Goal: Transaction & Acquisition: Purchase product/service

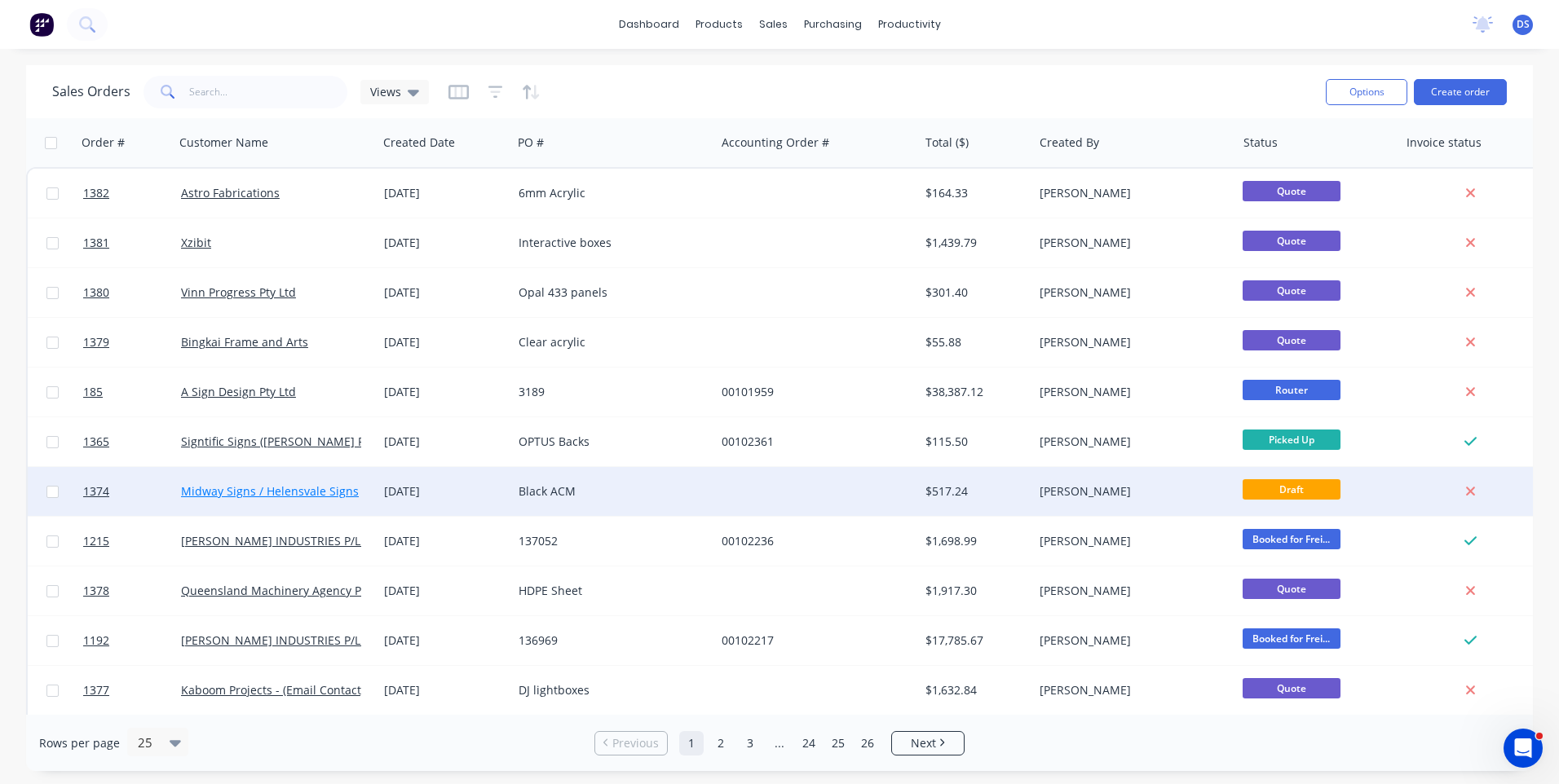
click at [295, 492] on link "Midway Signs / Helensvale Signs" at bounding box center [269, 491] width 178 height 16
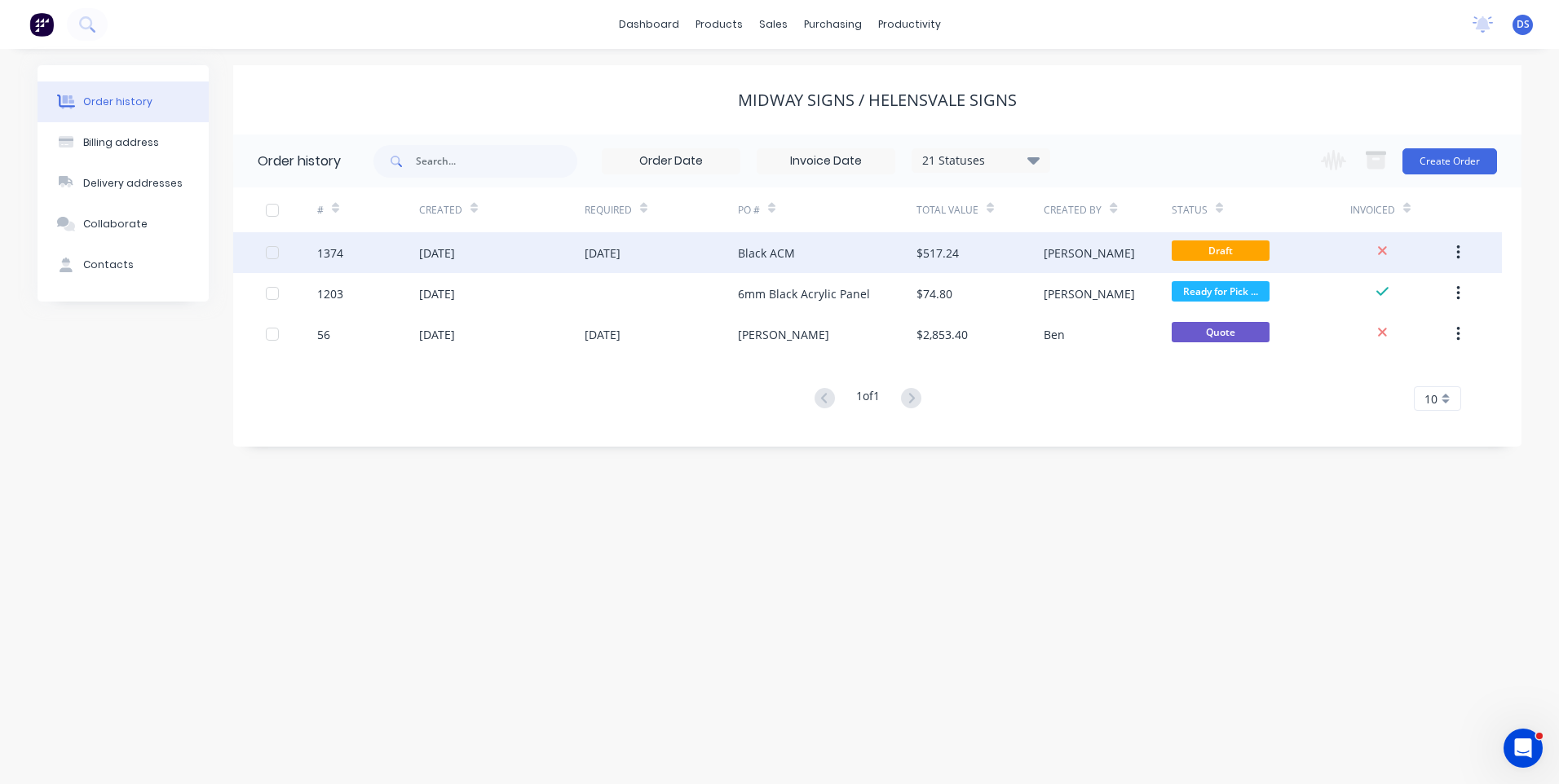
click at [757, 260] on div "Black ACM" at bounding box center [766, 253] width 57 height 18
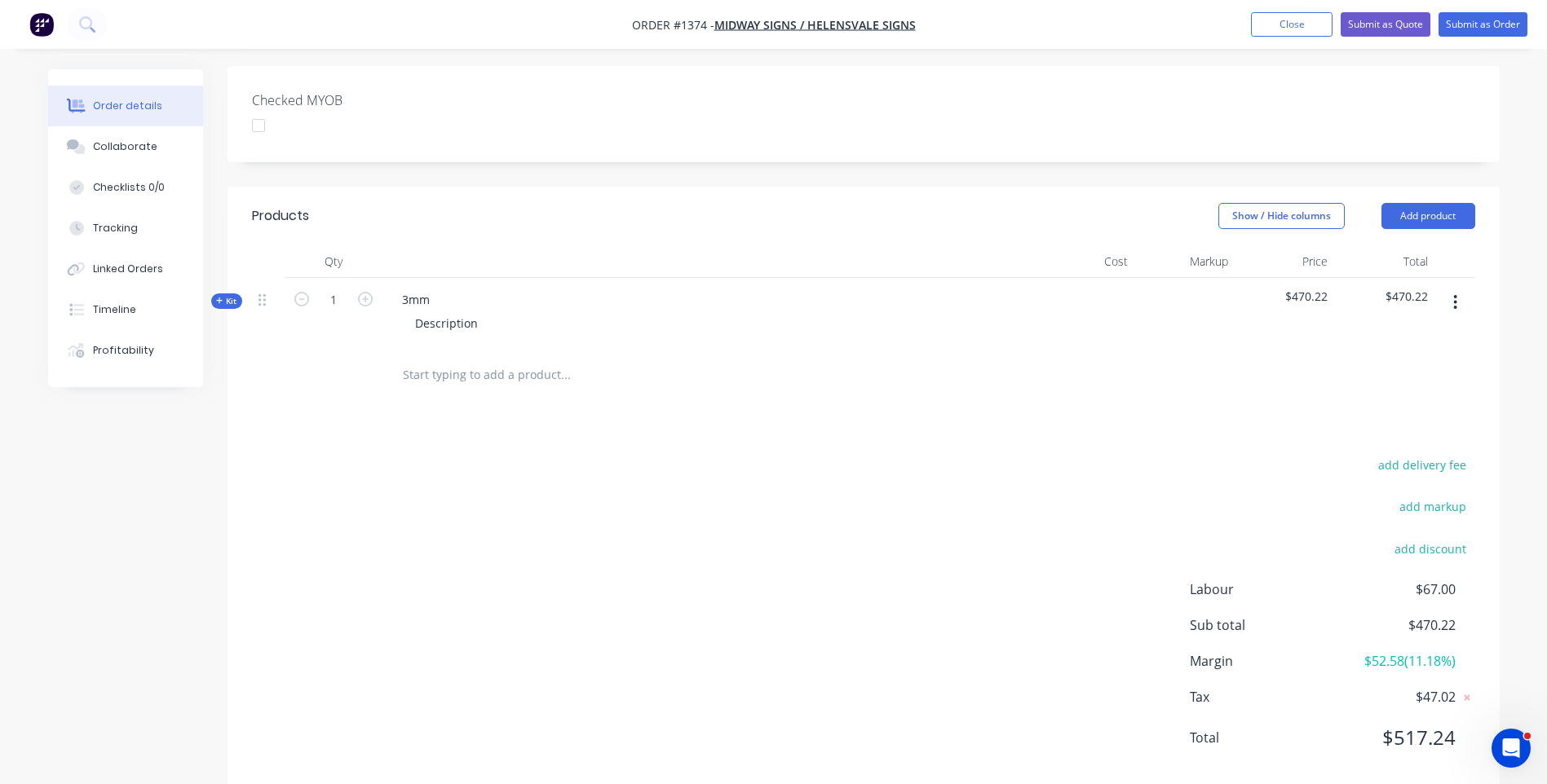
scroll to position [424, 0]
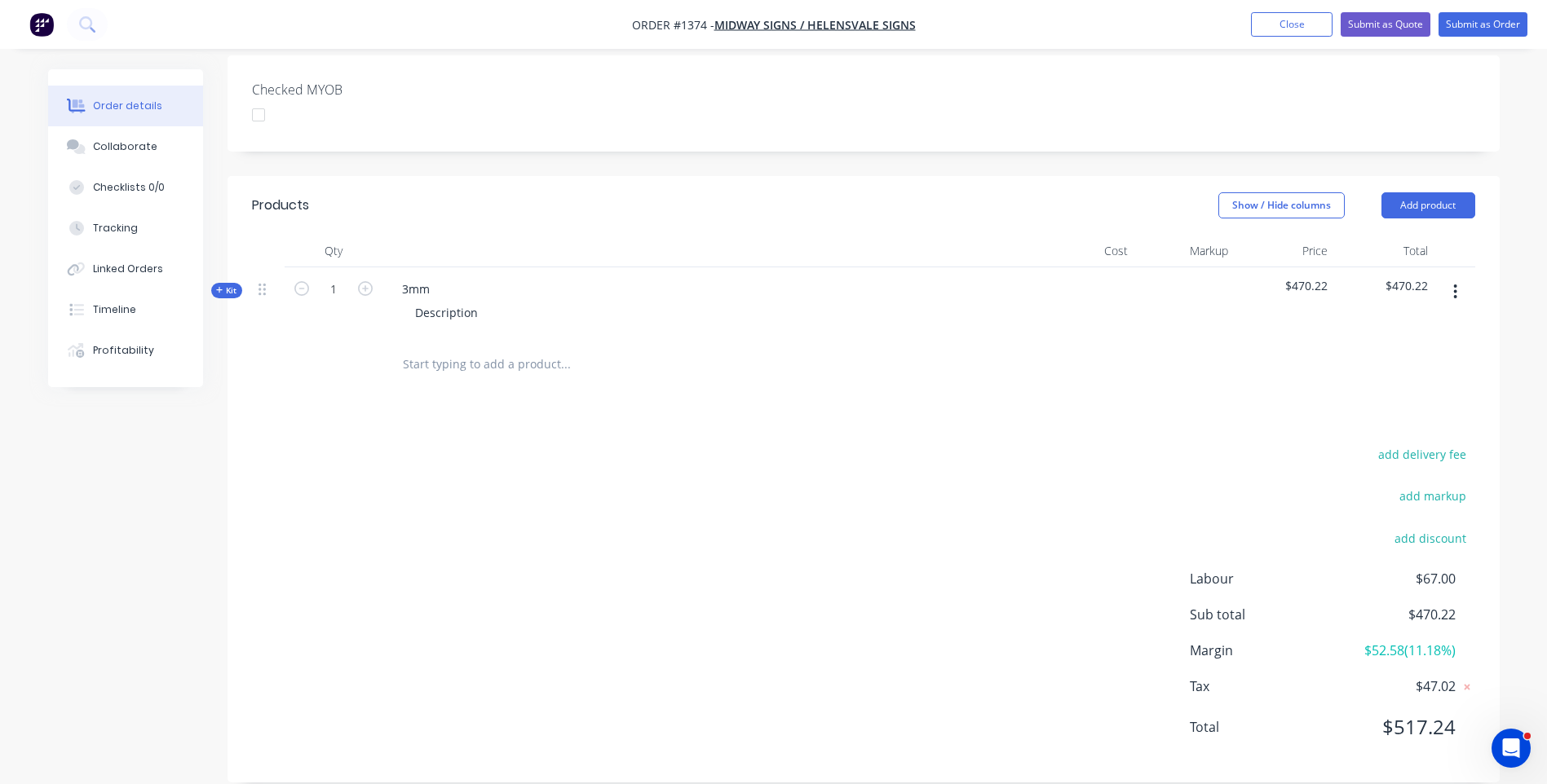
click at [218, 286] on icon at bounding box center [219, 289] width 7 height 8
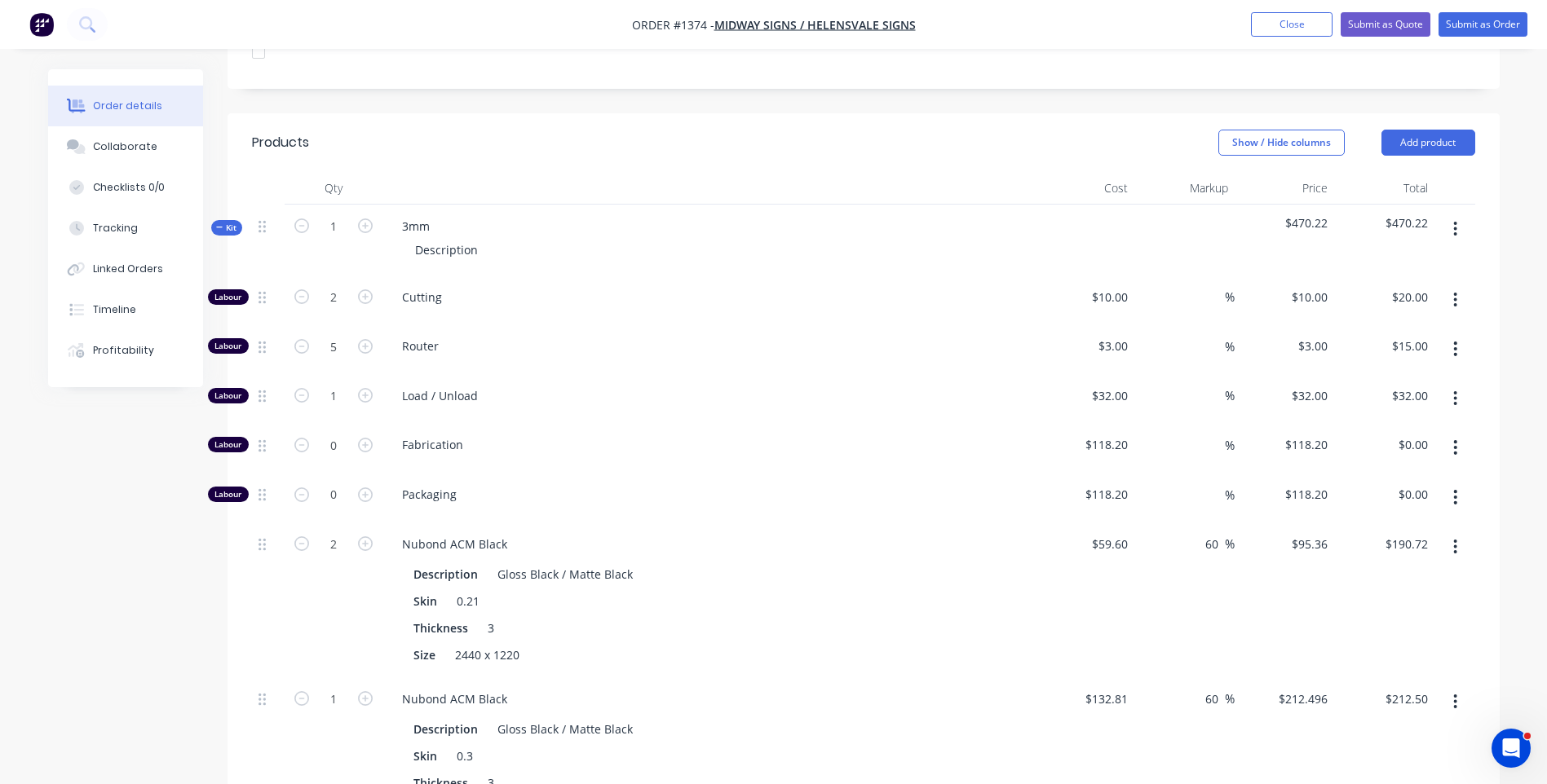
scroll to position [260, 0]
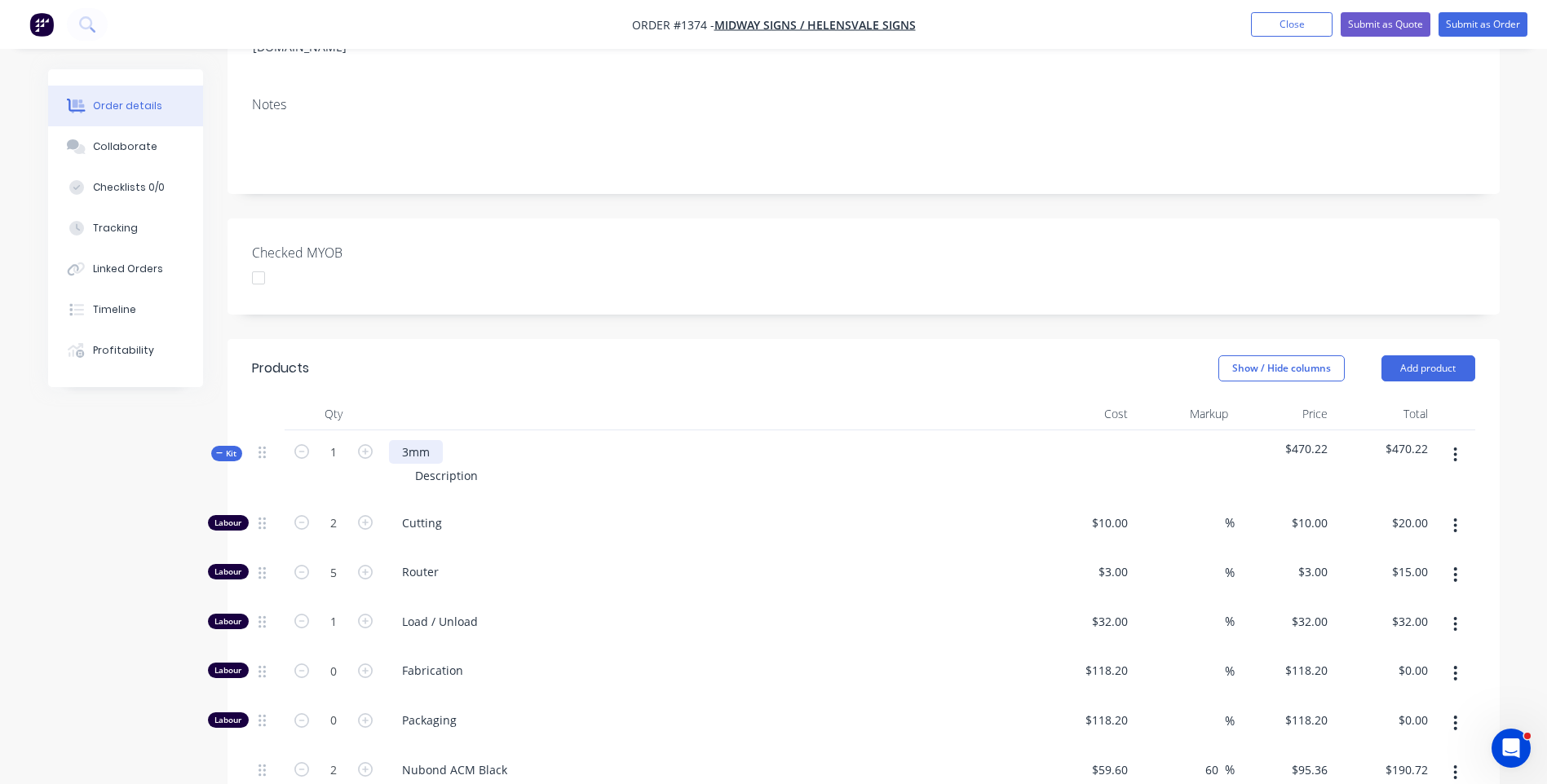
click at [435, 440] on div "3mm" at bounding box center [415, 452] width 54 height 24
drag, startPoint x: 476, startPoint y: 457, endPoint x: 404, endPoint y: 453, distance: 72.1
click at [404, 464] on div "Description" at bounding box center [446, 475] width 89 height 24
click at [457, 464] on div "Description" at bounding box center [446, 475] width 89 height 24
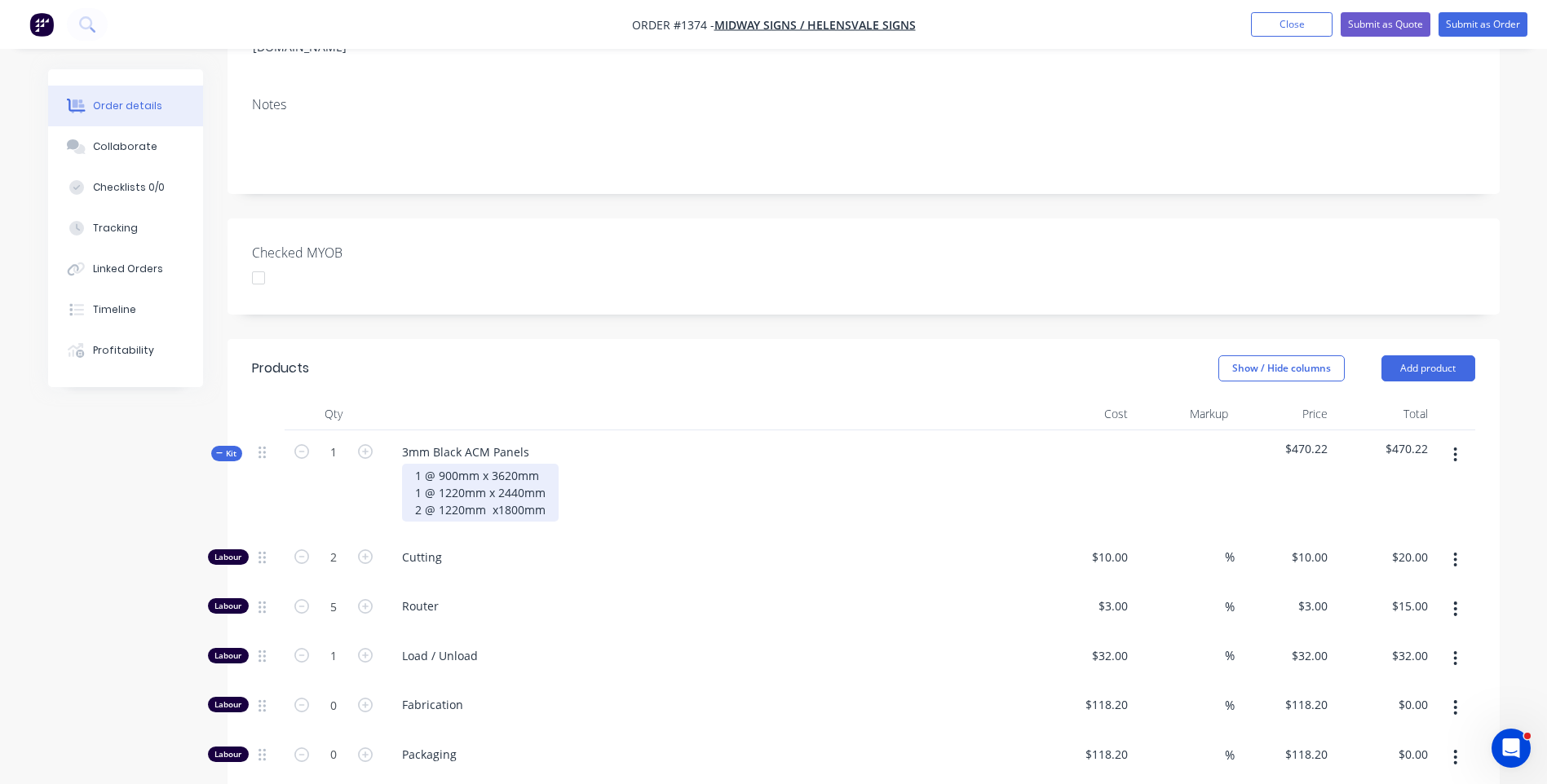
click at [544, 486] on div "1 @ 900mm x 3620mm 1 @ 1220mm x 2440mm 2 @ 1220mm x1800mm" at bounding box center [480, 493] width 156 height 58
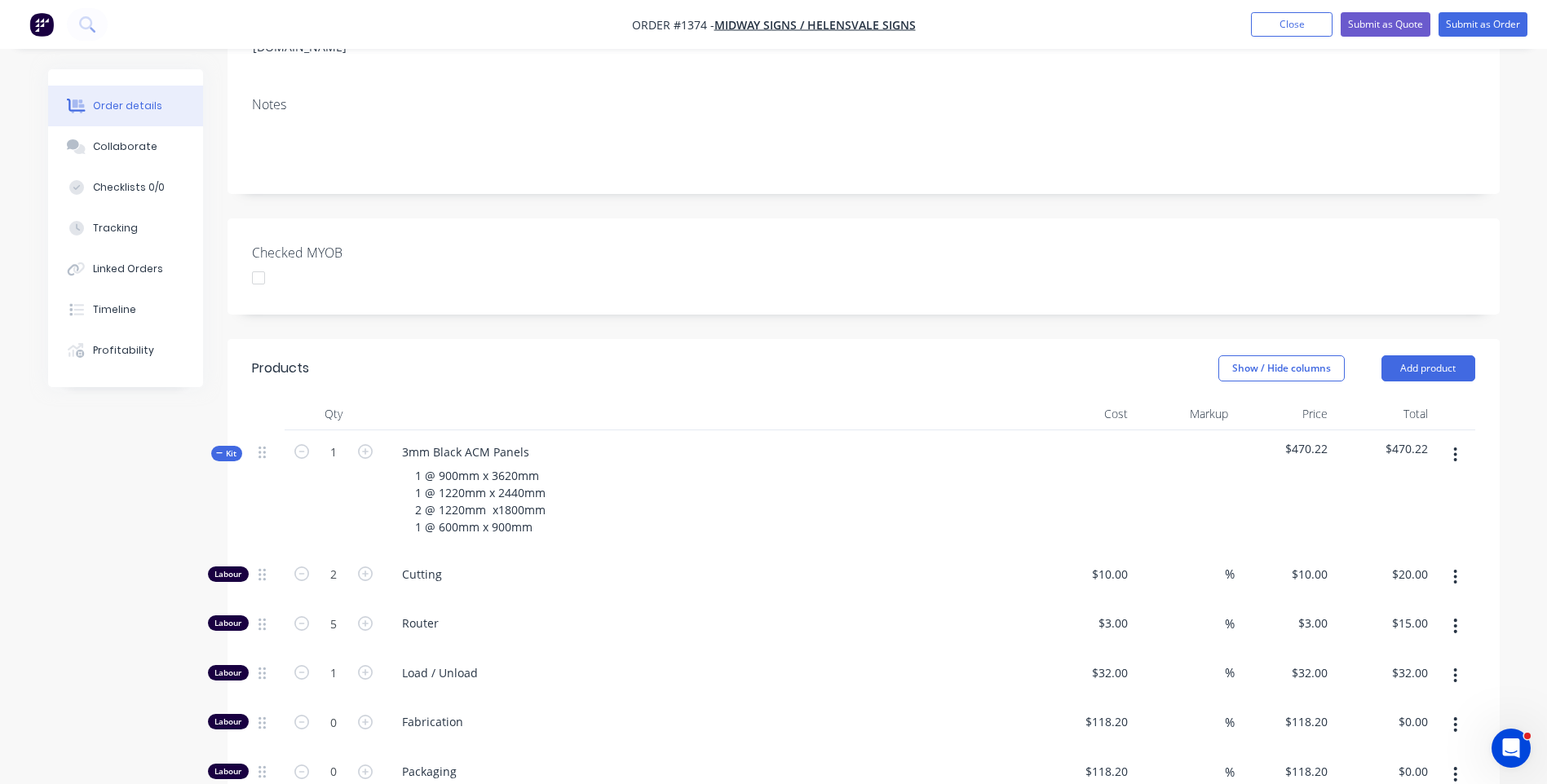
click at [634, 520] on div "3mm Black ACM Panels 1 @ 900mm x 3620mm 1 @ 1220mm x 2440mm 2 @ 1220mm x1800mm …" at bounding box center [709, 491] width 653 height 122
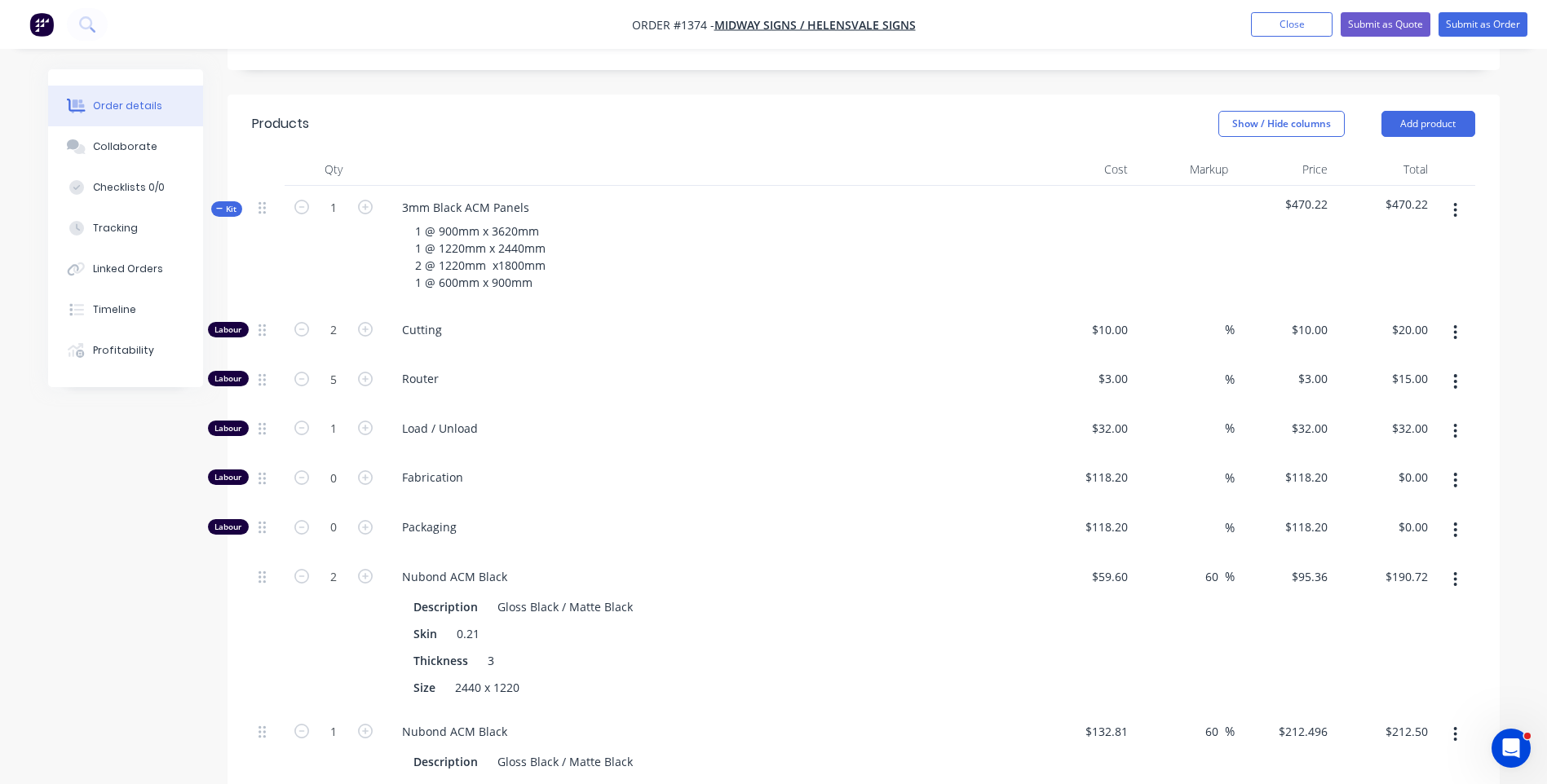
scroll to position [587, 0]
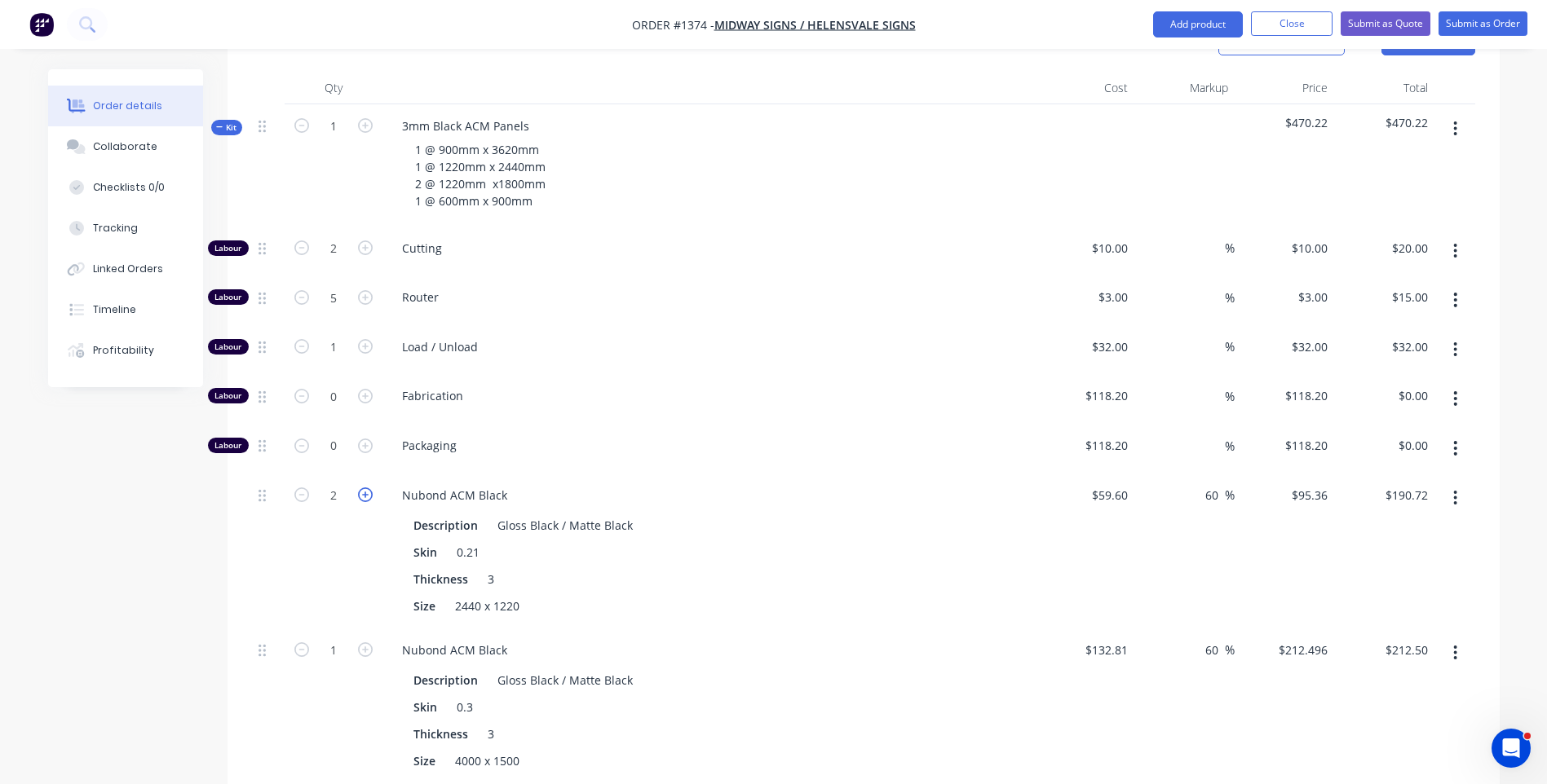
click at [365, 488] on icon "button" at bounding box center [365, 495] width 15 height 15
type input "3"
type input "$286.08"
click at [366, 240] on icon "button" at bounding box center [365, 247] width 15 height 15
type input "3"
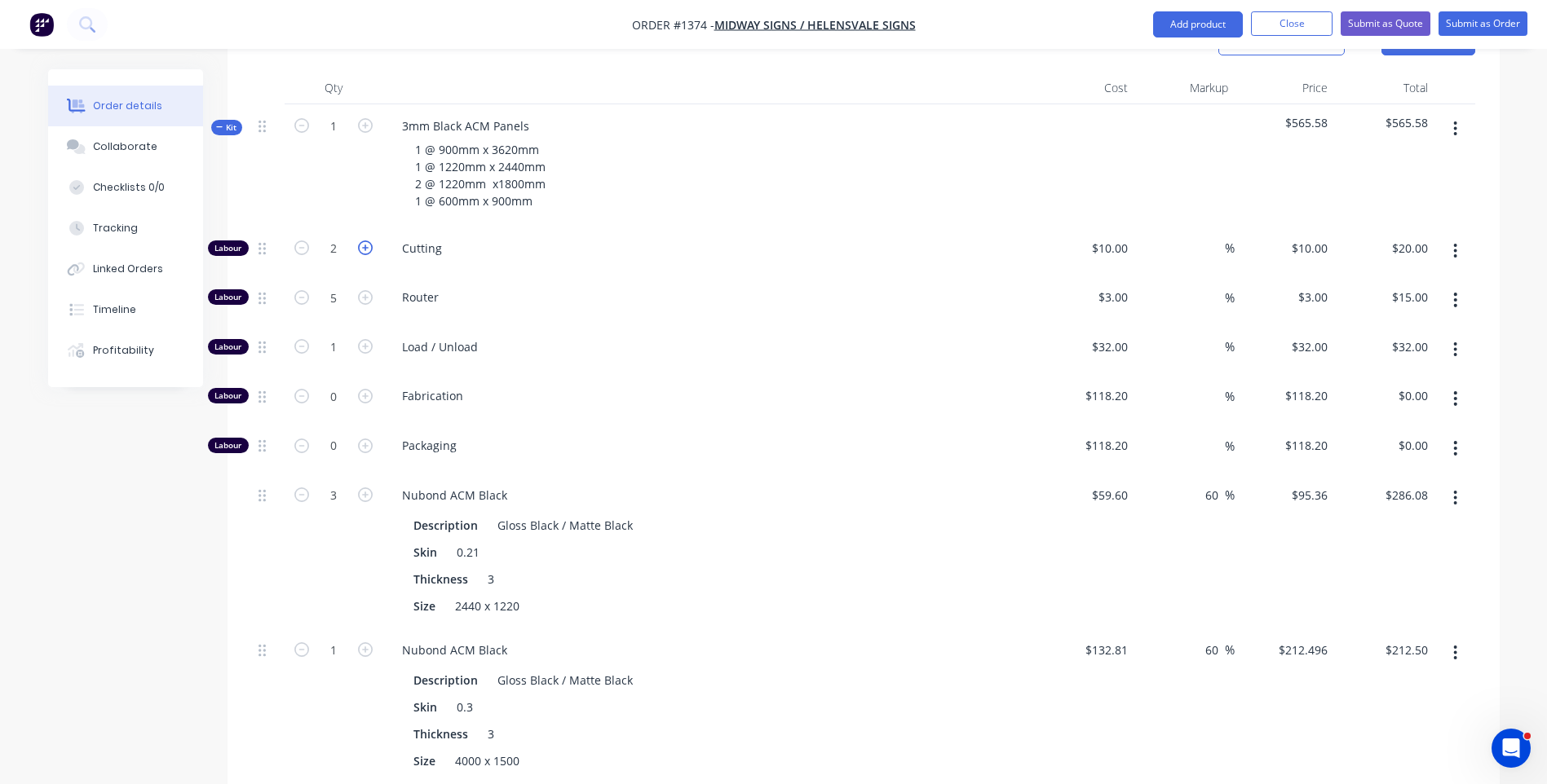
type input "$30.00"
click at [680, 339] on span "Load / Unload" at bounding box center [715, 347] width 627 height 18
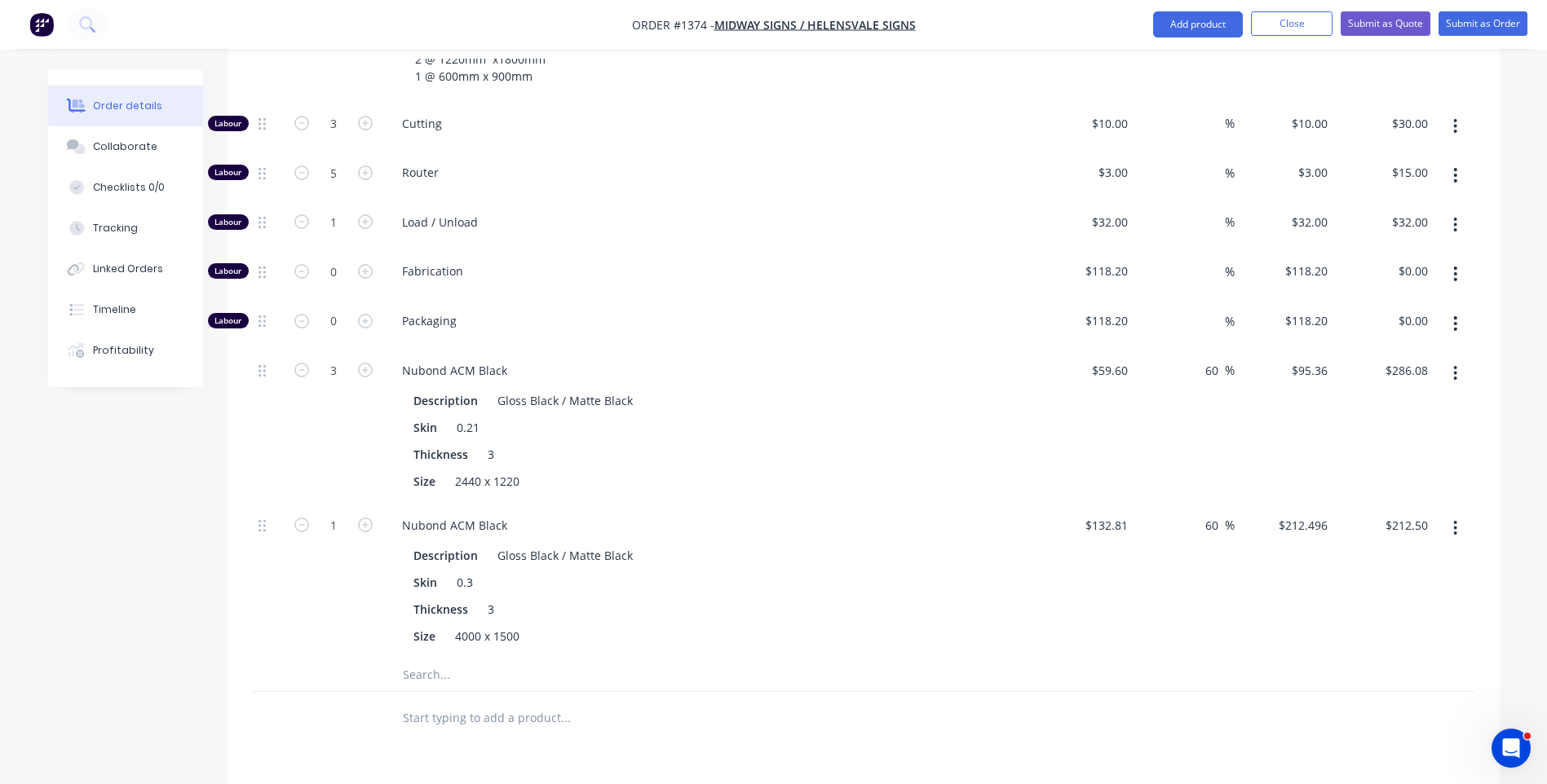
scroll to position [750, 0]
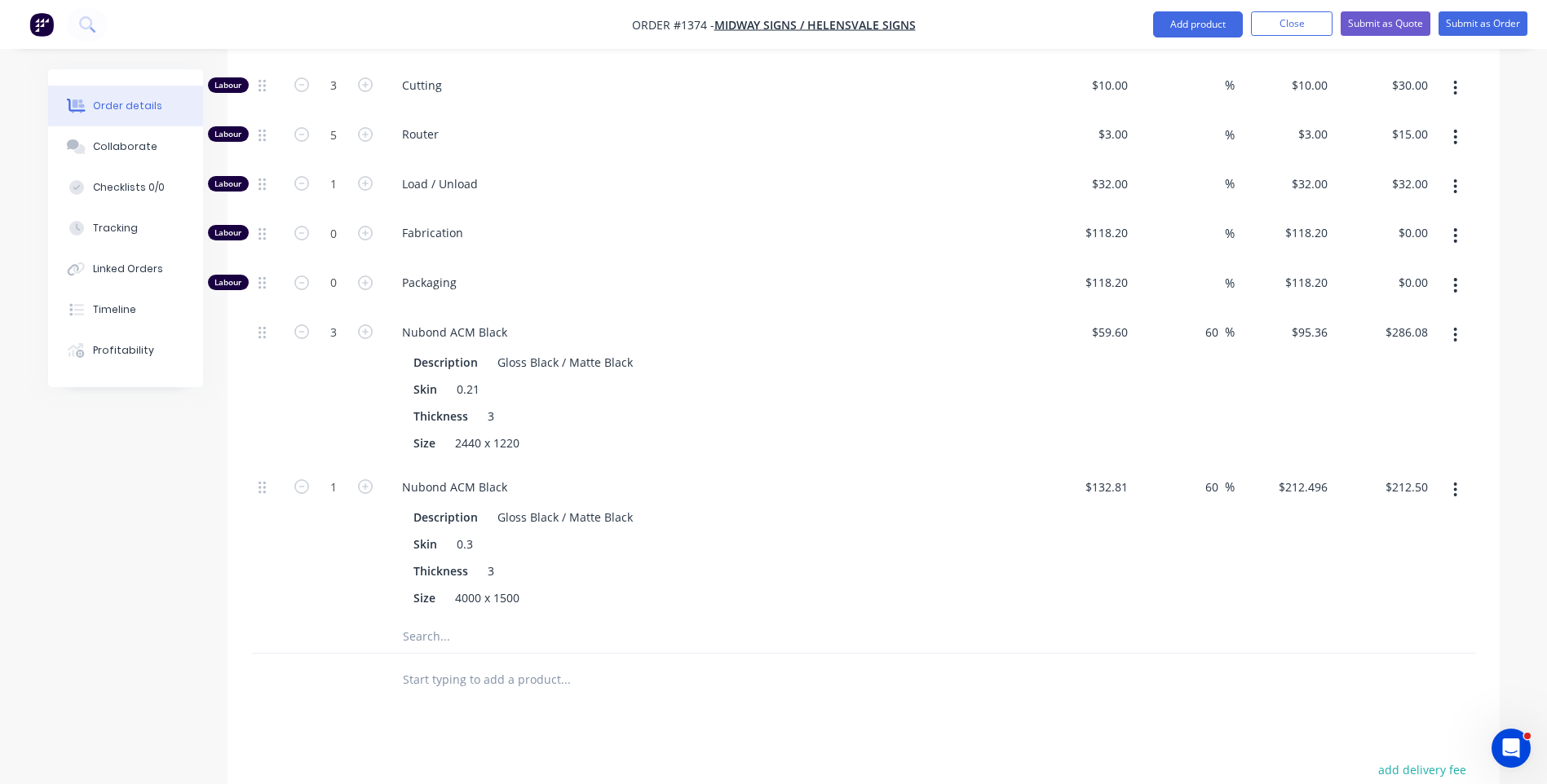
click at [421, 620] on input "text" at bounding box center [565, 636] width 326 height 32
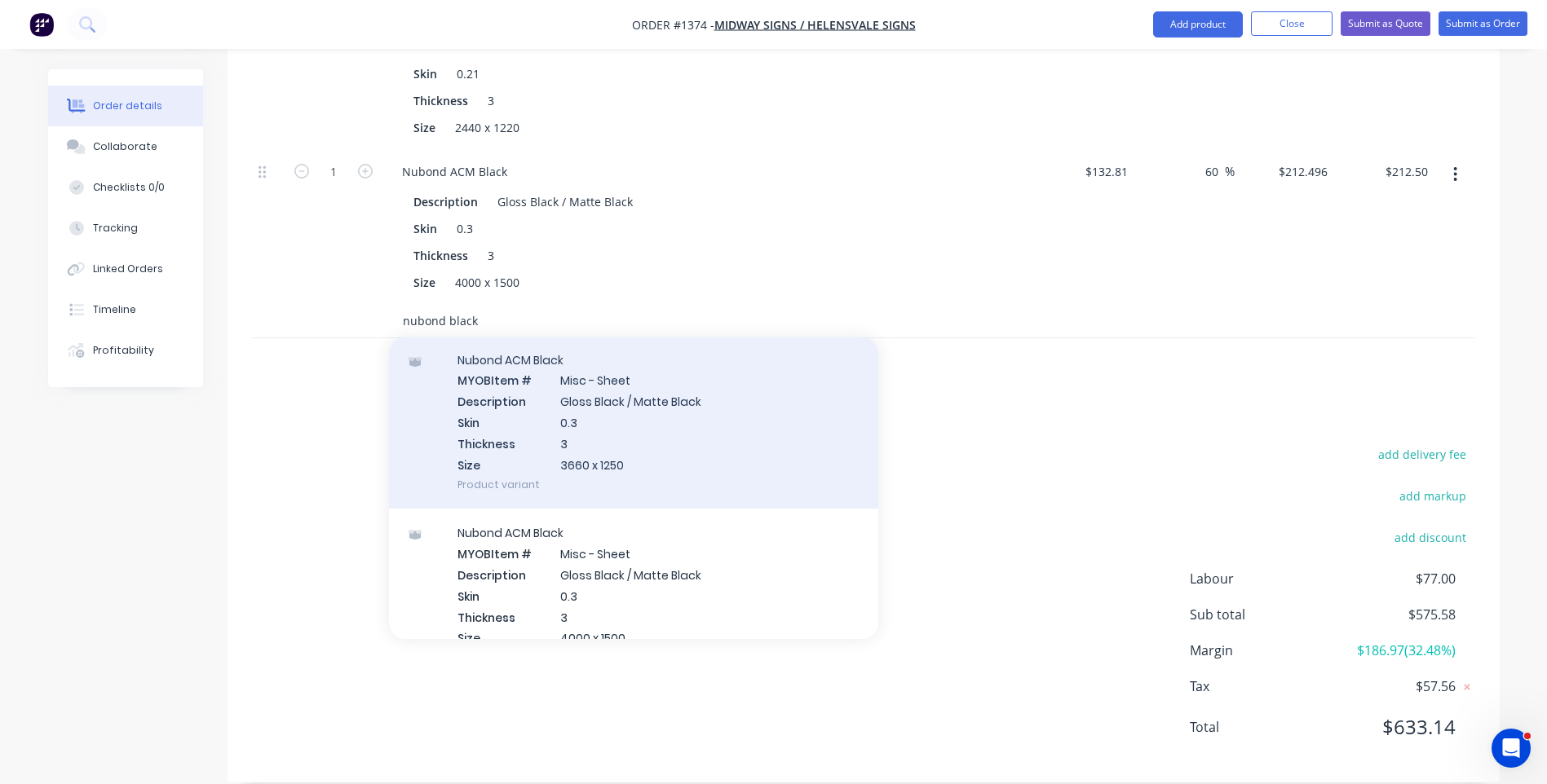
scroll to position [82, 0]
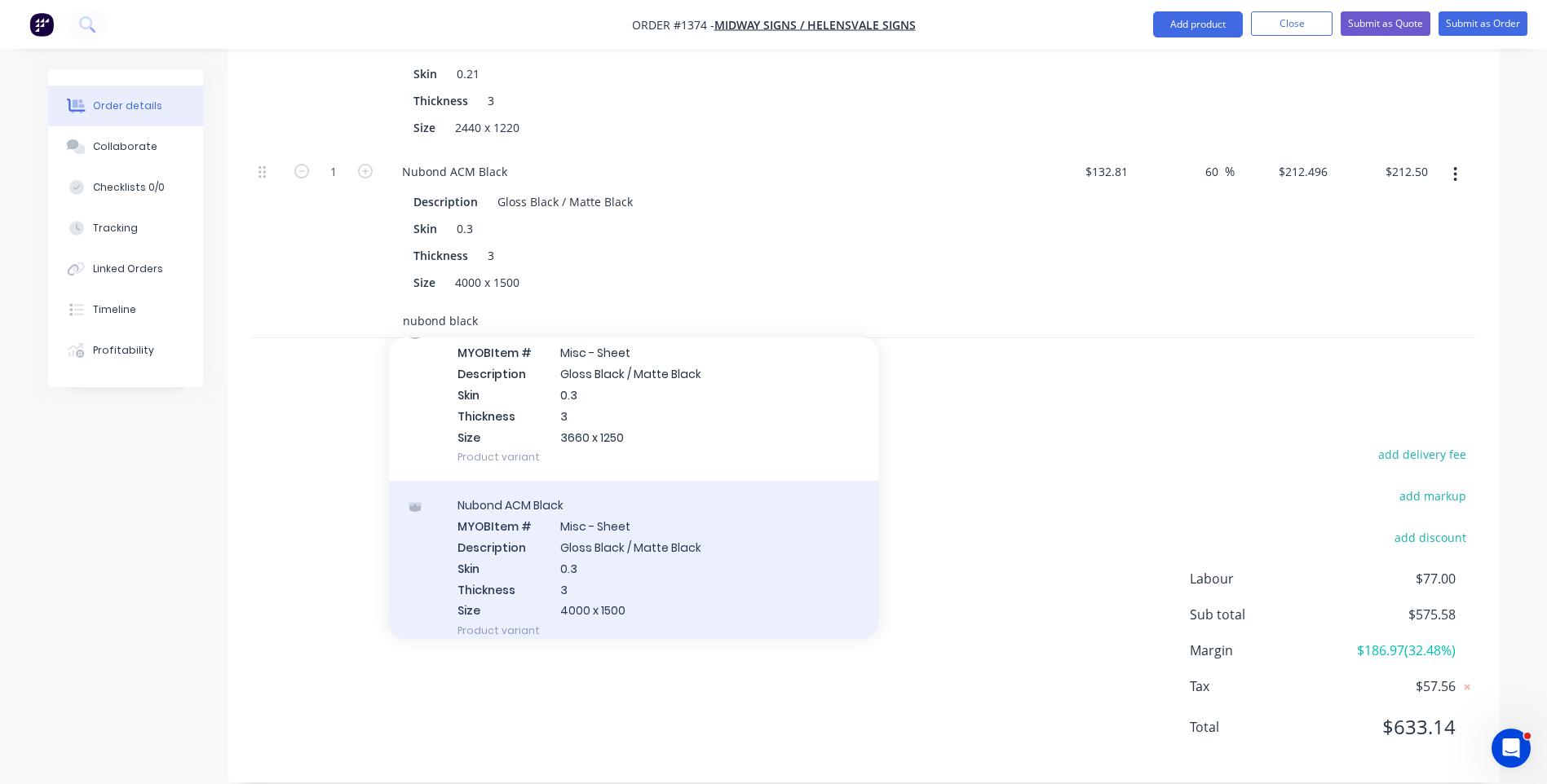
type input "nubond black"
click at [617, 531] on div "Nubond ACM Black MYOB Item # Misc - Sheet Description Gloss Black / Matte Black…" at bounding box center [634, 567] width 490 height 174
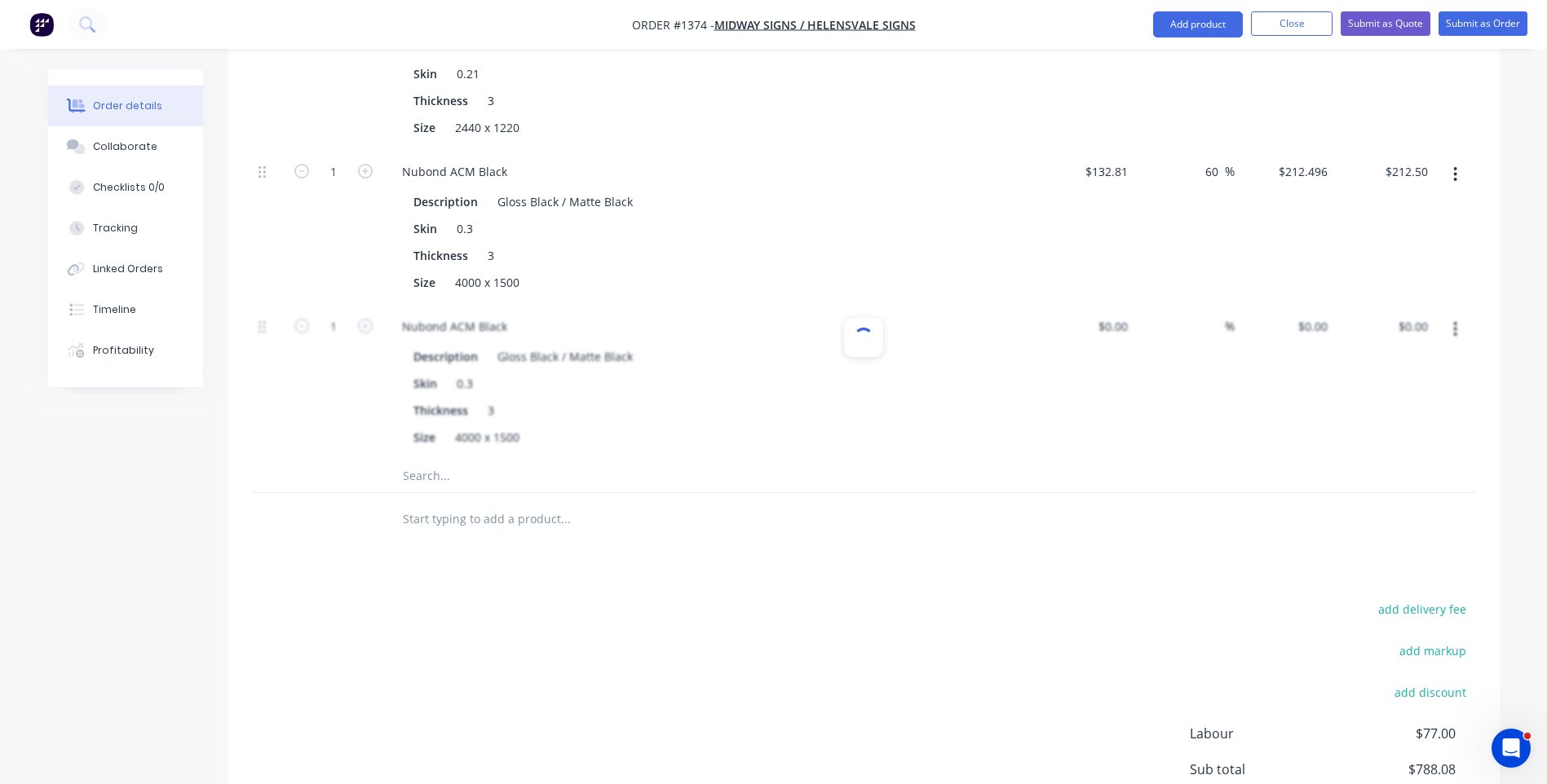
type input "$132.81"
type input "60"
type input "$212.496"
type input "$212.50"
click at [1455, 322] on icon "button" at bounding box center [1456, 329] width 4 height 15
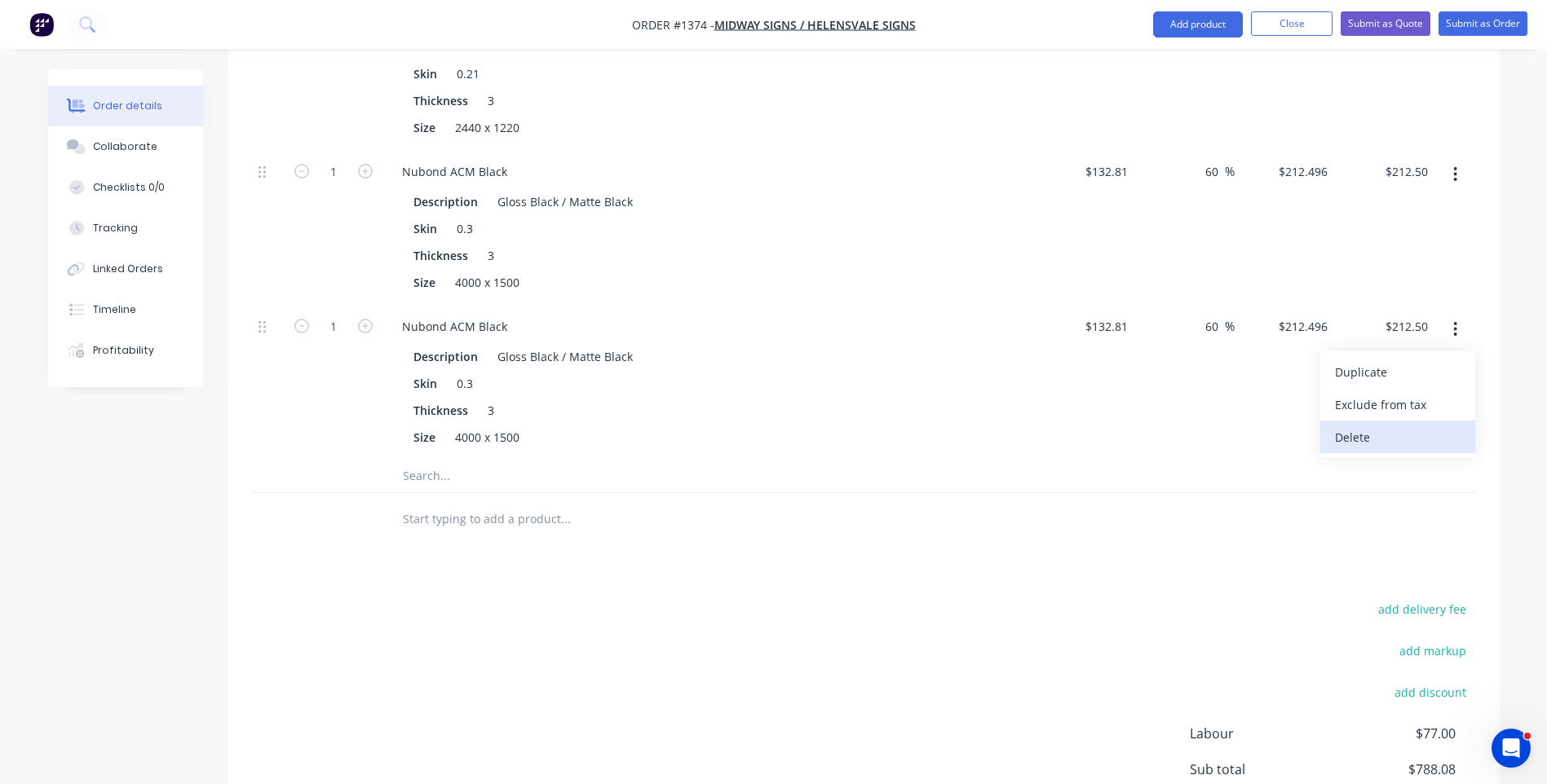
click at [1362, 425] on div "Delete" at bounding box center [1398, 437] width 125 height 24
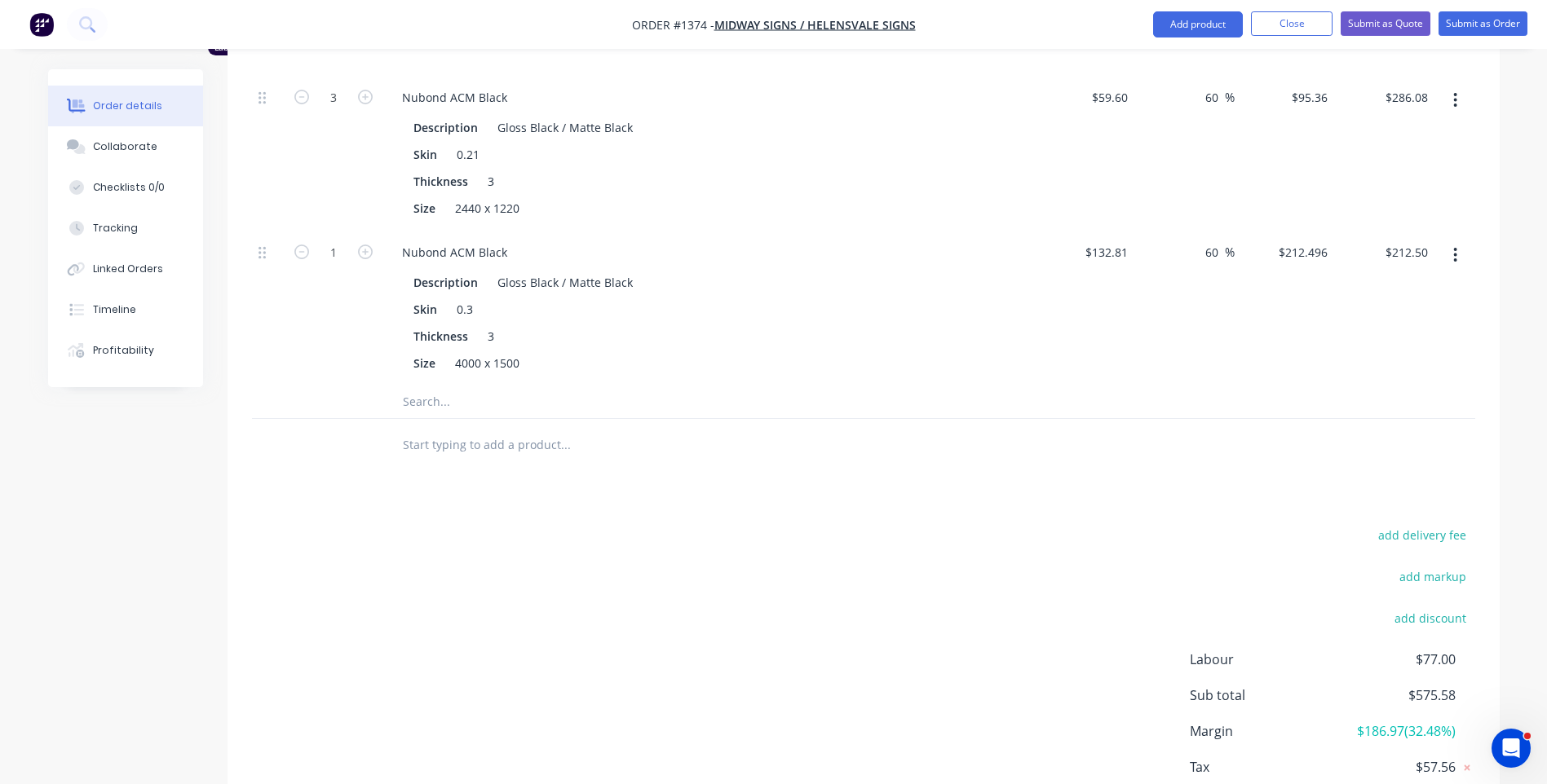
scroll to position [984, 0]
click at [1123, 241] on input "132.81" at bounding box center [1113, 253] width 44 height 24
type input "$169.00"
type input "$270.40"
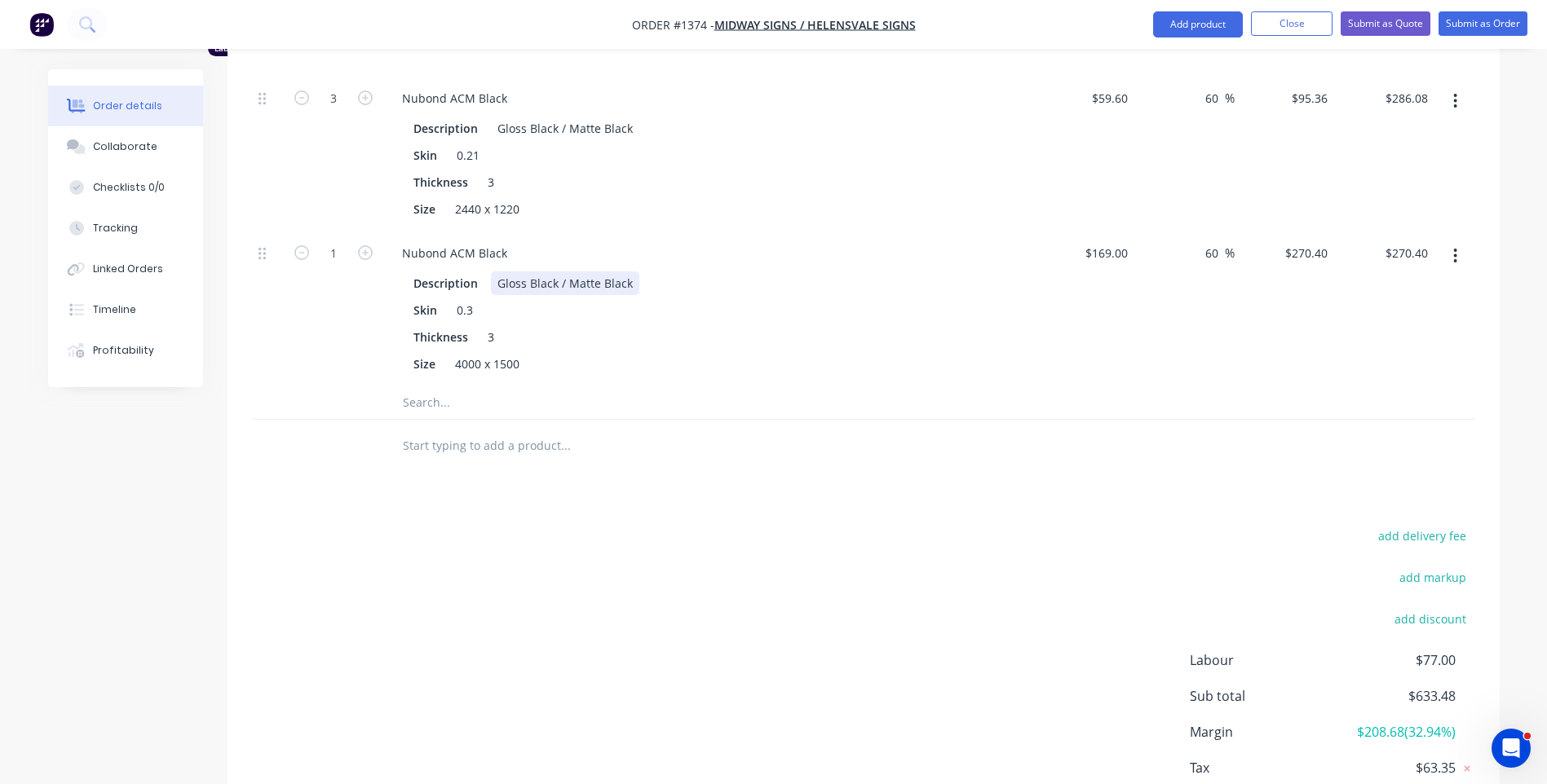
click at [998, 272] on div "Description Gloss Black / Matte Black" at bounding box center [705, 283] width 597 height 24
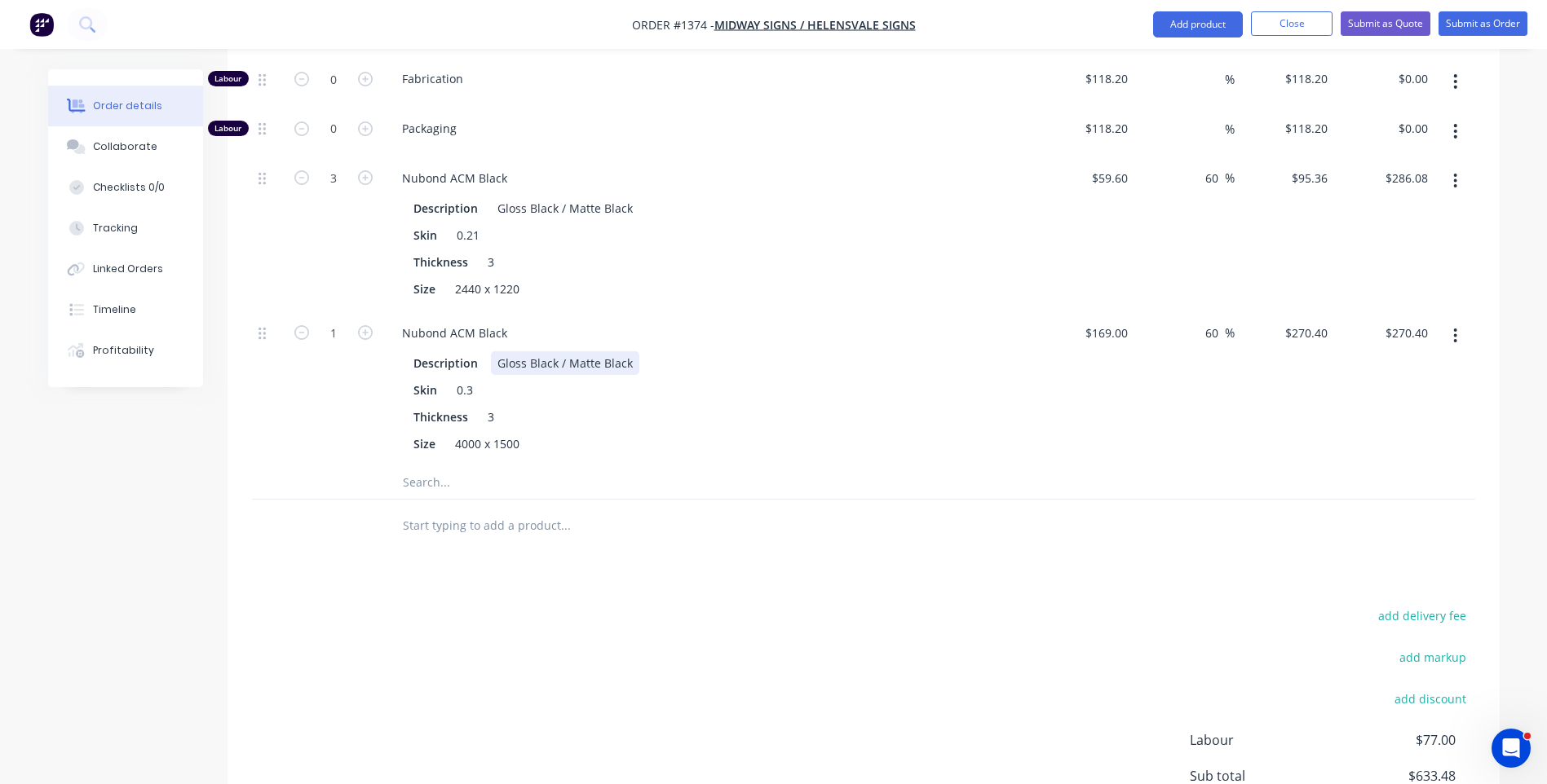
scroll to position [902, 0]
click at [416, 468] on input "text" at bounding box center [565, 484] width 326 height 32
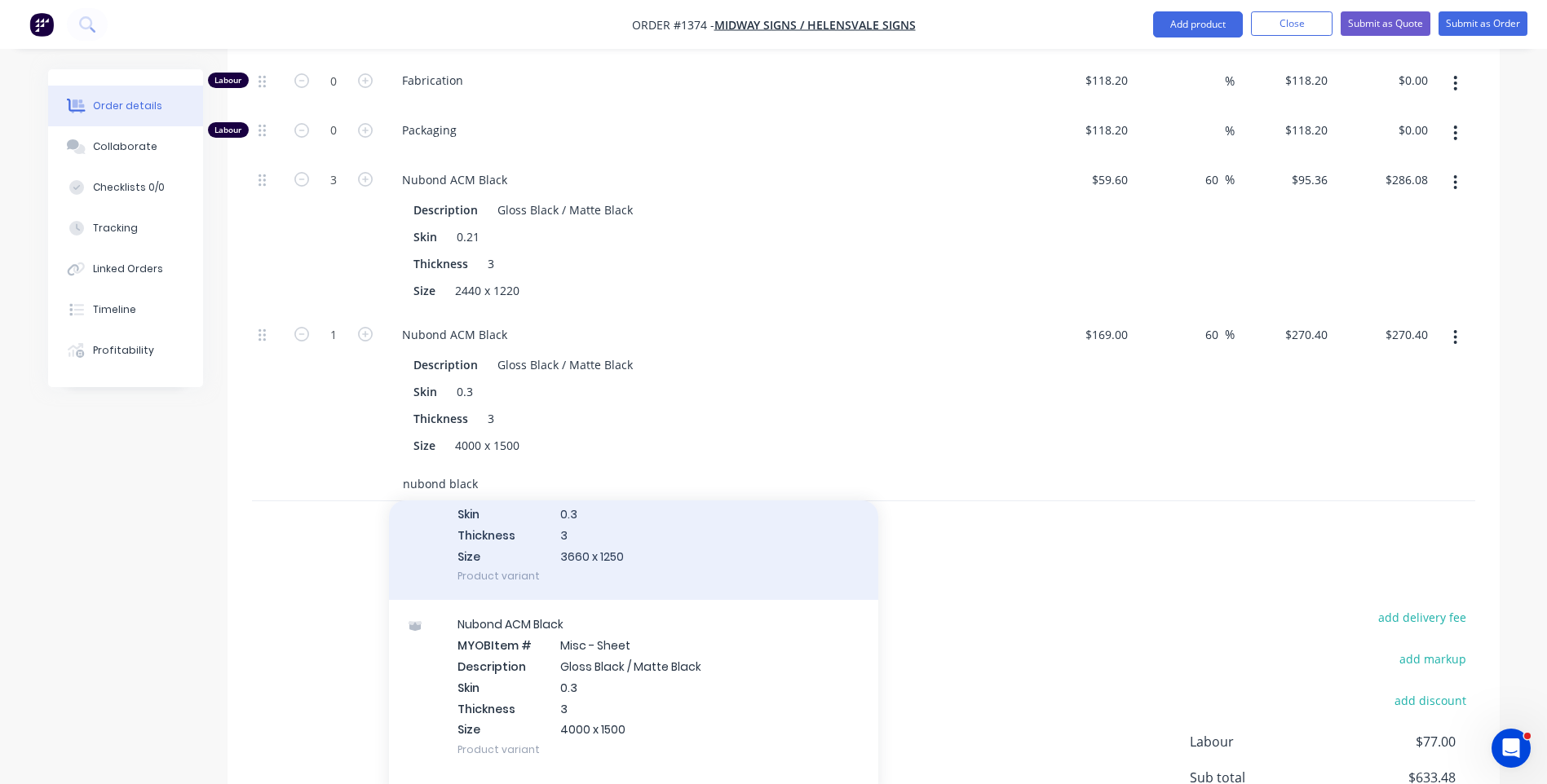
scroll to position [163, 0]
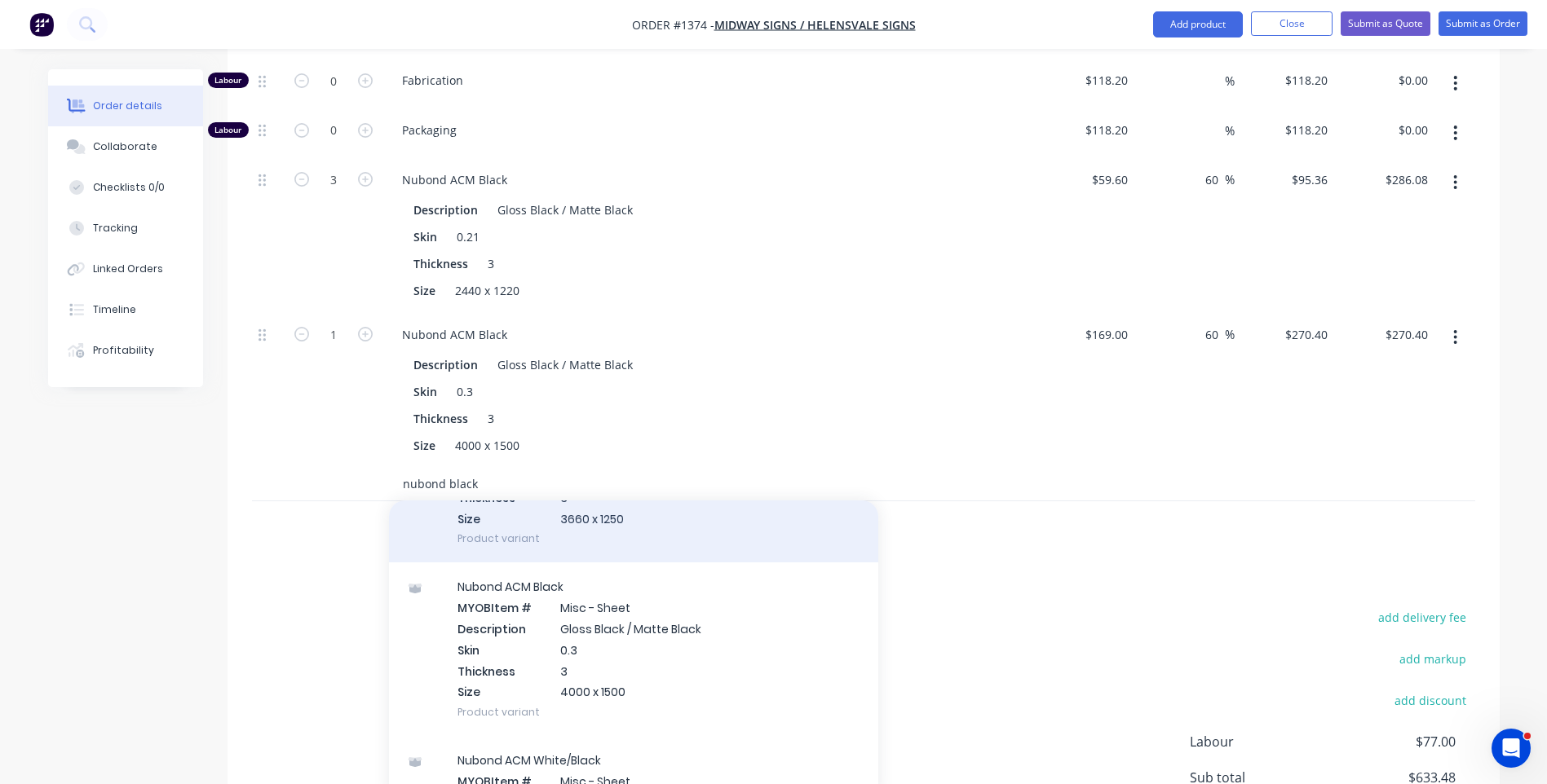
type input "nubond black"
click at [728, 516] on div "Nubond ACM Black MYOB Item # Misc - Sheet Description Gloss Black / Matte Black…" at bounding box center [634, 476] width 490 height 174
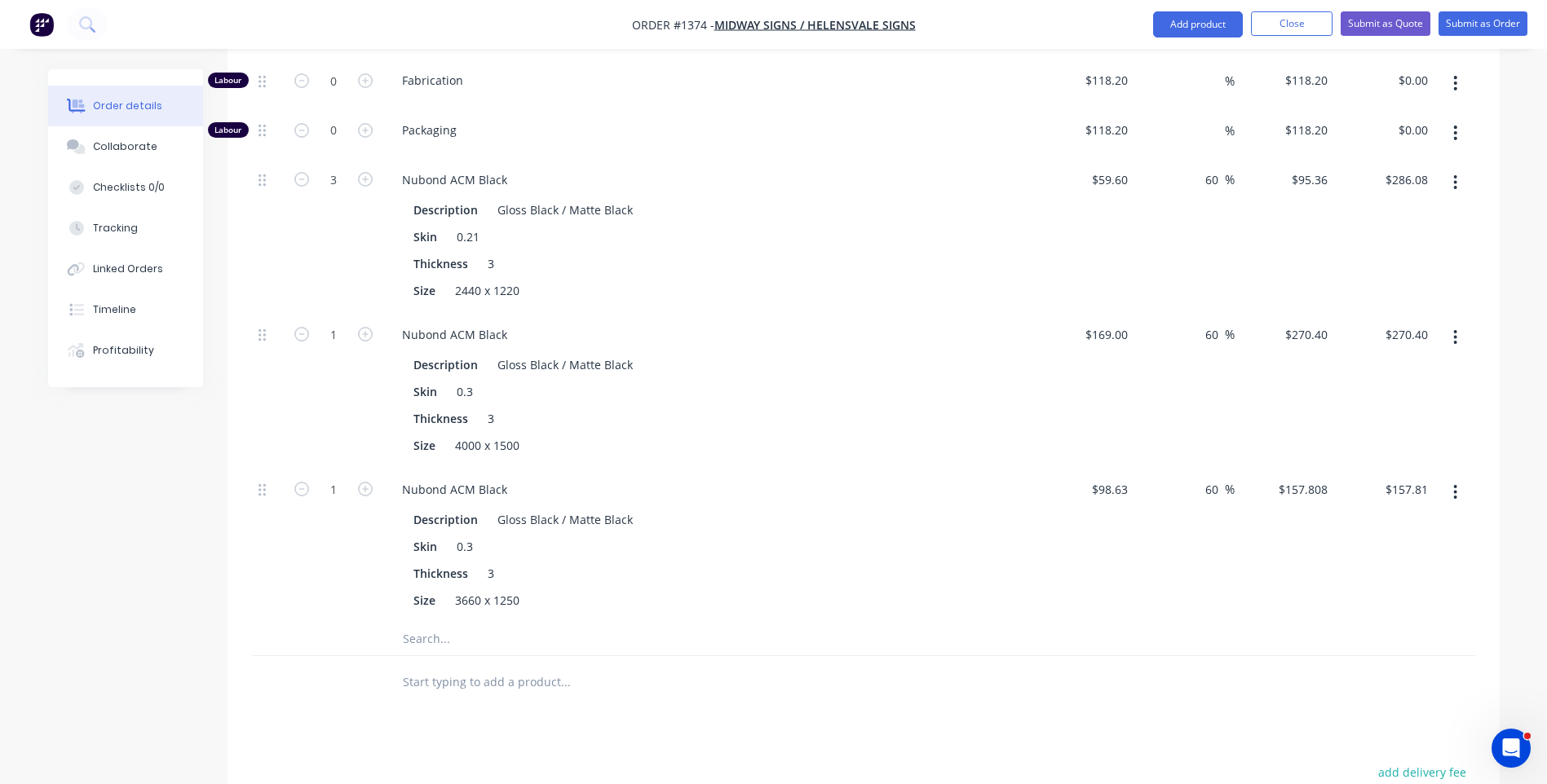
click at [1455, 485] on icon "button" at bounding box center [1456, 492] width 4 height 15
click at [1355, 588] on div "Delete" at bounding box center [1398, 600] width 125 height 24
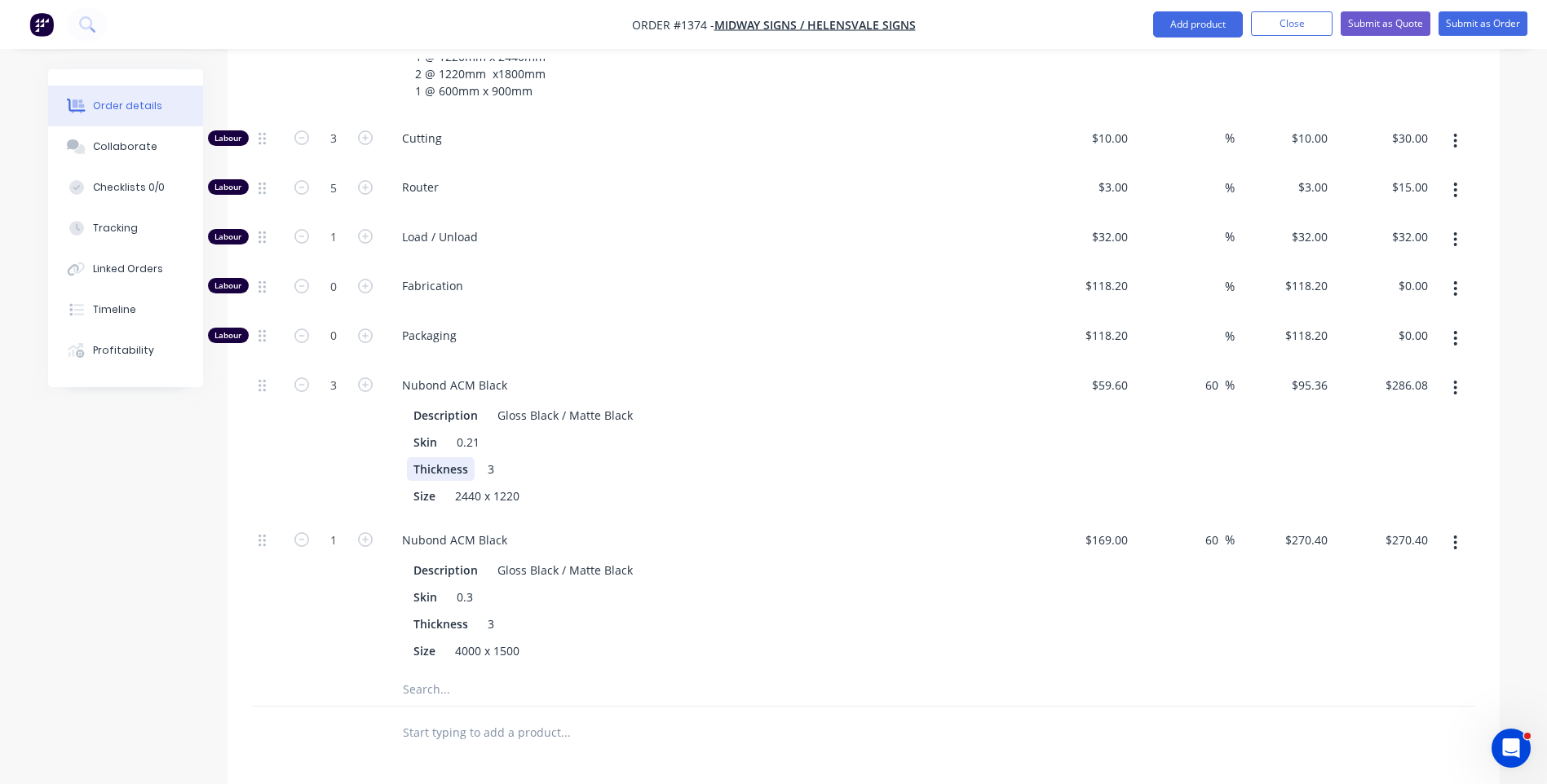
scroll to position [658, 0]
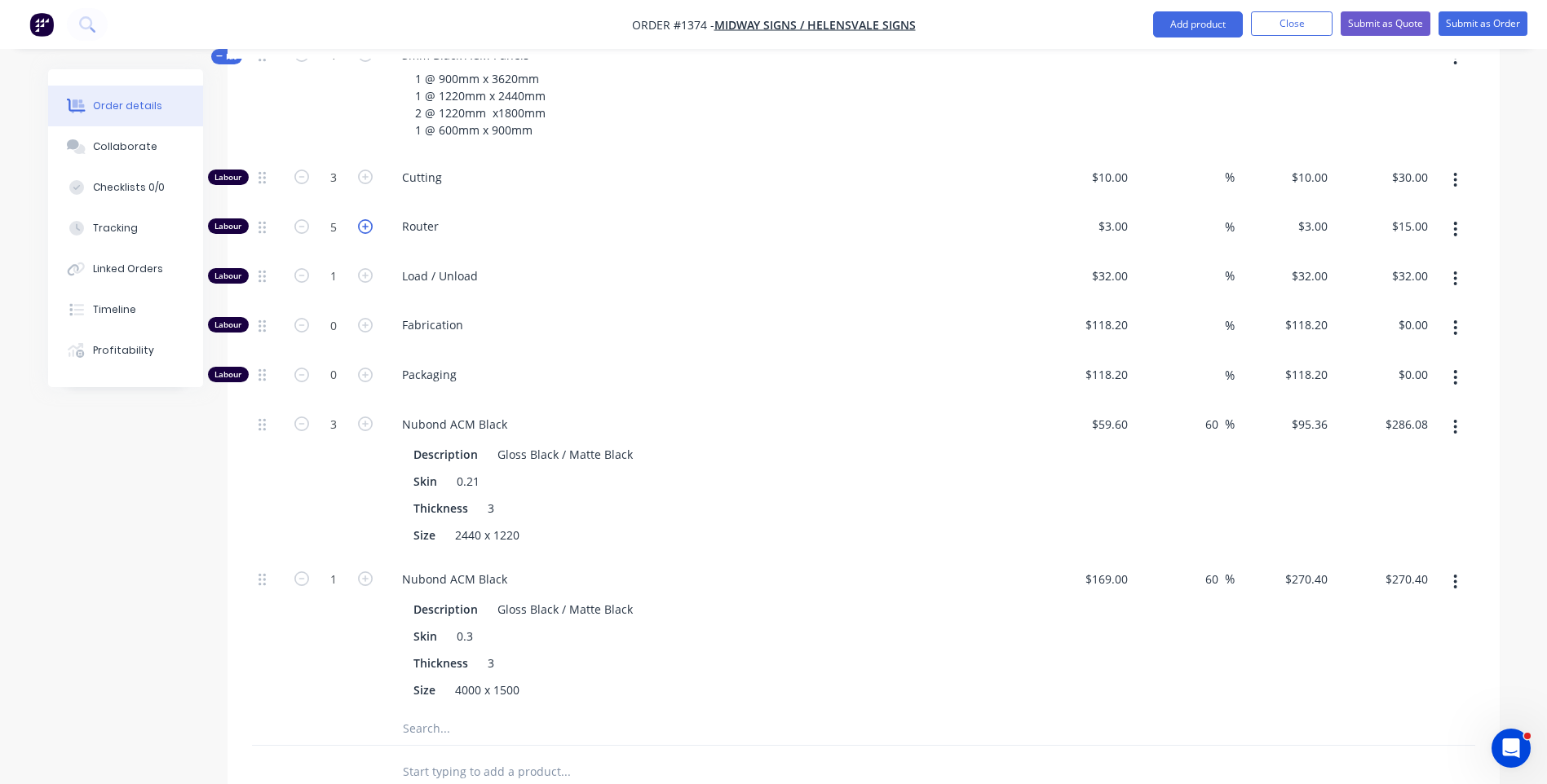
click at [367, 219] on icon "button" at bounding box center [365, 226] width 15 height 15
type input "6"
type input "$18.00"
click at [367, 219] on icon "button" at bounding box center [365, 226] width 15 height 15
type input "7"
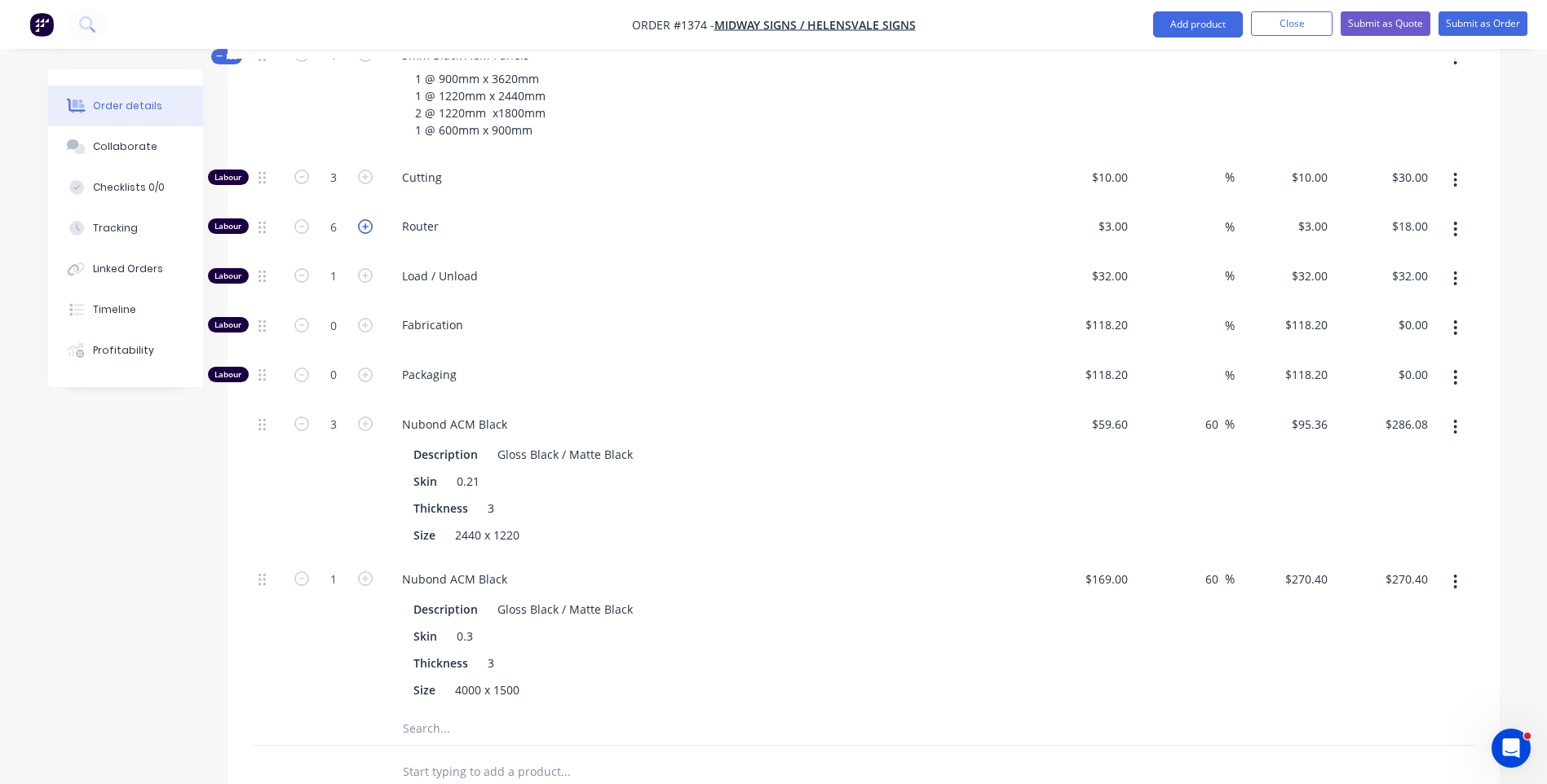
type input "$21.00"
click at [367, 219] on icon "button" at bounding box center [365, 226] width 15 height 15
type input "8"
type input "$24.00"
click at [367, 219] on icon "button" at bounding box center [365, 226] width 15 height 15
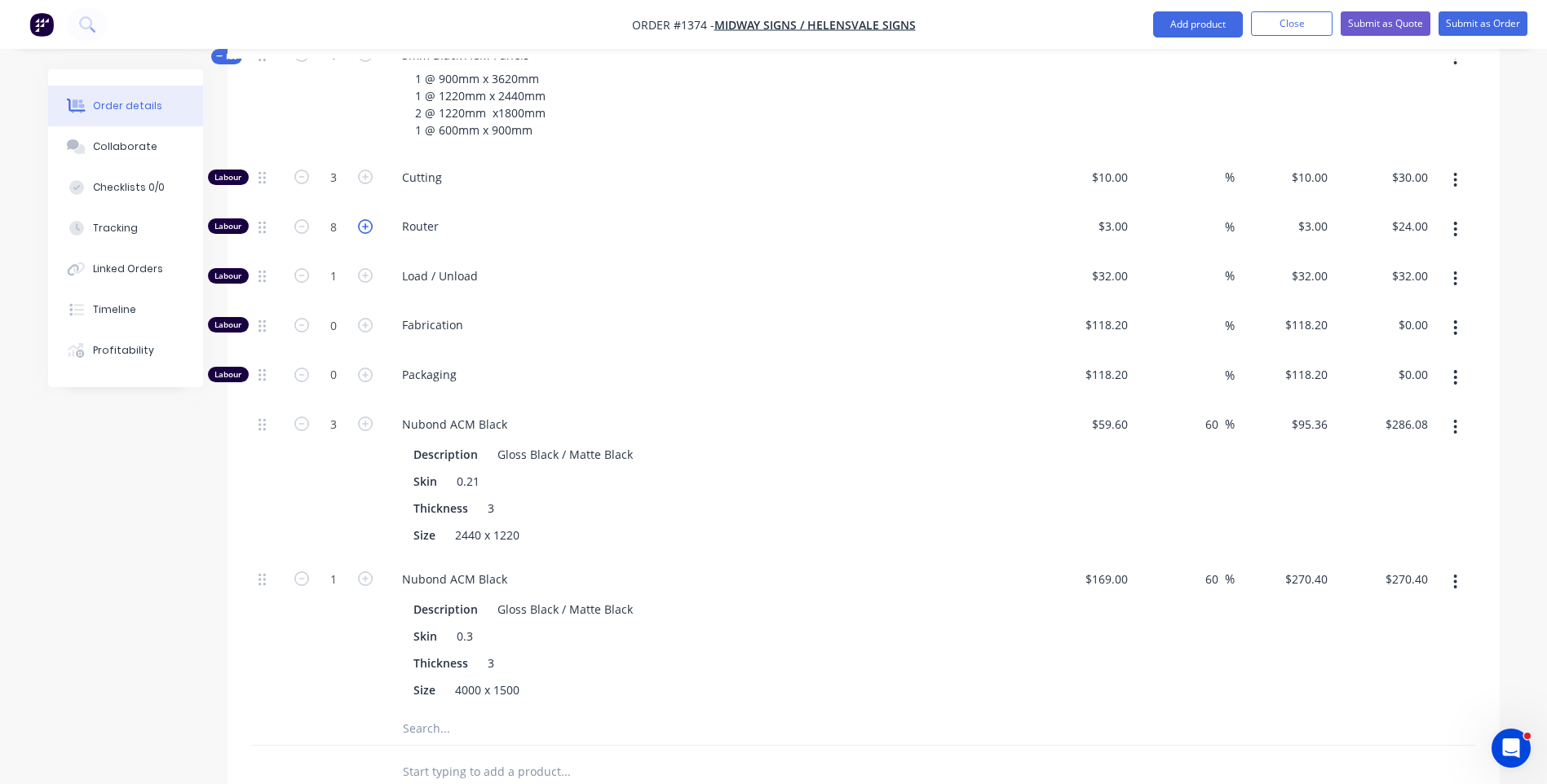
type input "9"
type input "$27.00"
drag, startPoint x: 630, startPoint y: 252, endPoint x: 642, endPoint y: 241, distance: 16.3
click at [632, 267] on span "Load / Unload" at bounding box center [715, 276] width 627 height 18
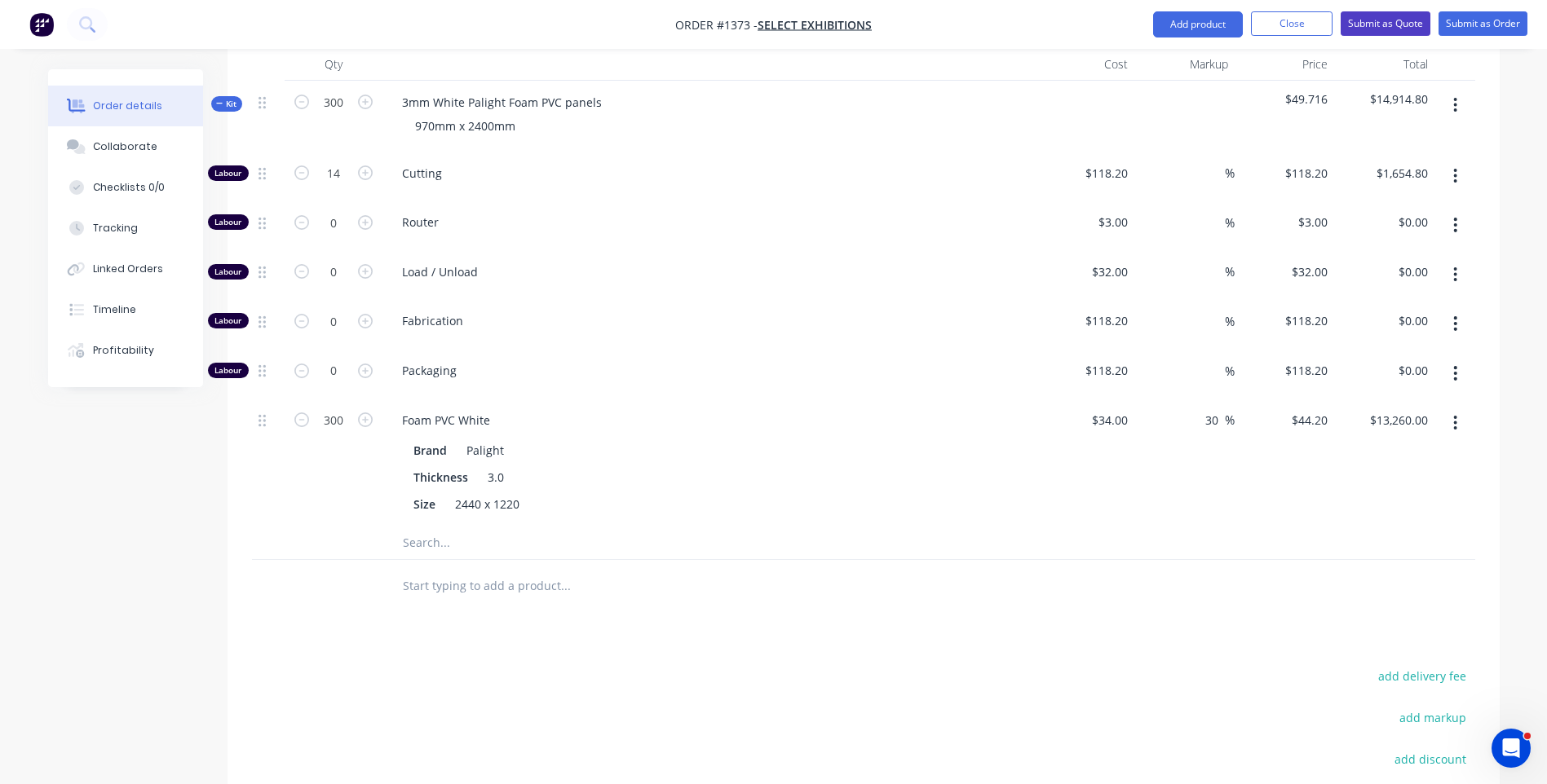
click at [1386, 22] on button "Submit as Quote" at bounding box center [1386, 24] width 90 height 25
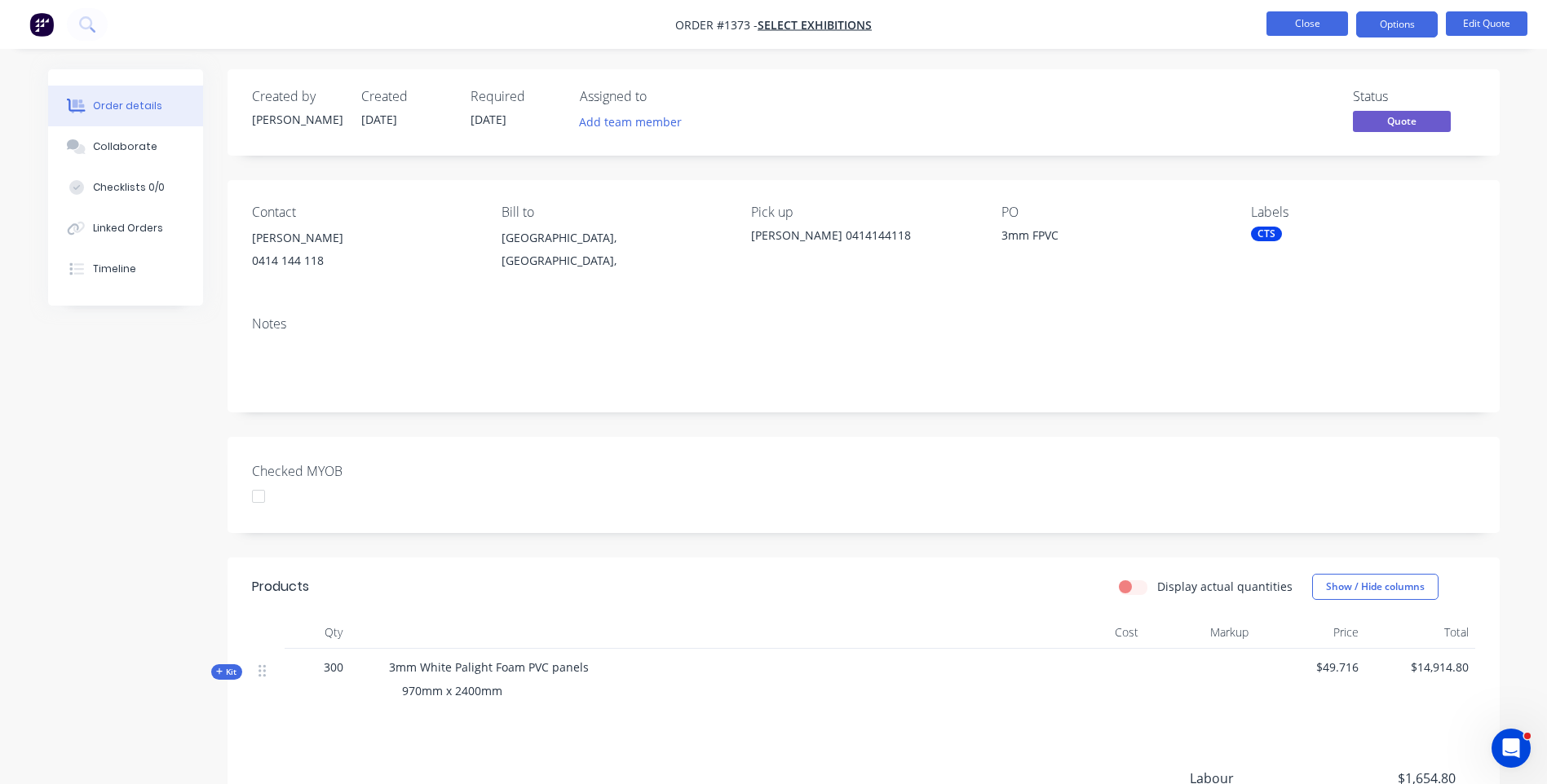
click at [1315, 27] on button "Close" at bounding box center [1307, 24] width 82 height 25
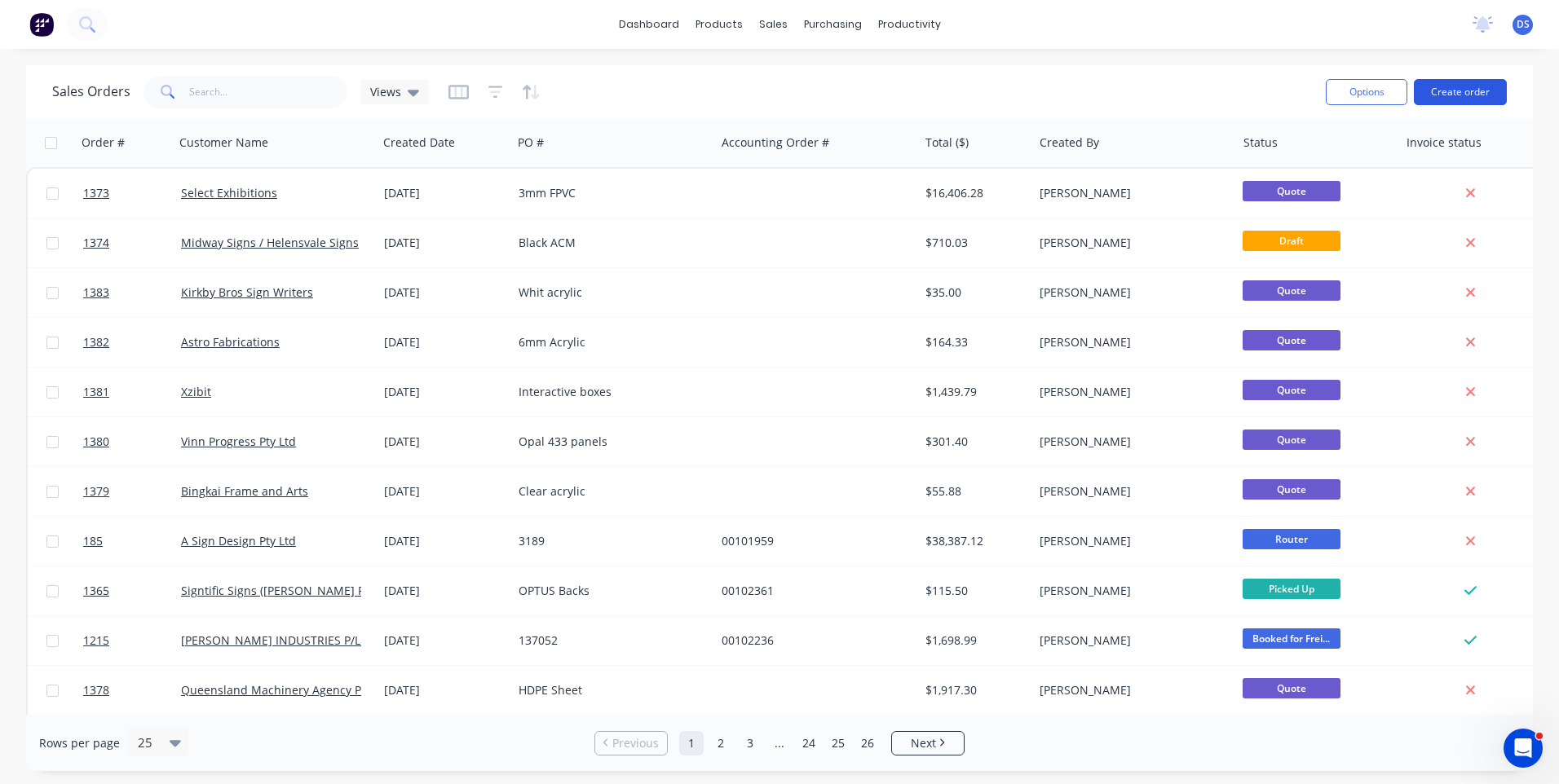
click at [1468, 92] on button "Create order" at bounding box center [1461, 92] width 93 height 26
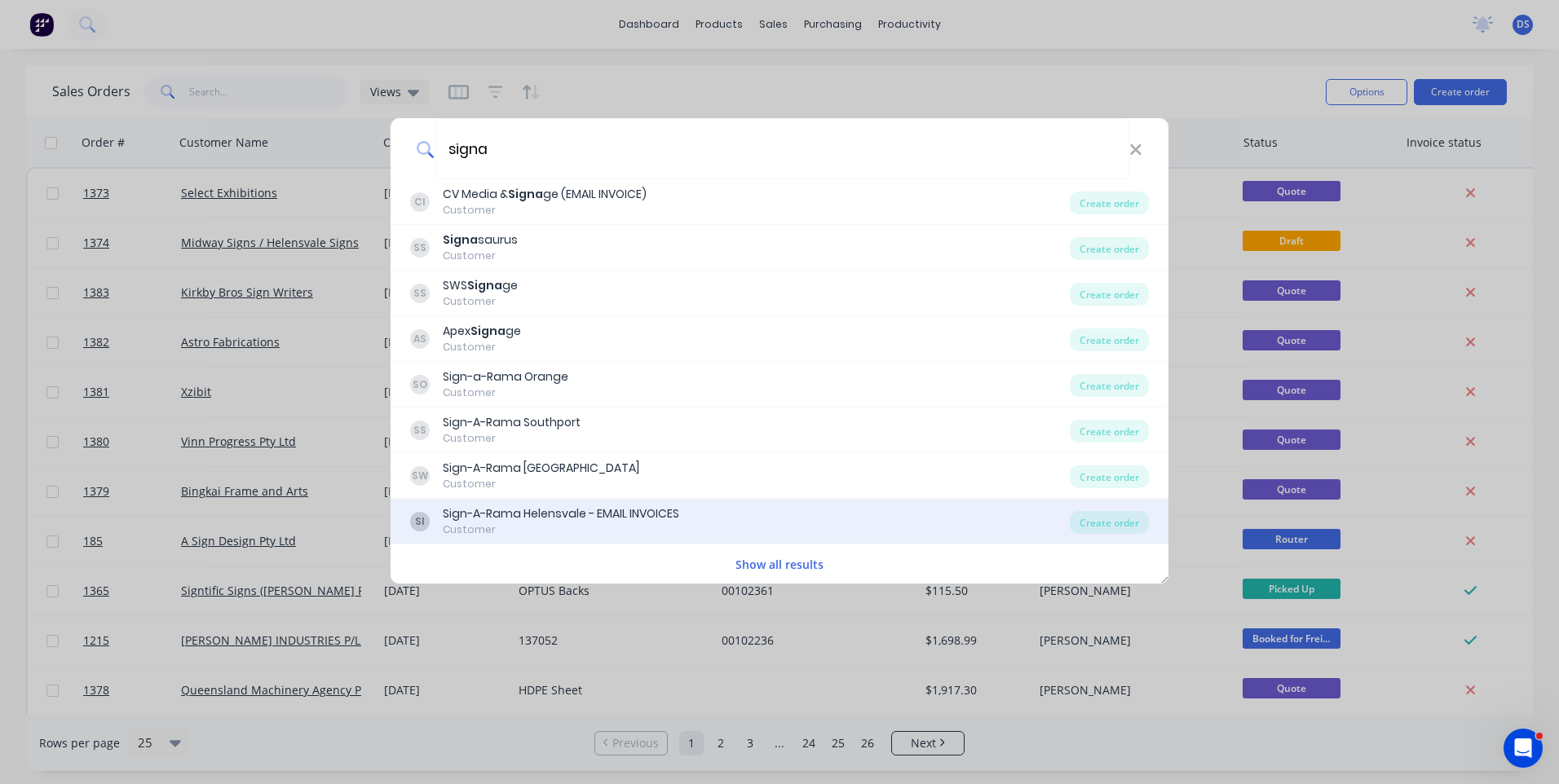
type input "signa"
click at [510, 515] on div "Sign-A-Rama Helensvale - EMAIL INVOICES" at bounding box center [561, 514] width 237 height 18
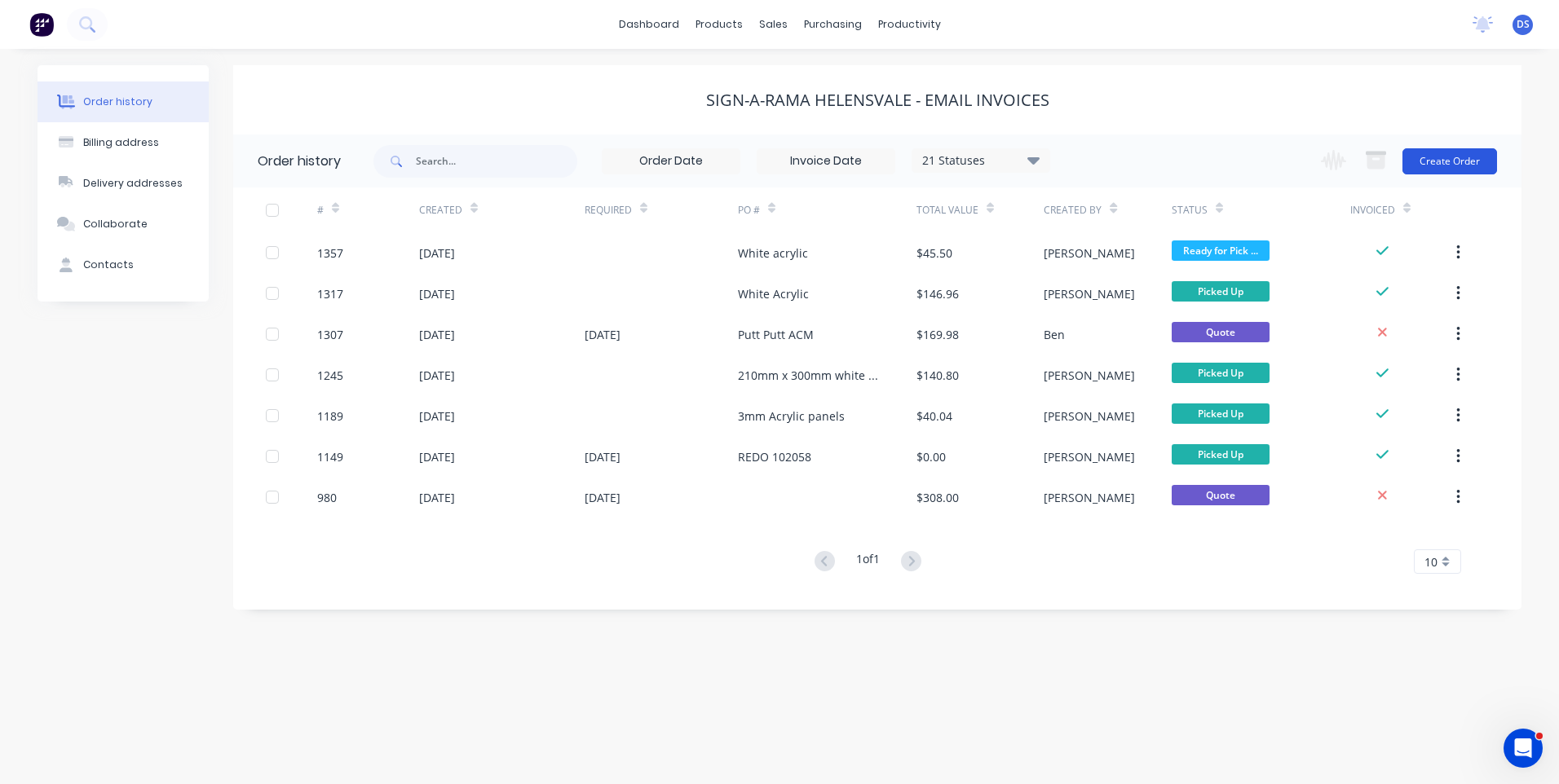
click at [1455, 166] on button "Create Order" at bounding box center [1450, 161] width 95 height 26
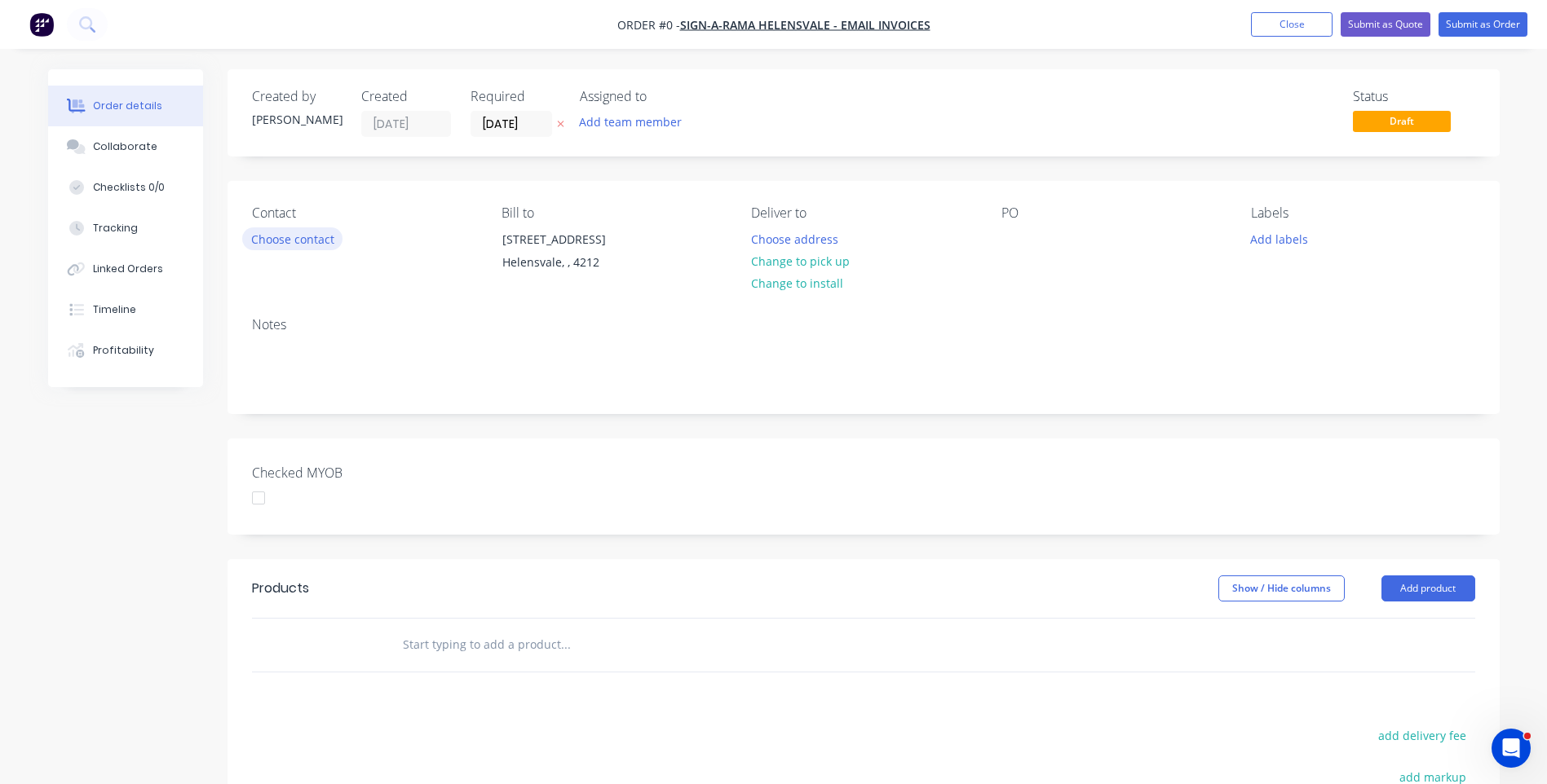
click at [269, 246] on button "Choose contact" at bounding box center [292, 238] width 100 height 22
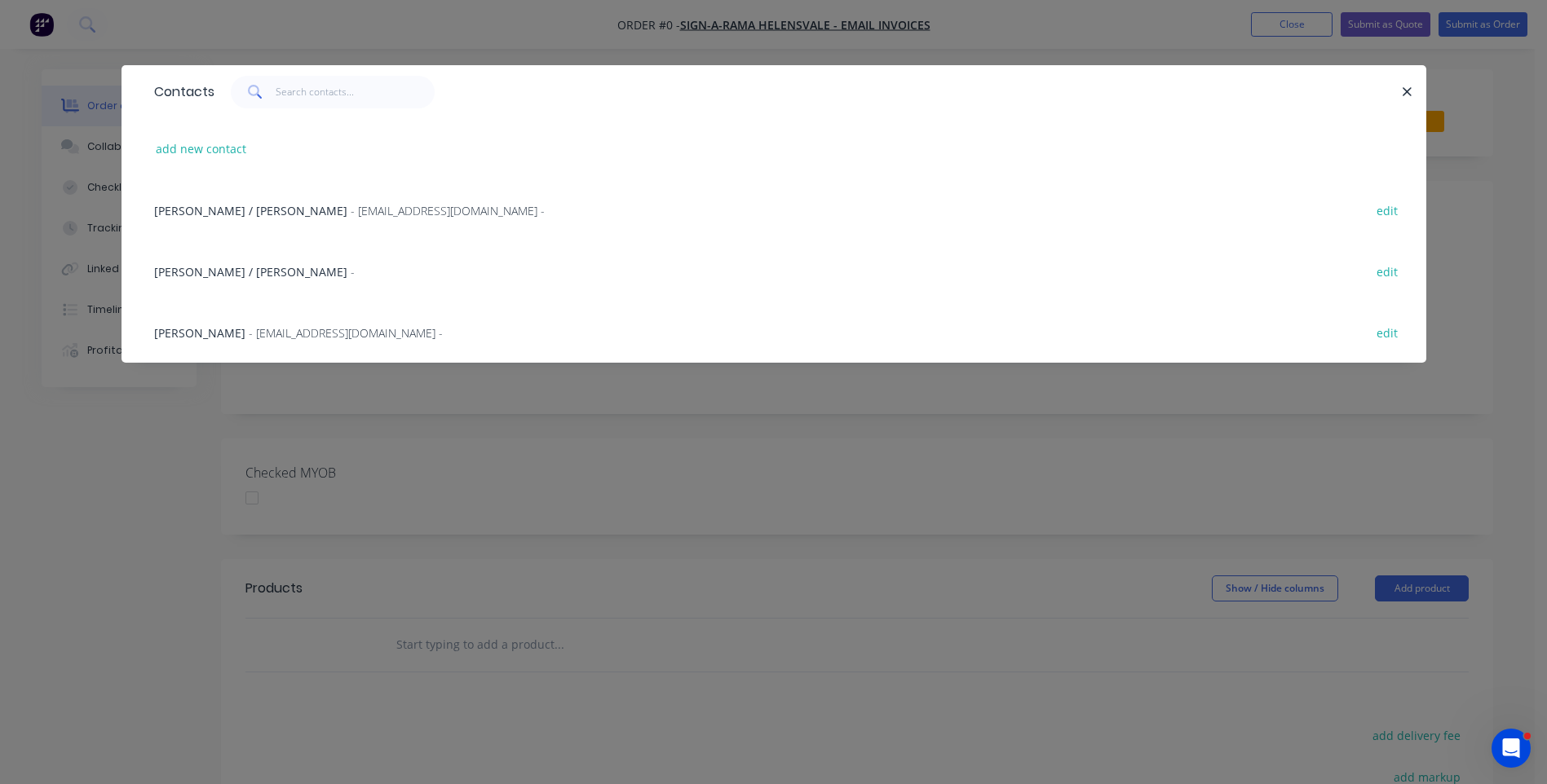
click at [193, 337] on span "Andres Vannin" at bounding box center [200, 333] width 91 height 16
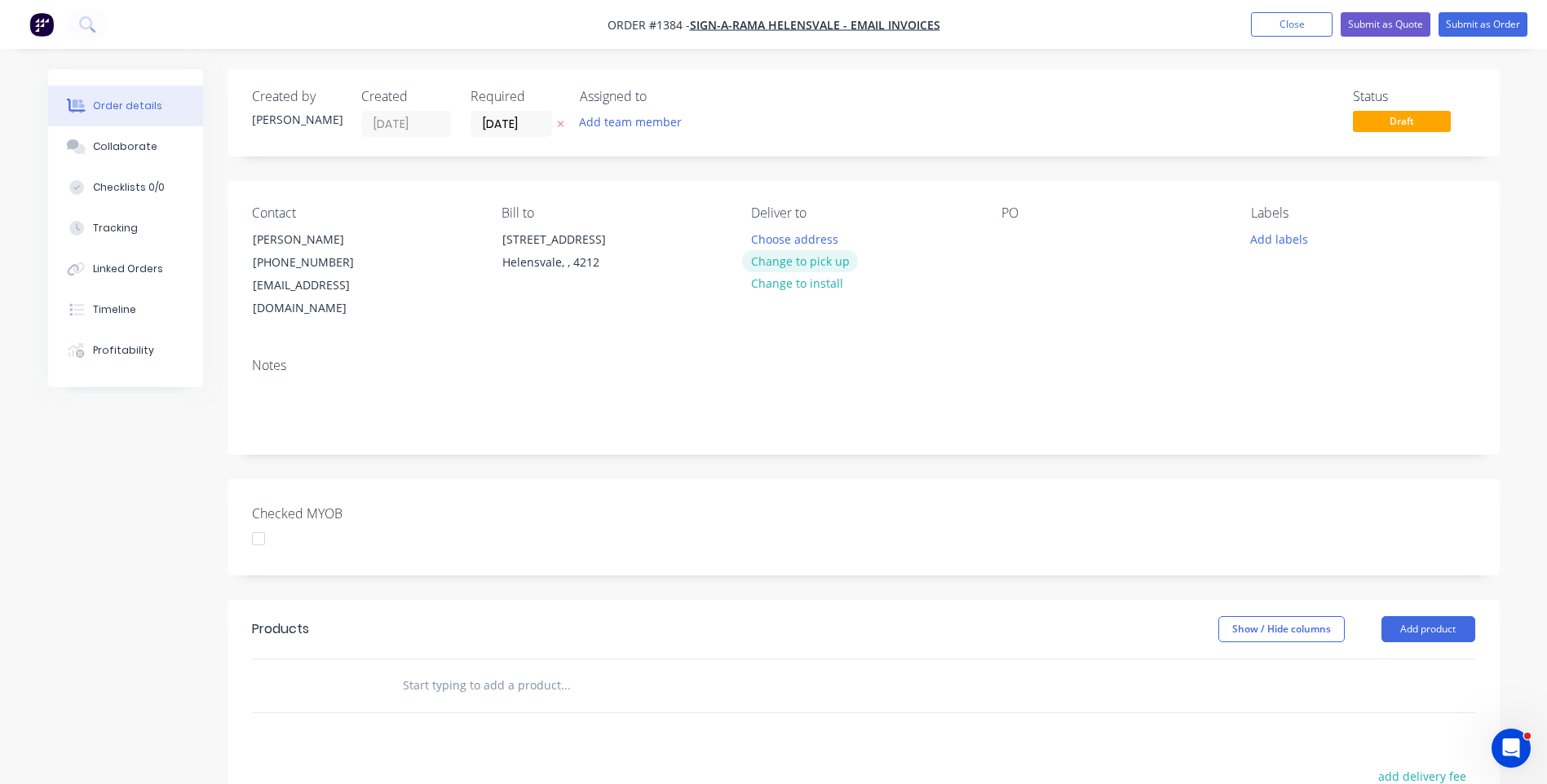
click at [813, 266] on button "Change to pick up" at bounding box center [800, 260] width 116 height 22
click at [1006, 244] on div at bounding box center [1014, 239] width 26 height 24
click at [1278, 237] on button "Add labels" at bounding box center [1280, 238] width 75 height 22
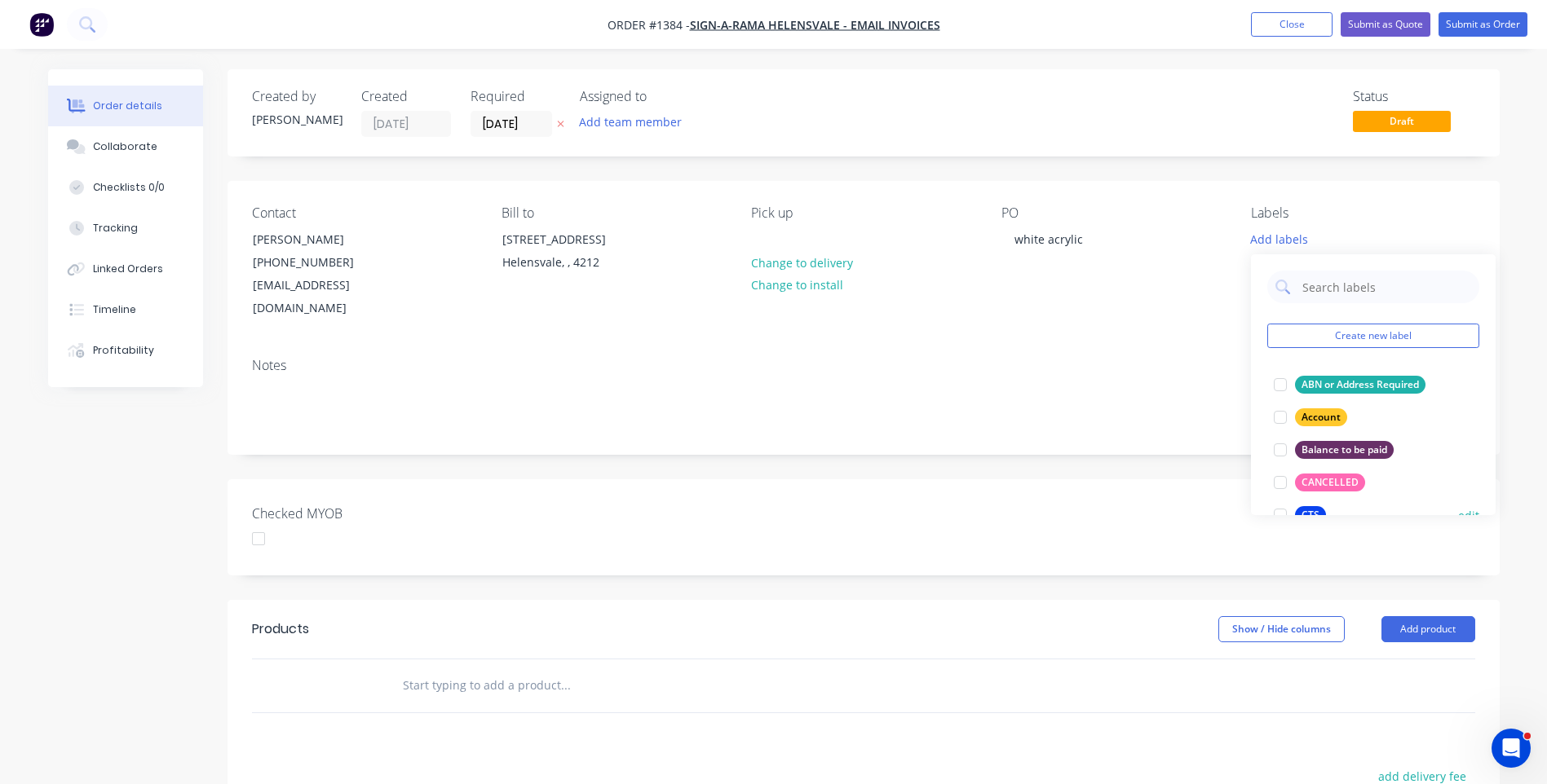
click at [1314, 507] on div "CTS" at bounding box center [1310, 515] width 31 height 18
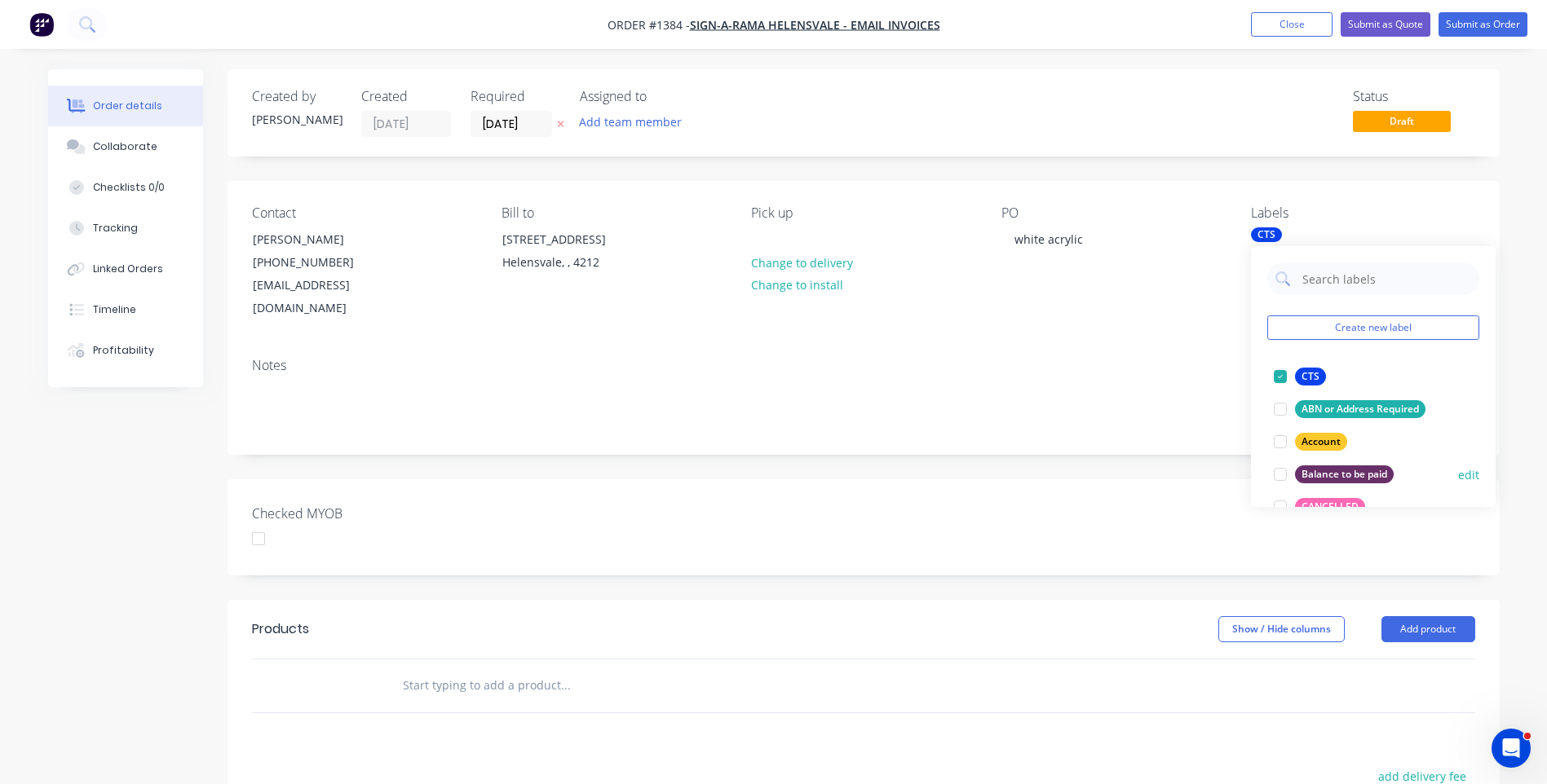
scroll to position [82, 0]
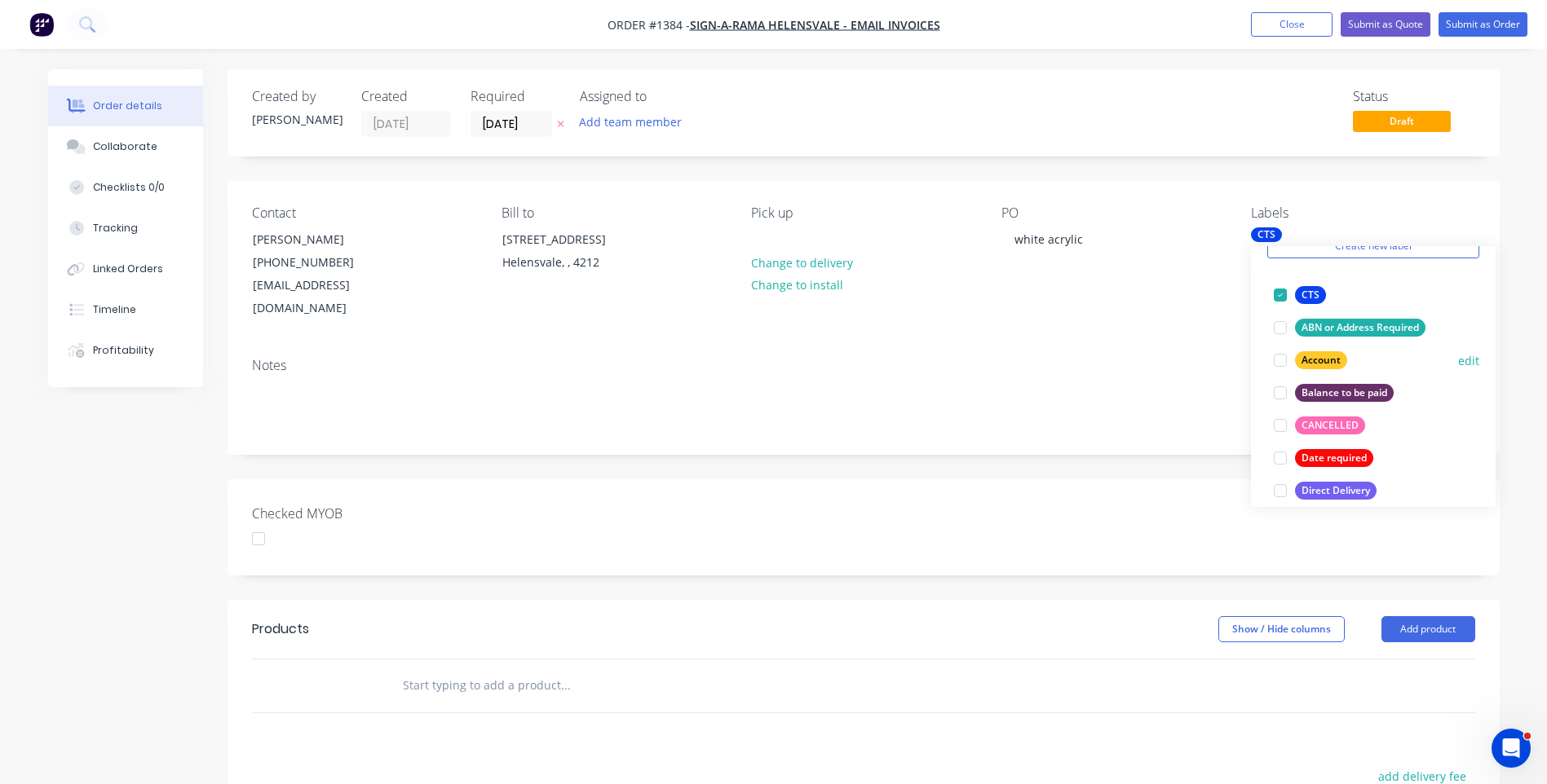
click at [1311, 356] on div "Account" at bounding box center [1321, 360] width 52 height 18
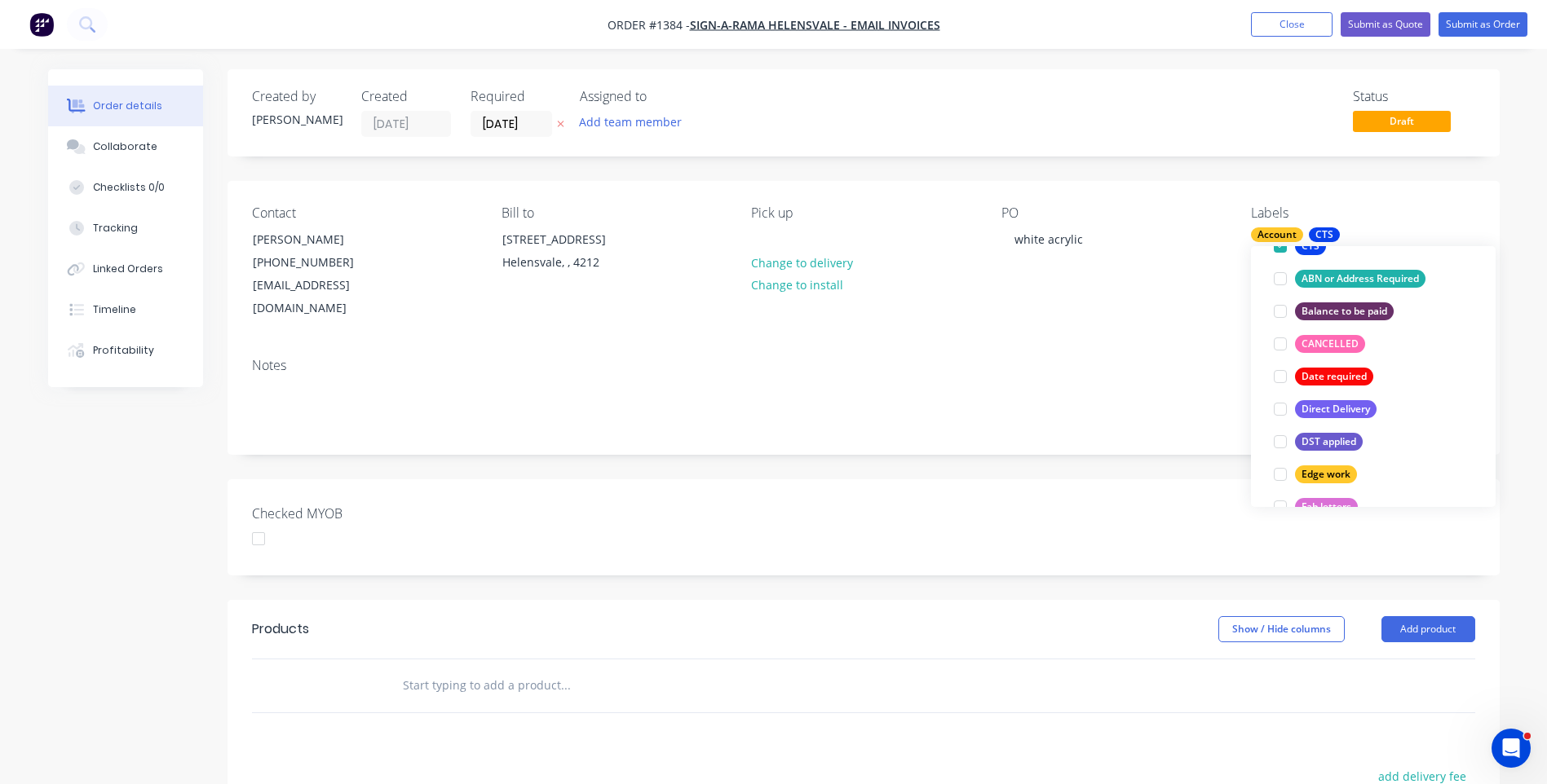
scroll to position [245, 0]
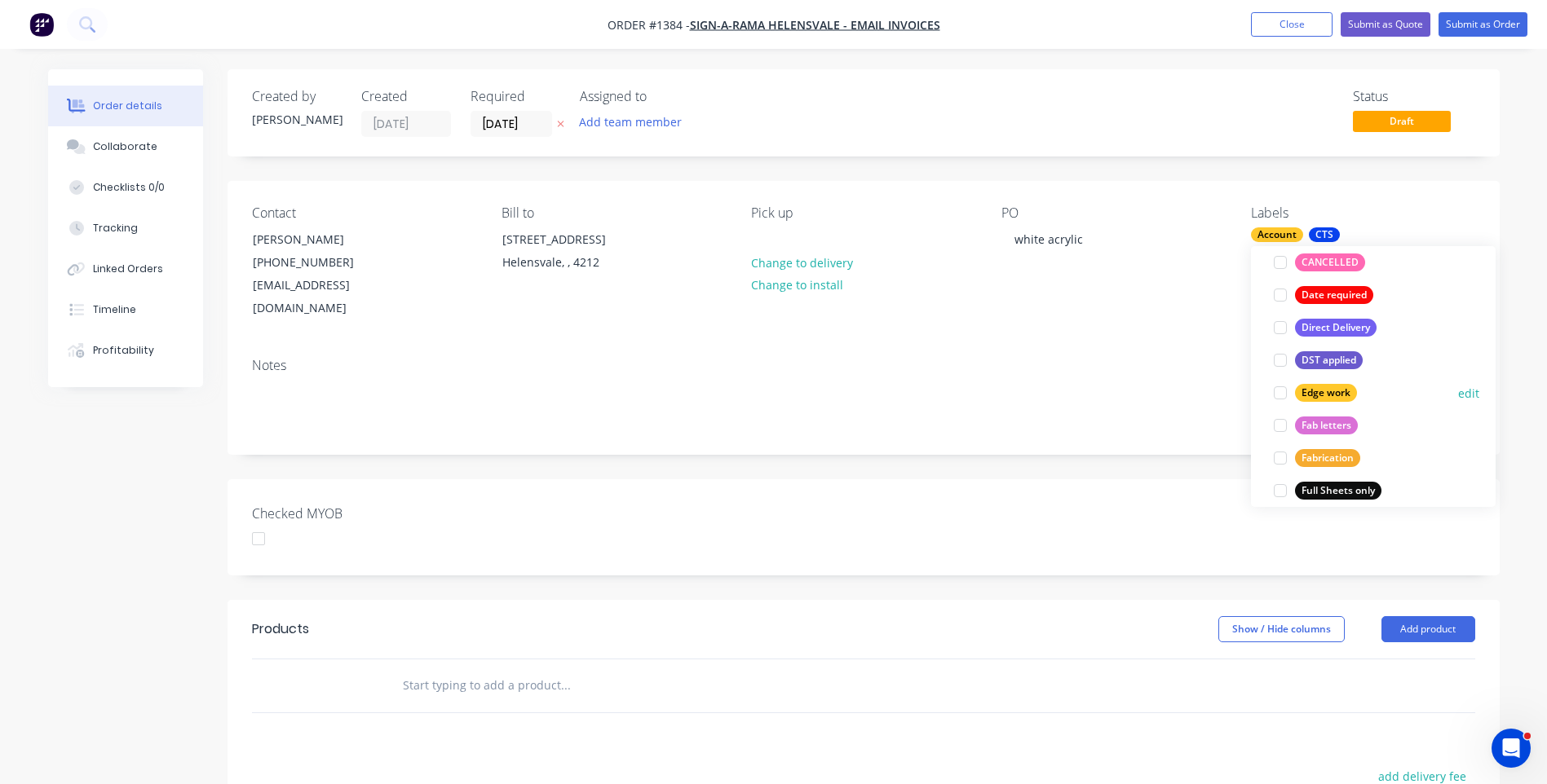
click at [1302, 394] on div "Edge work" at bounding box center [1326, 393] width 62 height 18
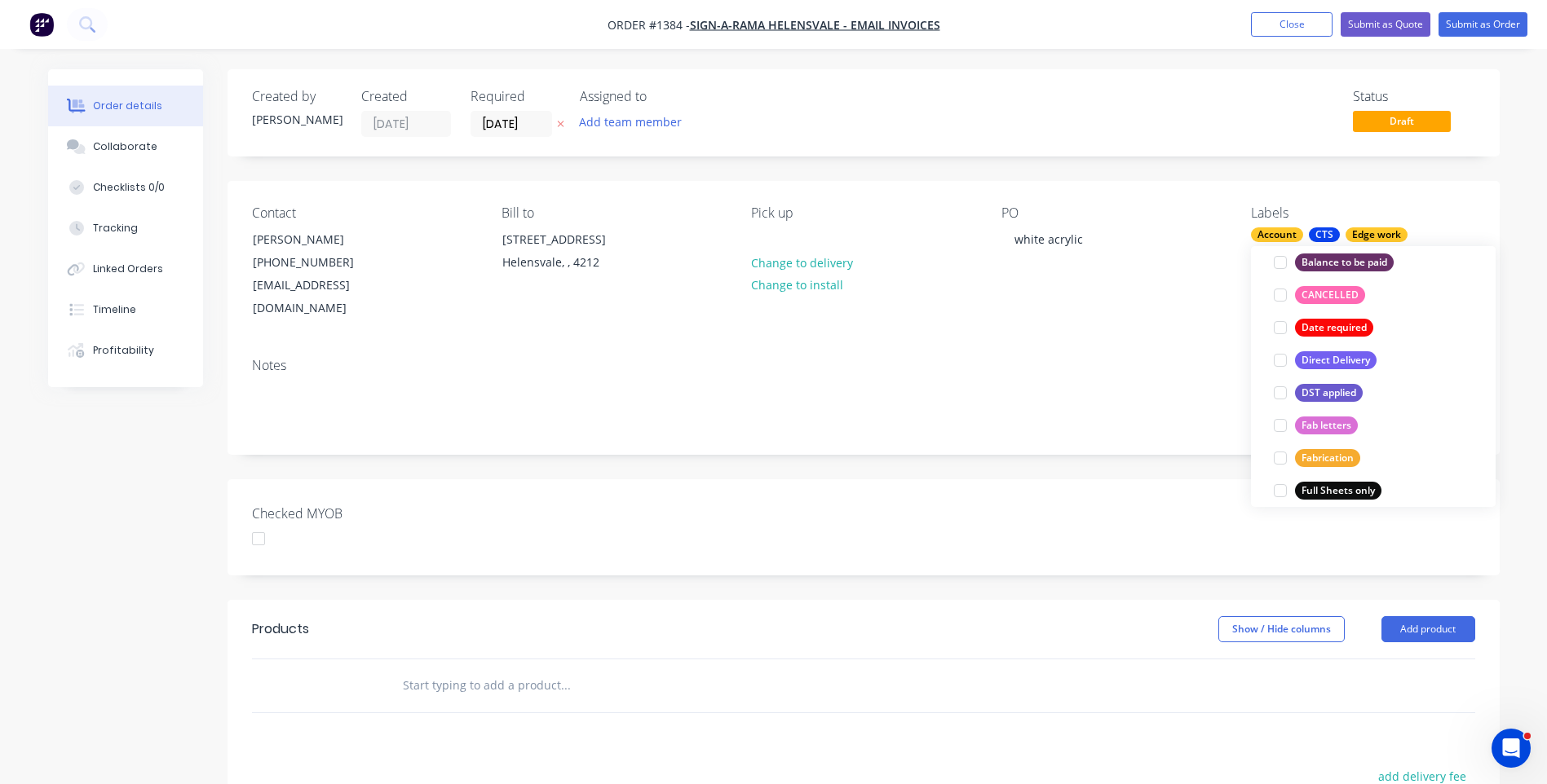
scroll to position [49, 0]
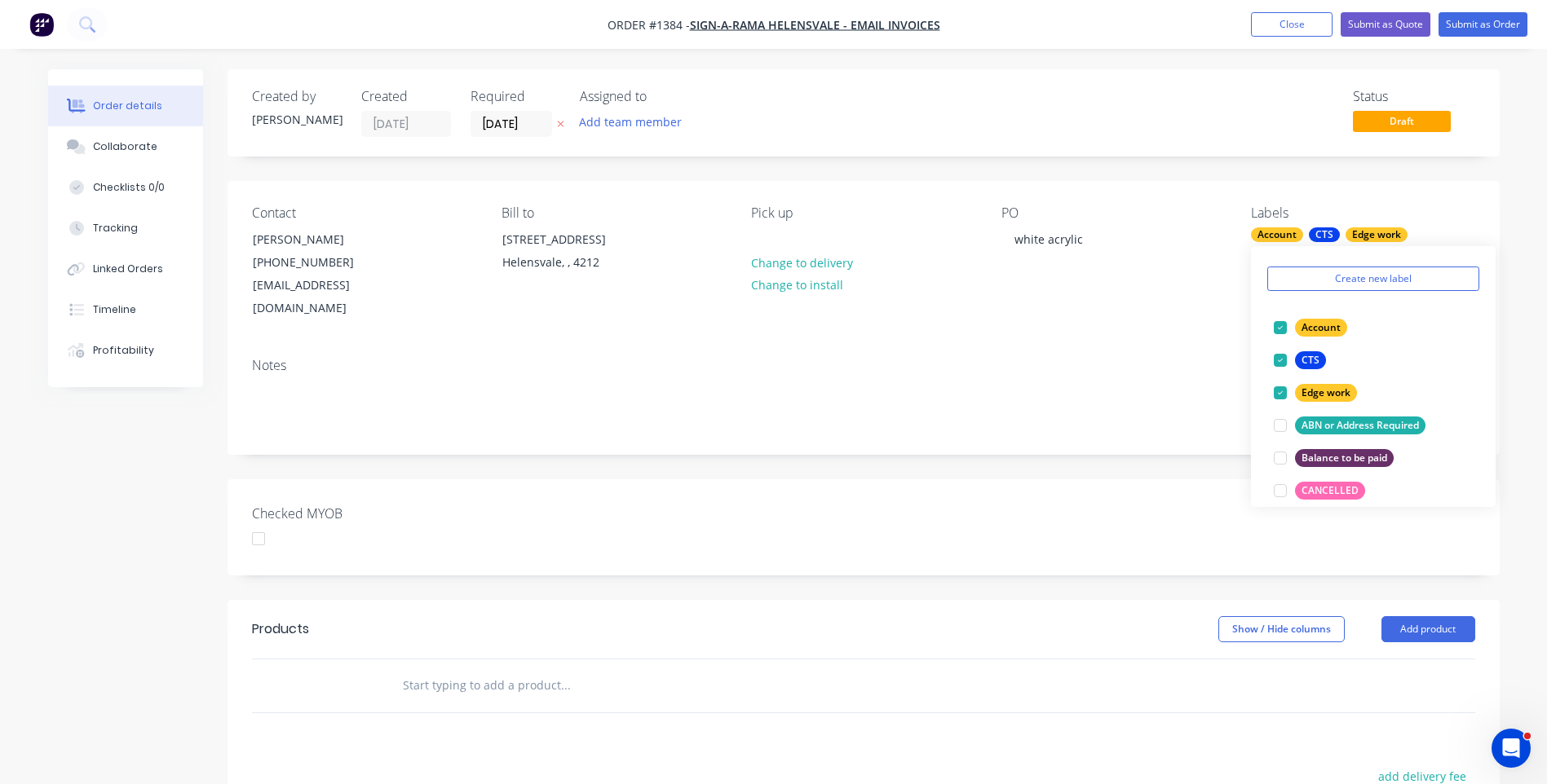
click at [1181, 315] on div "Contact Andres Vannin (07) 5556 0625 art.helensvale@signarama.com.au Bill to 2/…" at bounding box center [863, 262] width 1272 height 164
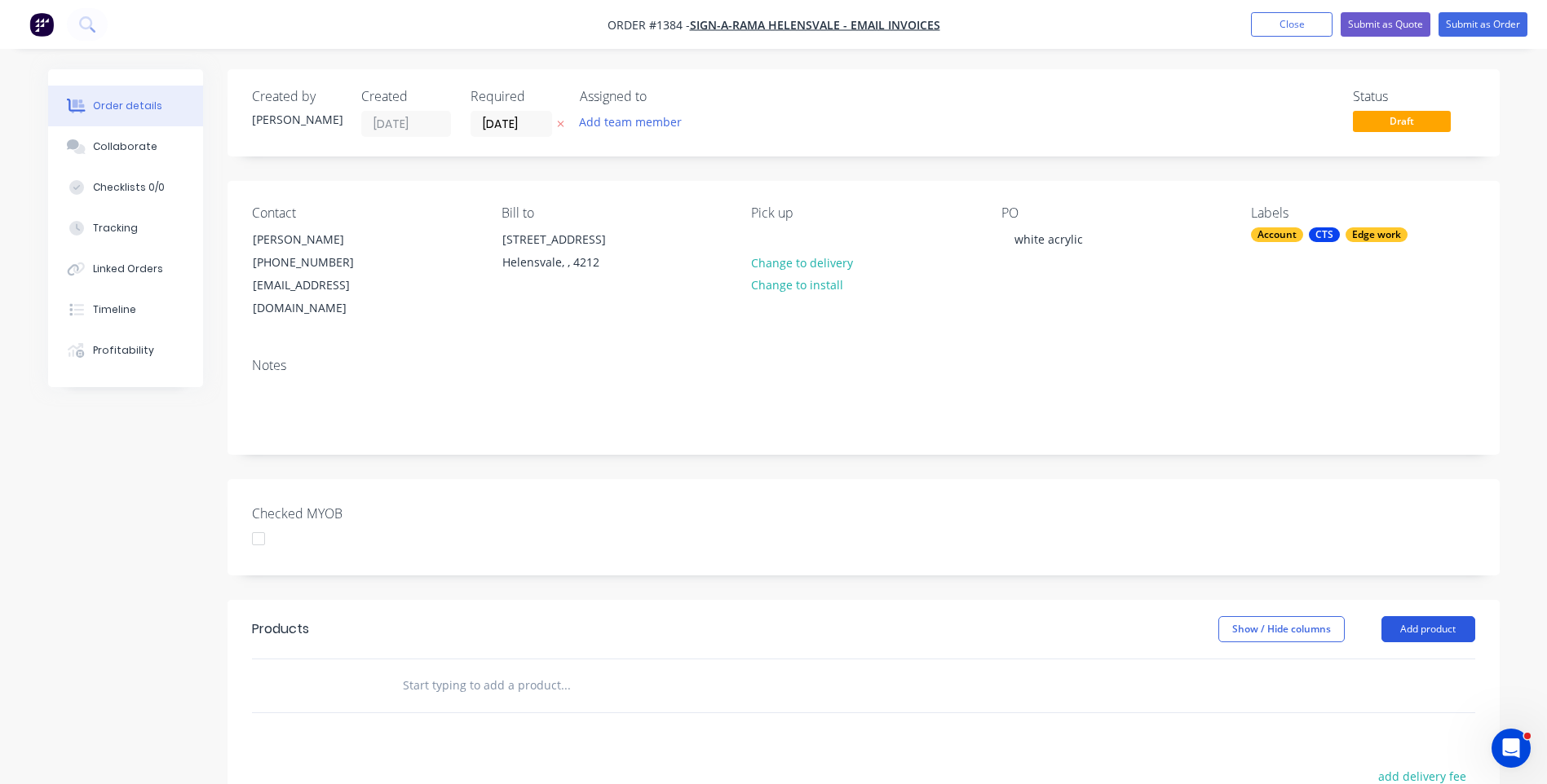
click at [1447, 617] on button "Add product" at bounding box center [1429, 630] width 94 height 26
click at [1379, 659] on div "Product catalogue" at bounding box center [1398, 670] width 125 height 24
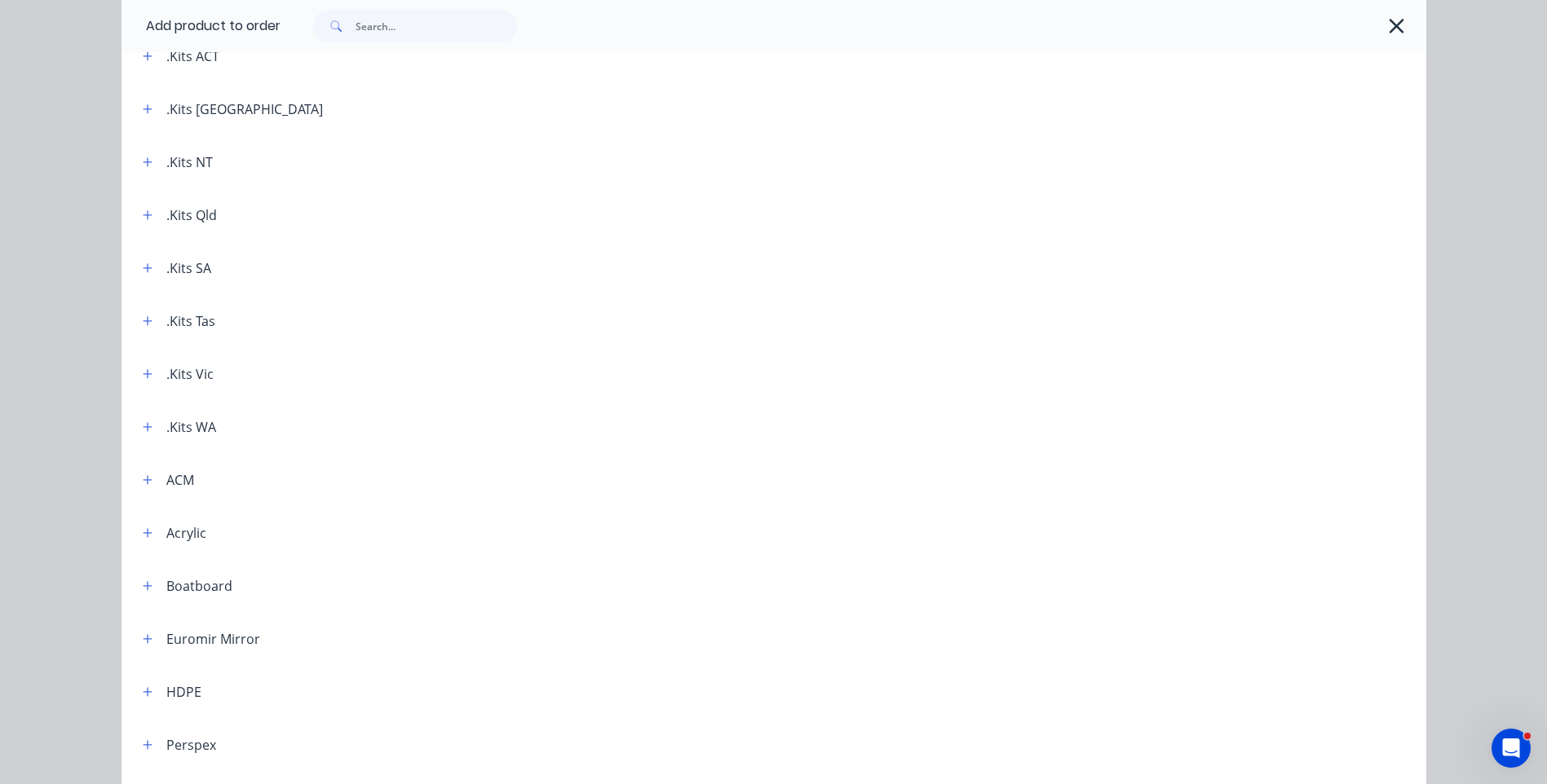
scroll to position [163, 0]
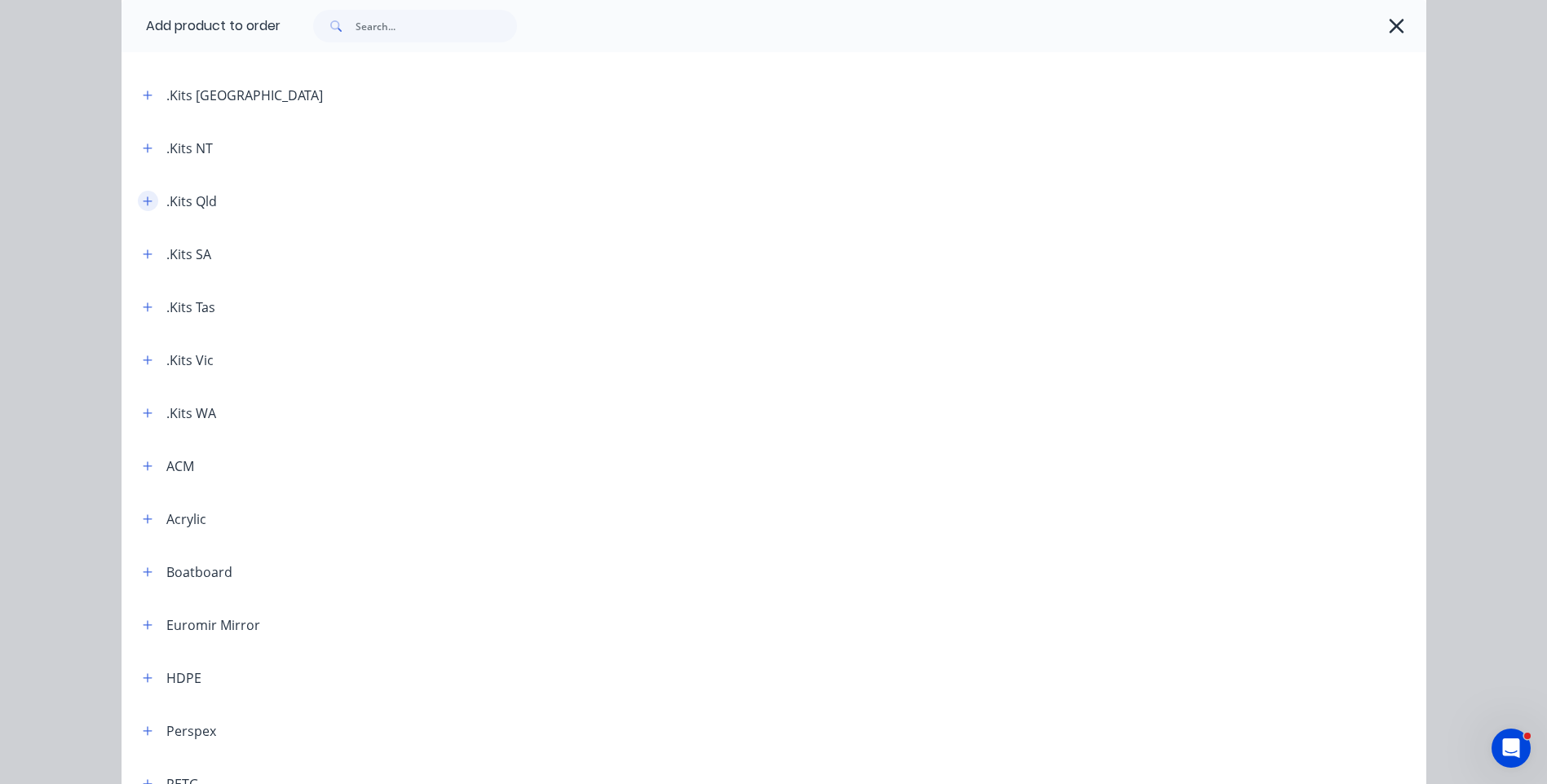
click at [138, 201] on button "button" at bounding box center [147, 201] width 20 height 20
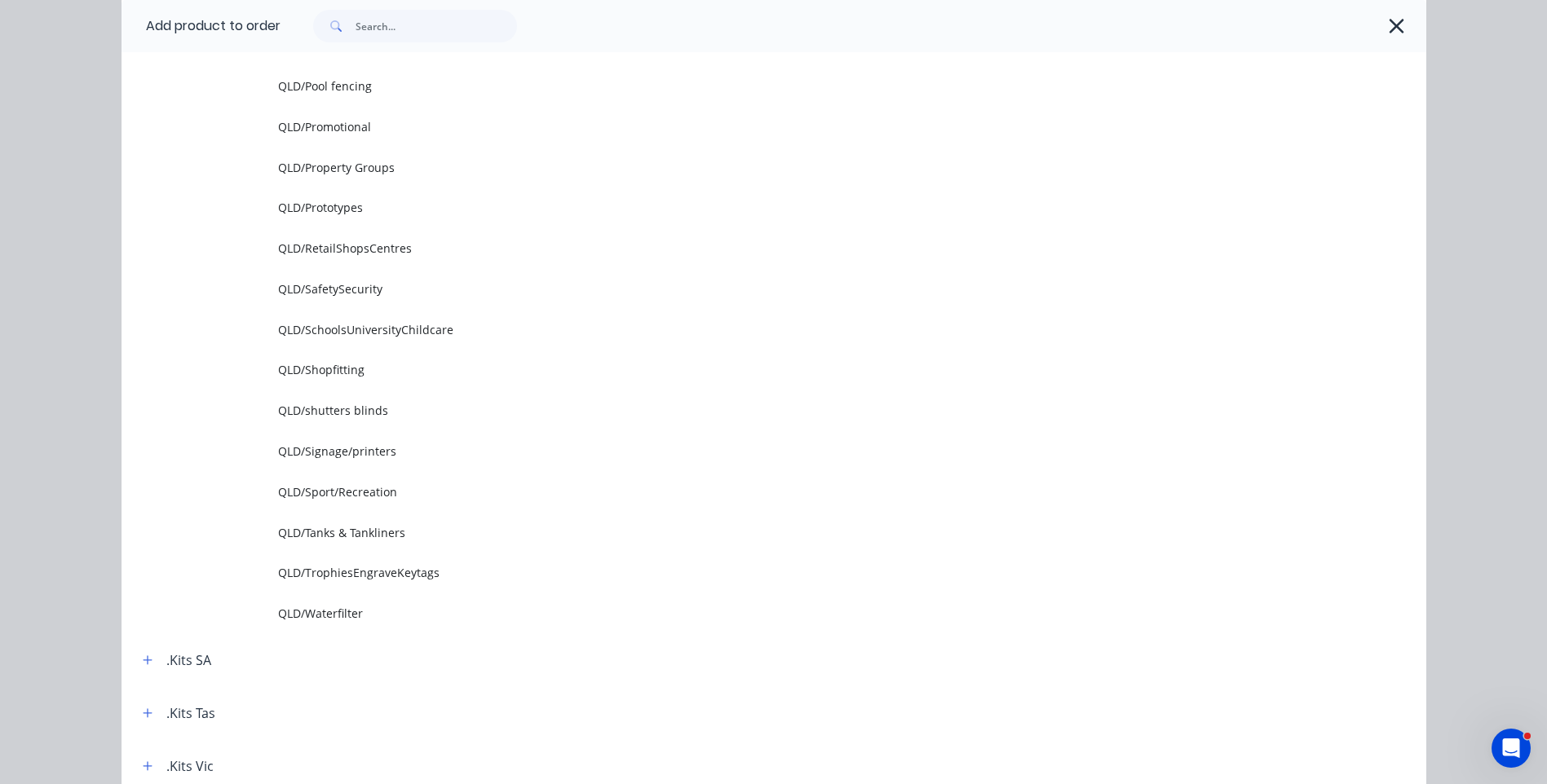
scroll to position [2120, 0]
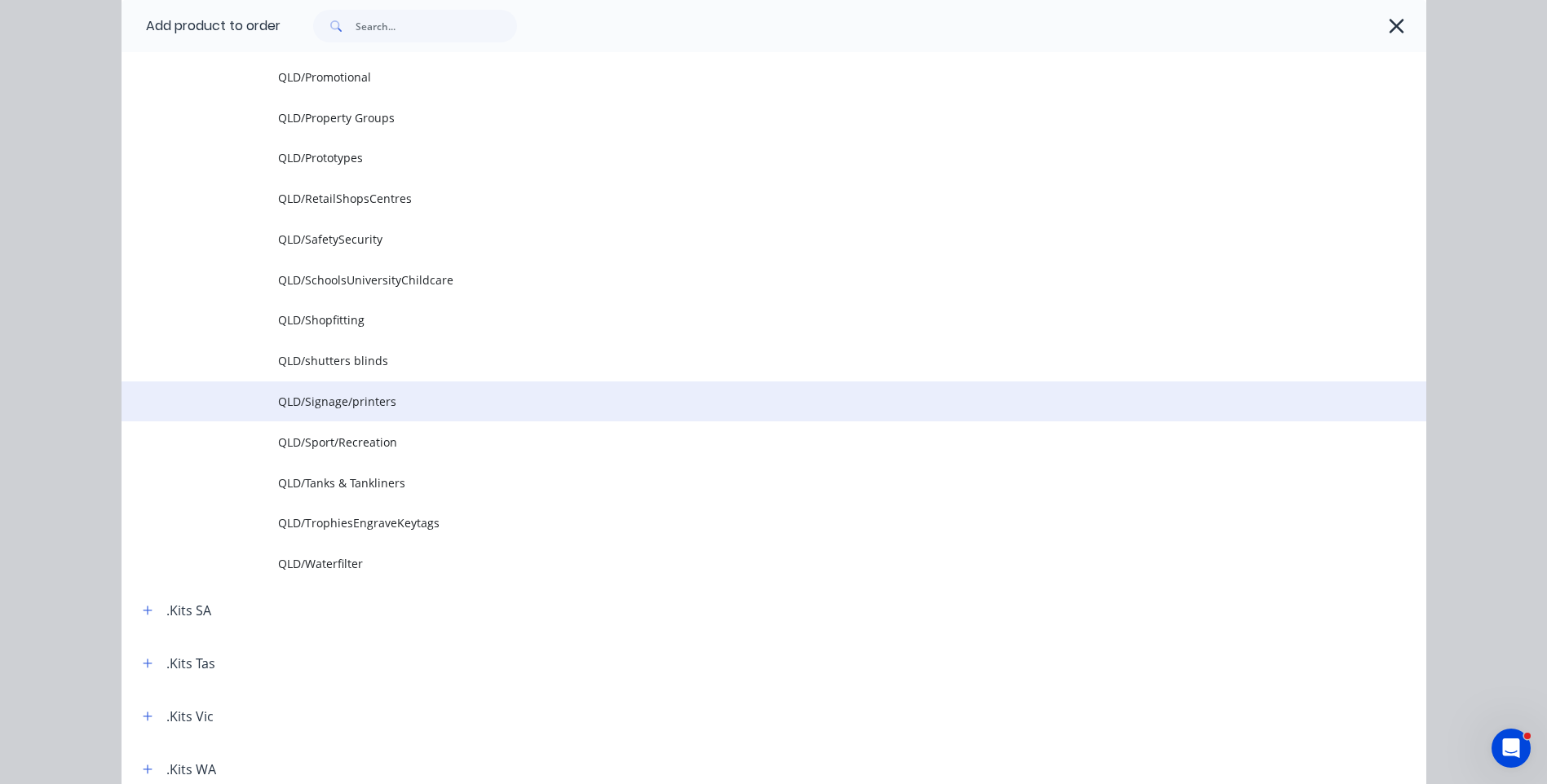
click at [350, 410] on span "QLD/Signage/printers" at bounding box center [737, 402] width 919 height 18
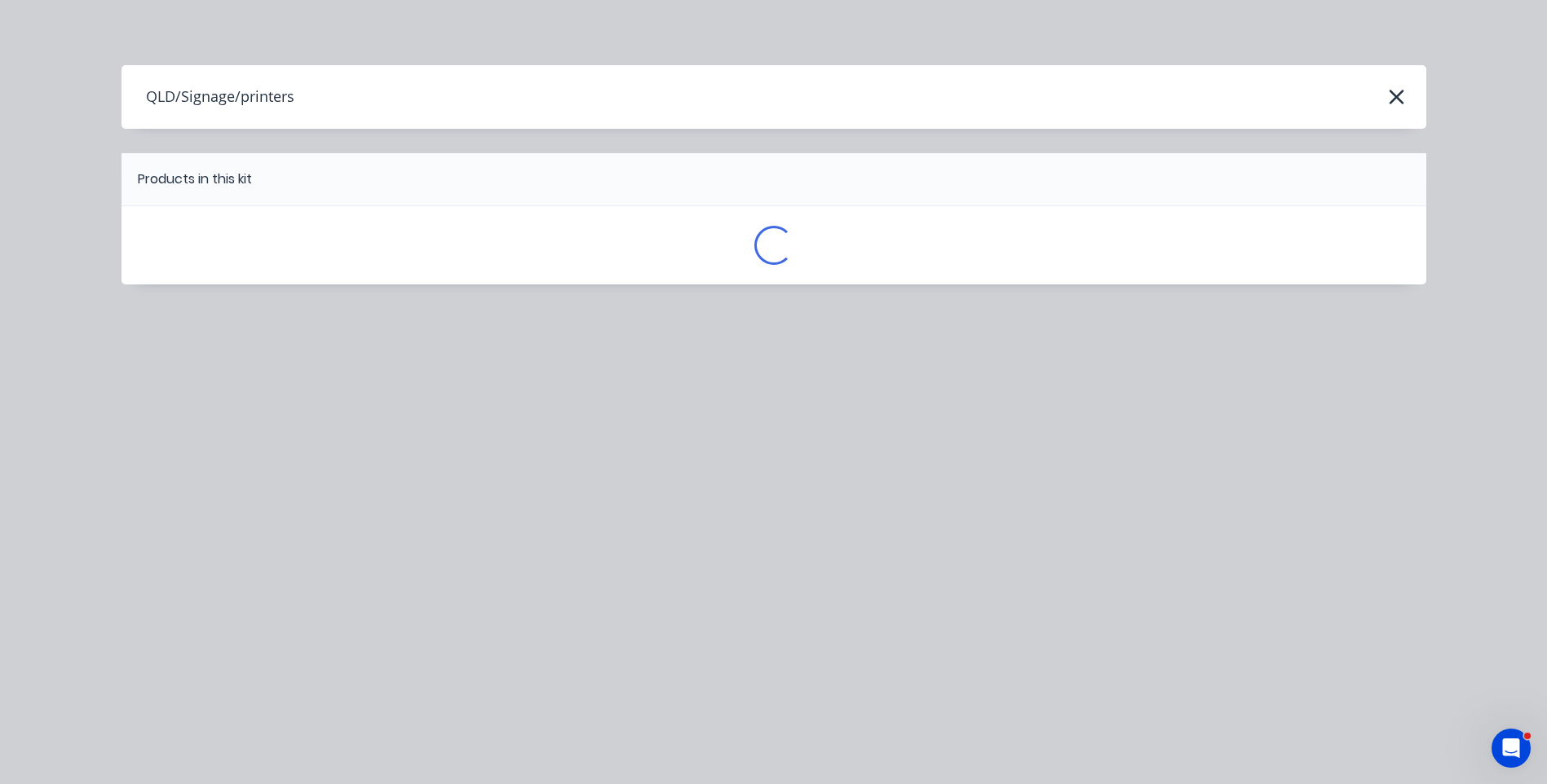
scroll to position [0, 0]
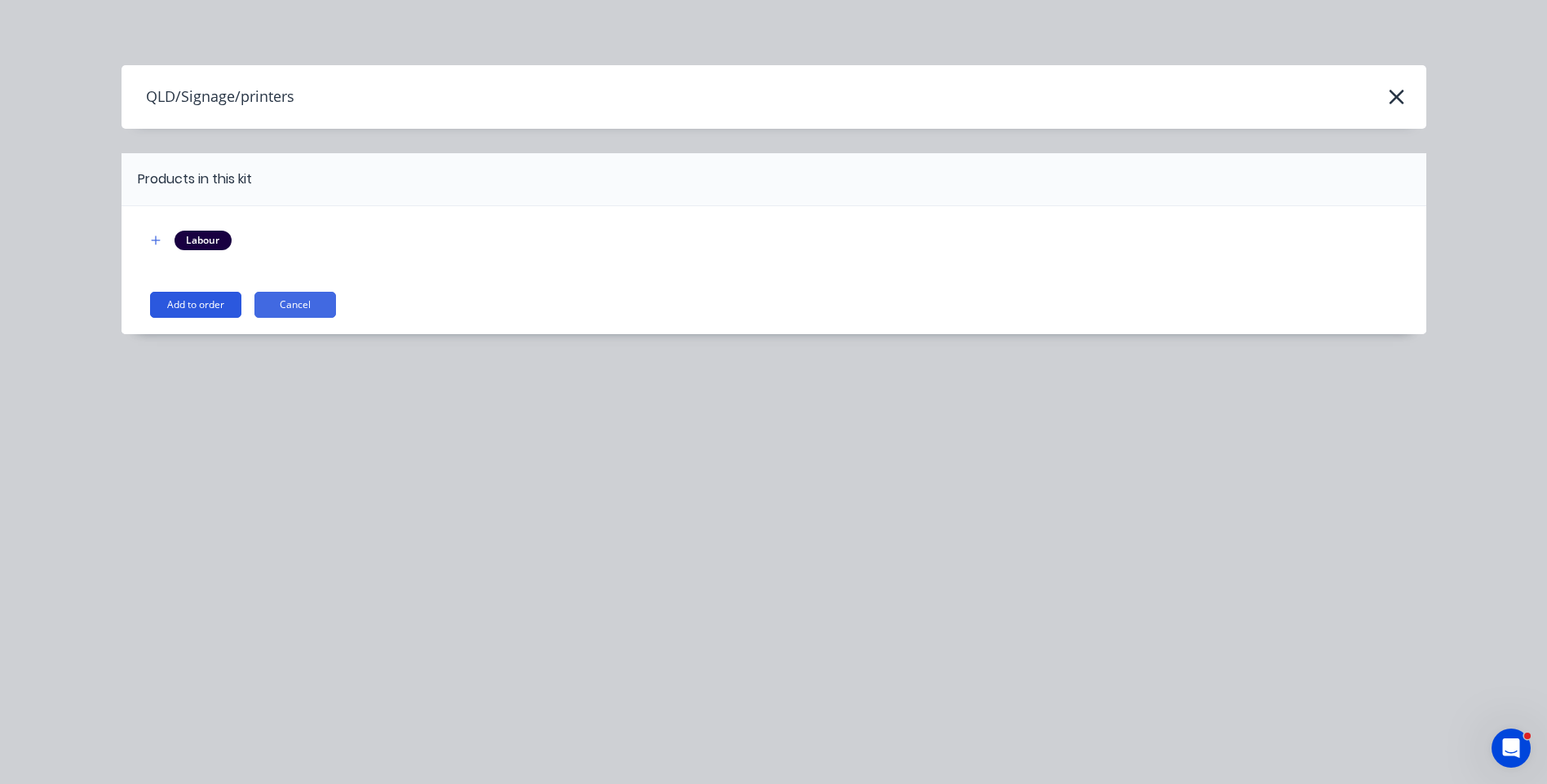
click at [183, 304] on button "Add to order" at bounding box center [196, 305] width 91 height 26
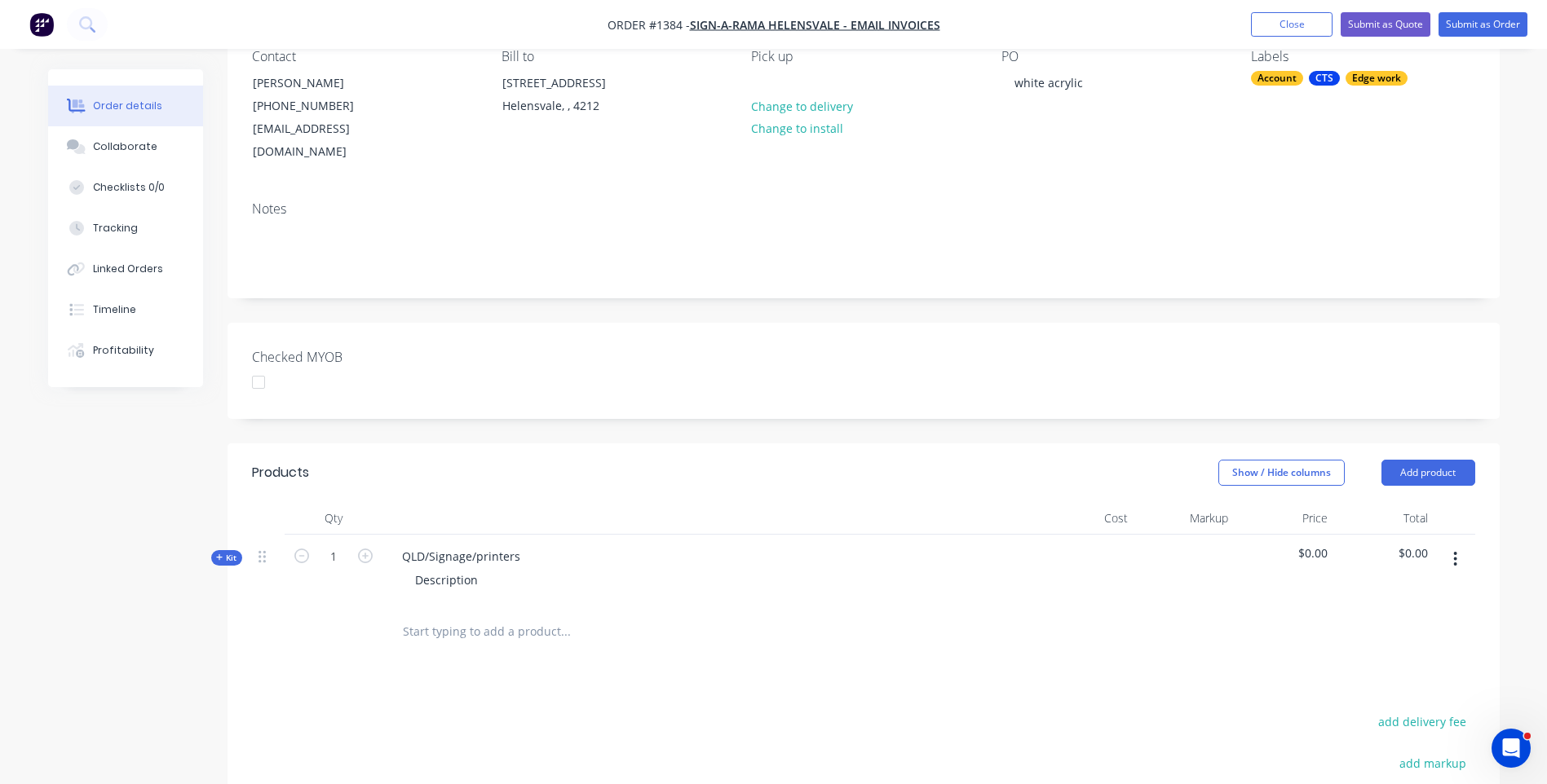
scroll to position [163, 0]
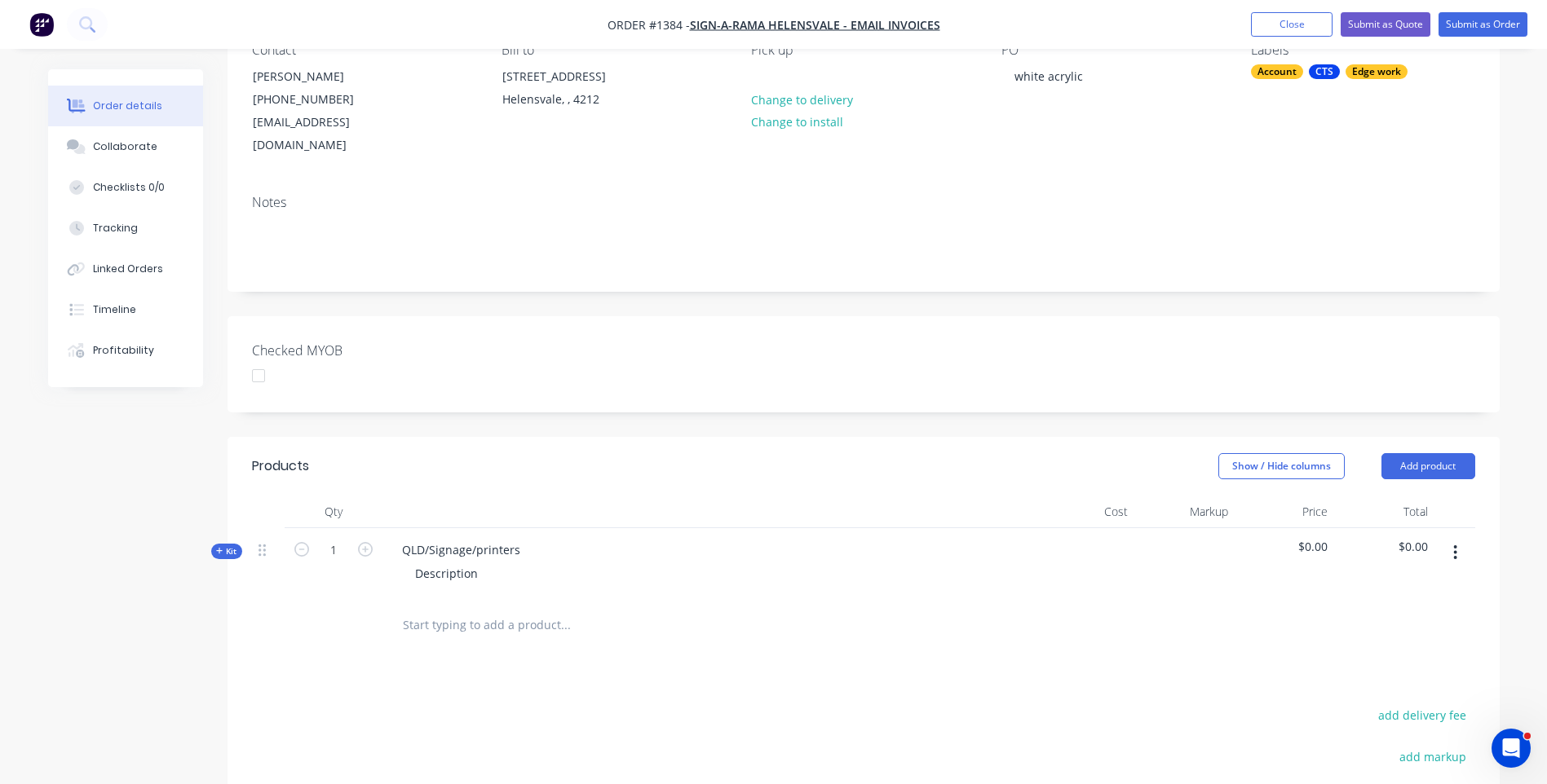
click at [220, 547] on icon at bounding box center [219, 551] width 7 height 8
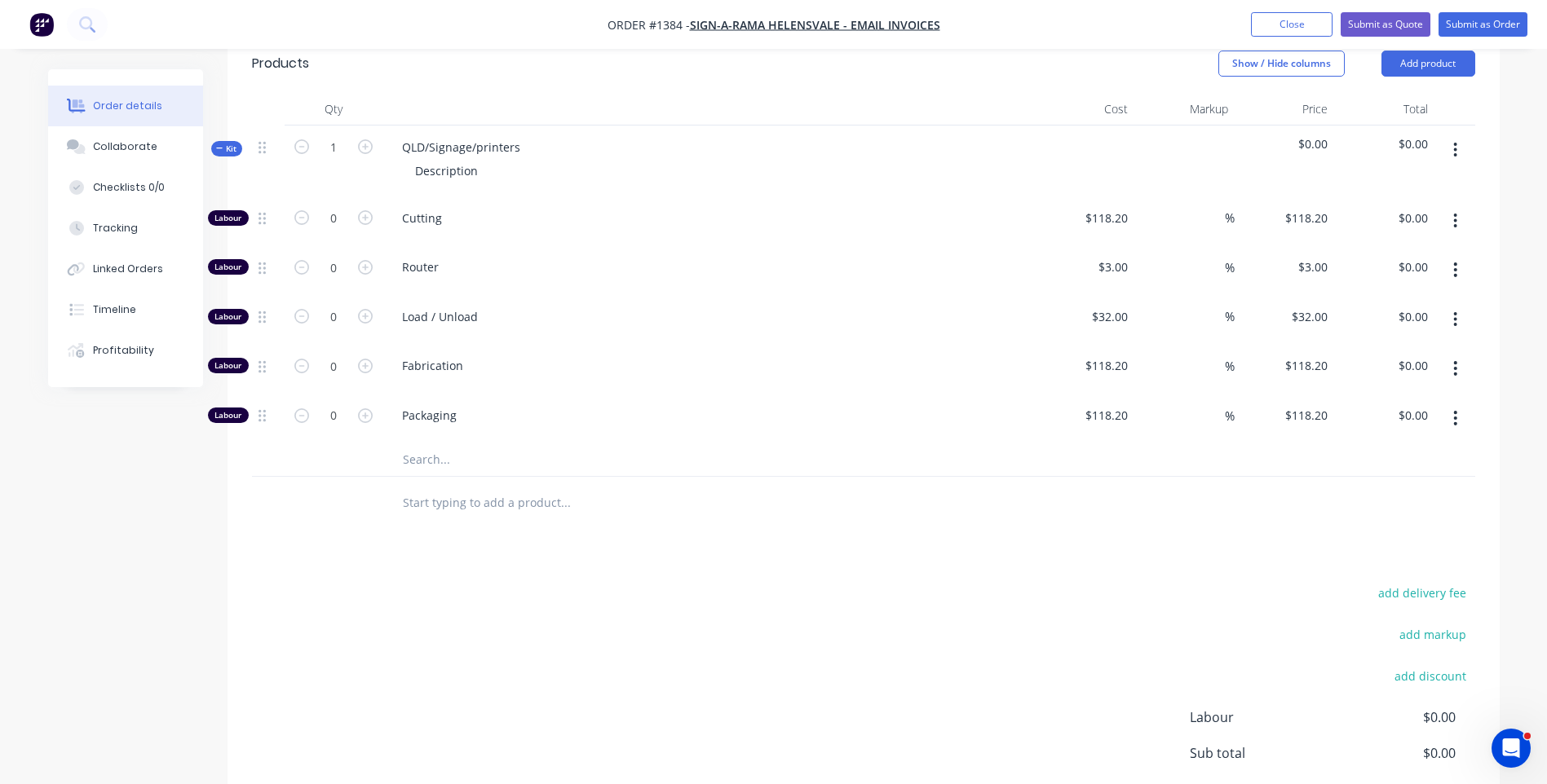
scroll to position [571, 0]
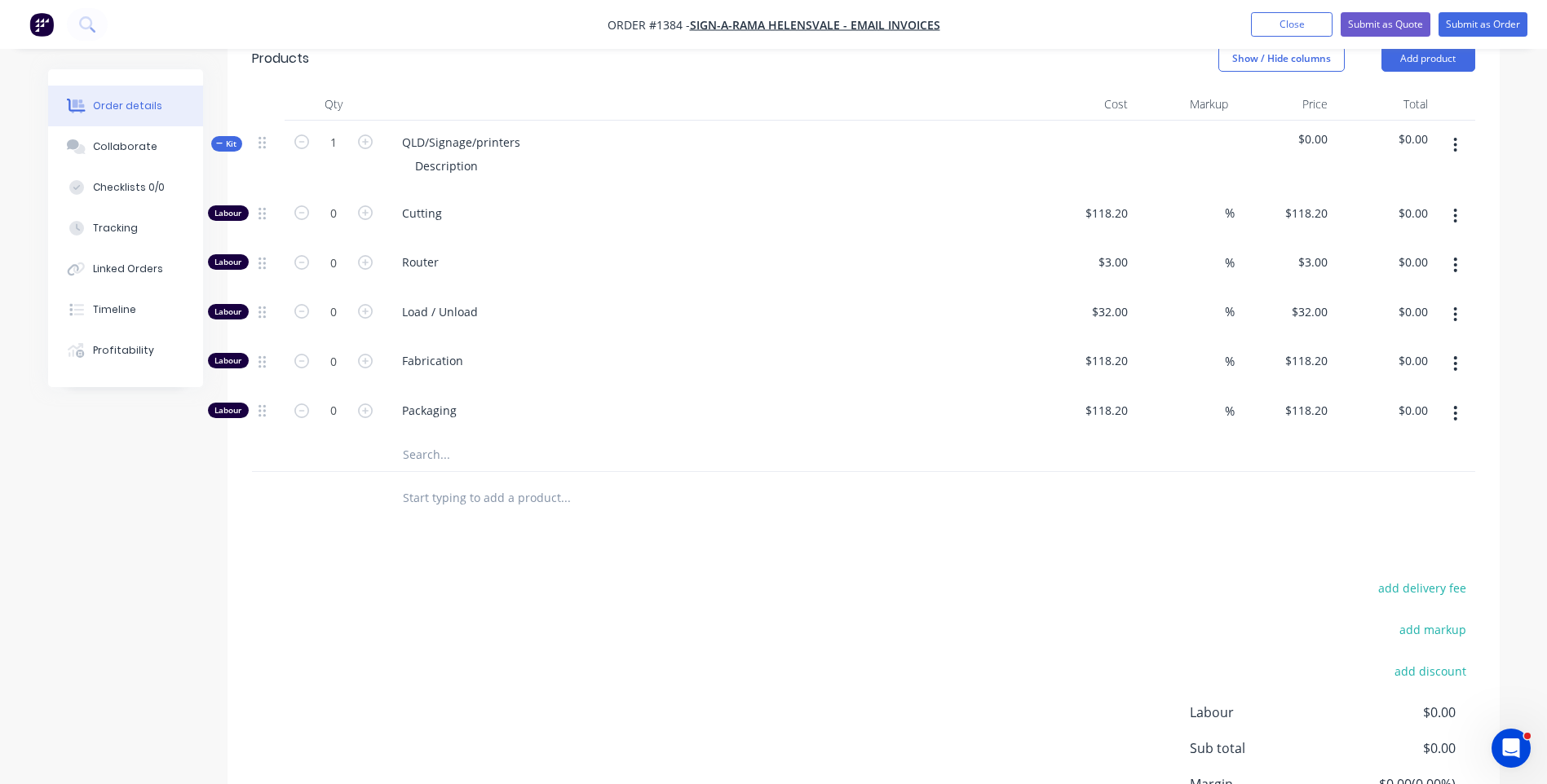
click at [435, 438] on input "text" at bounding box center [565, 454] width 326 height 32
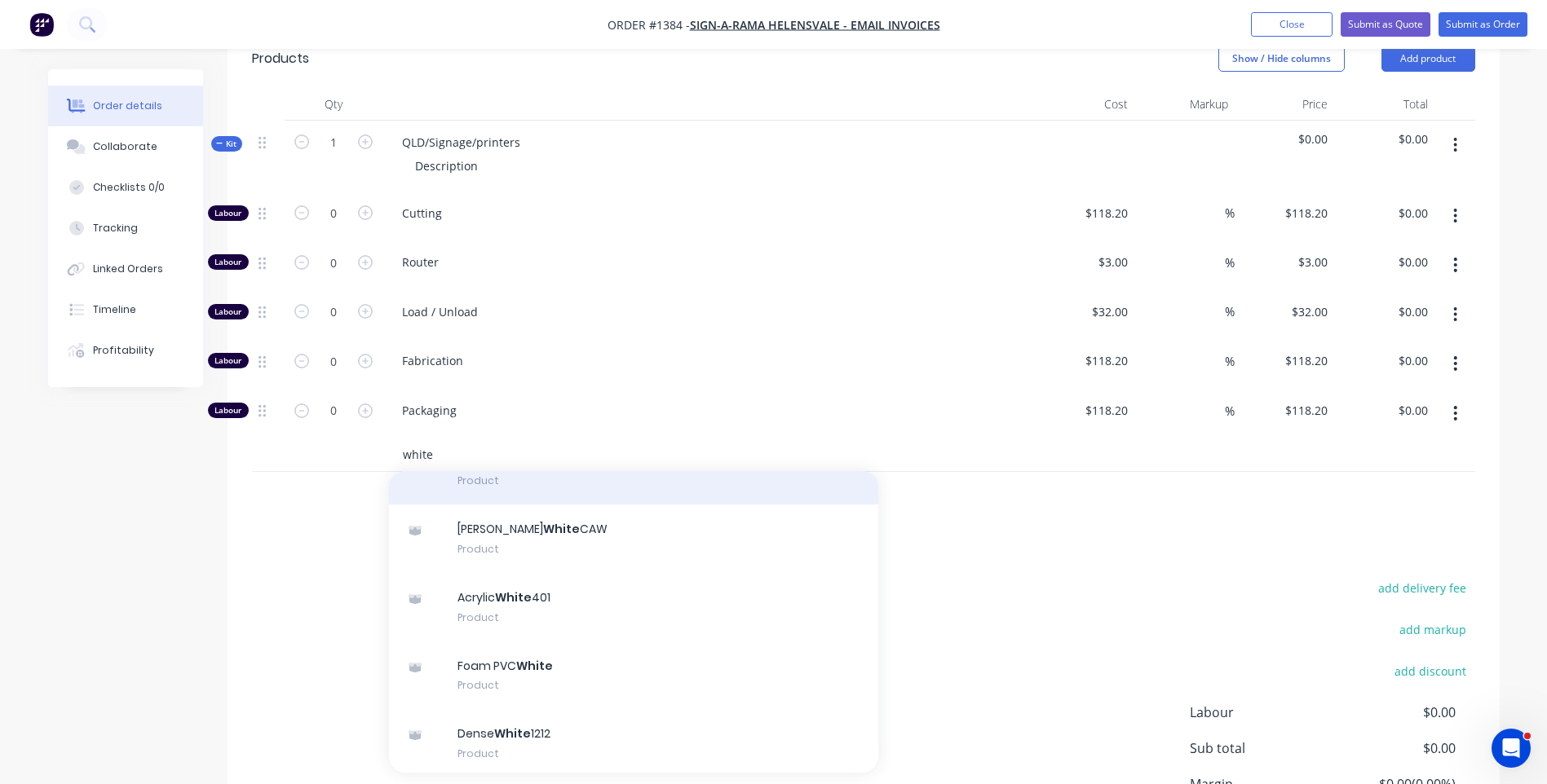
scroll to position [245, 0]
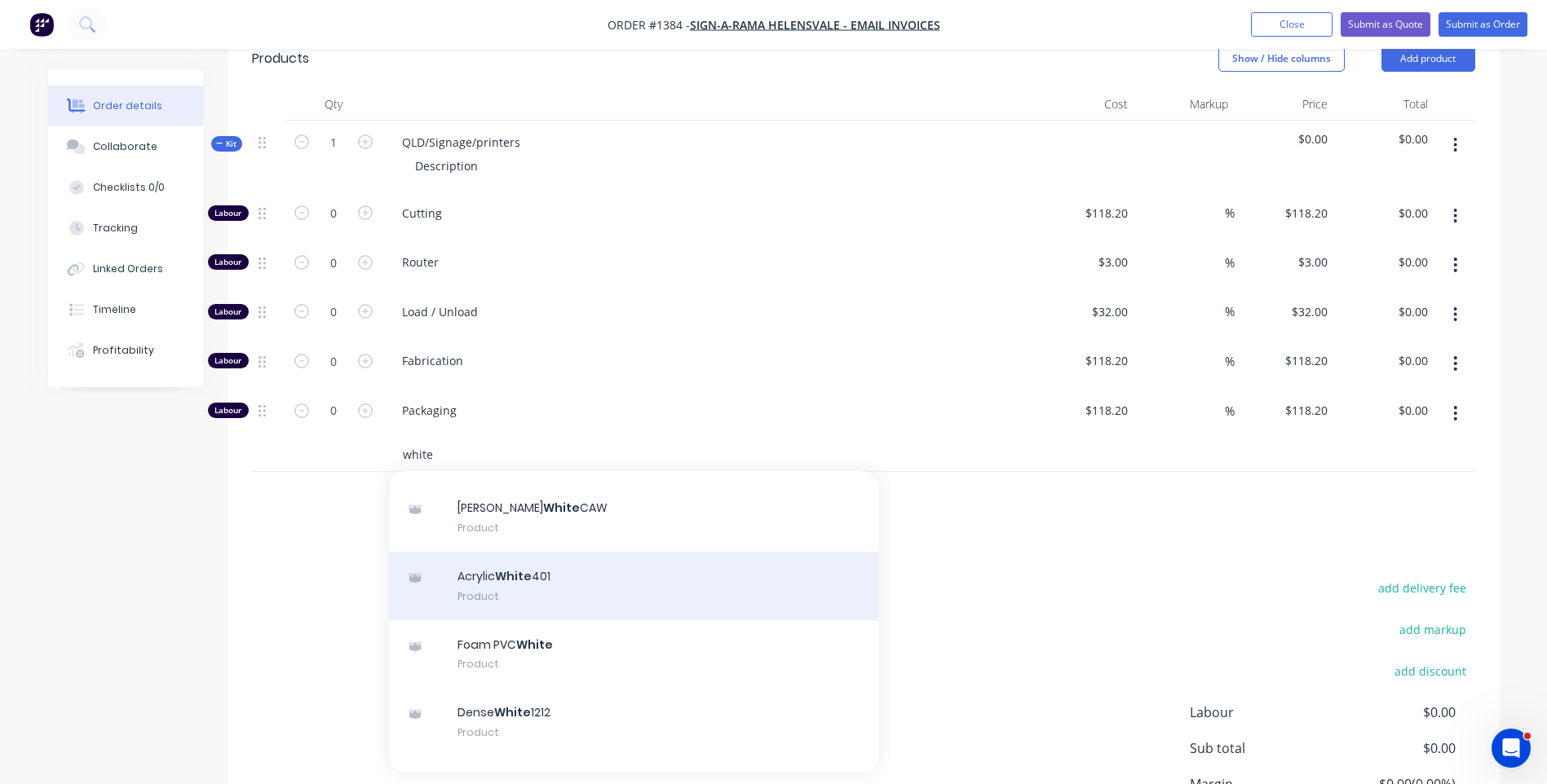
type input "white"
click at [509, 559] on div "Acrylic White 401 Product" at bounding box center [634, 586] width 490 height 68
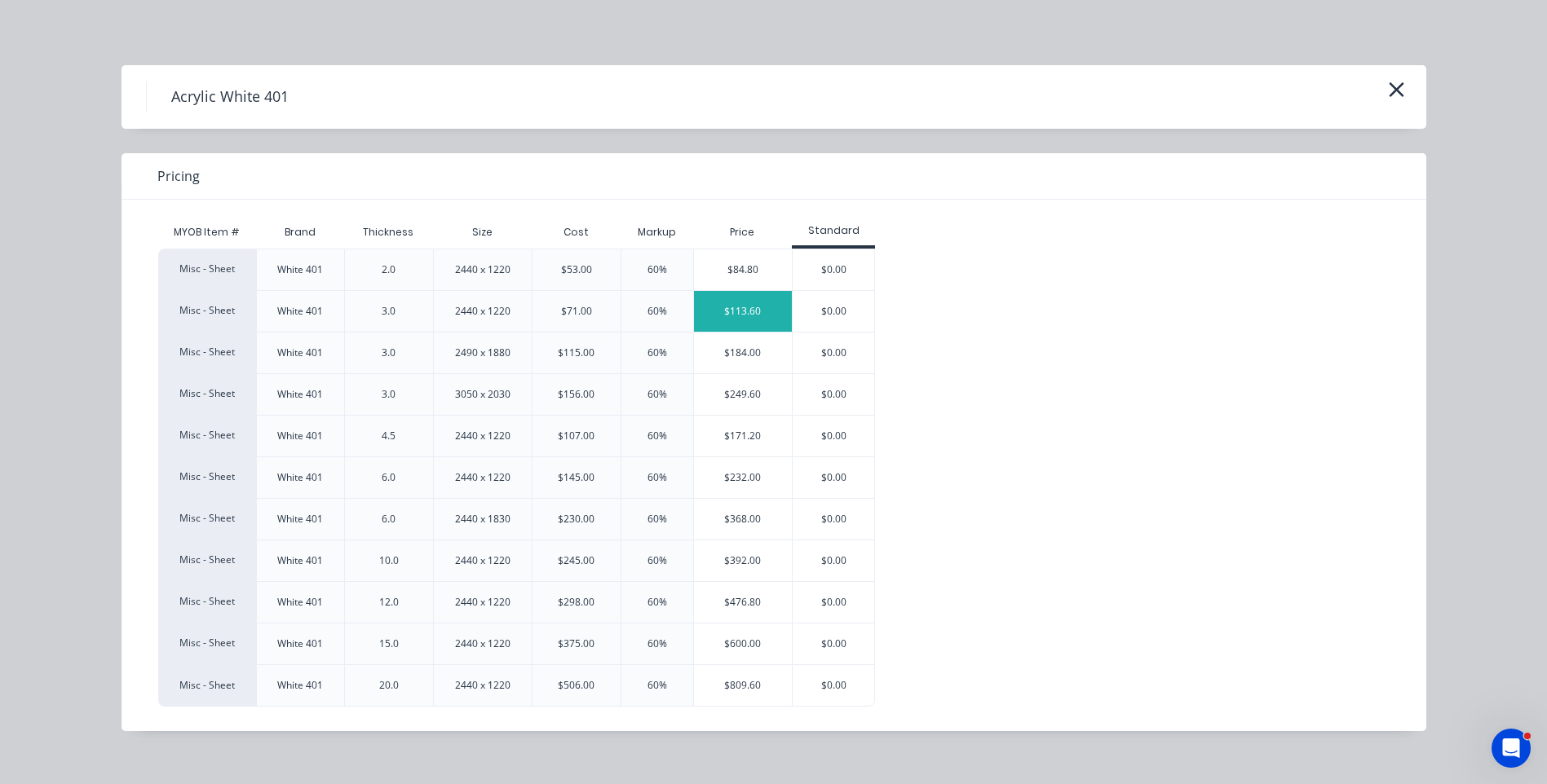
click at [716, 314] on div "$113.60" at bounding box center [743, 311] width 98 height 40
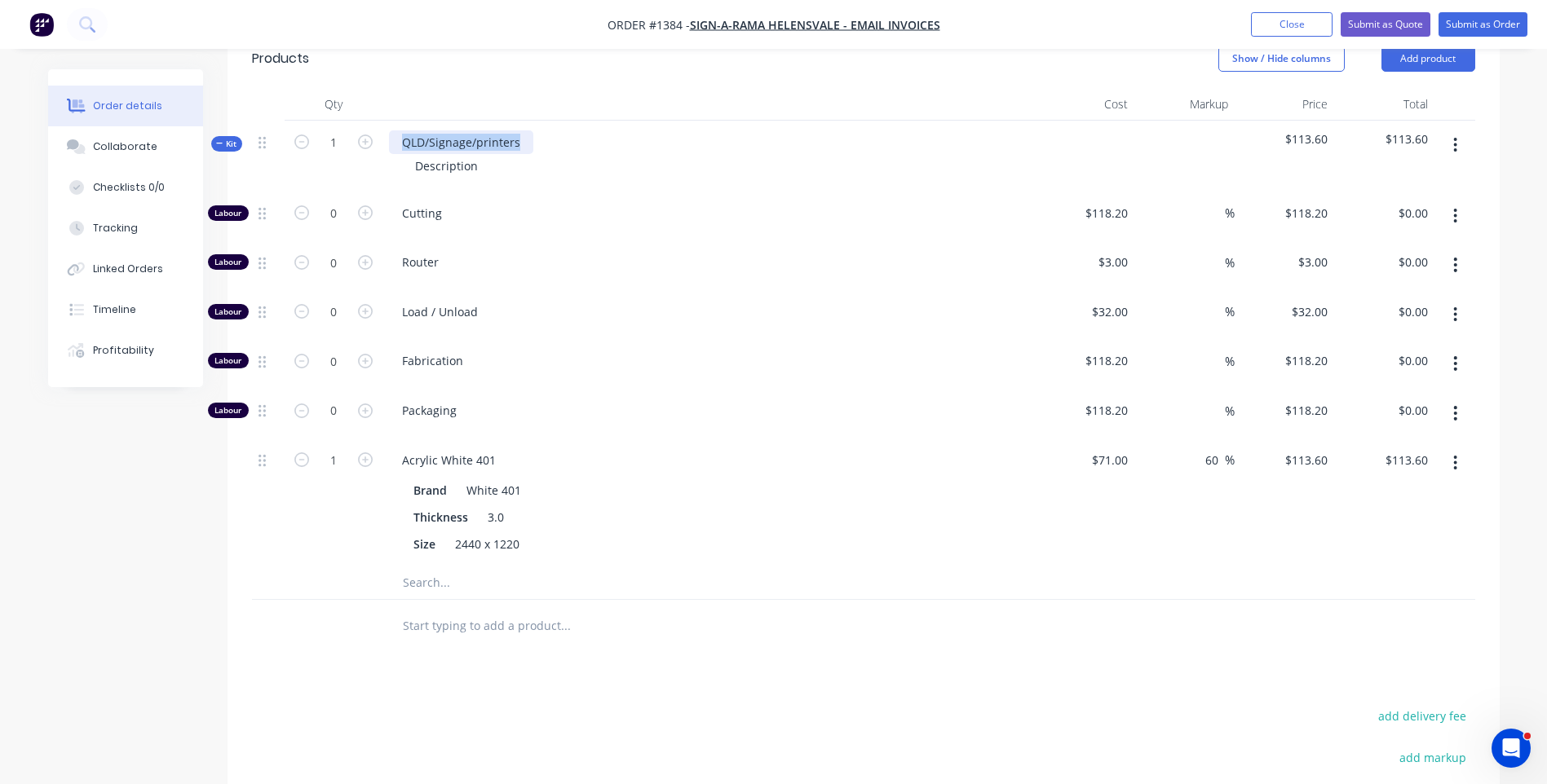
drag, startPoint x: 516, startPoint y: 117, endPoint x: 396, endPoint y: 111, distance: 120.1
click at [396, 131] on div "QLD/Signage/printers" at bounding box center [461, 142] width 145 height 24
click at [514, 122] on div "3mm White Acrylic Description" at bounding box center [709, 156] width 653 height 71
click at [503, 131] on div "3mm White Acrylic" at bounding box center [453, 142] width 128 height 24
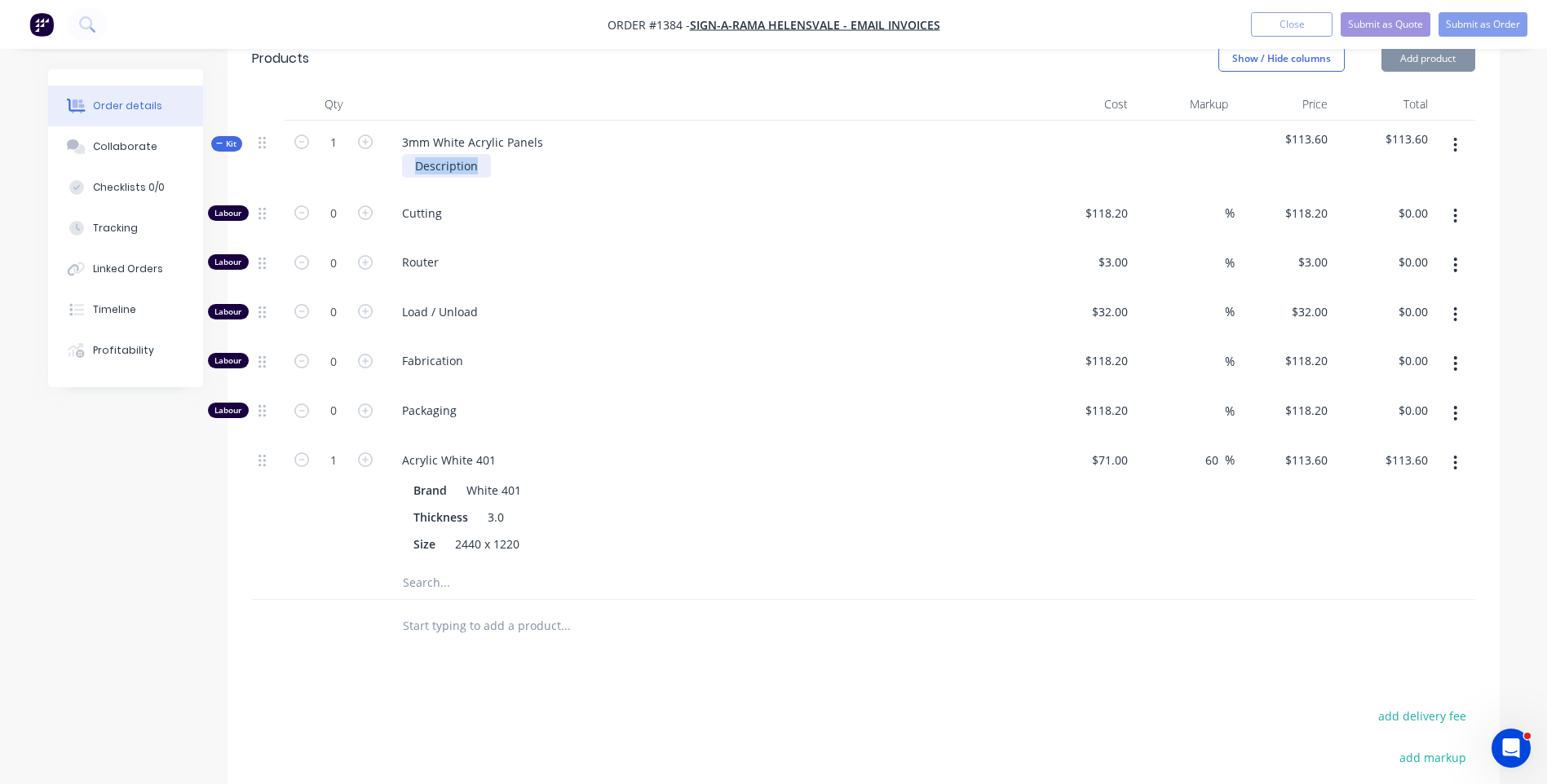
drag, startPoint x: 482, startPoint y: 146, endPoint x: 372, endPoint y: 149, distance: 110.0
click at [372, 149] on div "Kit 1 3mm White Acrylic Panels Description $113.60 $113.60" at bounding box center [863, 156] width 1223 height 71
click at [444, 154] on div "Description" at bounding box center [446, 166] width 89 height 24
click at [449, 154] on div "Descr75mm x 500mmiption" at bounding box center [490, 166] width 176 height 24
click at [535, 154] on div "75mm x 500mmiption" at bounding box center [474, 166] width 145 height 24
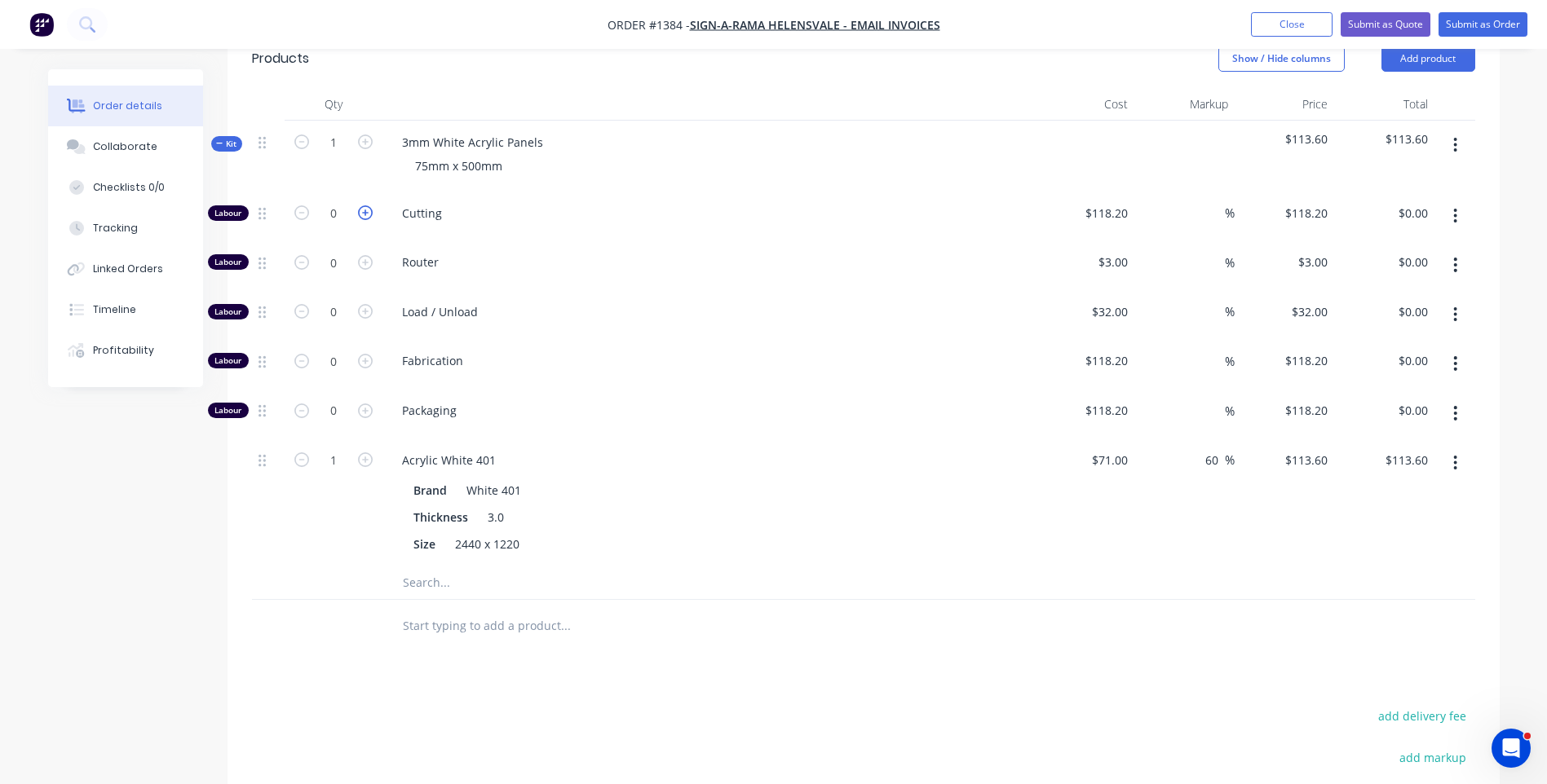
click at [366, 205] on icon "button" at bounding box center [365, 212] width 15 height 15
type input "1"
type input "$118.20"
click at [304, 453] on icon "button" at bounding box center [302, 460] width 15 height 15
type input "0"
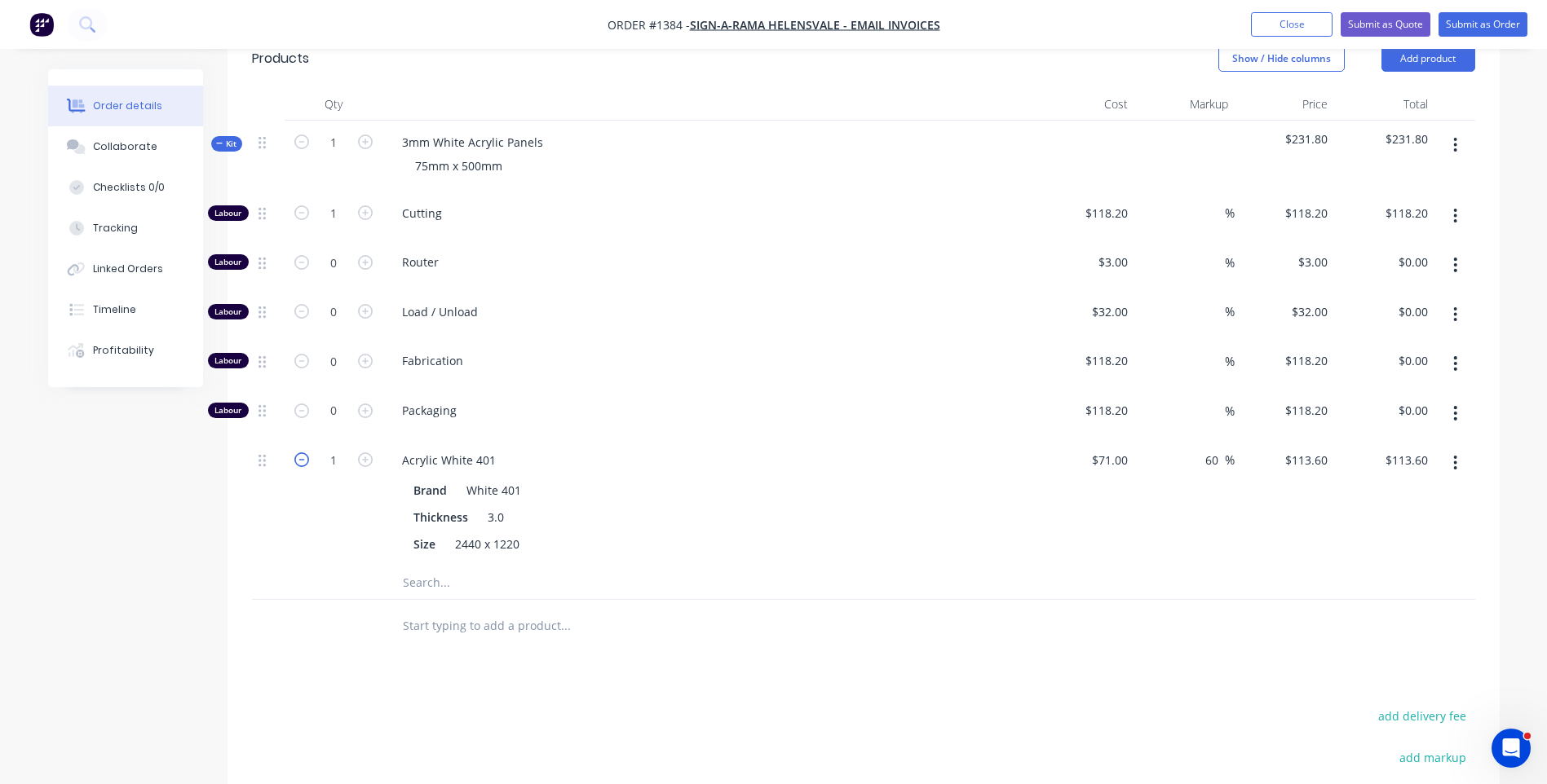
type input "$0.00"
click at [1104, 202] on input "118.2" at bounding box center [1115, 213] width 38 height 24
type input "$31.82"
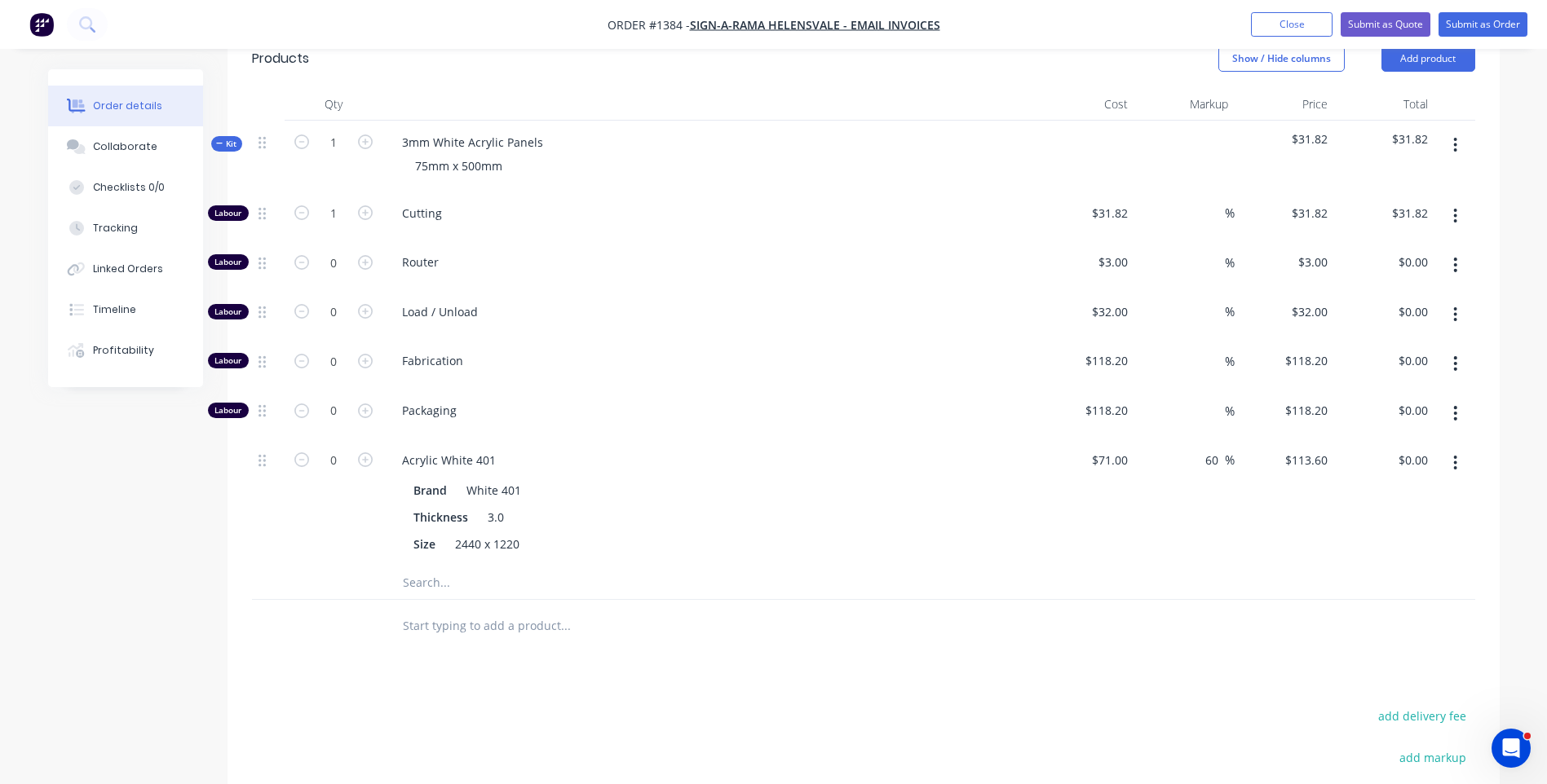
click at [945, 290] on div "Load / Unload" at bounding box center [709, 315] width 653 height 50
click at [369, 134] on icon "button" at bounding box center [365, 141] width 15 height 15
type input "2"
type input "$63.64"
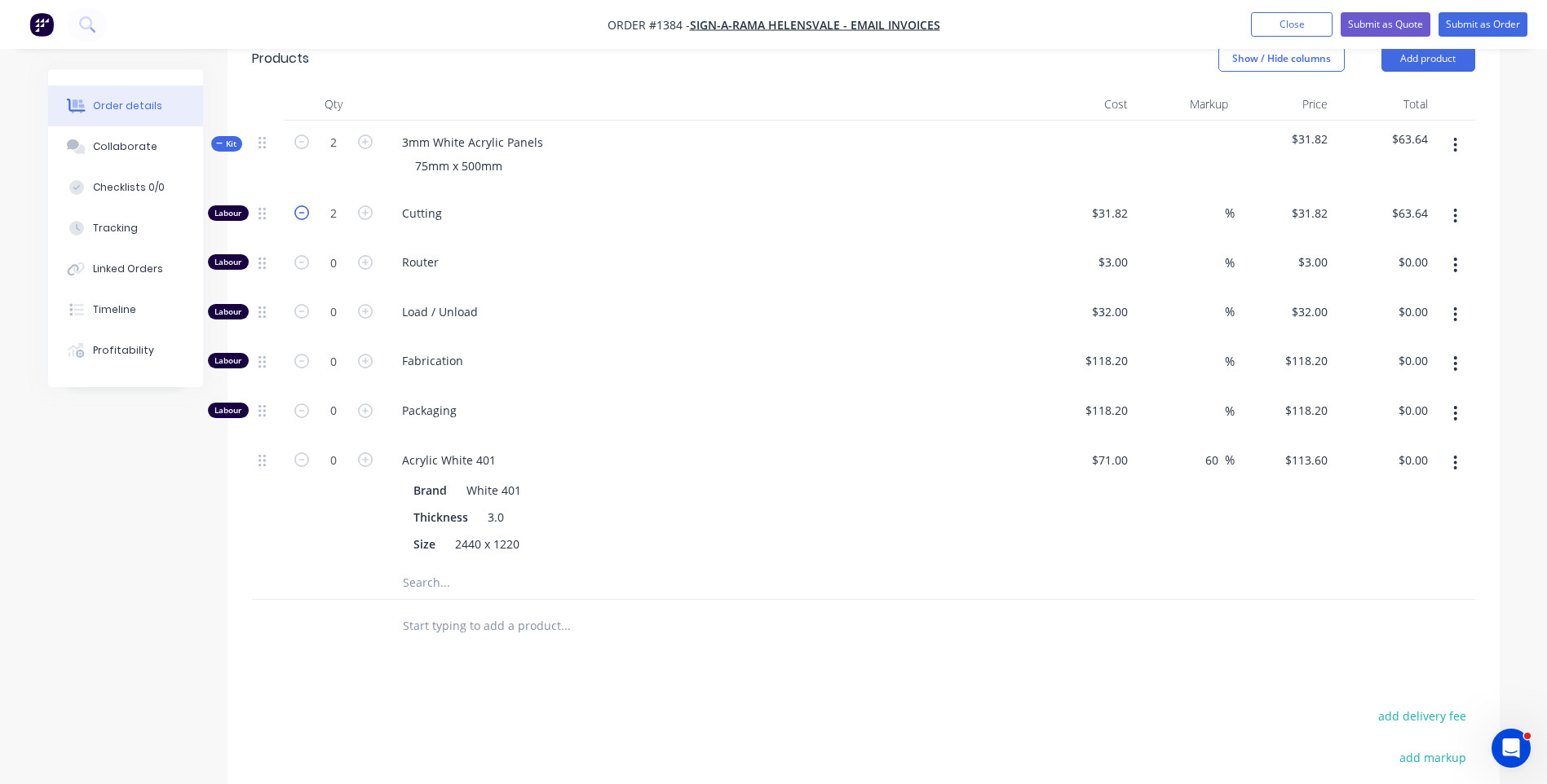
click at [303, 205] on icon "button" at bounding box center [302, 212] width 15 height 15
type input "1"
type input "$31.82"
click at [365, 205] on icon "button" at bounding box center [365, 212] width 15 height 15
type input "2"
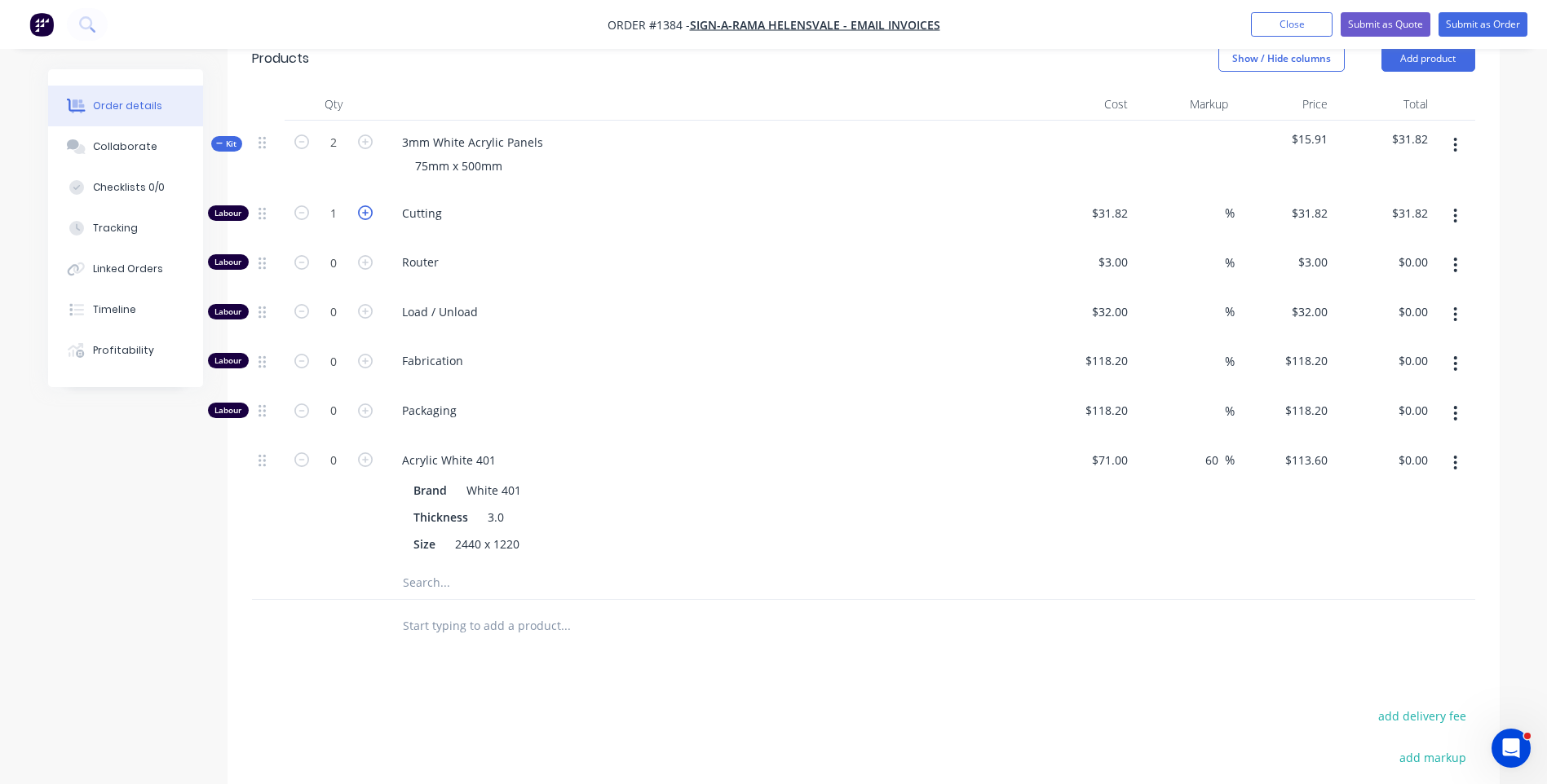
type input "$63.64"
click at [365, 205] on icon "button" at bounding box center [365, 212] width 15 height 15
type input "3"
type input "$95.46"
click at [1118, 202] on input "31.82" at bounding box center [1113, 213] width 44 height 24
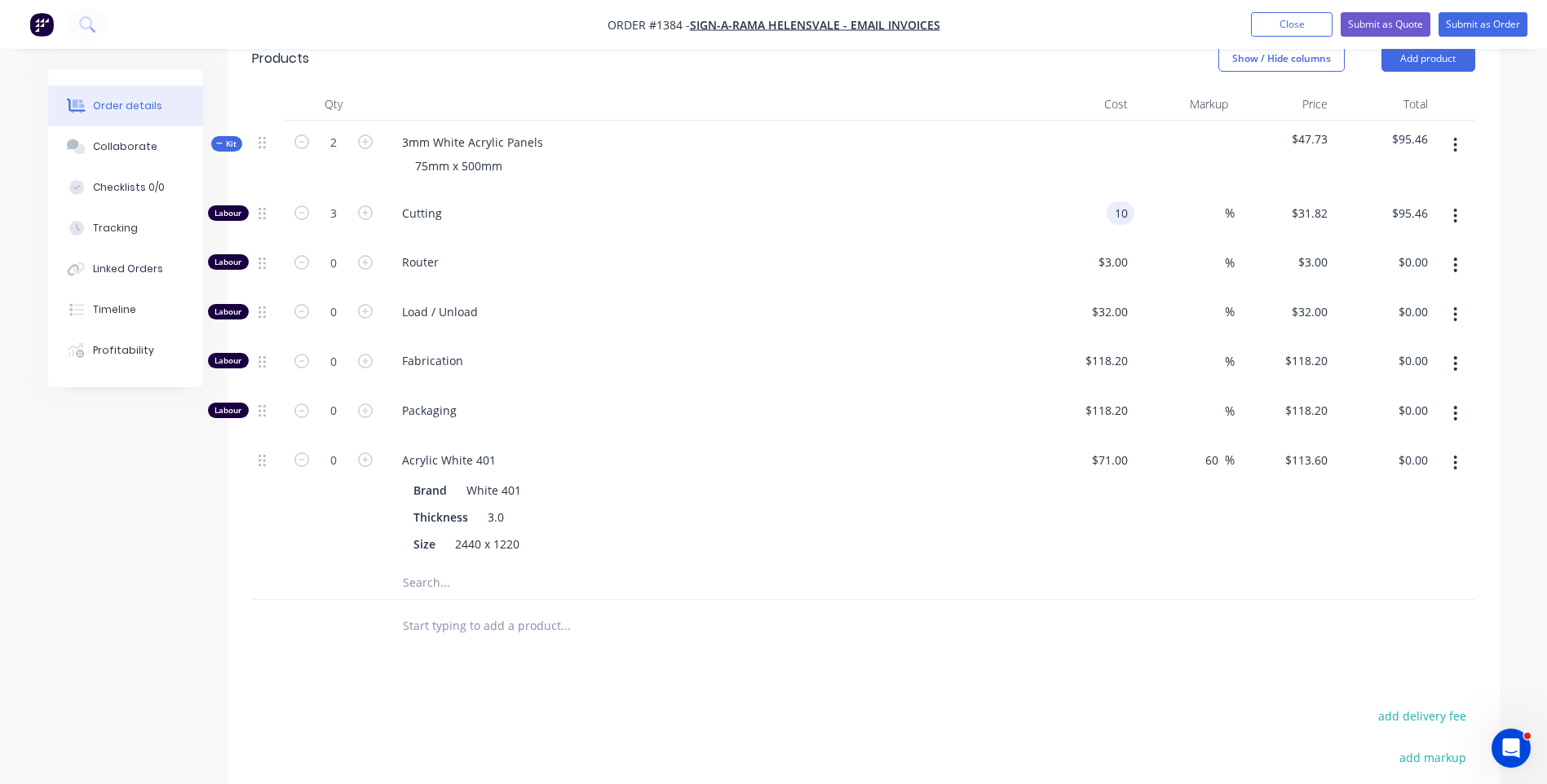
type input "$10.00"
type input "$30.00"
click at [874, 253] on span "Router" at bounding box center [715, 262] width 627 height 18
click at [338, 225] on input "0" at bounding box center [333, 214] width 42 height 25
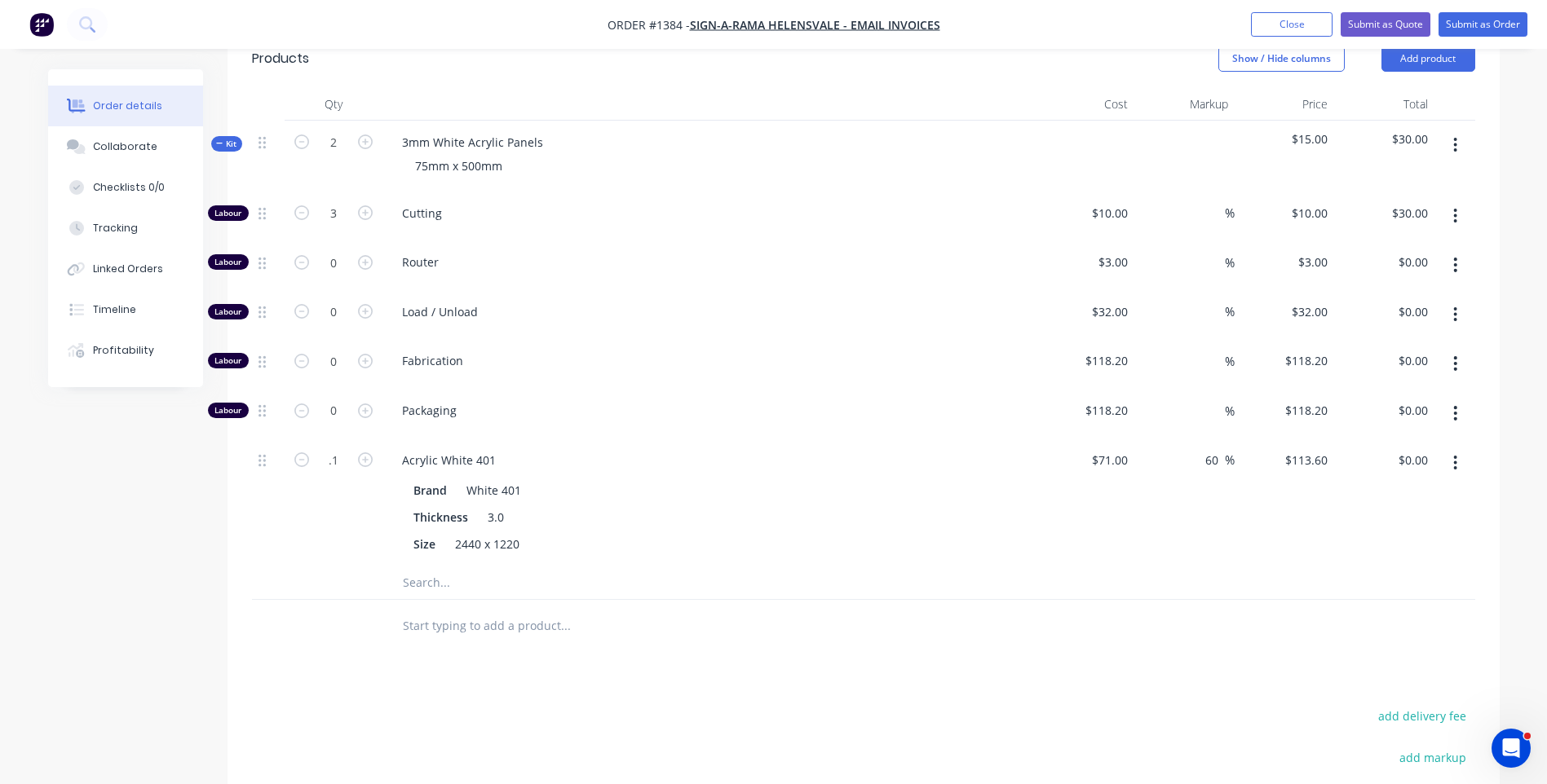
type input "0.1"
type input "$11.36"
click at [758, 402] on span "Packaging" at bounding box center [715, 410] width 627 height 18
click at [506, 154] on div "75mm x 500mm" at bounding box center [458, 166] width 113 height 24
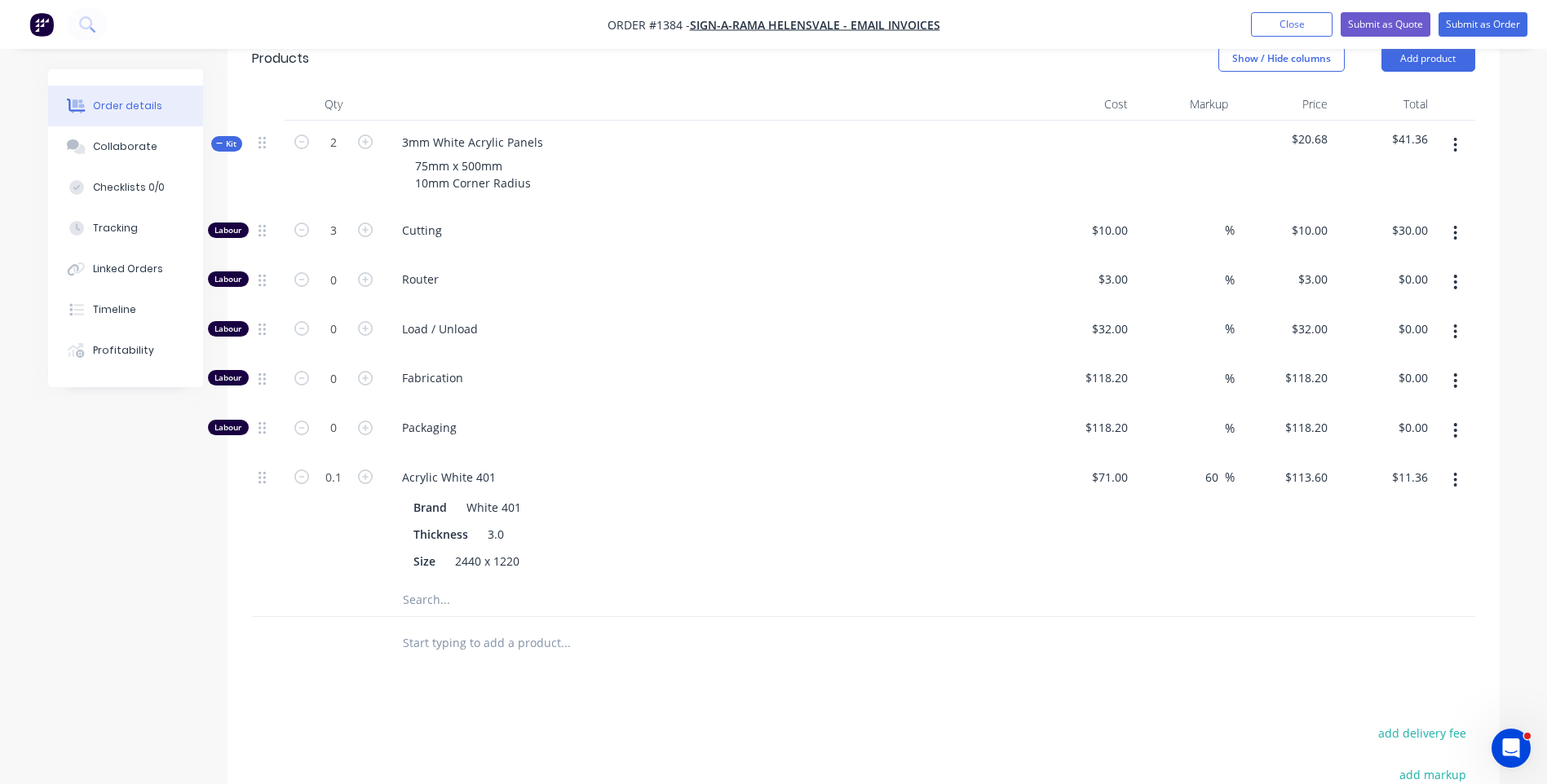
click at [559, 271] on span "Router" at bounding box center [715, 280] width 627 height 18
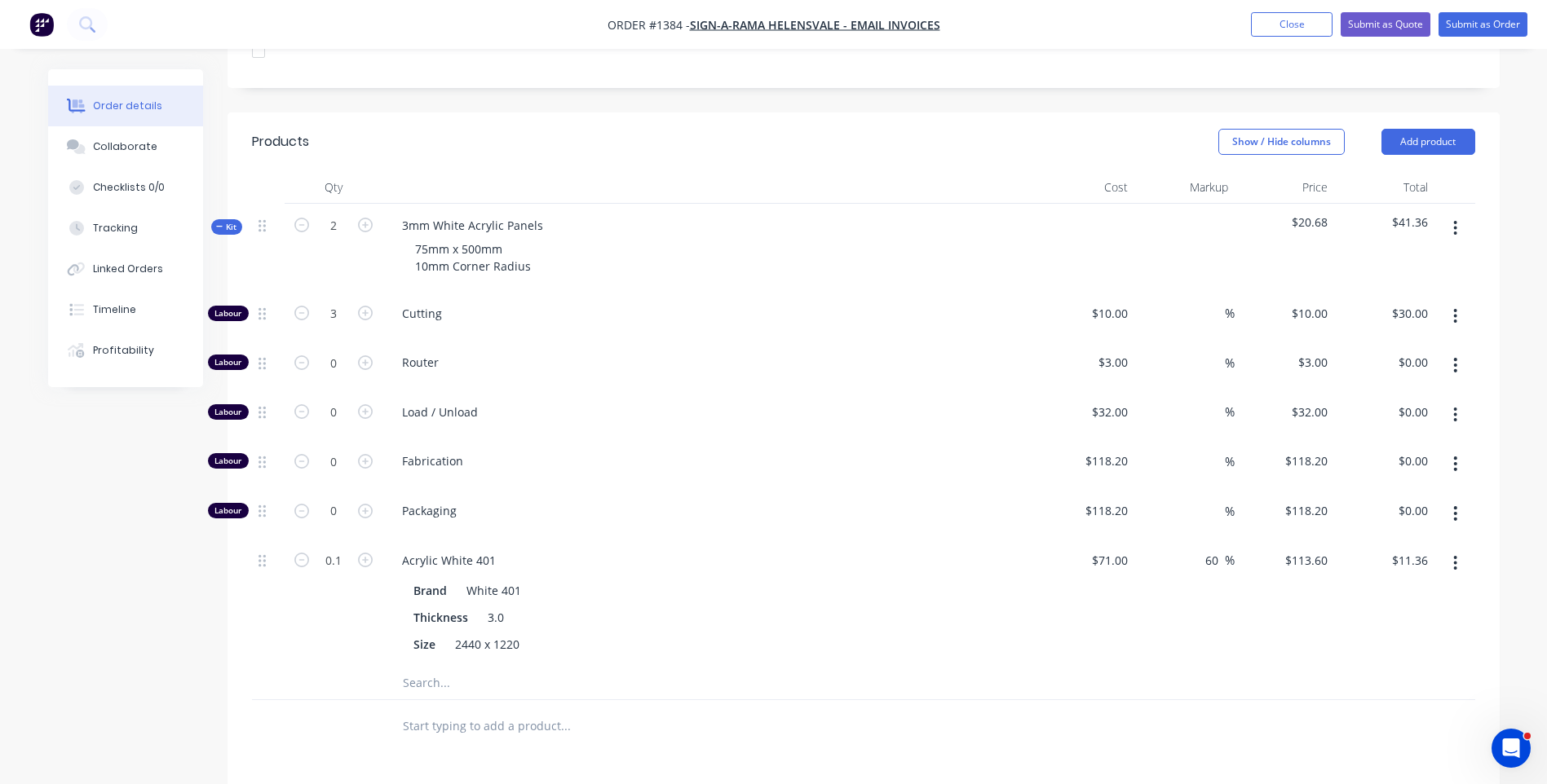
scroll to position [489, 0]
click at [1388, 27] on button "Submit as Quote" at bounding box center [1386, 25] width 90 height 25
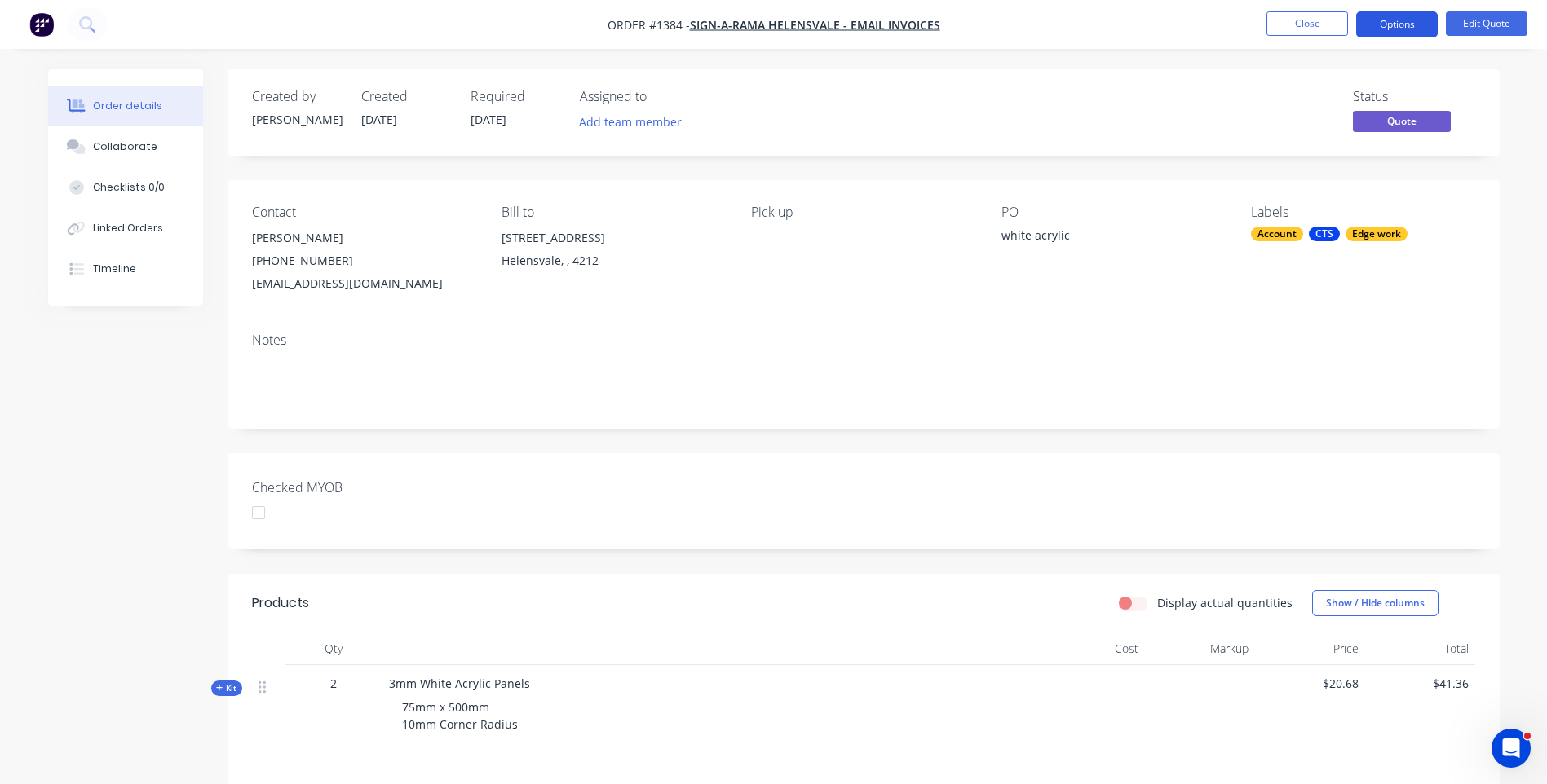
click at [1393, 30] on button "Options" at bounding box center [1397, 25] width 82 height 26
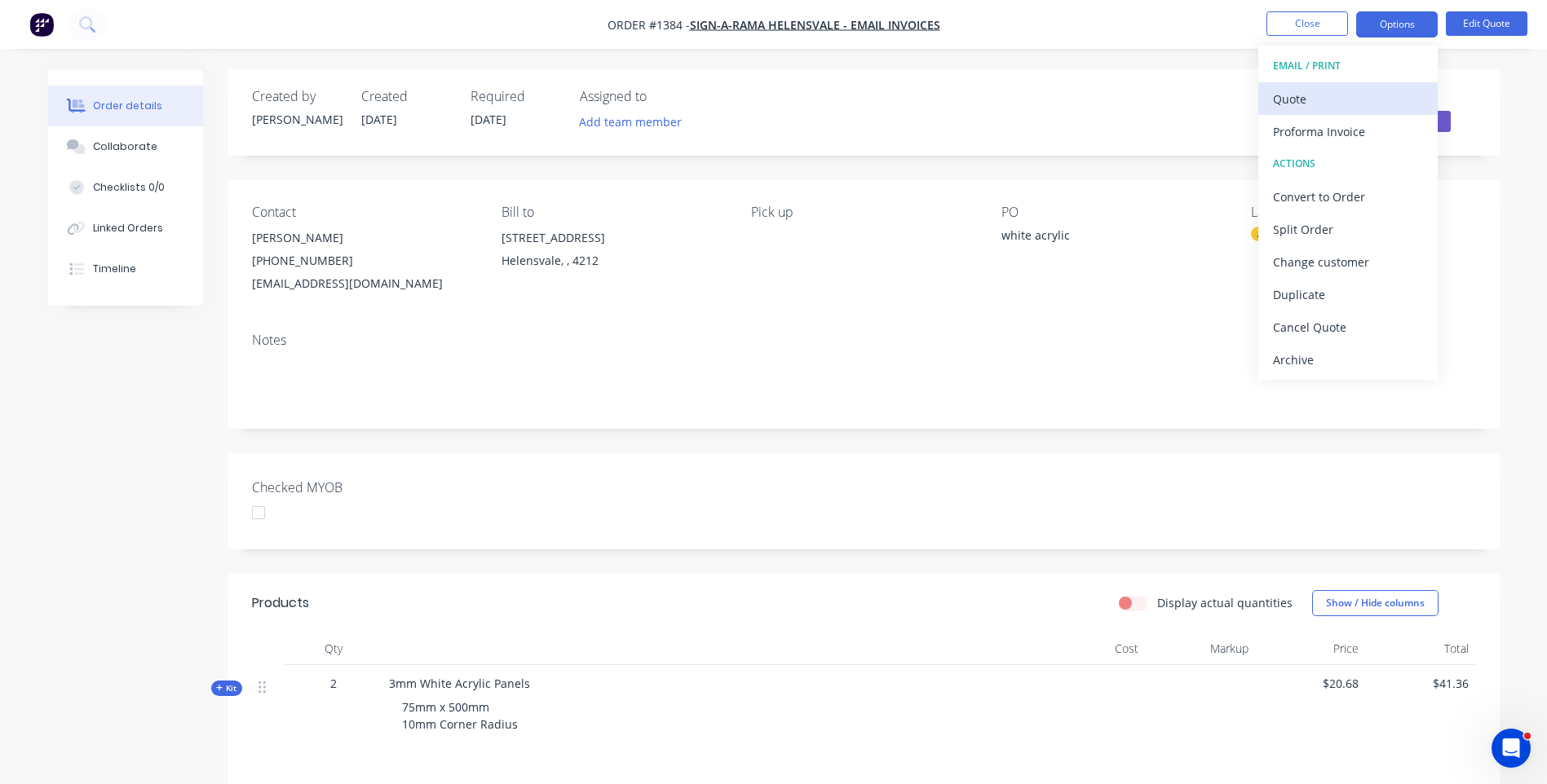
click at [1311, 98] on div "Quote" at bounding box center [1348, 98] width 150 height 24
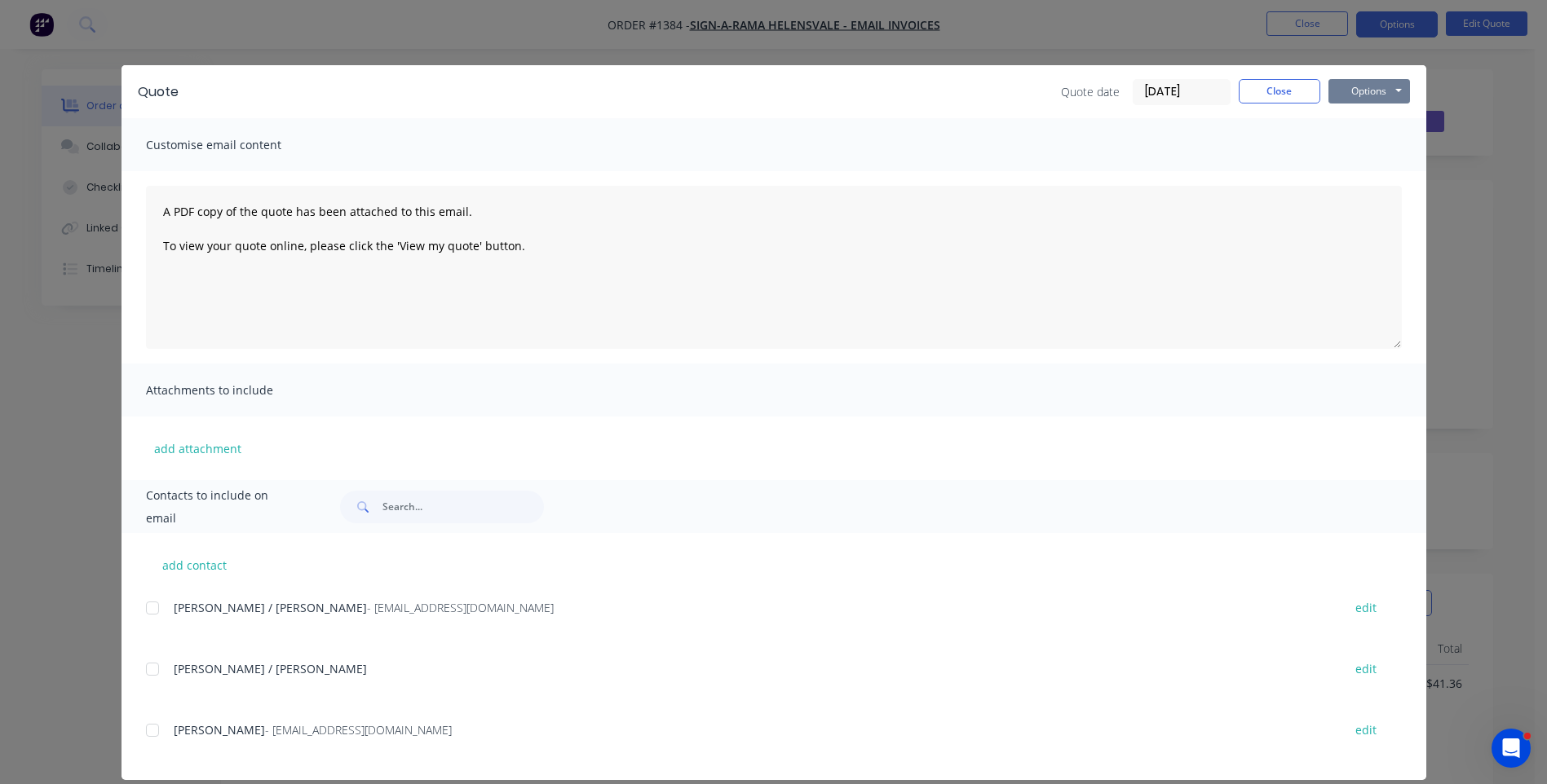
click at [1363, 91] on button "Options" at bounding box center [1369, 91] width 82 height 25
click at [1379, 130] on button "Preview" at bounding box center [1380, 120] width 104 height 27
click at [1274, 96] on button "Close" at bounding box center [1279, 91] width 82 height 25
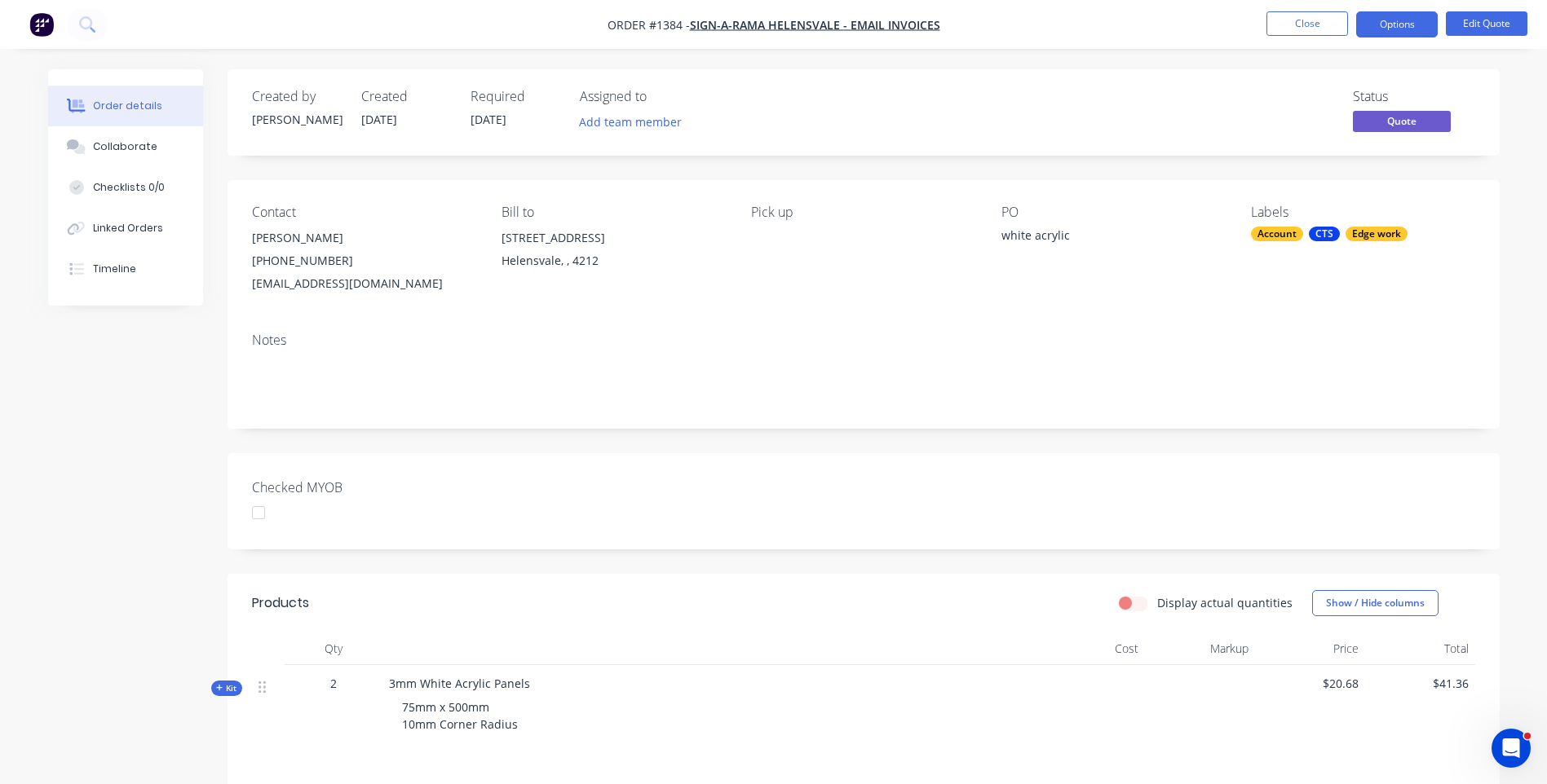
click at [1391, 238] on div "Edge work" at bounding box center [1377, 233] width 62 height 15
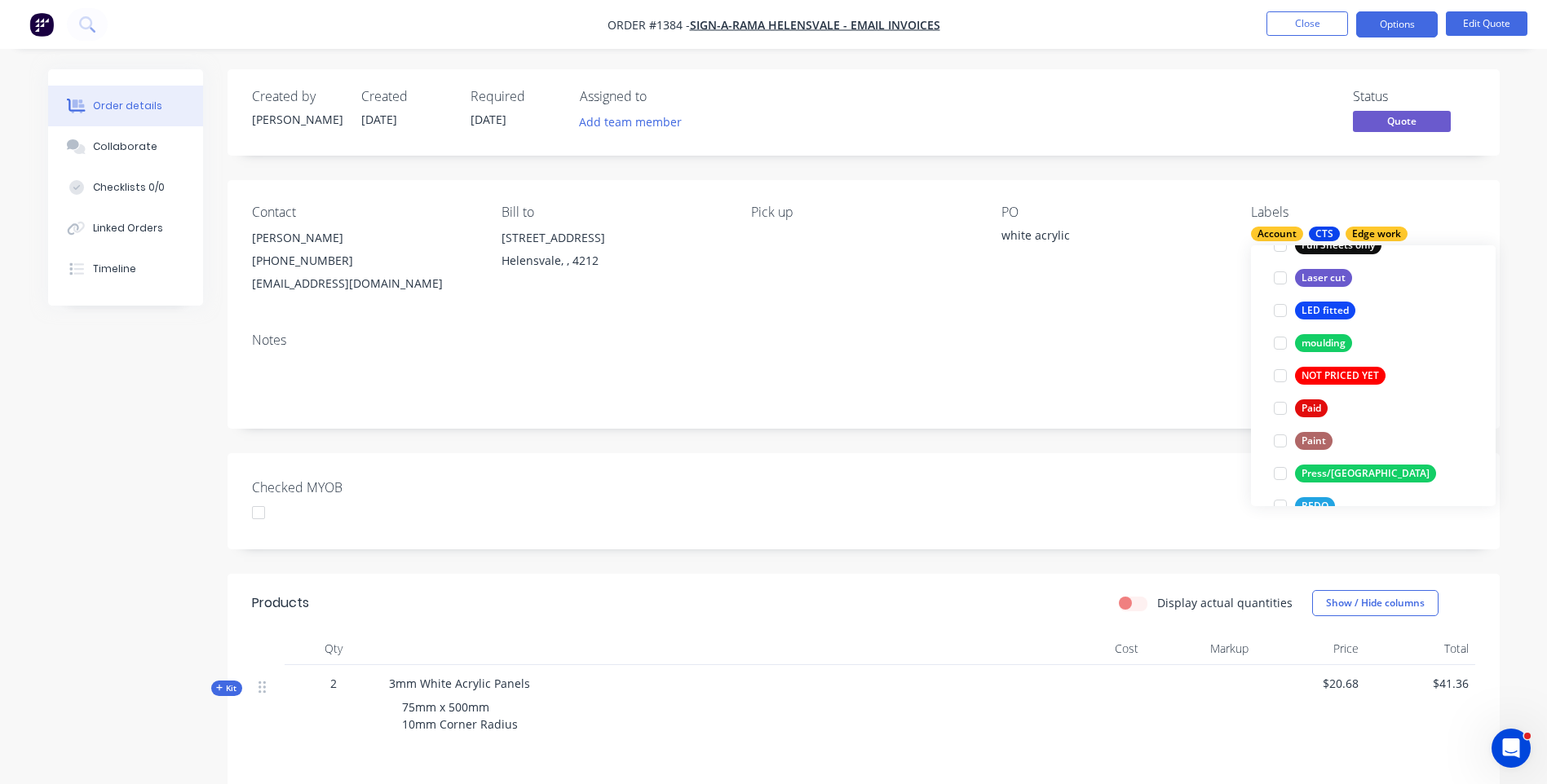
scroll to position [685, 0]
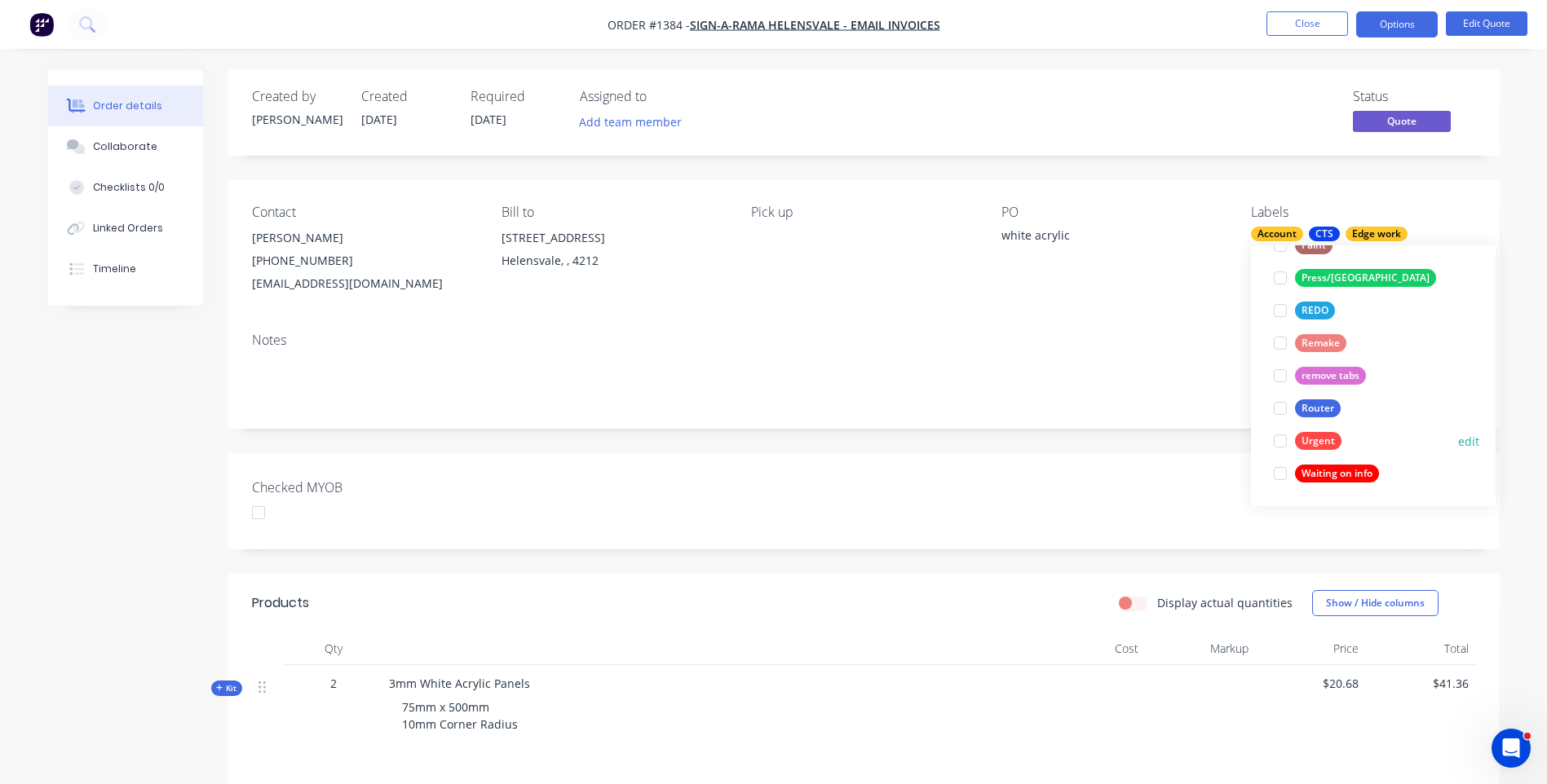
click at [1330, 444] on div "Urgent" at bounding box center [1318, 441] width 47 height 18
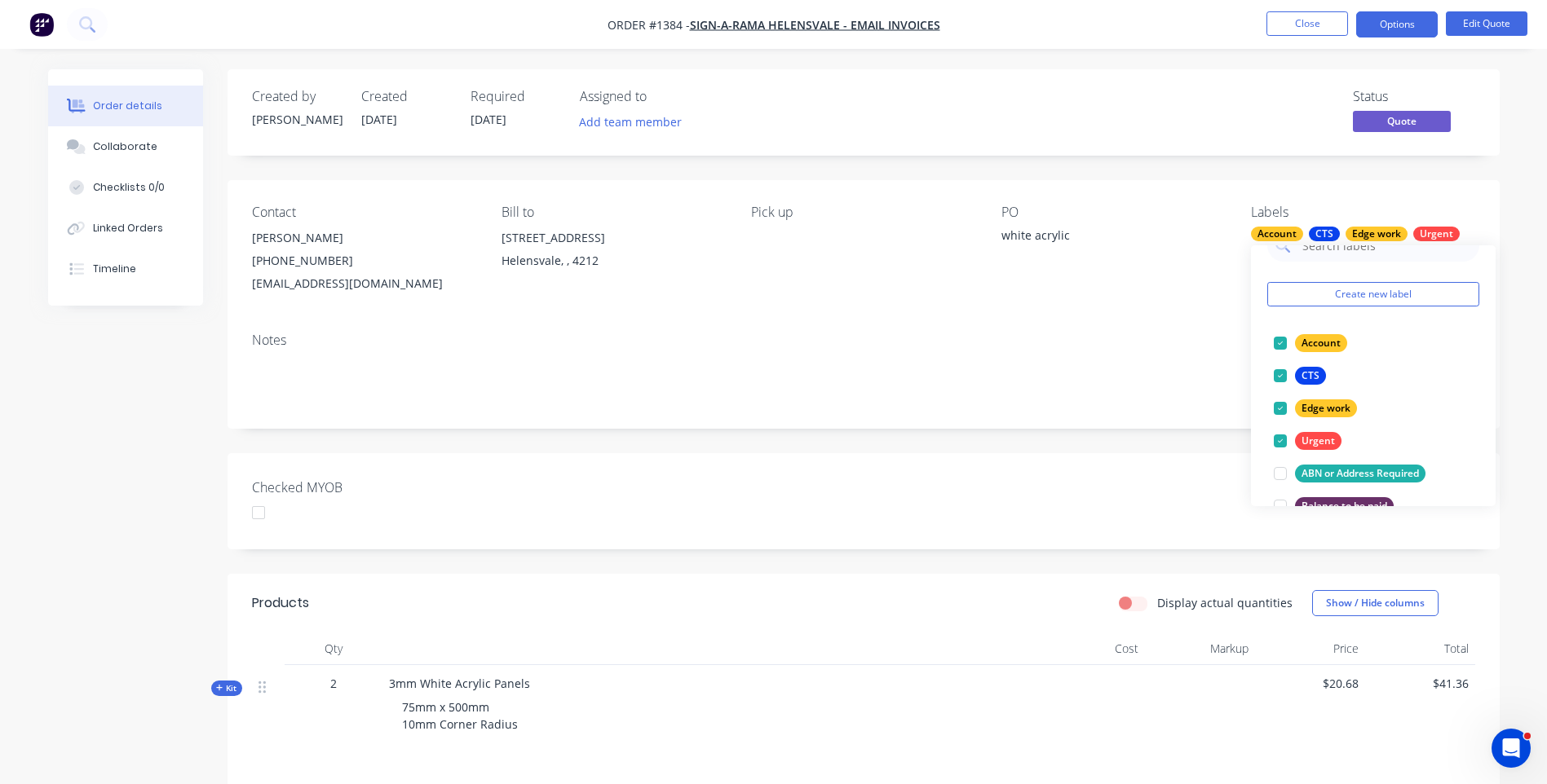
click at [1190, 303] on div "Contact Andres Vannin (07) 5556 0625 art.helensvale@signarama.com.au Bill to 2/…" at bounding box center [863, 249] width 1272 height 139
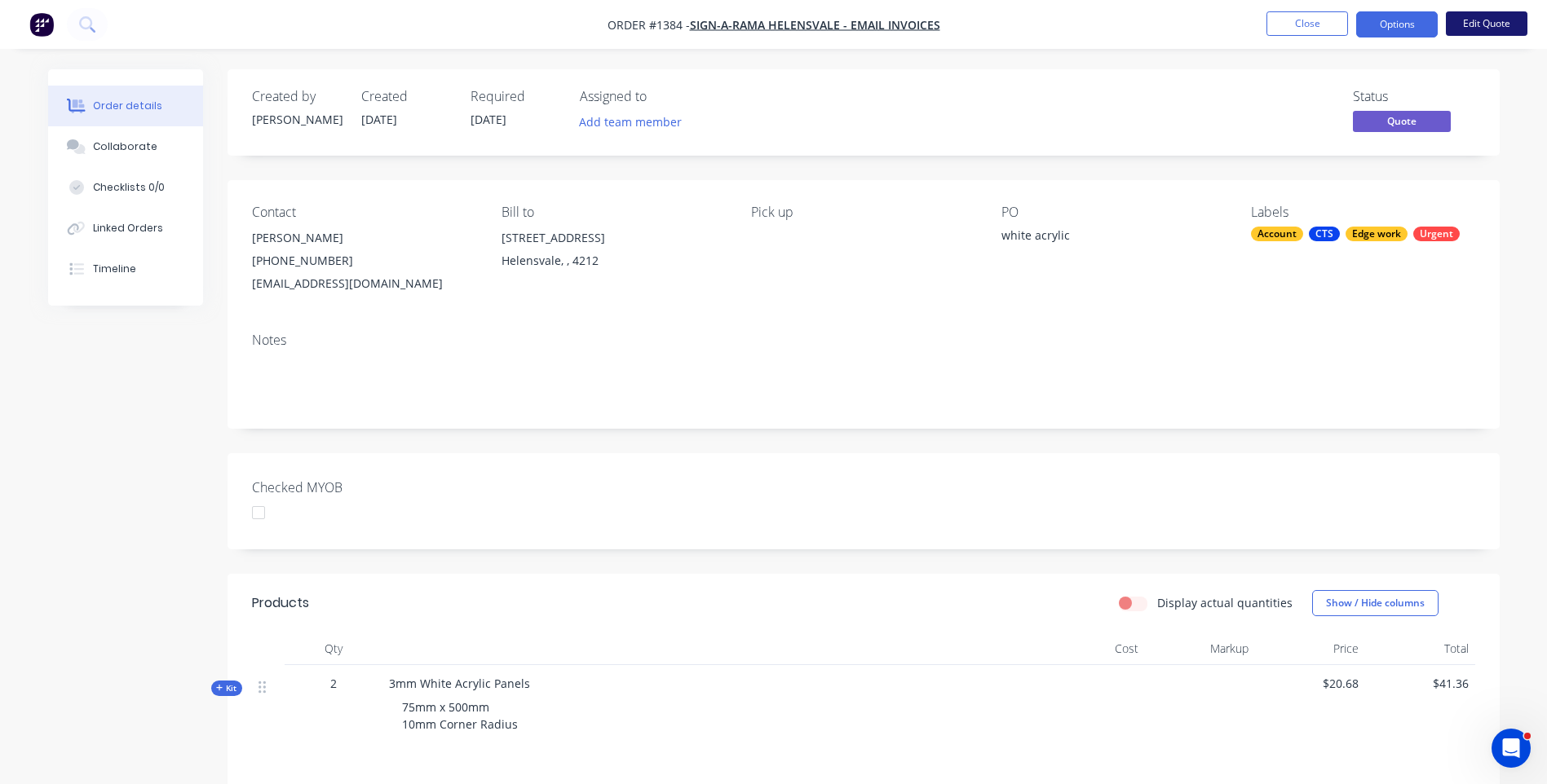
click at [1472, 19] on button "Edit Quote" at bounding box center [1486, 24] width 82 height 25
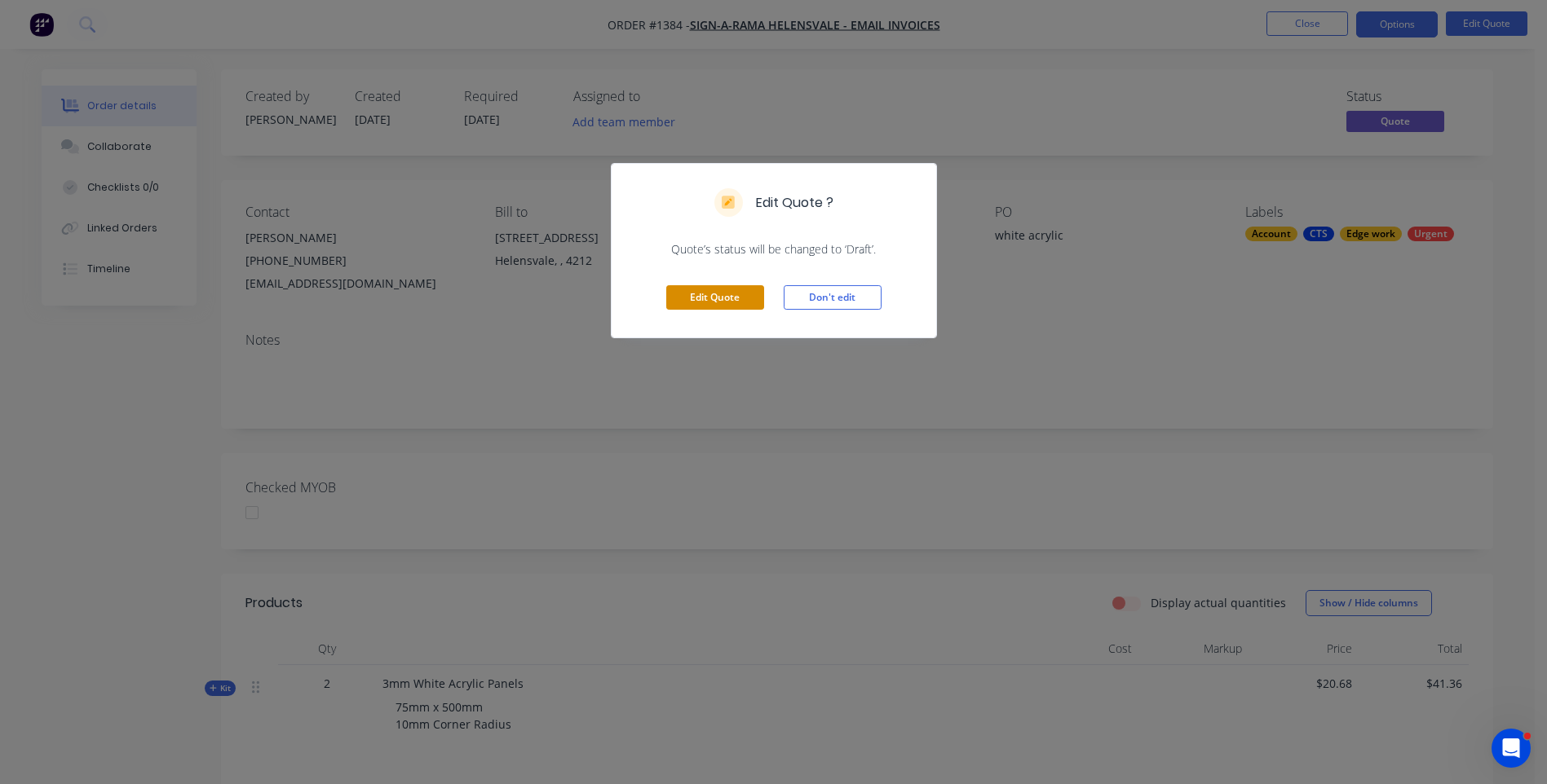
click at [704, 303] on button "Edit Quote" at bounding box center [715, 297] width 98 height 25
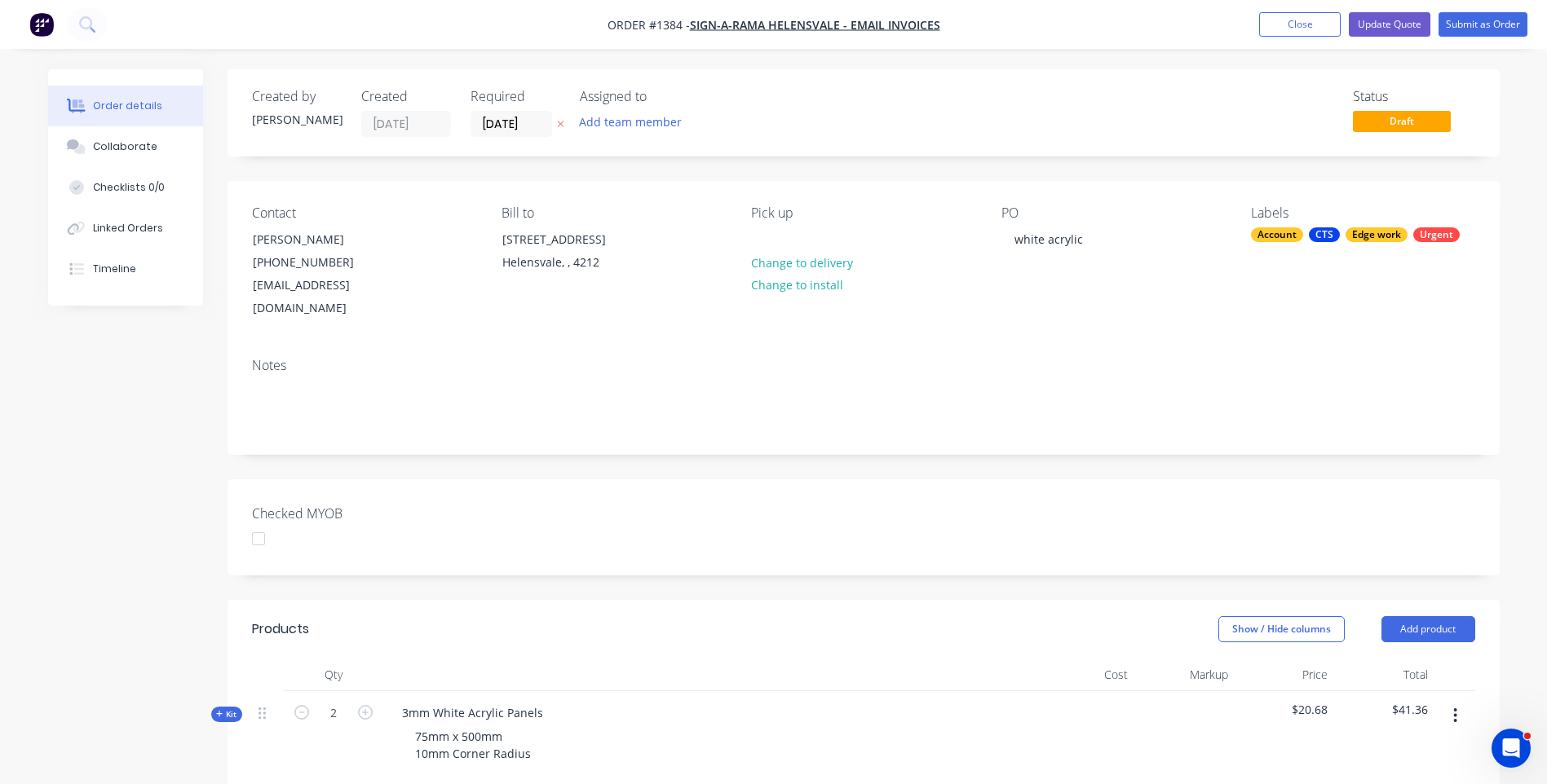
click at [562, 127] on icon at bounding box center [561, 124] width 7 height 10
click at [1418, 29] on button "Update Quote" at bounding box center [1389, 25] width 82 height 25
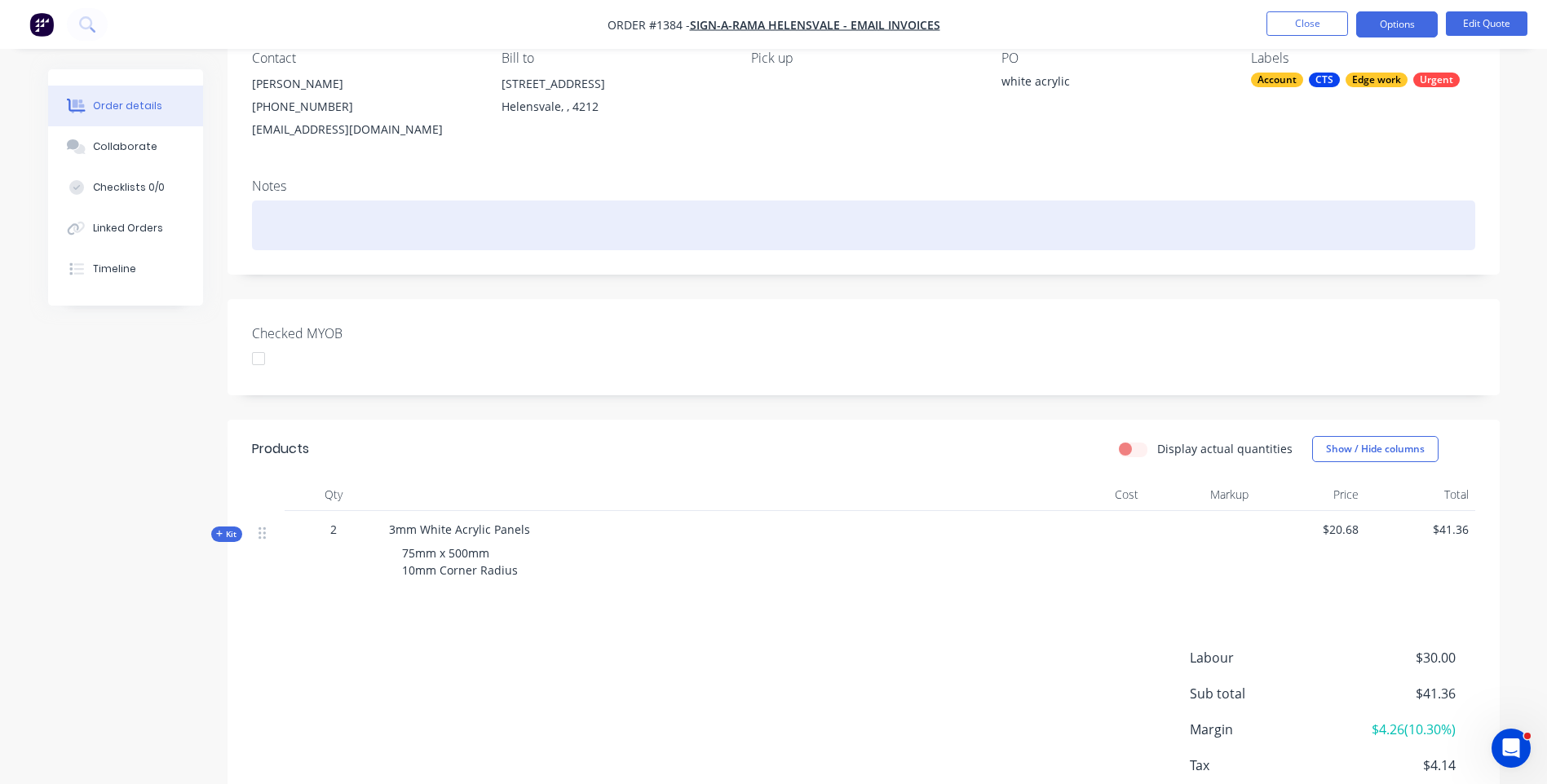
scroll to position [256, 0]
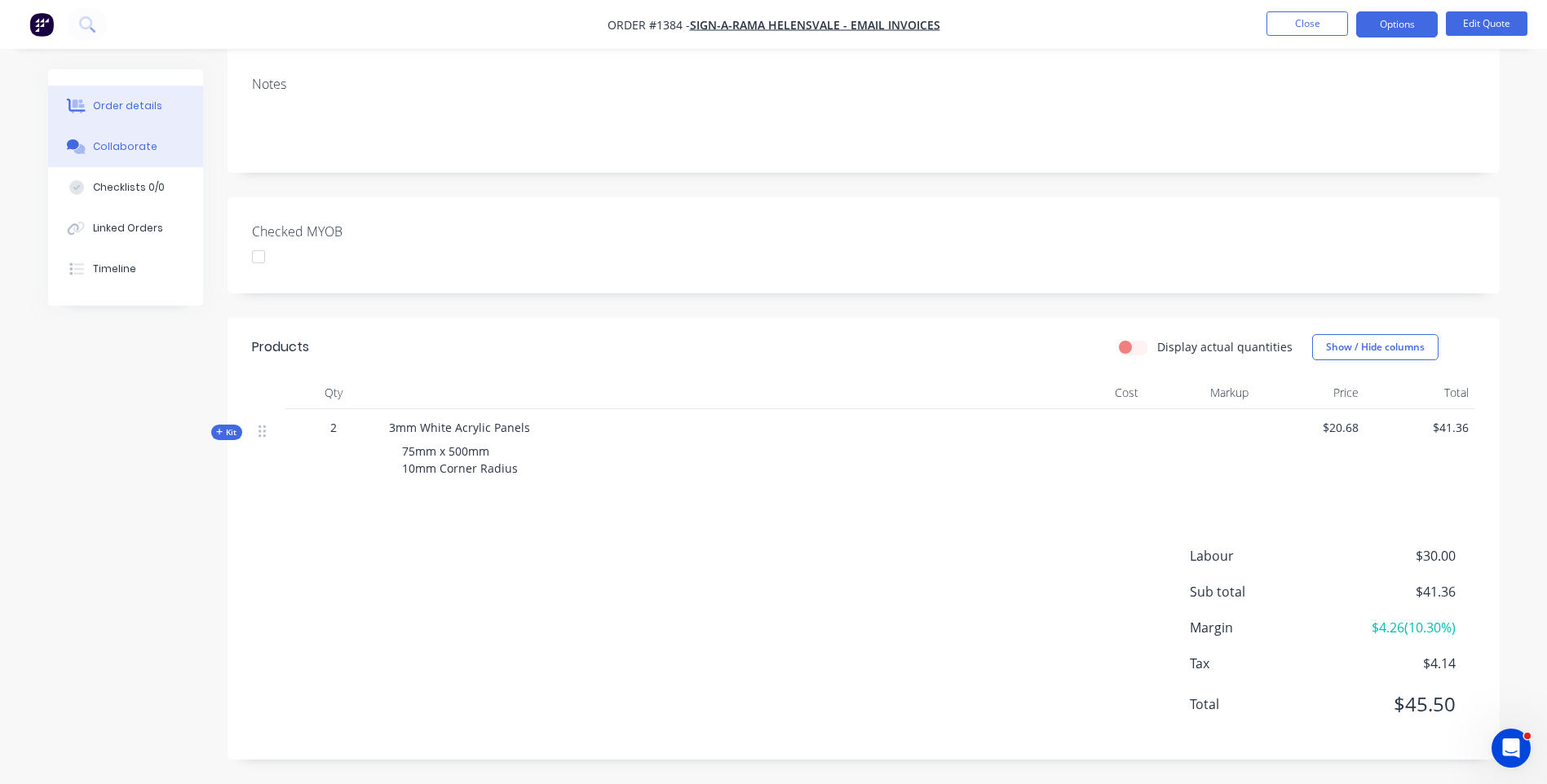
click at [139, 151] on div "Collaborate" at bounding box center [125, 146] width 64 height 15
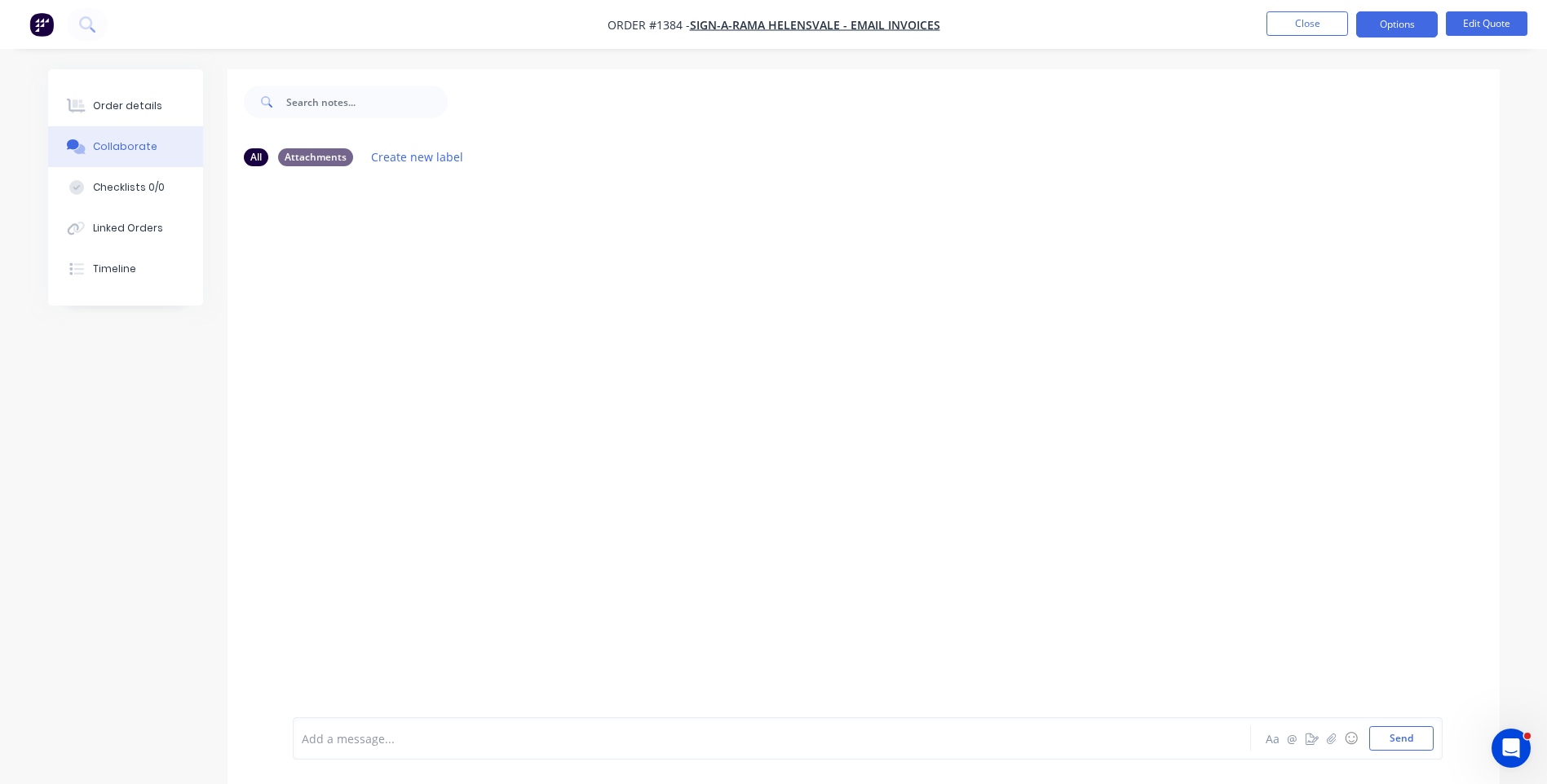
click at [405, 730] on div "Add a message..." at bounding box center [727, 738] width 849 height 25
click at [1349, 736] on button "☺" at bounding box center [1351, 738] width 19 height 19
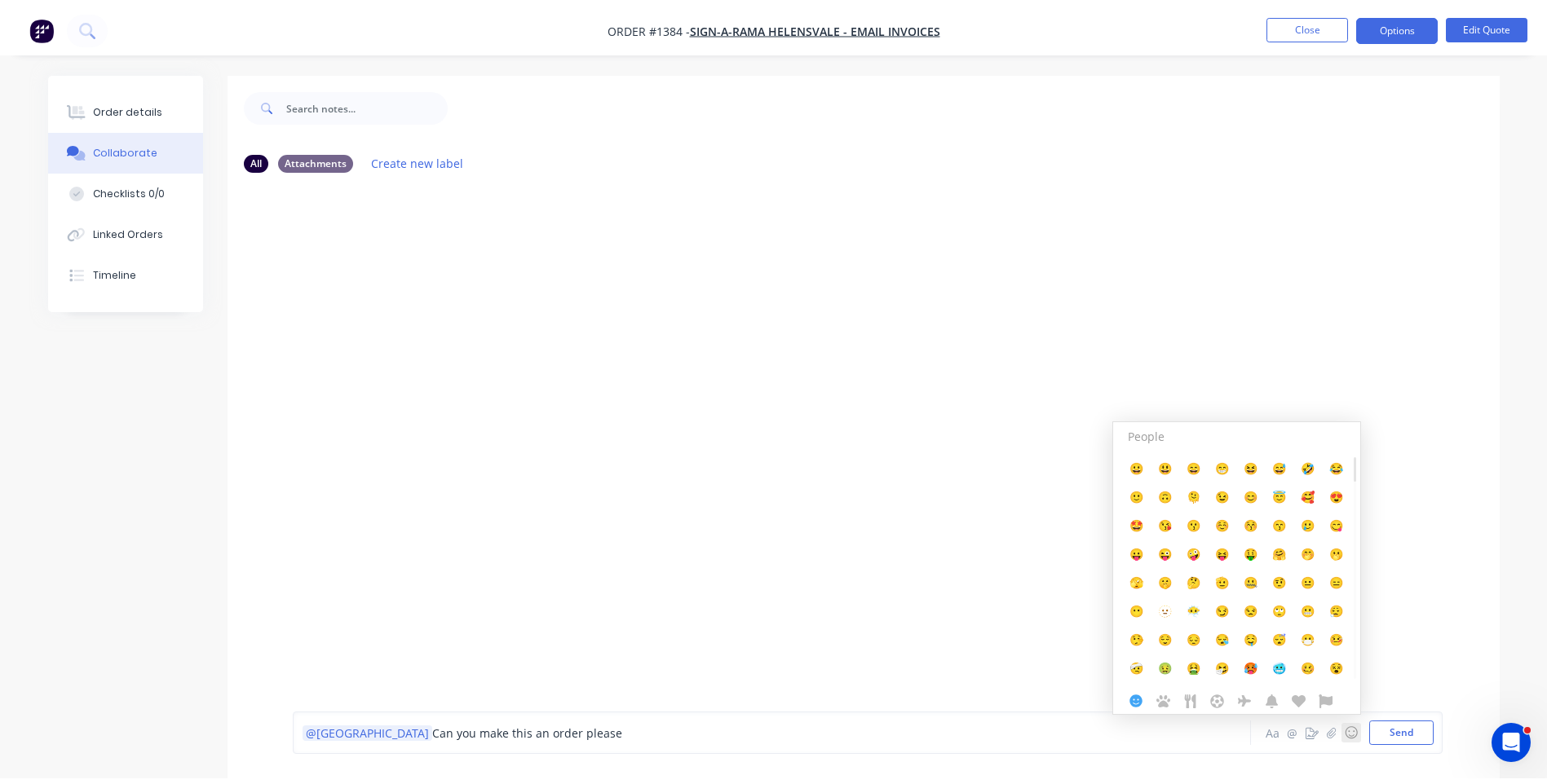
scroll to position [25, 0]
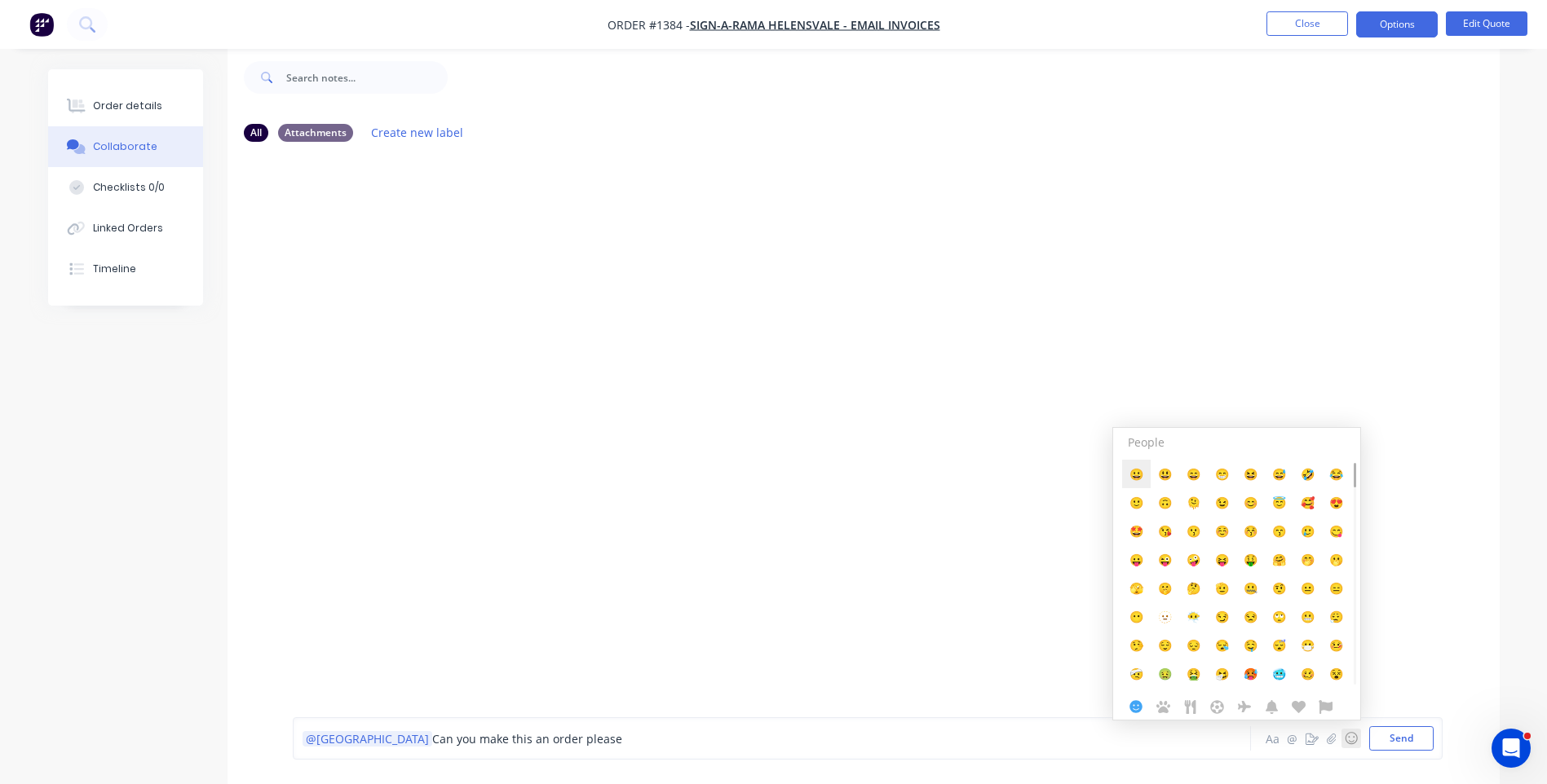
click at [1139, 476] on span "😀" at bounding box center [1136, 474] width 14 height 16
click at [433, 743] on span "Can you make this an order please" at bounding box center [527, 739] width 190 height 16
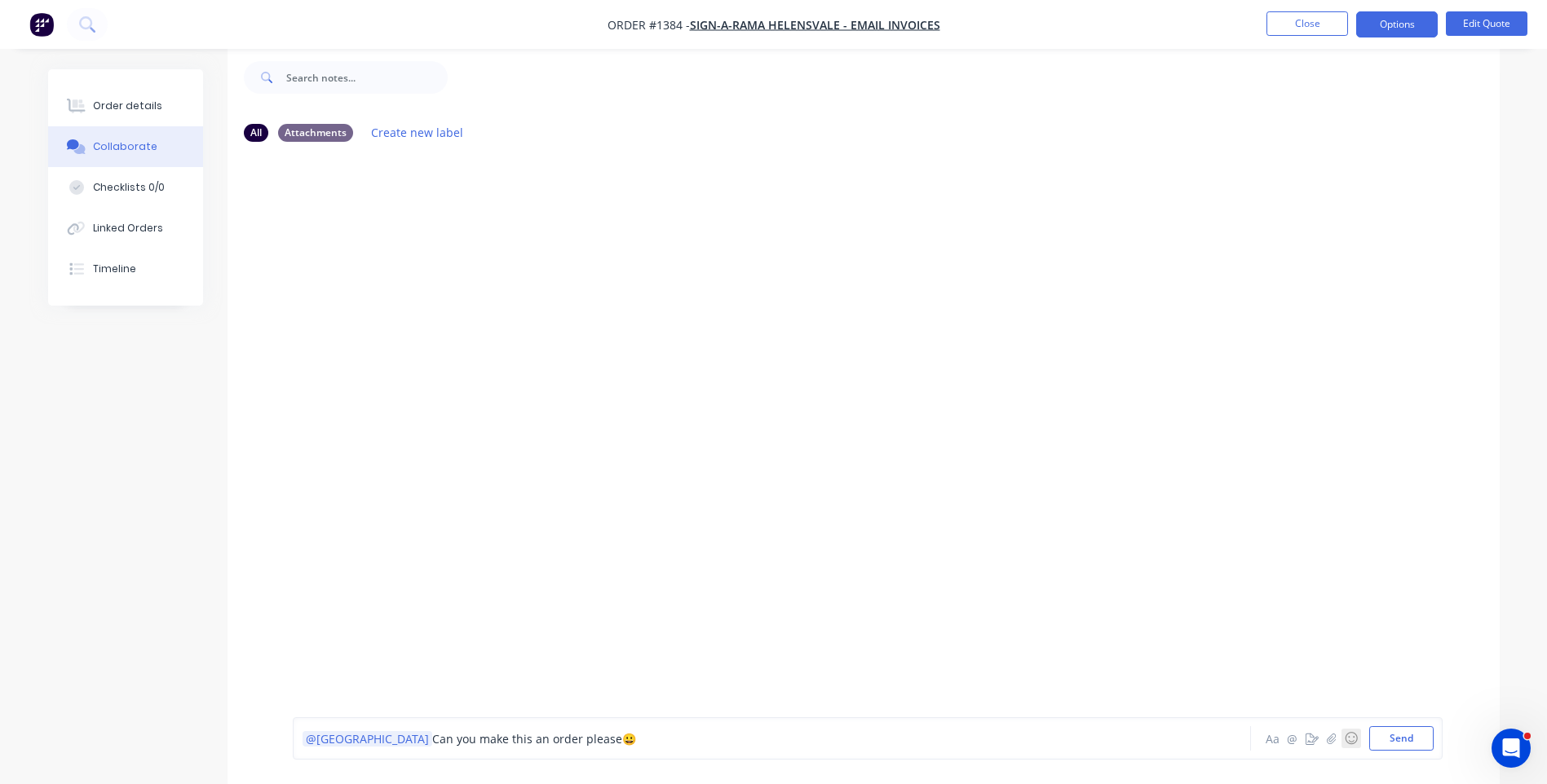
click at [1351, 738] on button "☺" at bounding box center [1351, 738] width 19 height 19
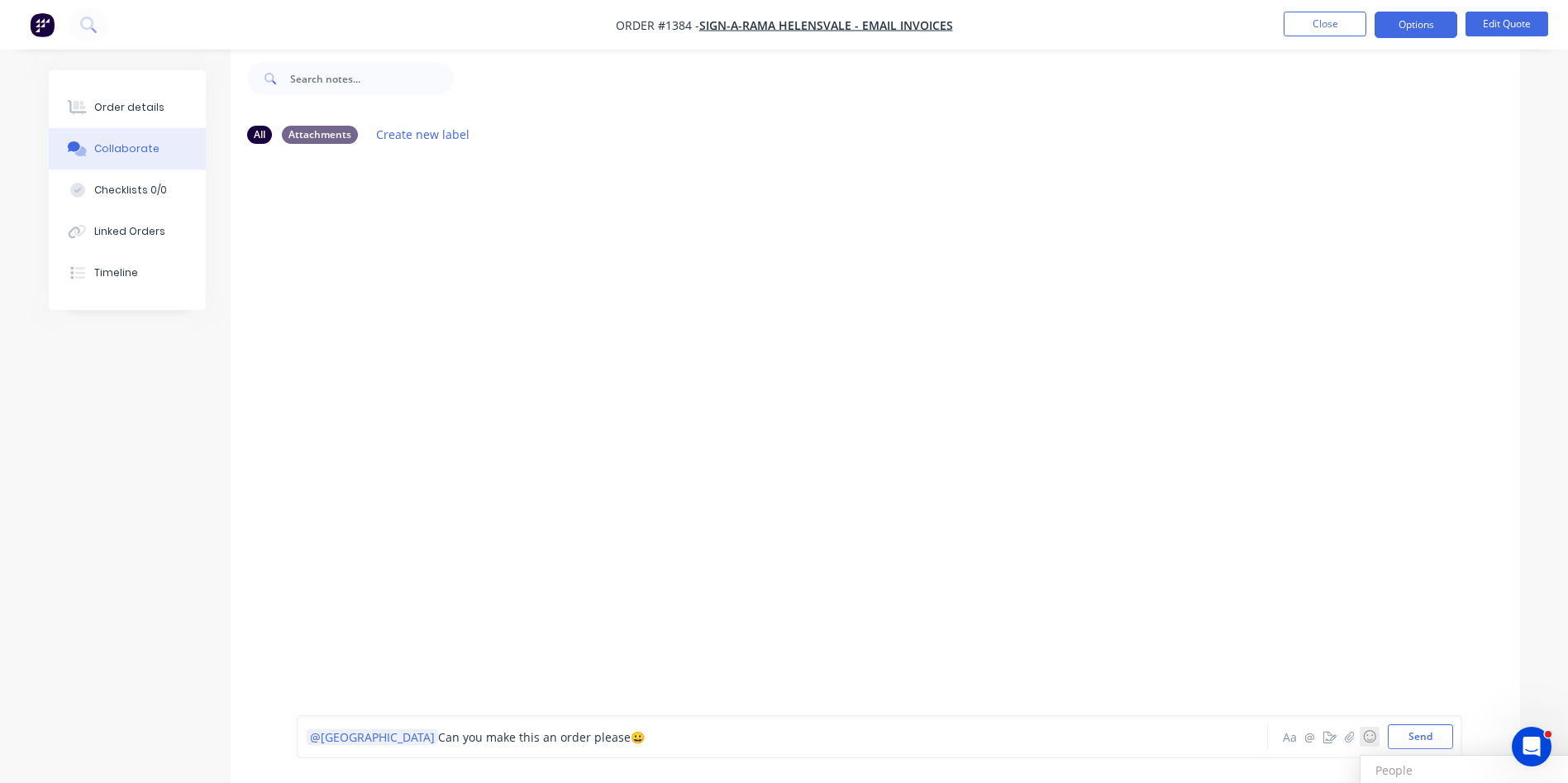
click at [1378, 771] on h3 "People" at bounding box center [1485, 771] width 243 height 29
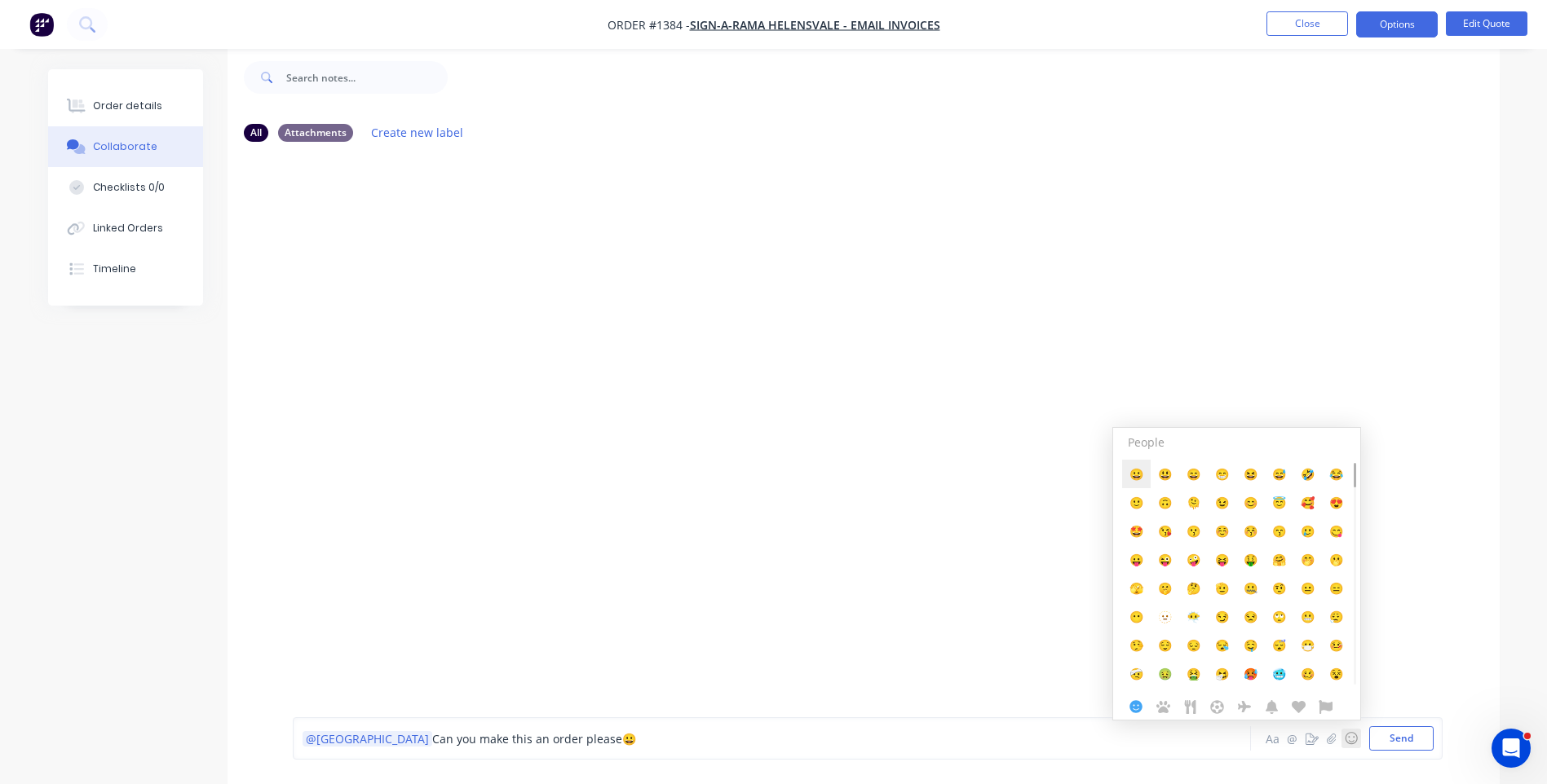
click at [1140, 475] on span "😀" at bounding box center [1136, 474] width 14 height 16
click at [718, 560] on div at bounding box center [863, 424] width 1272 height 538
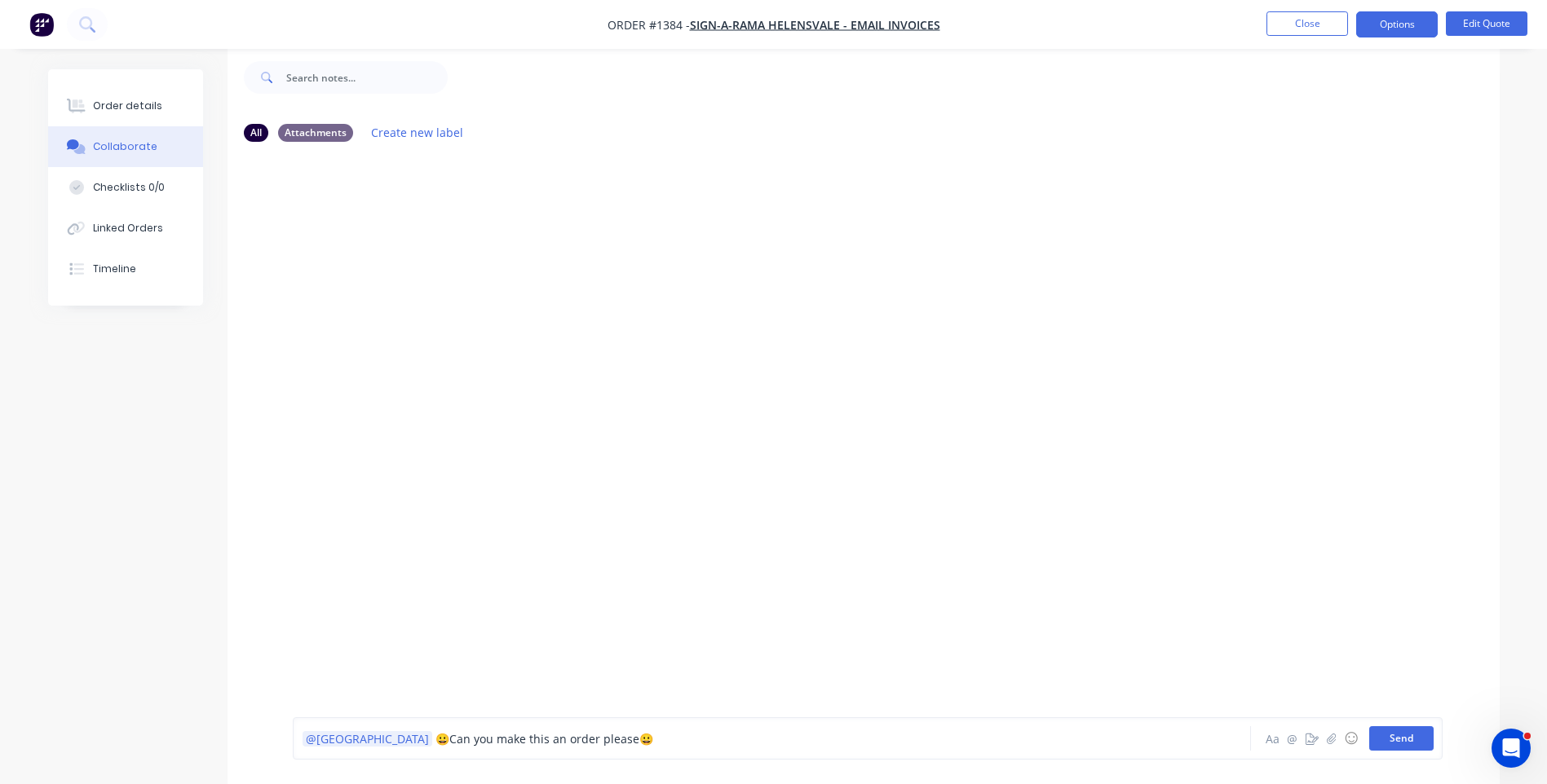
click at [1401, 742] on button "Send" at bounding box center [1401, 738] width 64 height 25
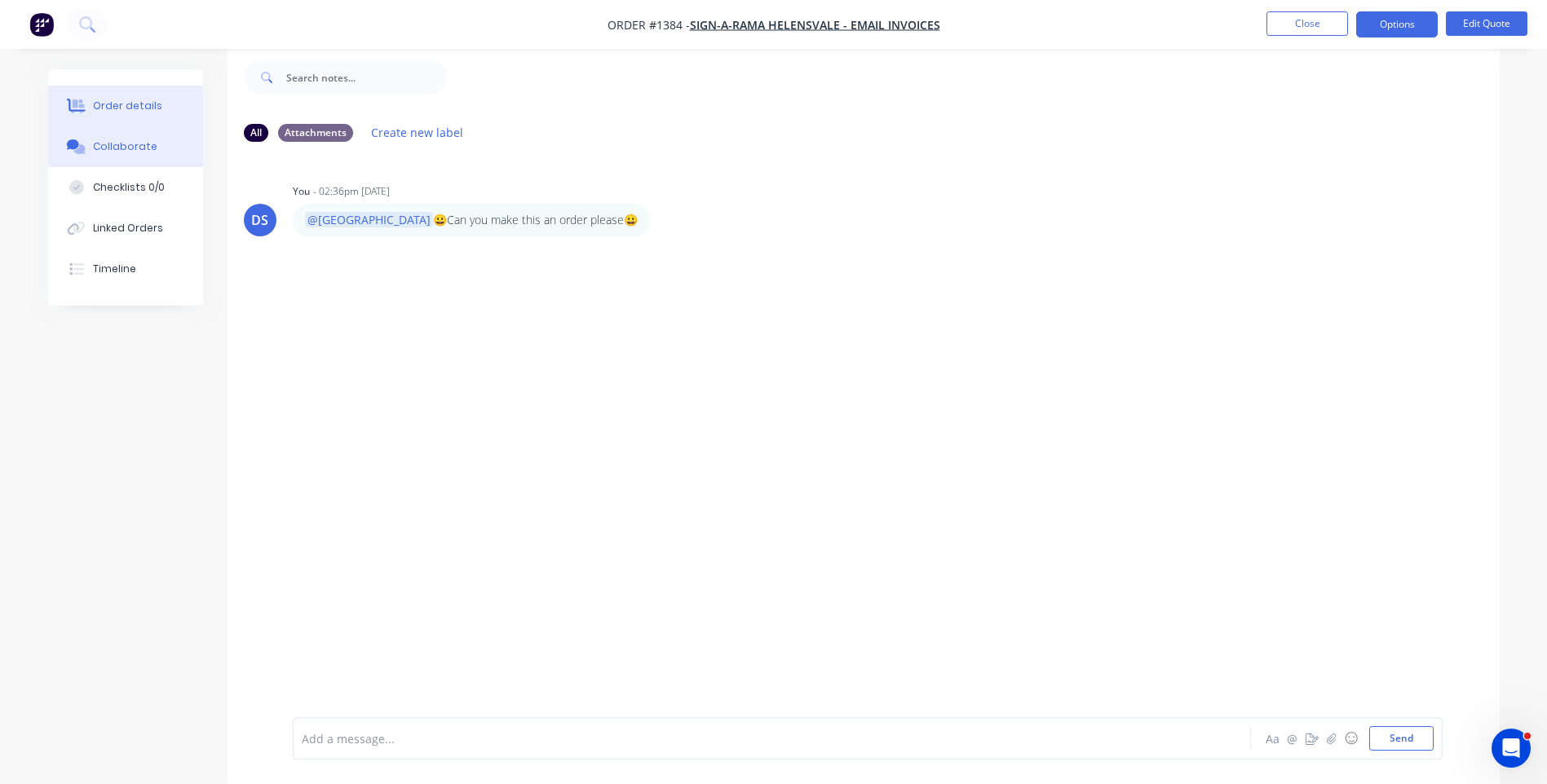
click at [165, 111] on button "Order details" at bounding box center [125, 106] width 155 height 40
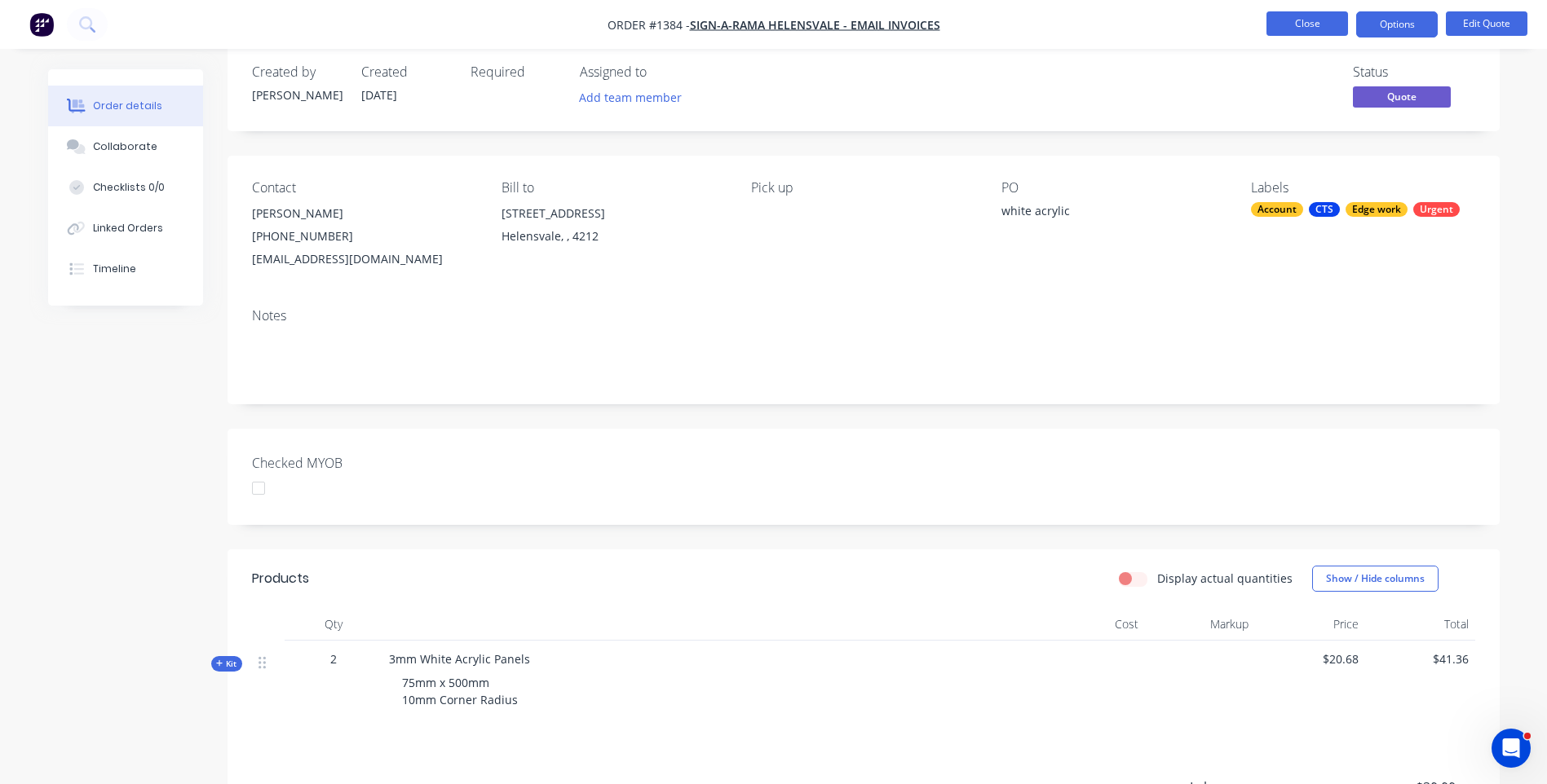
click at [1321, 25] on button "Close" at bounding box center [1307, 24] width 82 height 25
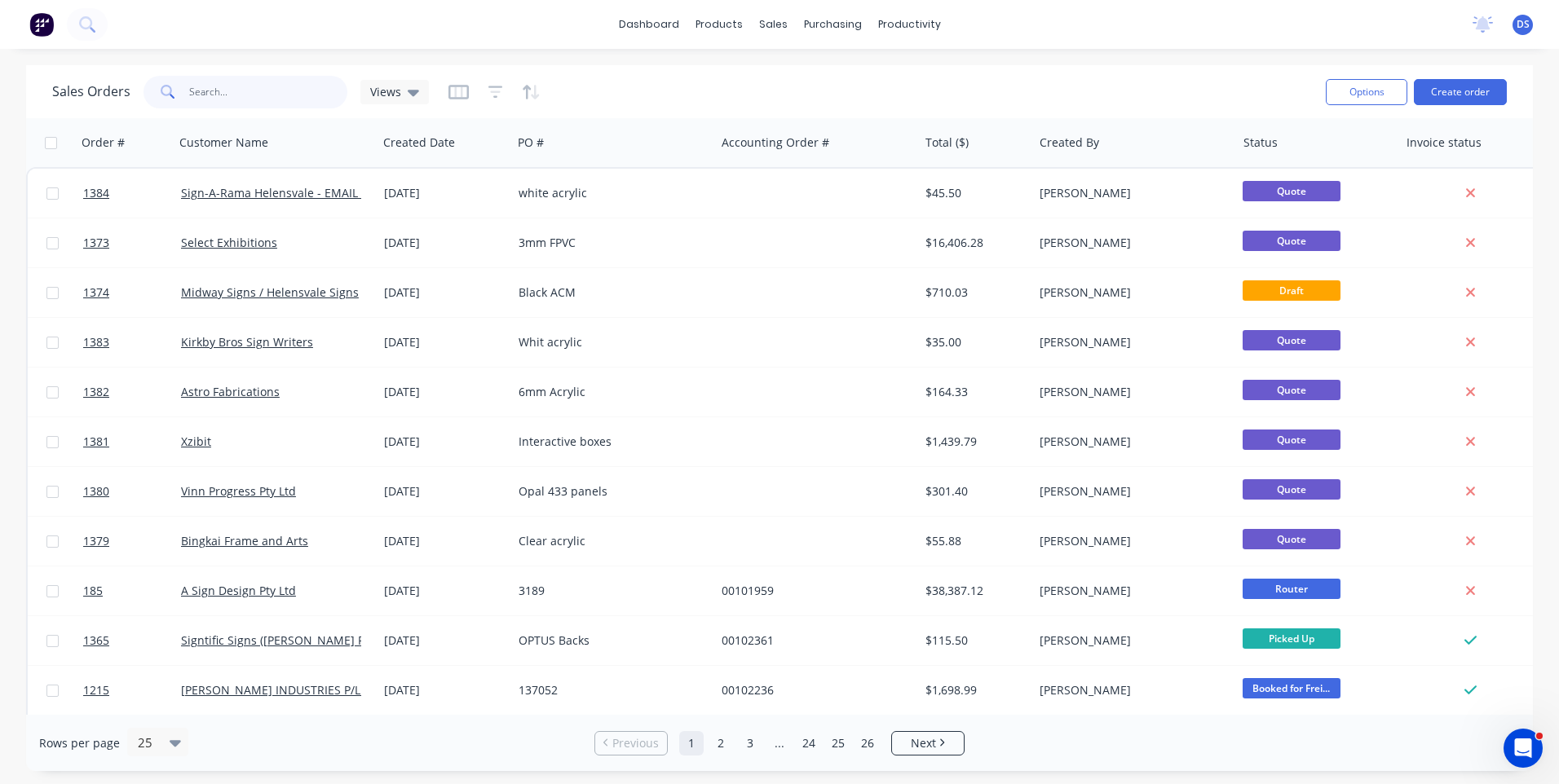
click at [226, 95] on input "text" at bounding box center [268, 91] width 159 height 32
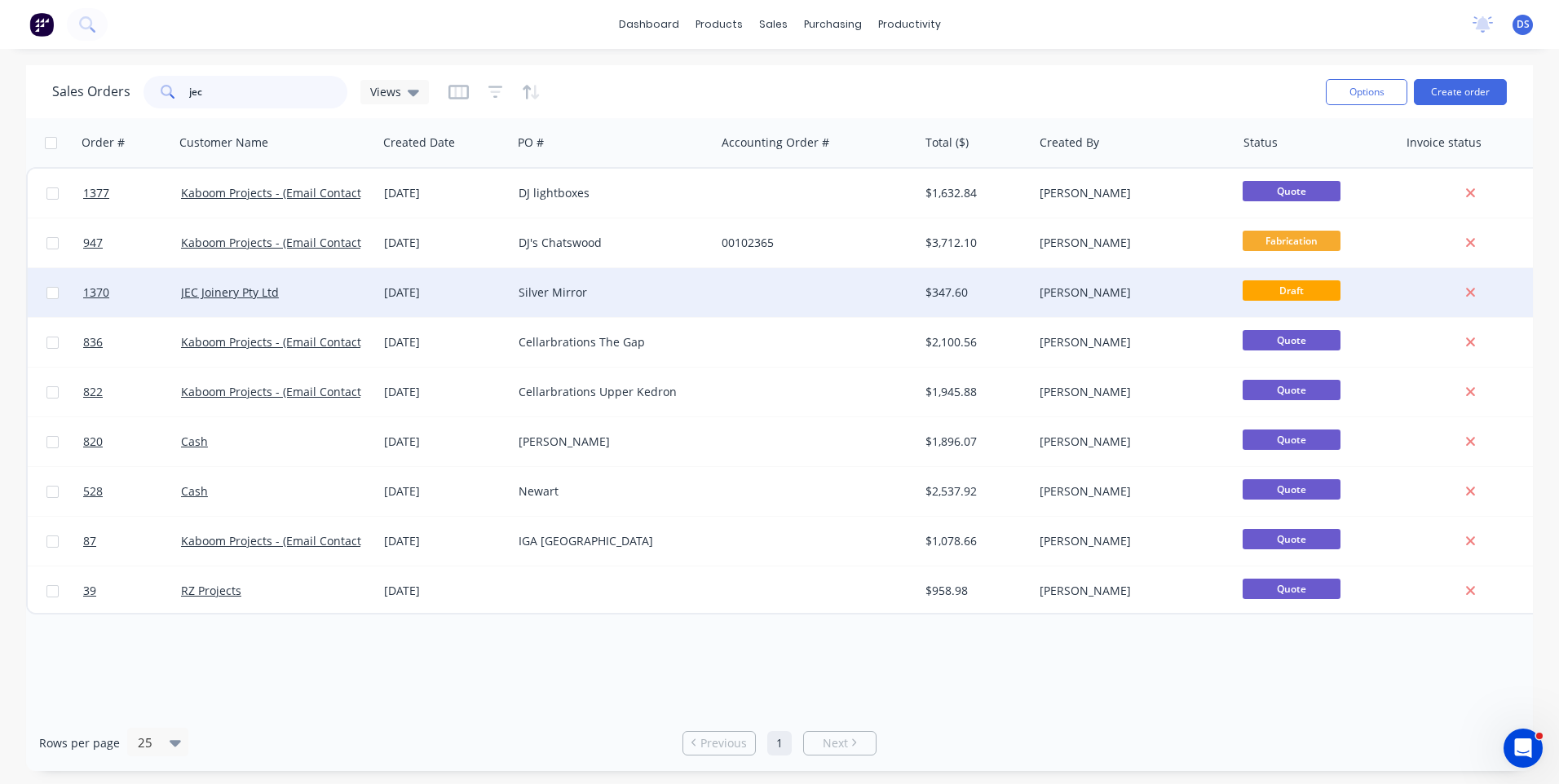
type input "jec"
click at [543, 291] on div "Silver Mirror" at bounding box center [609, 292] width 181 height 17
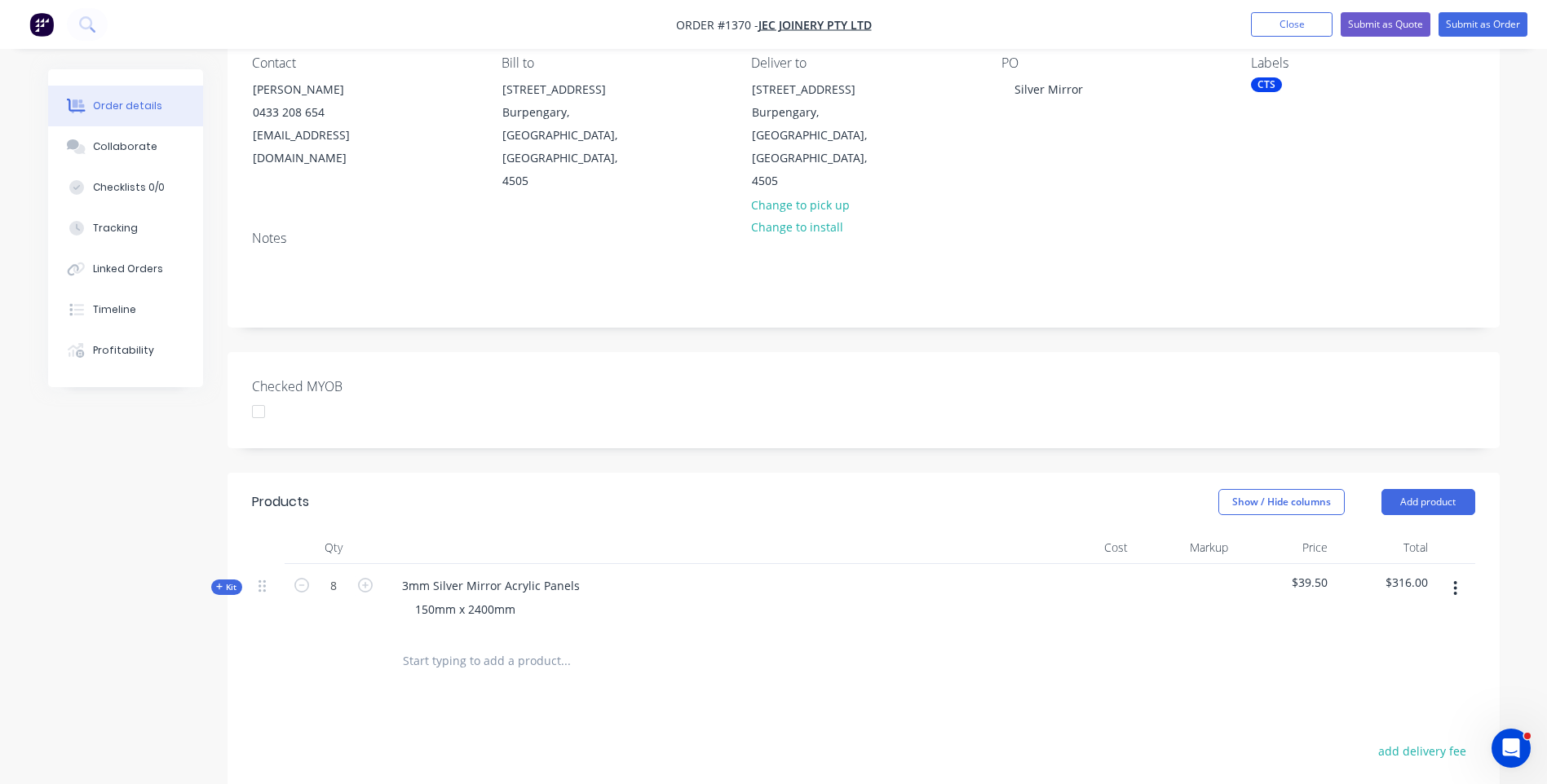
scroll to position [245, 0]
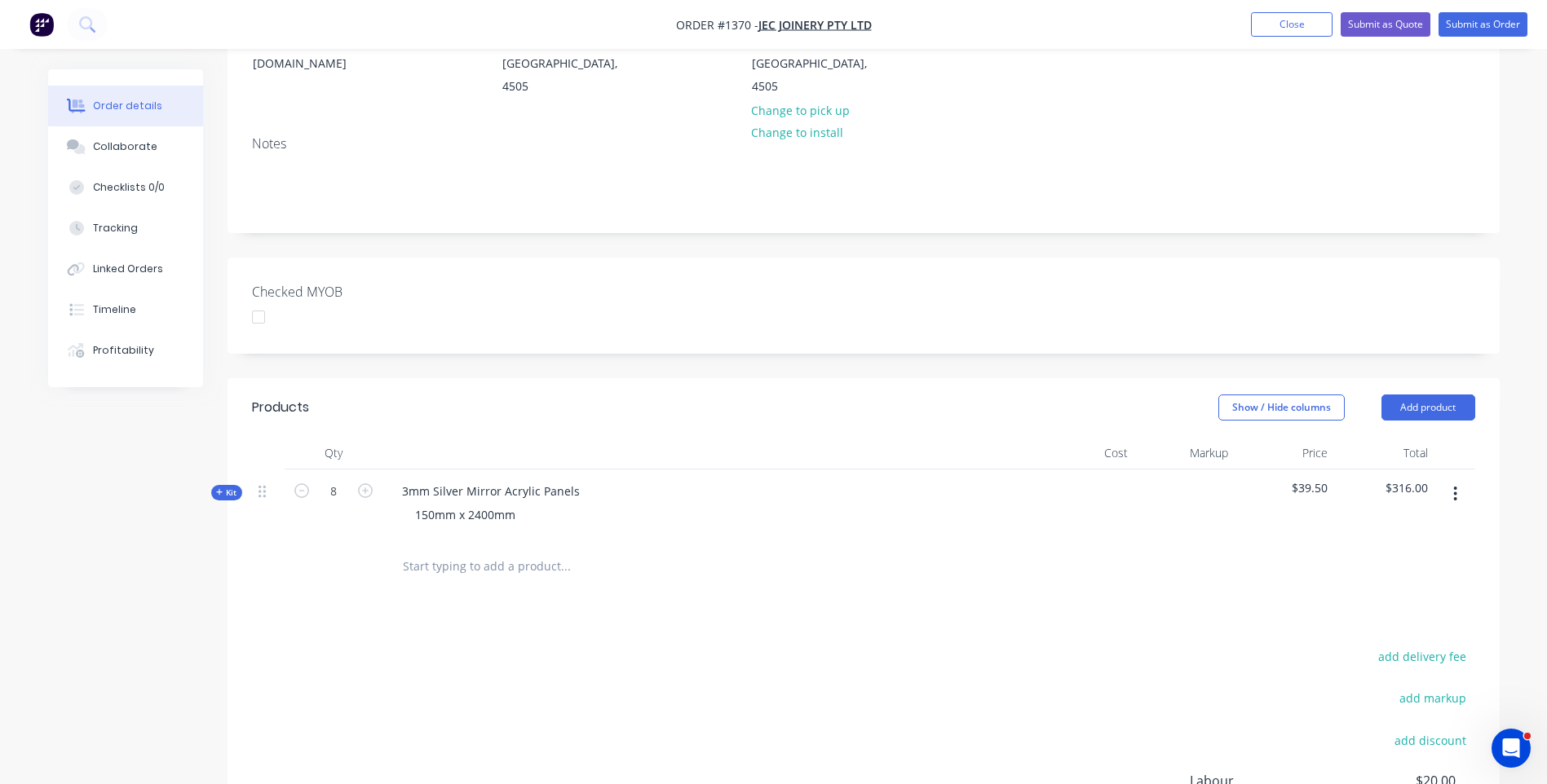
click at [221, 488] on icon at bounding box center [219, 492] width 7 height 8
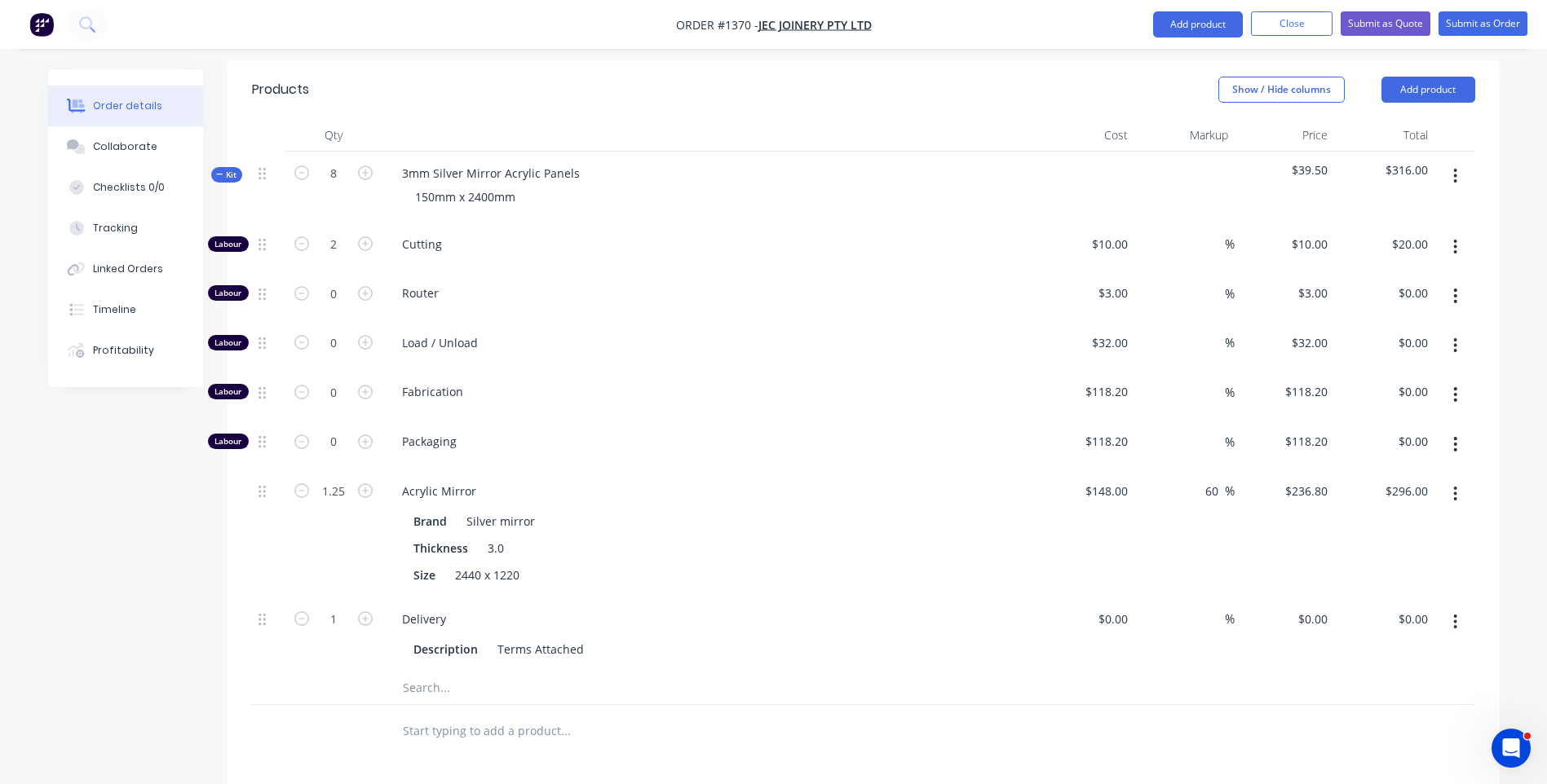
scroll to position [652, 0]
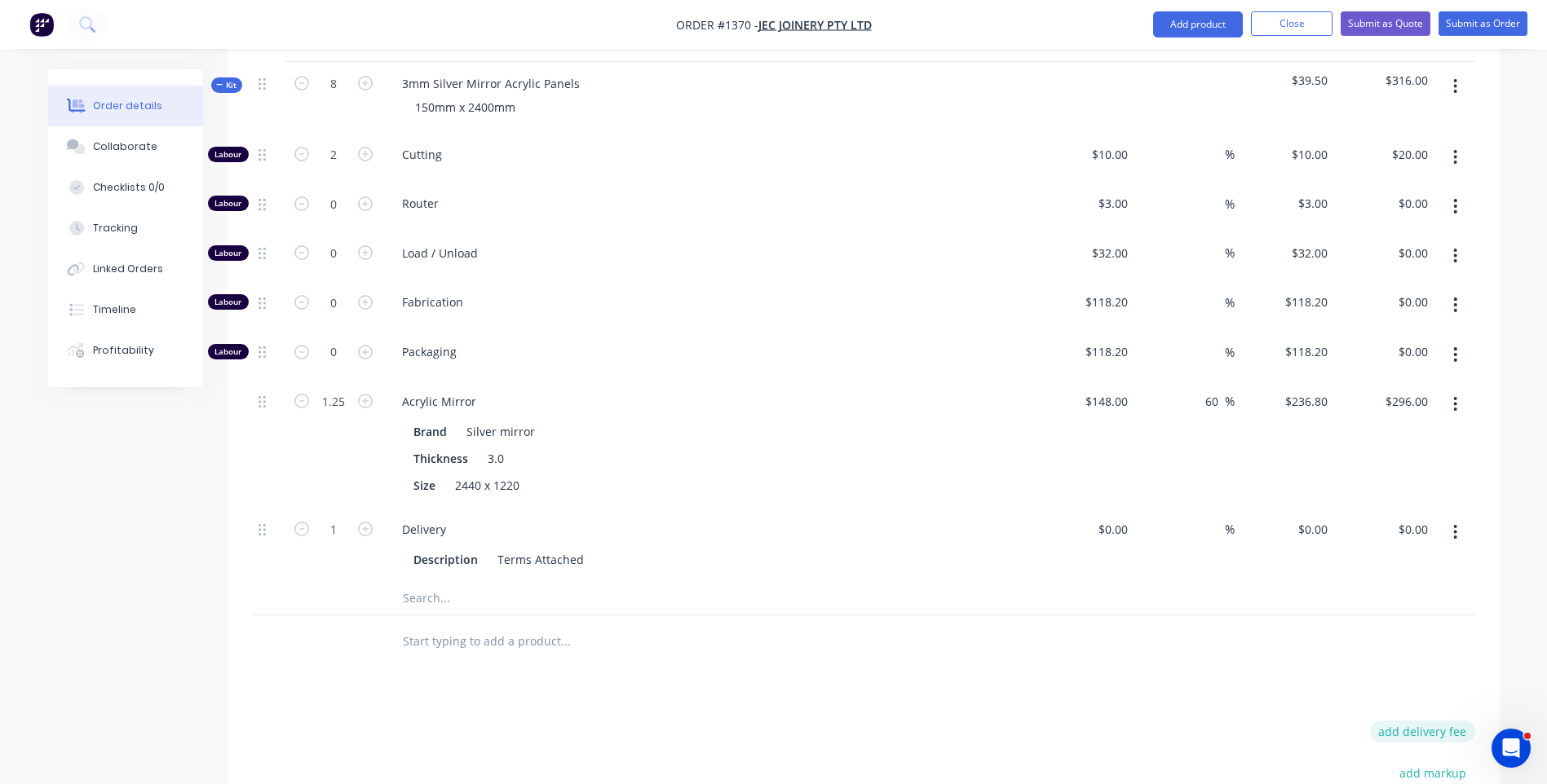
click at [1400, 721] on button "add delivery fee" at bounding box center [1423, 731] width 105 height 22
type input "50"
click at [950, 653] on div "Products Show / Hide columns Add product Qty Cost Markup Price Total Kit 8 3mm …" at bounding box center [863, 513] width 1272 height 1085
click at [122, 150] on div "Collaborate" at bounding box center [125, 146] width 64 height 15
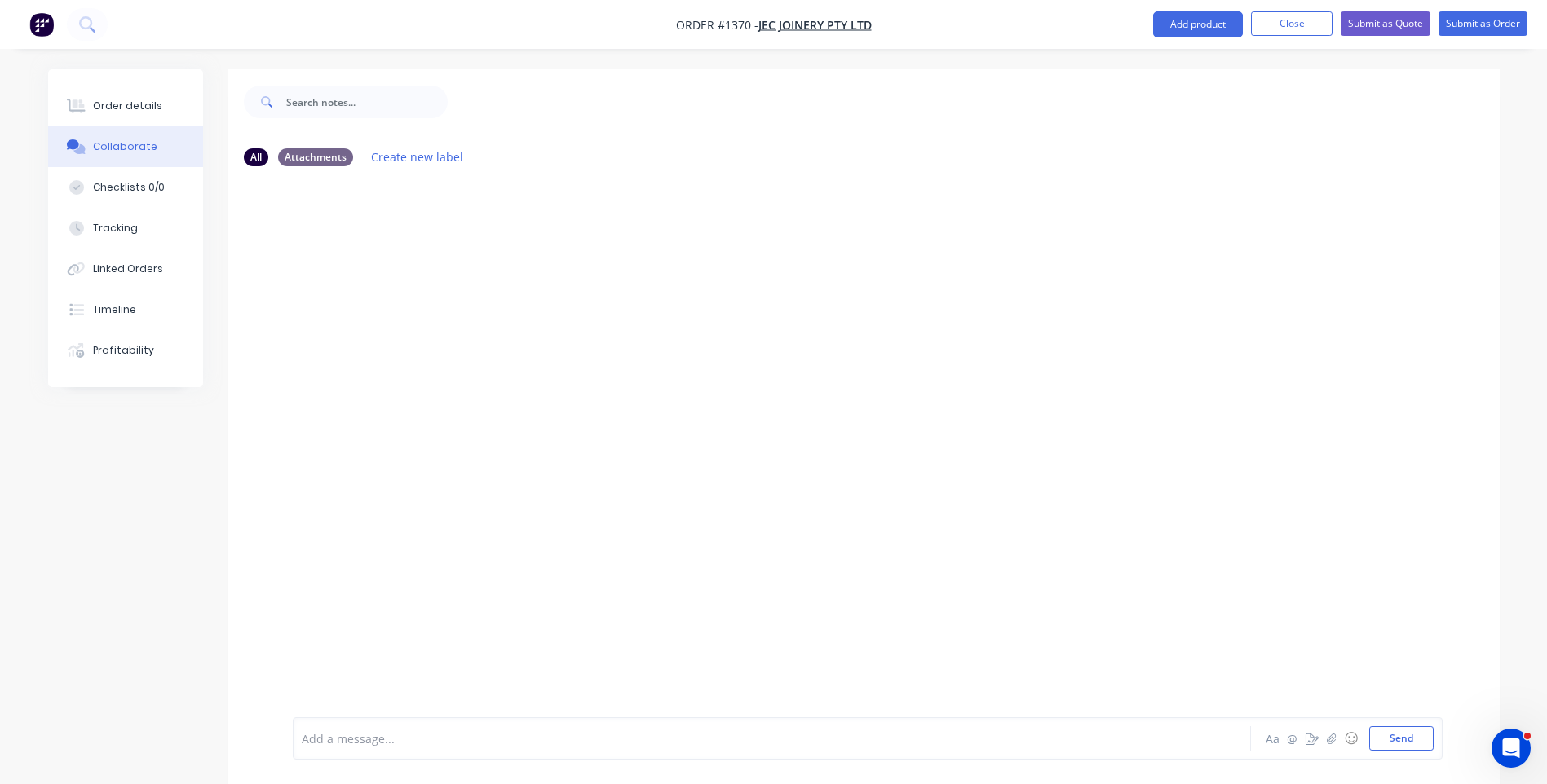
click at [393, 749] on div "Add a message..." at bounding box center [727, 738] width 849 height 25
click at [505, 739] on div "Fastrider - pack with 2 strips mdf" at bounding box center [727, 739] width 849 height 18
click at [1411, 741] on button "Send" at bounding box center [1401, 738] width 64 height 25
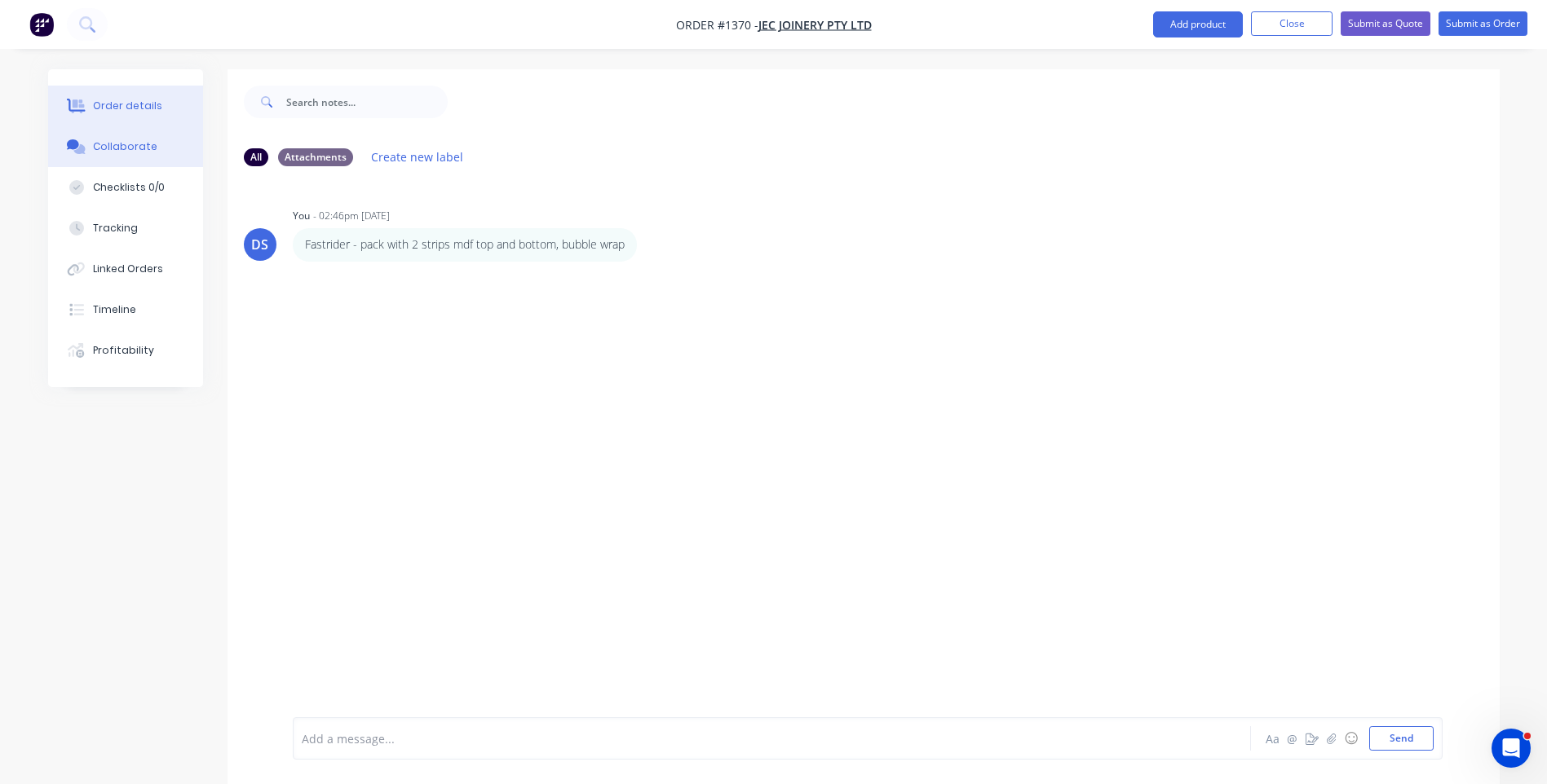
click at [137, 109] on div "Order details" at bounding box center [127, 105] width 69 height 15
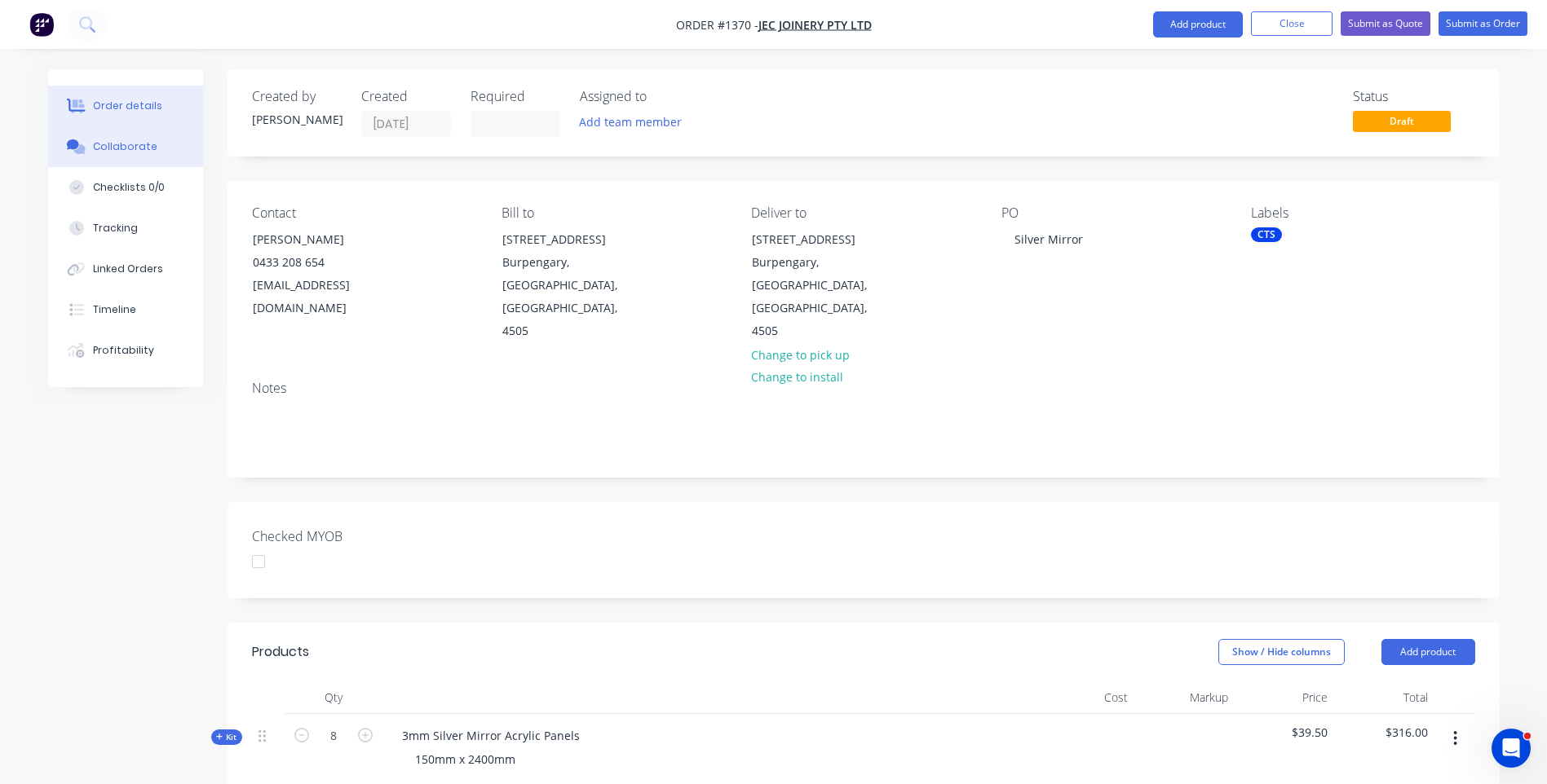
click at [98, 160] on button "Collaborate" at bounding box center [125, 146] width 155 height 40
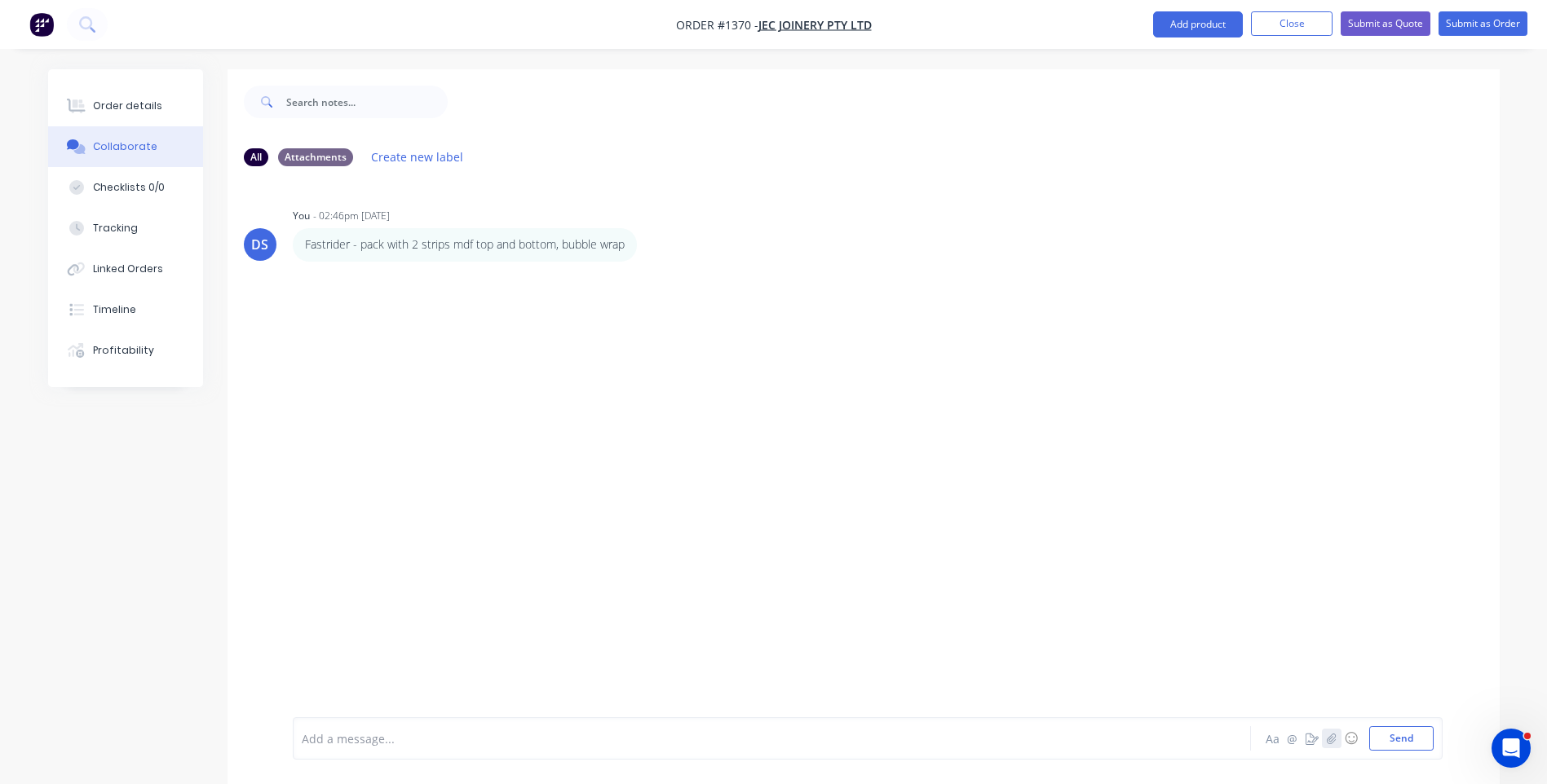
click at [1330, 735] on icon "button" at bounding box center [1330, 738] width 10 height 11
click at [1407, 739] on button "Send" at bounding box center [1401, 738] width 64 height 25
click at [122, 110] on div "Order details" at bounding box center [127, 105] width 69 height 15
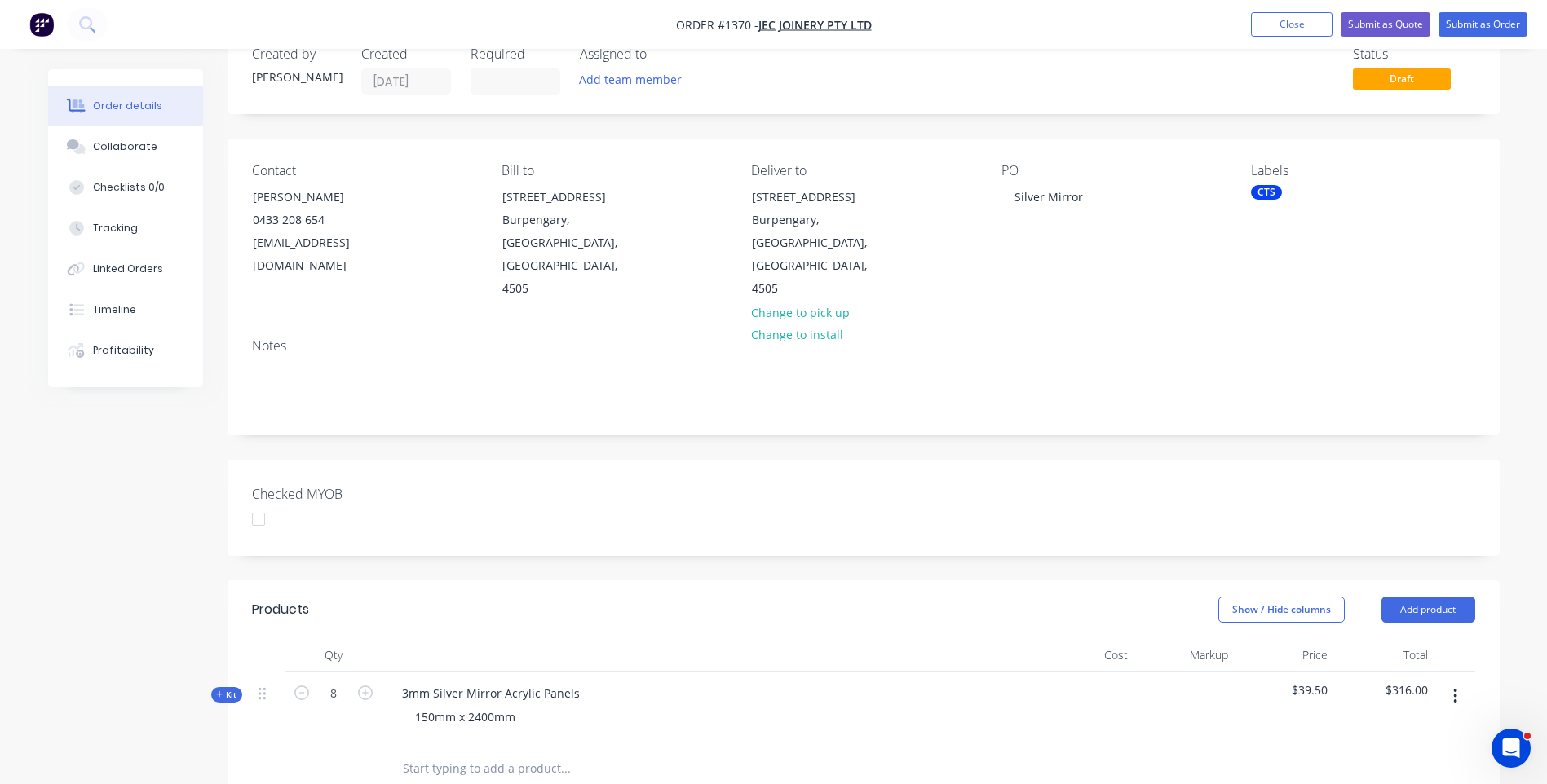
scroll to position [245, 0]
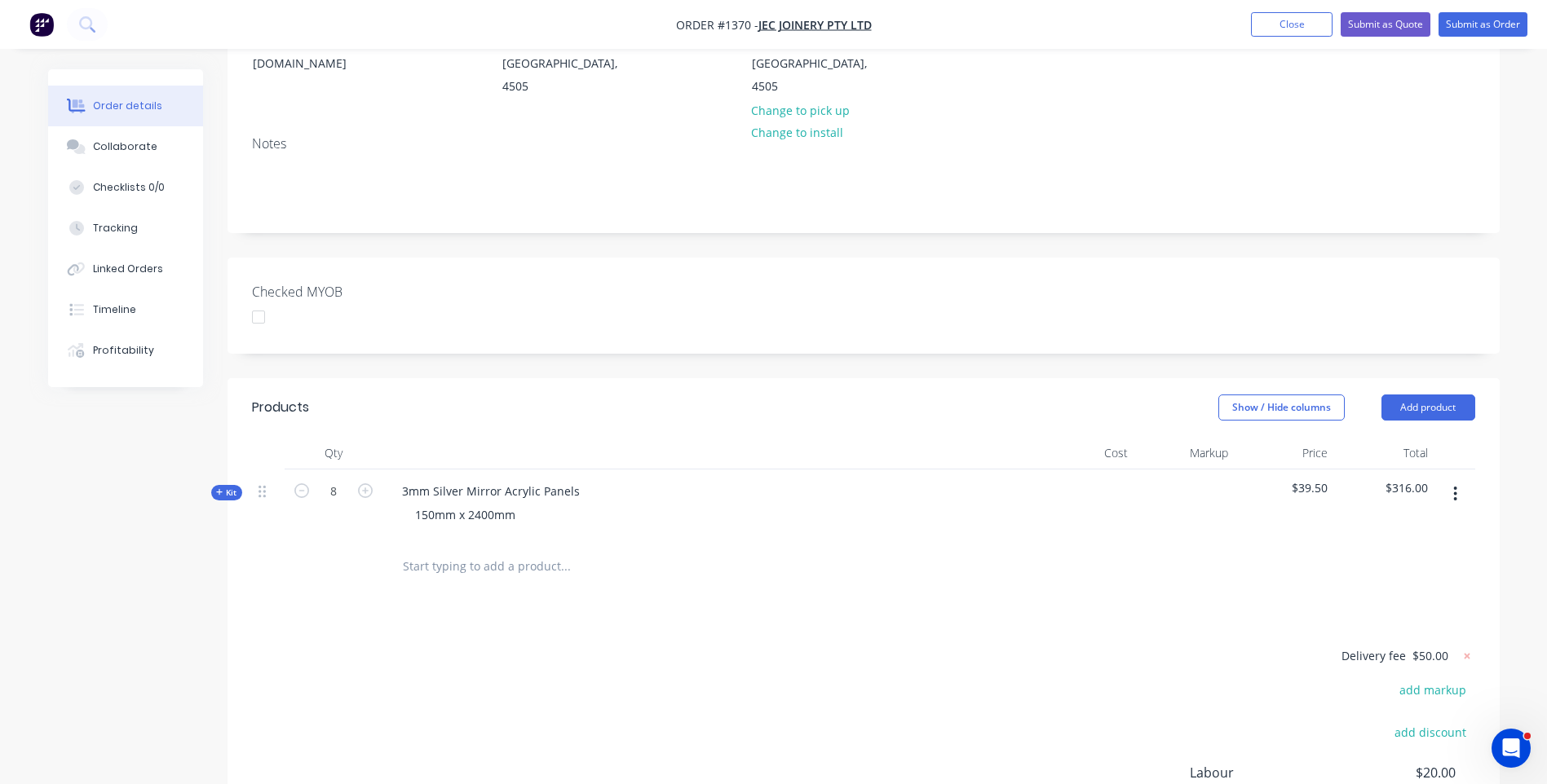
click at [217, 489] on icon at bounding box center [218, 492] width 6 height 6
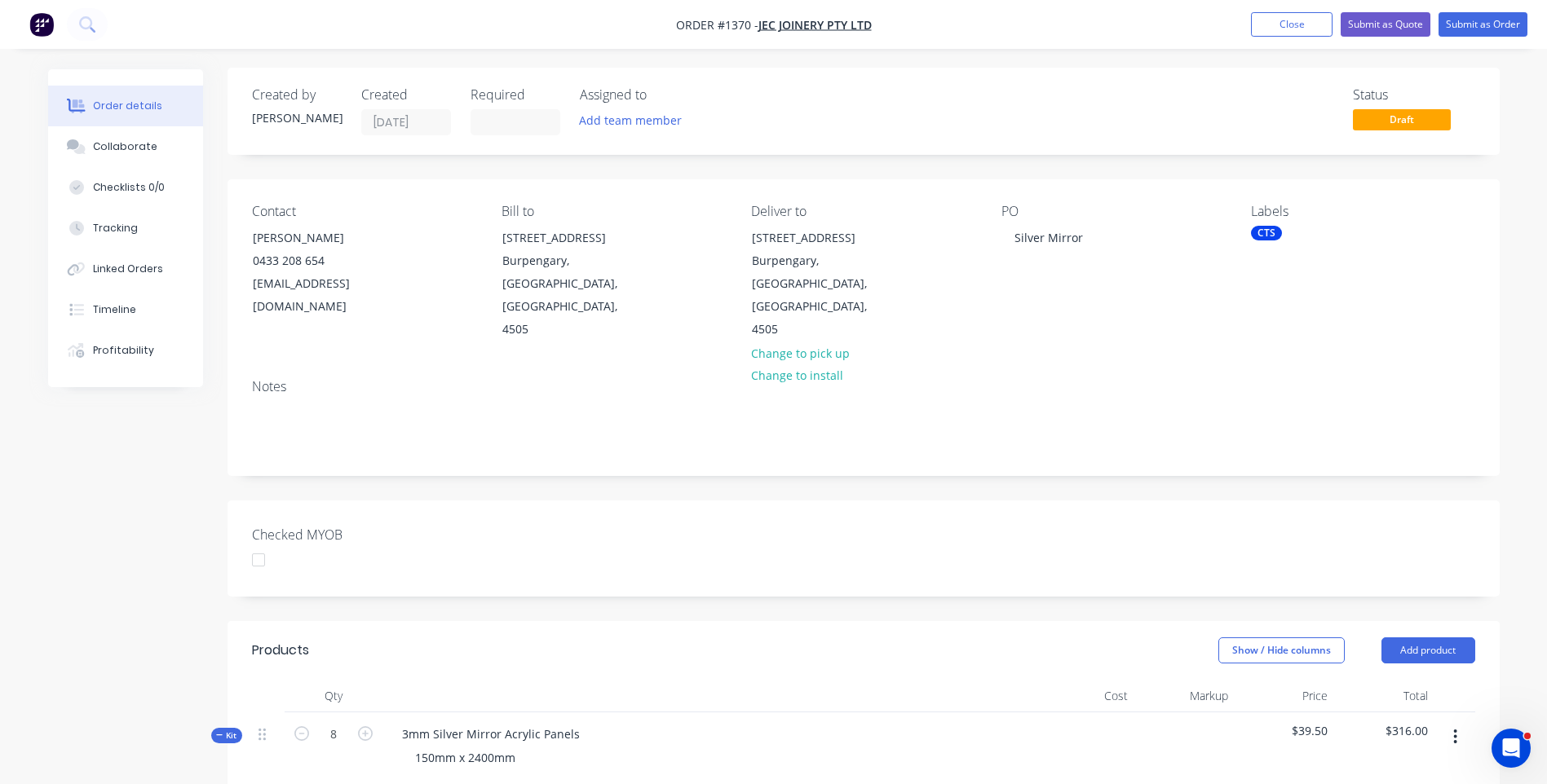
scroll to position [0, 0]
click at [1375, 26] on button "Submit as Quote" at bounding box center [1386, 25] width 90 height 25
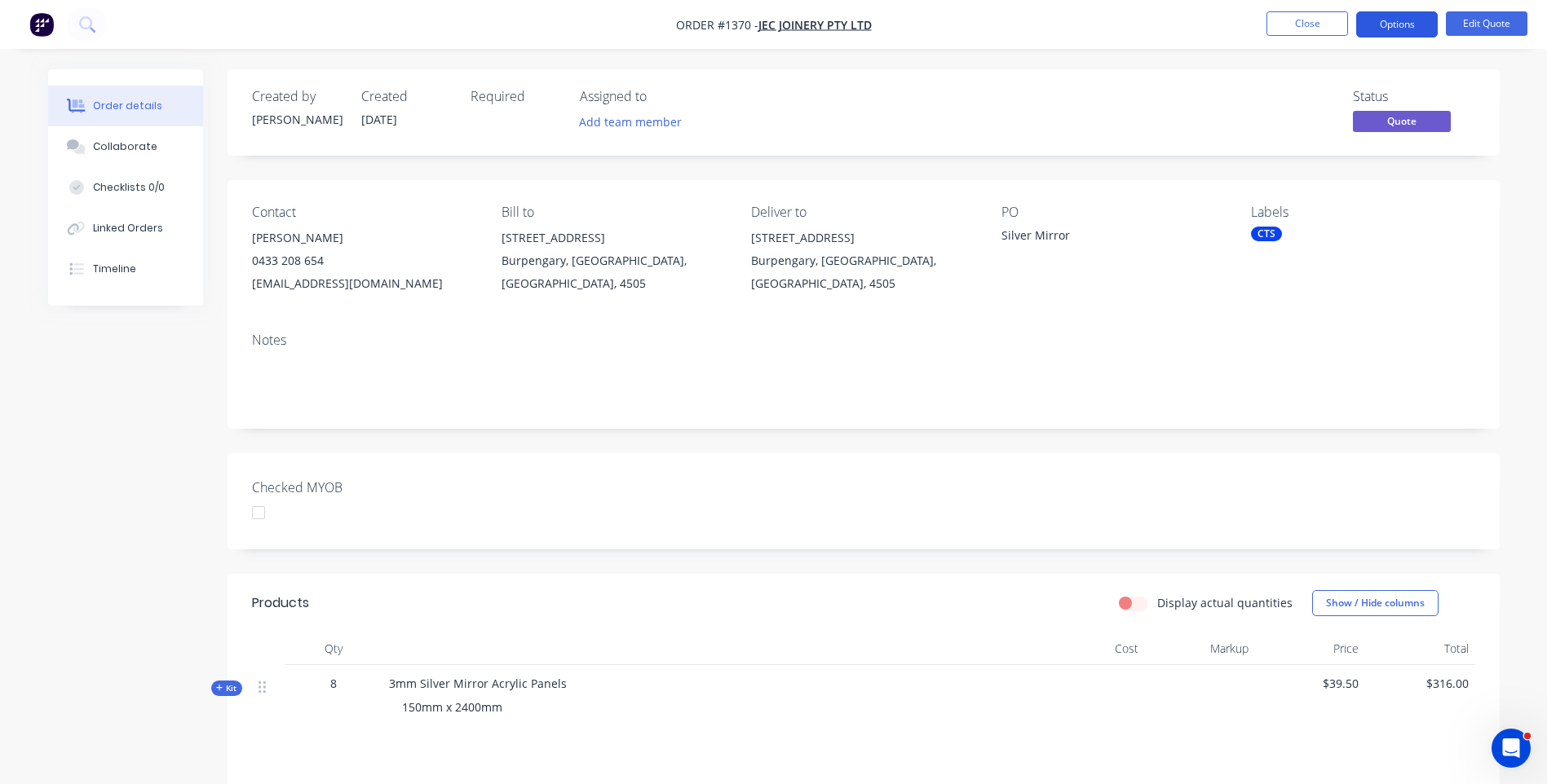
click at [1387, 29] on button "Options" at bounding box center [1397, 25] width 82 height 26
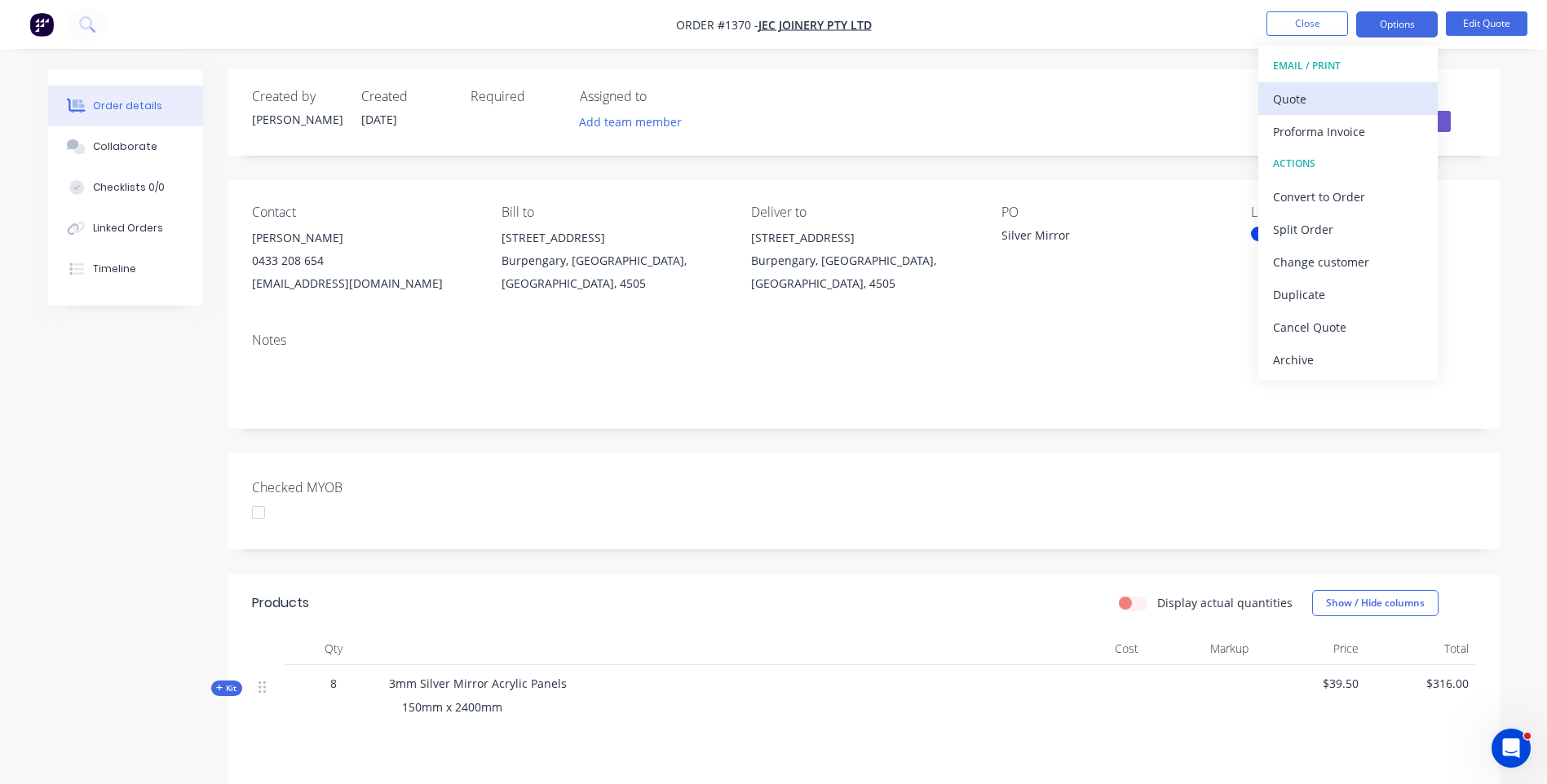
click at [1300, 103] on div "Quote" at bounding box center [1348, 98] width 150 height 24
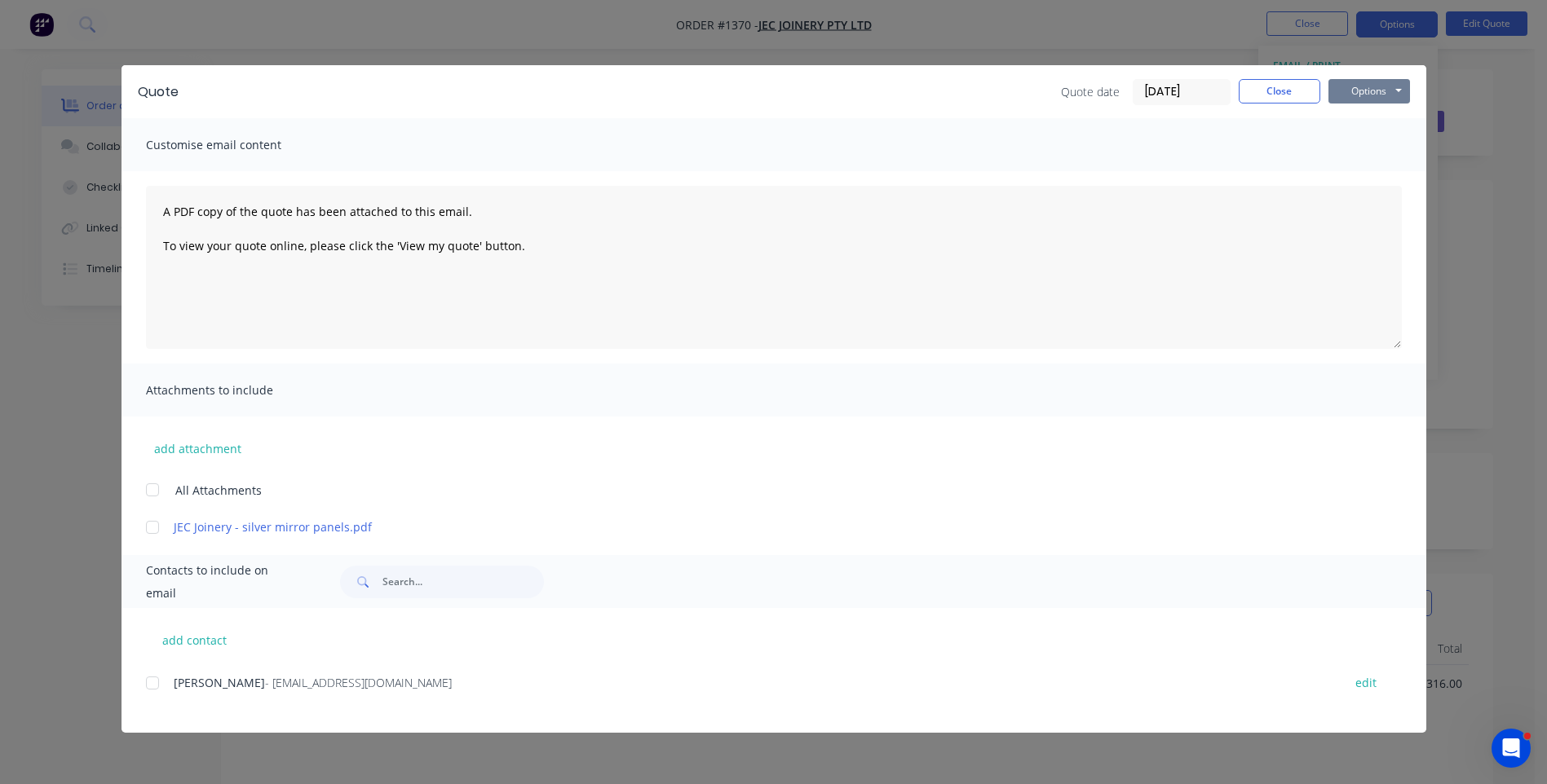
click at [1382, 96] on button "Options" at bounding box center [1369, 91] width 82 height 25
click at [1383, 129] on button "Preview" at bounding box center [1380, 120] width 104 height 27
click at [208, 456] on button "add attachment" at bounding box center [197, 448] width 104 height 25
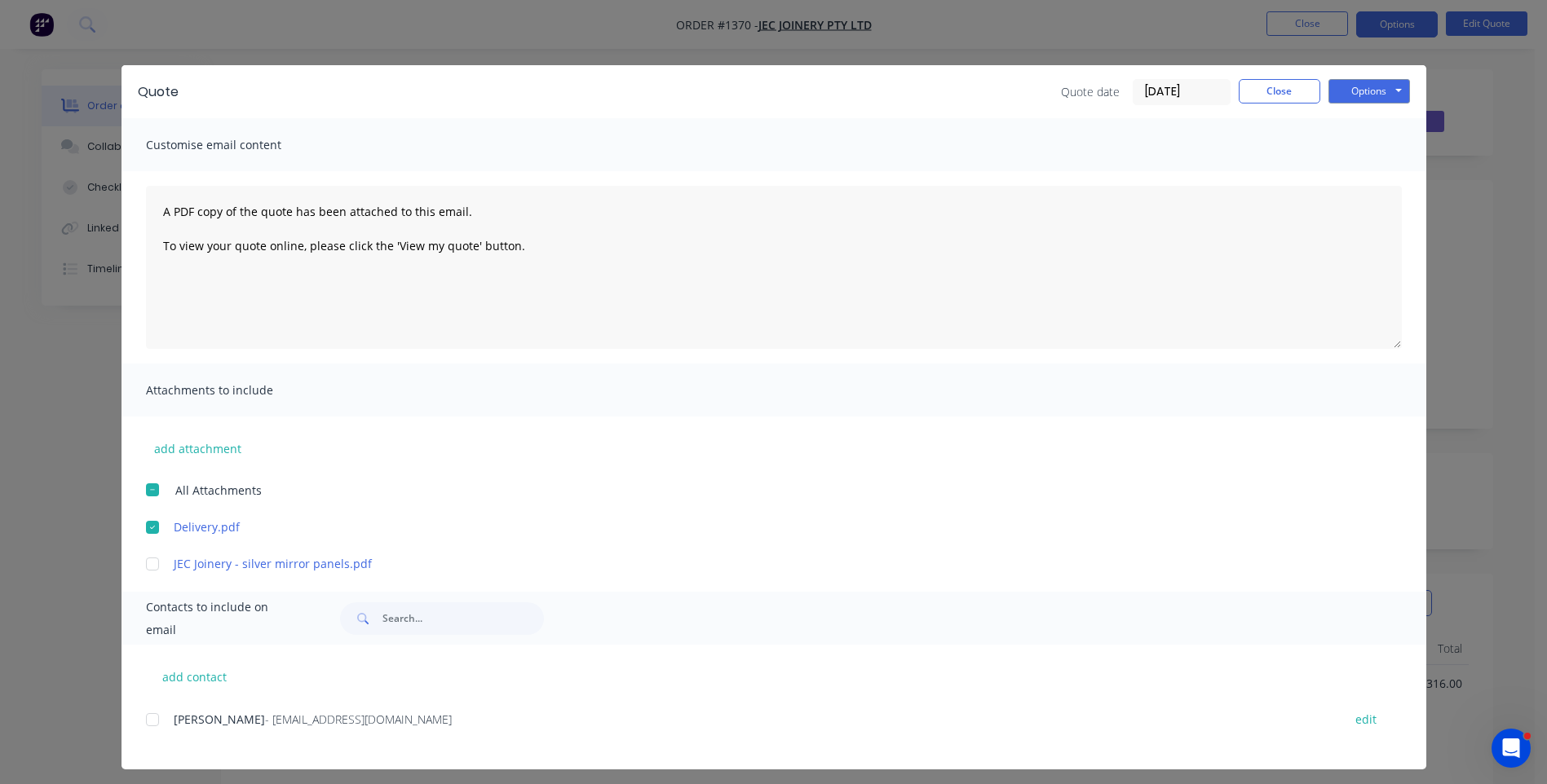
click at [626, 695] on div "add contact Nick Kennedy - jecjoinery@outlook.com edit" at bounding box center [774, 707] width 1305 height 125
click at [147, 718] on div at bounding box center [152, 719] width 32 height 32
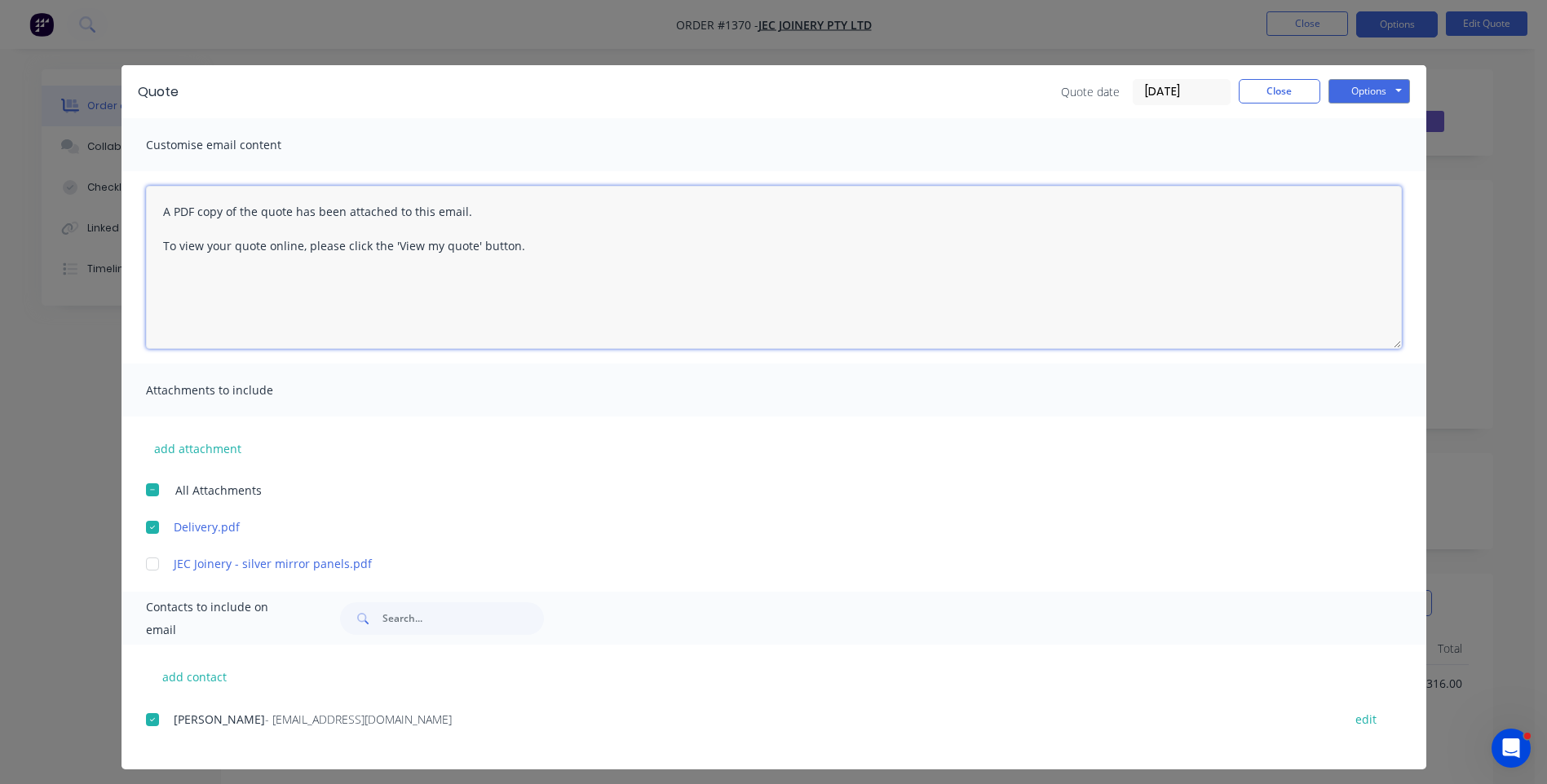
paste textarea "Hi, Please contact us if you have any questions. Regards, Darren sales@allstarp…"
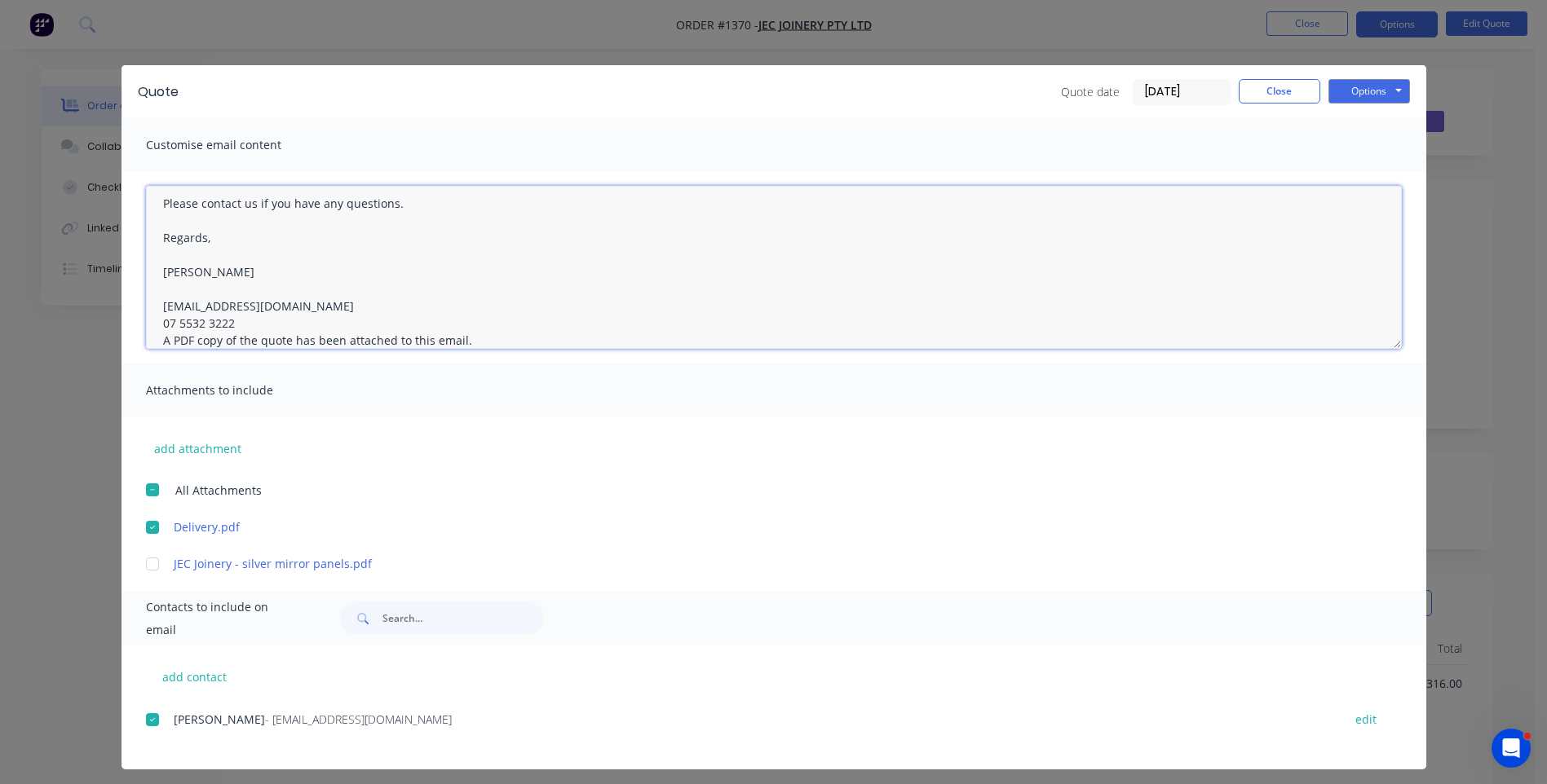
click at [228, 325] on textarea "Hi, Please contact us if you have any questions. Regards, Darren sales@allstarp…" at bounding box center [773, 267] width 1256 height 163
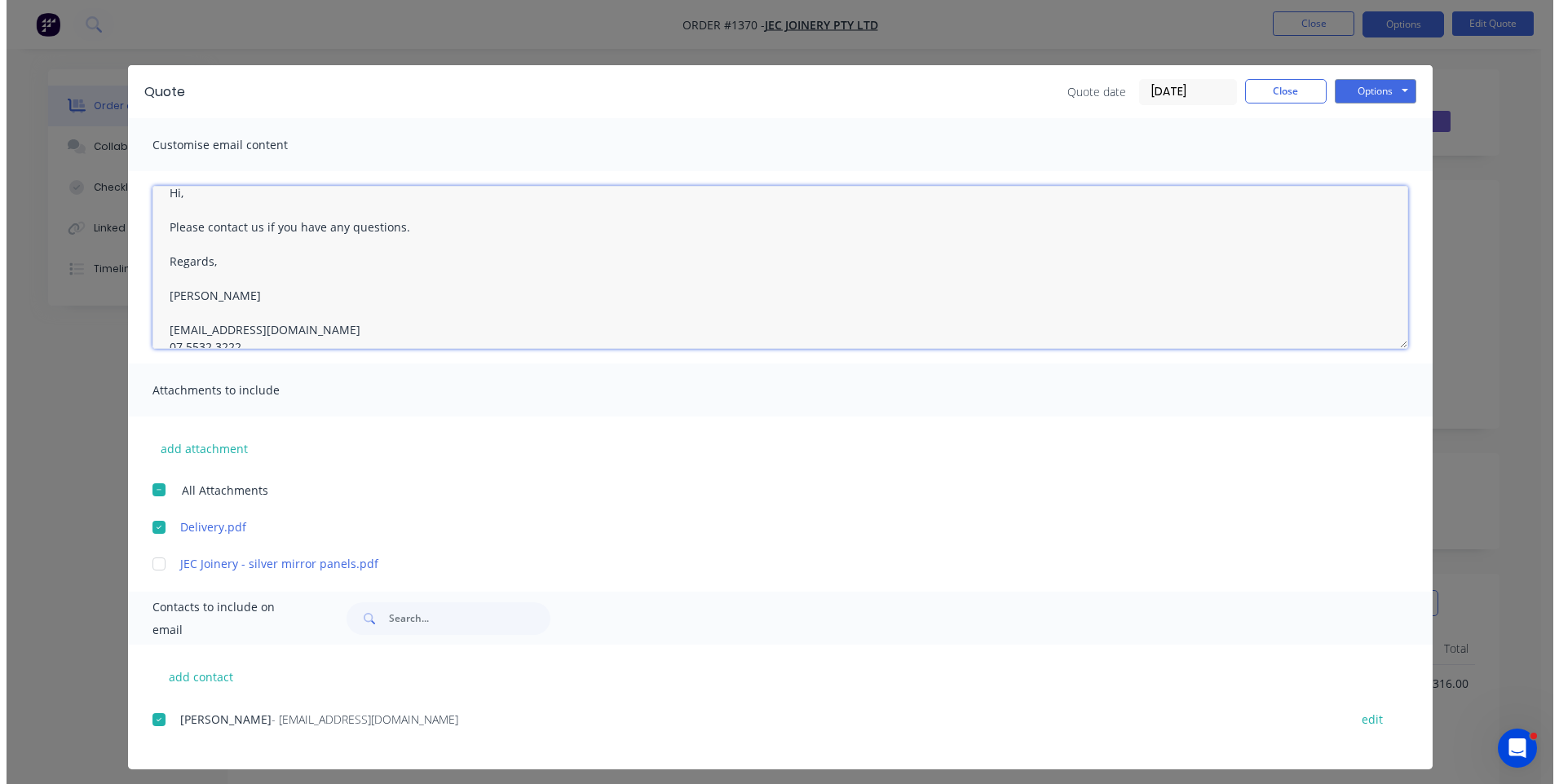
scroll to position [0, 0]
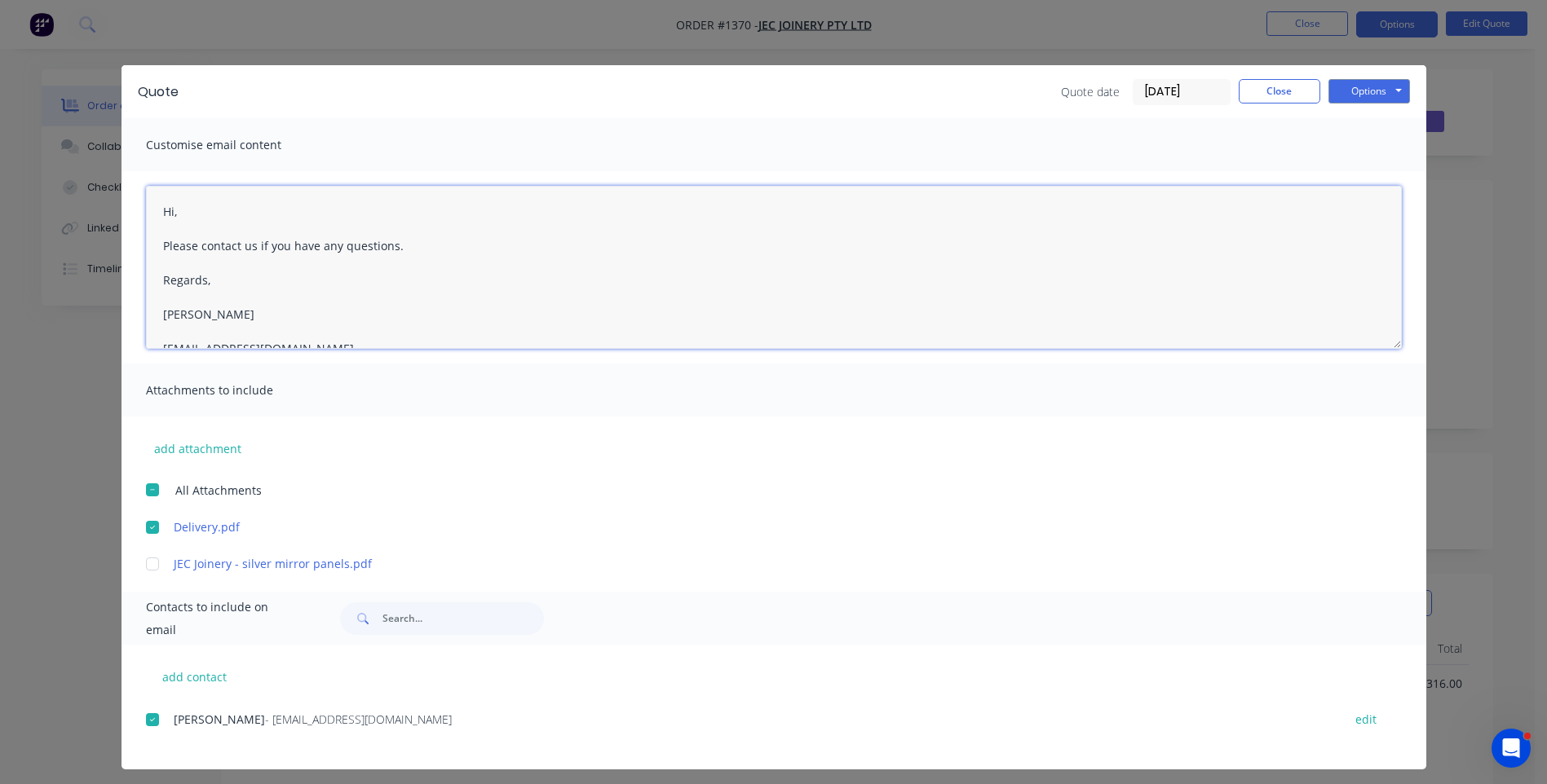
click at [207, 214] on textarea "Hi, Please contact us if you have any questions. Regards, Darren sales@allstarp…" at bounding box center [773, 267] width 1256 height 163
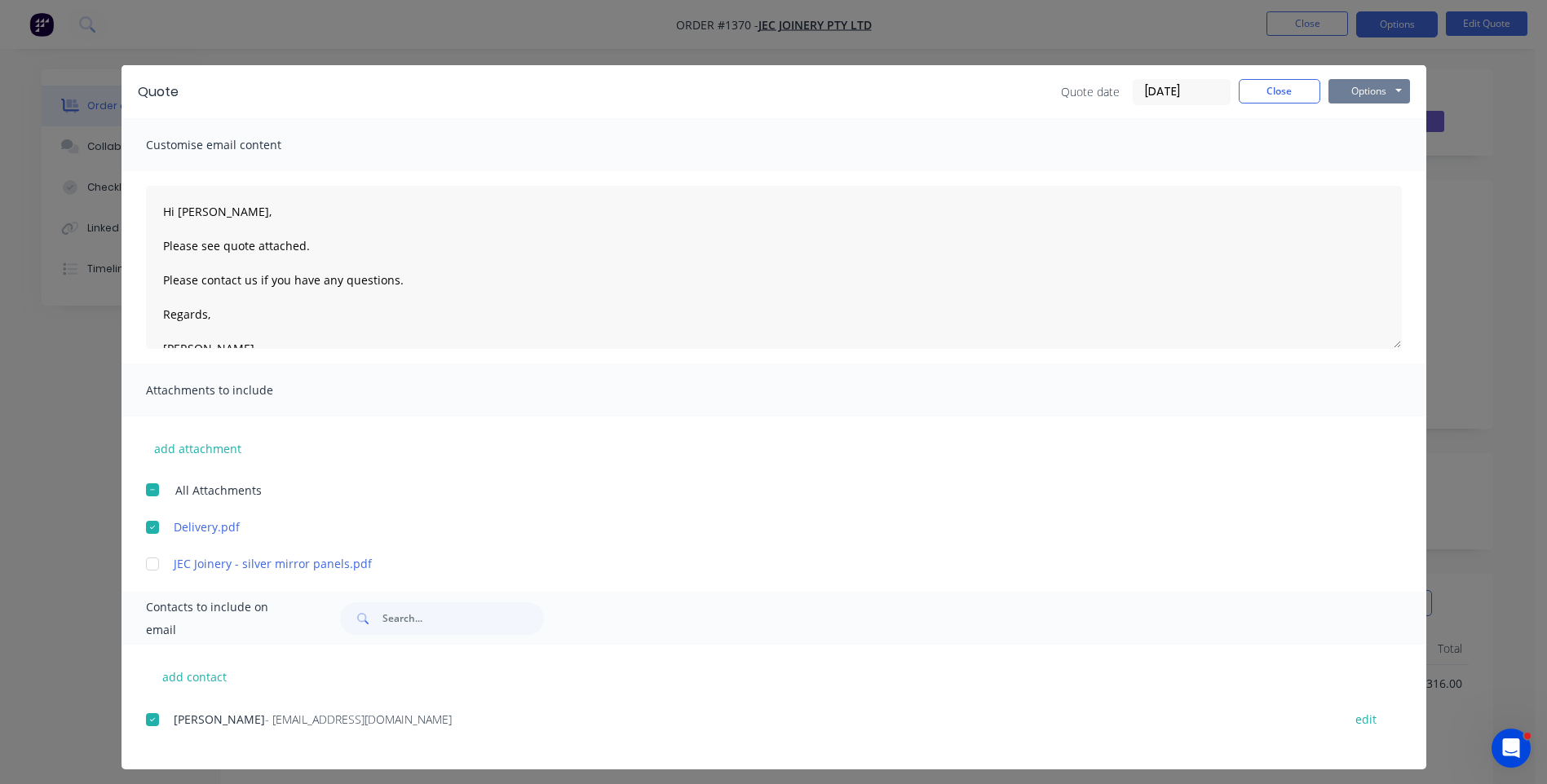
click at [1349, 91] on button "Options" at bounding box center [1369, 91] width 82 height 25
click at [1367, 180] on button "Email" at bounding box center [1380, 174] width 104 height 27
type textarea "A PDF copy of the quote has been attached to this email. To view your quote onl…"
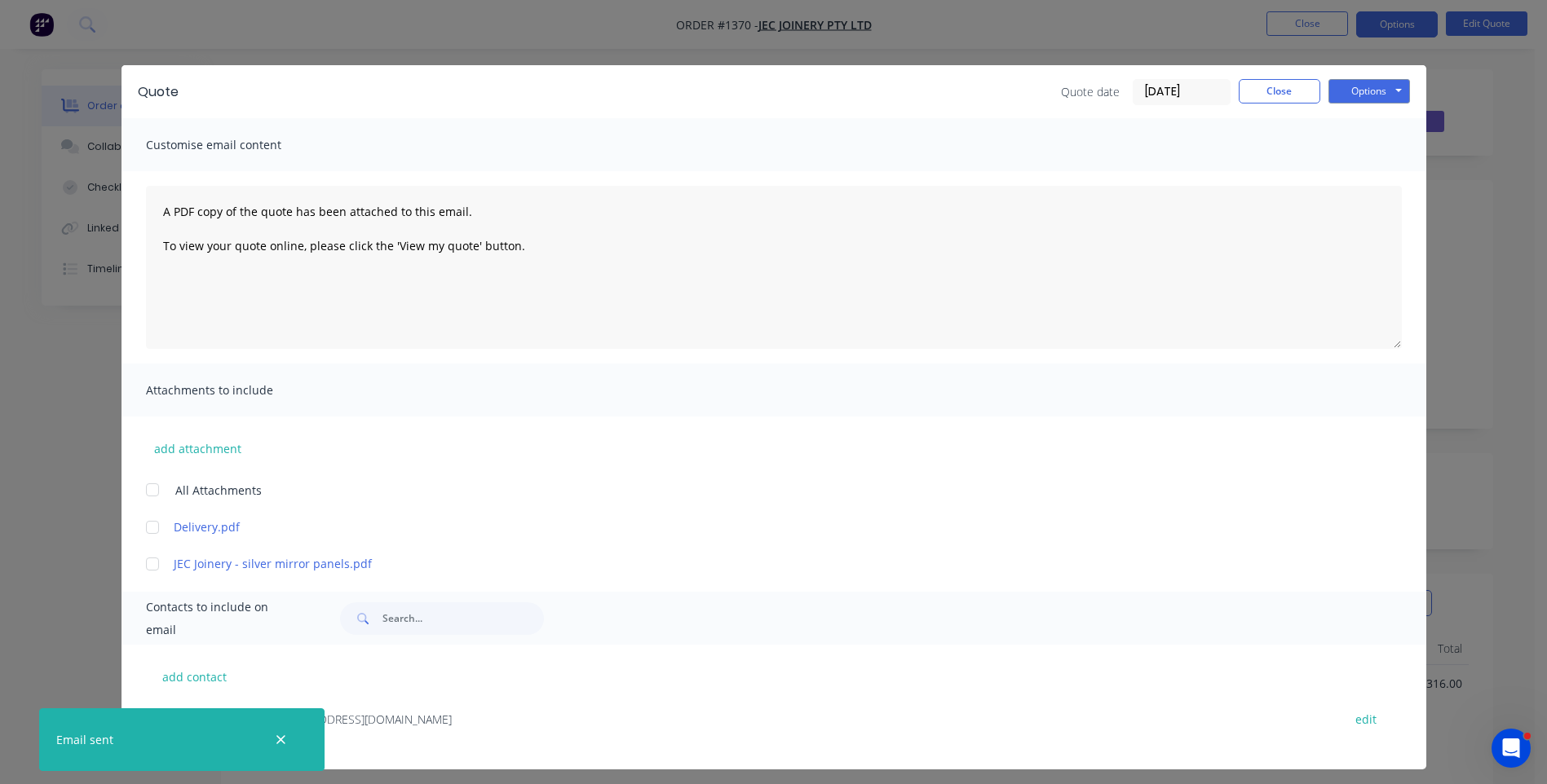
click at [1353, 104] on div "Options Preview Print Email" at bounding box center [1369, 92] width 82 height 26
click at [1279, 101] on button "Close" at bounding box center [1279, 91] width 82 height 25
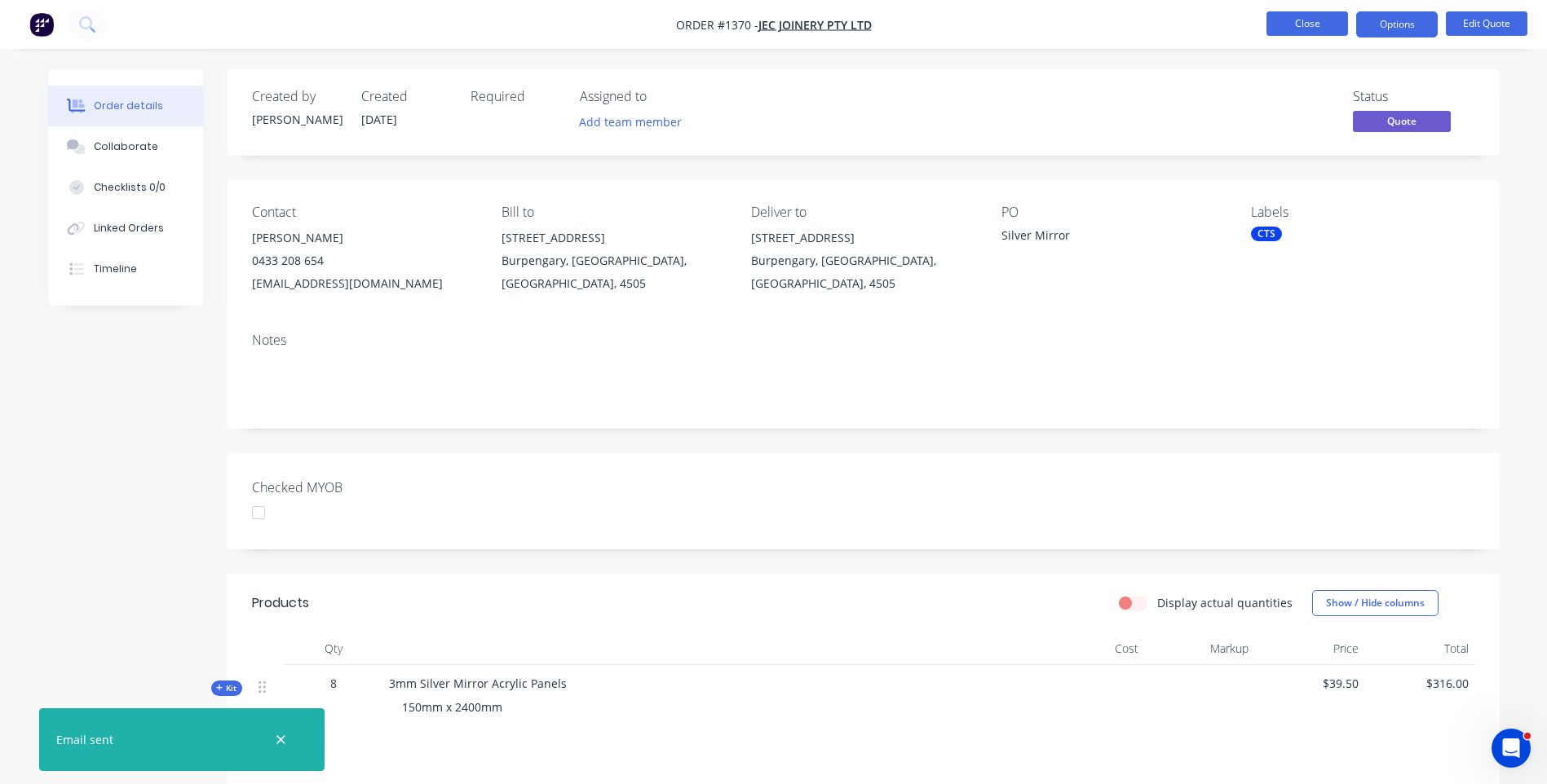
click at [1308, 19] on button "Close" at bounding box center [1307, 24] width 82 height 25
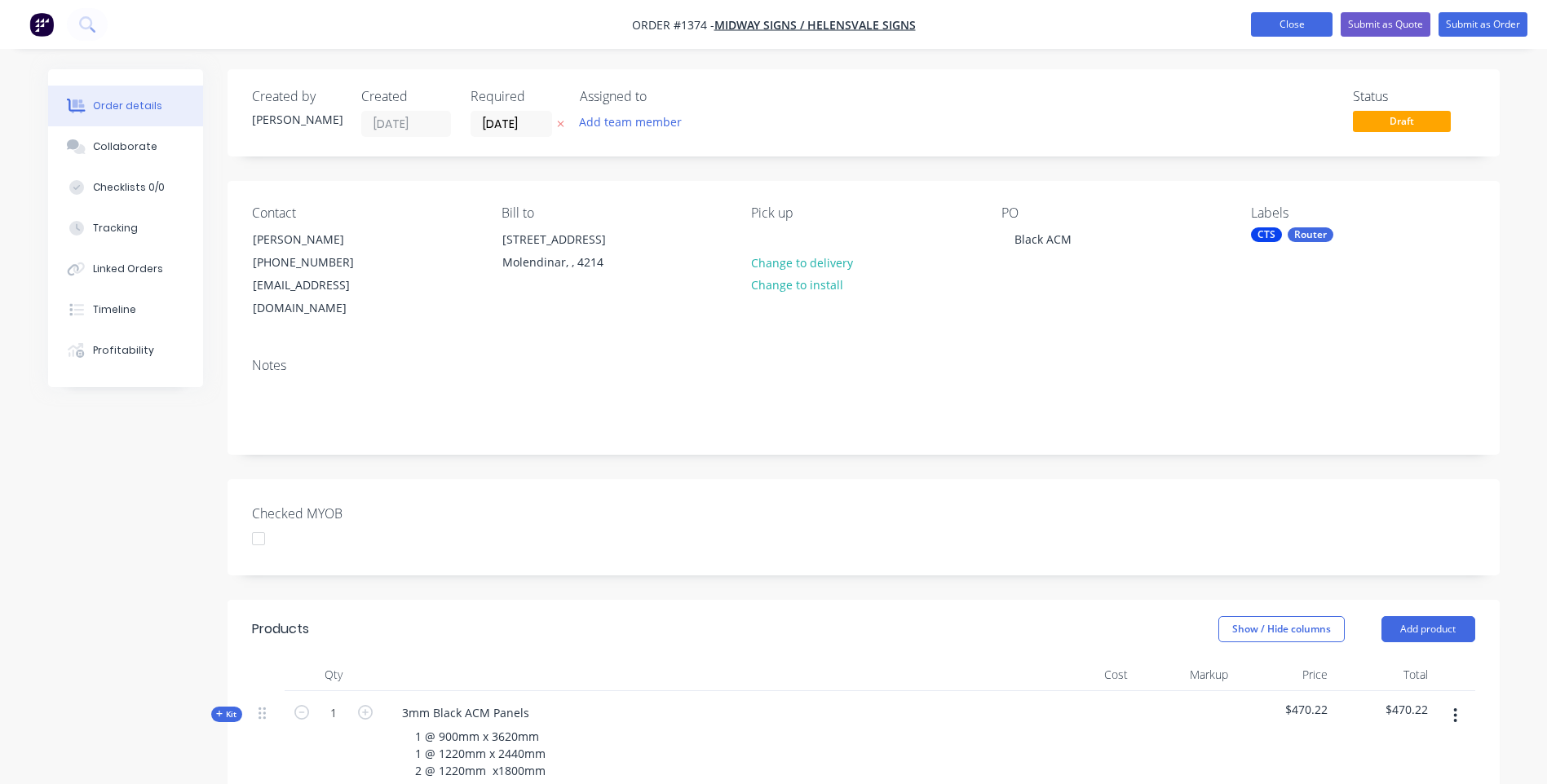
click at [1300, 28] on button "Close" at bounding box center [1292, 25] width 82 height 25
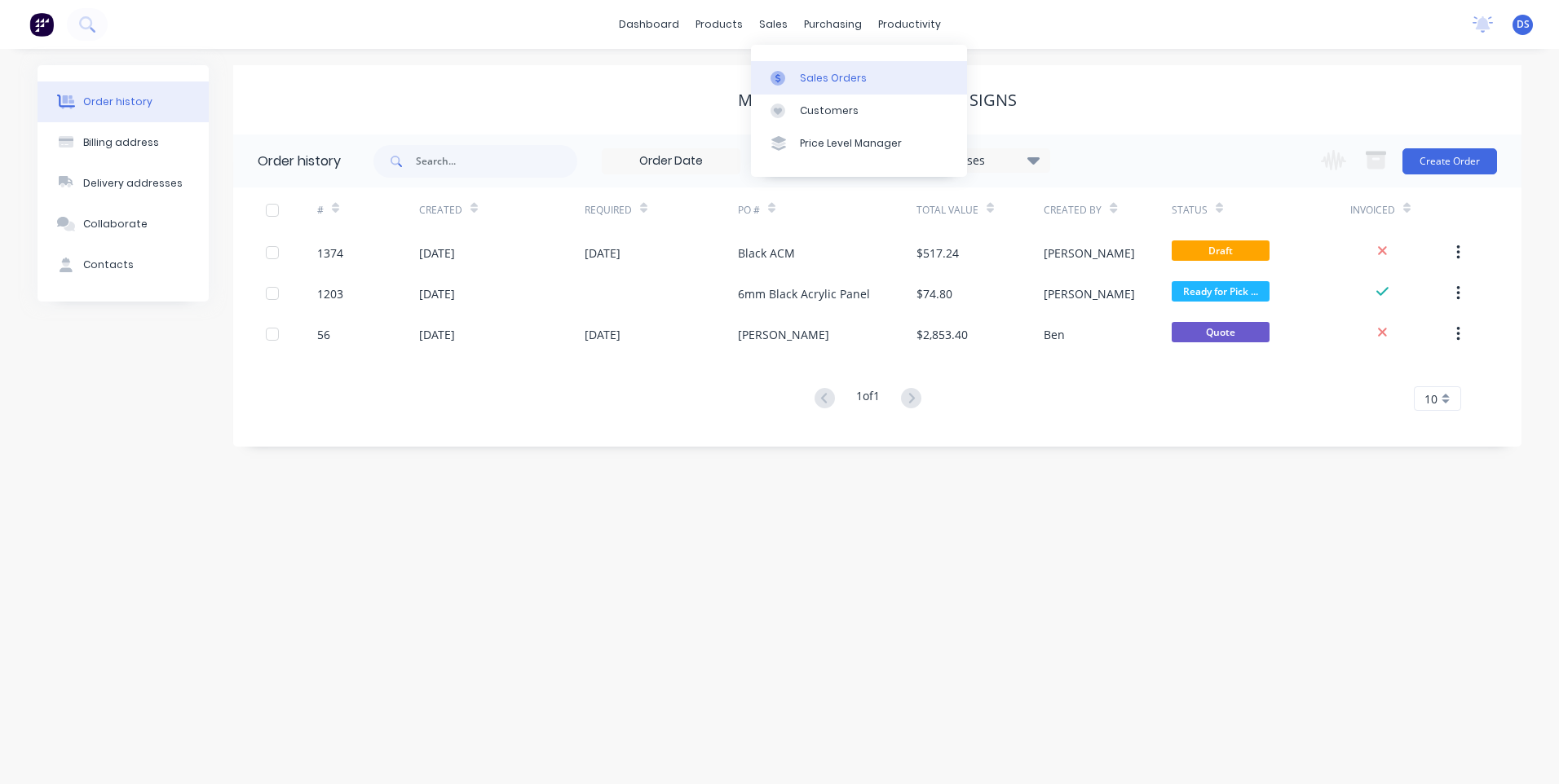
click at [821, 83] on div "Sales Orders" at bounding box center [833, 78] width 67 height 15
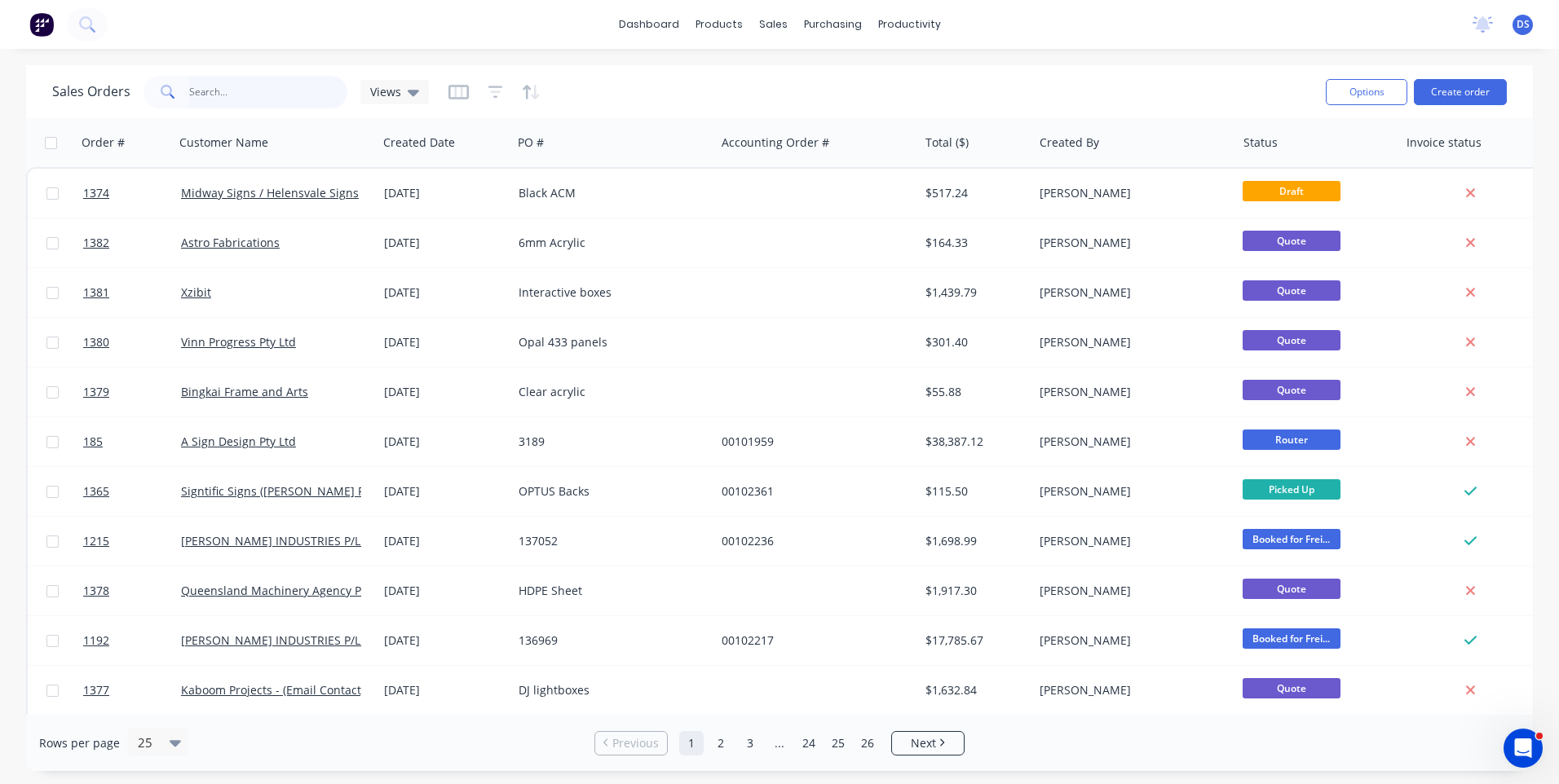
click at [252, 96] on input "text" at bounding box center [268, 91] width 159 height 32
type input "fed"
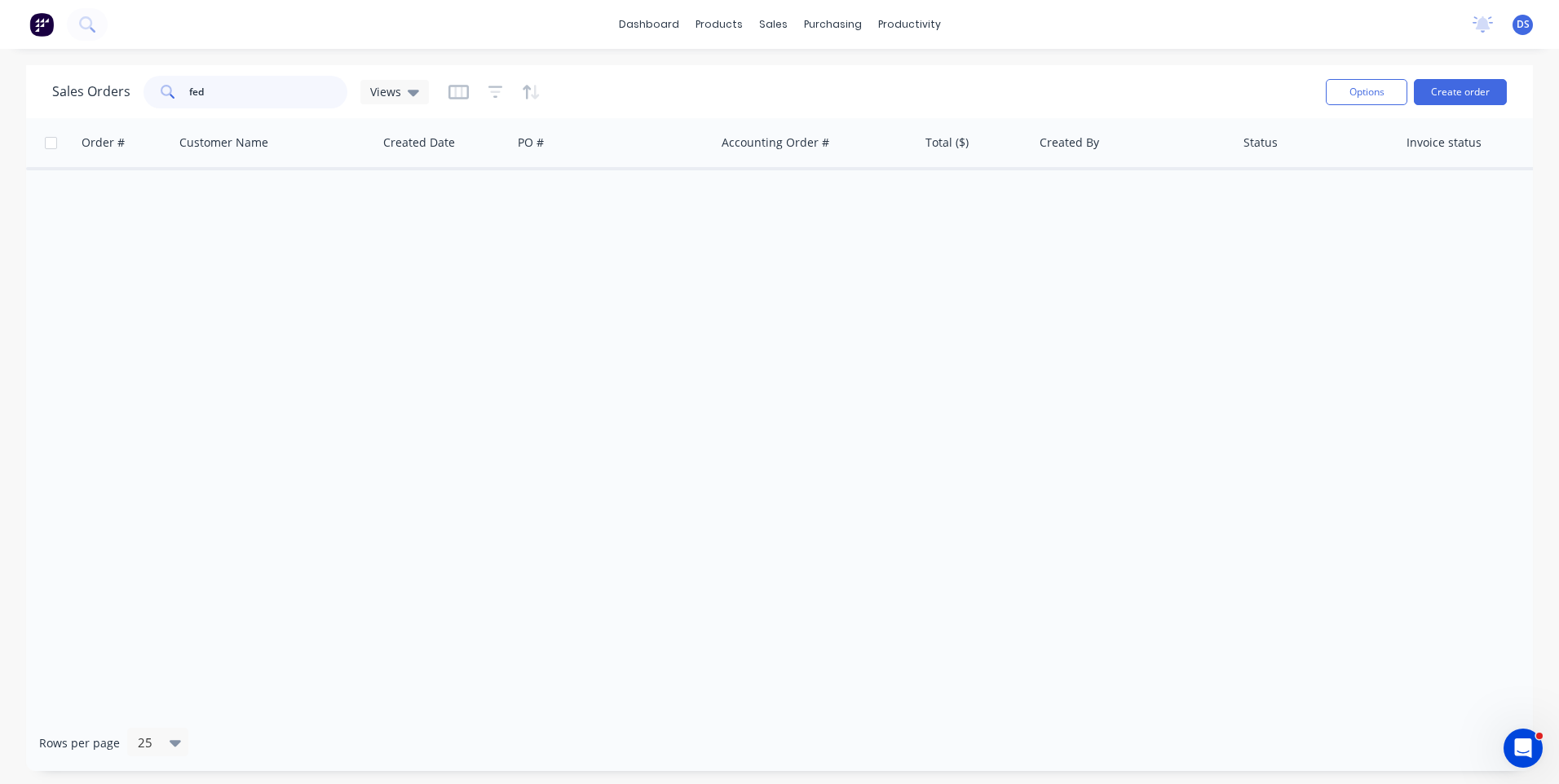
drag, startPoint x: 275, startPoint y: 96, endPoint x: 163, endPoint y: 92, distance: 112.1
click at [163, 92] on div "fed" at bounding box center [246, 91] width 204 height 32
drag, startPoint x: 322, startPoint y: 469, endPoint x: 331, endPoint y: 466, distance: 9.5
click at [331, 466] on div "Order # Customer Name Created Date PO # Accounting Order # Total ($) Created By…" at bounding box center [780, 417] width 1507 height 596
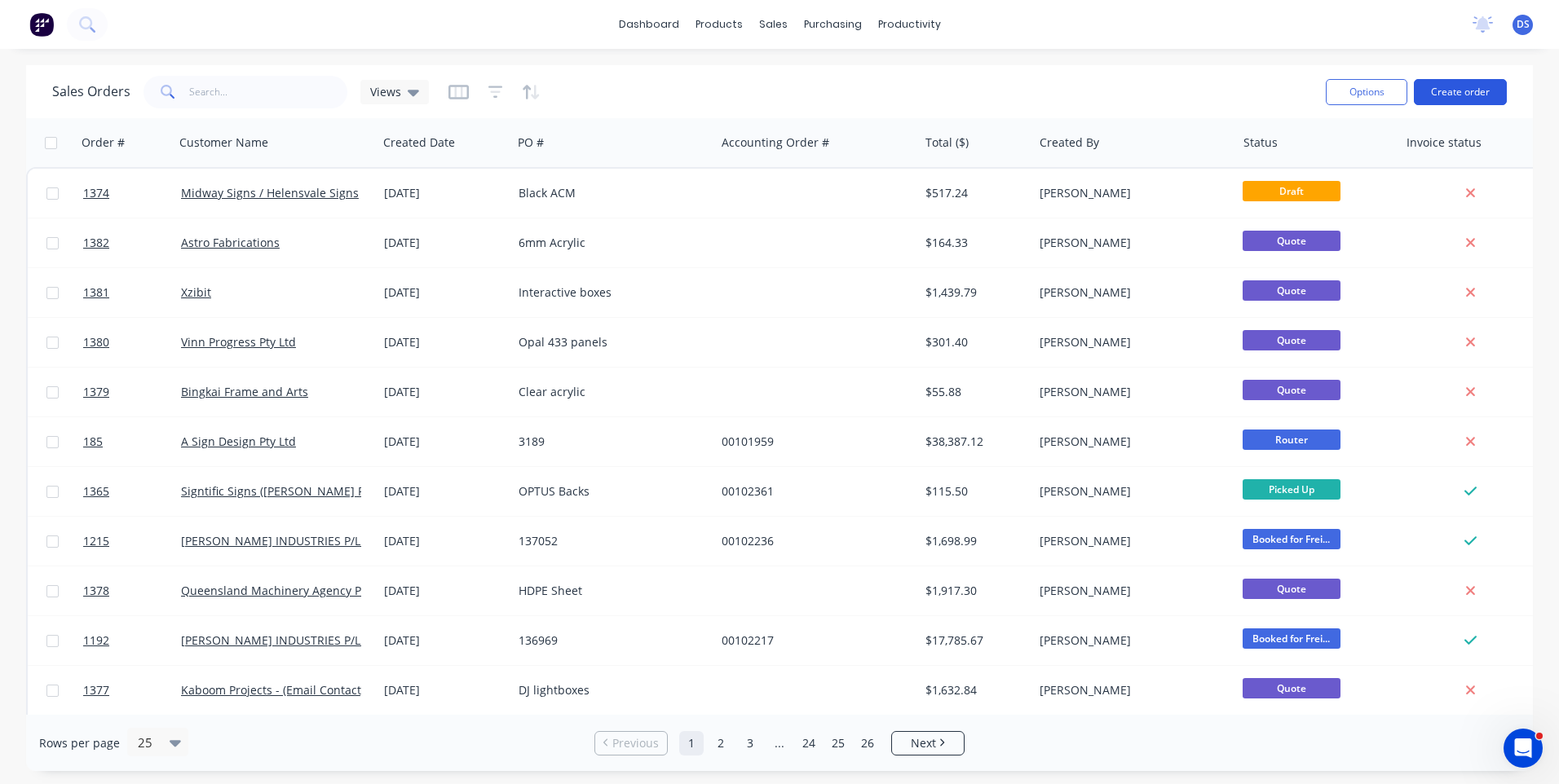
click at [1451, 92] on button "Create order" at bounding box center [1461, 92] width 93 height 26
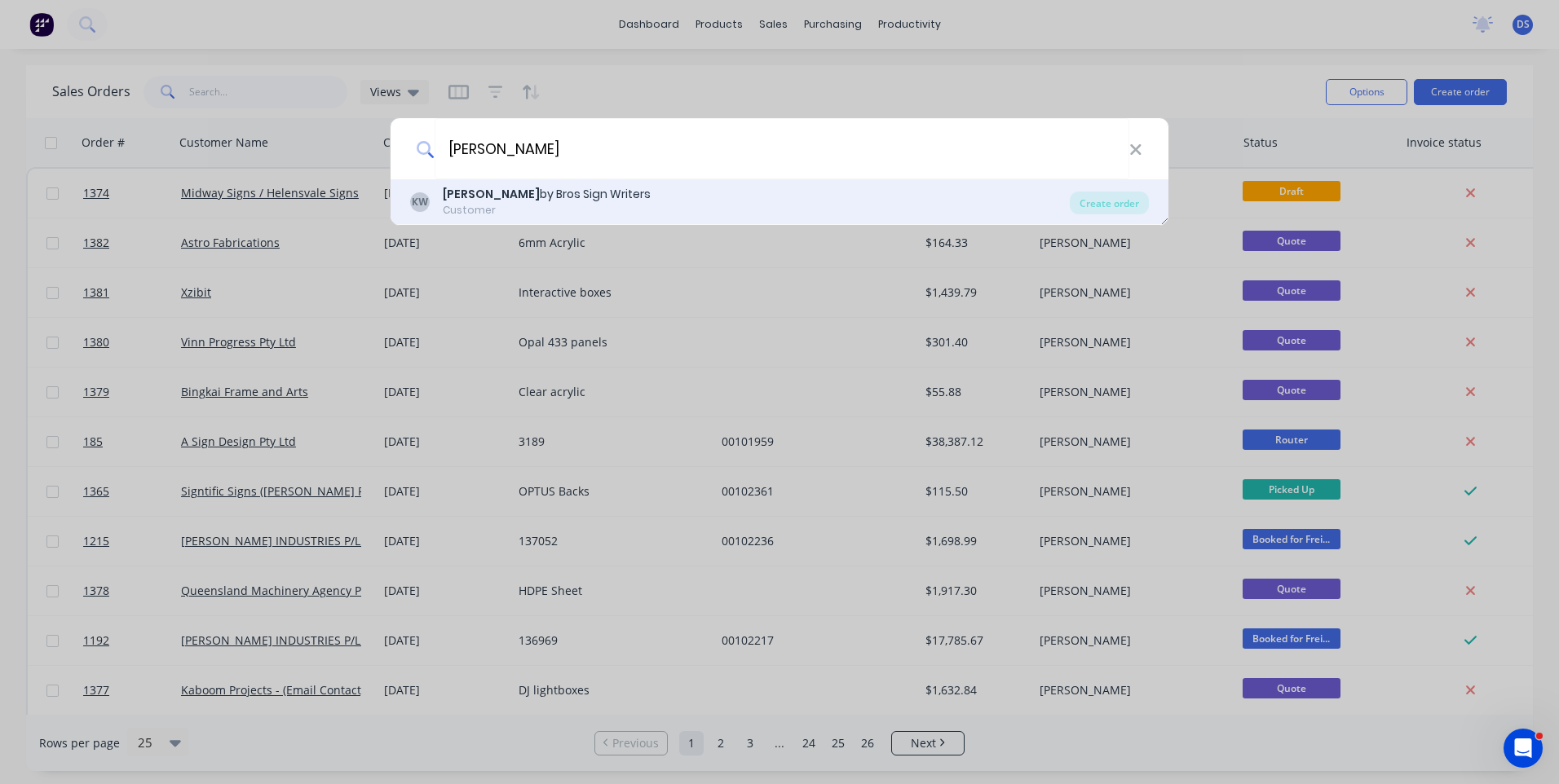
type input "kirk"
click at [532, 205] on div "Customer" at bounding box center [547, 210] width 208 height 15
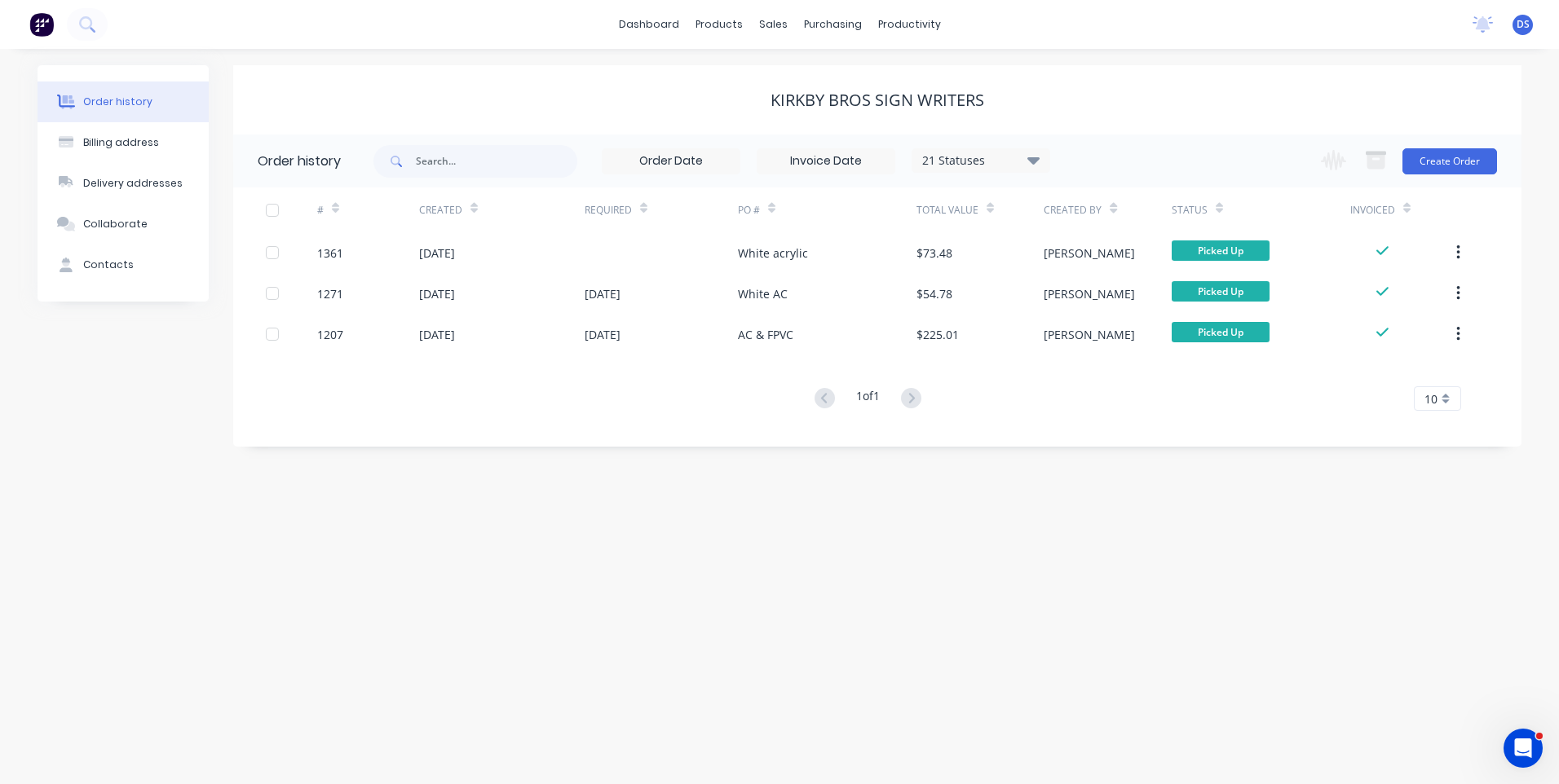
click at [1454, 175] on div "Change order status Submitted Payment received Waiting on Supplier More Info Re…" at bounding box center [1405, 160] width 186 height 53
click at [1438, 161] on button "Create Order" at bounding box center [1450, 161] width 95 height 26
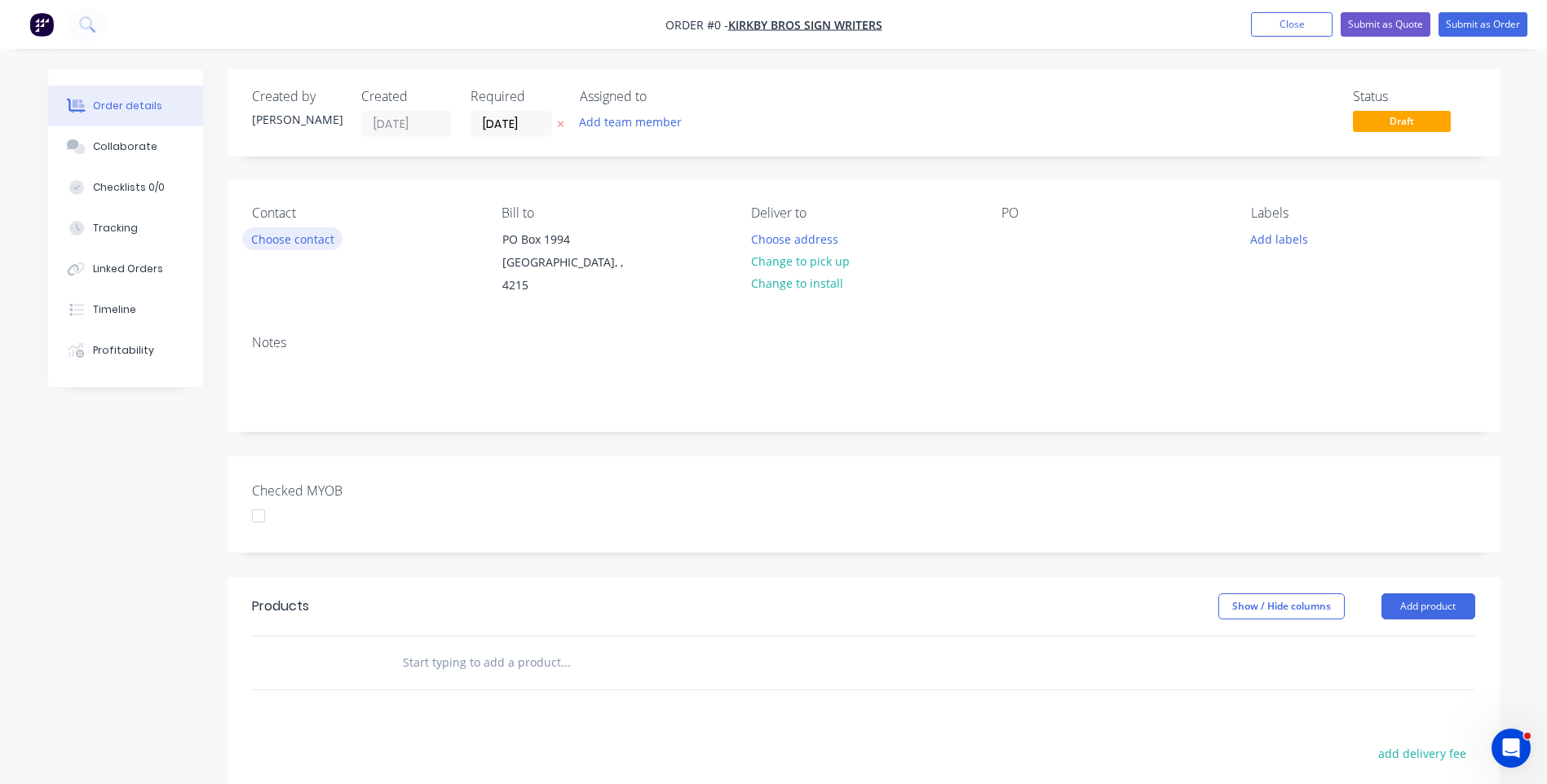
click at [318, 241] on button "Choose contact" at bounding box center [292, 238] width 100 height 22
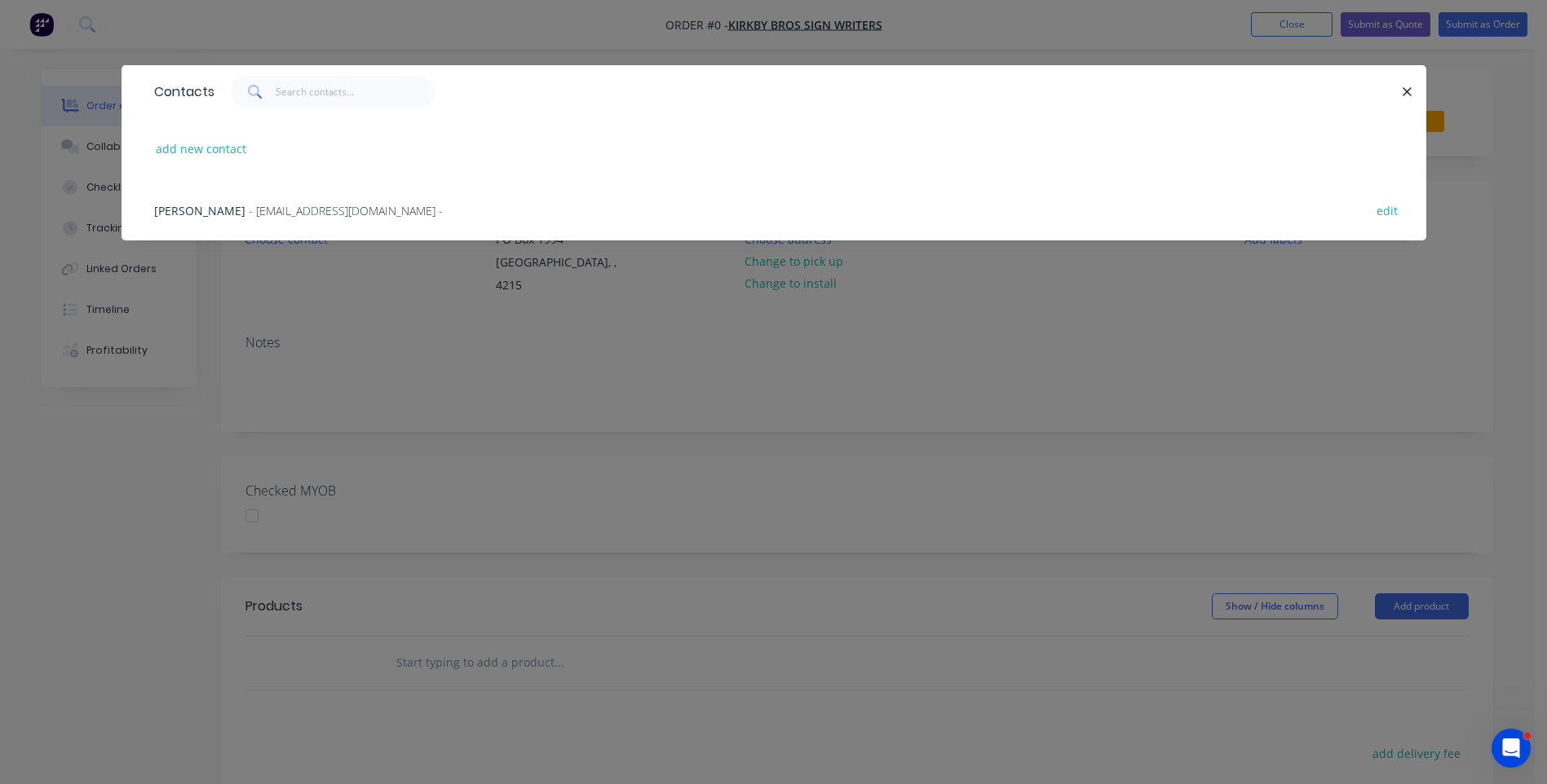
click at [249, 216] on span "- sales@kirkbysigns.com.au -" at bounding box center [346, 210] width 194 height 16
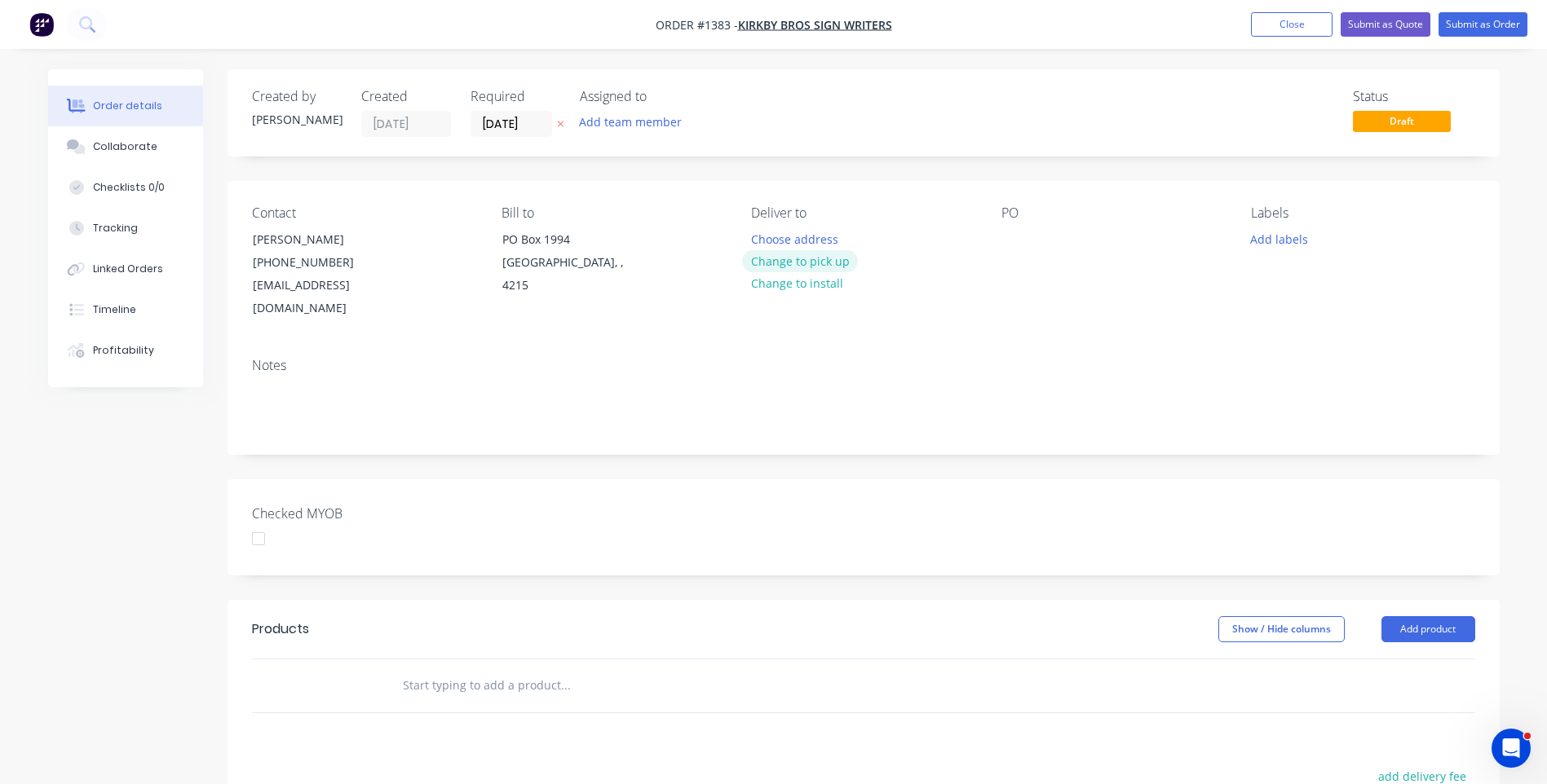
click at [816, 260] on button "Change to pick up" at bounding box center [800, 260] width 116 height 22
click at [1013, 233] on div at bounding box center [1014, 239] width 26 height 24
click at [1272, 239] on button "Add labels" at bounding box center [1280, 238] width 75 height 22
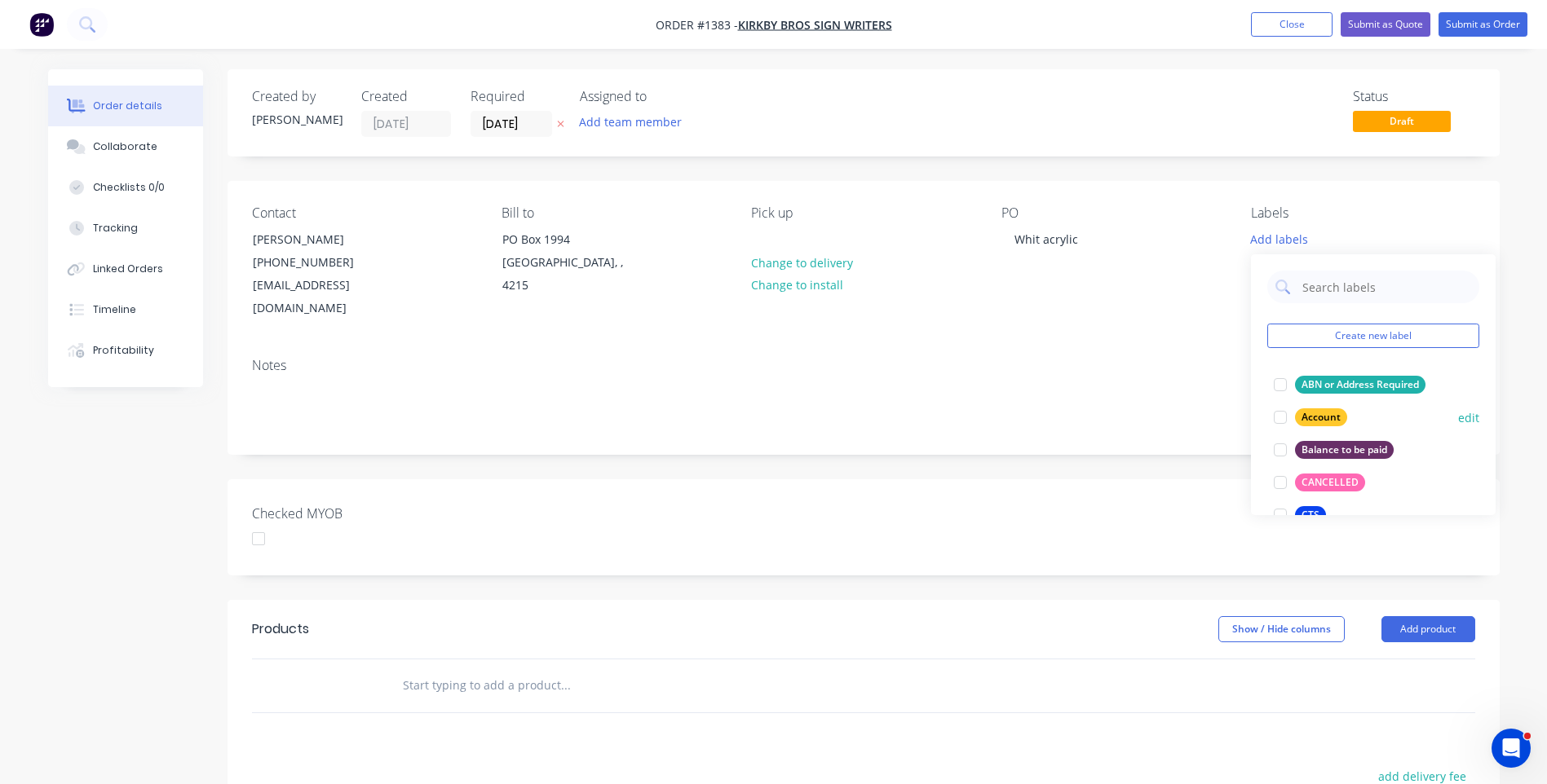
click at [1319, 424] on div "Account" at bounding box center [1321, 417] width 52 height 18
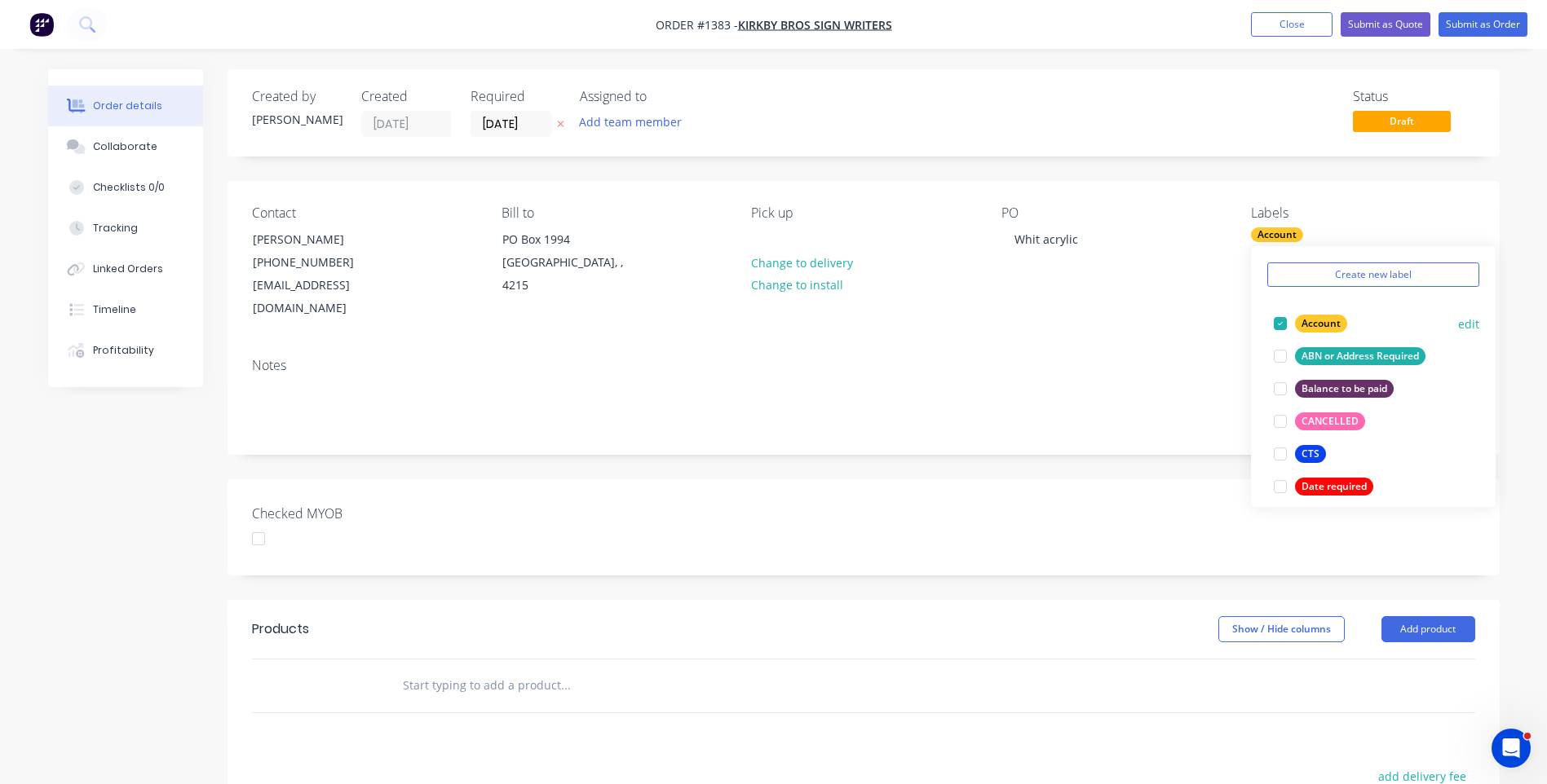
scroll to position [82, 0]
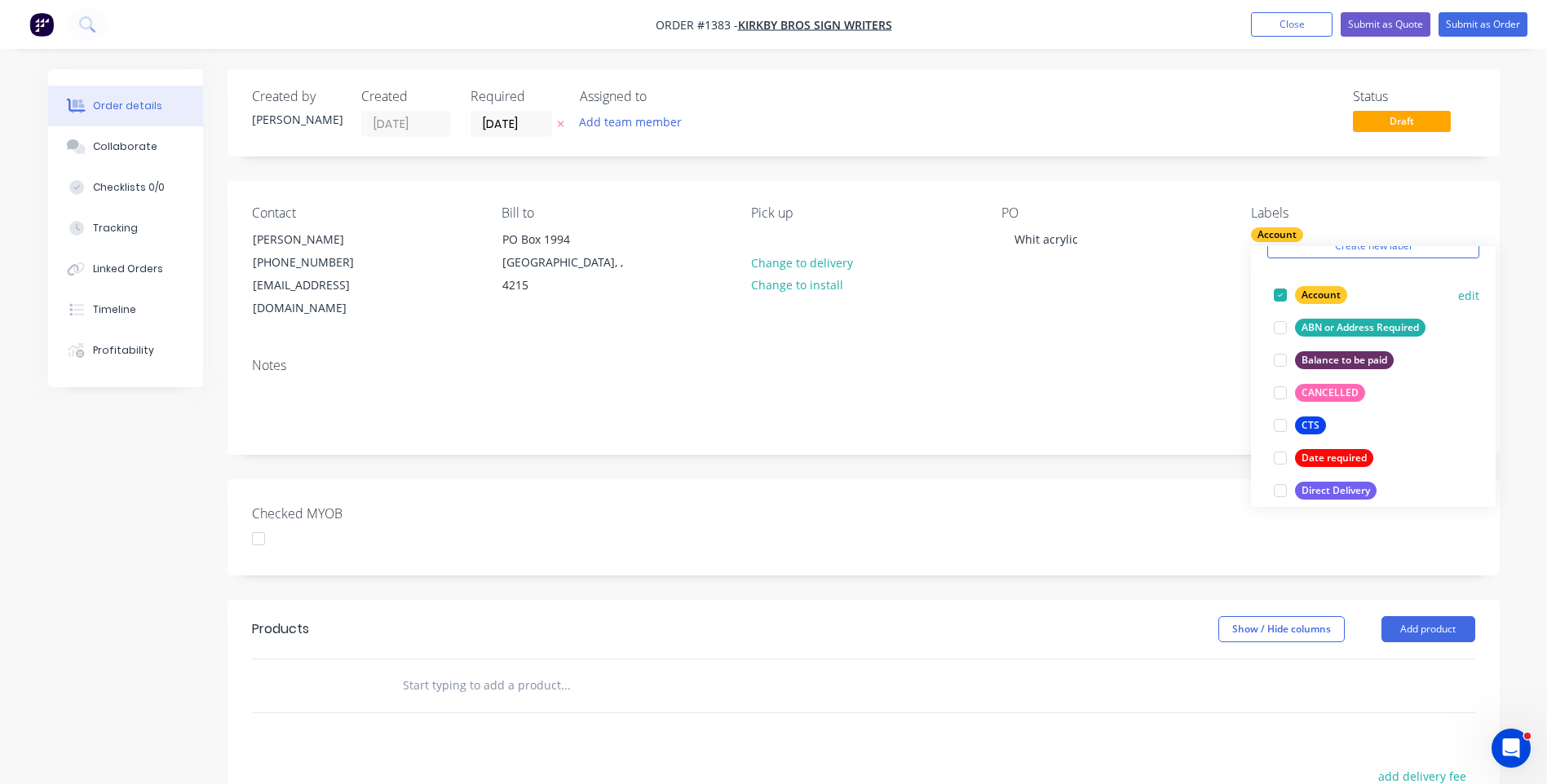
click at [1319, 424] on div "CTS" at bounding box center [1310, 425] width 31 height 18
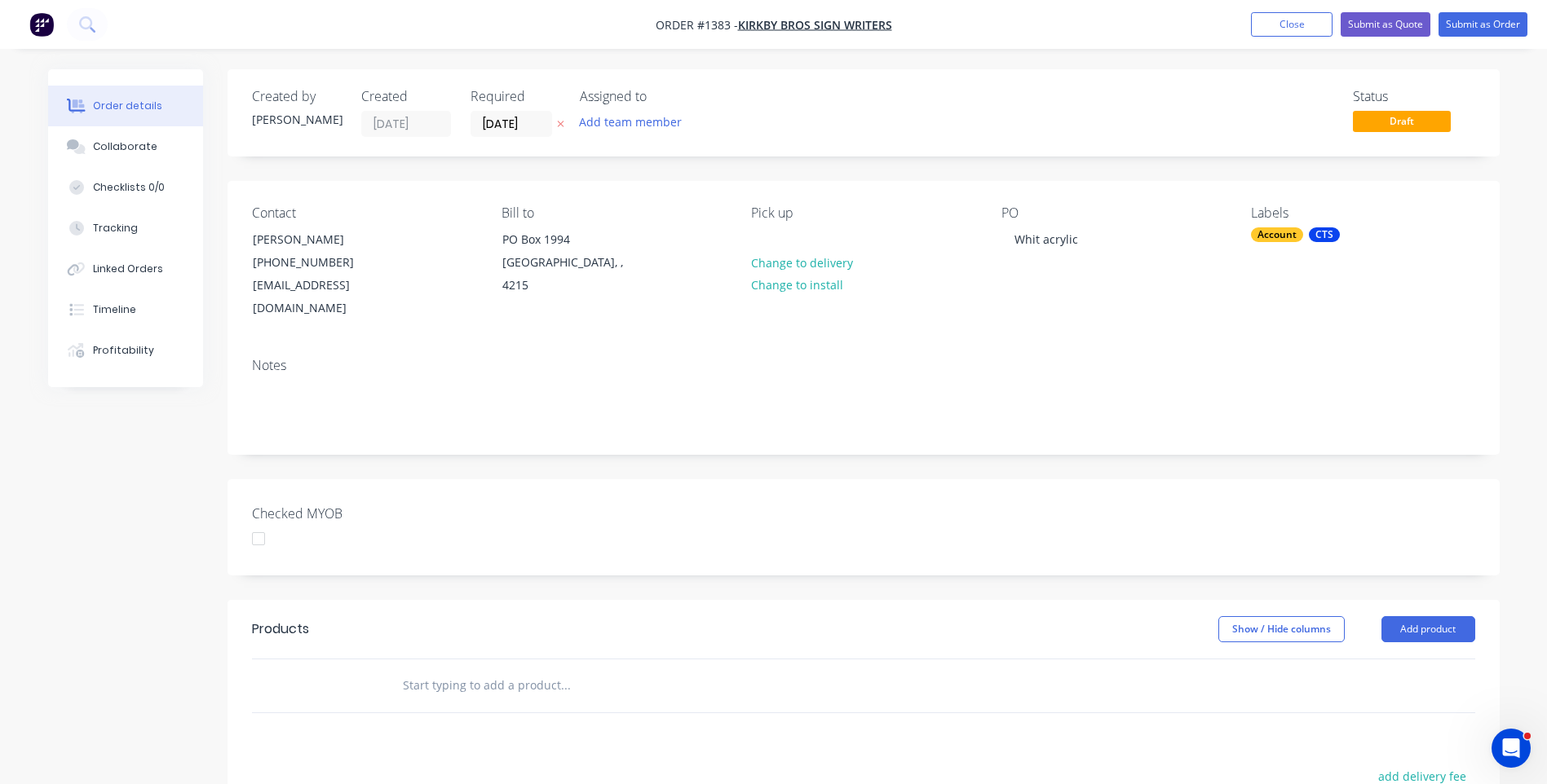
click at [1165, 354] on div "Notes" at bounding box center [863, 399] width 1272 height 110
click at [1407, 617] on button "Add product" at bounding box center [1429, 630] width 94 height 26
click at [1383, 659] on div "Product catalogue" at bounding box center [1398, 670] width 125 height 24
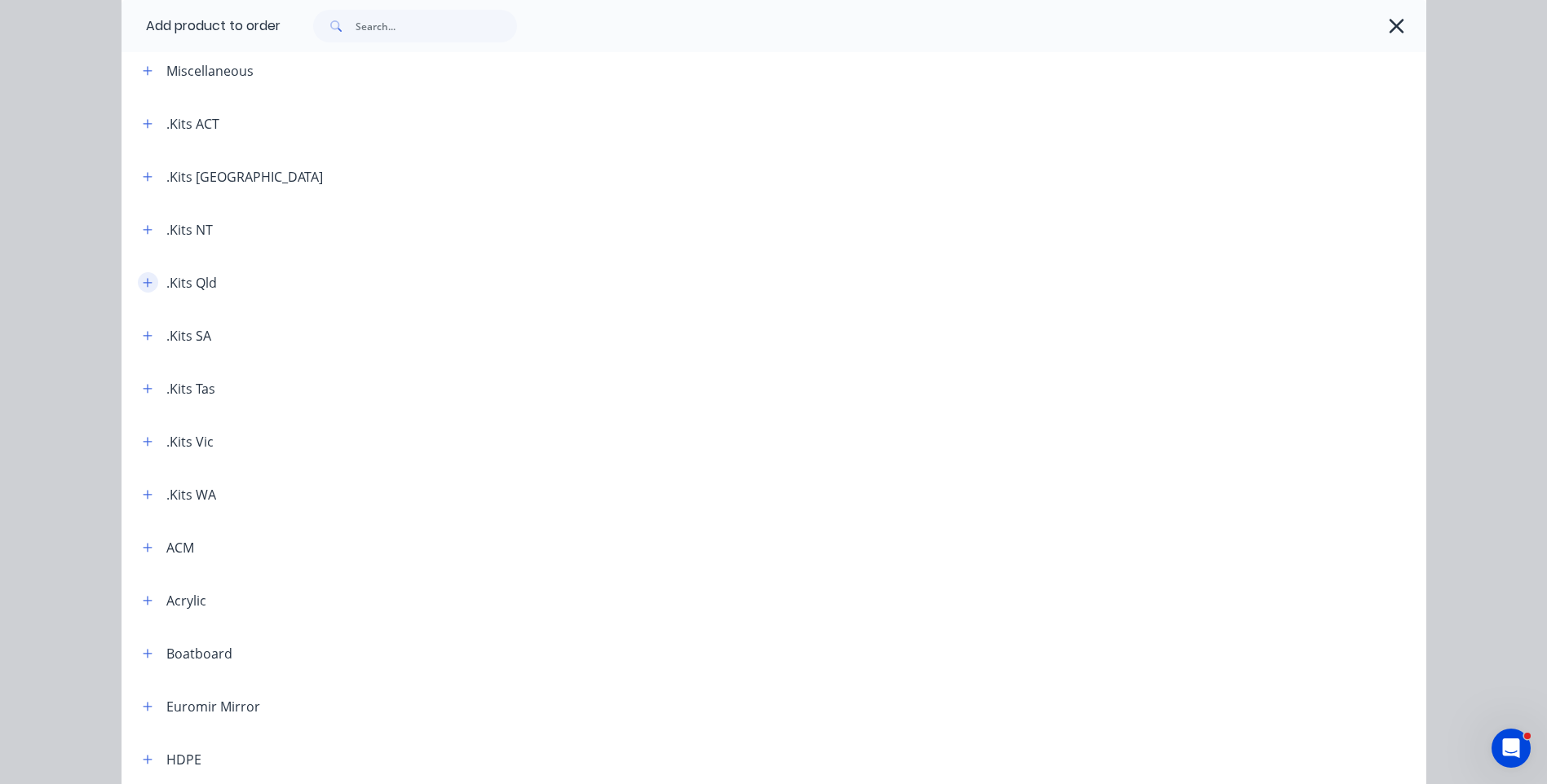
click at [144, 287] on icon "button" at bounding box center [147, 282] width 10 height 11
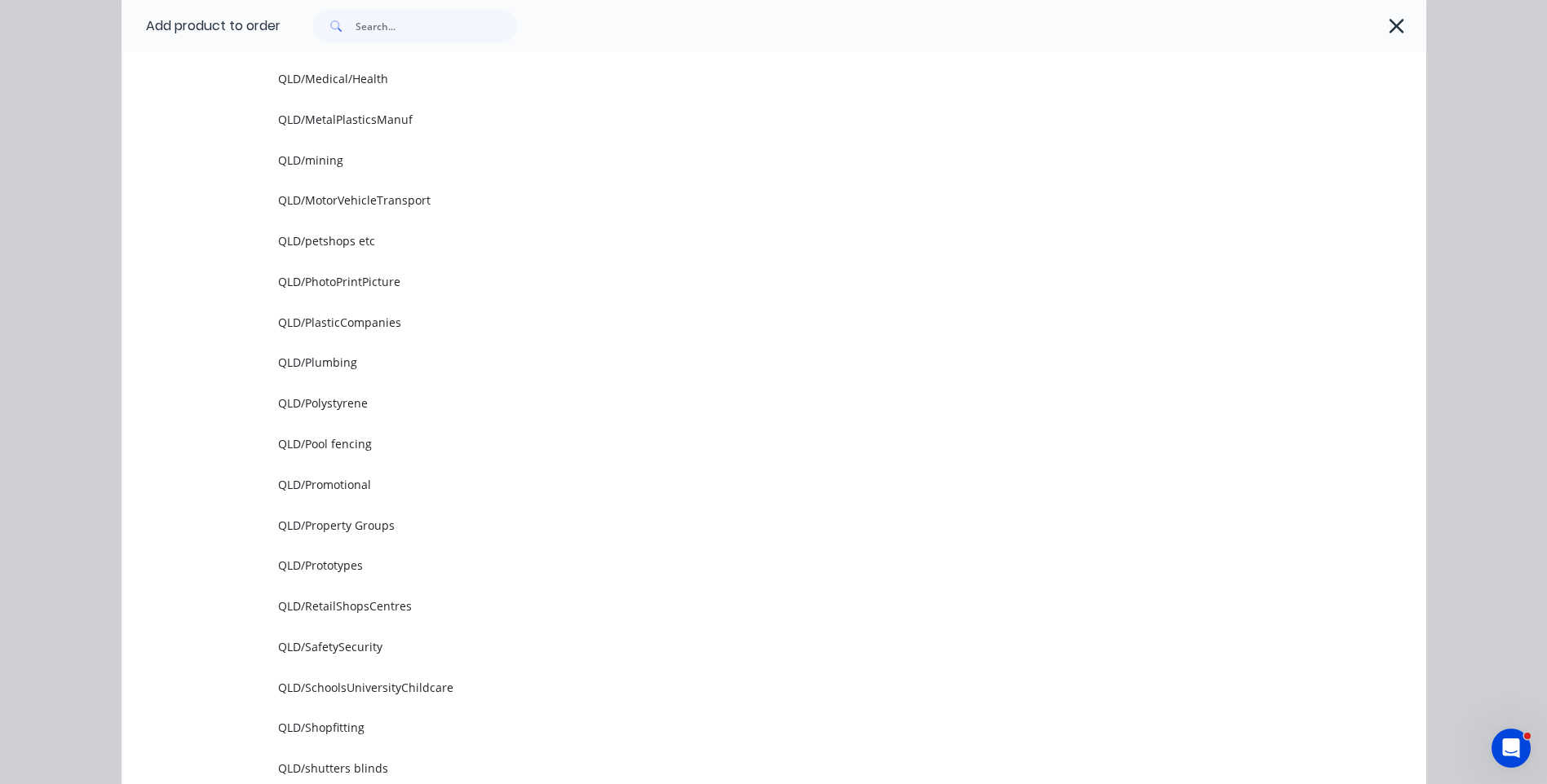
scroll to position [2120, 0]
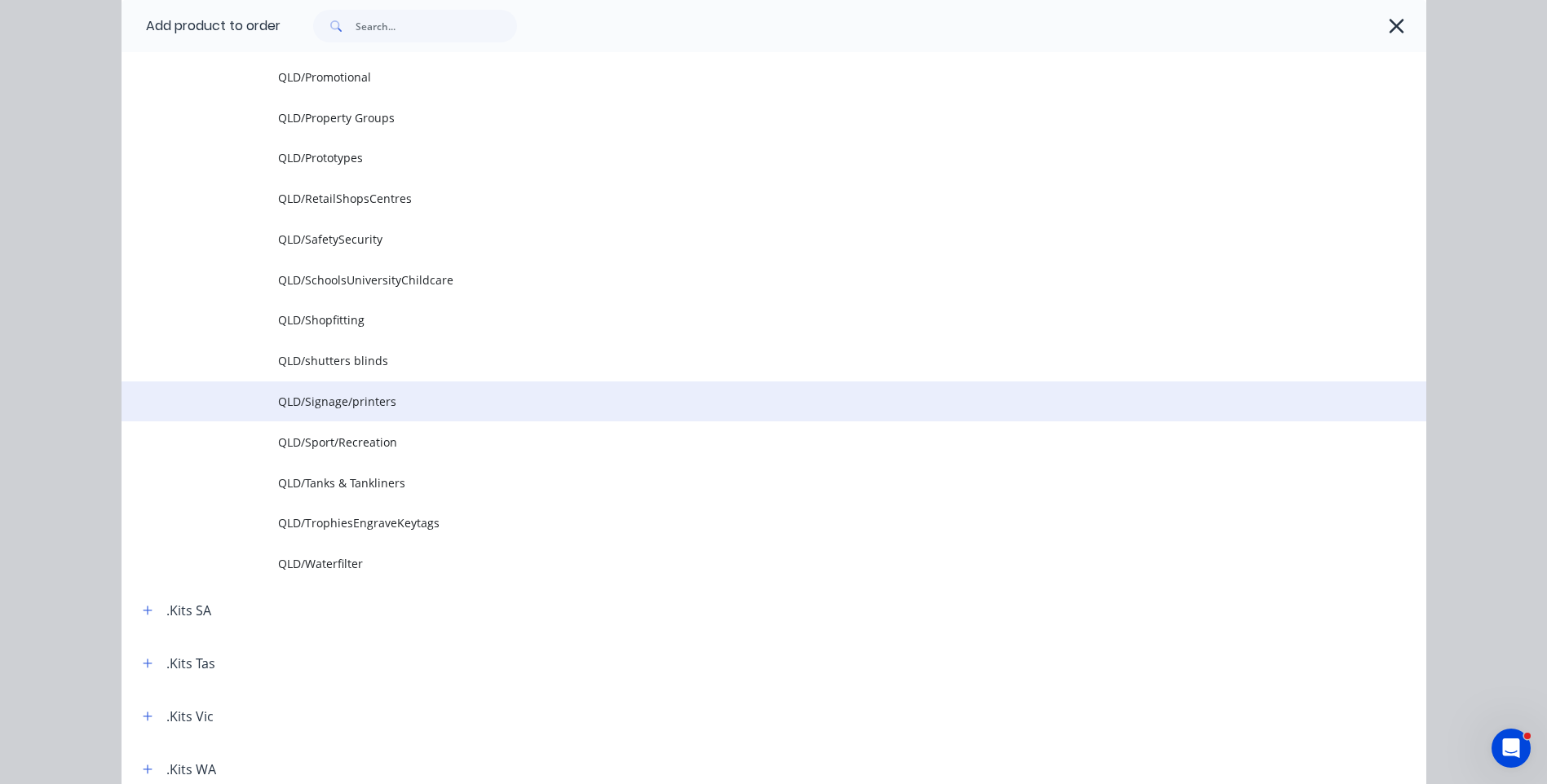
click at [347, 407] on span "QLD/Signage/printers" at bounding box center [737, 402] width 919 height 18
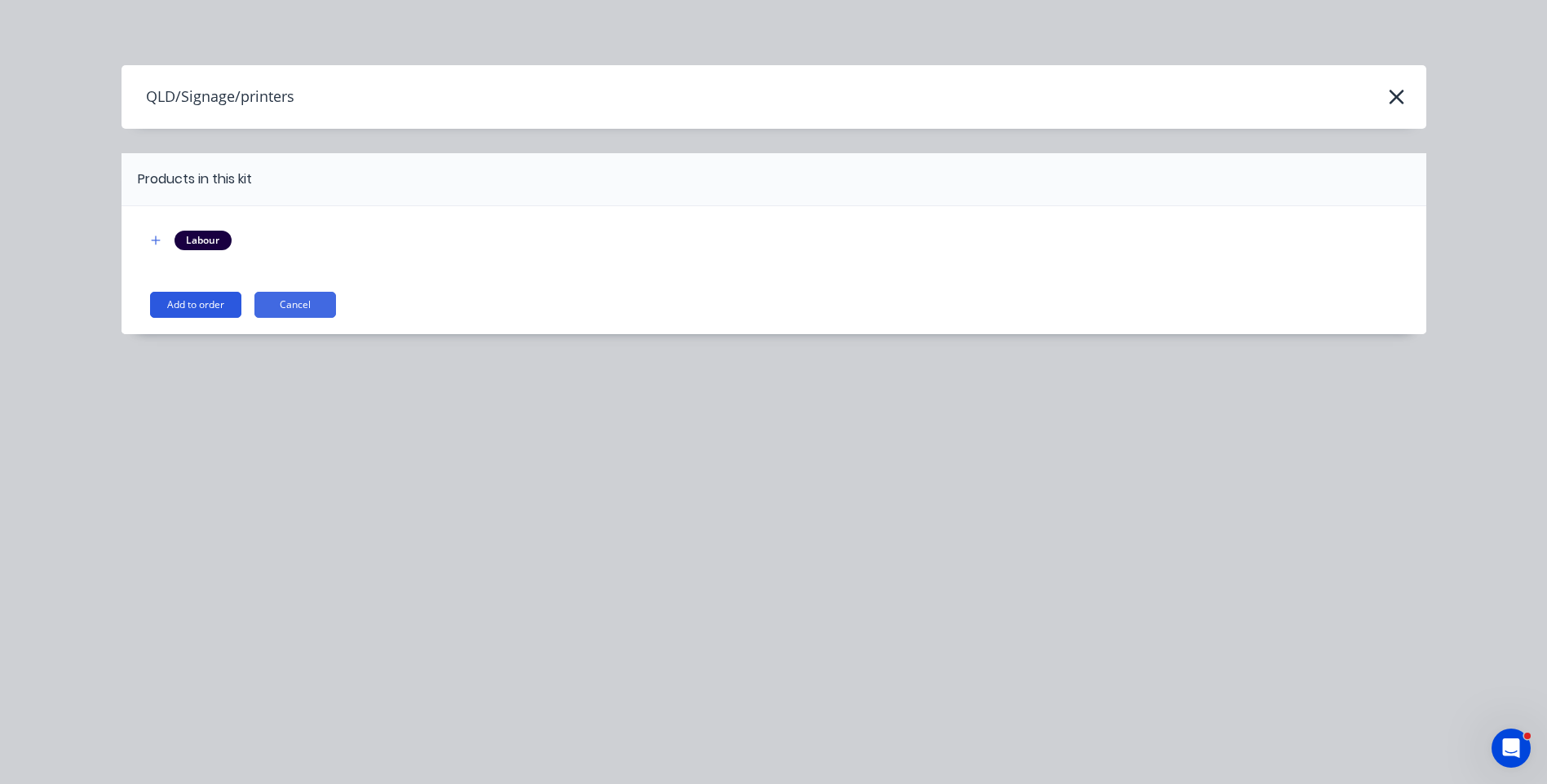
click at [186, 311] on button "Add to order" at bounding box center [196, 305] width 91 height 26
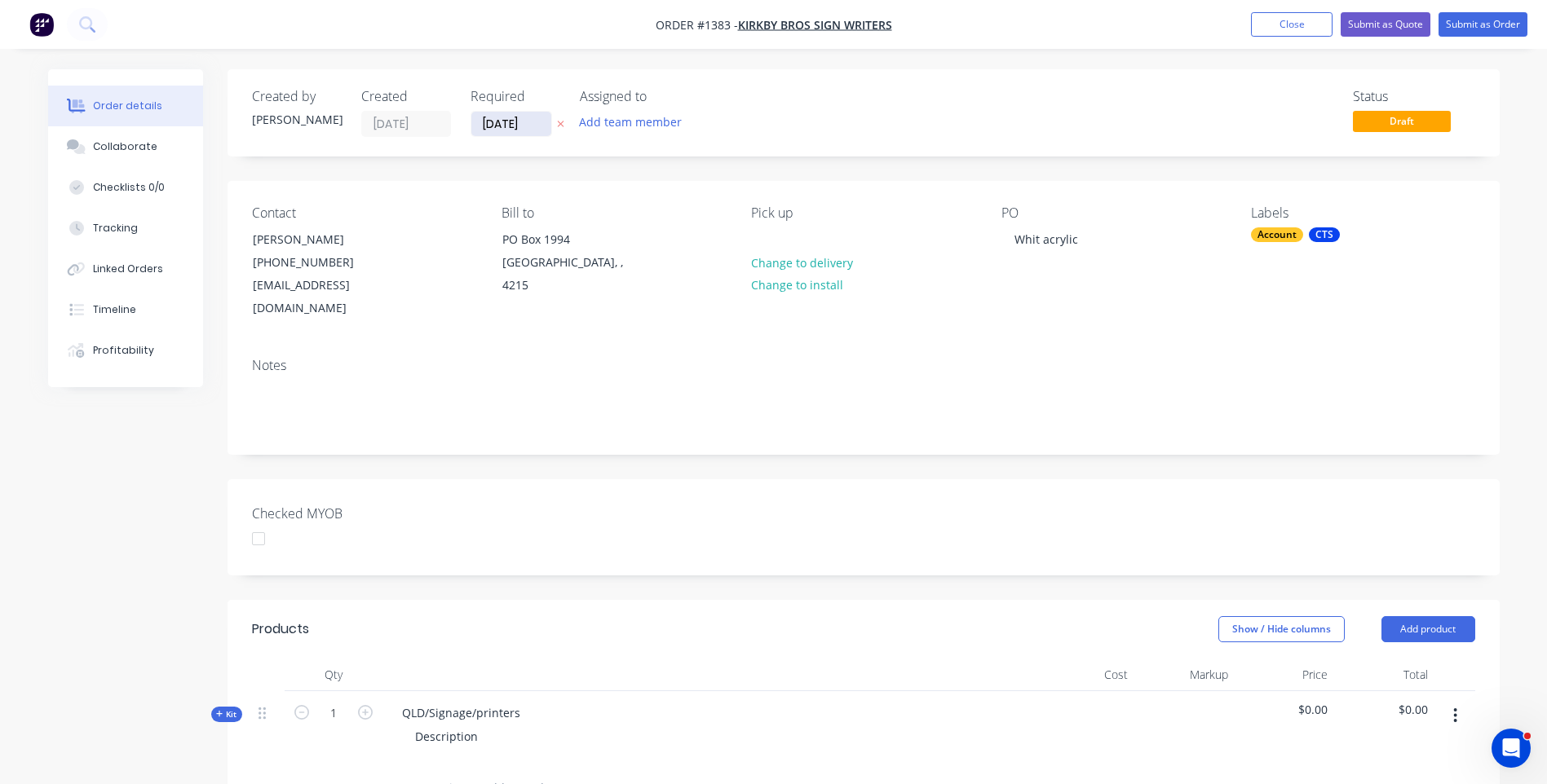
click at [521, 130] on input "[DATE]" at bounding box center [511, 124] width 80 height 25
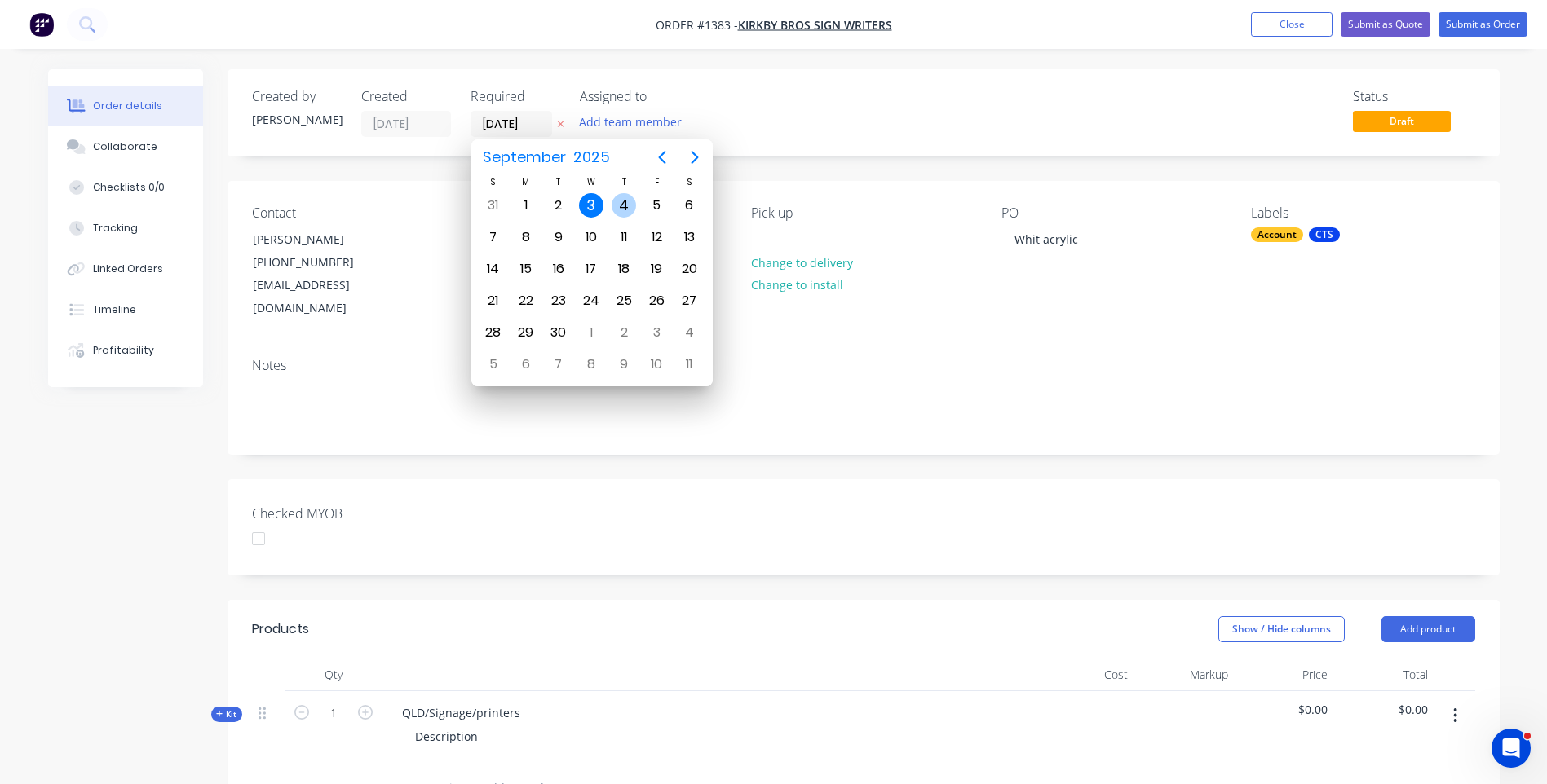
click at [622, 203] on div "4" at bounding box center [624, 205] width 25 height 25
type input "04/09/25"
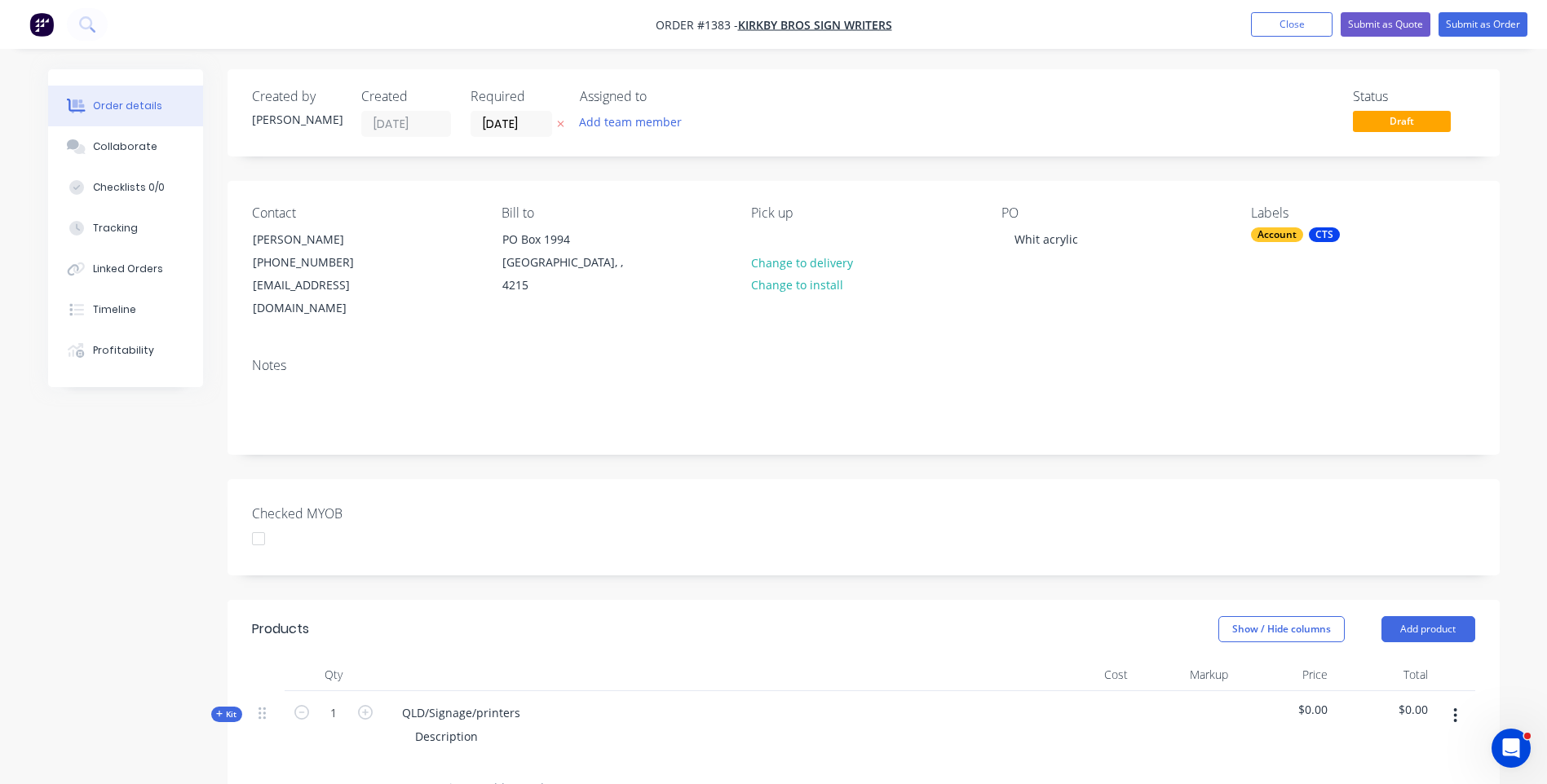
click at [1283, 235] on div "Account" at bounding box center [1277, 234] width 52 height 15
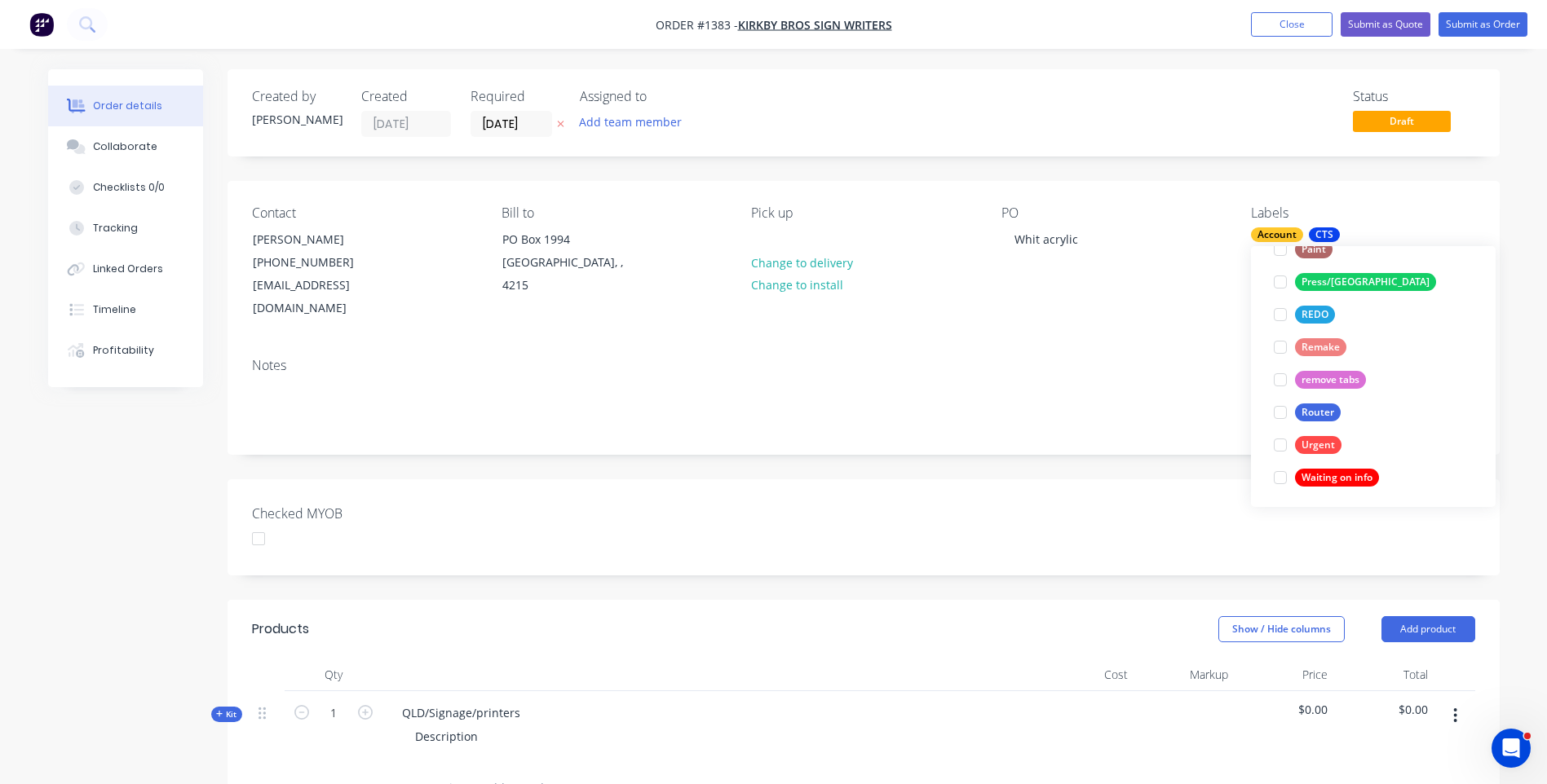
scroll to position [685, 0]
click at [1327, 443] on div "Urgent" at bounding box center [1318, 442] width 47 height 18
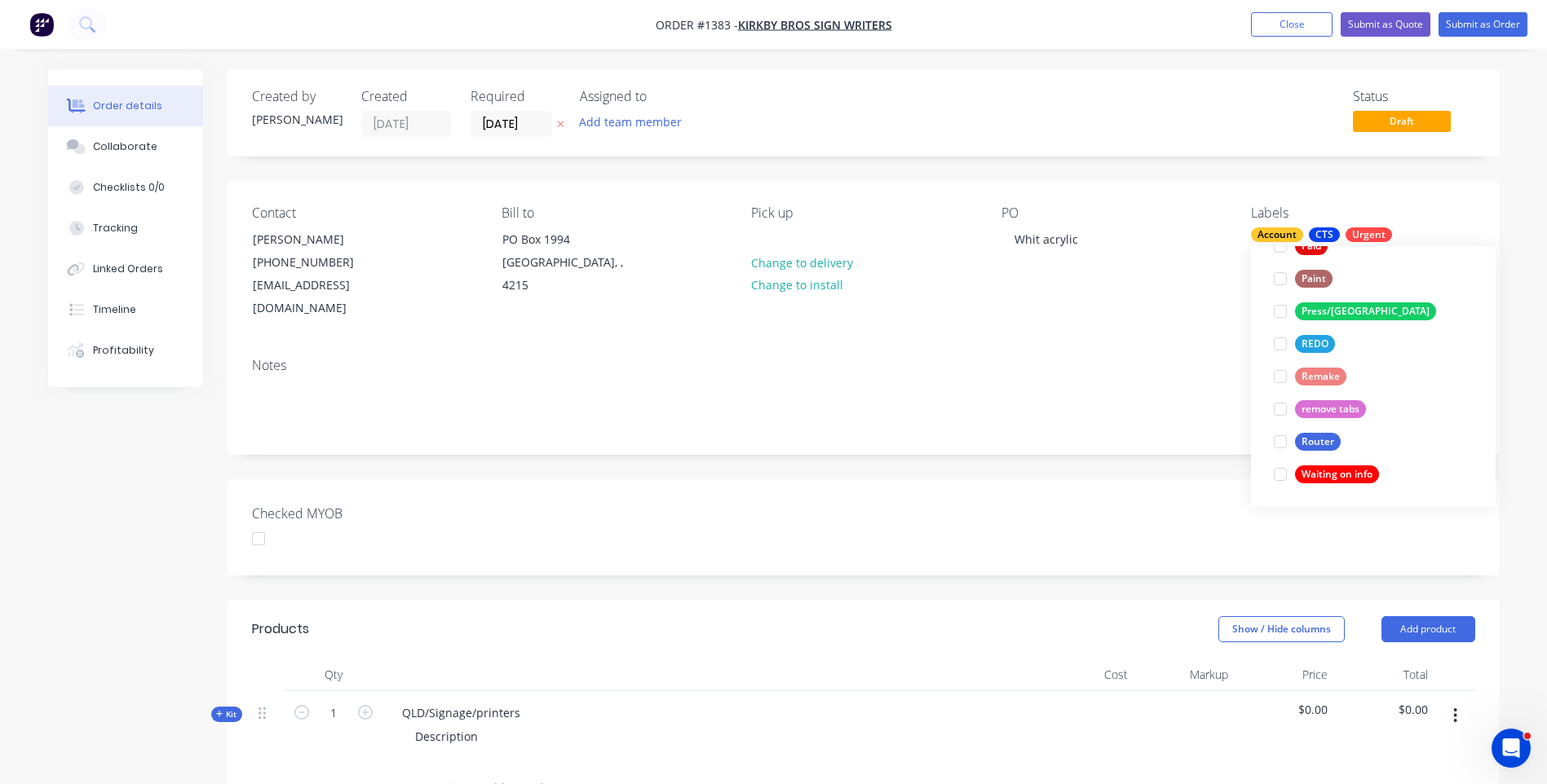
scroll to position [0, 0]
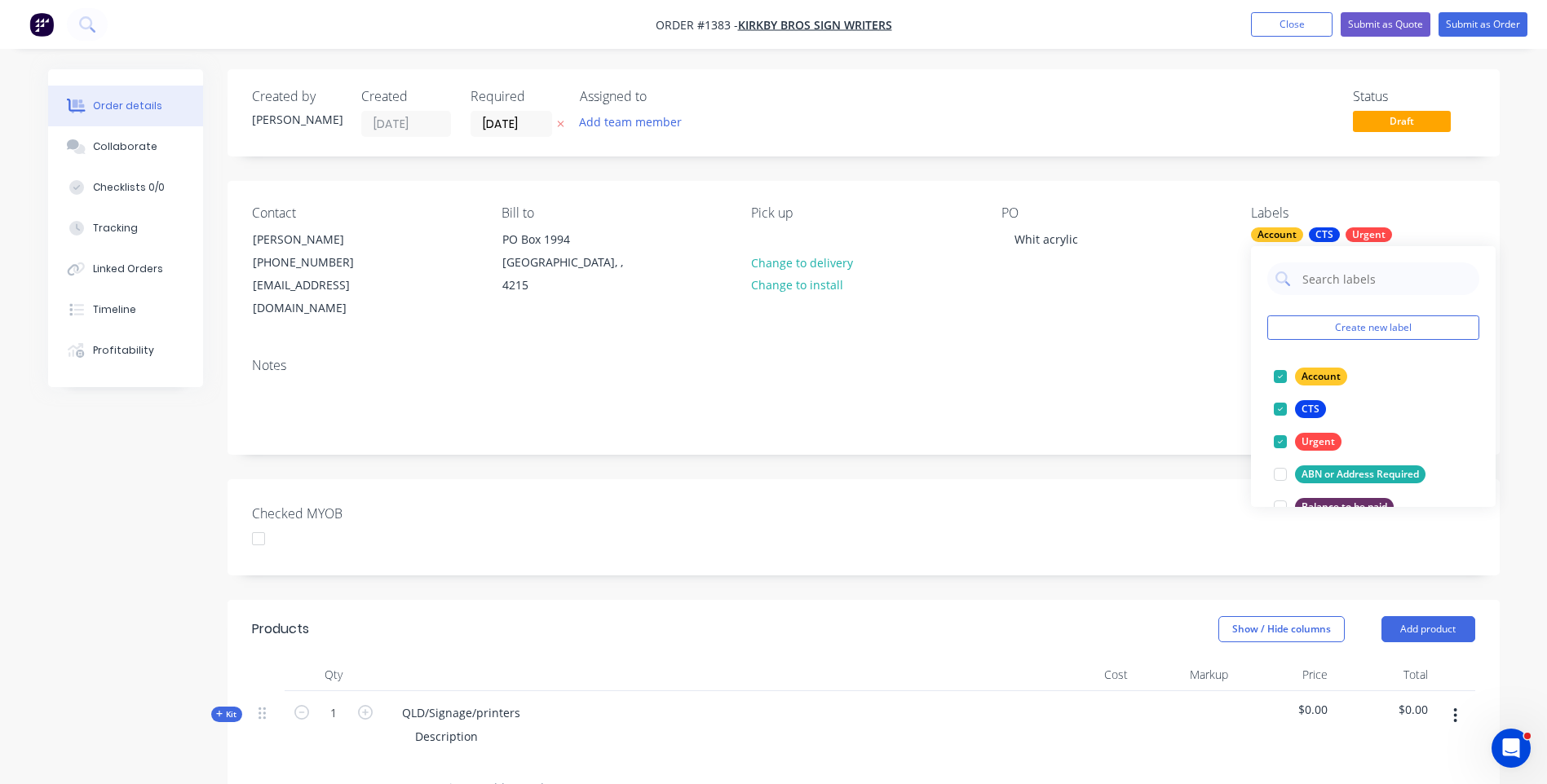
click at [1130, 313] on div "Contact Jason Kirkby (07) 5597 4098 sales@kirkbysigns.com.au Bill to PO Box 199…" at bounding box center [863, 262] width 1272 height 164
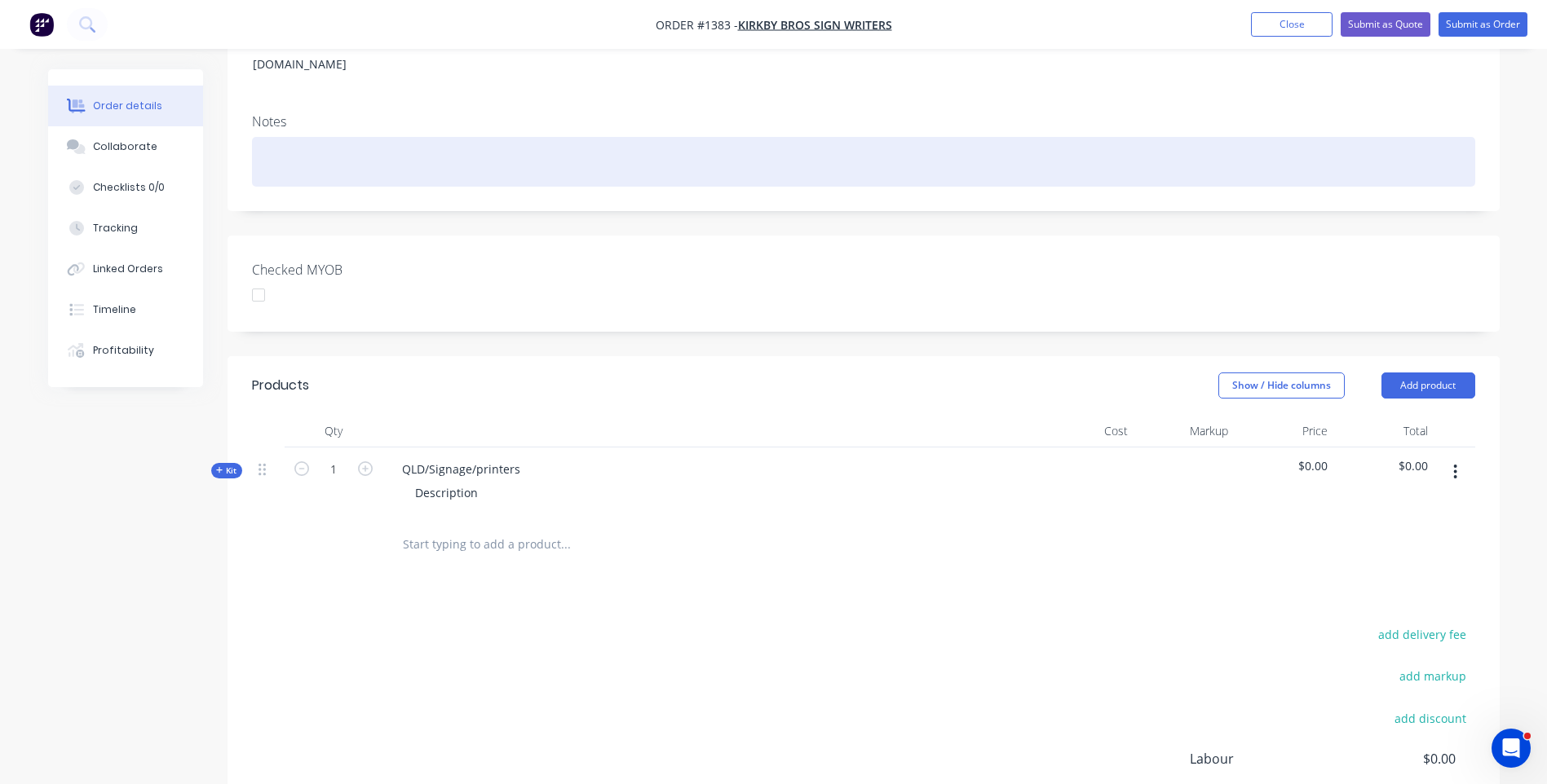
scroll to position [245, 0]
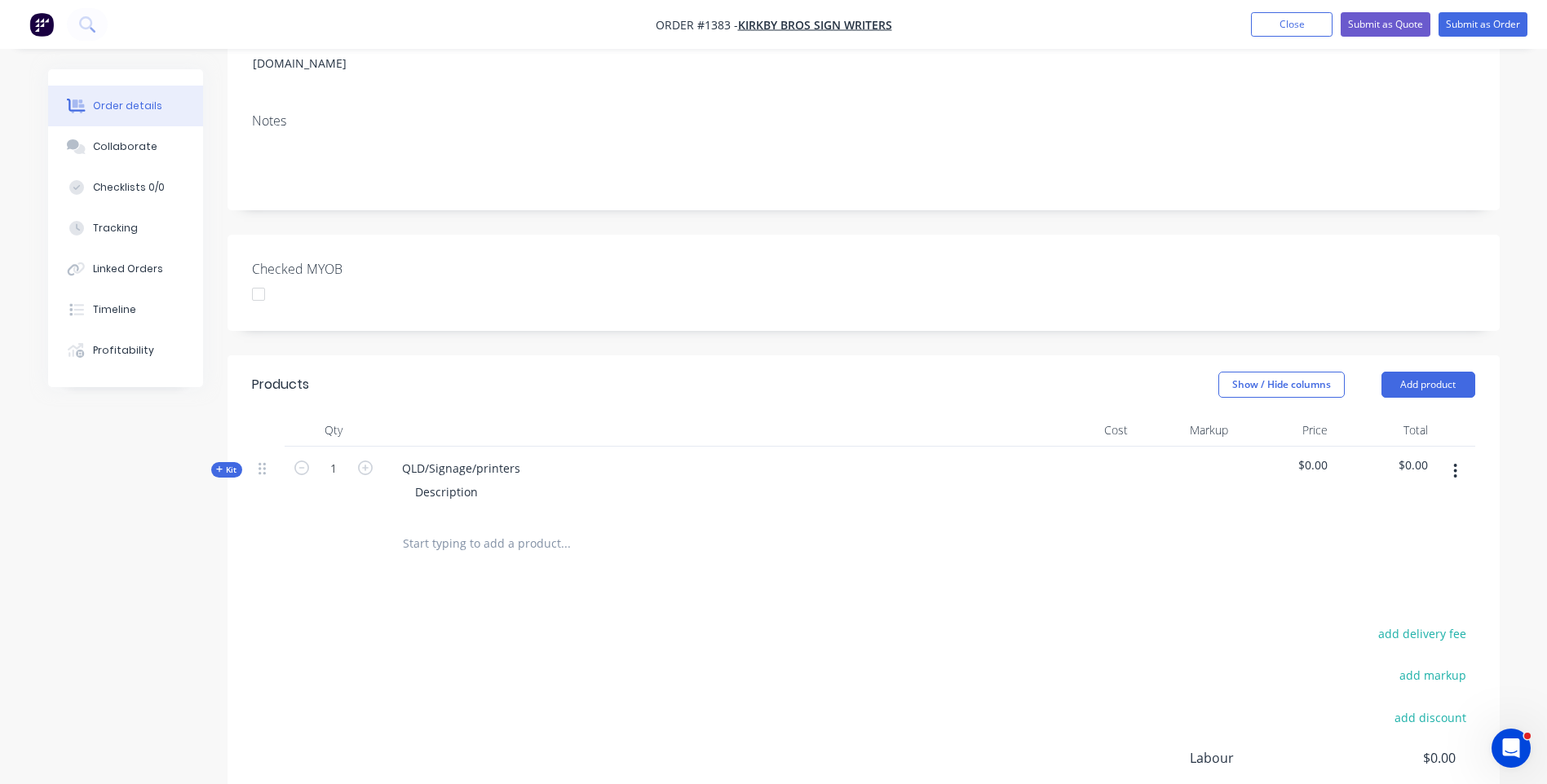
click at [217, 466] on icon at bounding box center [219, 469] width 7 height 8
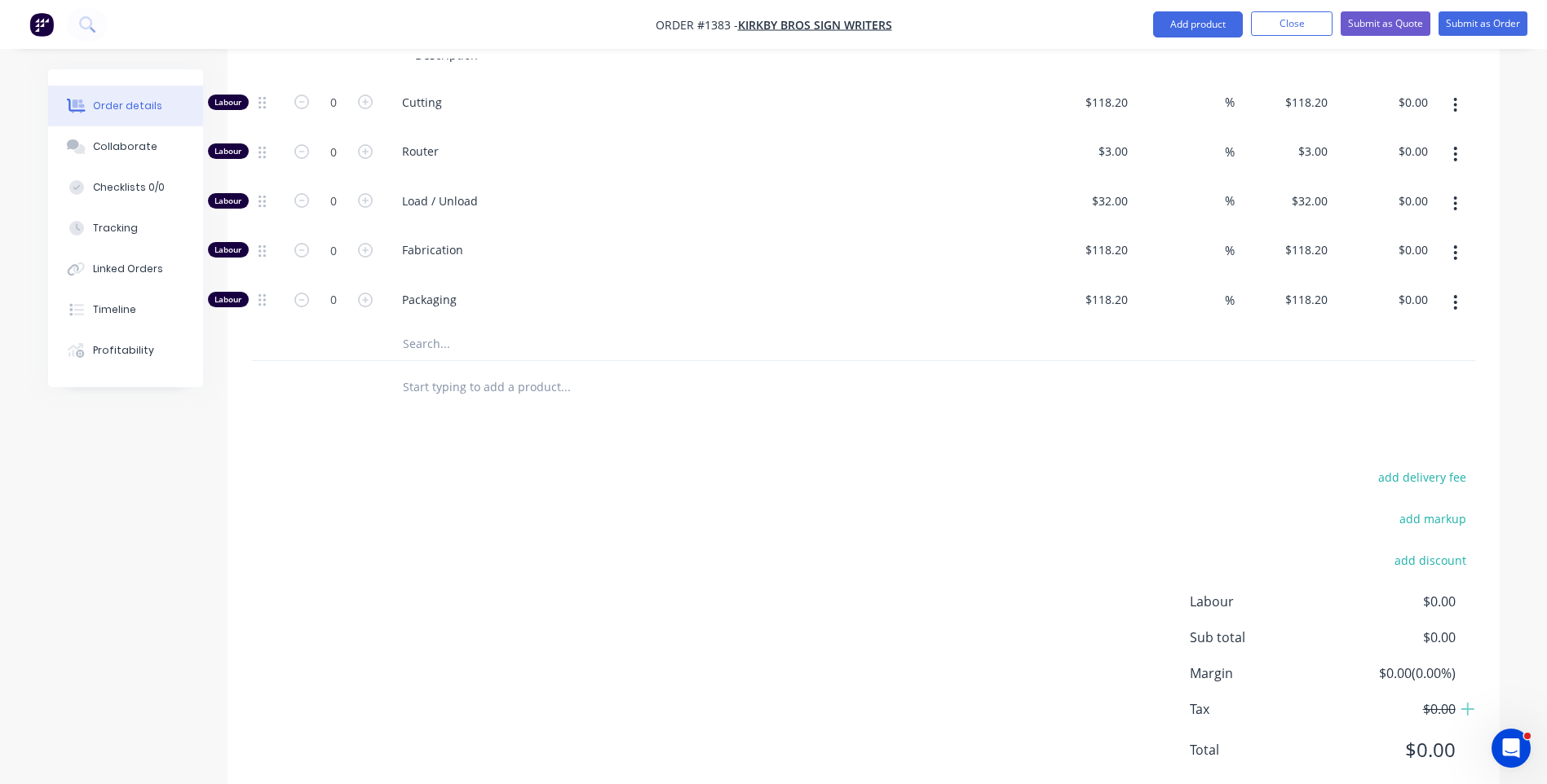
scroll to position [704, 0]
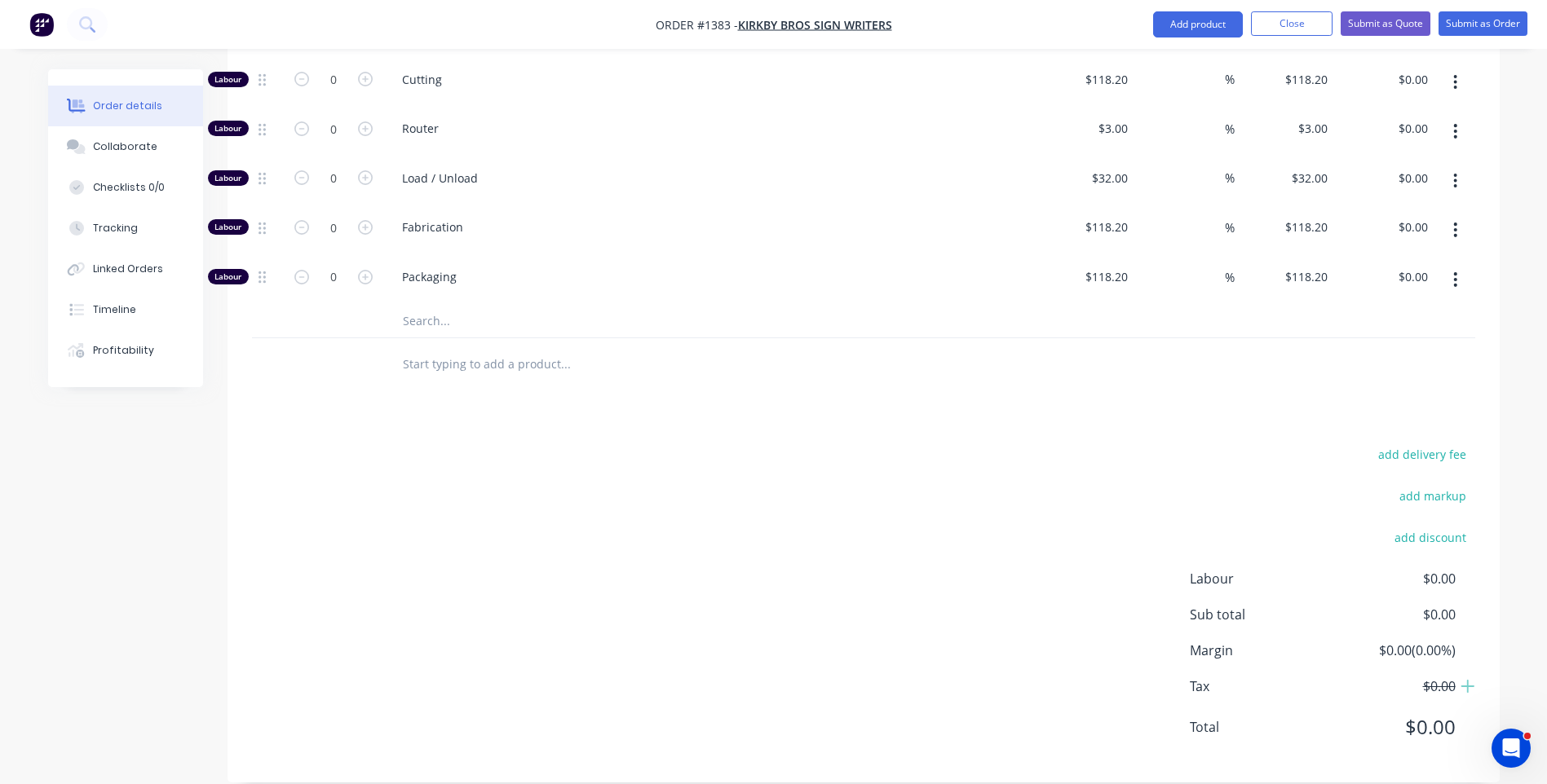
click at [426, 305] on input "text" at bounding box center [565, 321] width 326 height 32
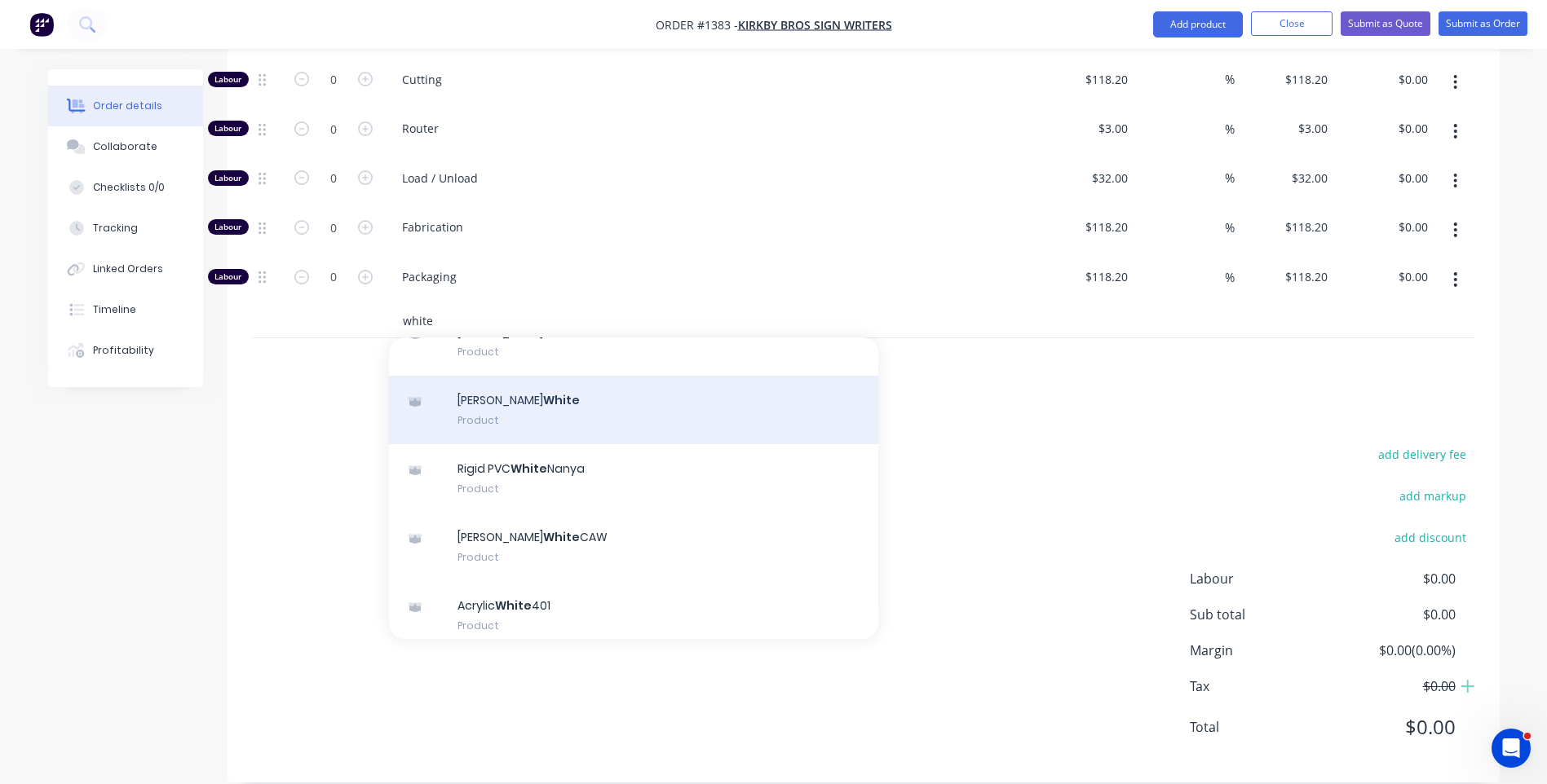
scroll to position [163, 0]
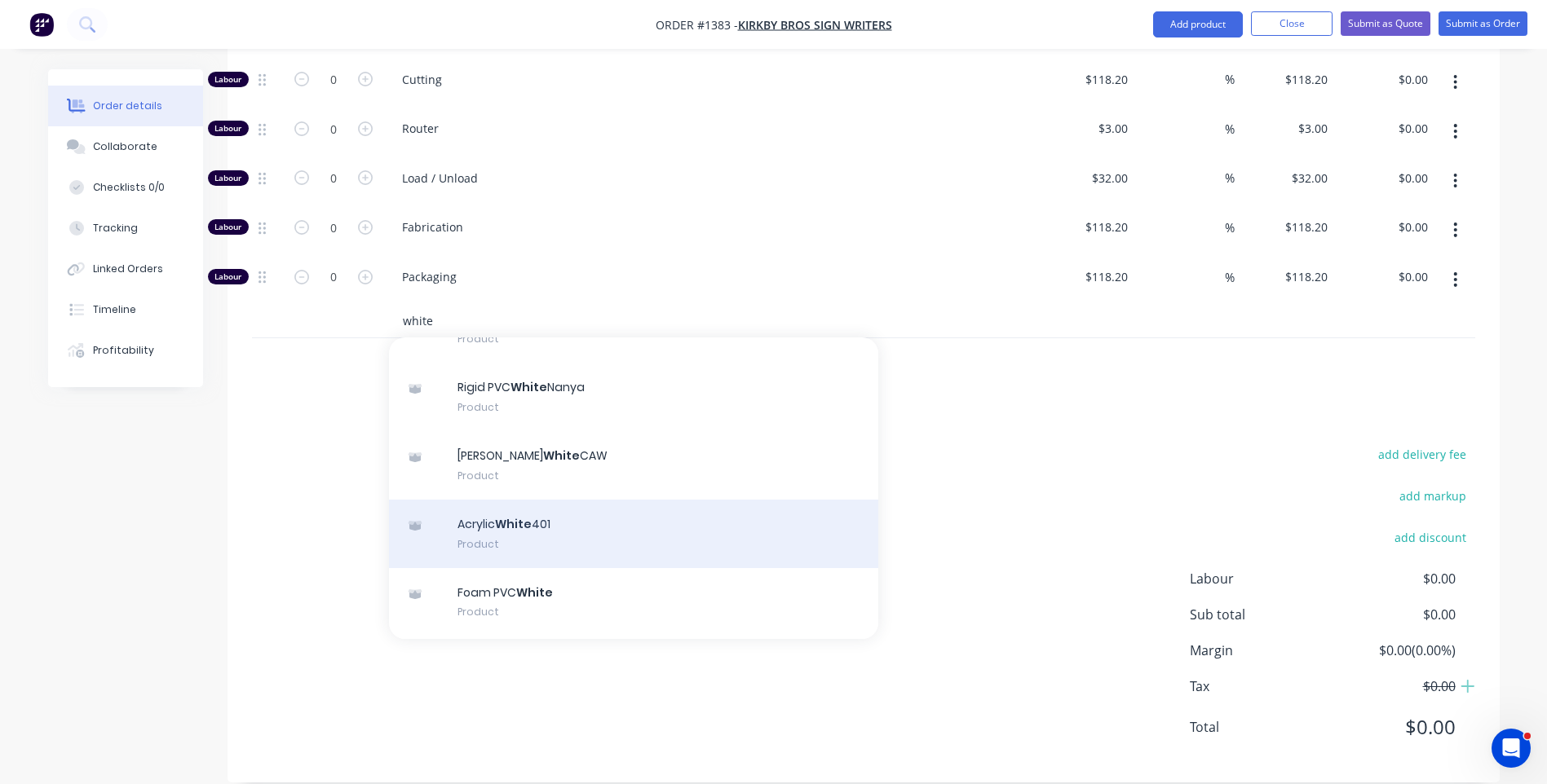
type input "white"
click at [524, 500] on div "Acrylic White 401 Product" at bounding box center [634, 534] width 490 height 68
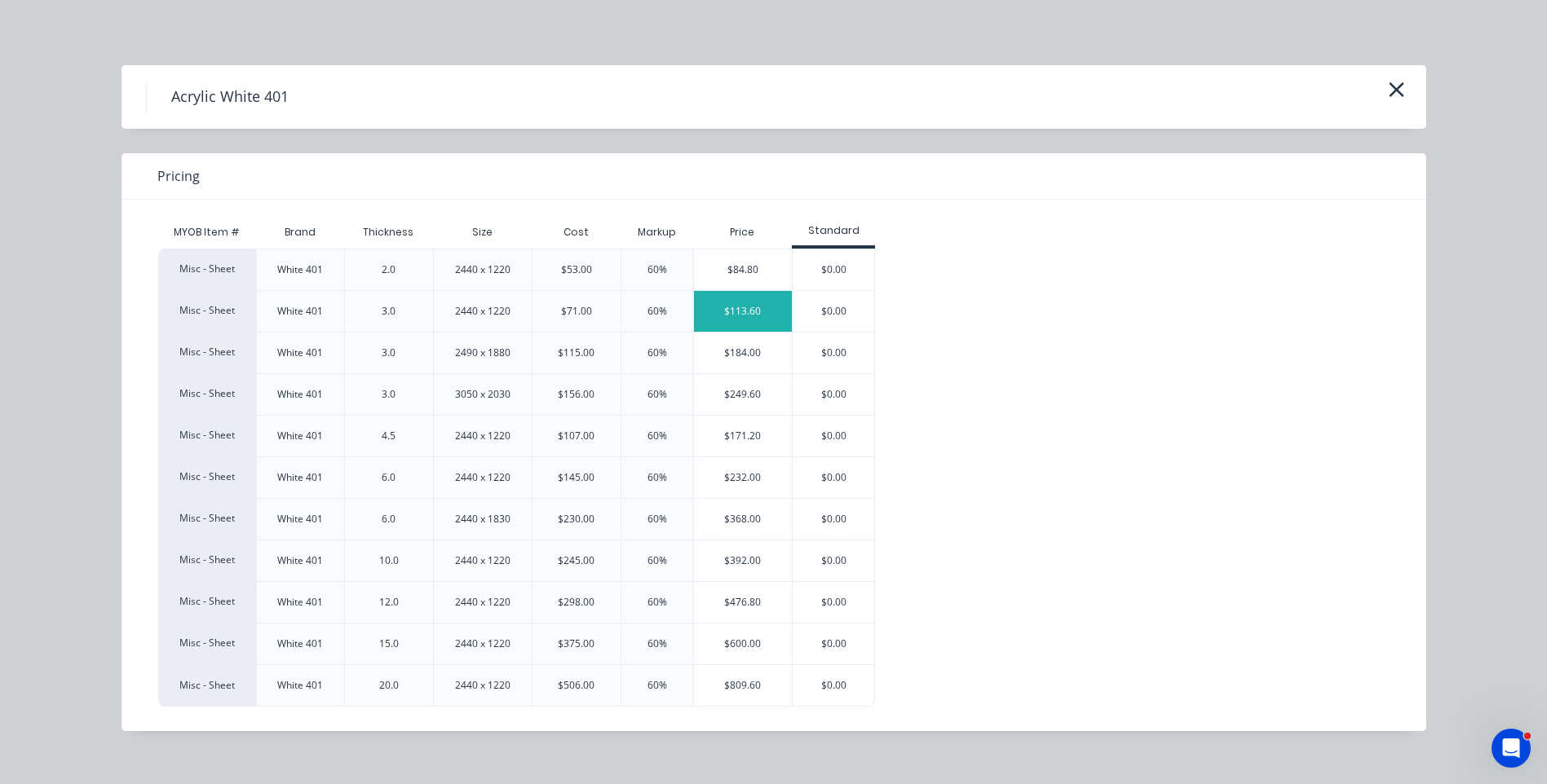
click at [725, 311] on div "$113.60" at bounding box center [743, 311] width 98 height 40
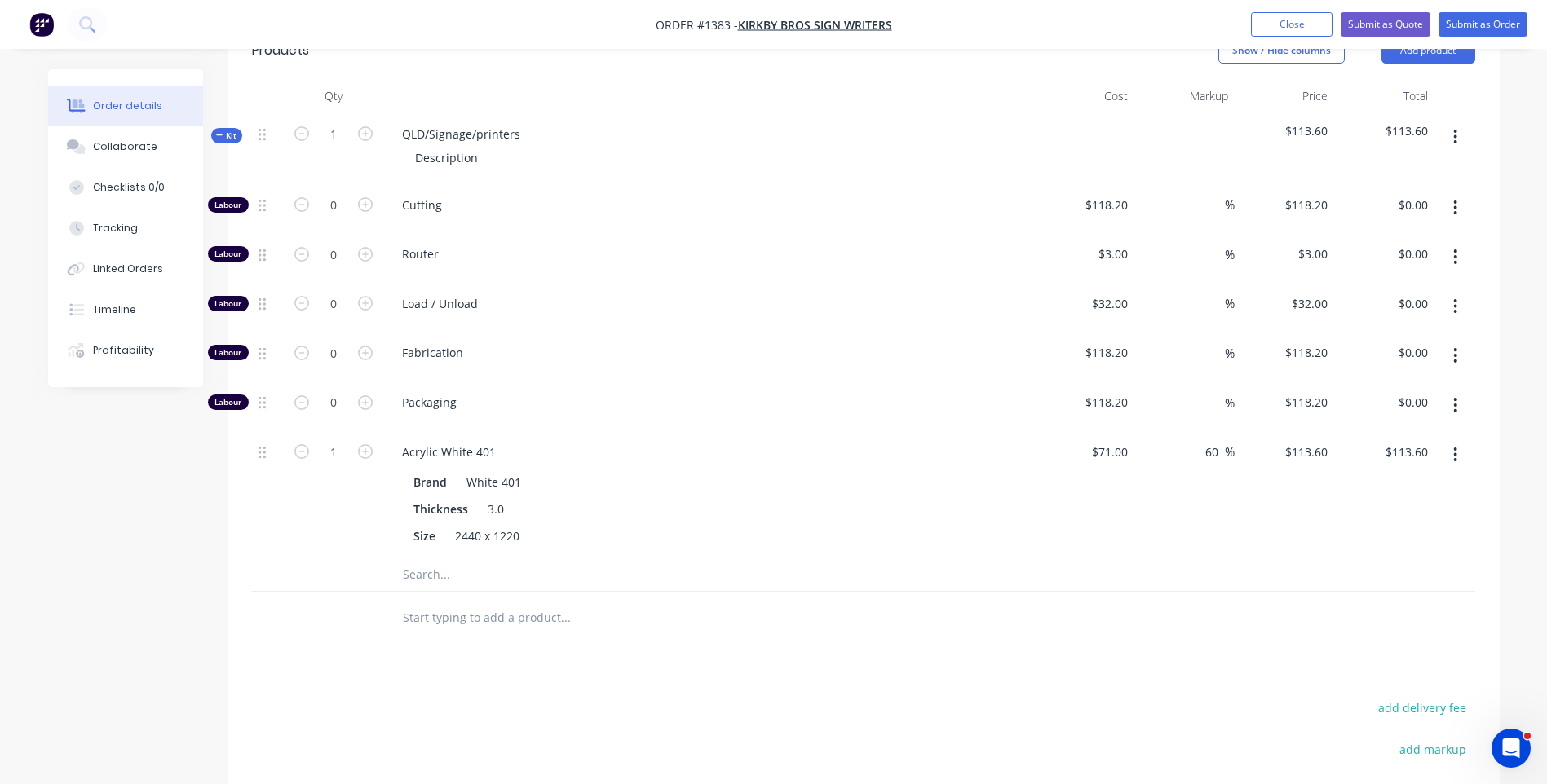
scroll to position [541, 0]
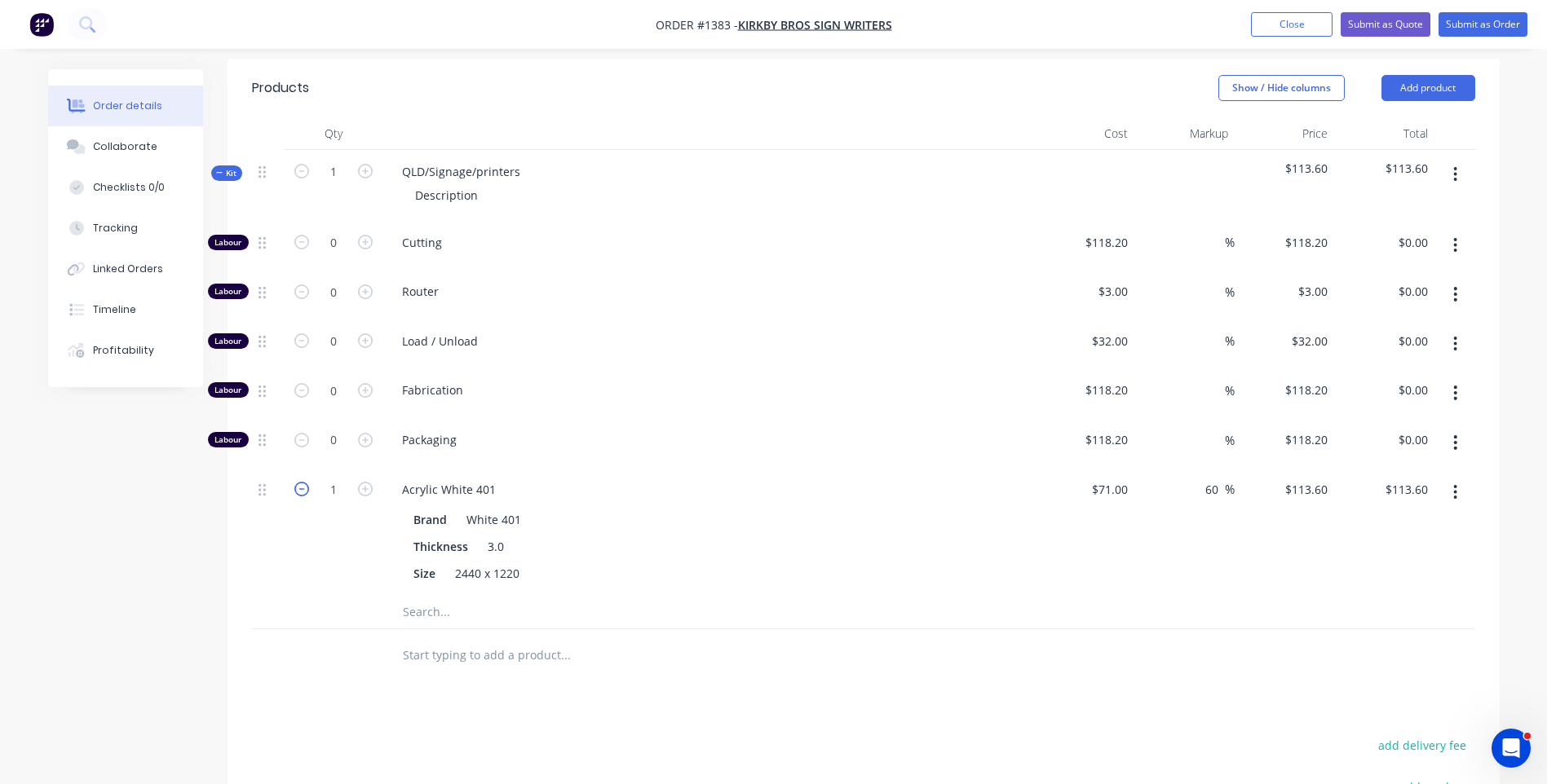
click at [297, 481] on icon "button" at bounding box center [302, 488] width 15 height 15
type input "0"
type input "$0.00"
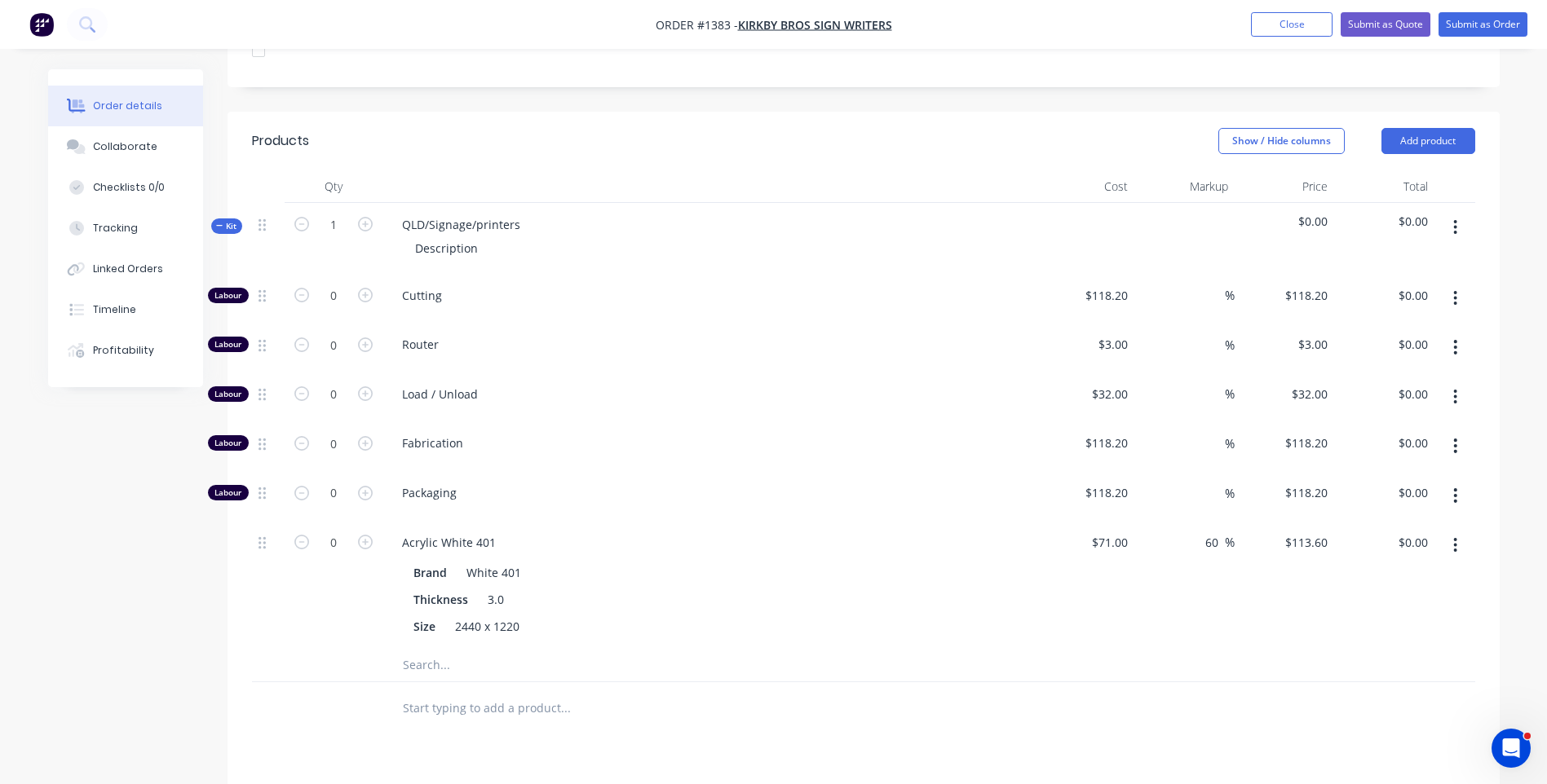
scroll to position [460, 0]
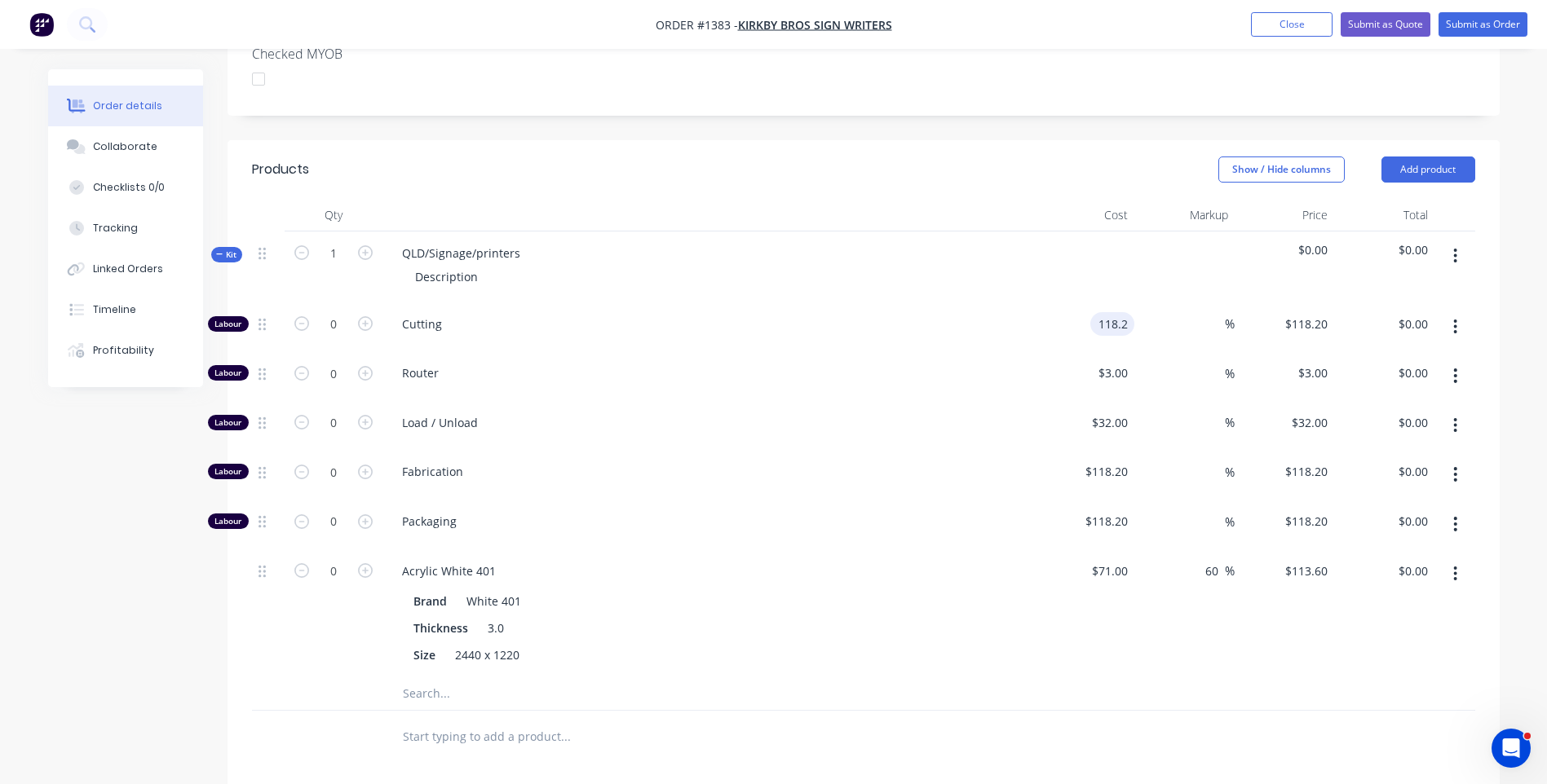
click at [1121, 312] on input "118.2" at bounding box center [1115, 324] width 38 height 24
type input "$31.82"
click at [983, 365] on span "Router" at bounding box center [715, 374] width 627 height 18
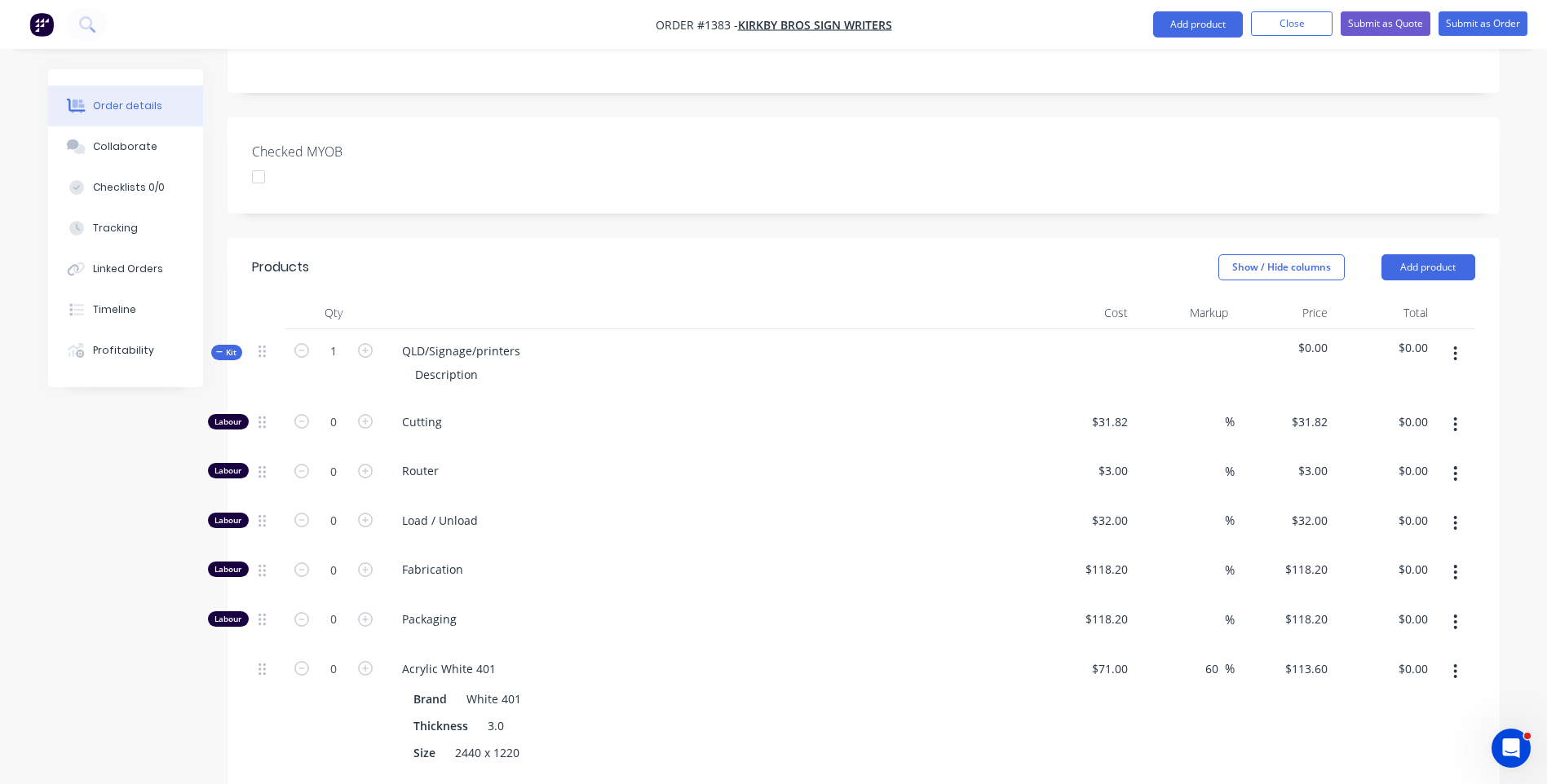
scroll to position [343, 0]
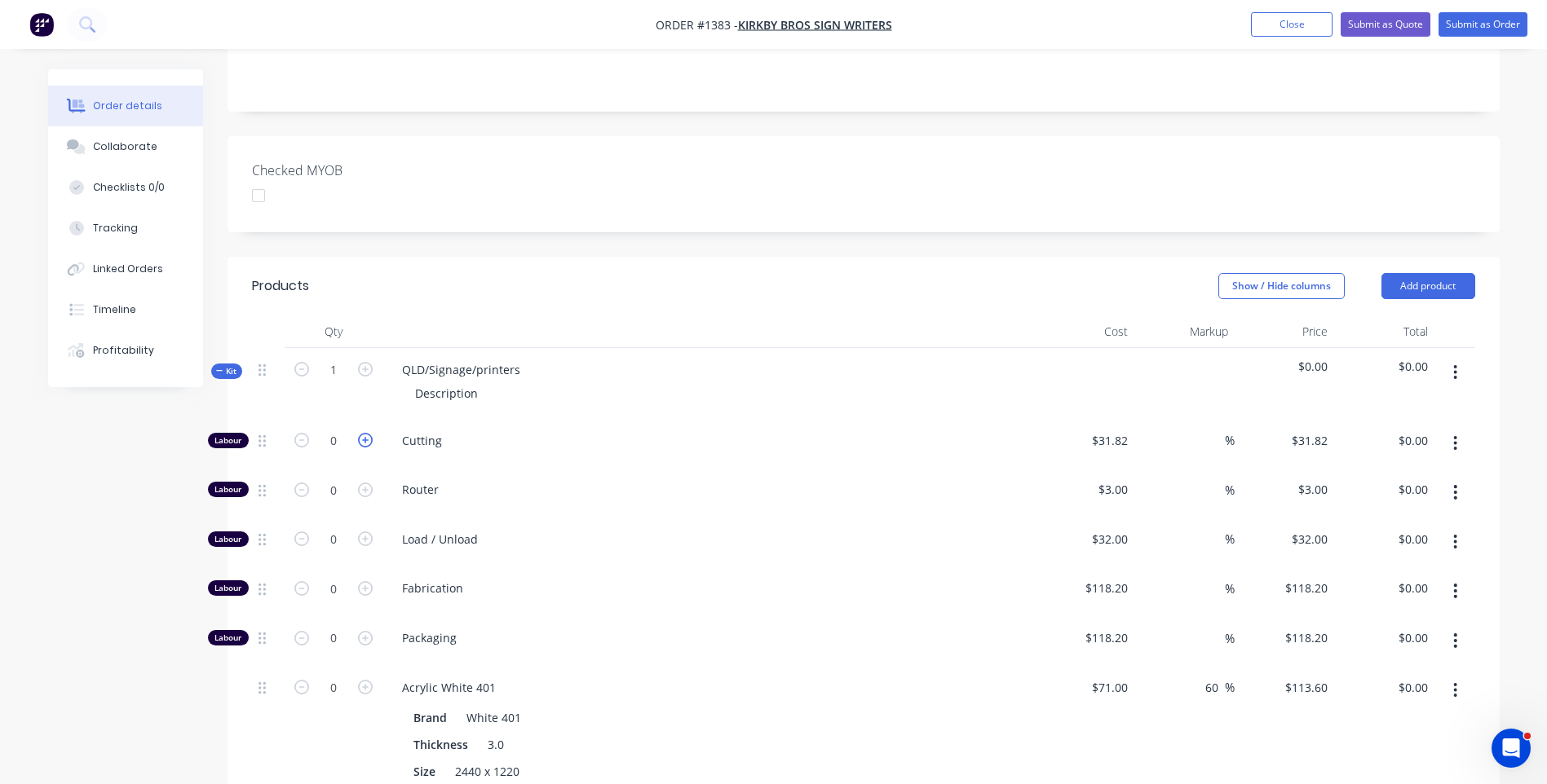
click at [364, 433] on icon "button" at bounding box center [365, 440] width 15 height 15
type input "1"
type input "$31.82"
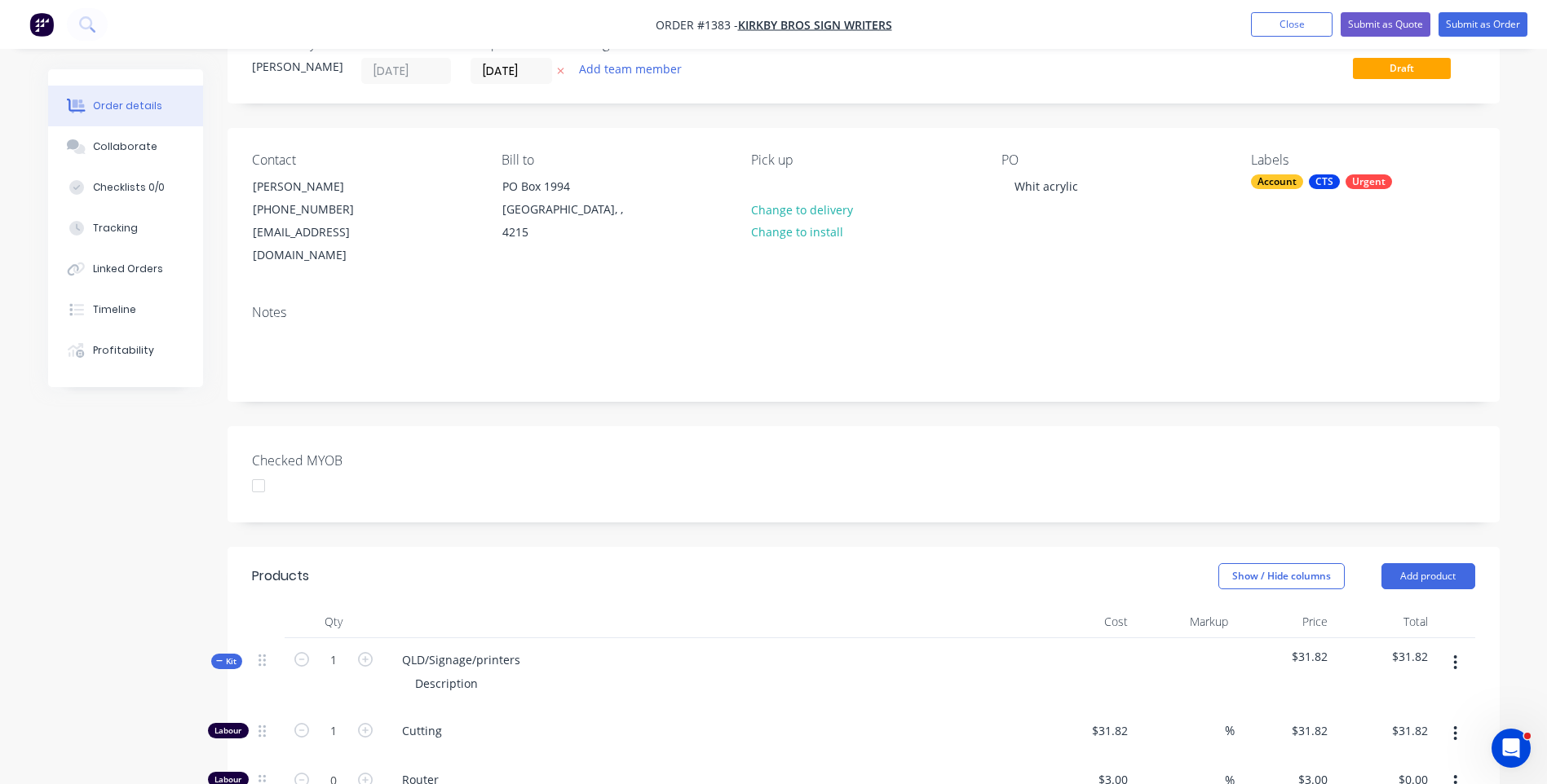
scroll to position [82, 0]
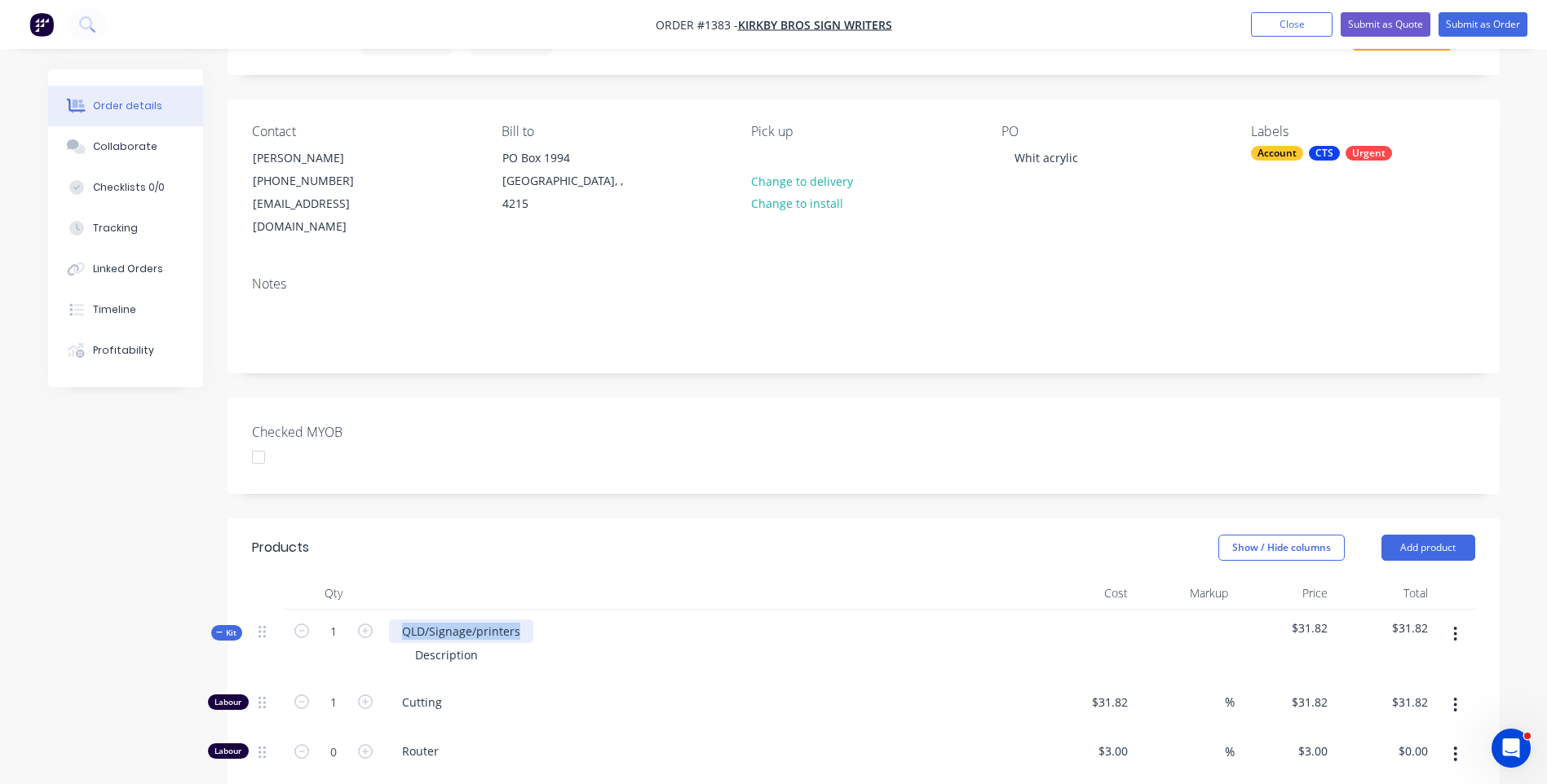
drag, startPoint x: 525, startPoint y: 607, endPoint x: 380, endPoint y: 597, distance: 145.3
click at [383, 609] on div "QLD/Signage/printers Description" at bounding box center [709, 645] width 653 height 71
drag, startPoint x: 485, startPoint y: 631, endPoint x: 386, endPoint y: 630, distance: 99.0
click at [386, 630] on div "3mm White Acrylic panel Description" at bounding box center [709, 645] width 653 height 71
click at [732, 691] on div "Cutting" at bounding box center [709, 705] width 653 height 50
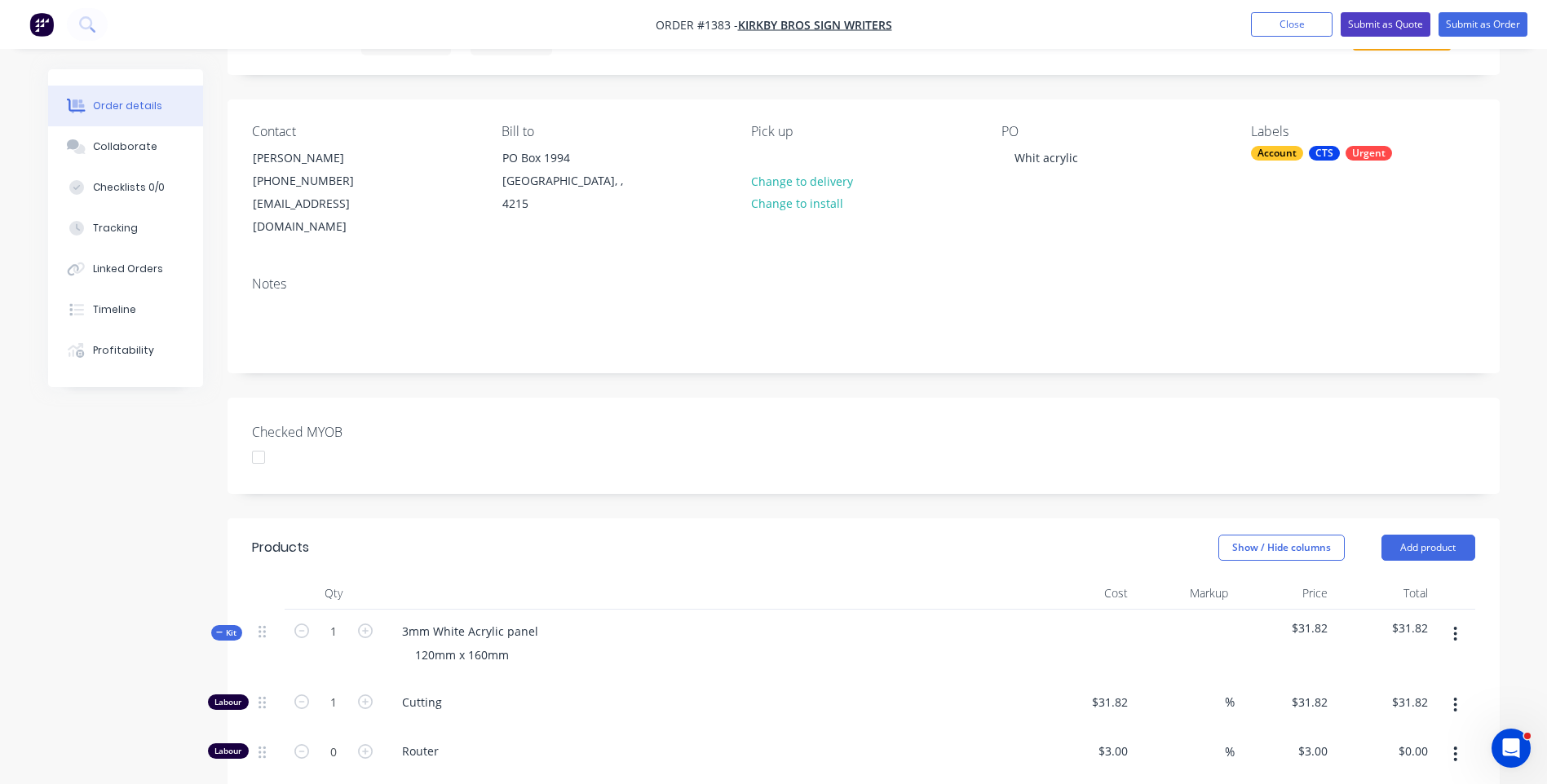
click at [1387, 25] on button "Submit as Quote" at bounding box center [1386, 25] width 90 height 25
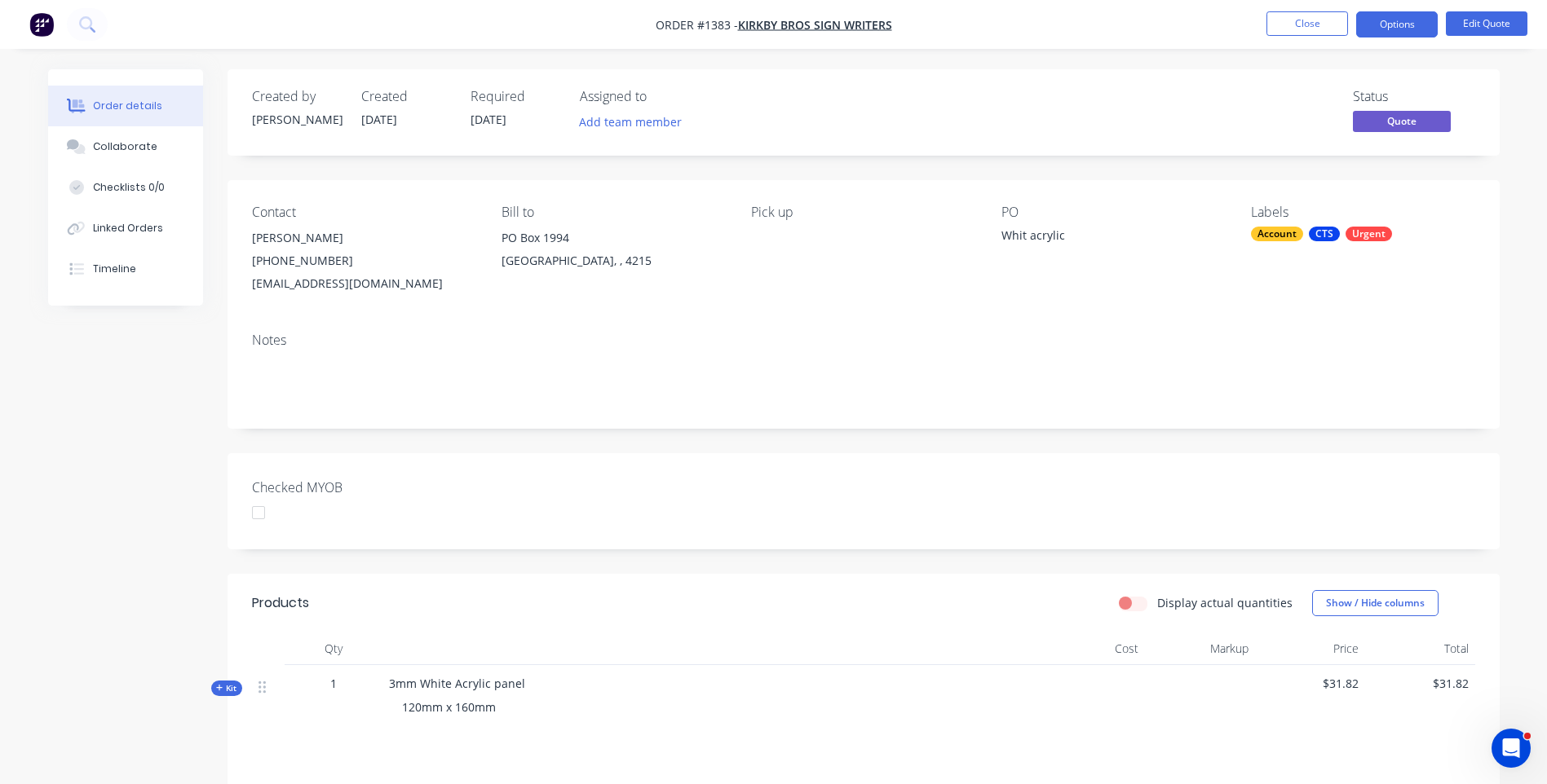
click at [1387, 25] on button "Options" at bounding box center [1397, 25] width 82 height 26
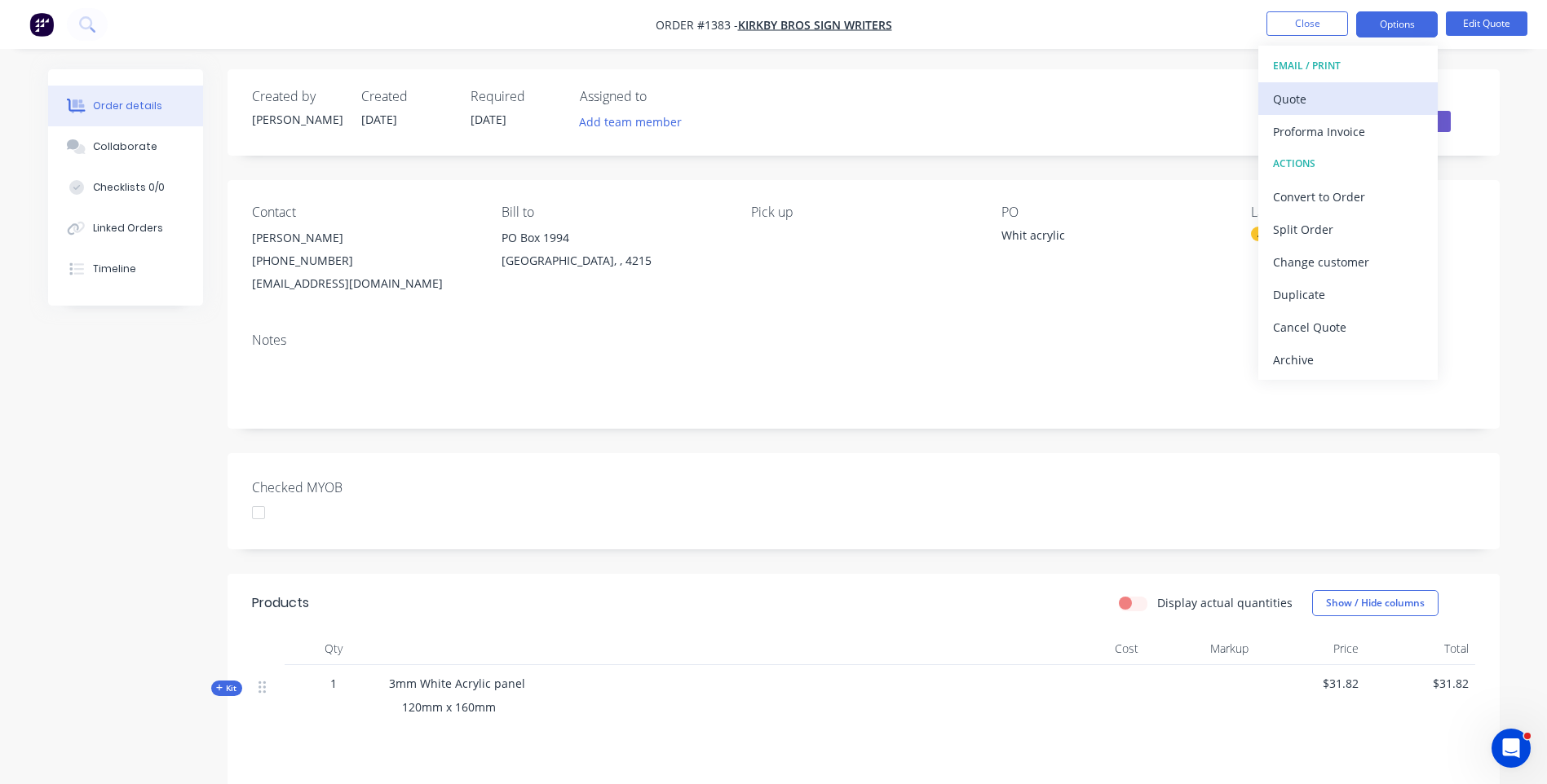
click at [1325, 97] on div "Quote" at bounding box center [1348, 98] width 150 height 24
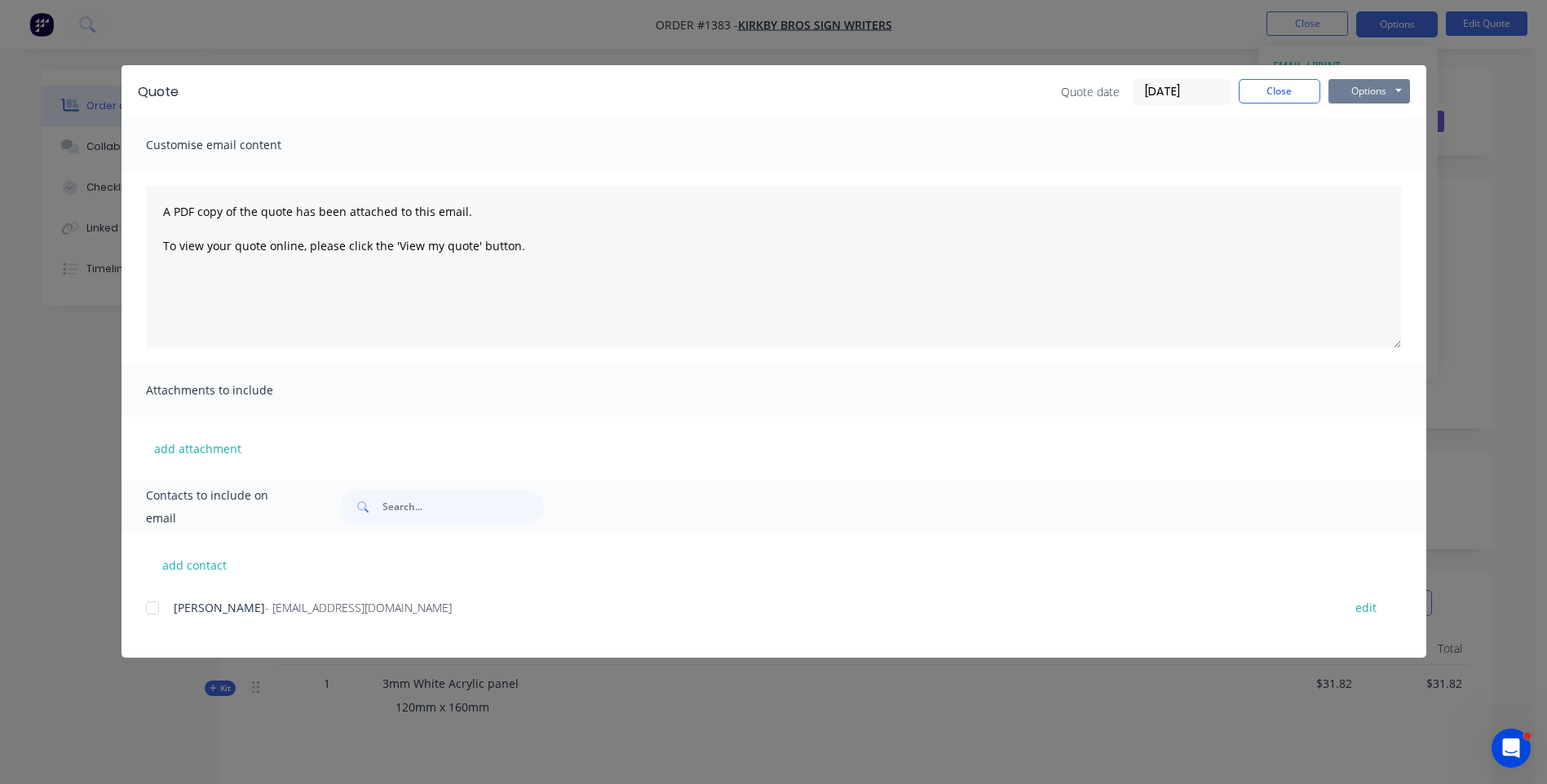
click at [1358, 87] on button "Options" at bounding box center [1369, 91] width 82 height 25
click at [1369, 118] on button "Preview" at bounding box center [1380, 120] width 104 height 27
click at [1288, 89] on button "Close" at bounding box center [1279, 91] width 82 height 25
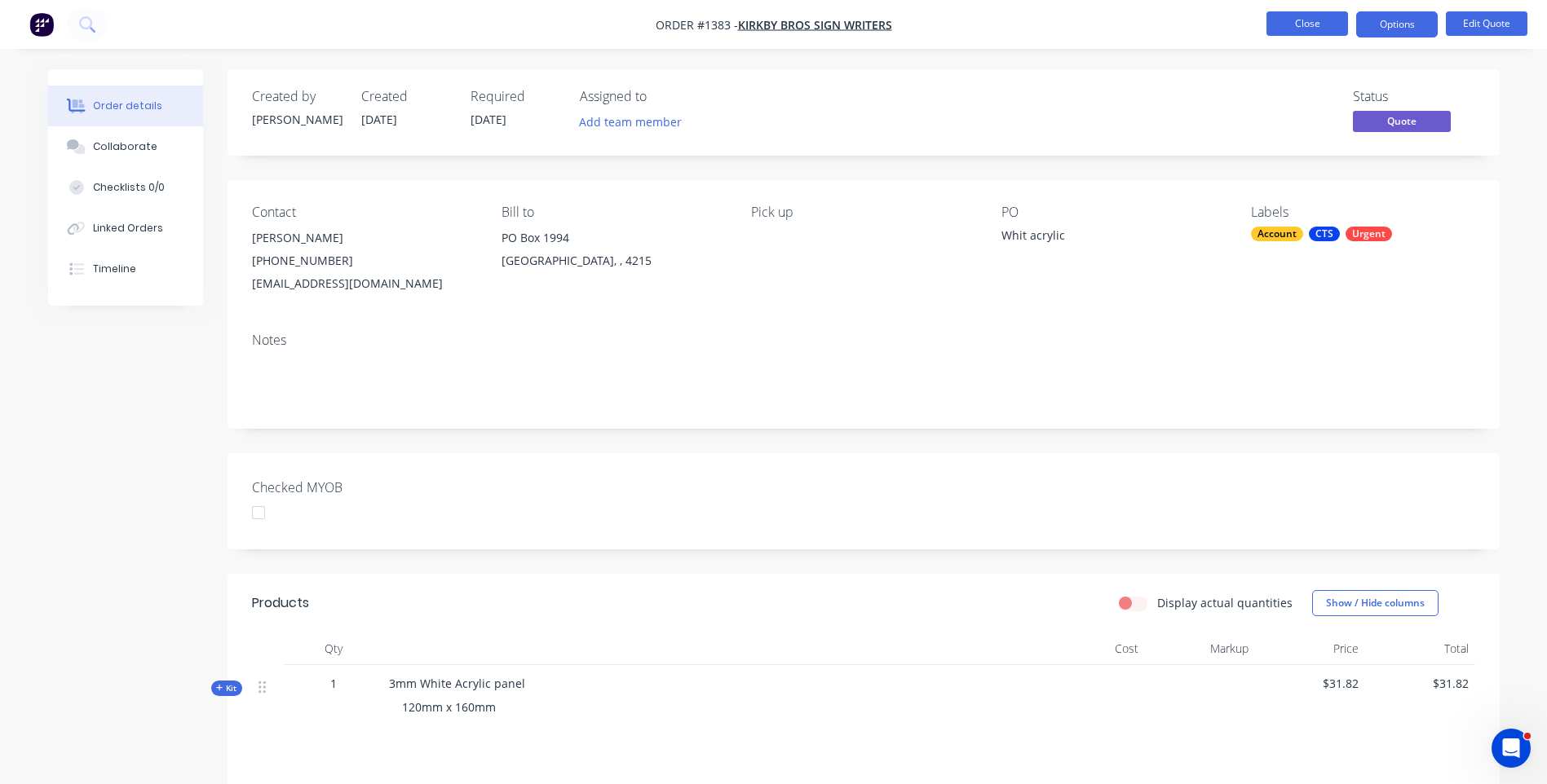
click at [1300, 26] on button "Close" at bounding box center [1307, 24] width 82 height 25
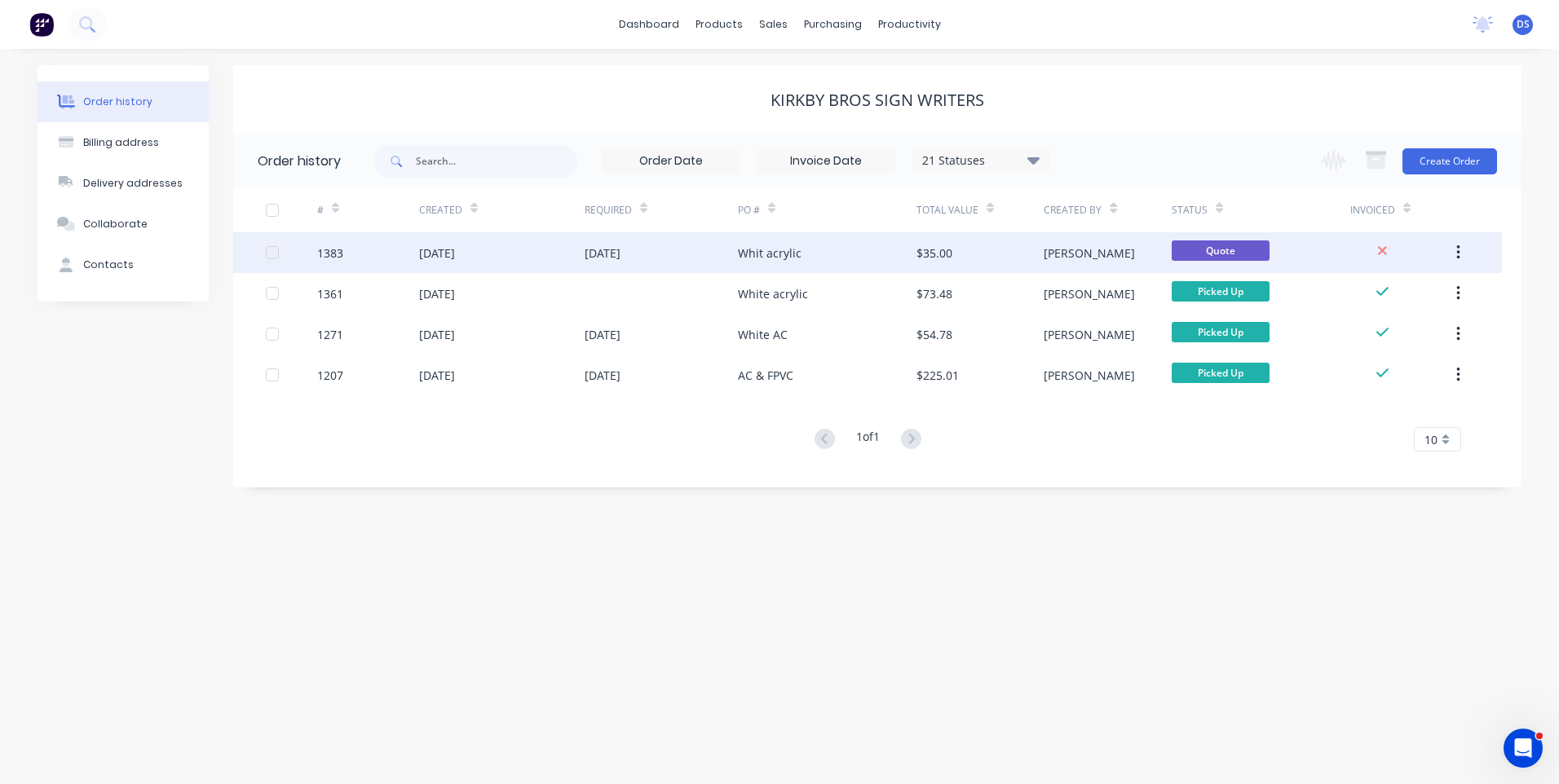
click at [620, 256] on div "04 Sep 2025" at bounding box center [602, 253] width 36 height 18
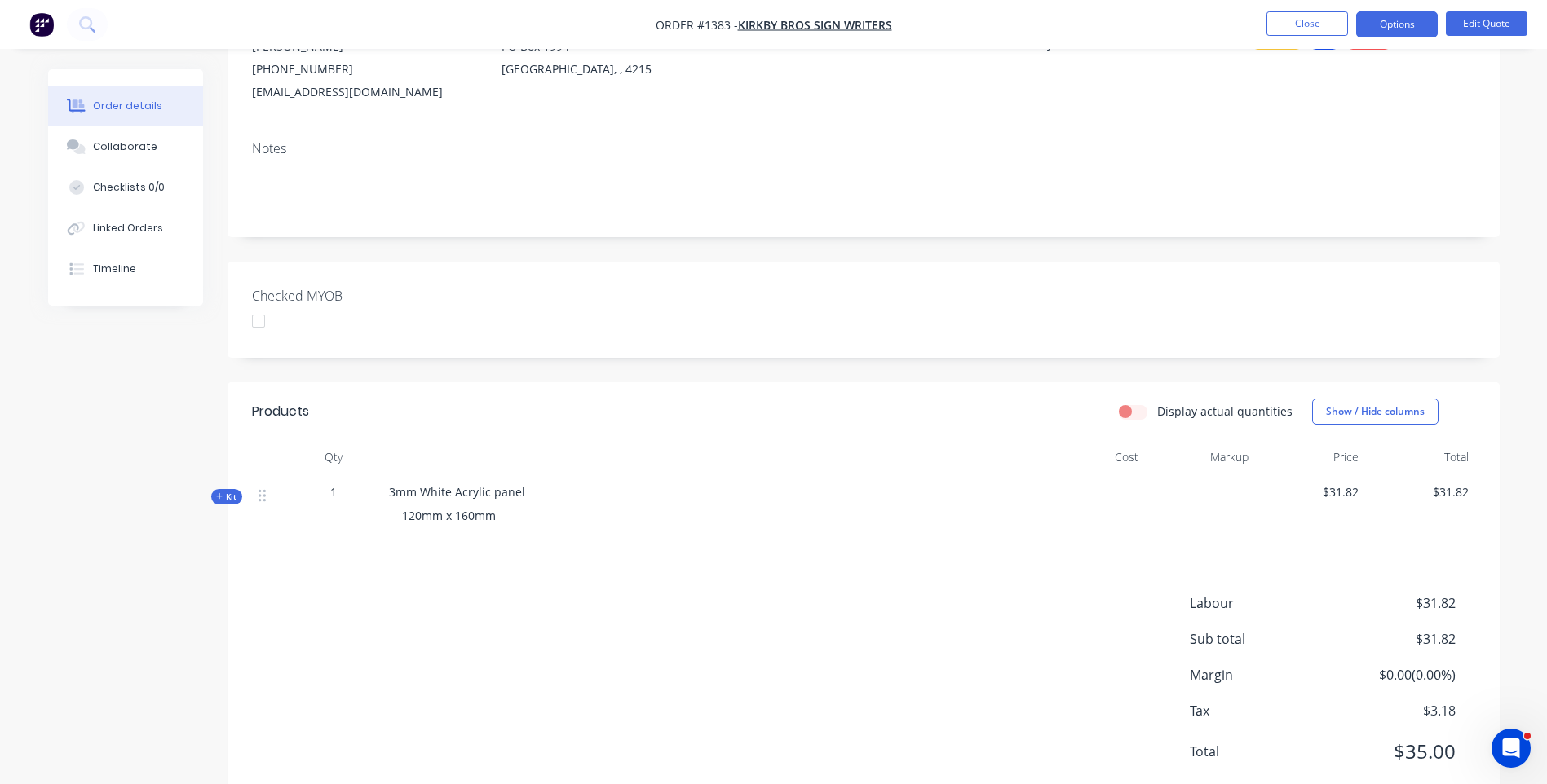
scroll to position [239, 0]
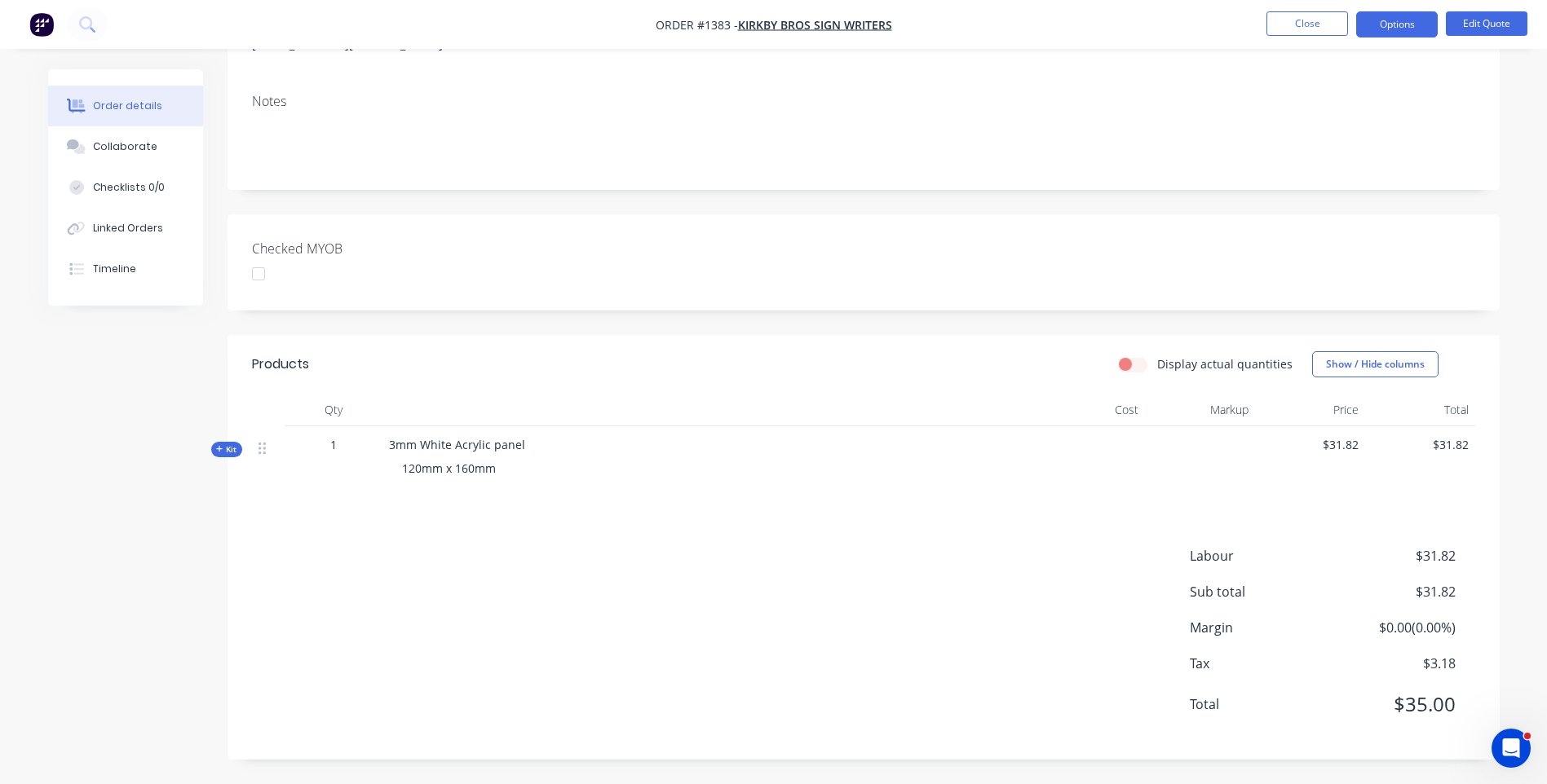
click at [218, 447] on icon at bounding box center [219, 449] width 7 height 8
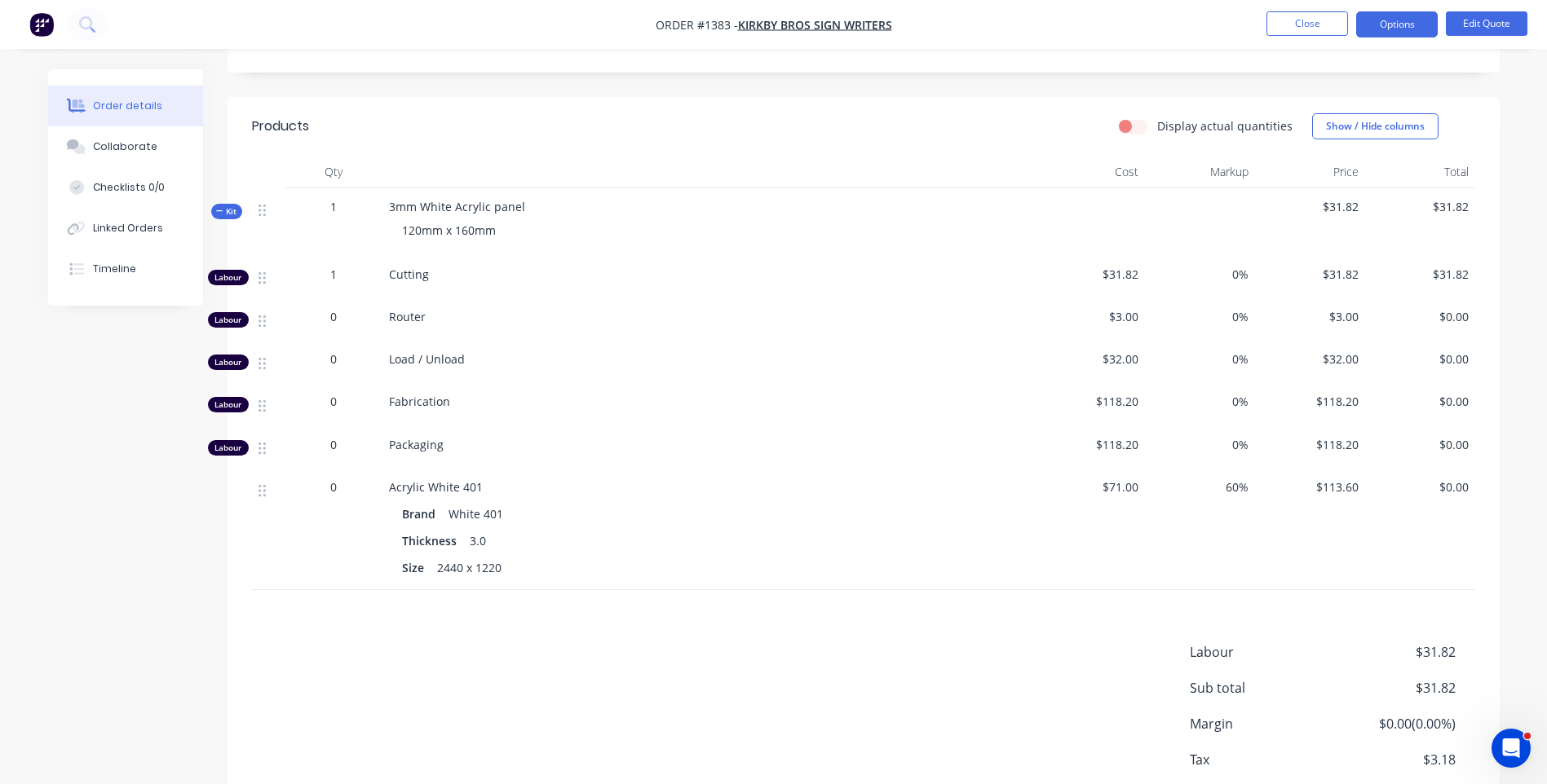
scroll to position [483, 0]
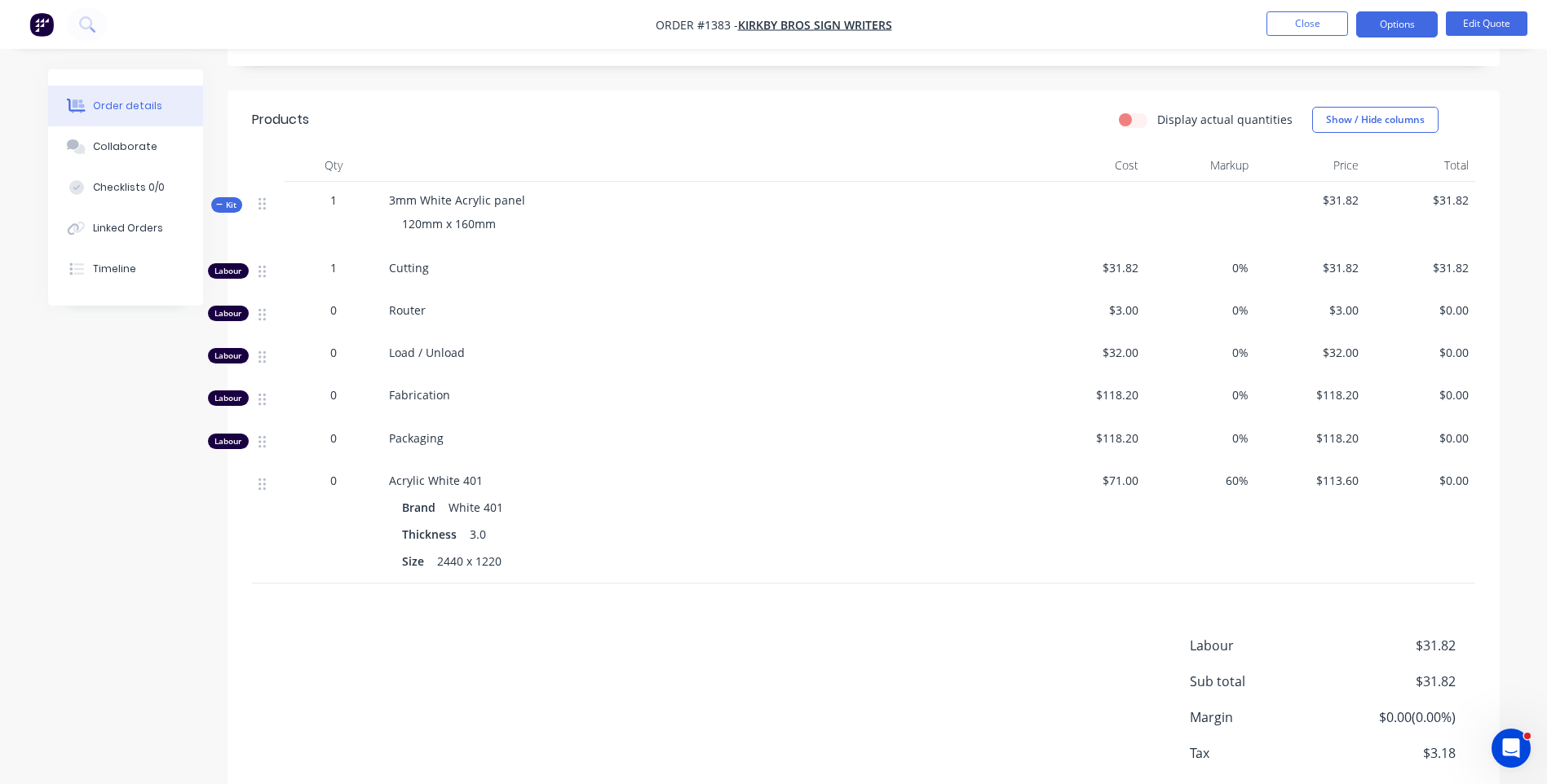
click at [337, 199] on div "1" at bounding box center [333, 200] width 85 height 18
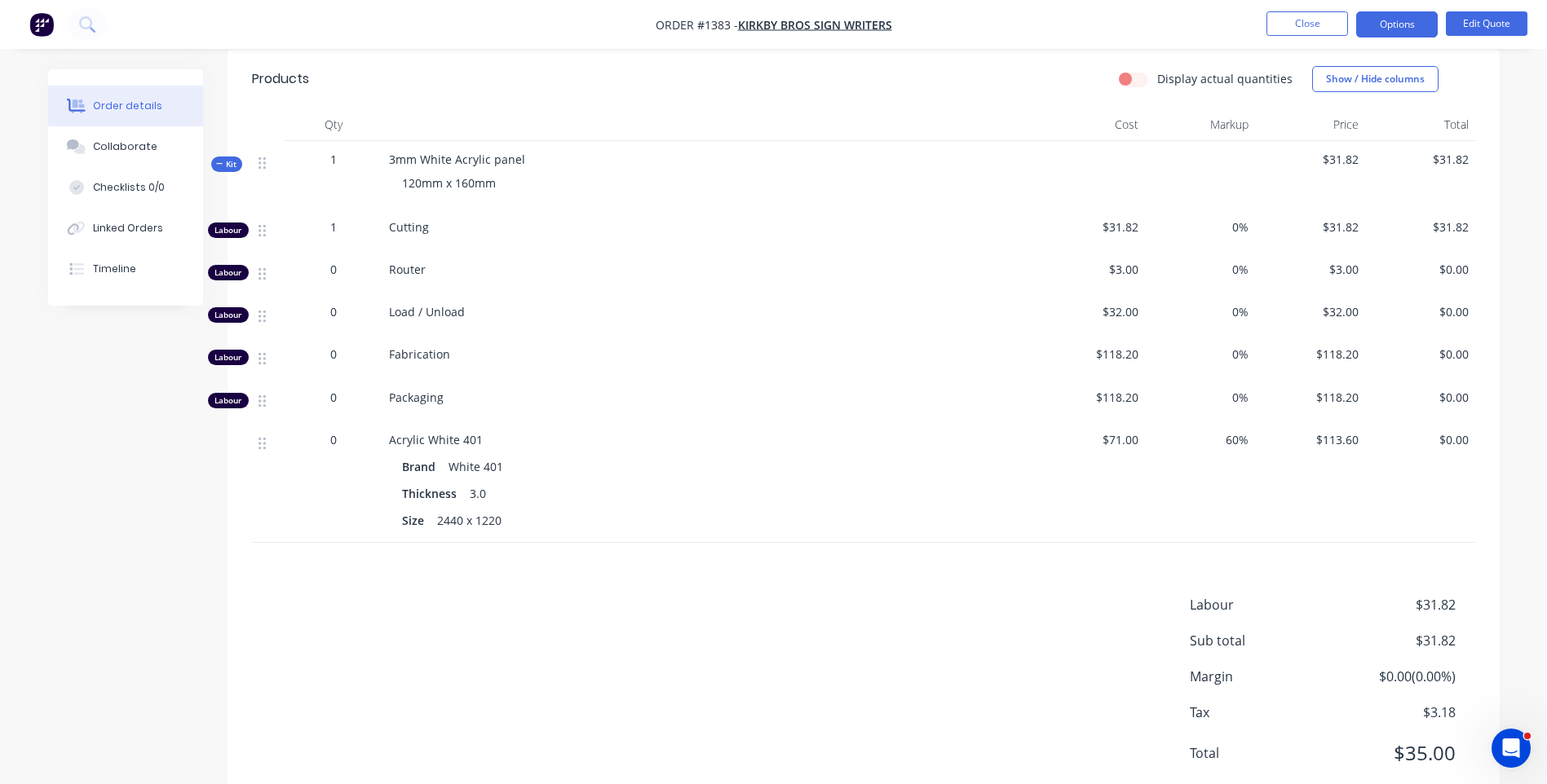
scroll to position [571, 0]
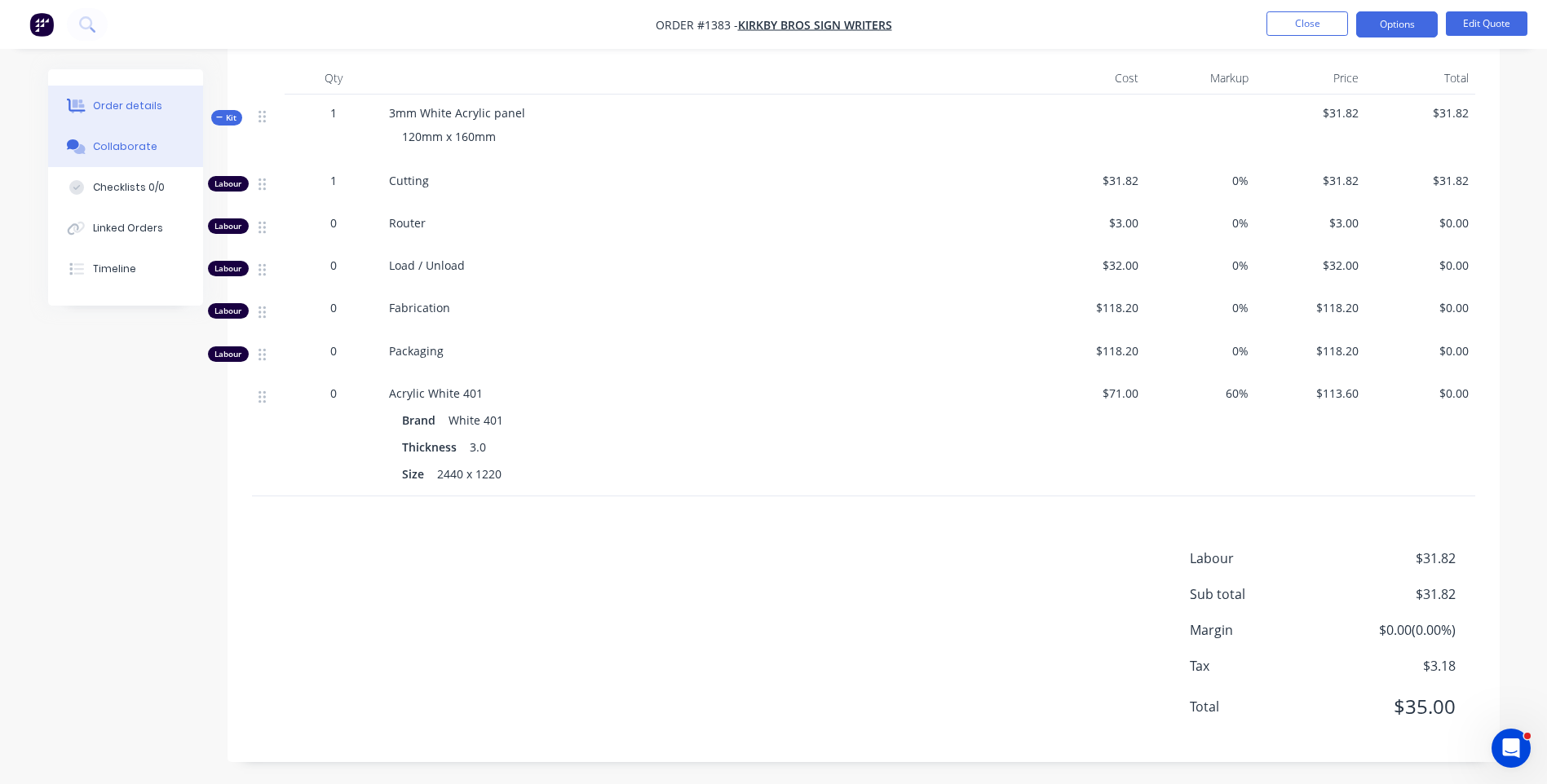
click at [122, 147] on div "Collaborate" at bounding box center [125, 146] width 64 height 15
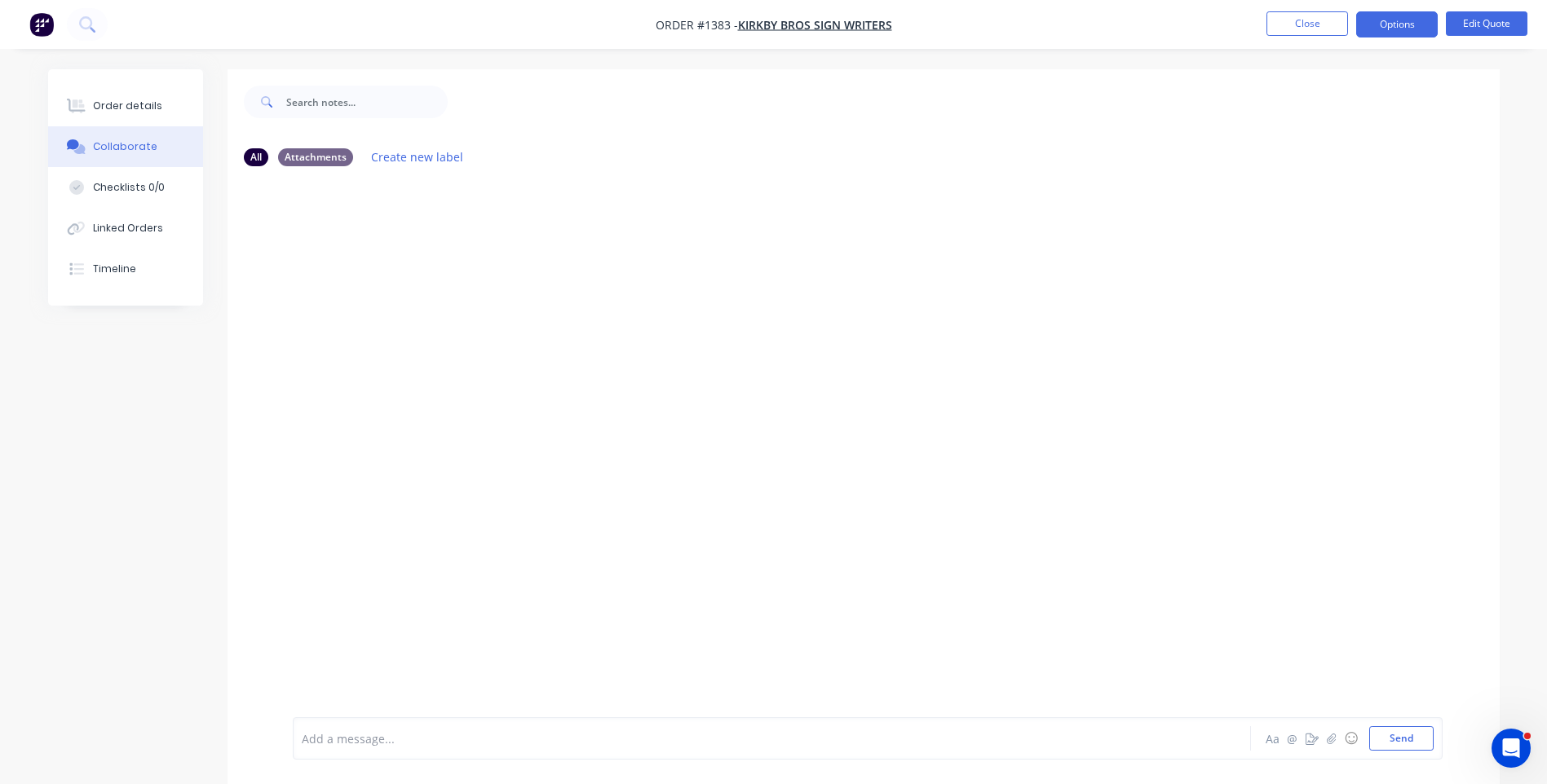
click at [423, 748] on div "Add a message..." at bounding box center [727, 738] width 849 height 25
click at [1350, 741] on button "☺" at bounding box center [1351, 738] width 19 height 19
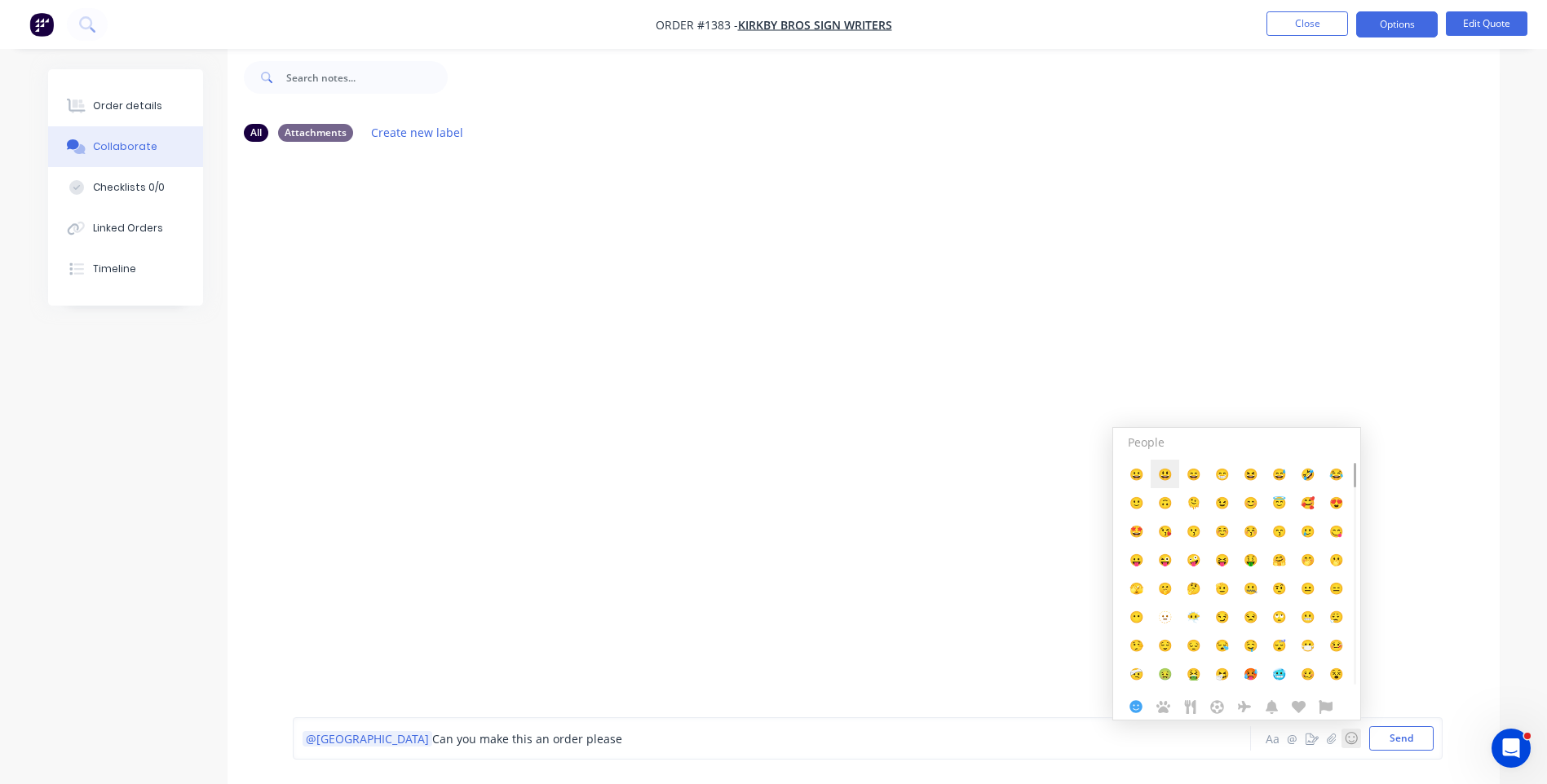
click at [1167, 480] on span "😃" at bounding box center [1165, 474] width 14 height 16
click at [1407, 738] on button "Send" at bounding box center [1401, 738] width 64 height 25
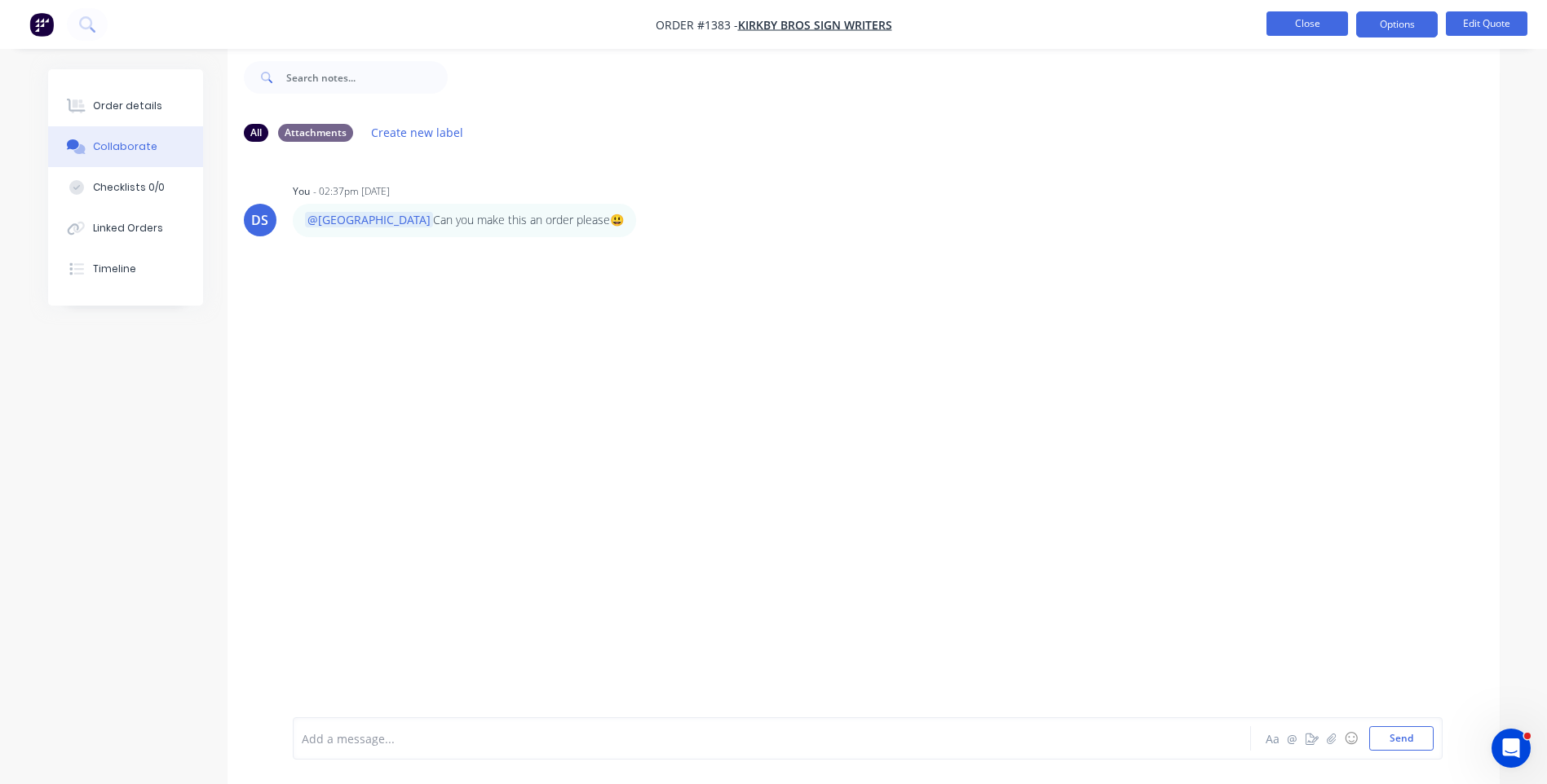
click at [1291, 29] on button "Close" at bounding box center [1307, 24] width 82 height 25
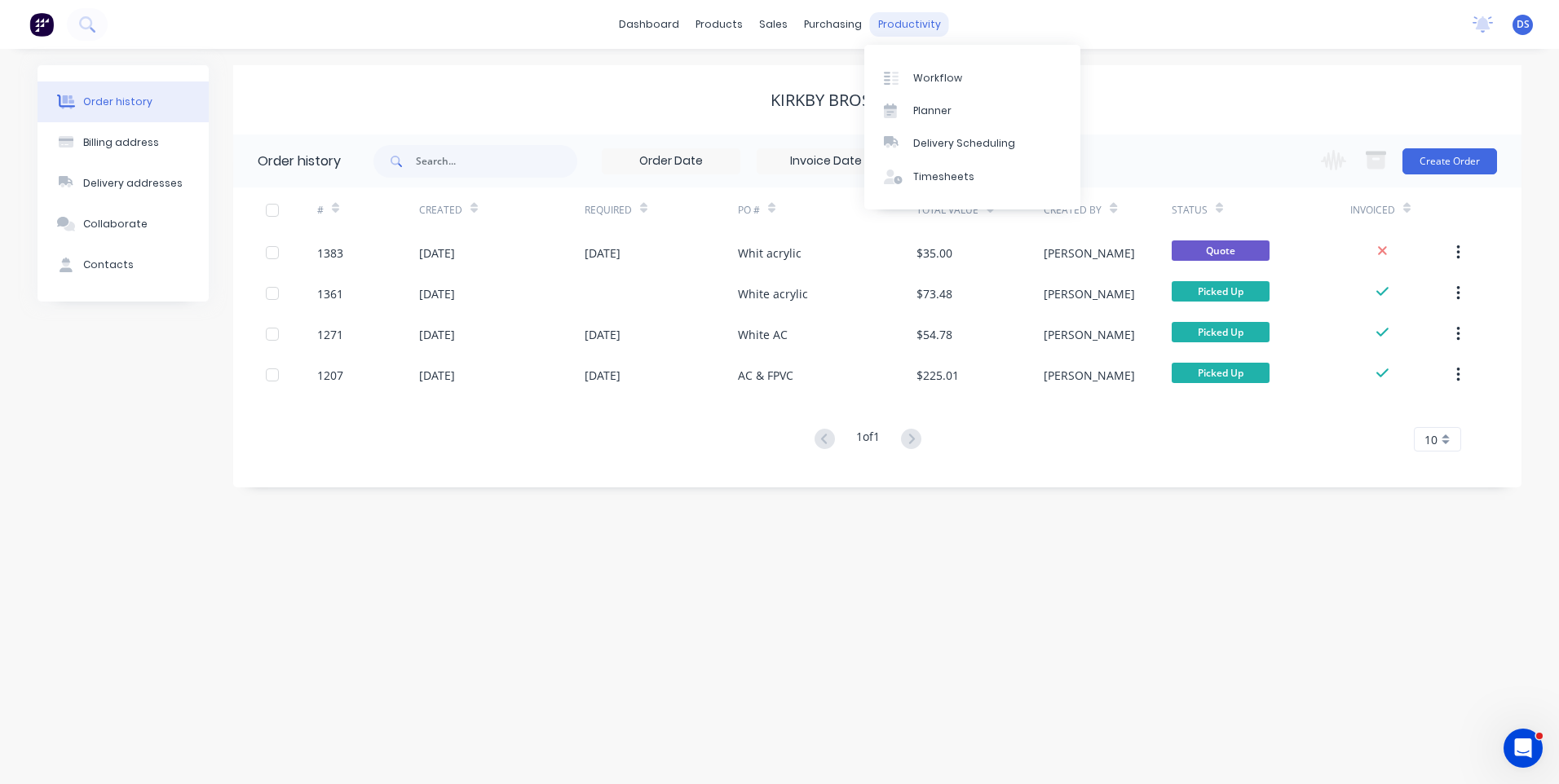
click at [896, 24] on div "productivity" at bounding box center [910, 25] width 79 height 25
click at [926, 84] on div "Workflow" at bounding box center [938, 78] width 49 height 15
drag, startPoint x: 499, startPoint y: 162, endPoint x: 386, endPoint y: 160, distance: 113.0
click at [386, 160] on div at bounding box center [476, 160] width 204 height 32
type input "1203"
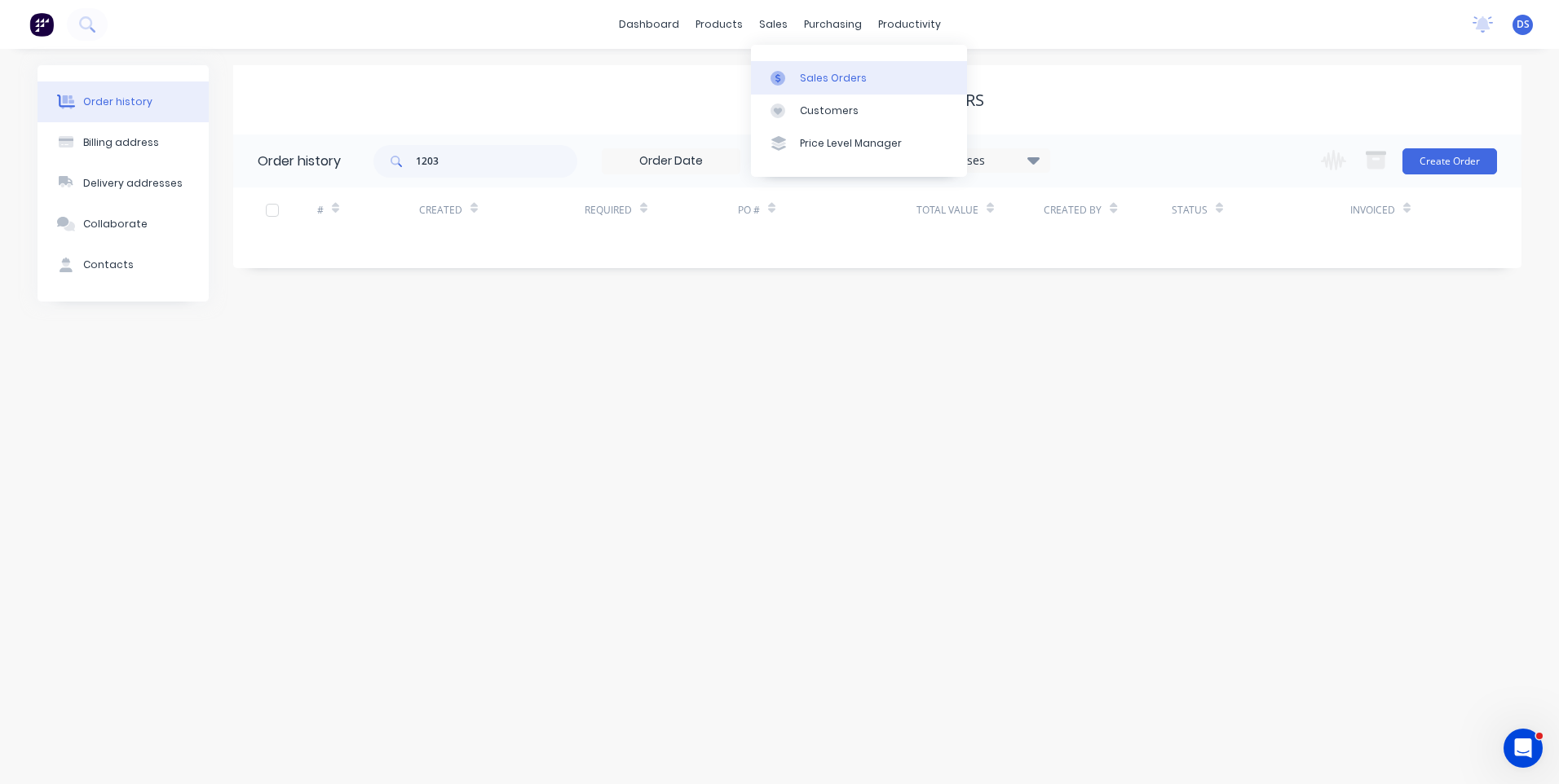
click at [820, 75] on div "Sales Orders" at bounding box center [833, 78] width 67 height 15
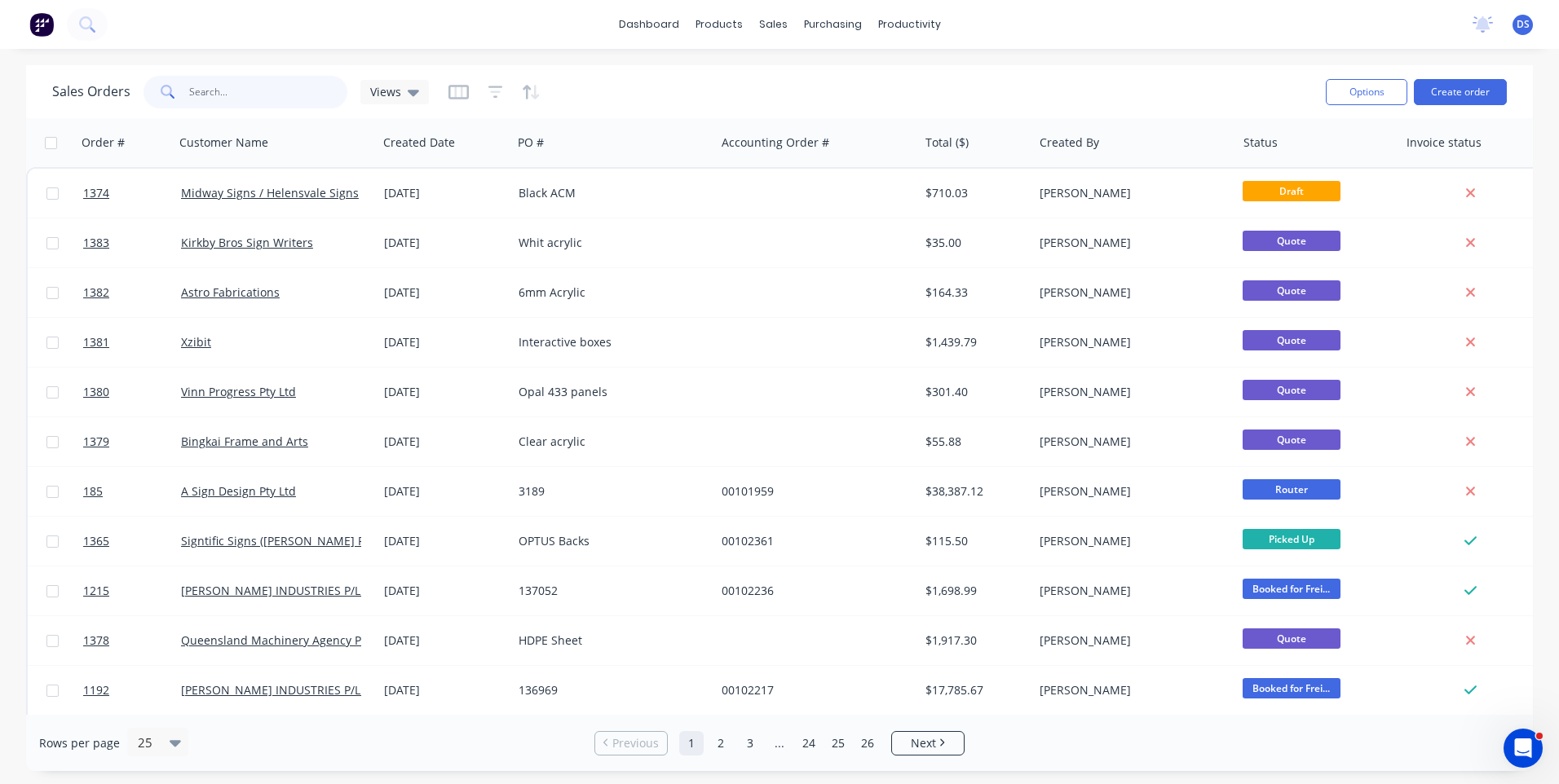
click at [264, 89] on input "text" at bounding box center [268, 91] width 159 height 32
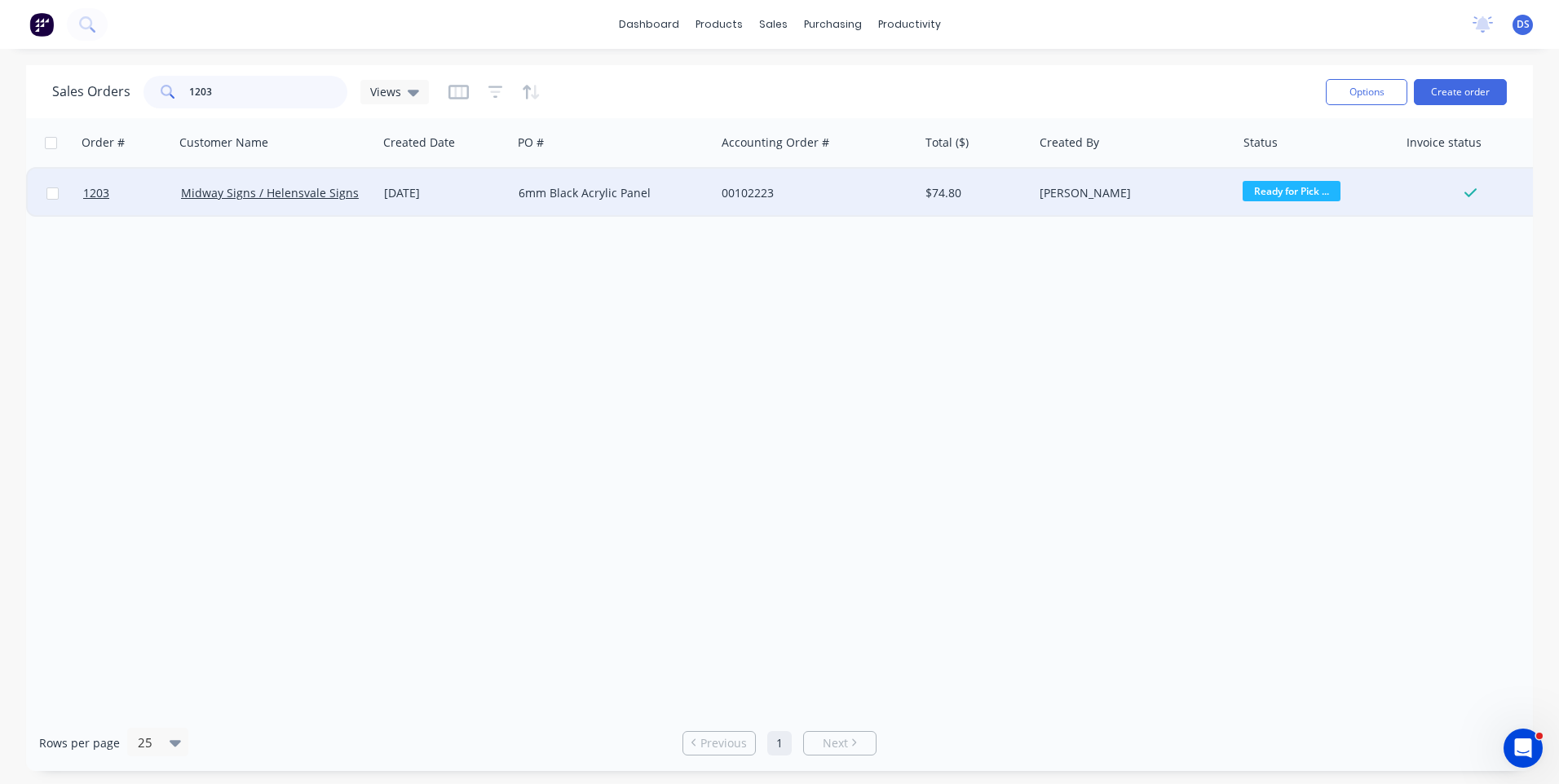
type input "1203"
click at [282, 201] on div "Midway Signs / Helensvale Signs" at bounding box center [271, 193] width 181 height 17
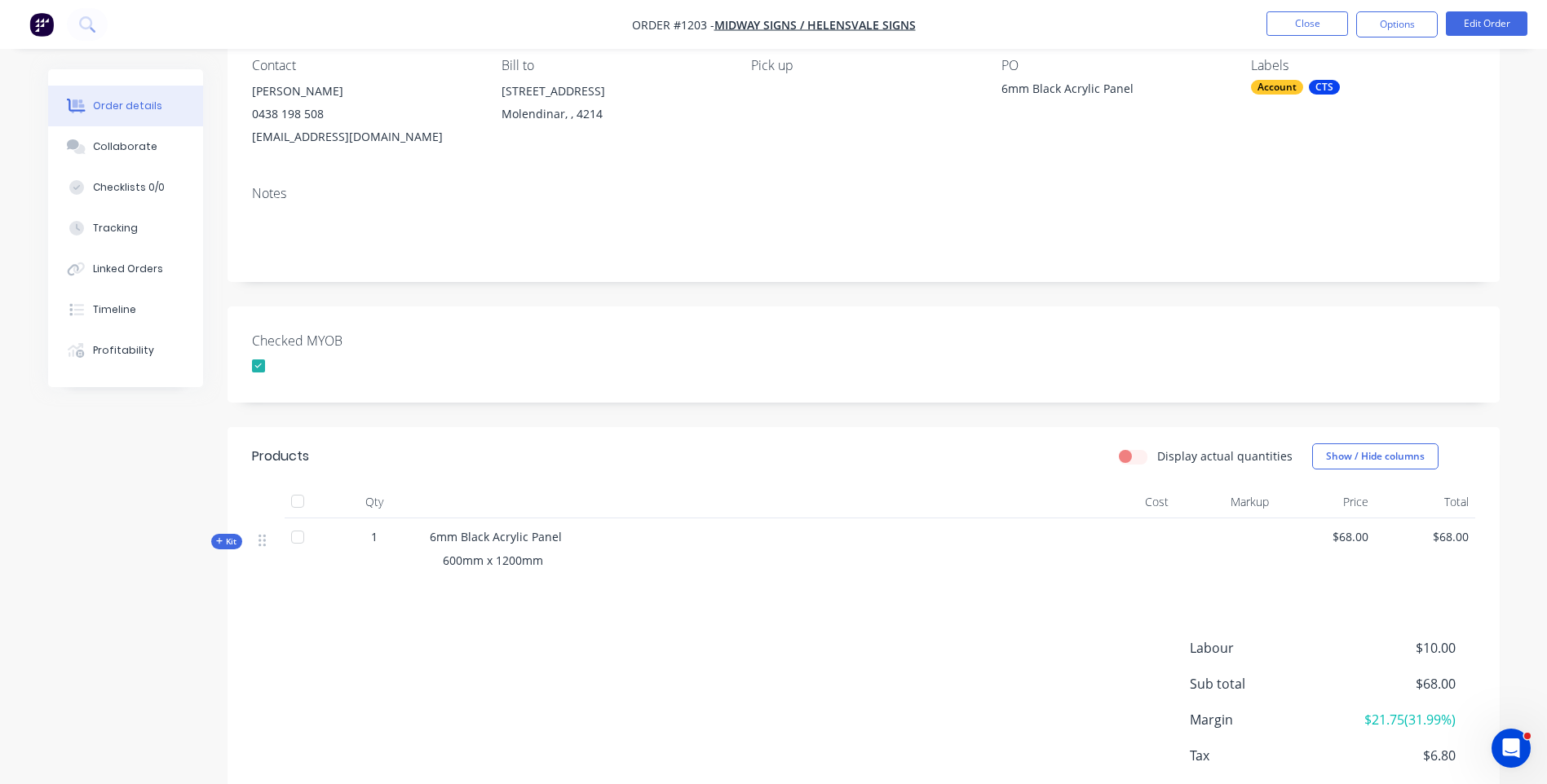
scroll to position [239, 0]
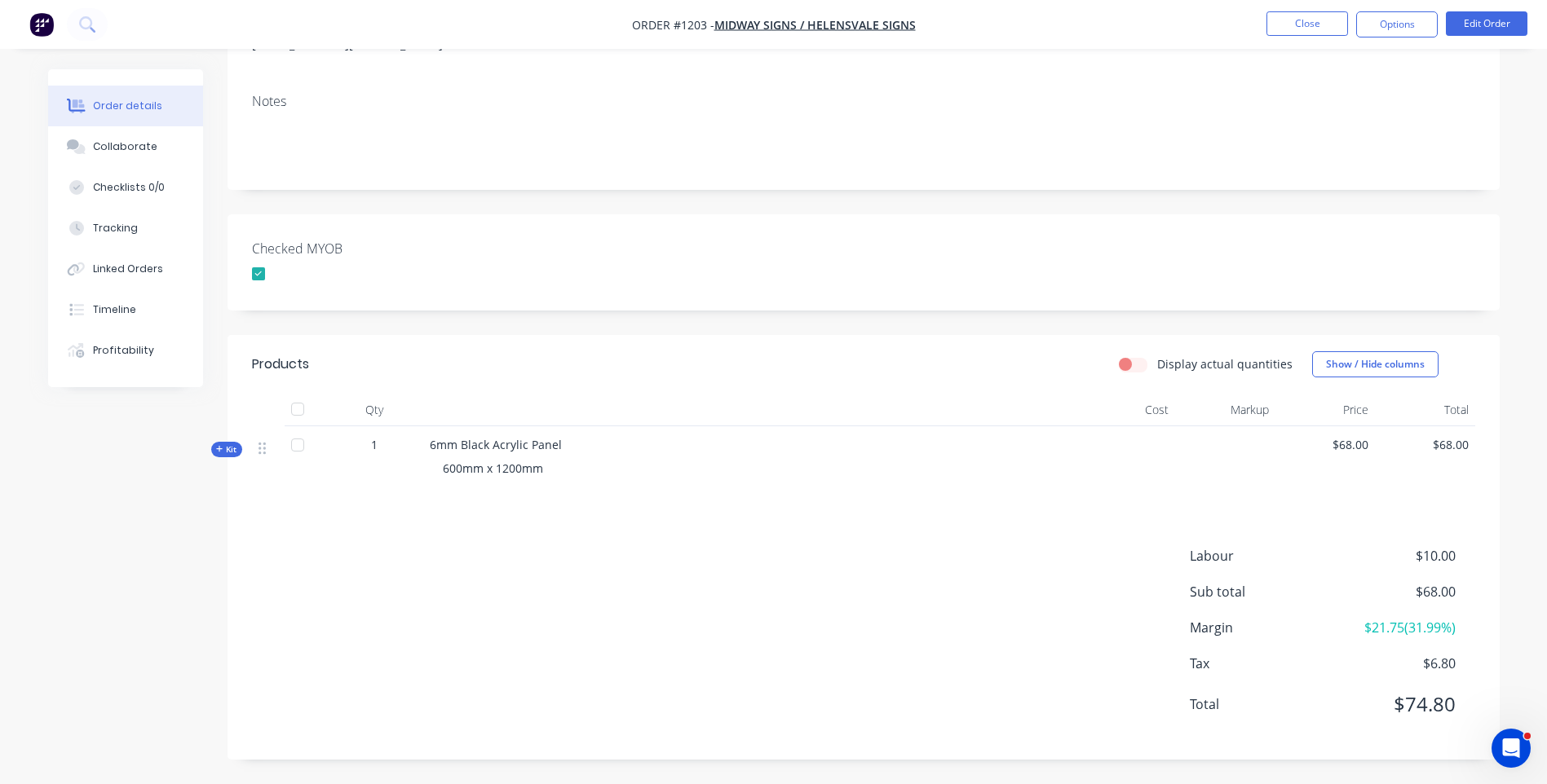
click at [218, 450] on icon at bounding box center [218, 448] width 6 height 6
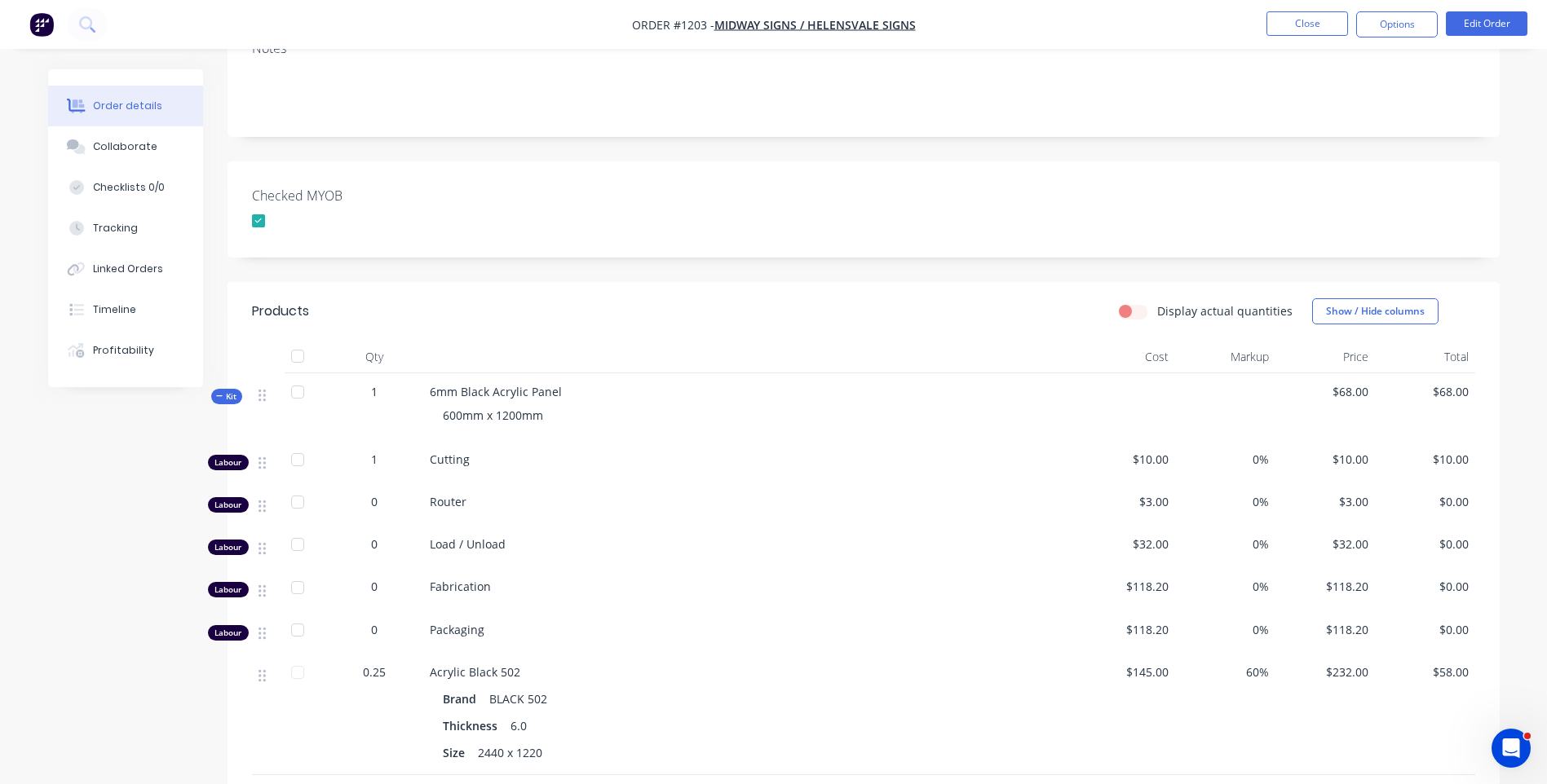
scroll to position [320, 0]
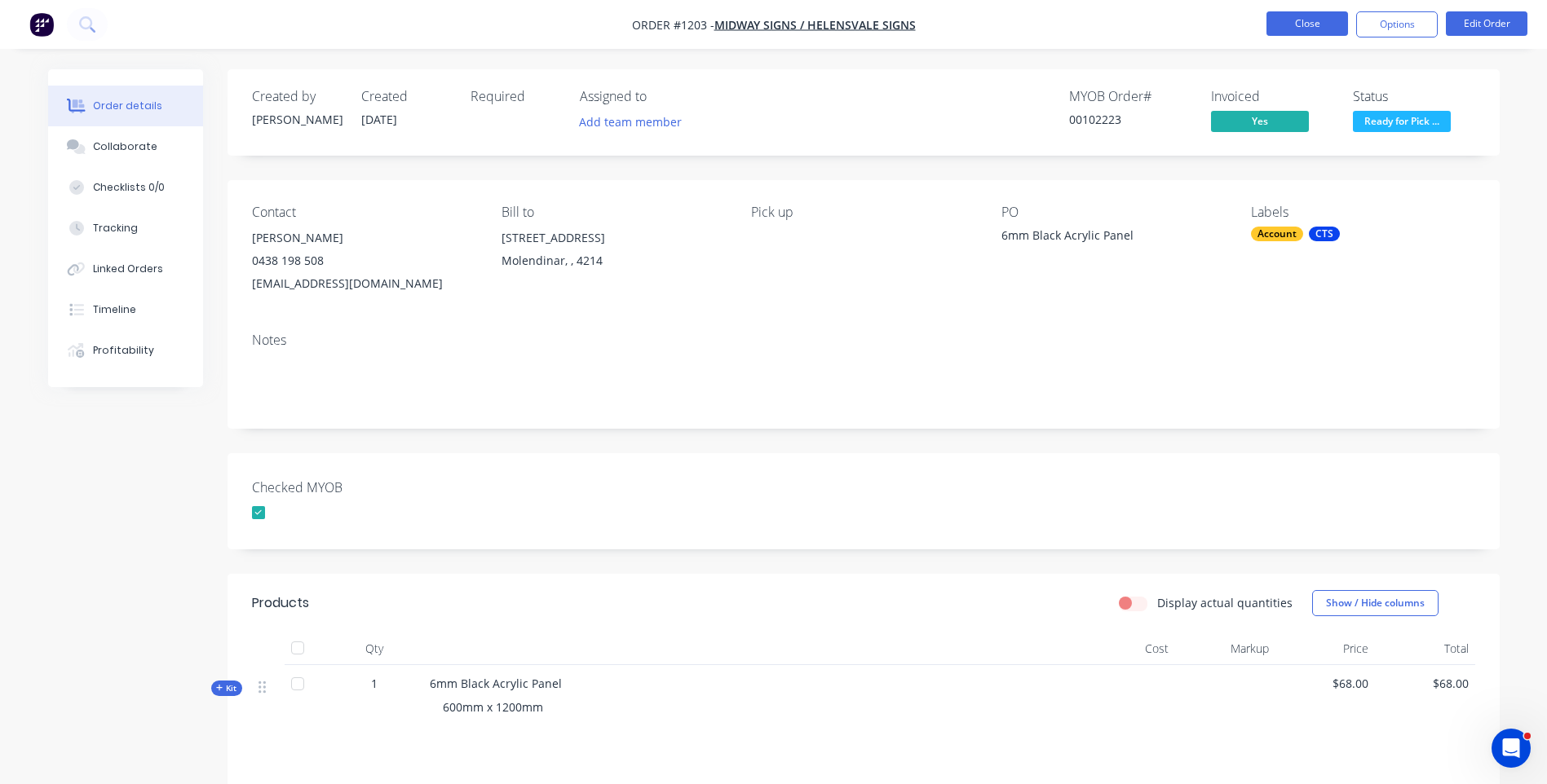
click at [1293, 23] on button "Close" at bounding box center [1307, 24] width 82 height 25
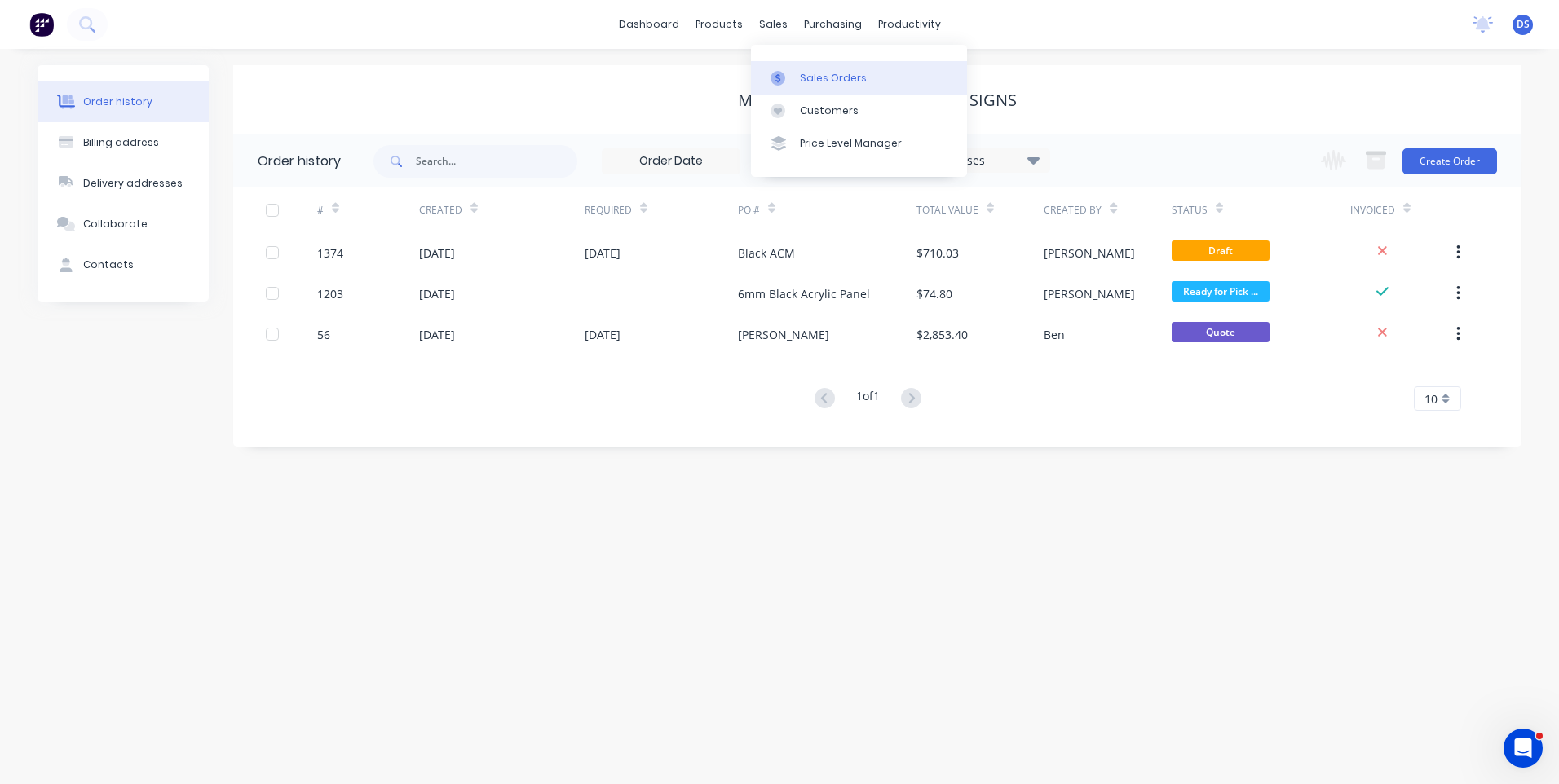
click at [816, 78] on div "Sales Orders" at bounding box center [833, 78] width 67 height 15
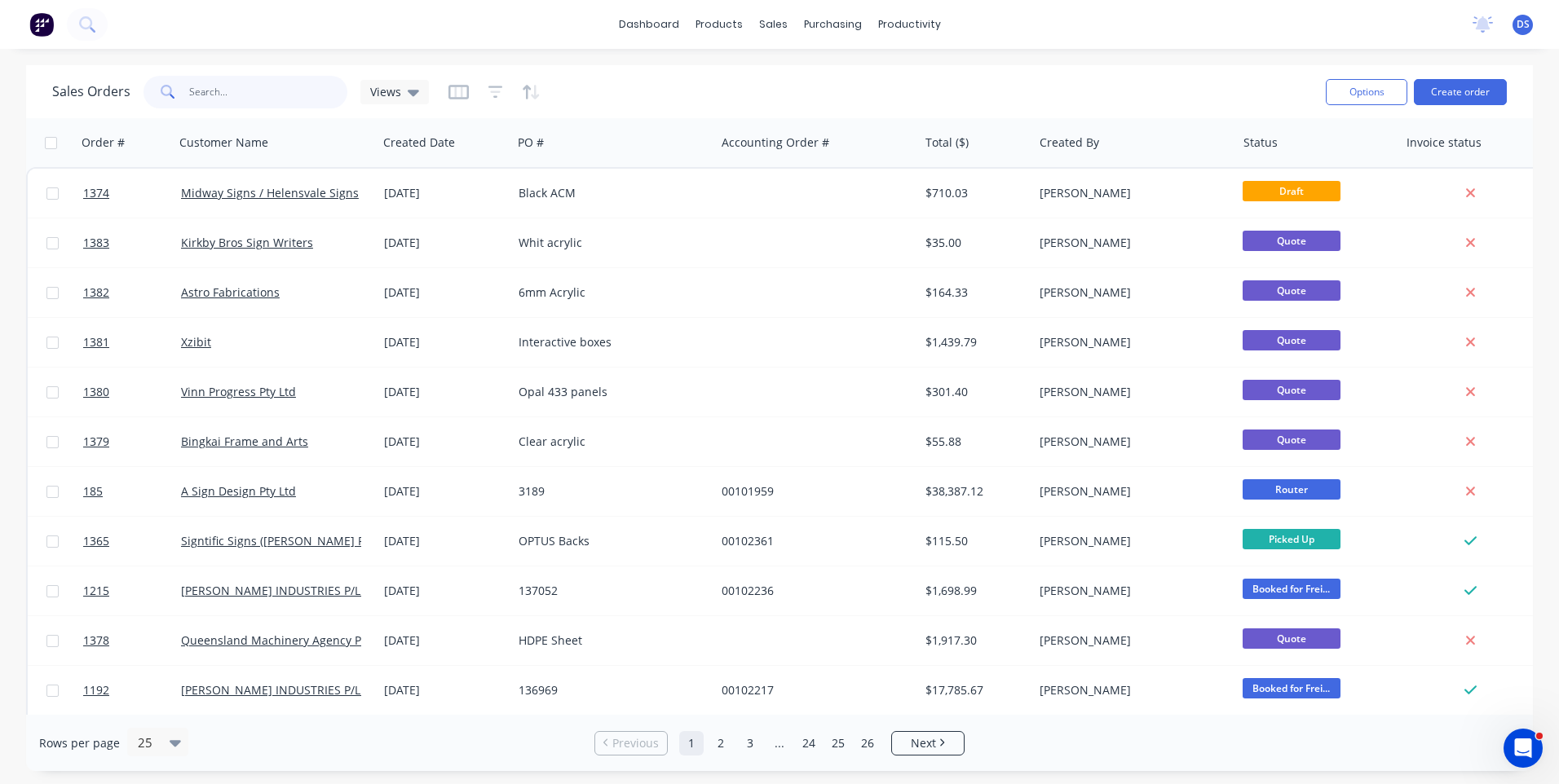
click at [214, 98] on input "text" at bounding box center [268, 91] width 159 height 32
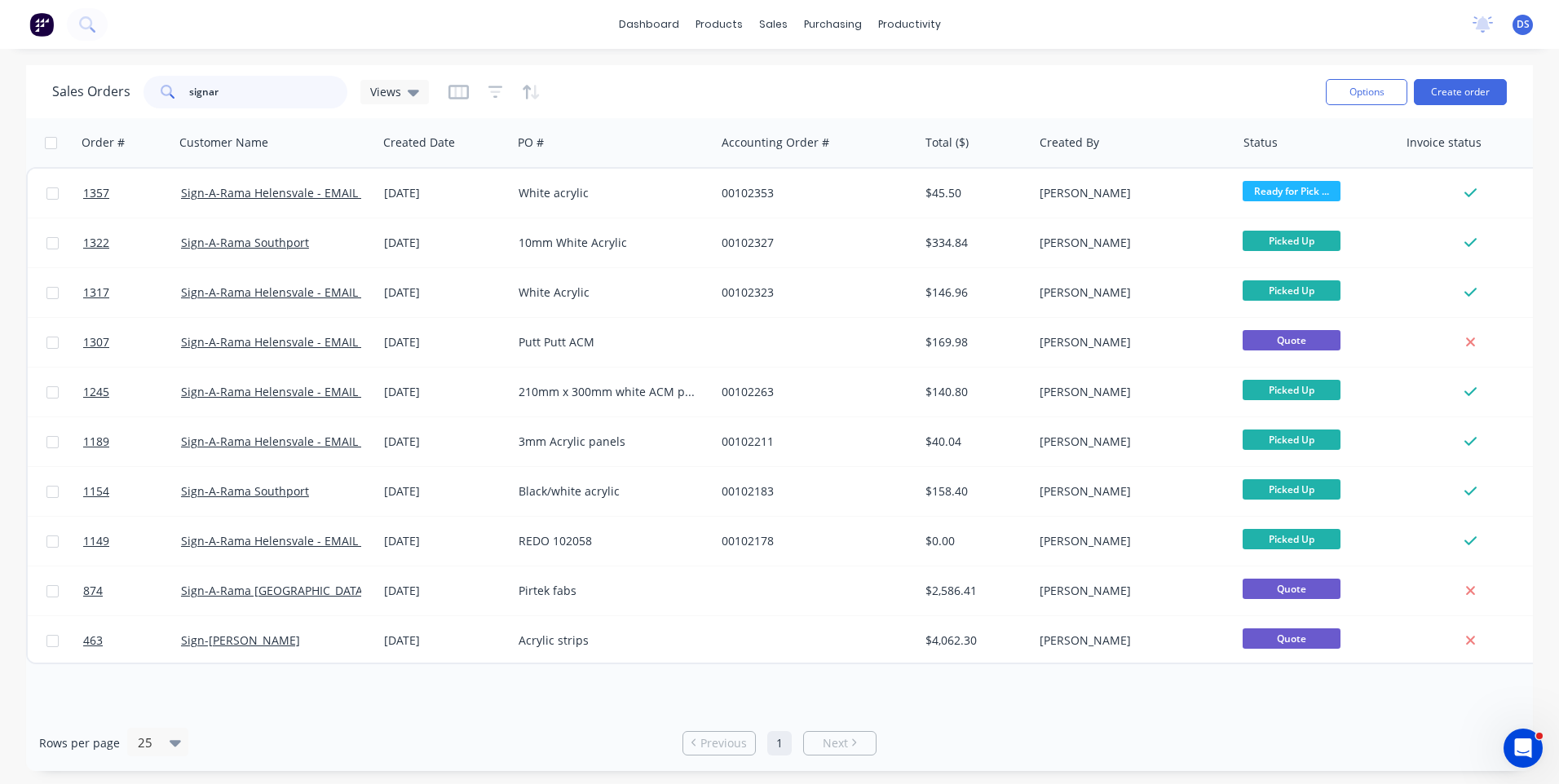
drag, startPoint x: 261, startPoint y: 89, endPoint x: 181, endPoint y: 83, distance: 80.2
click at [181, 83] on div "signar" at bounding box center [246, 91] width 204 height 32
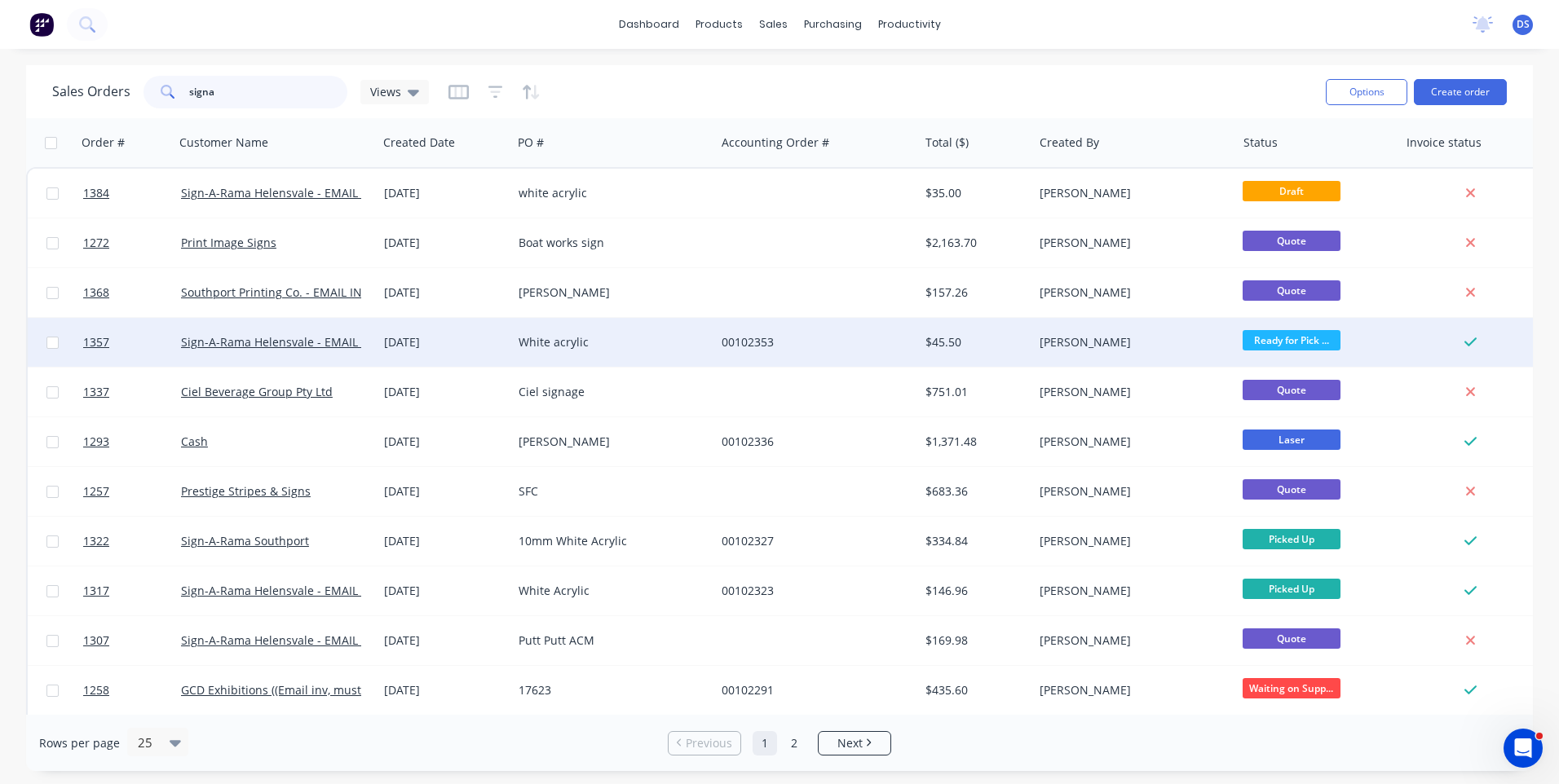
type input "signa"
click at [561, 344] on div "White acrylic" at bounding box center [609, 342] width 181 height 17
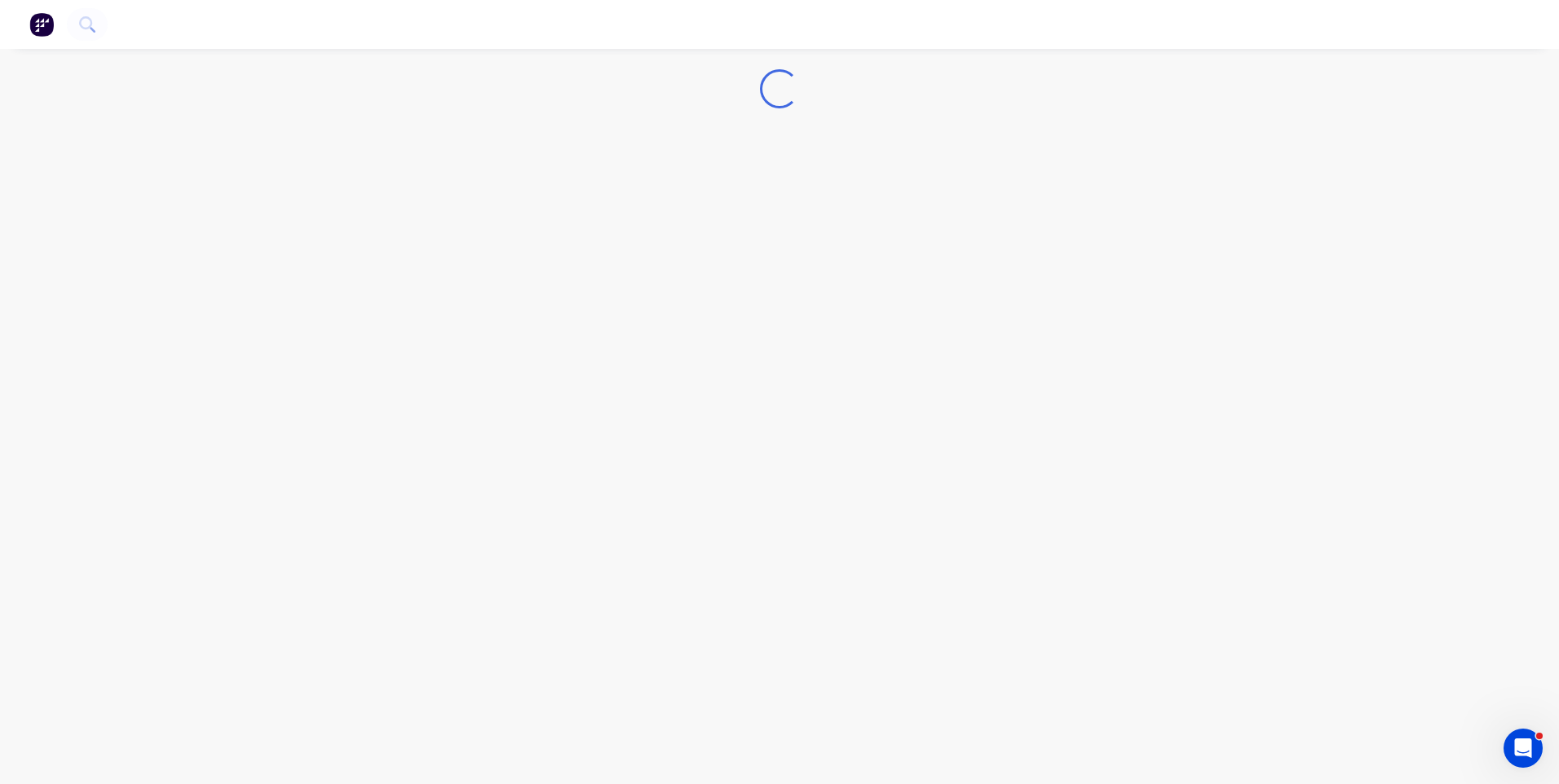
click at [561, 344] on div "Loading..." at bounding box center [779, 392] width 1559 height 784
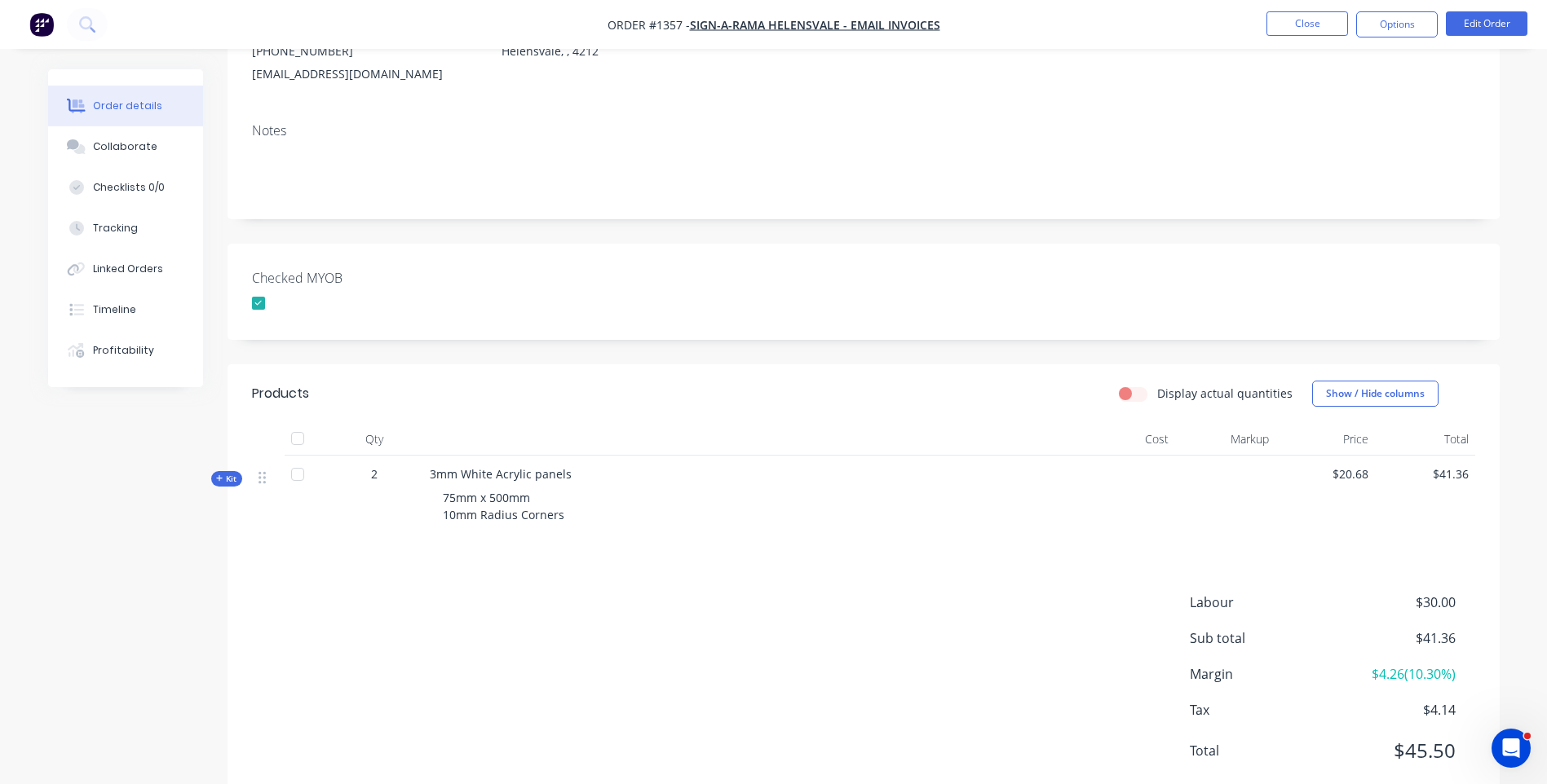
scroll to position [256, 0]
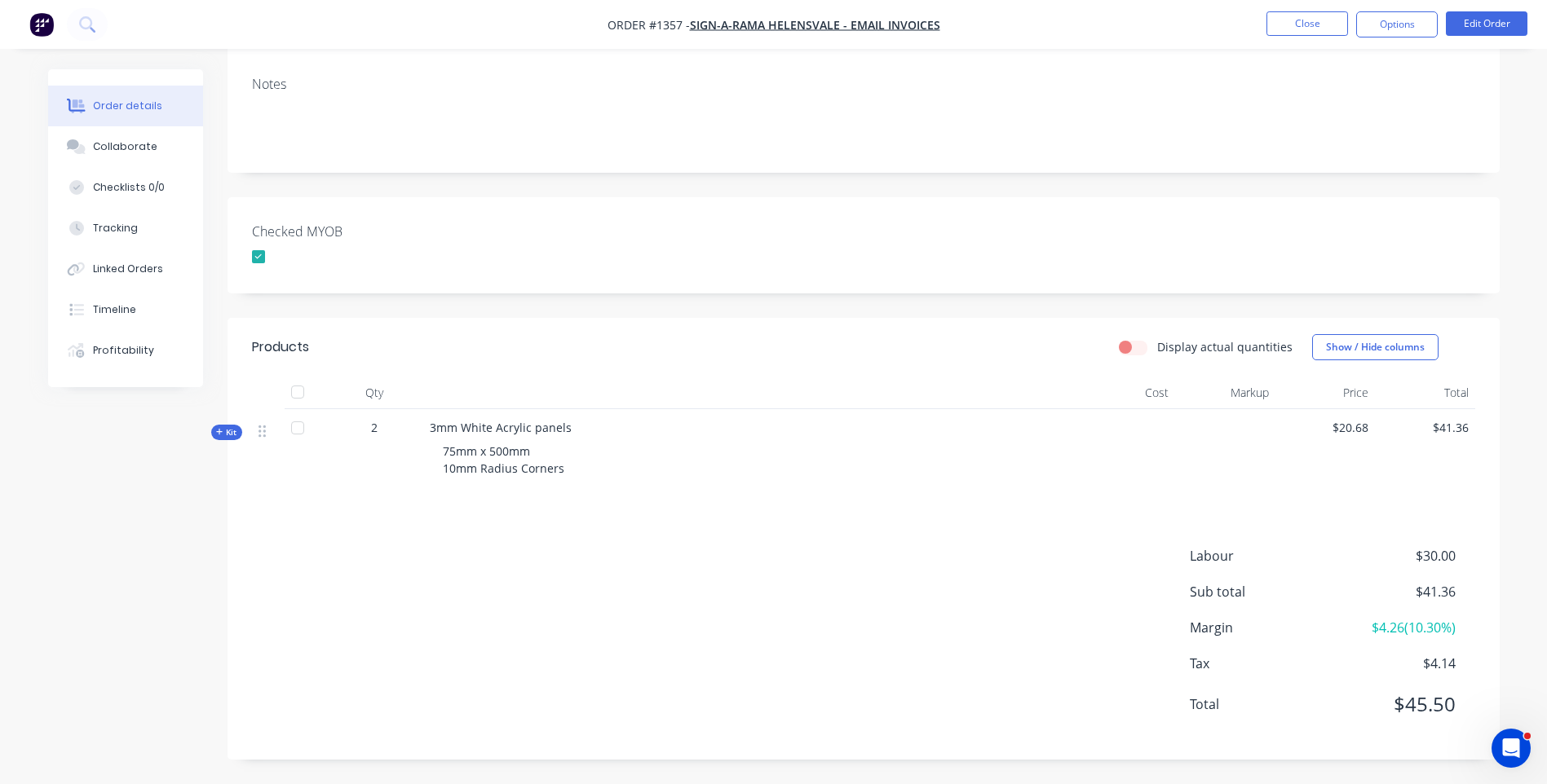
click at [220, 431] on icon at bounding box center [219, 431] width 7 height 8
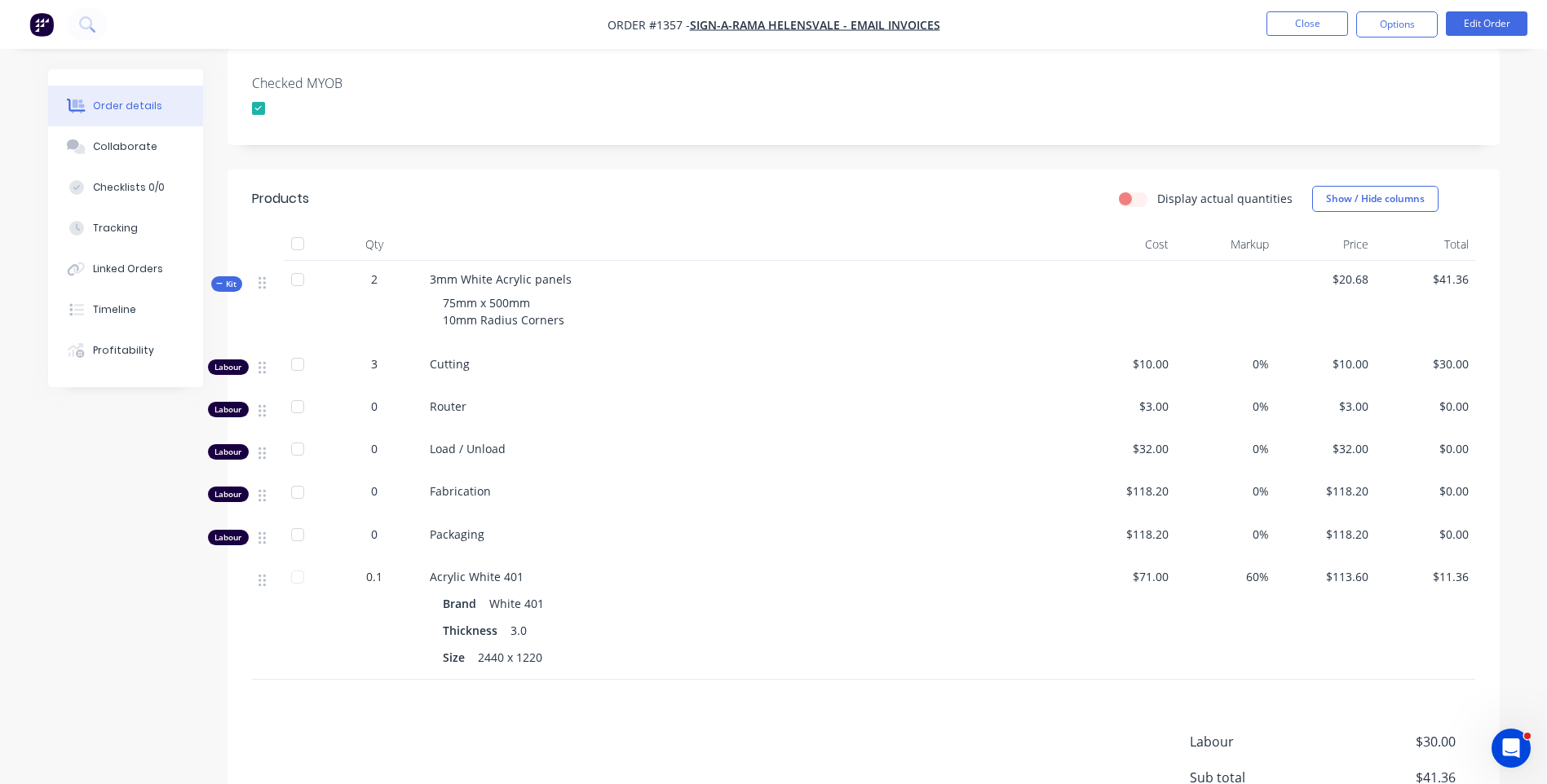
scroll to position [582, 0]
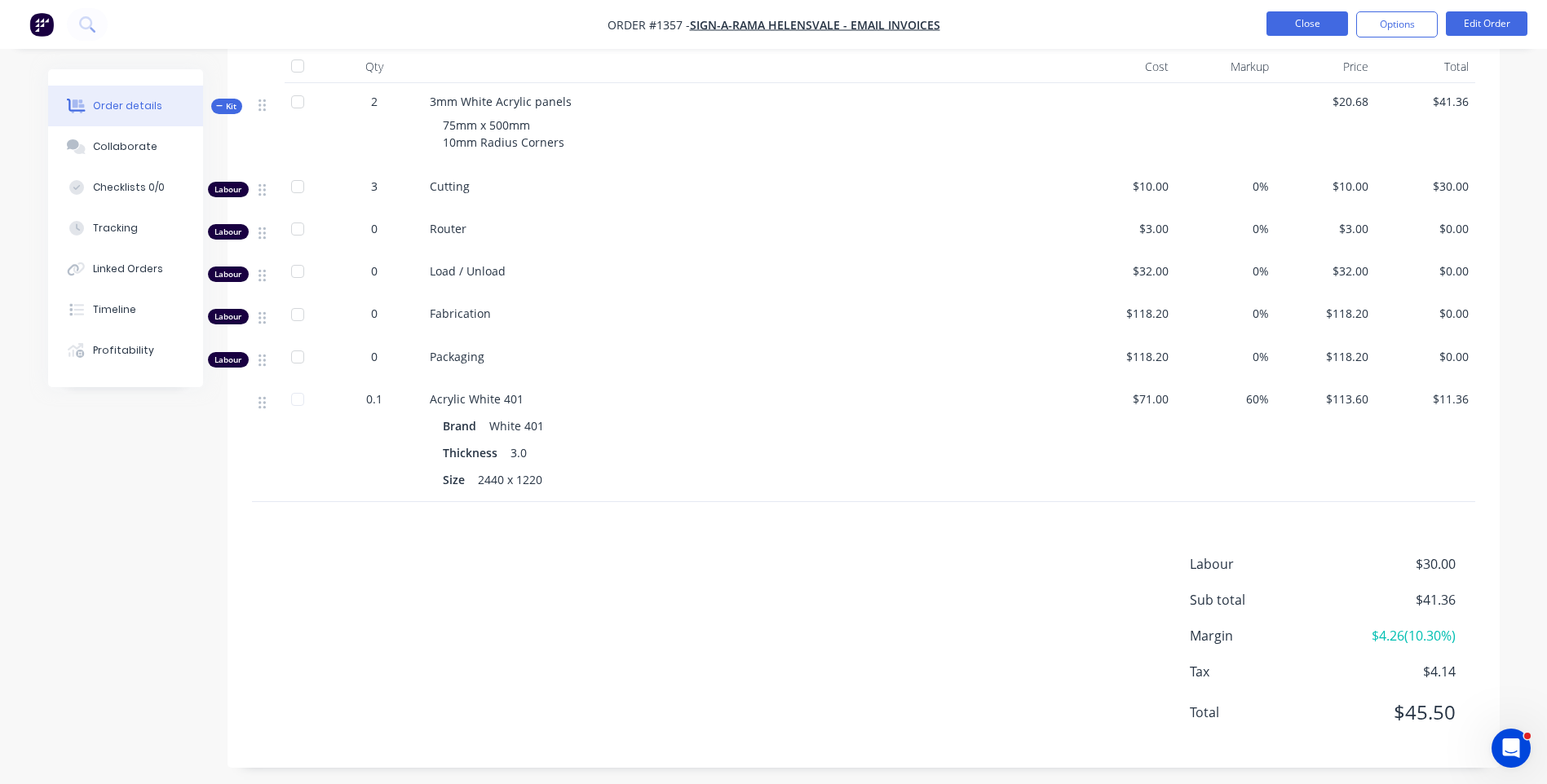
click at [1302, 31] on button "Close" at bounding box center [1307, 24] width 82 height 25
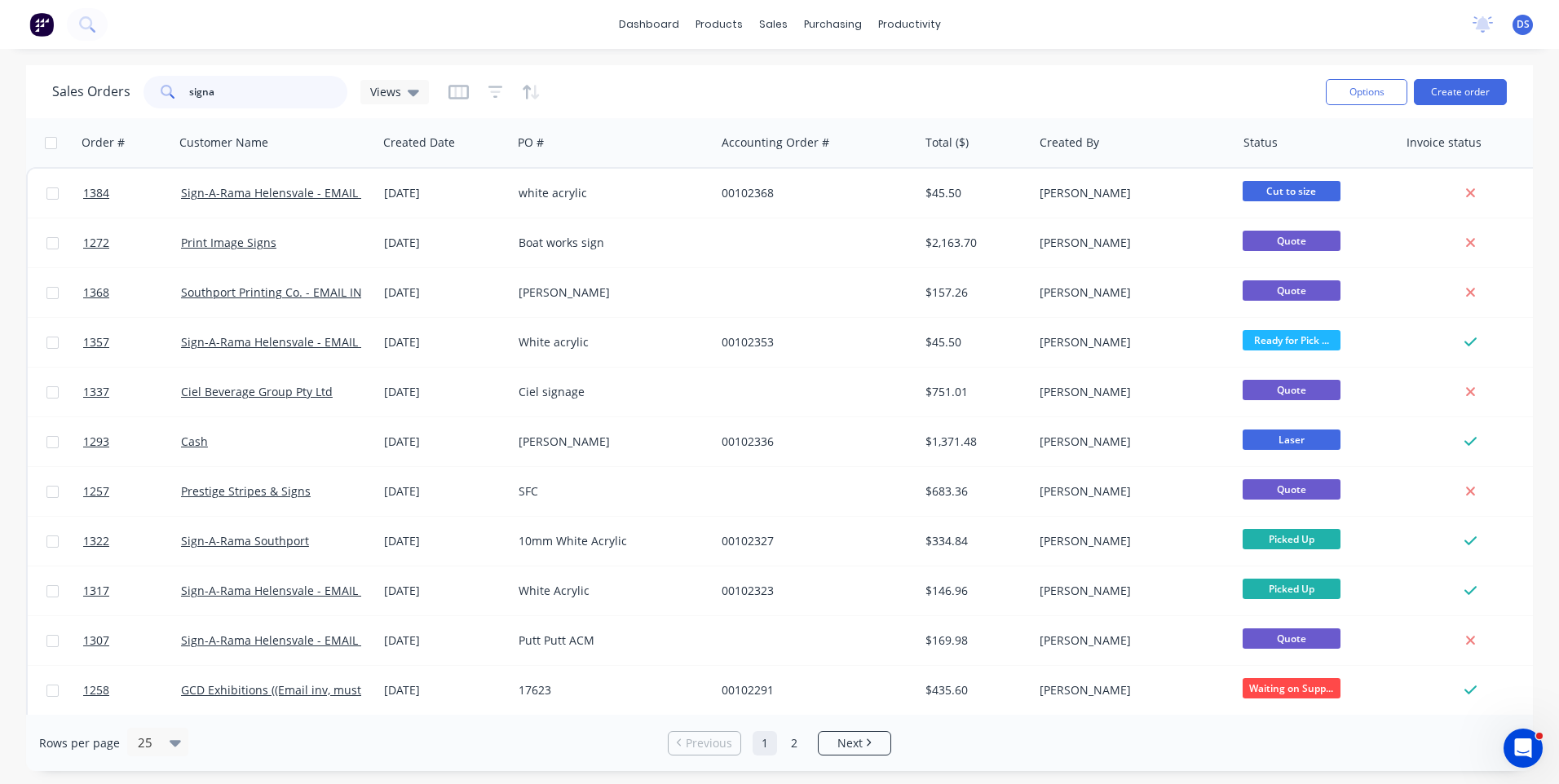
drag, startPoint x: 241, startPoint y: 89, endPoint x: 161, endPoint y: 91, distance: 80.0
click at [161, 91] on div "signa" at bounding box center [246, 91] width 204 height 32
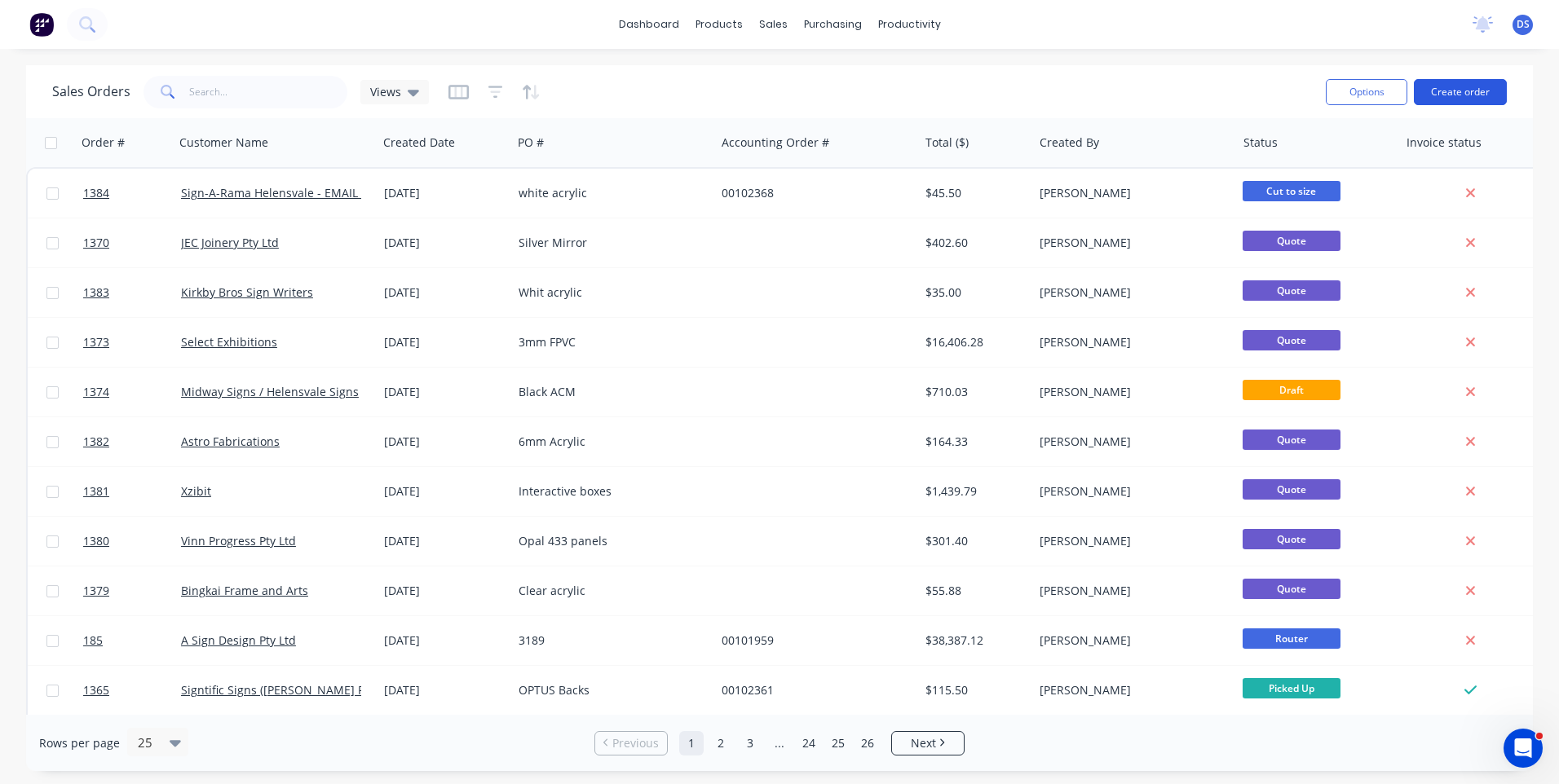
click at [1455, 91] on button "Create order" at bounding box center [1461, 92] width 93 height 26
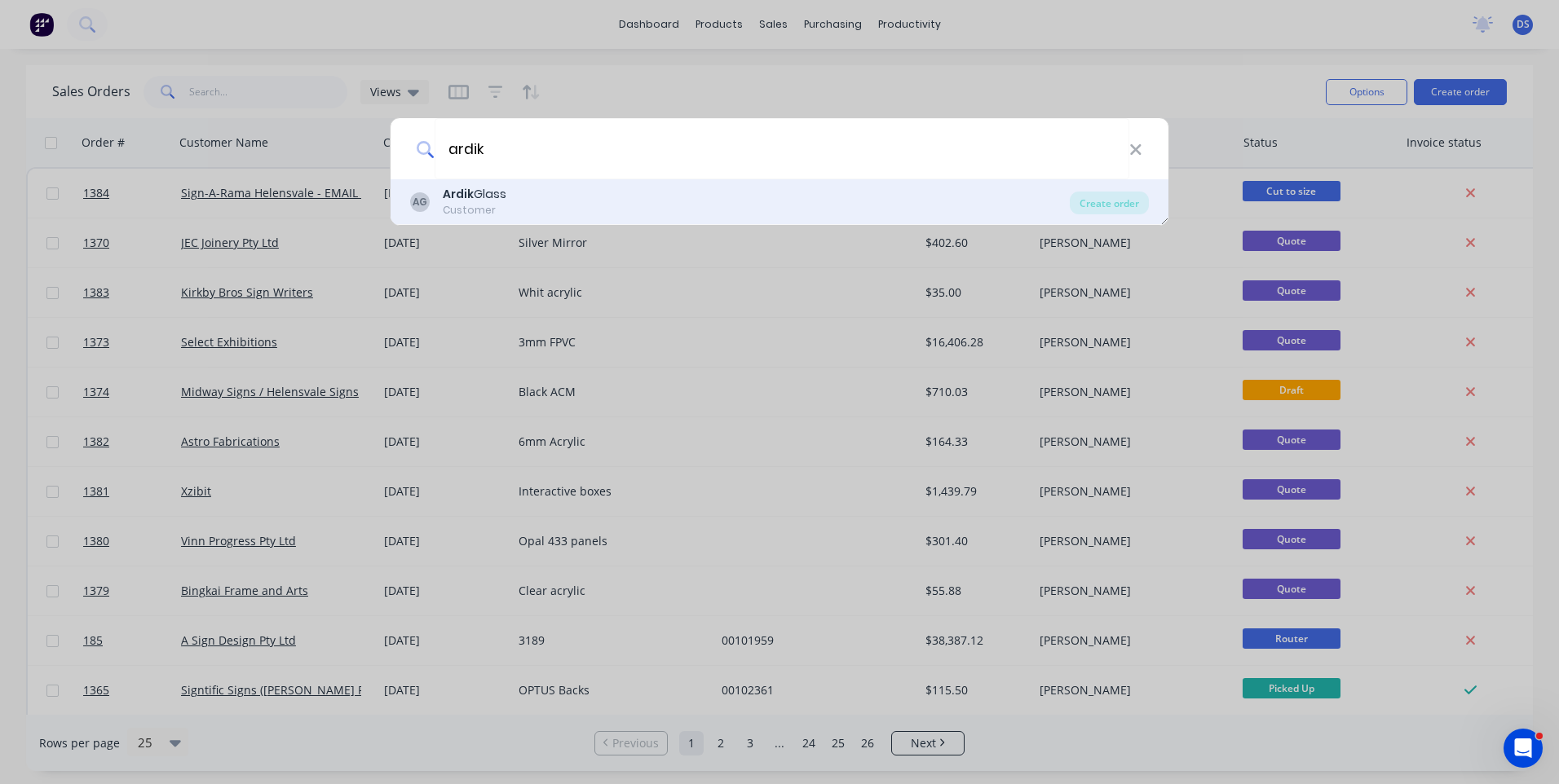
type input "ardik"
click at [468, 196] on b "Ardik" at bounding box center [458, 194] width 31 height 17
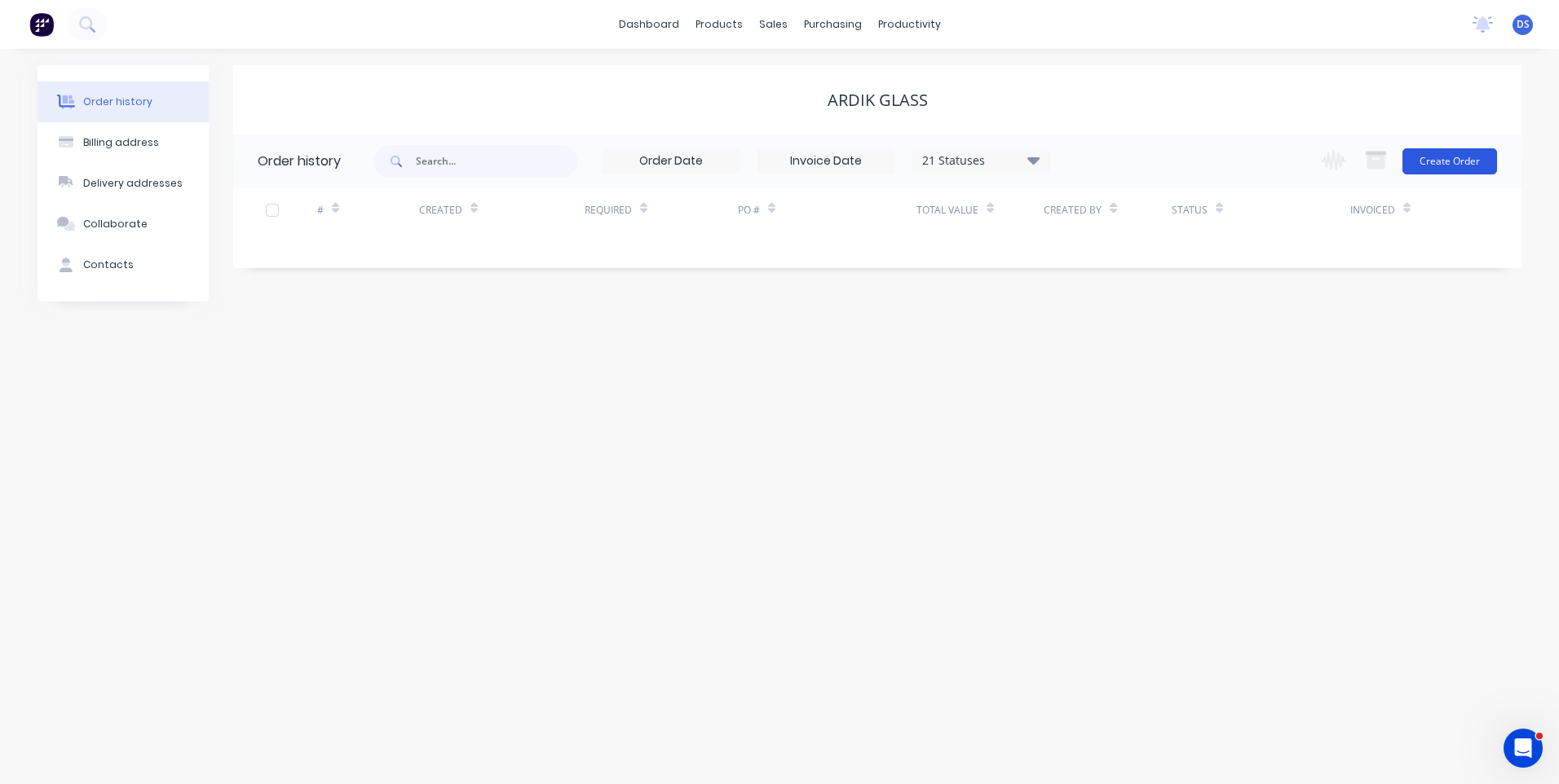
click at [1475, 167] on button "Create Order" at bounding box center [1450, 161] width 95 height 26
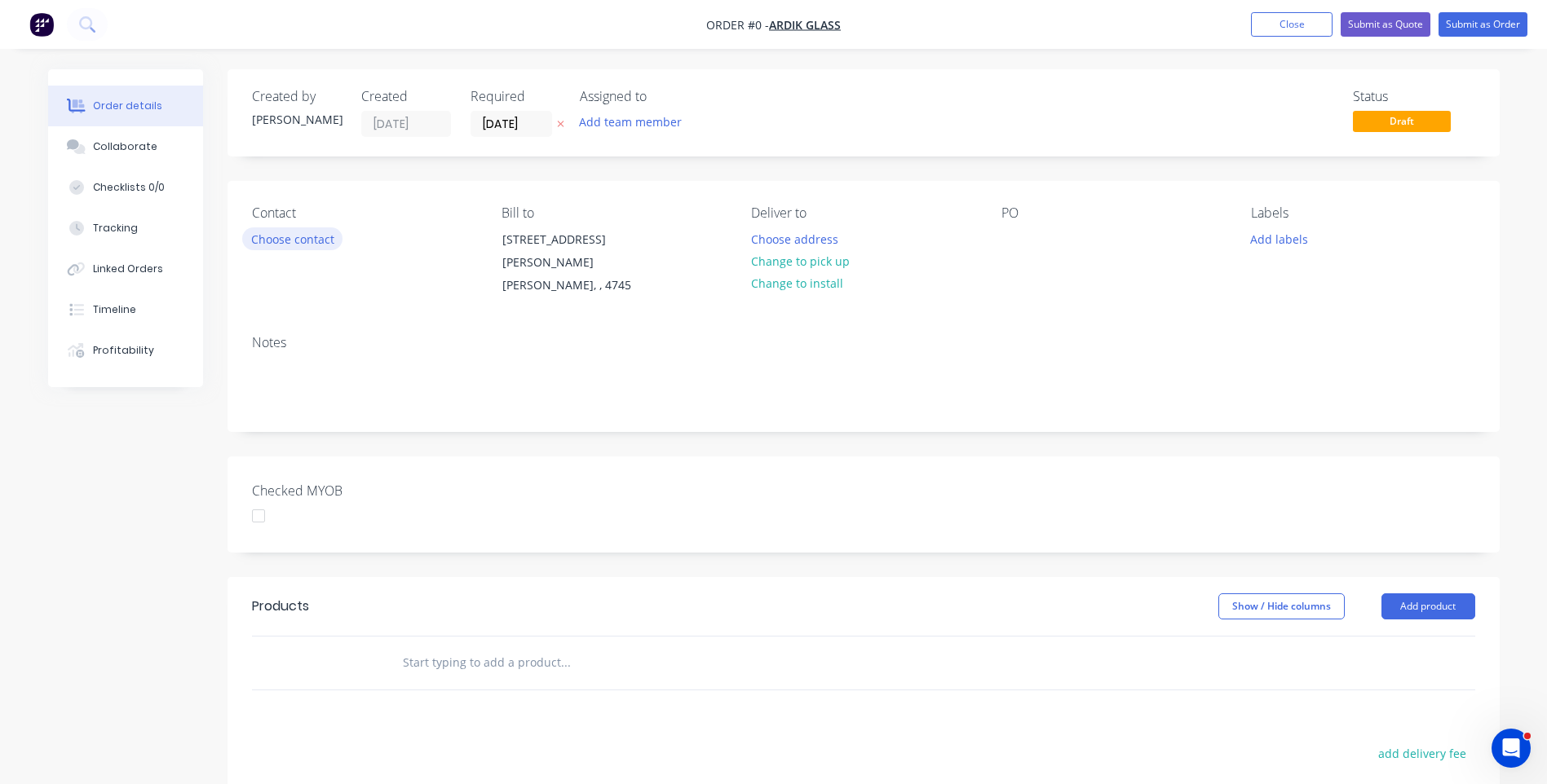
click at [296, 242] on button "Choose contact" at bounding box center [292, 238] width 100 height 22
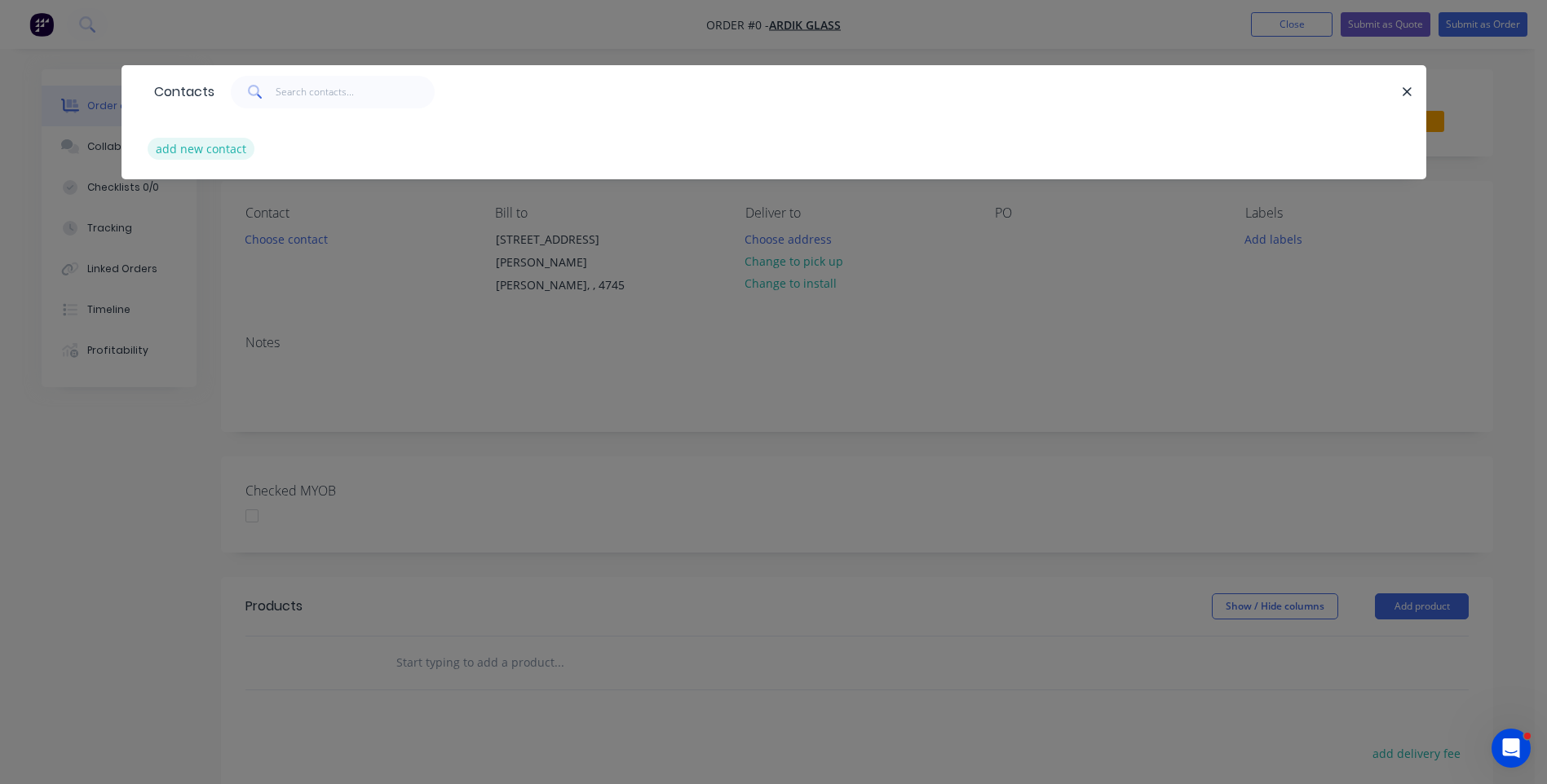
click at [189, 156] on button "add new contact" at bounding box center [201, 148] width 108 height 22
select select "AU"
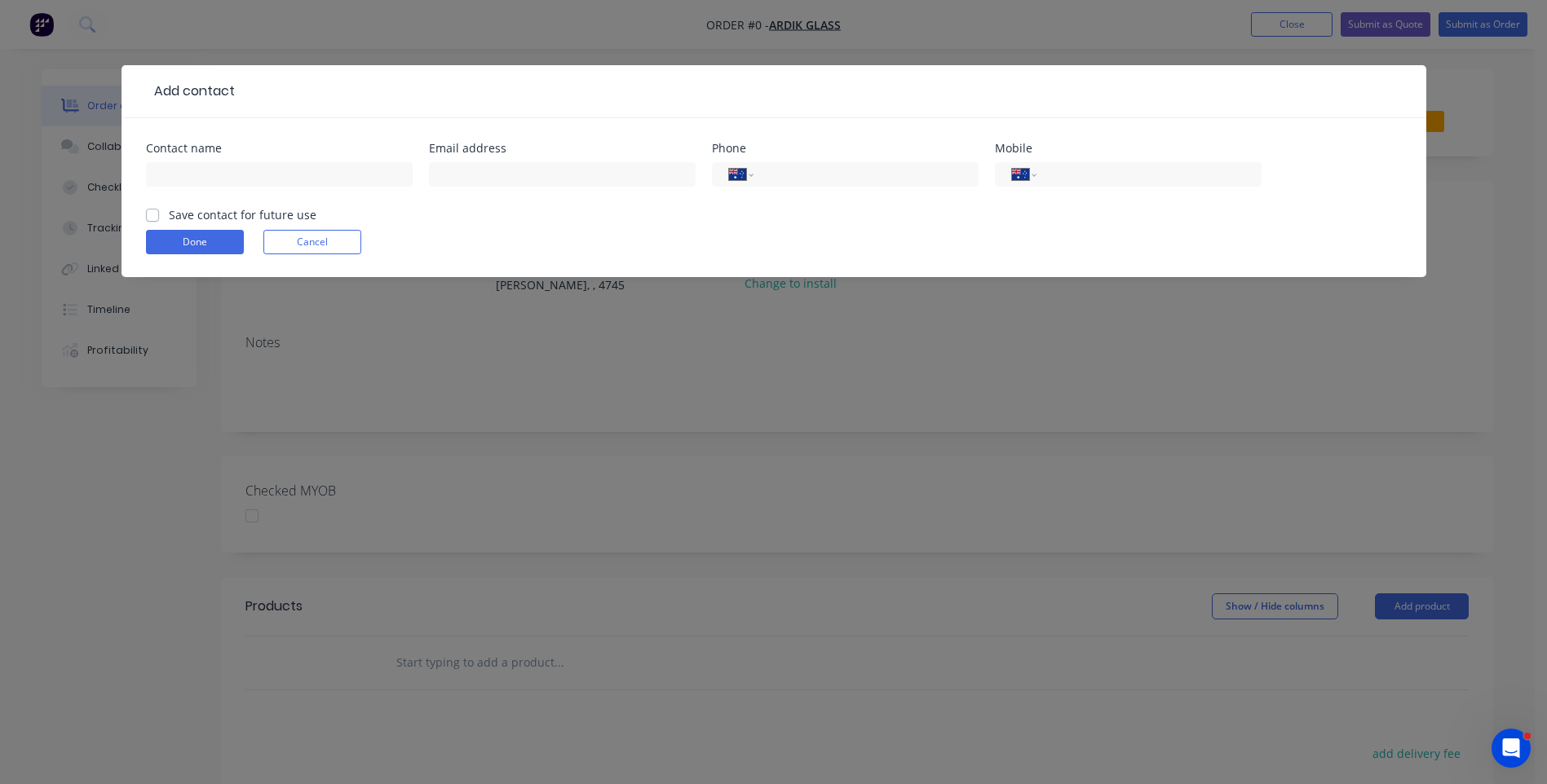
click at [176, 73] on header "Add contact" at bounding box center [774, 91] width 1305 height 53
paste input "Cassy Campbell"
type input "Cassy Campbell"
click at [173, 72] on header "Add contact" at bounding box center [774, 91] width 1305 height 53
paste input "0400 681 963 Email: admin@ardikglass.com.au"
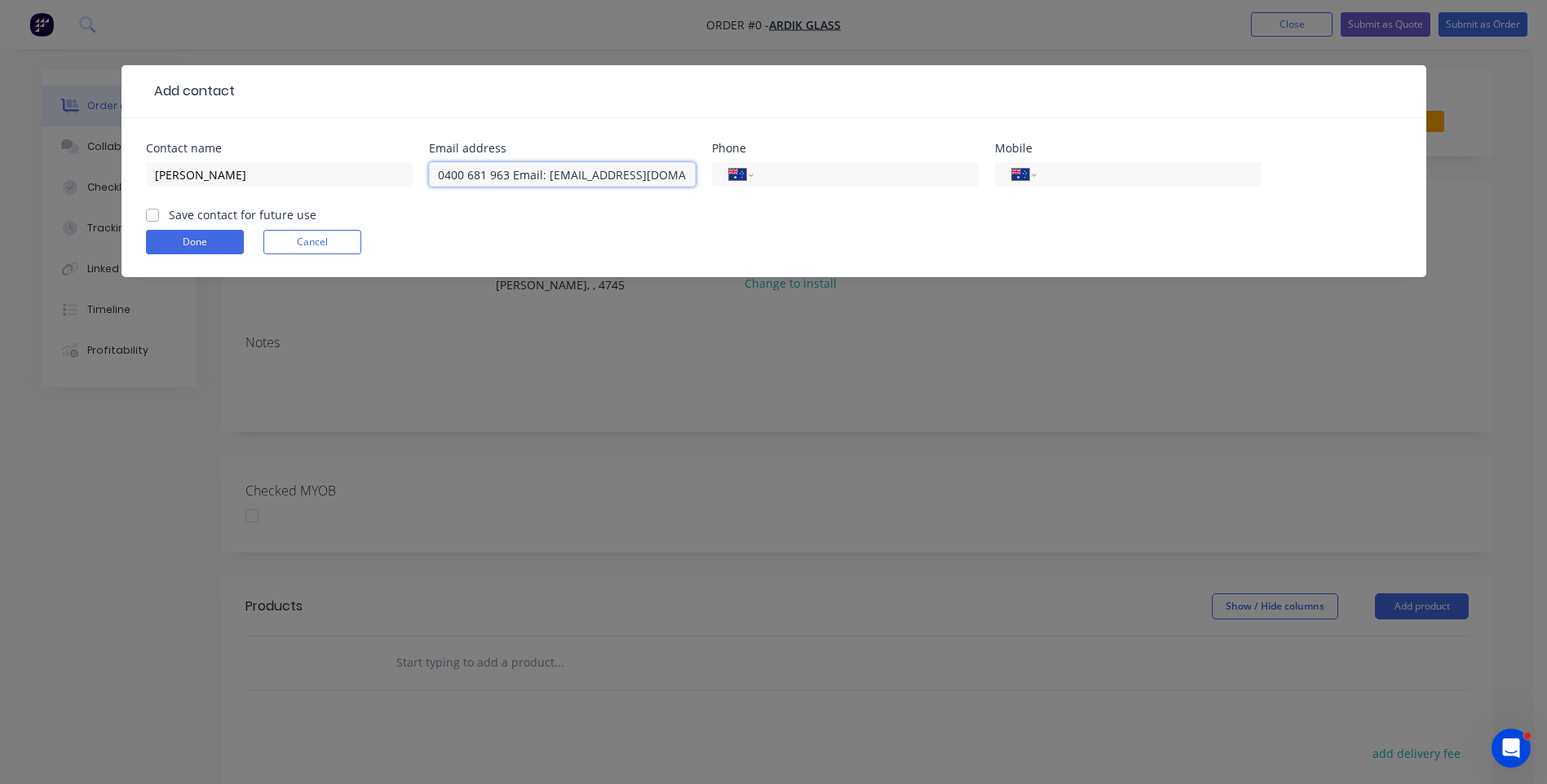
drag, startPoint x: 505, startPoint y: 172, endPoint x: 438, endPoint y: 177, distance: 67.2
click at [438, 177] on input "0400 681 963 Email: admin@ardikglass.com.au" at bounding box center [562, 175] width 267 height 25
type input "Email: admin@ardikglass.com.au"
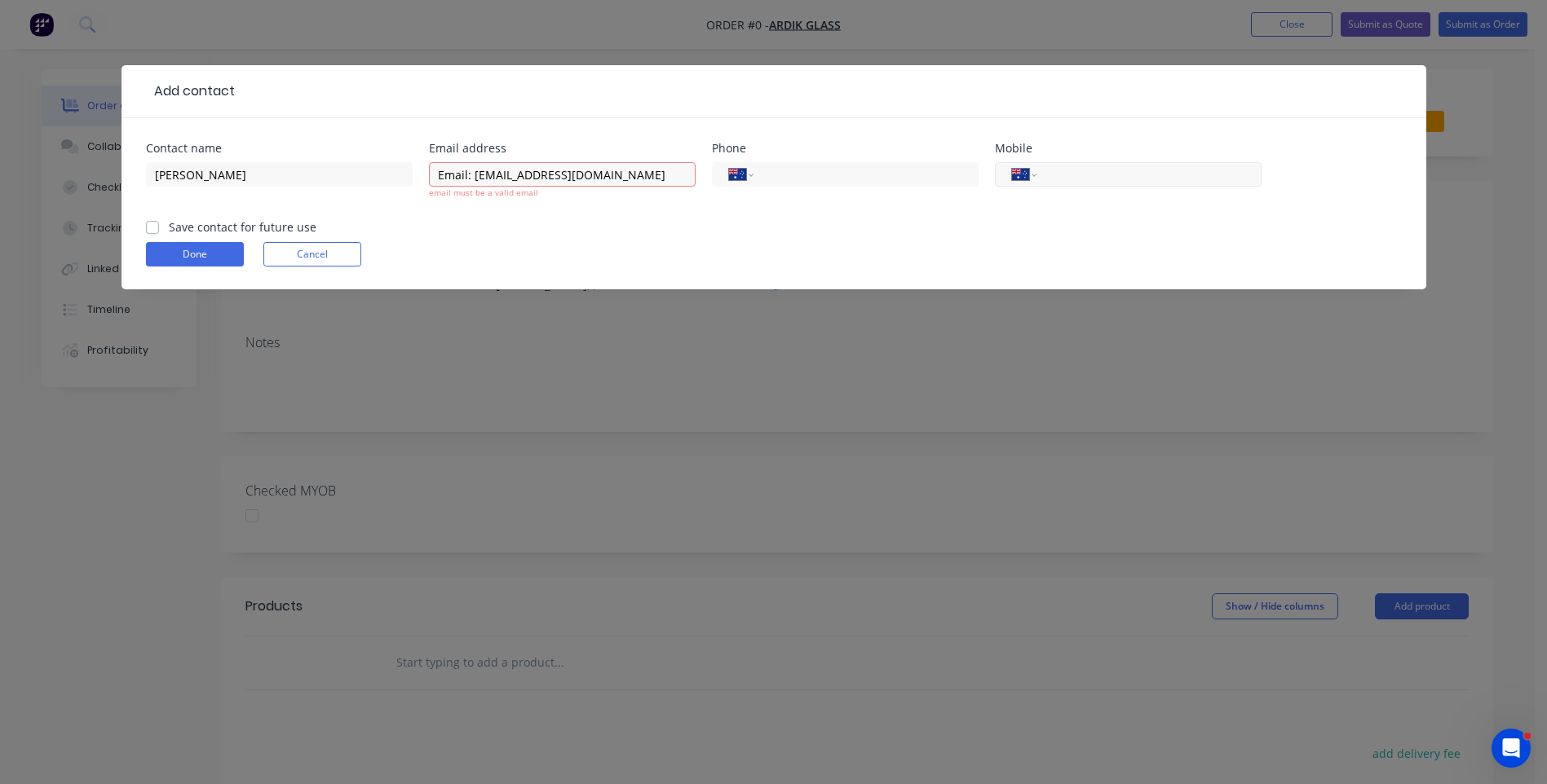
paste input "0400 681 963"
type input "0400 681 963"
click at [477, 175] on input "Email: admin@ardikglass.com.au" at bounding box center [562, 175] width 267 height 25
click at [605, 176] on input "admin@ardikglass.com.au" at bounding box center [562, 175] width 267 height 25
type input "admin@ardikglass.com.au"
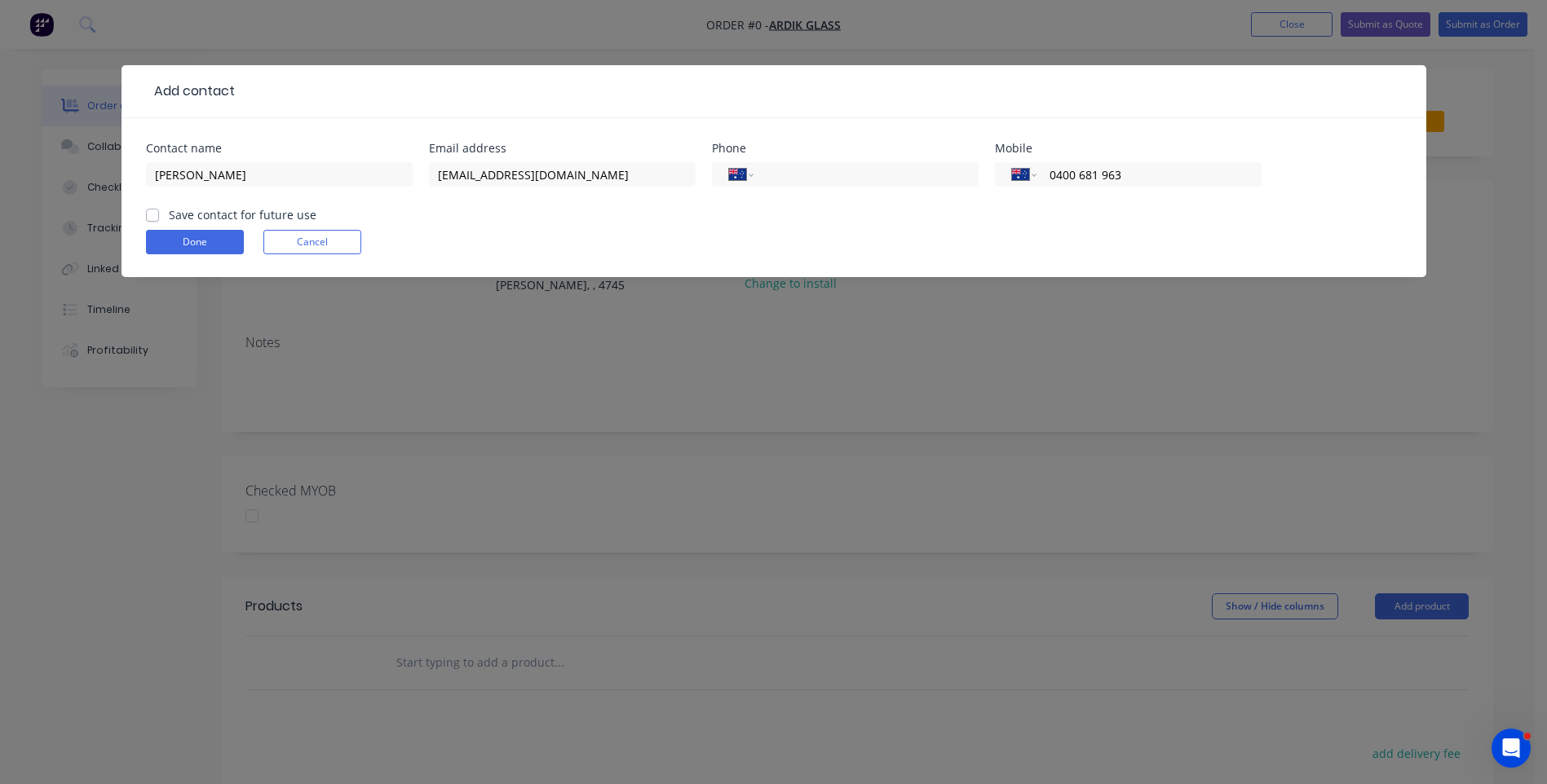
click at [540, 250] on div "Done Cancel" at bounding box center [773, 242] width 1256 height 25
click at [168, 214] on label "Save contact for future use" at bounding box center [242, 215] width 147 height 18
click at [152, 214] on input "Save contact for future use" at bounding box center [152, 214] width 13 height 16
checkbox input "true"
click at [180, 237] on button "Done" at bounding box center [195, 242] width 98 height 25
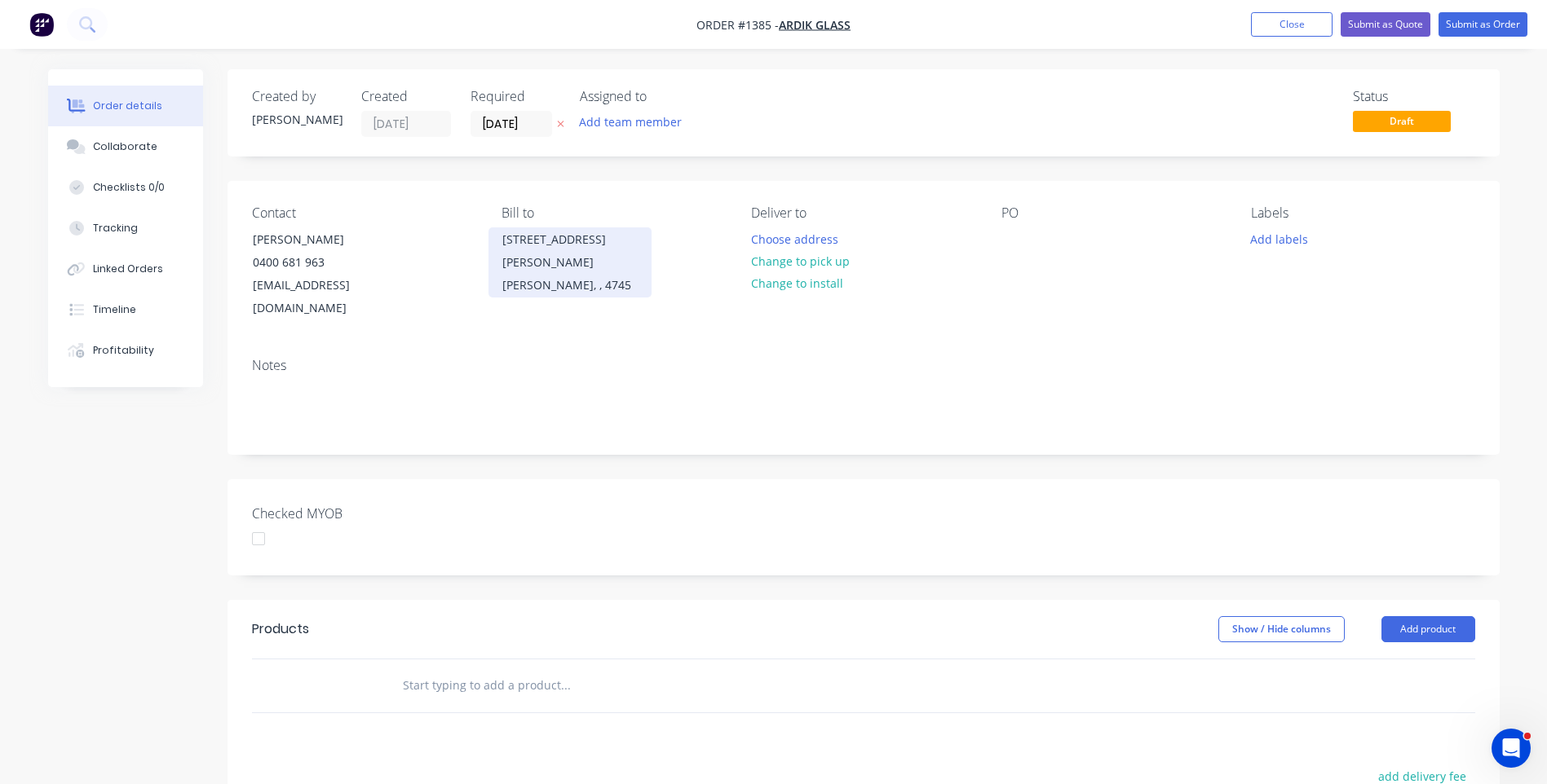
click at [566, 274] on div "DYSART, , 4745" at bounding box center [570, 285] width 135 height 23
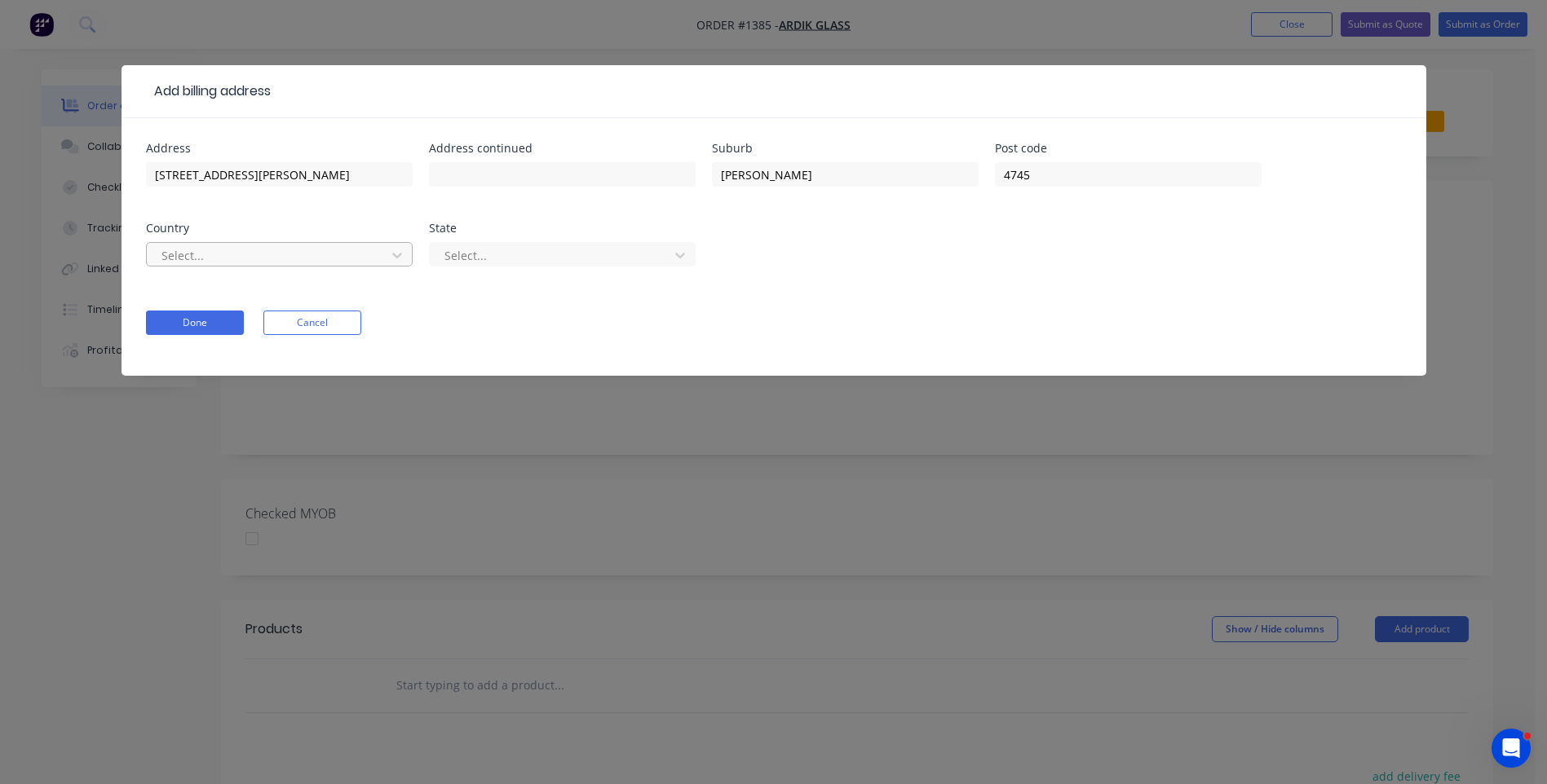
click at [311, 260] on div at bounding box center [269, 255] width 218 height 20
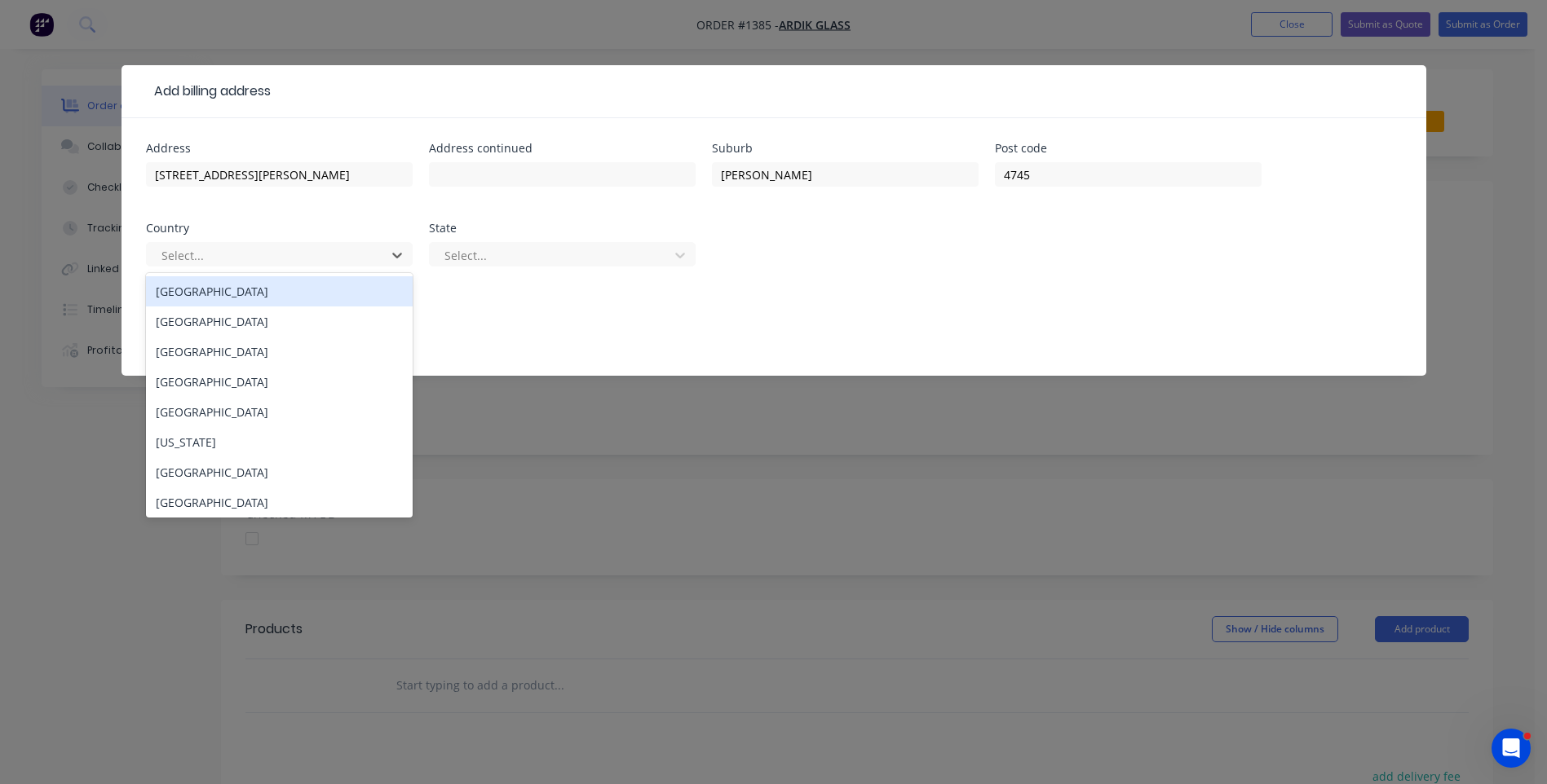
click at [215, 299] on div "[GEOGRAPHIC_DATA]" at bounding box center [279, 291] width 267 height 30
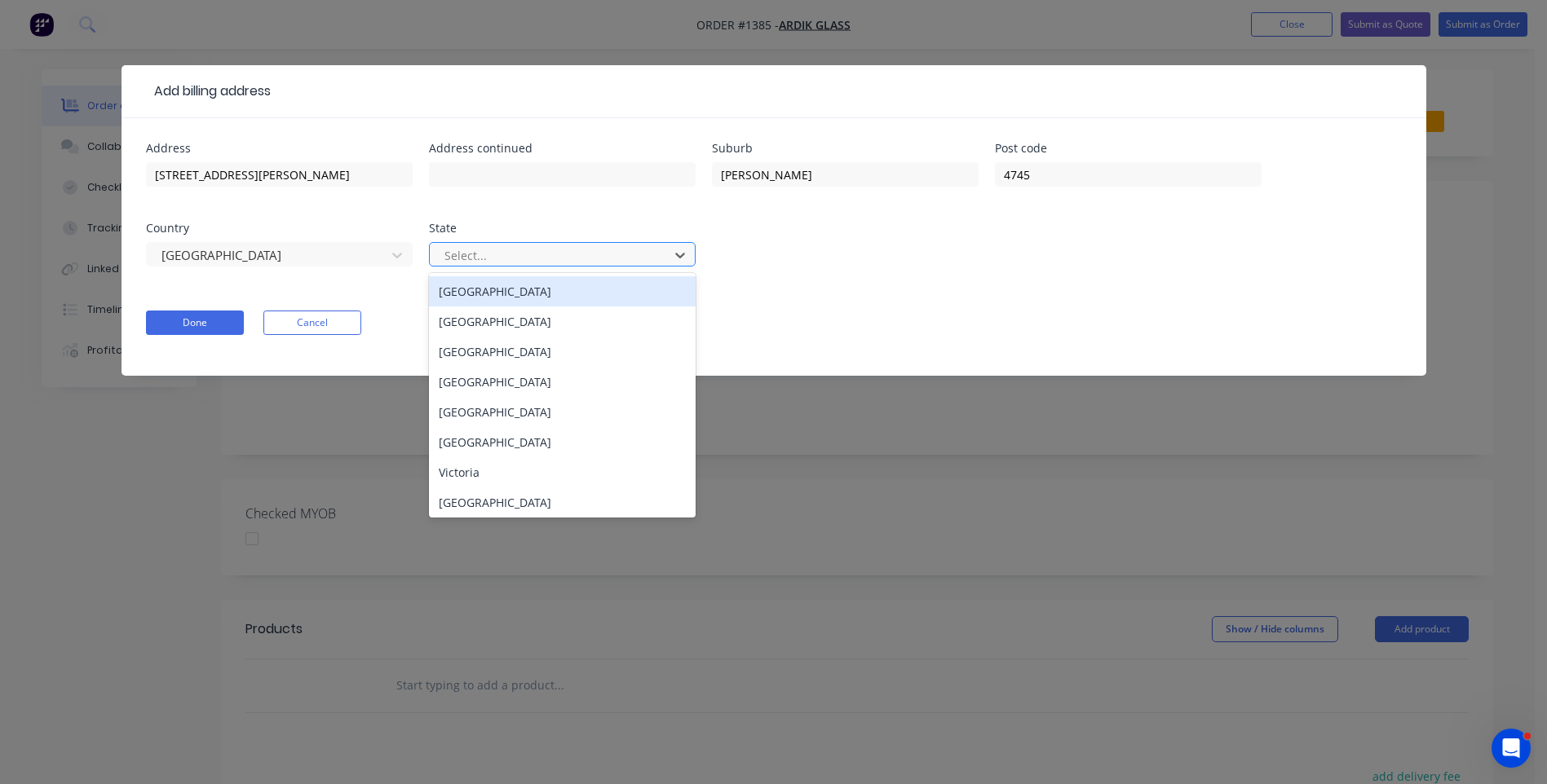
click at [540, 260] on div at bounding box center [552, 255] width 218 height 20
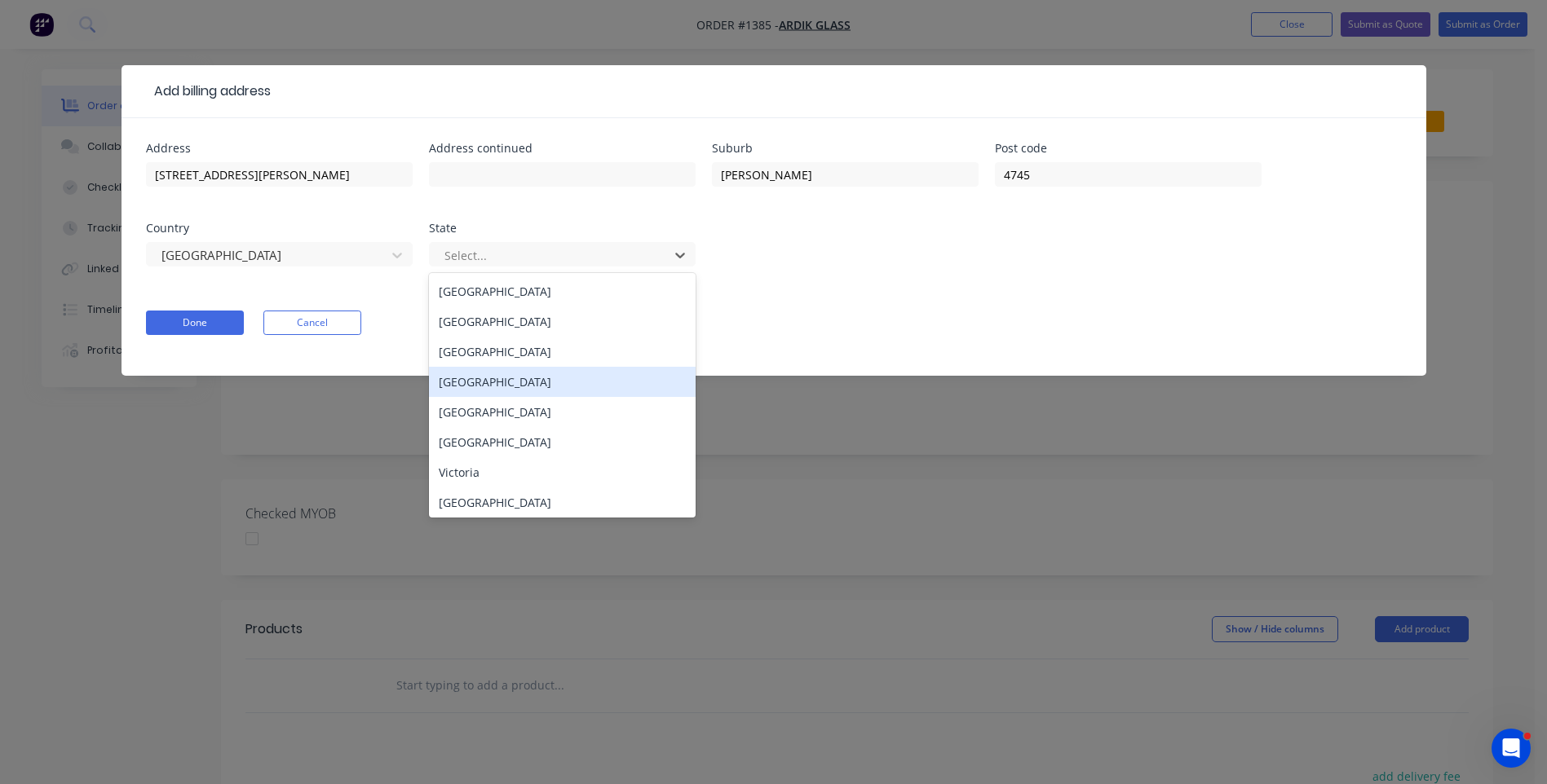
click at [489, 388] on div "[GEOGRAPHIC_DATA]" at bounding box center [562, 381] width 267 height 30
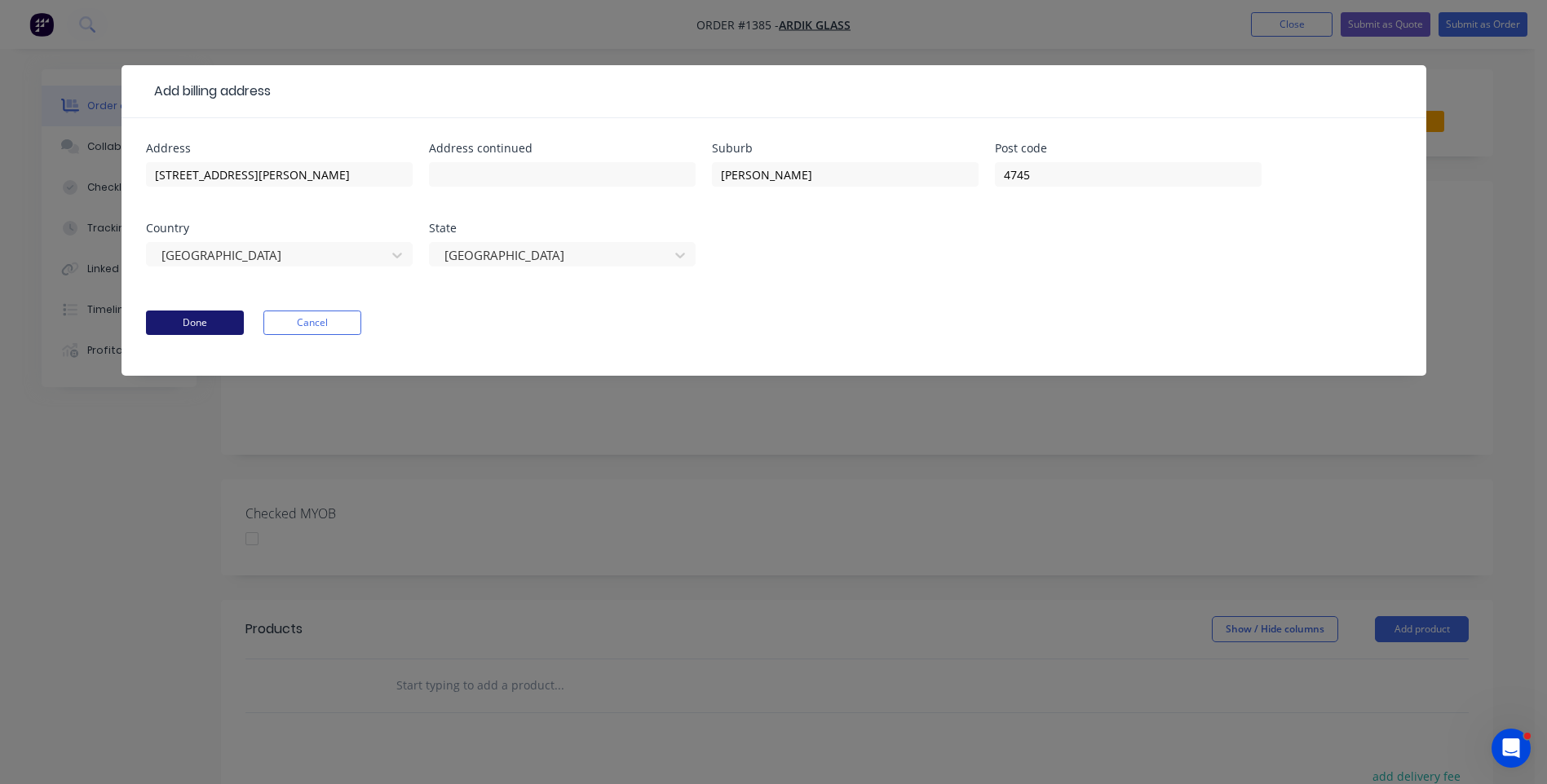
click at [213, 323] on button "Done" at bounding box center [195, 323] width 98 height 25
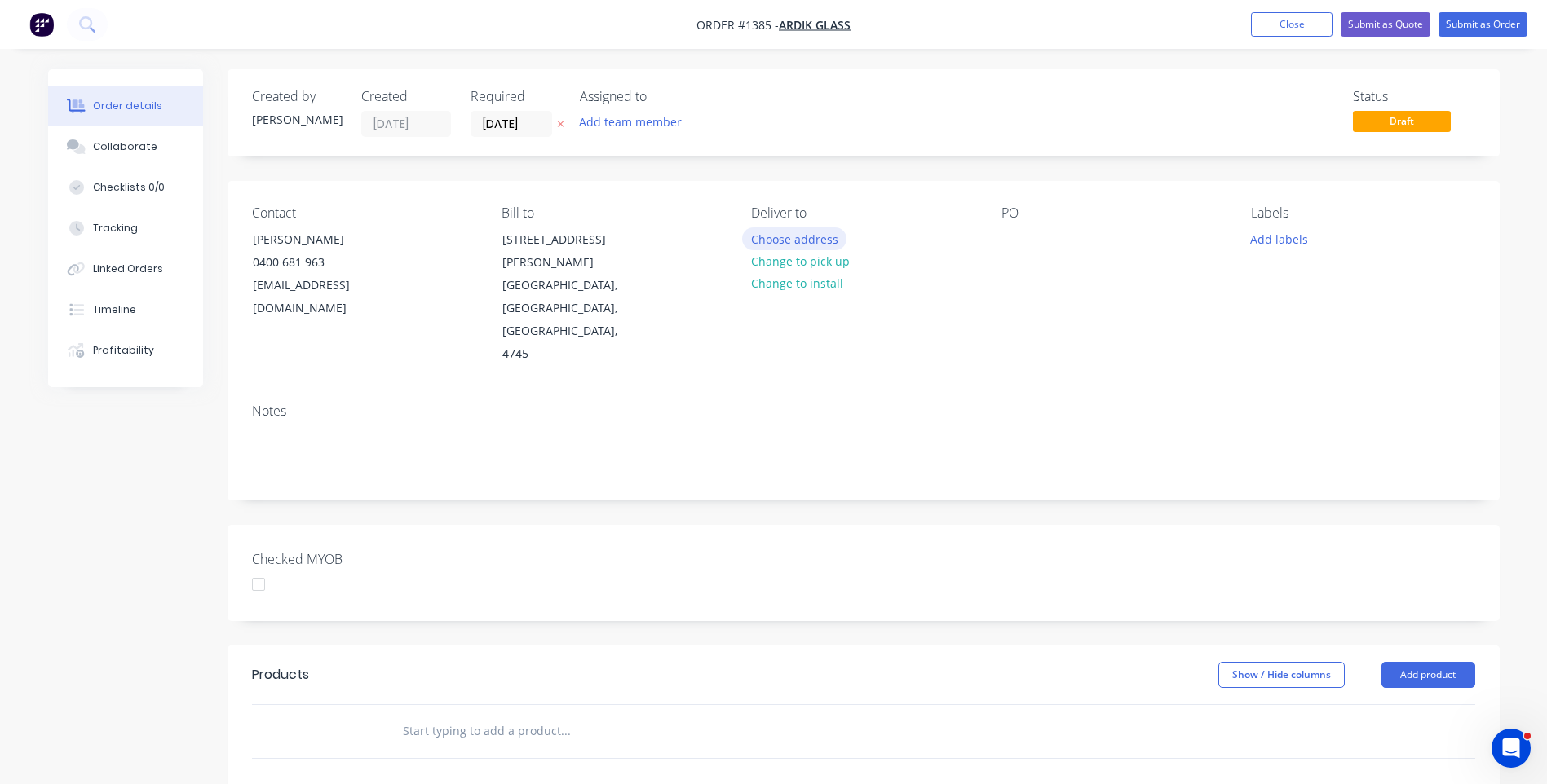
click at [794, 240] on button "Choose address" at bounding box center [794, 238] width 104 height 22
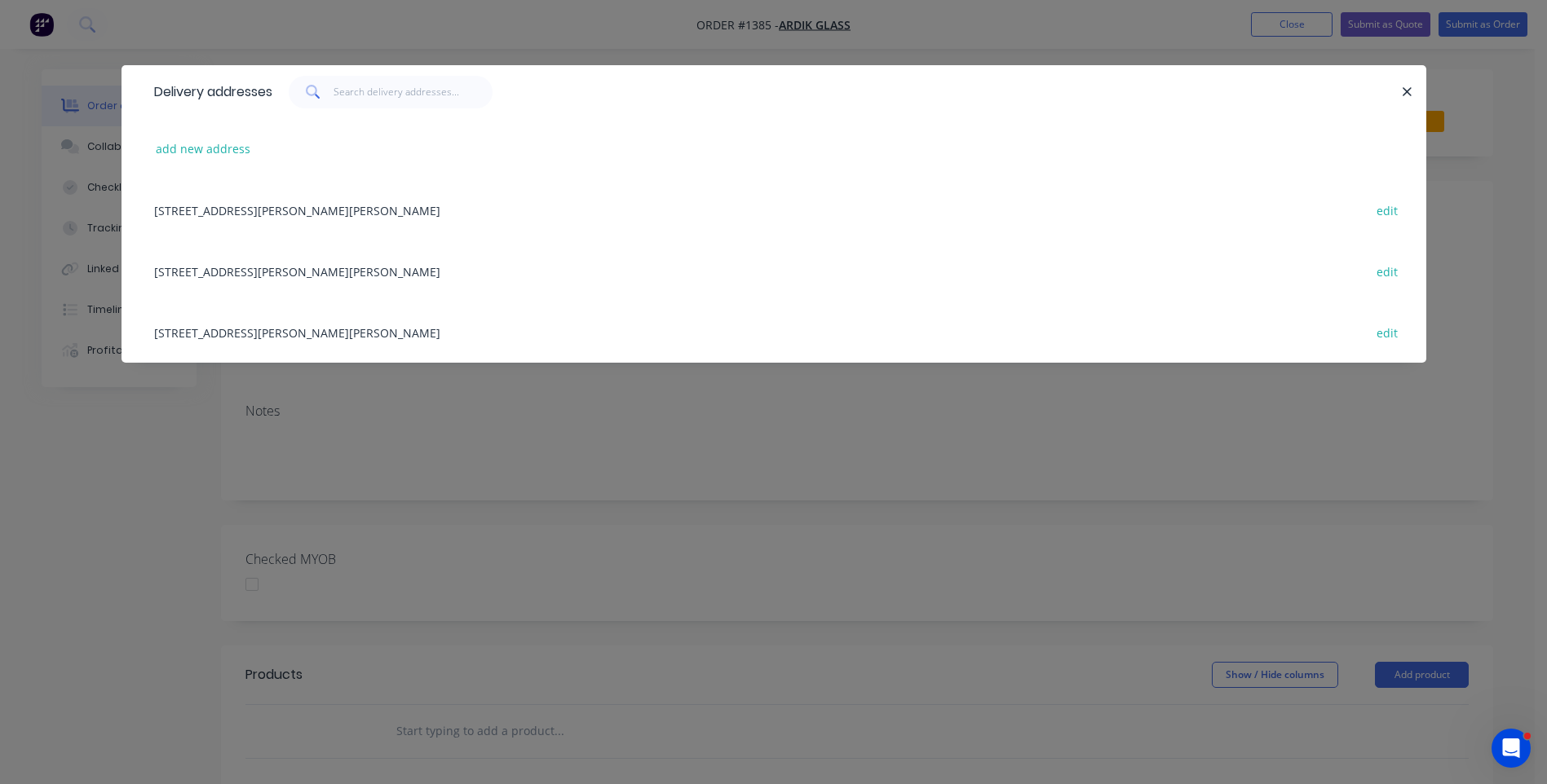
click at [333, 214] on div "18 Caswell Street, DYSART, undefined, 4745 edit" at bounding box center [773, 210] width 1256 height 61
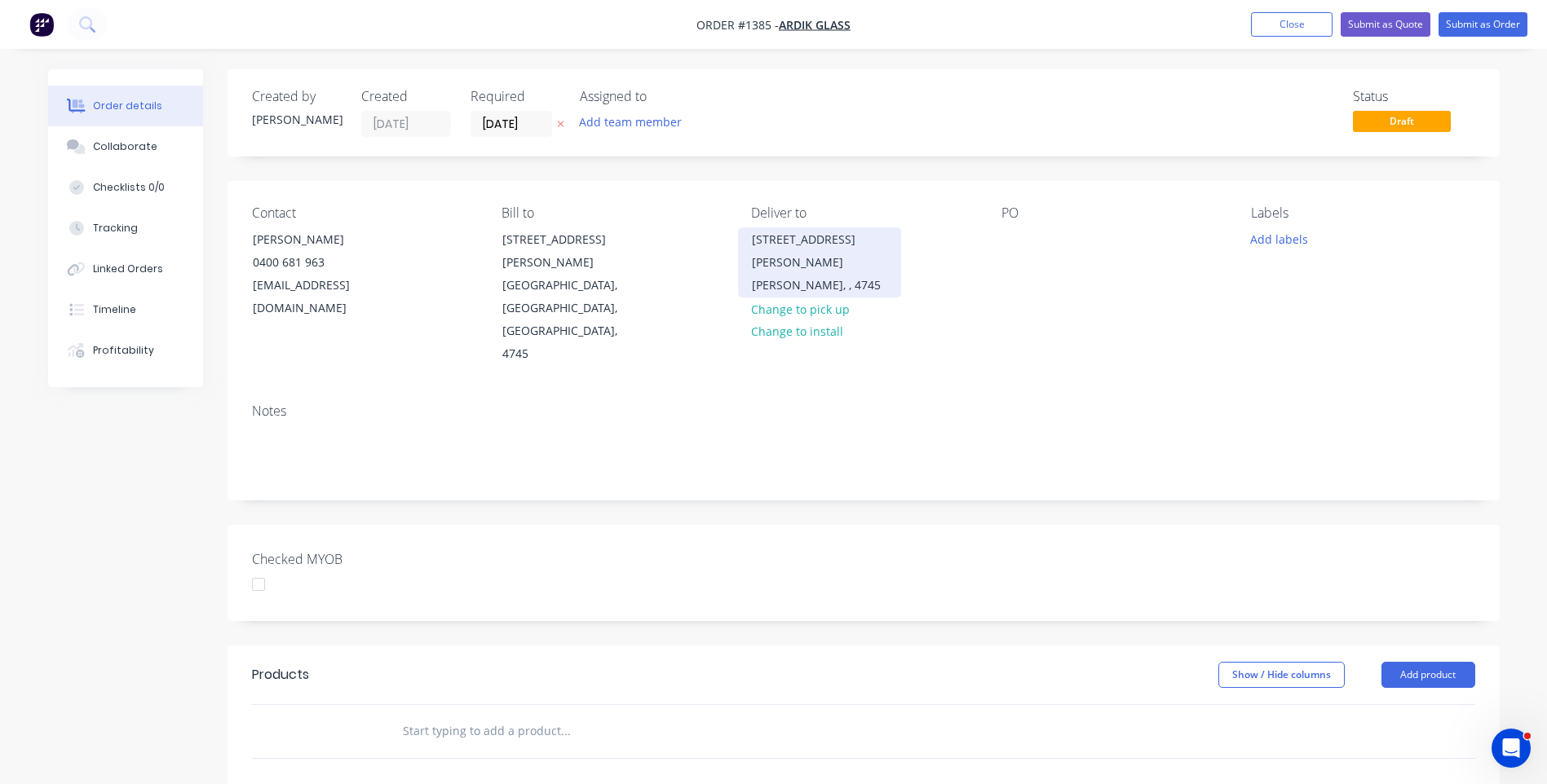
click at [801, 274] on div "DYSART, , 4745" at bounding box center [820, 285] width 135 height 23
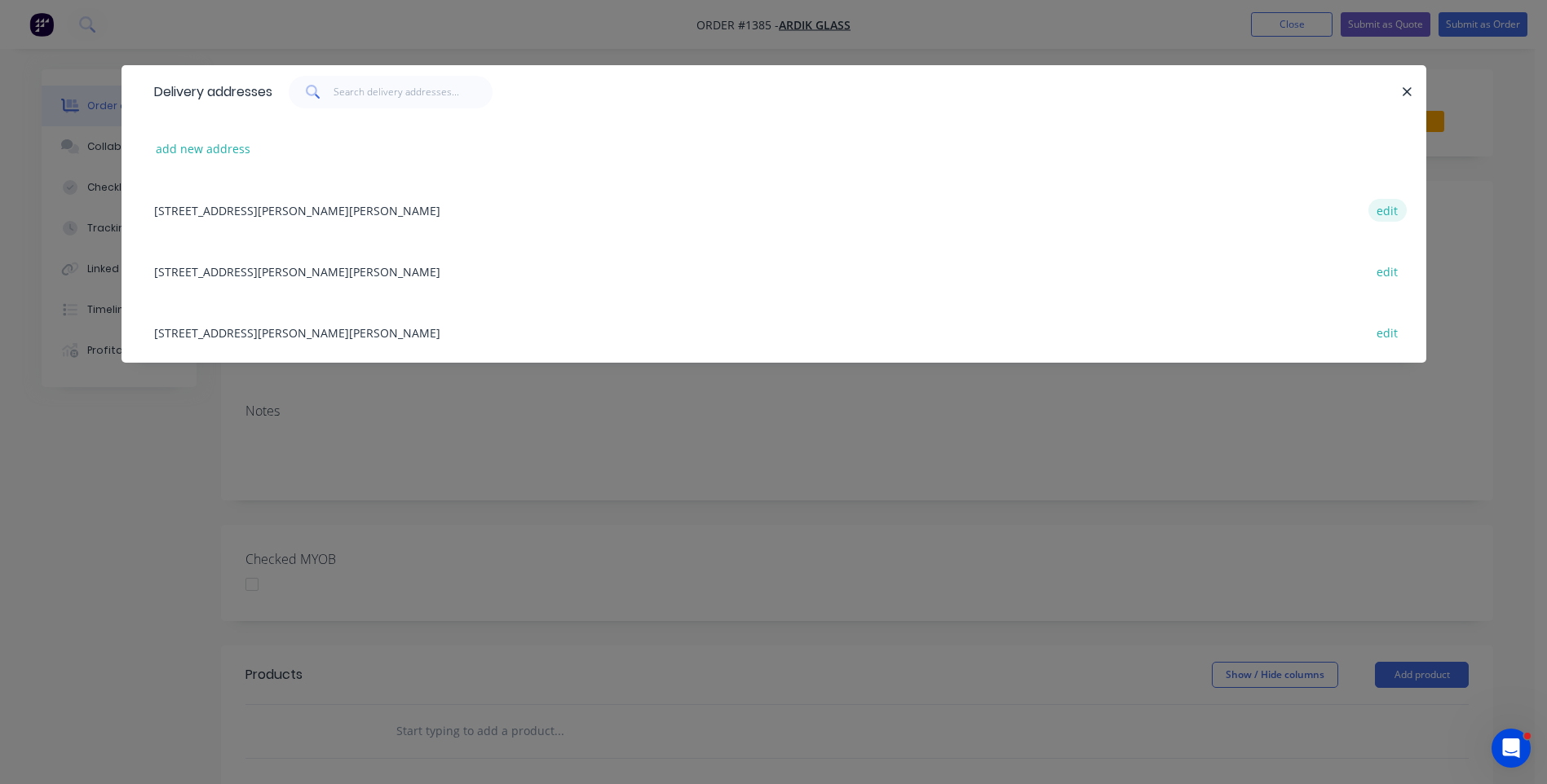
click at [1393, 214] on button "edit" at bounding box center [1388, 210] width 39 height 22
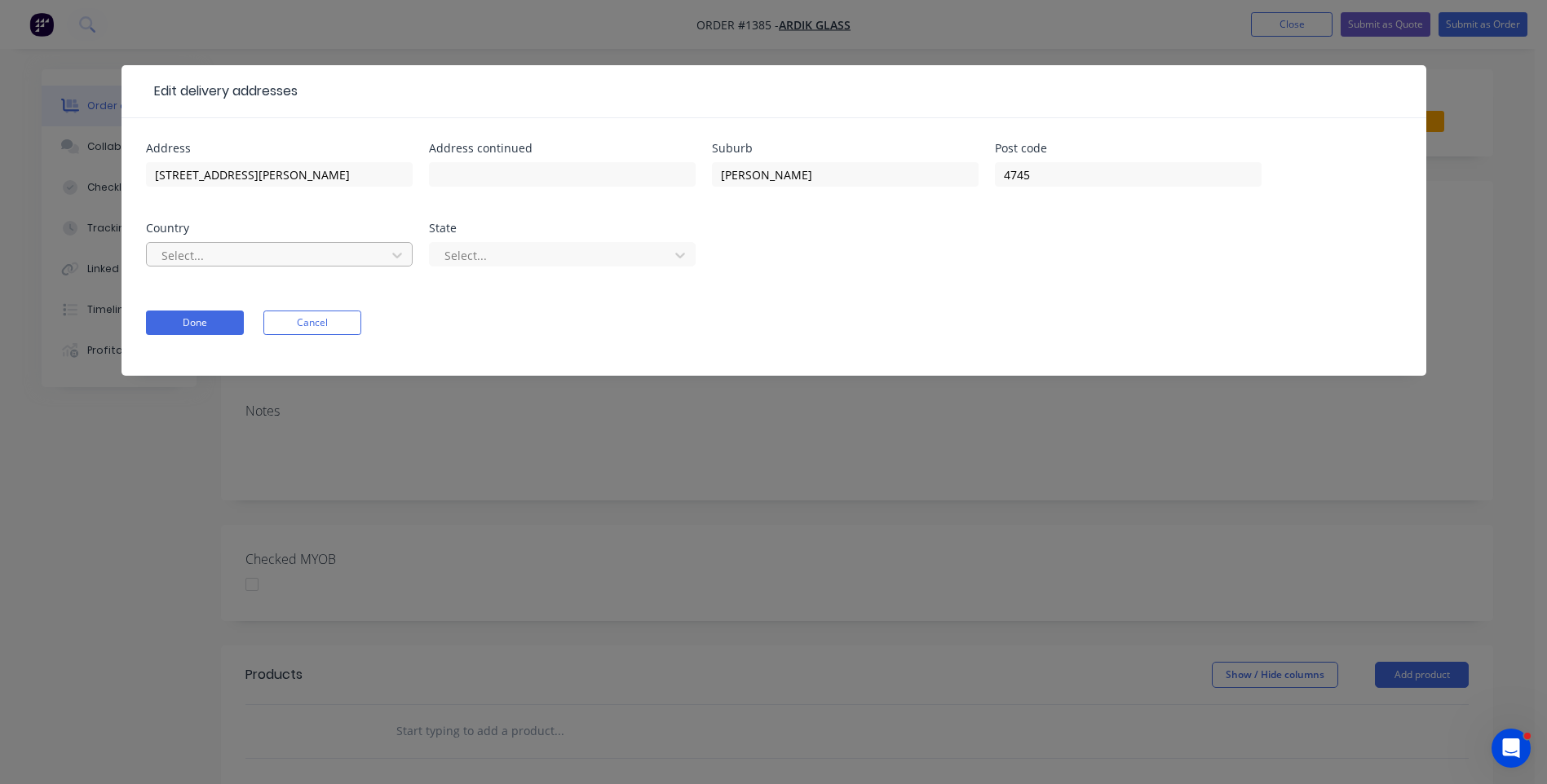
click at [326, 253] on div at bounding box center [269, 255] width 218 height 20
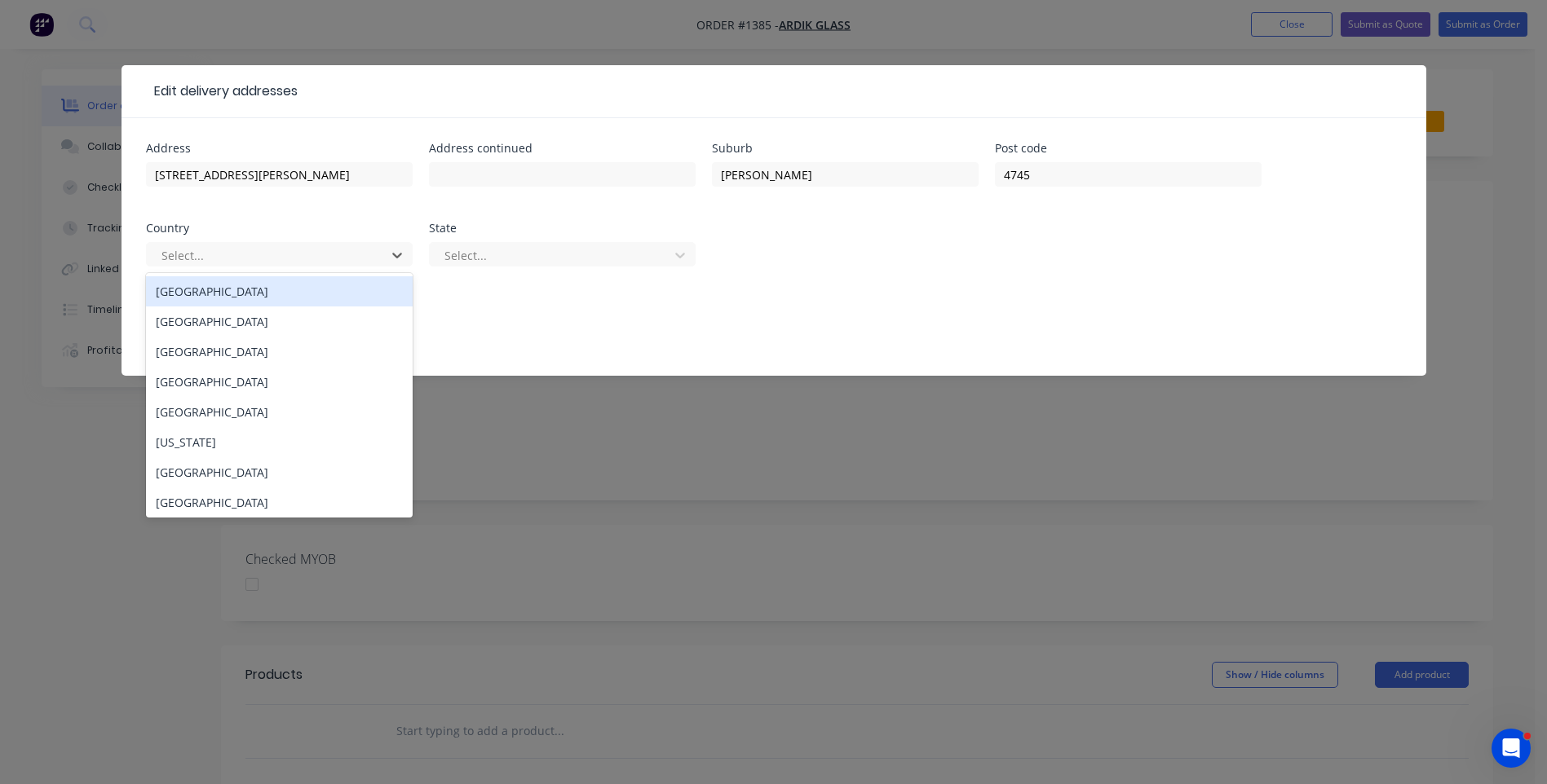
click at [206, 301] on div "[GEOGRAPHIC_DATA]" at bounding box center [279, 291] width 267 height 30
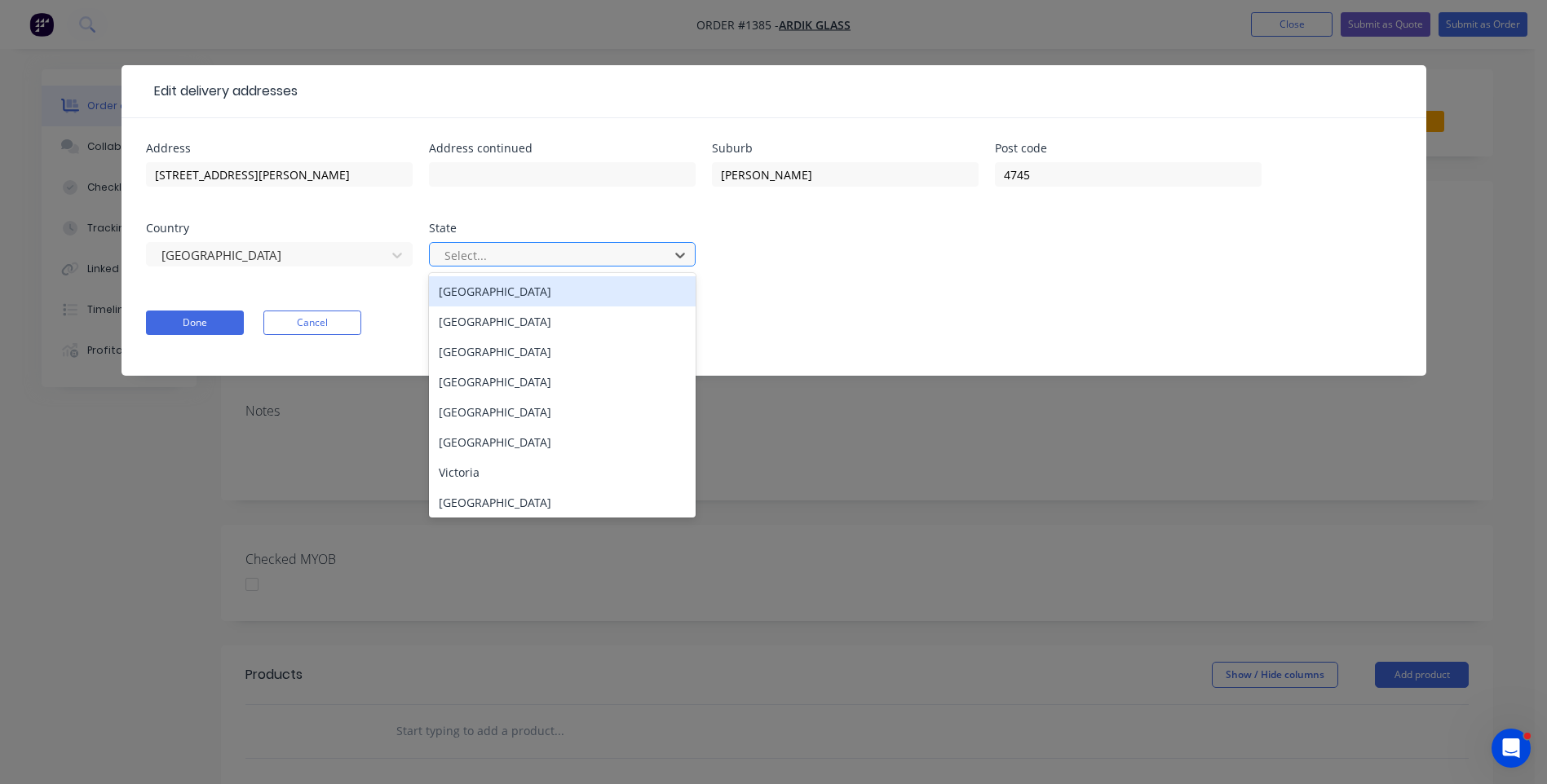
click at [526, 258] on div at bounding box center [552, 255] width 218 height 20
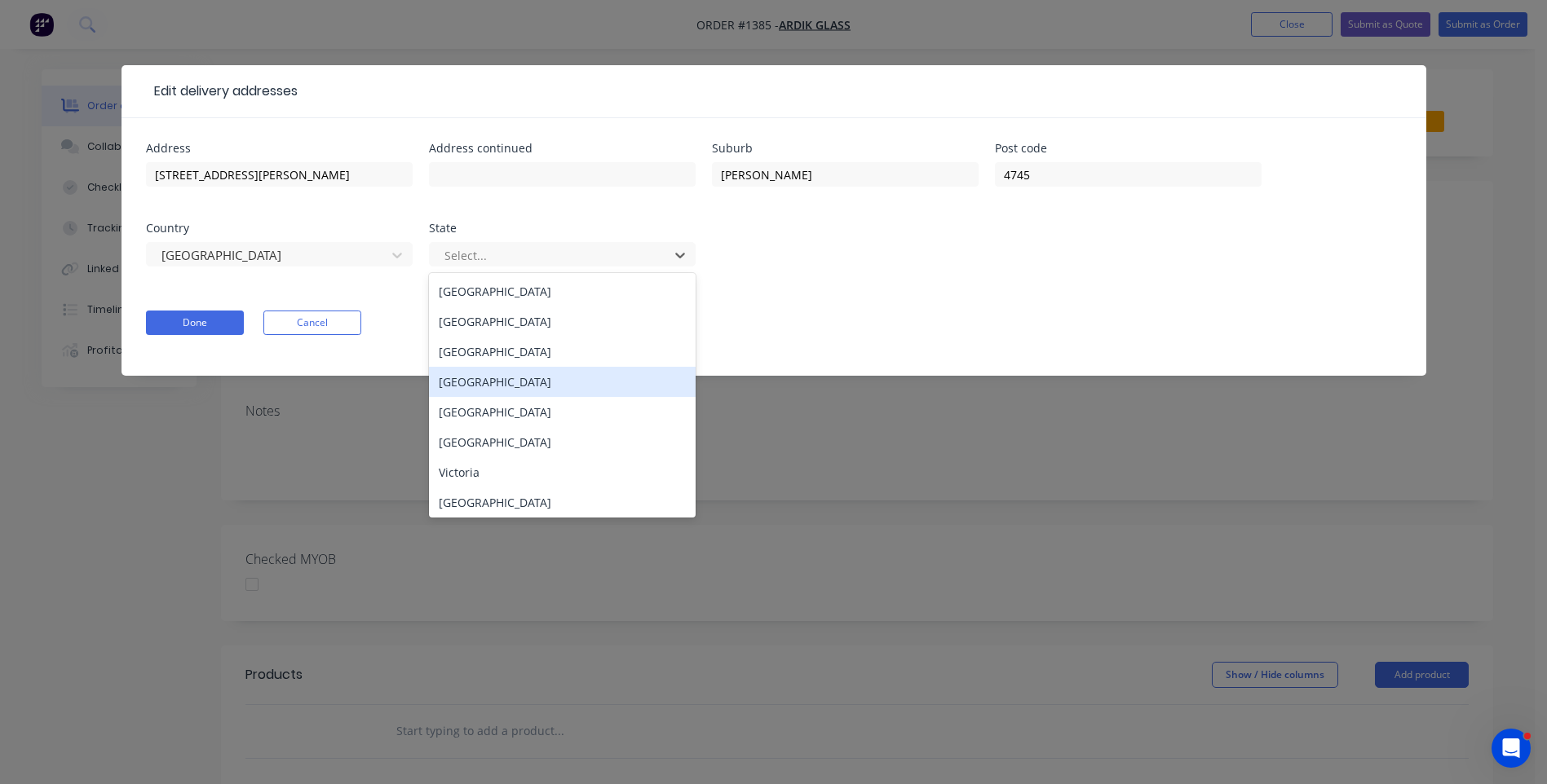
click at [476, 383] on div "[GEOGRAPHIC_DATA]" at bounding box center [562, 381] width 267 height 30
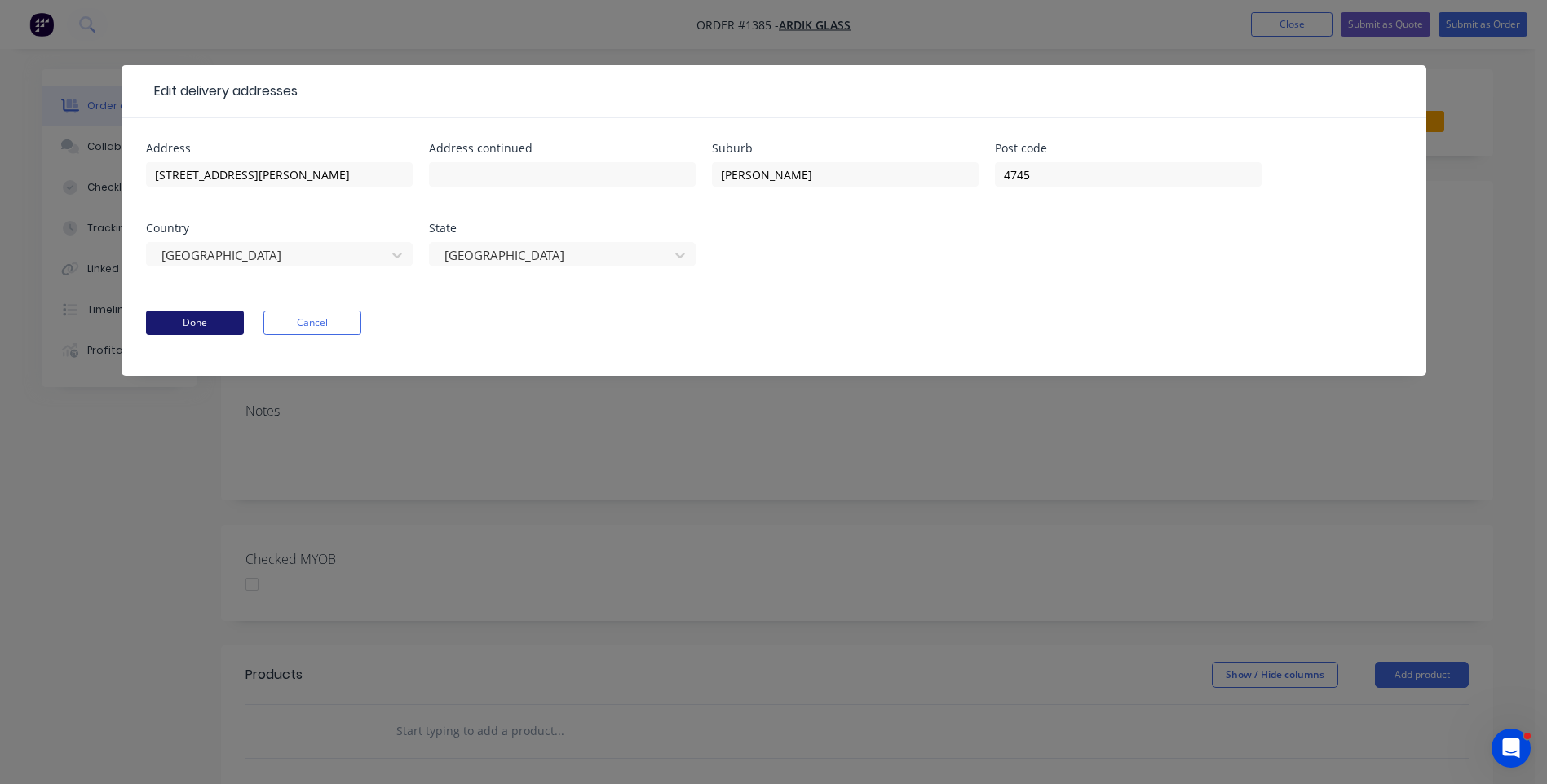
click at [223, 321] on button "Done" at bounding box center [195, 323] width 98 height 25
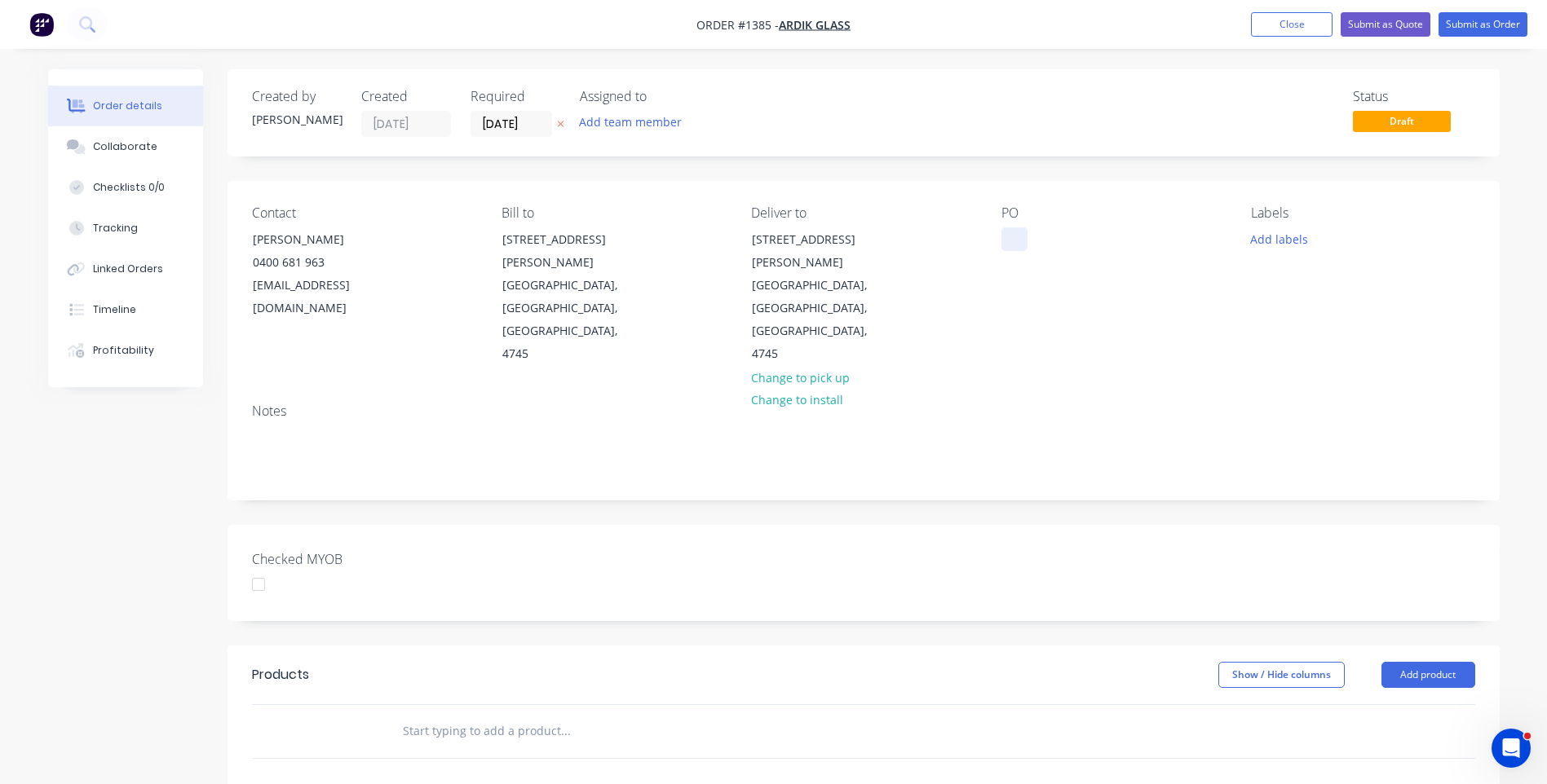
click at [1013, 228] on div at bounding box center [1014, 239] width 26 height 24
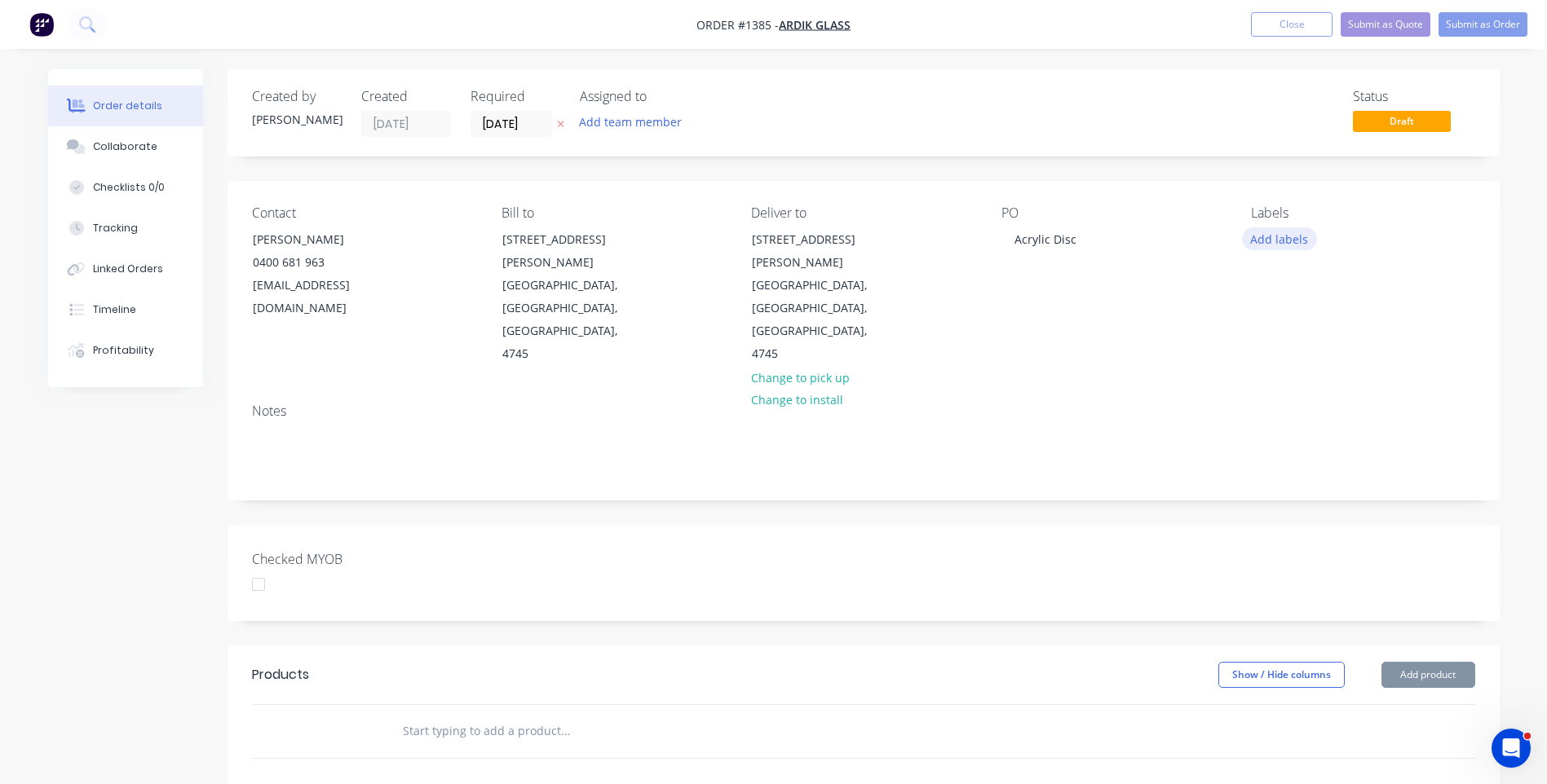
click at [1269, 246] on button "Add labels" at bounding box center [1280, 238] width 75 height 22
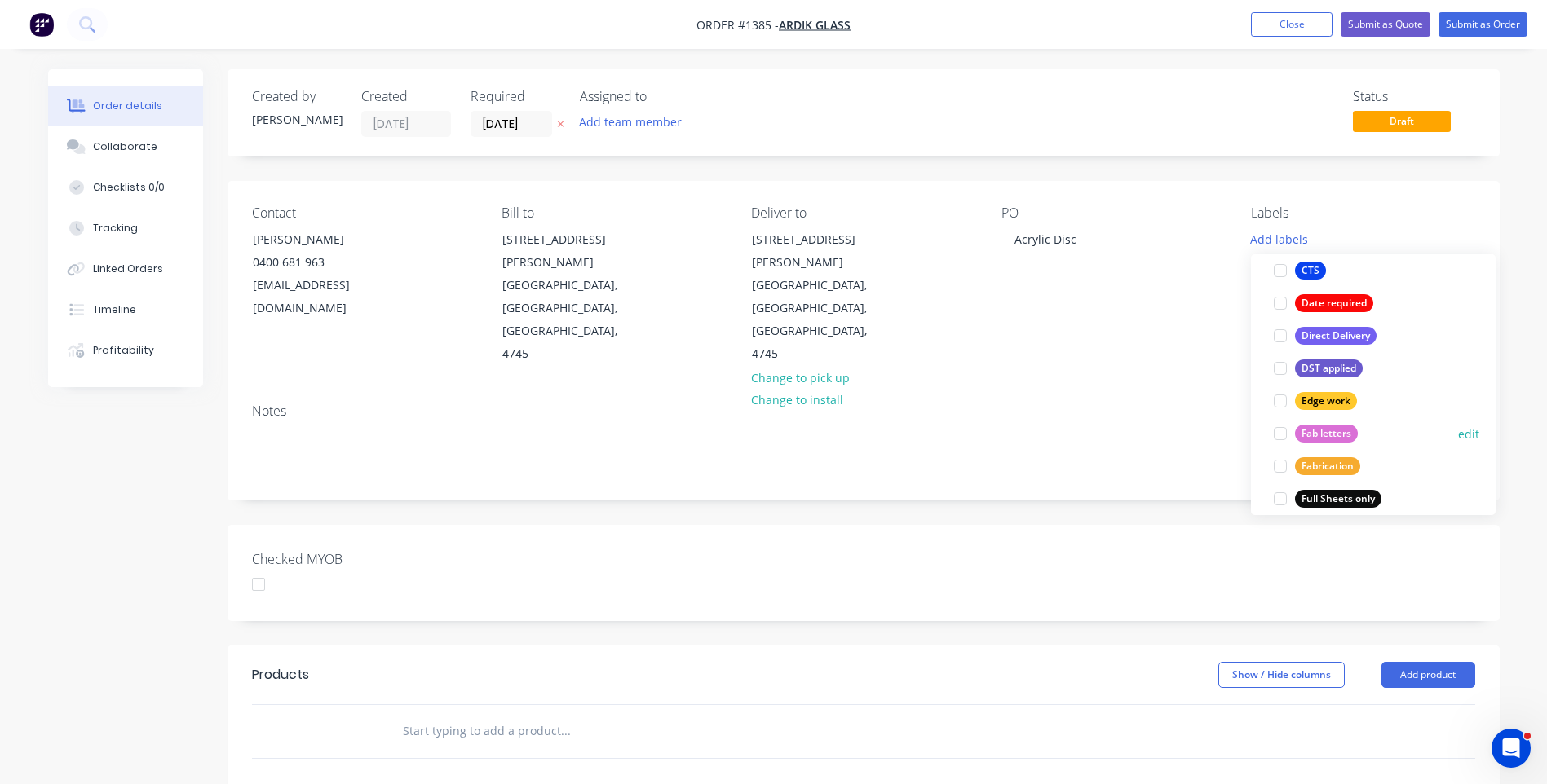
scroll to position [326, 0]
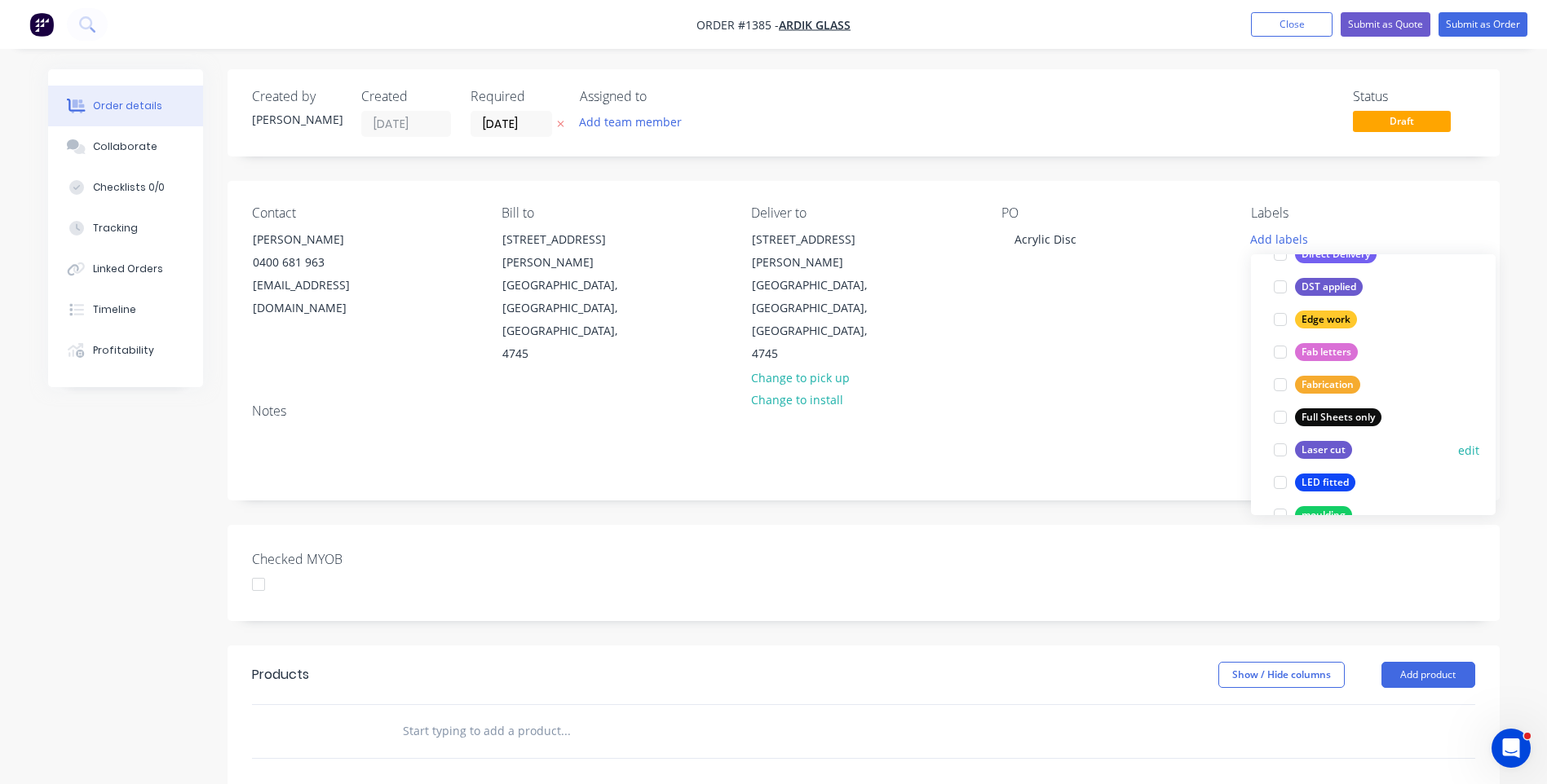
click at [1340, 445] on div "Laser cut" at bounding box center [1323, 450] width 57 height 18
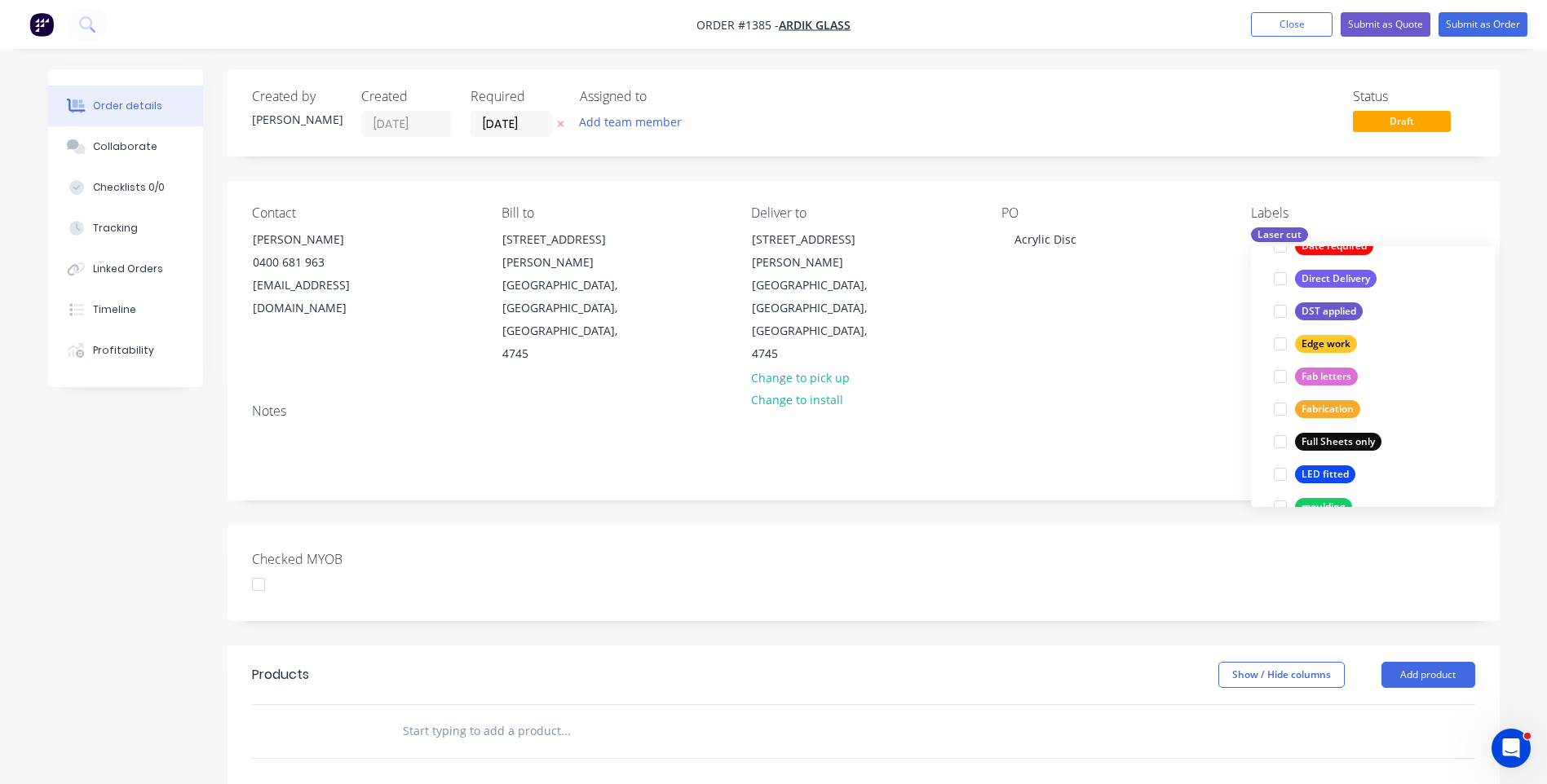
scroll to position [0, 0]
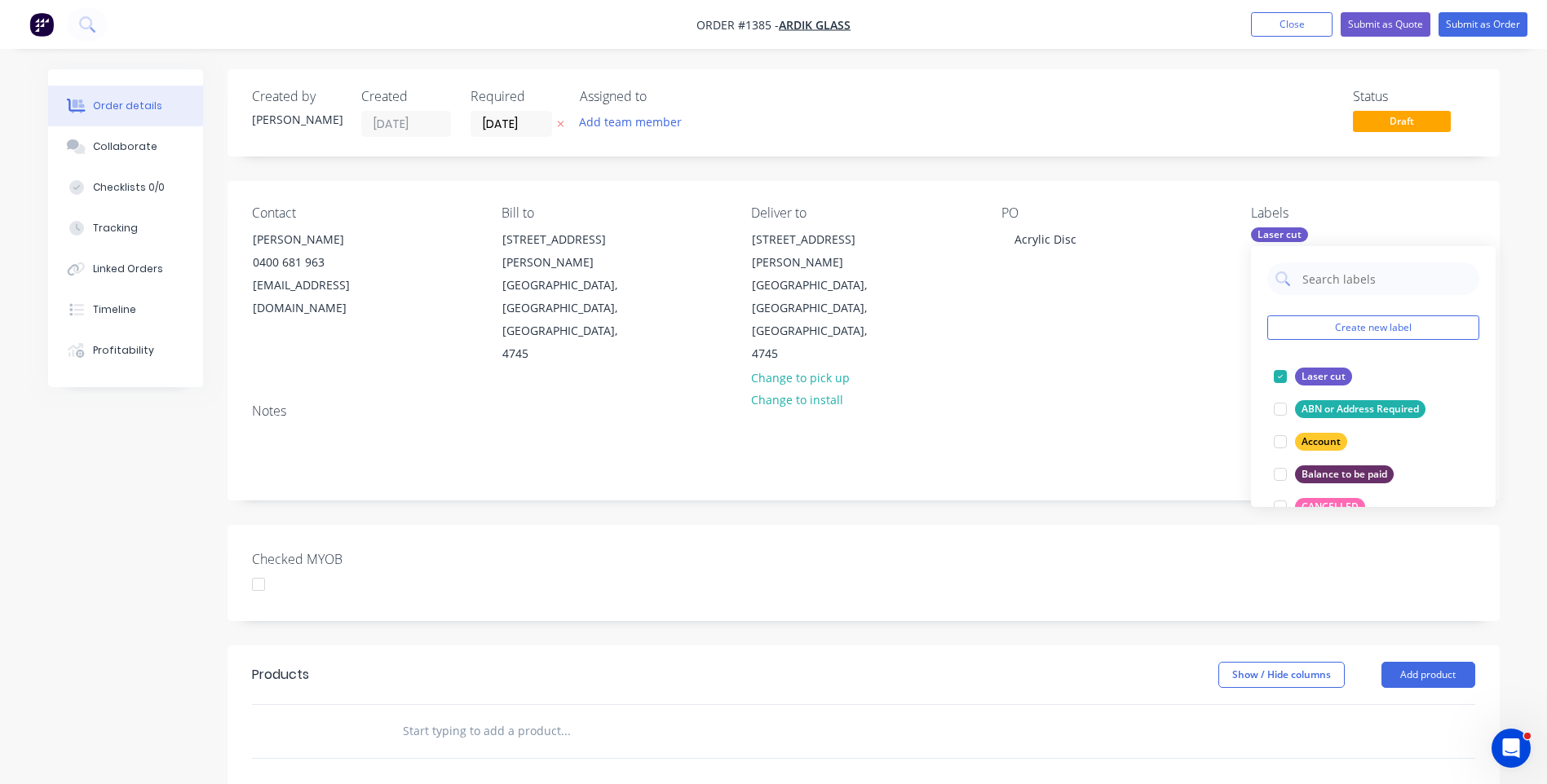
click at [1178, 390] on div "Notes" at bounding box center [863, 445] width 1272 height 110
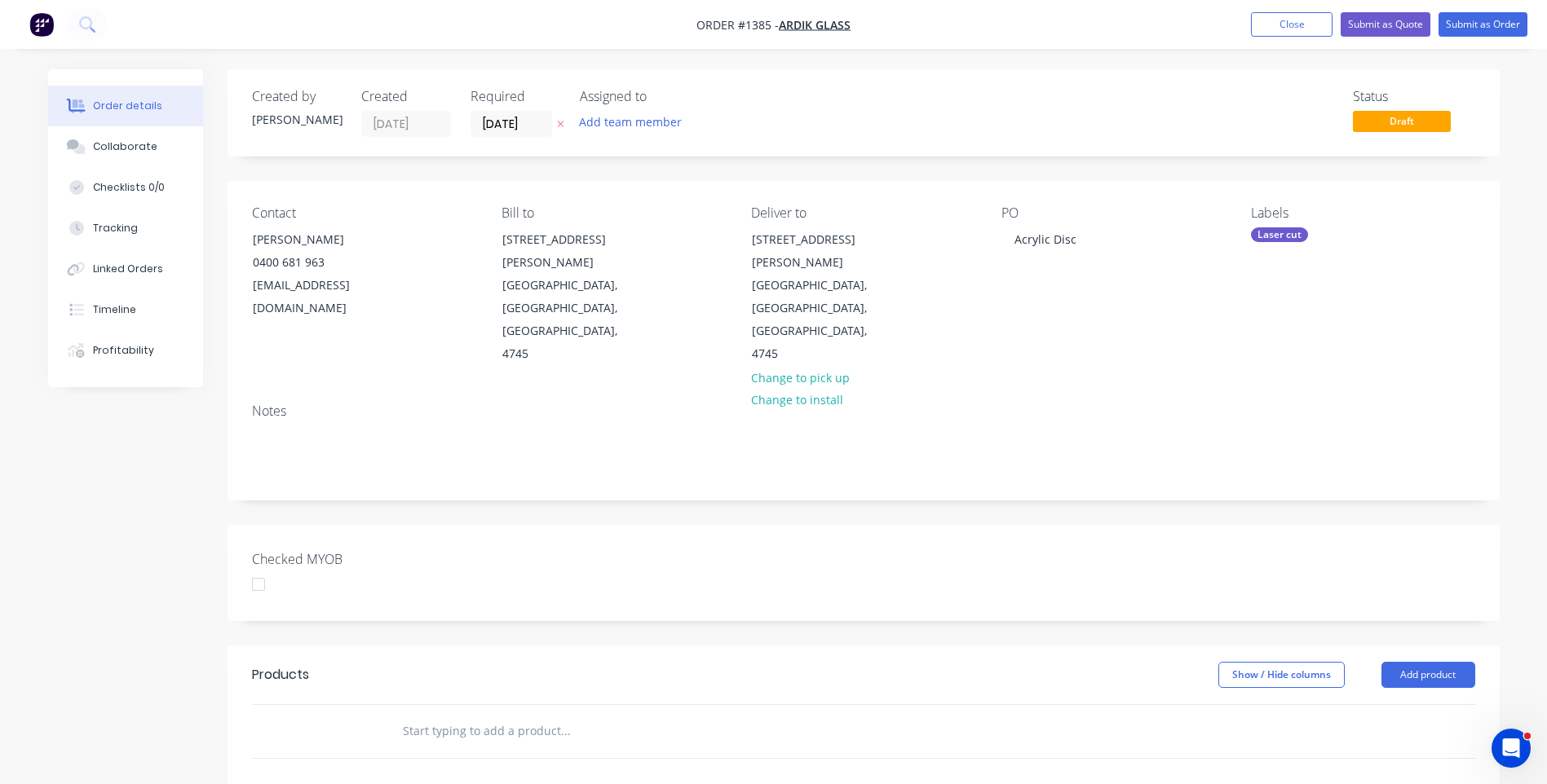
scroll to position [82, 0]
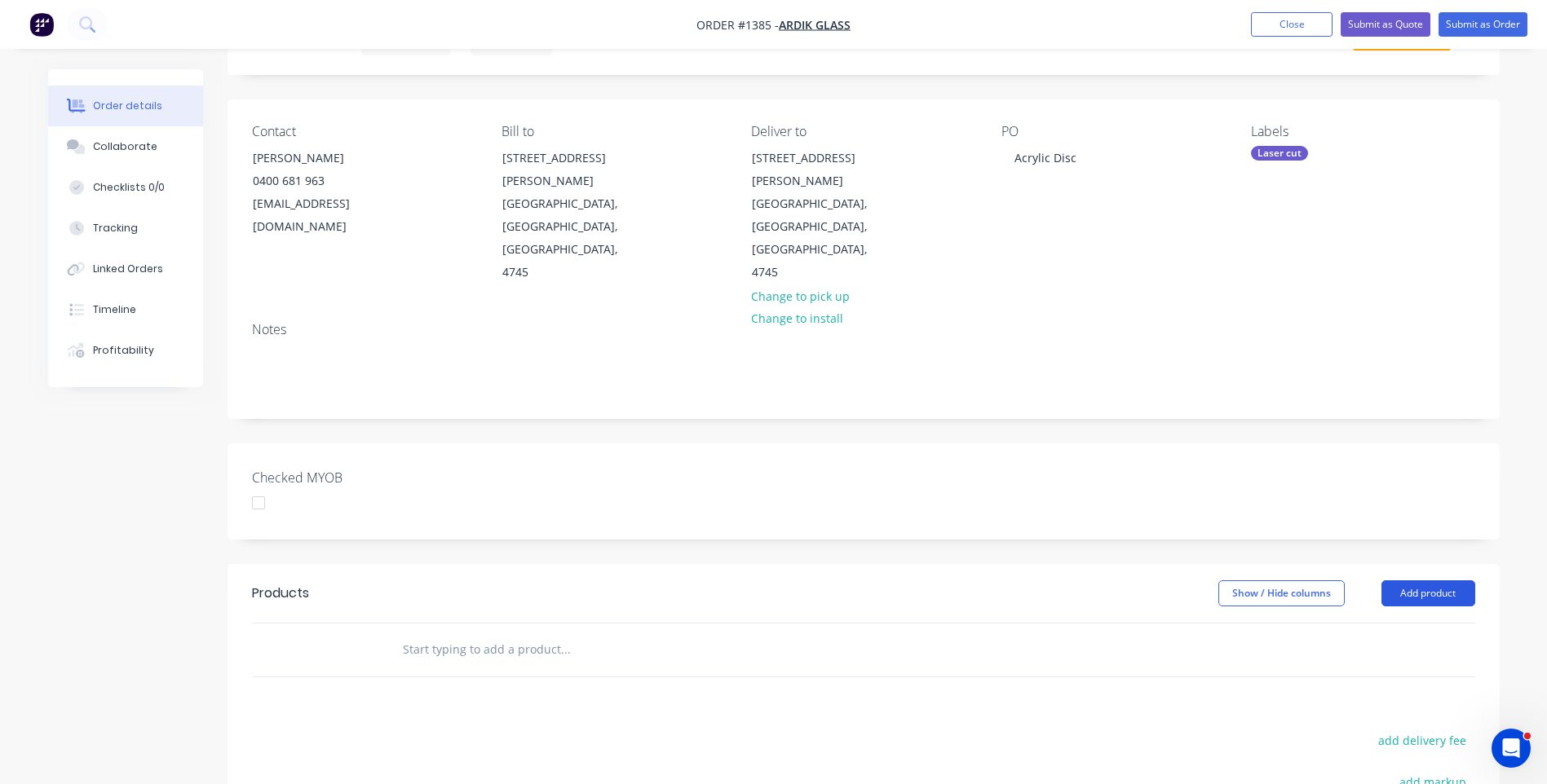
click at [1434, 581] on button "Add product" at bounding box center [1429, 594] width 94 height 26
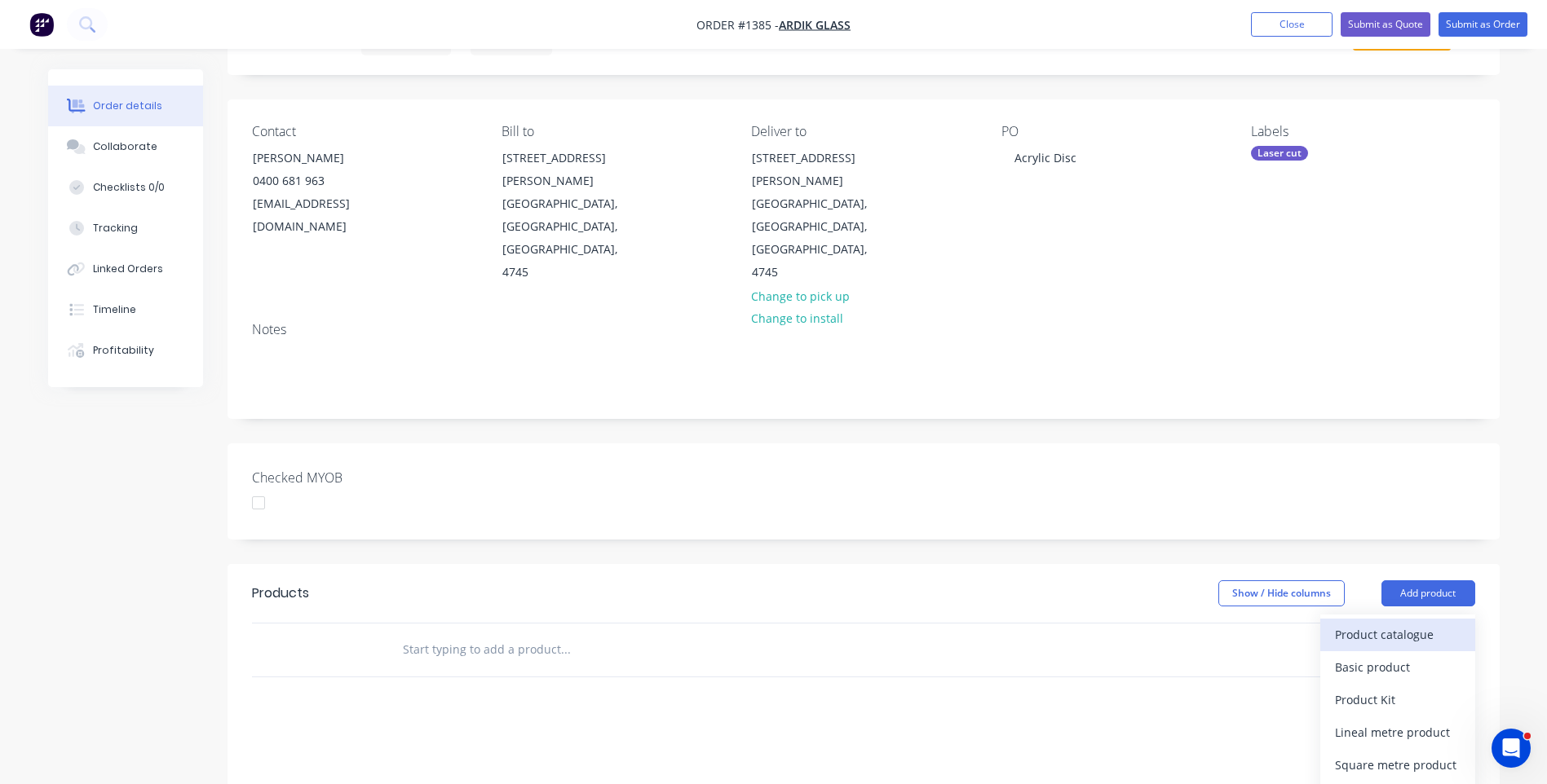
click at [1405, 623] on div "Product catalogue" at bounding box center [1398, 634] width 125 height 24
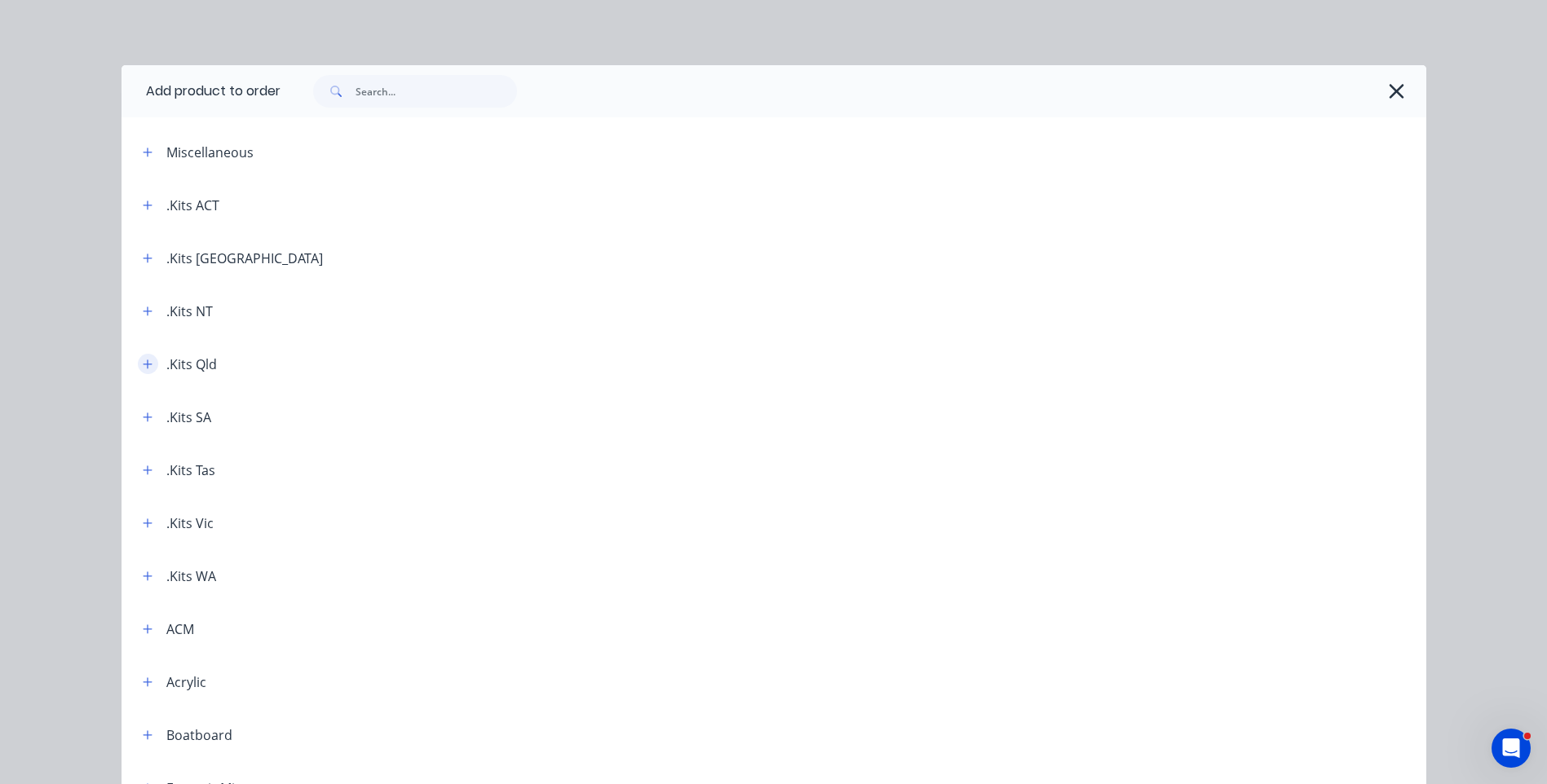
click at [147, 365] on button "button" at bounding box center [147, 363] width 20 height 20
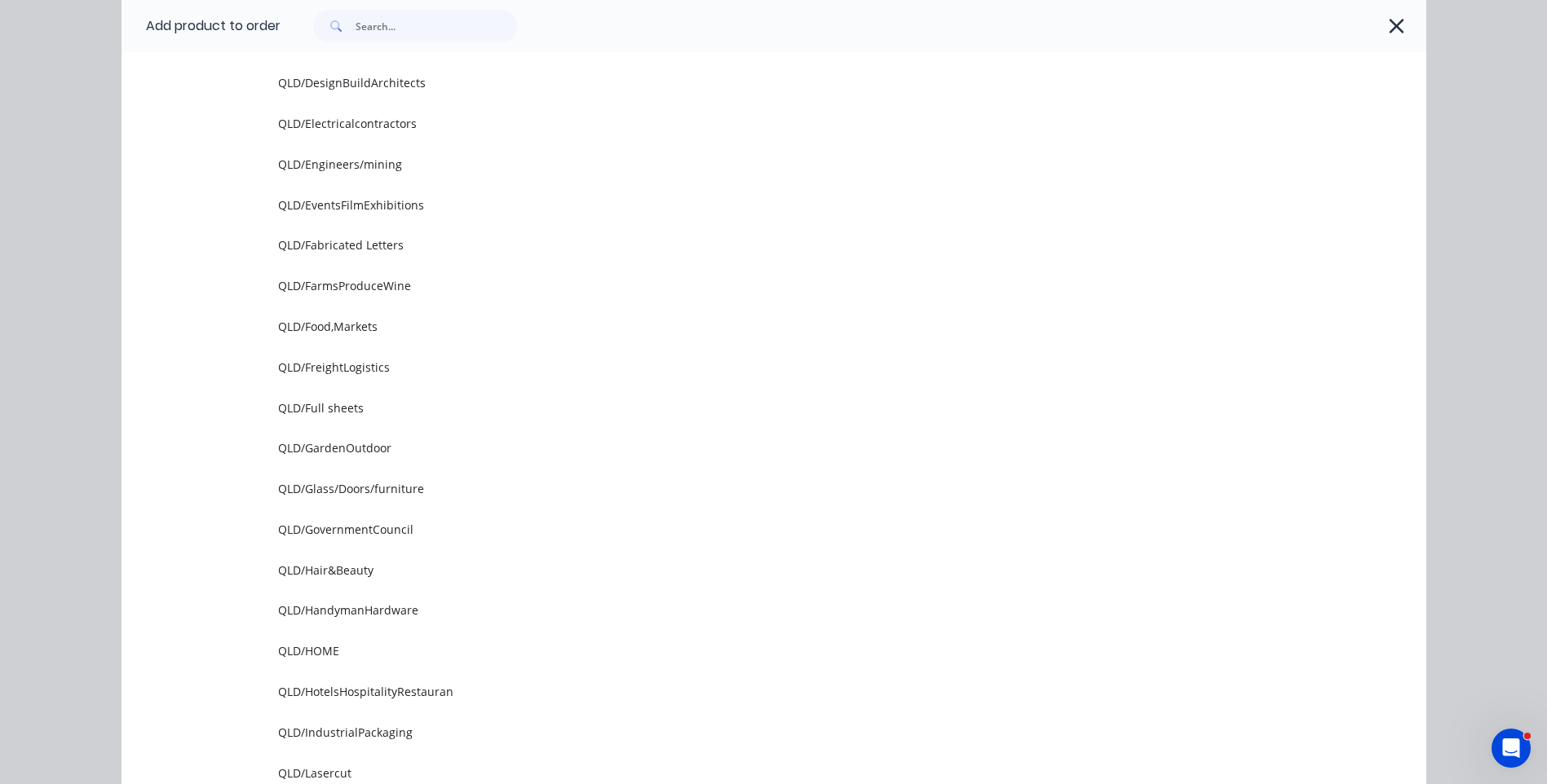
scroll to position [896, 0]
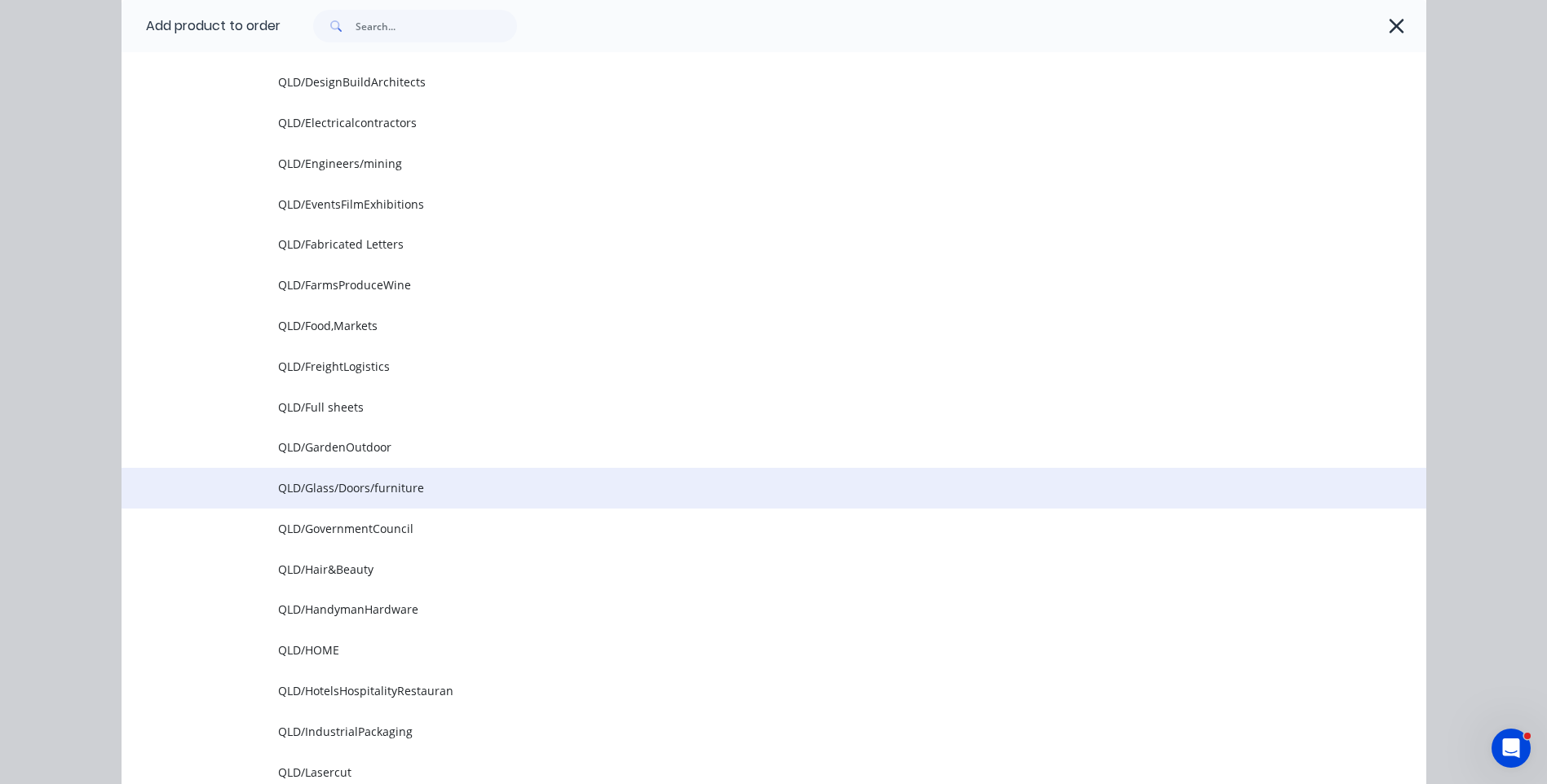
click at [391, 481] on span "QLD/Glass/Doors/furniture" at bounding box center [737, 488] width 919 height 18
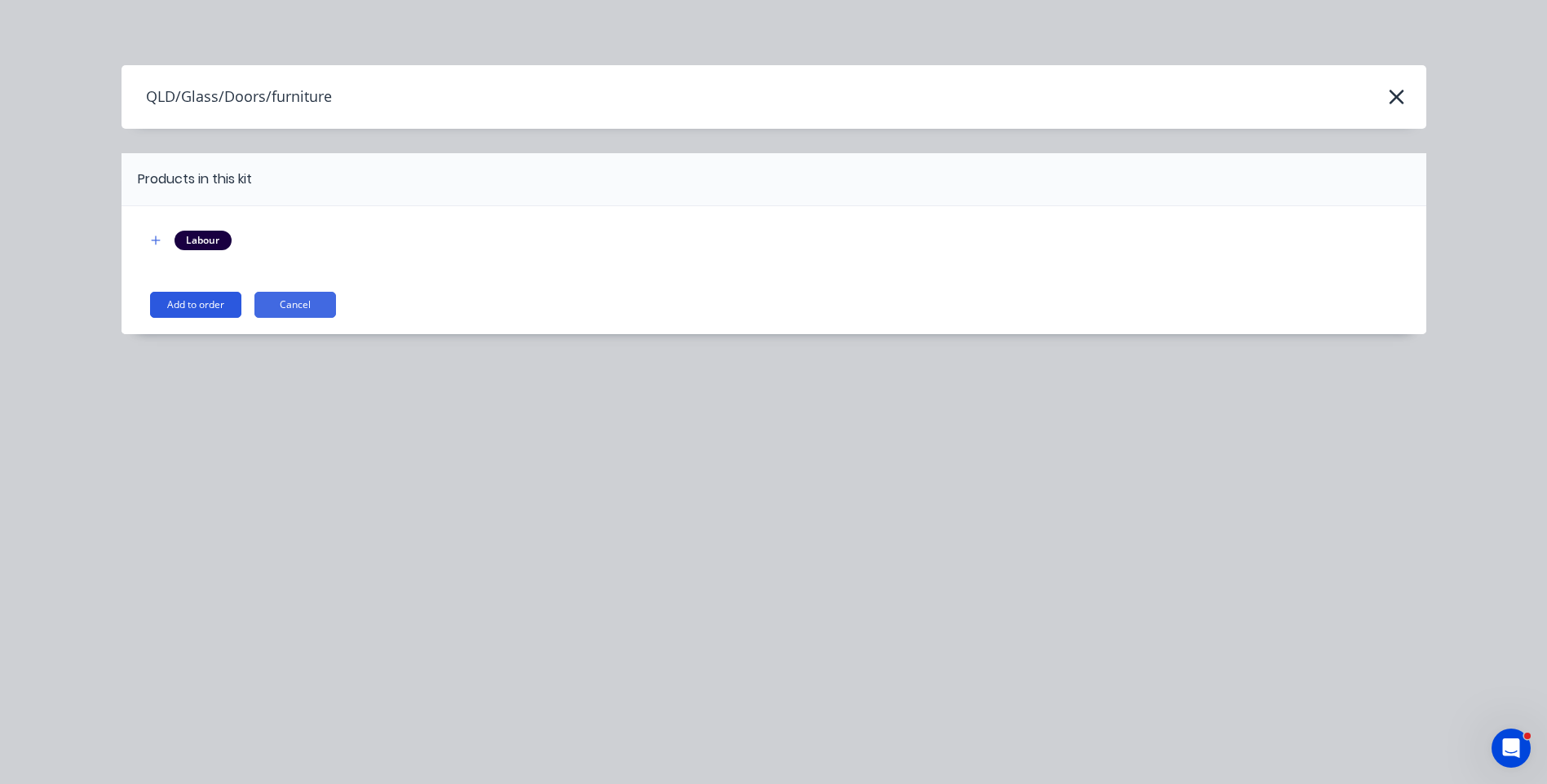
click at [198, 313] on button "Add to order" at bounding box center [196, 305] width 91 height 26
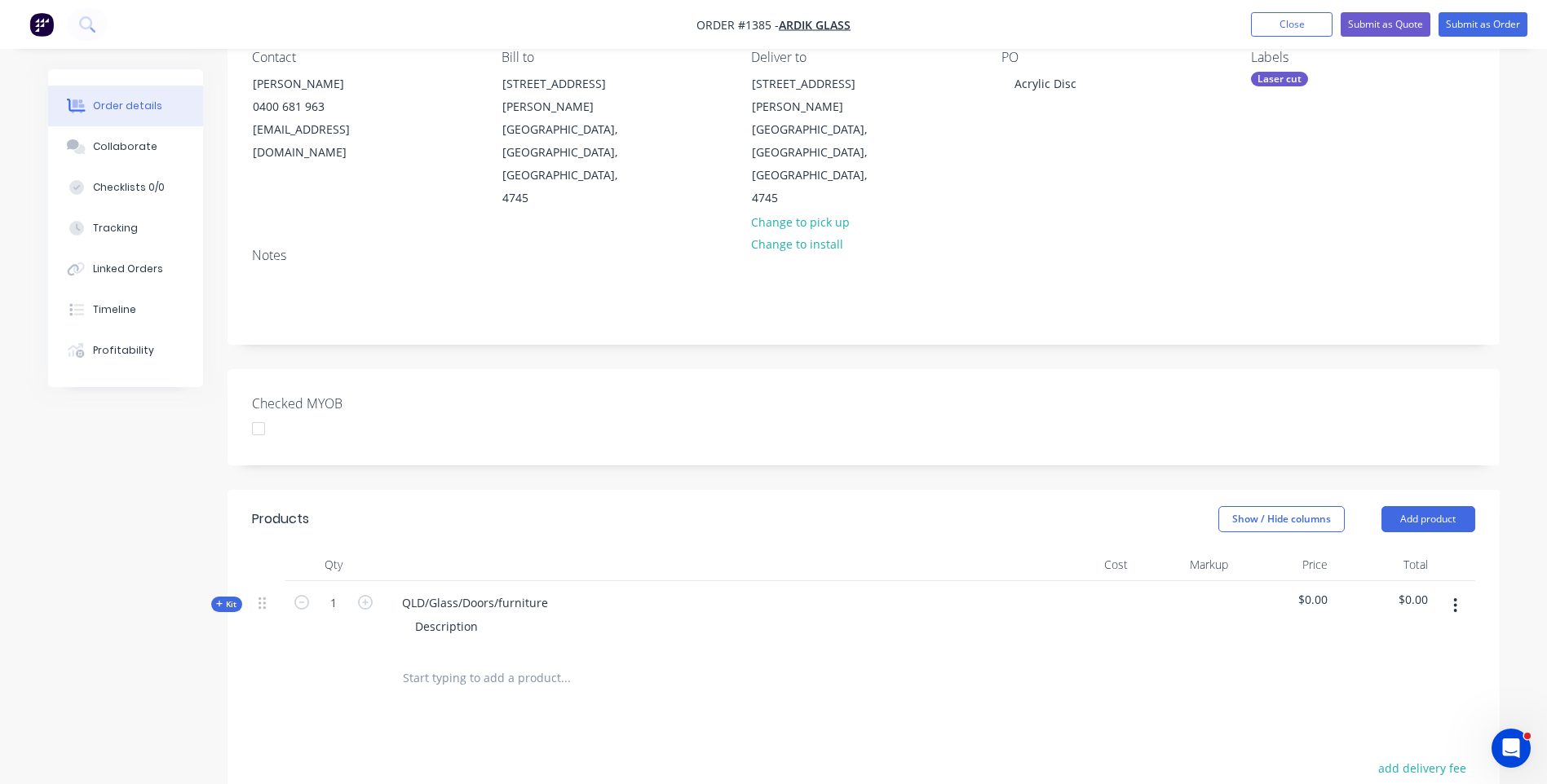
scroll to position [326, 0]
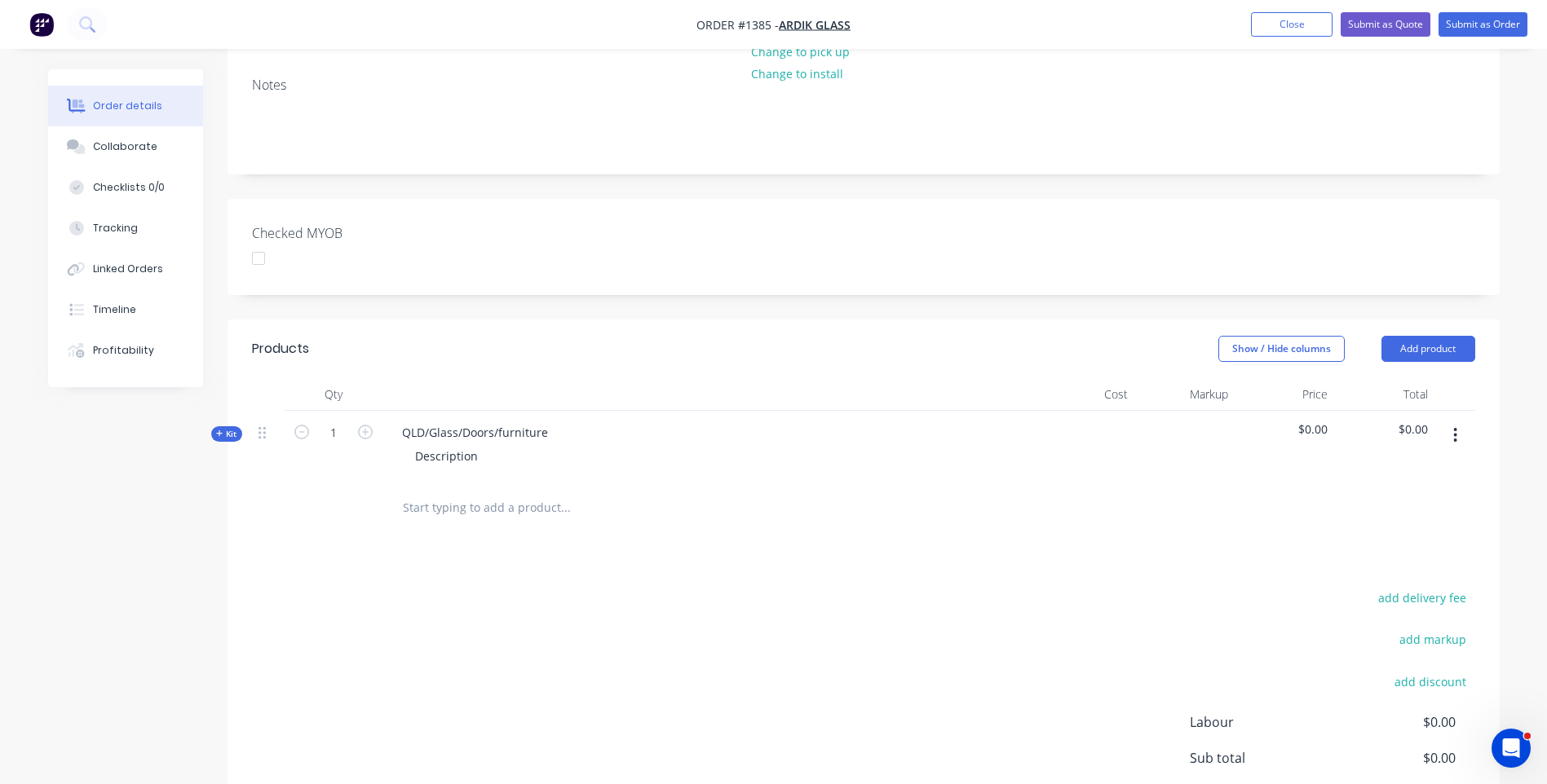
click at [218, 430] on icon at bounding box center [219, 433] width 7 height 8
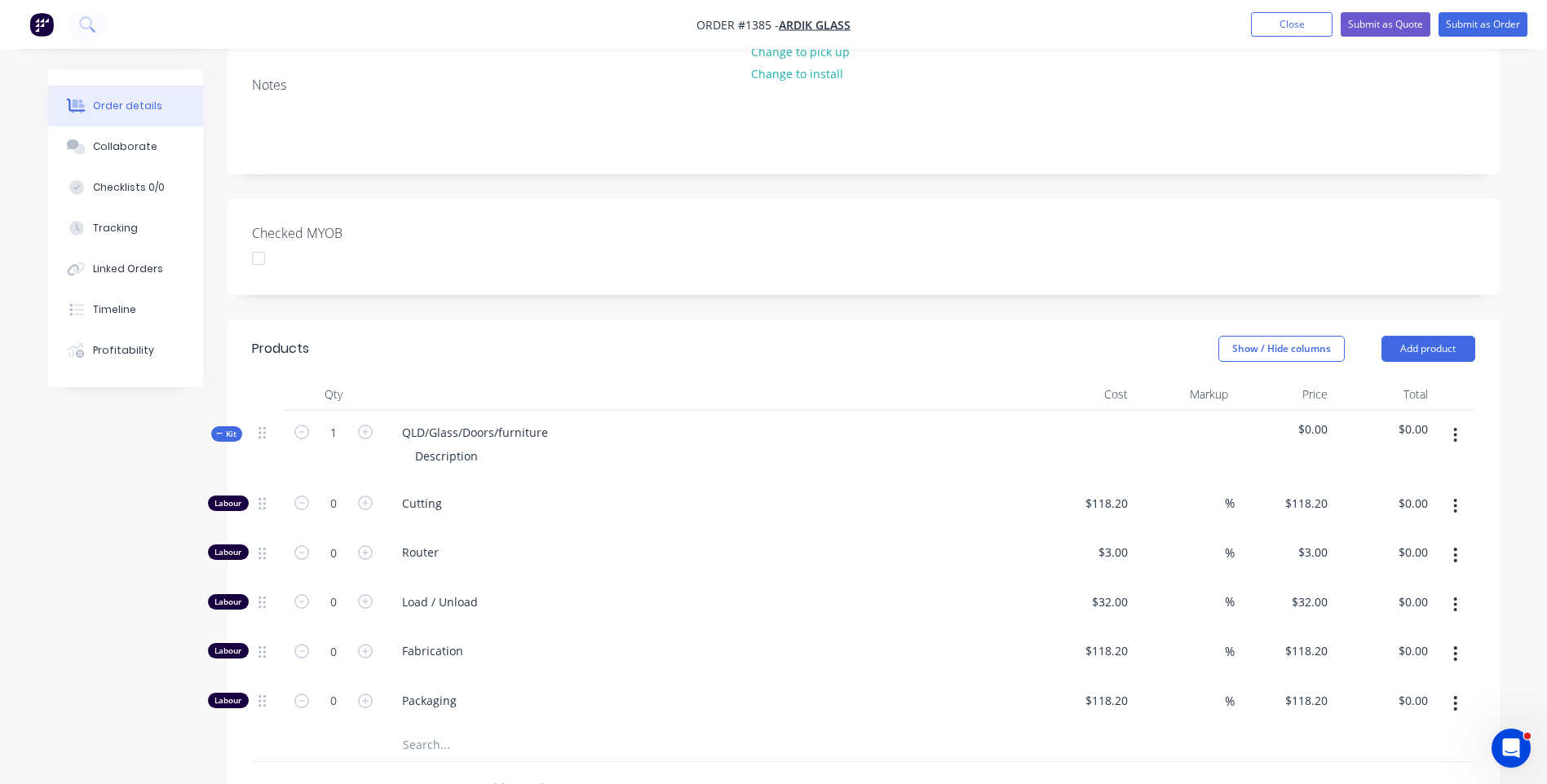
scroll to position [408, 0]
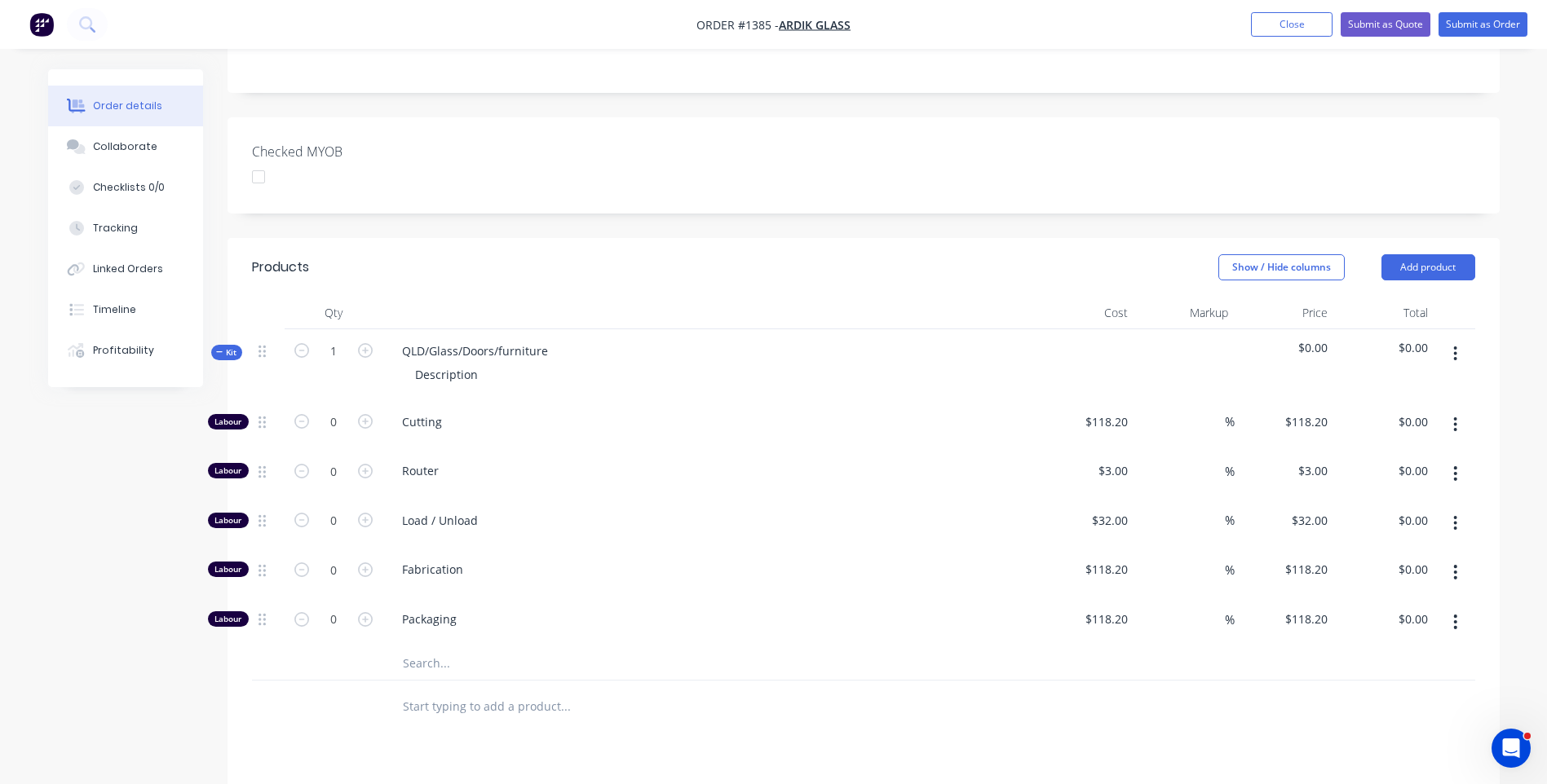
click at [419, 647] on input "text" at bounding box center [565, 663] width 326 height 32
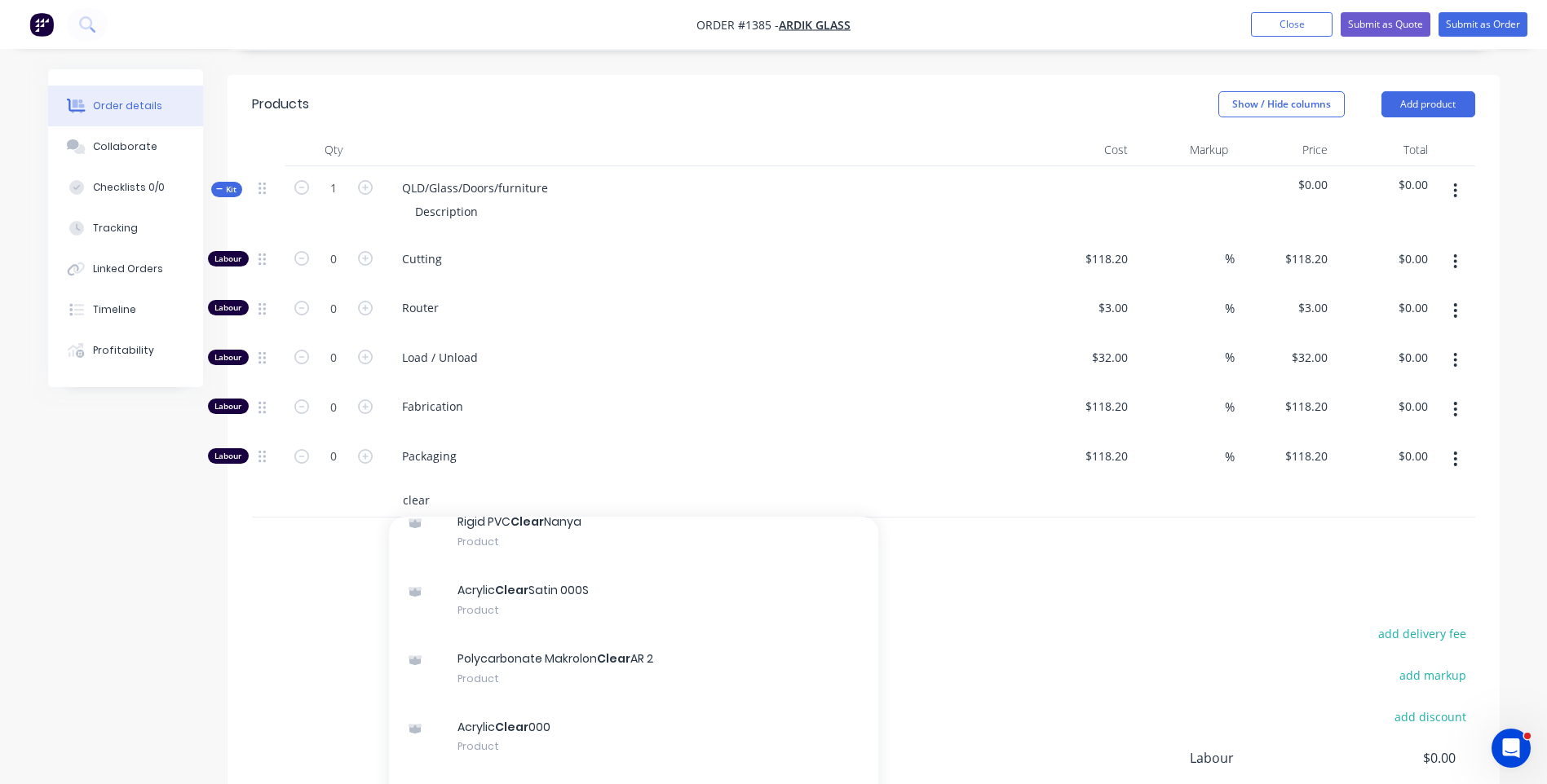
scroll to position [245, 0]
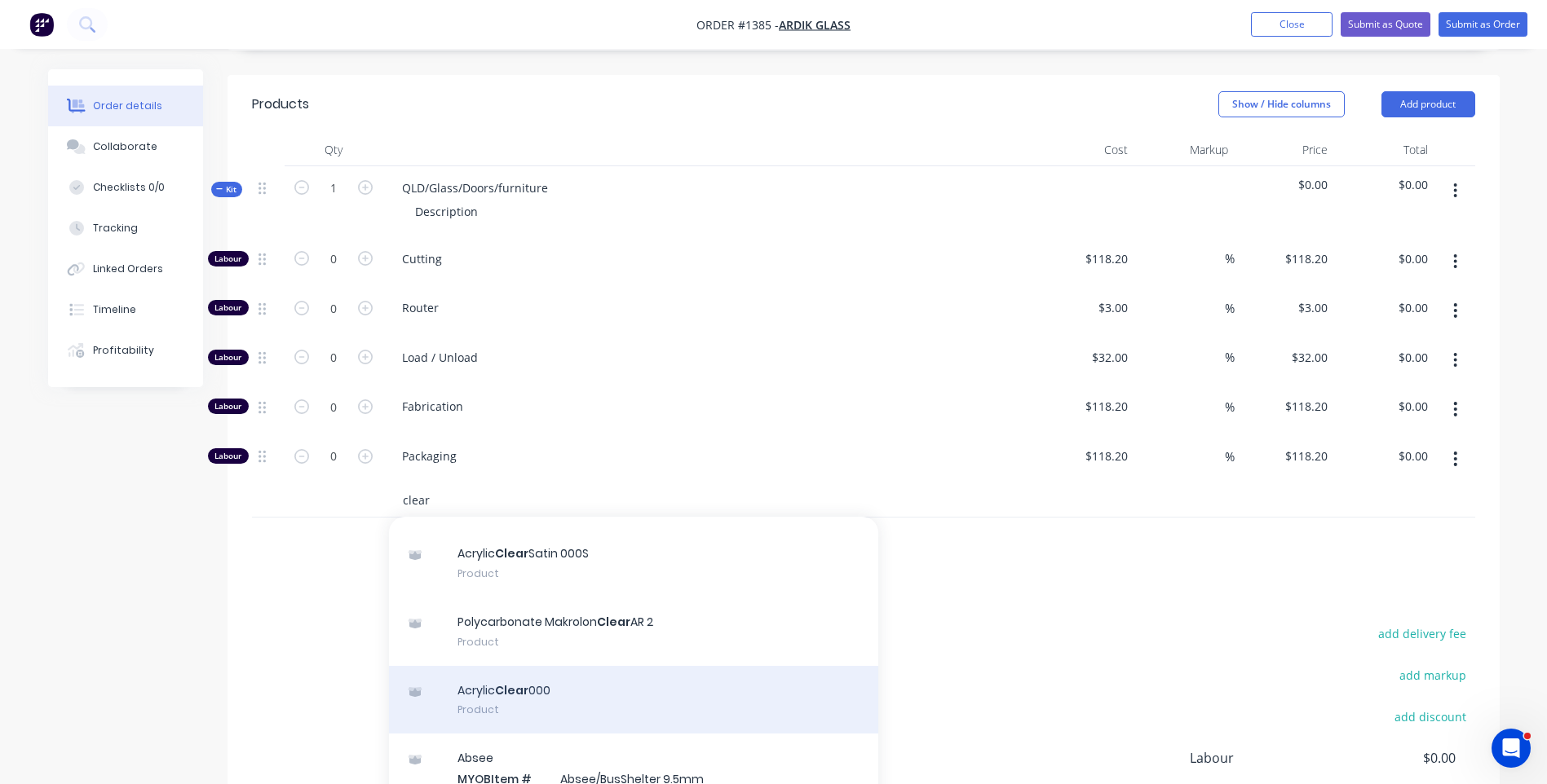
type input "clear"
click at [539, 666] on div "Acrylic Clear 000 Product" at bounding box center [634, 700] width 490 height 68
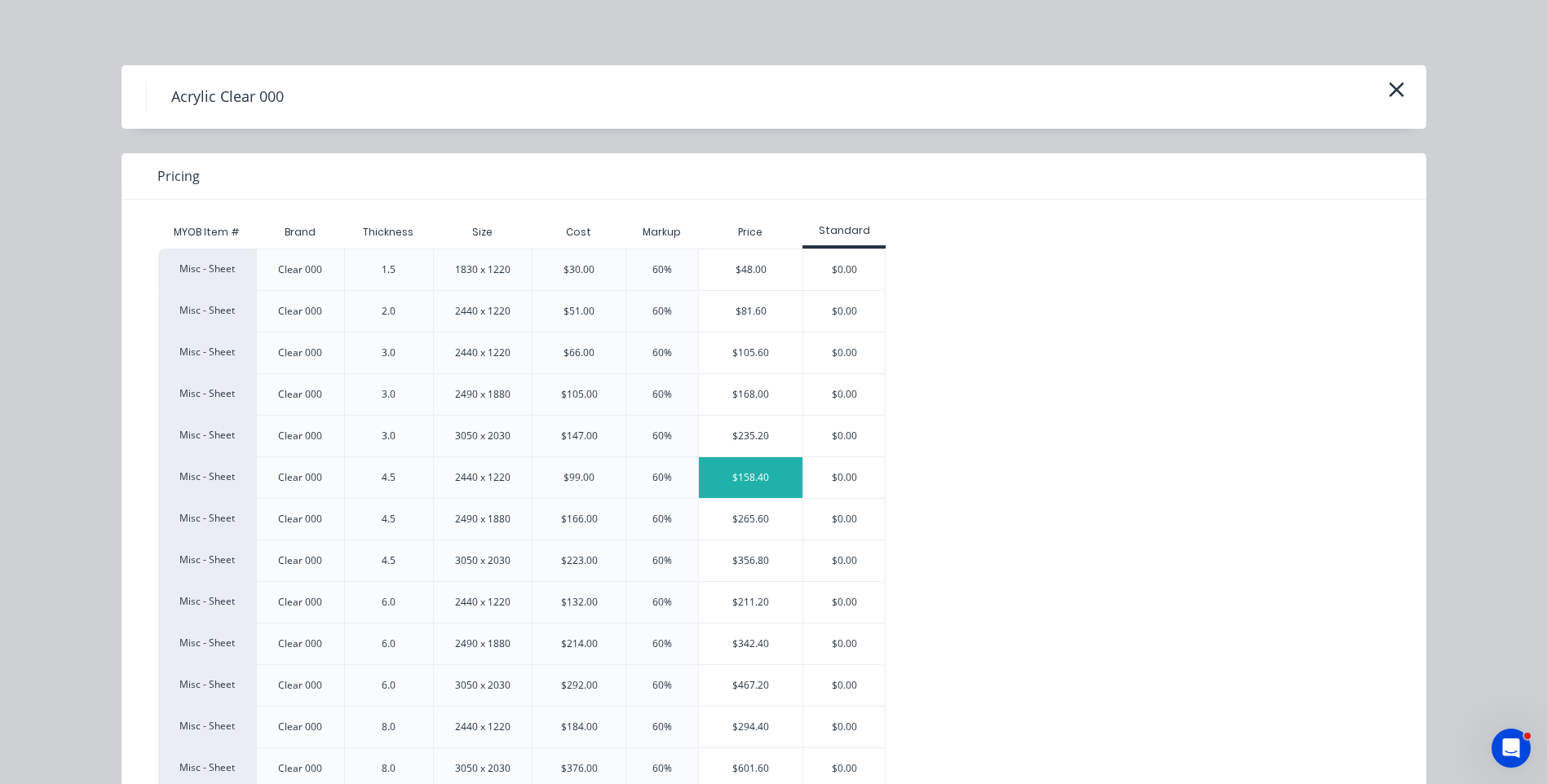
click at [734, 479] on div "$158.40" at bounding box center [751, 477] width 104 height 40
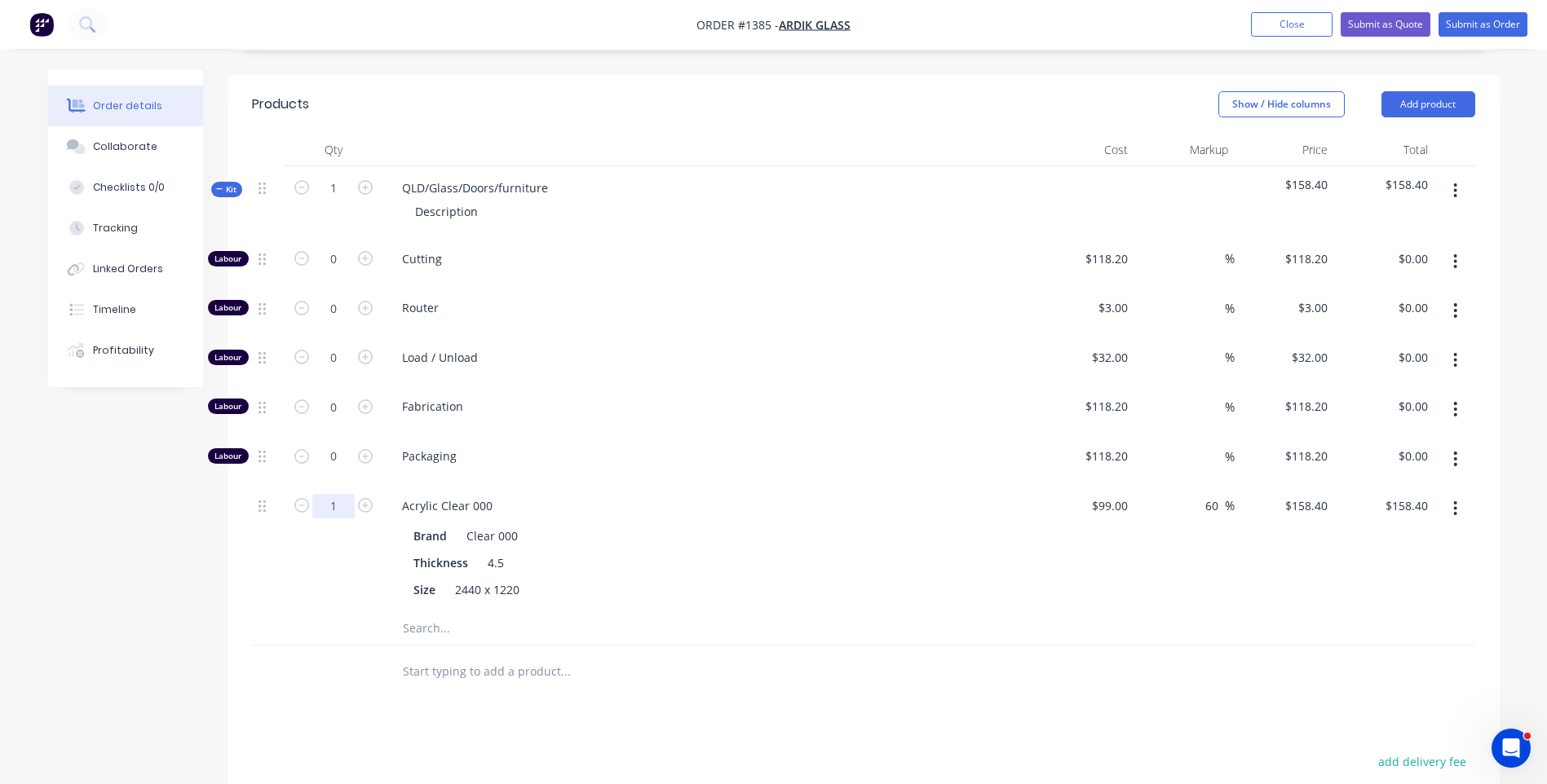
click at [337, 272] on input "1" at bounding box center [333, 260] width 42 height 25
type input "0.5"
type input "$79.20"
click at [352, 645] on div at bounding box center [333, 672] width 98 height 53
click at [369, 350] on icon "button" at bounding box center [365, 357] width 15 height 15
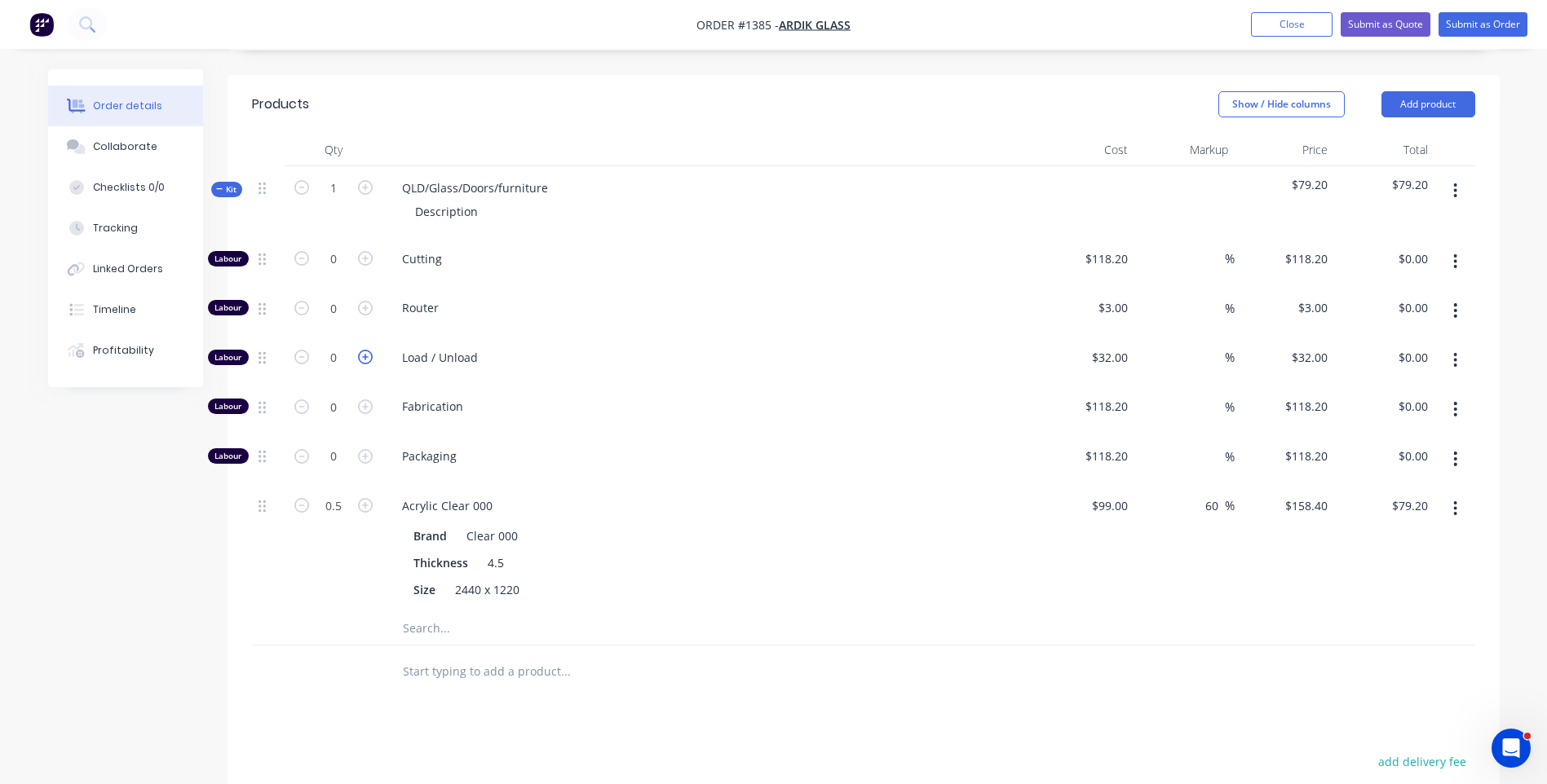
type input "1"
type input "$32.00"
click at [363, 301] on icon "button" at bounding box center [365, 308] width 15 height 15
type input "1"
type input "$3.00"
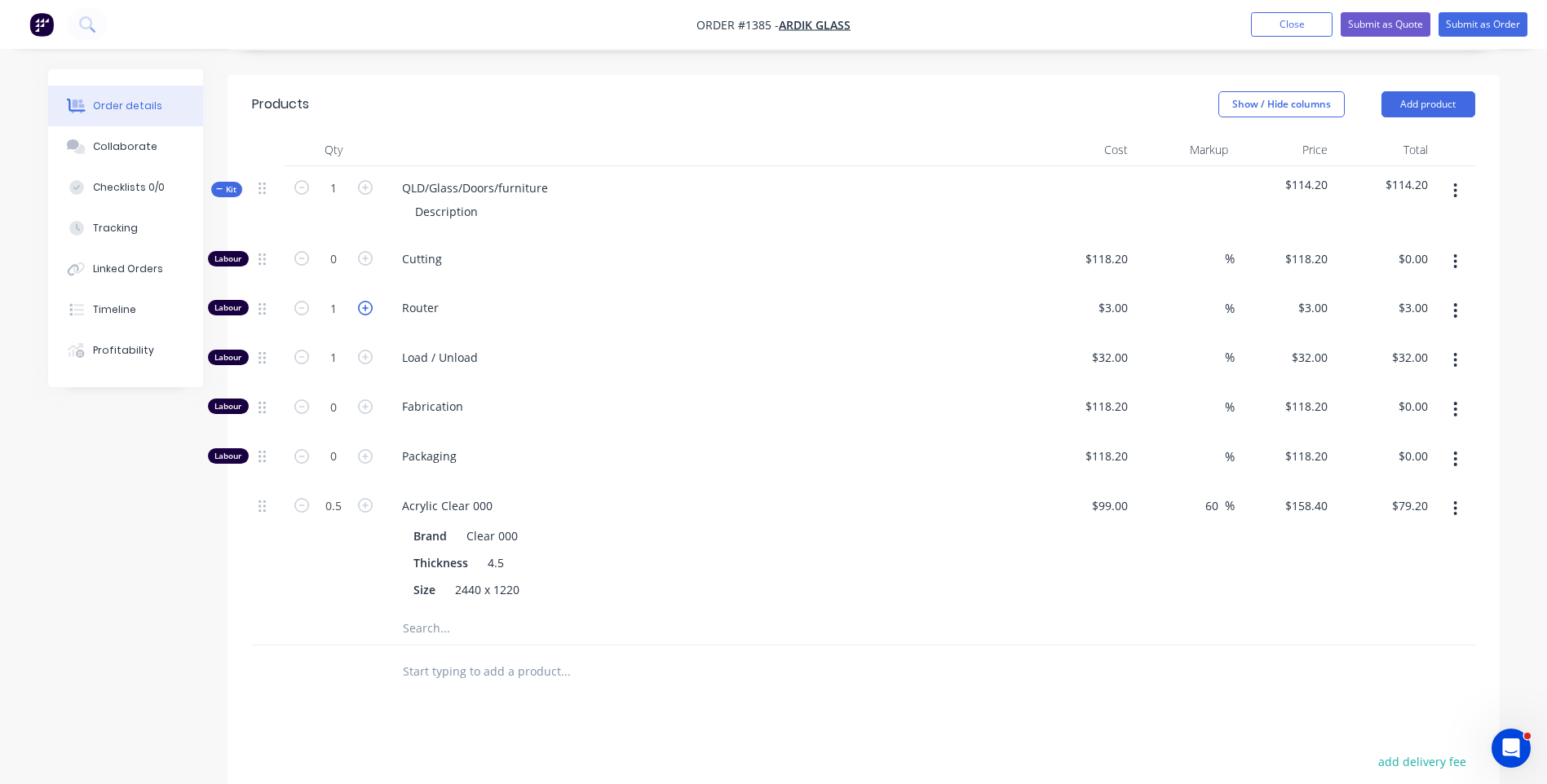
click at [363, 301] on icon "button" at bounding box center [365, 308] width 15 height 15
type input "2"
type input "$6.00"
click at [363, 301] on icon "button" at bounding box center [365, 308] width 15 height 15
type input "3"
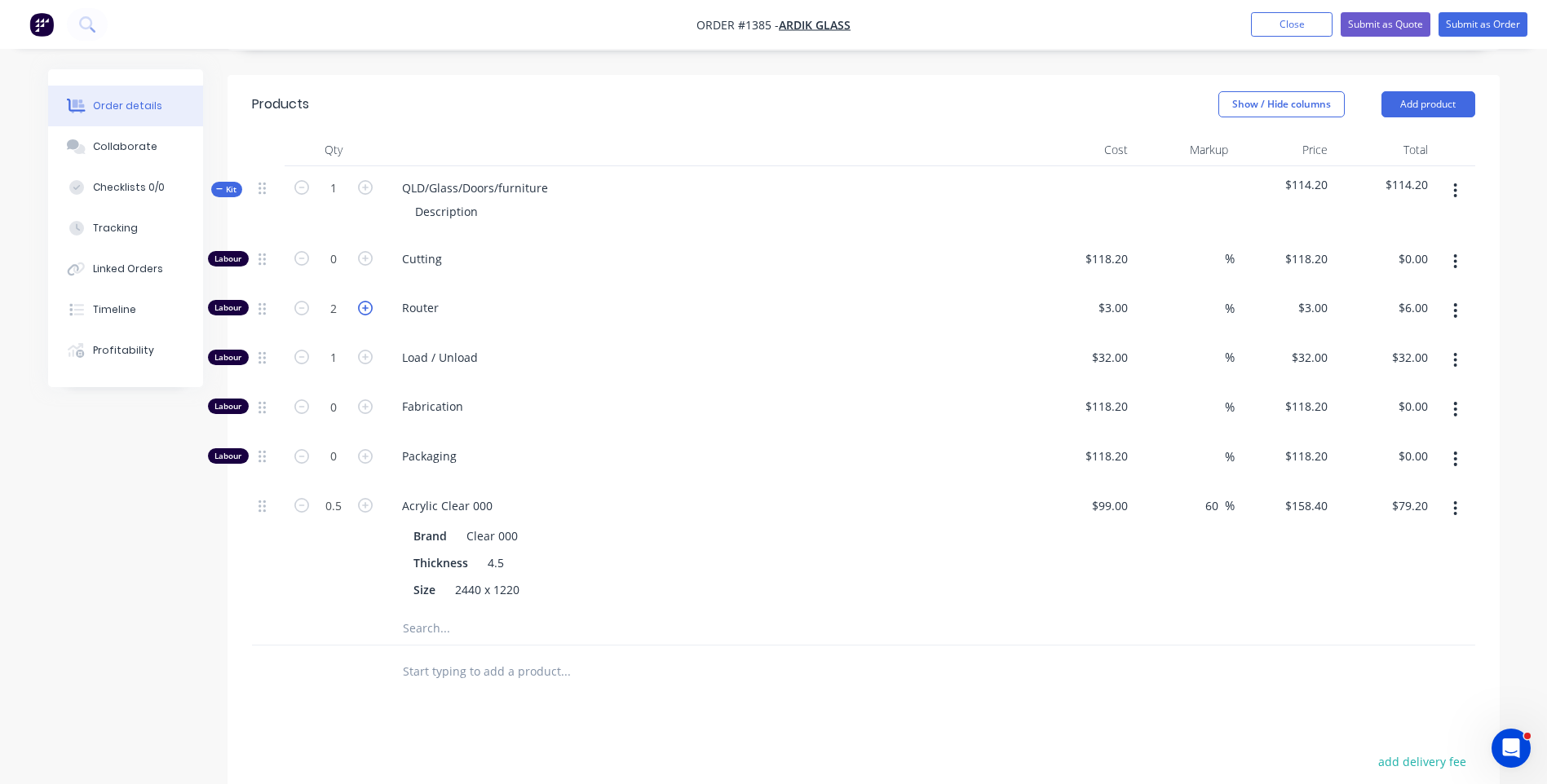
type input "$9.00"
click at [363, 301] on icon "button" at bounding box center [365, 308] width 15 height 15
type input "4"
type input "$12.00"
click at [363, 301] on icon "button" at bounding box center [365, 308] width 15 height 15
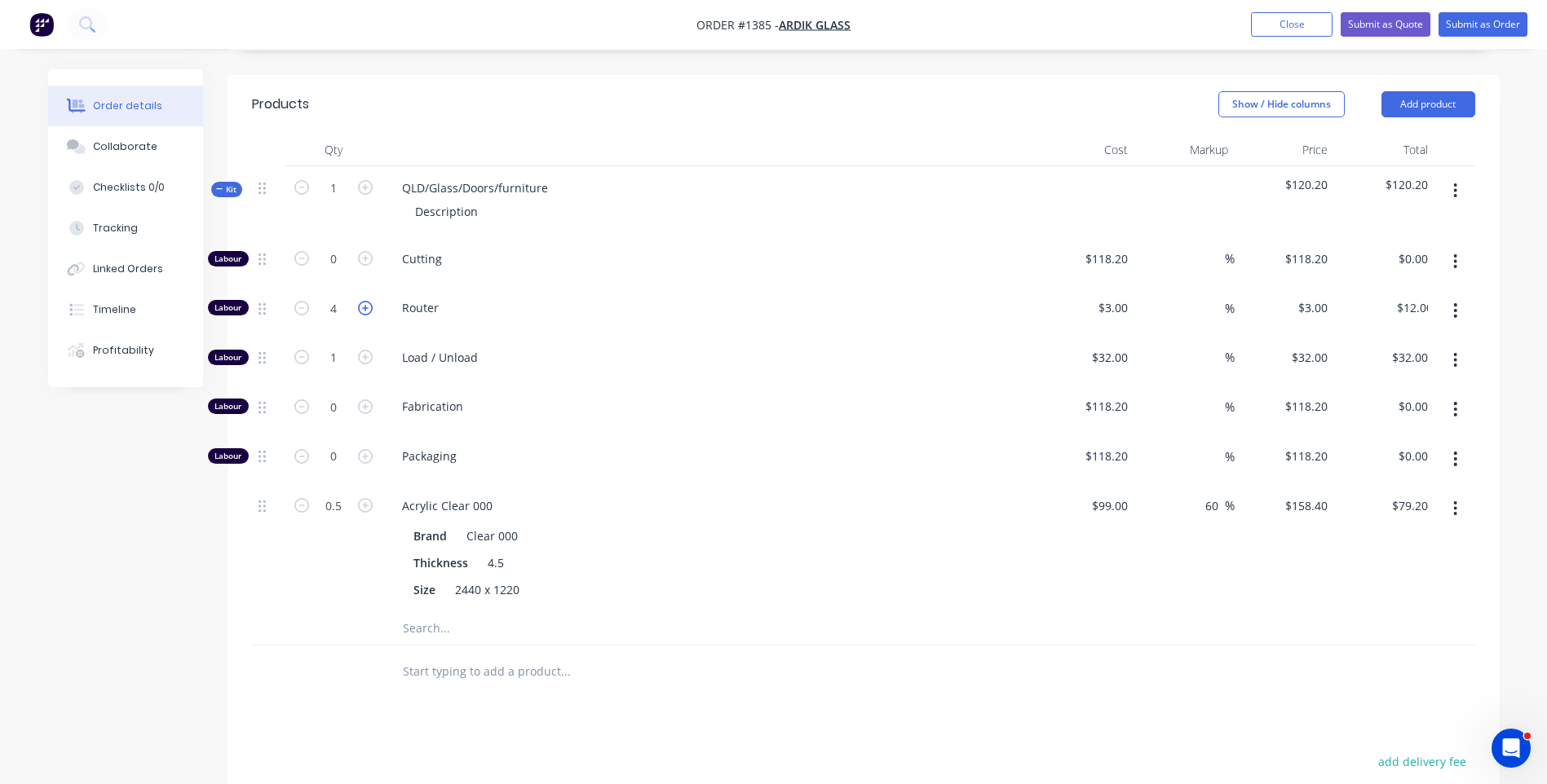
type input "5"
type input "$15.00"
click at [363, 301] on icon "button" at bounding box center [365, 308] width 15 height 15
type input "6"
type input "$18.00"
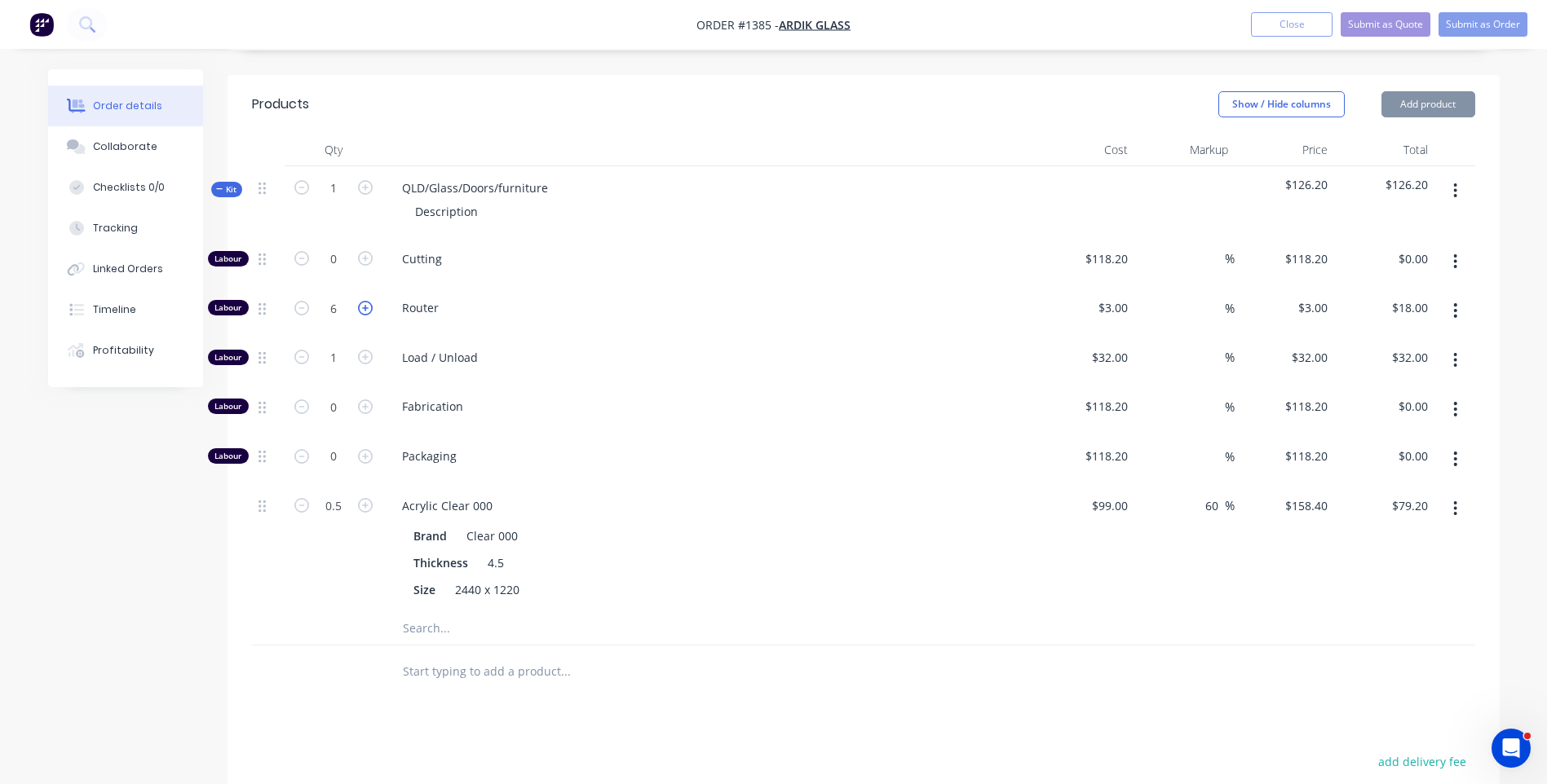
click at [363, 301] on icon "button" at bounding box center [365, 308] width 15 height 15
type input "7"
type input "$21.00"
click at [363, 301] on icon "button" at bounding box center [365, 308] width 15 height 15
type input "8"
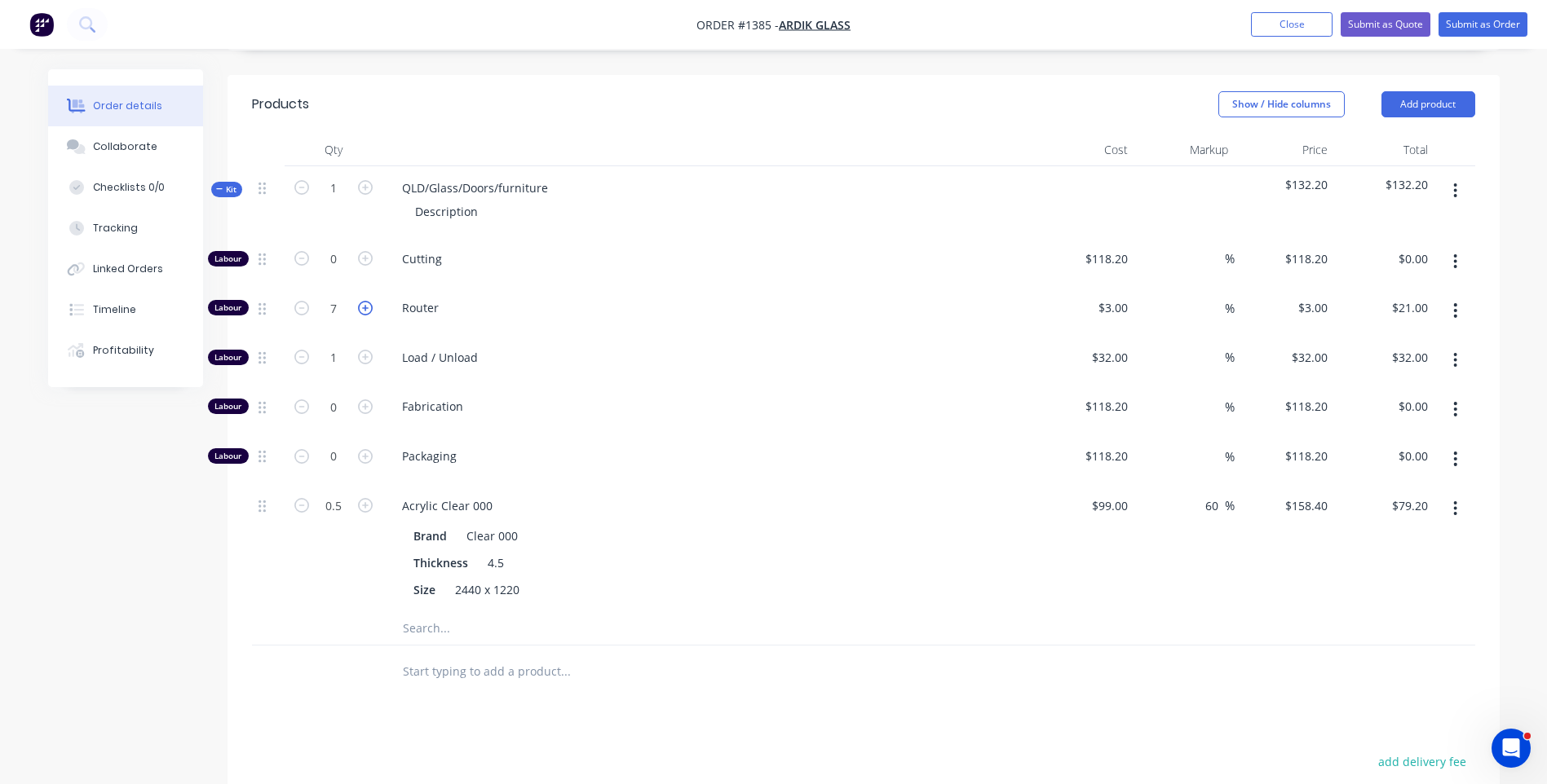
type input "$24.00"
click at [708, 398] on span "Fabrication" at bounding box center [715, 407] width 627 height 18
drag, startPoint x: 552, startPoint y: 118, endPoint x: 398, endPoint y: 112, distance: 154.1
click at [398, 176] on div "QLD/Glass/Doors/furniture" at bounding box center [475, 188] width 172 height 24
drag, startPoint x: 480, startPoint y: 142, endPoint x: 412, endPoint y: 150, distance: 68.5
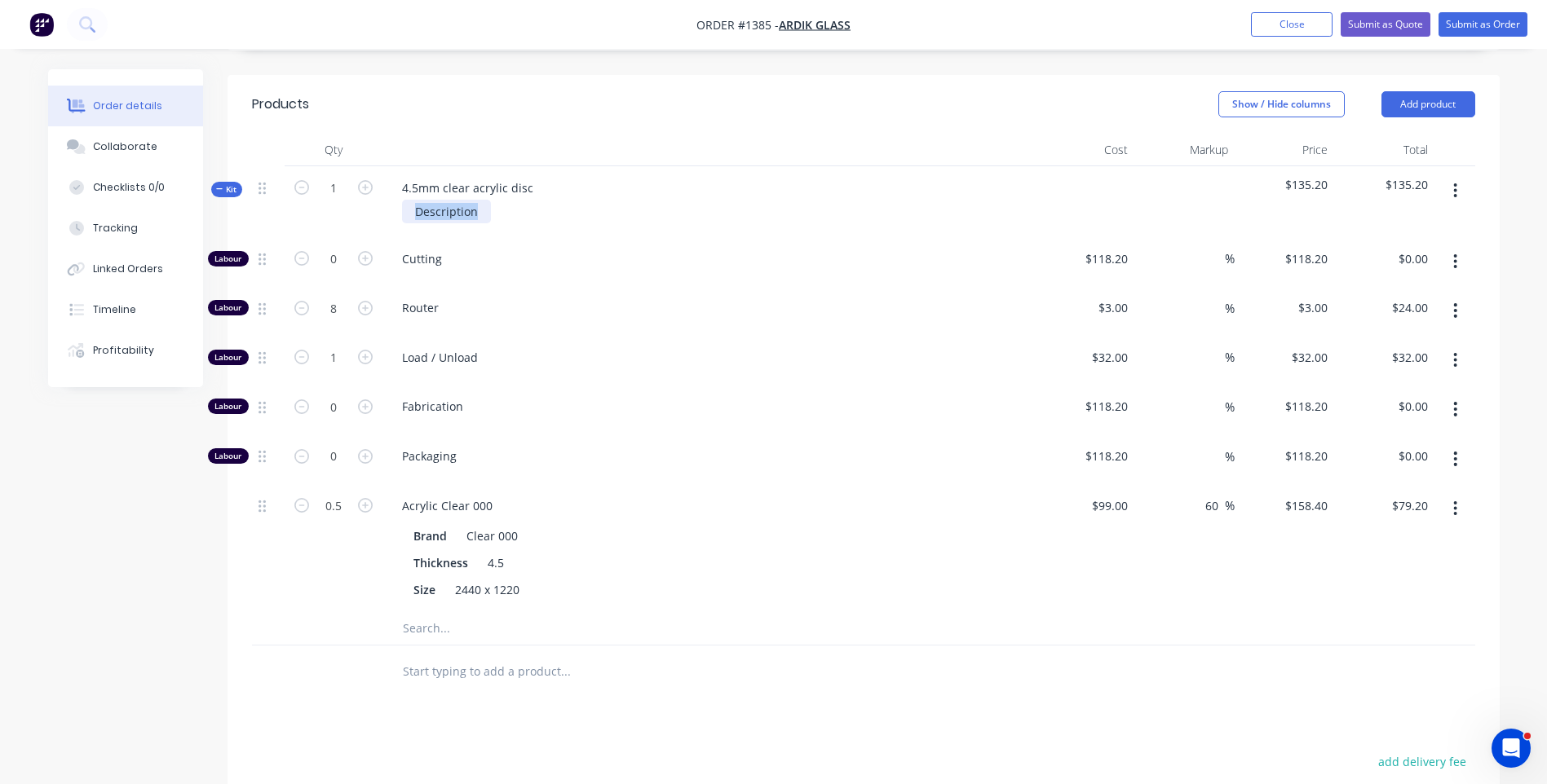
click at [412, 200] on div "Description" at bounding box center [446, 211] width 89 height 24
click at [722, 299] on span "Router" at bounding box center [715, 308] width 627 height 18
click at [147, 149] on div "Collaborate" at bounding box center [125, 146] width 64 height 15
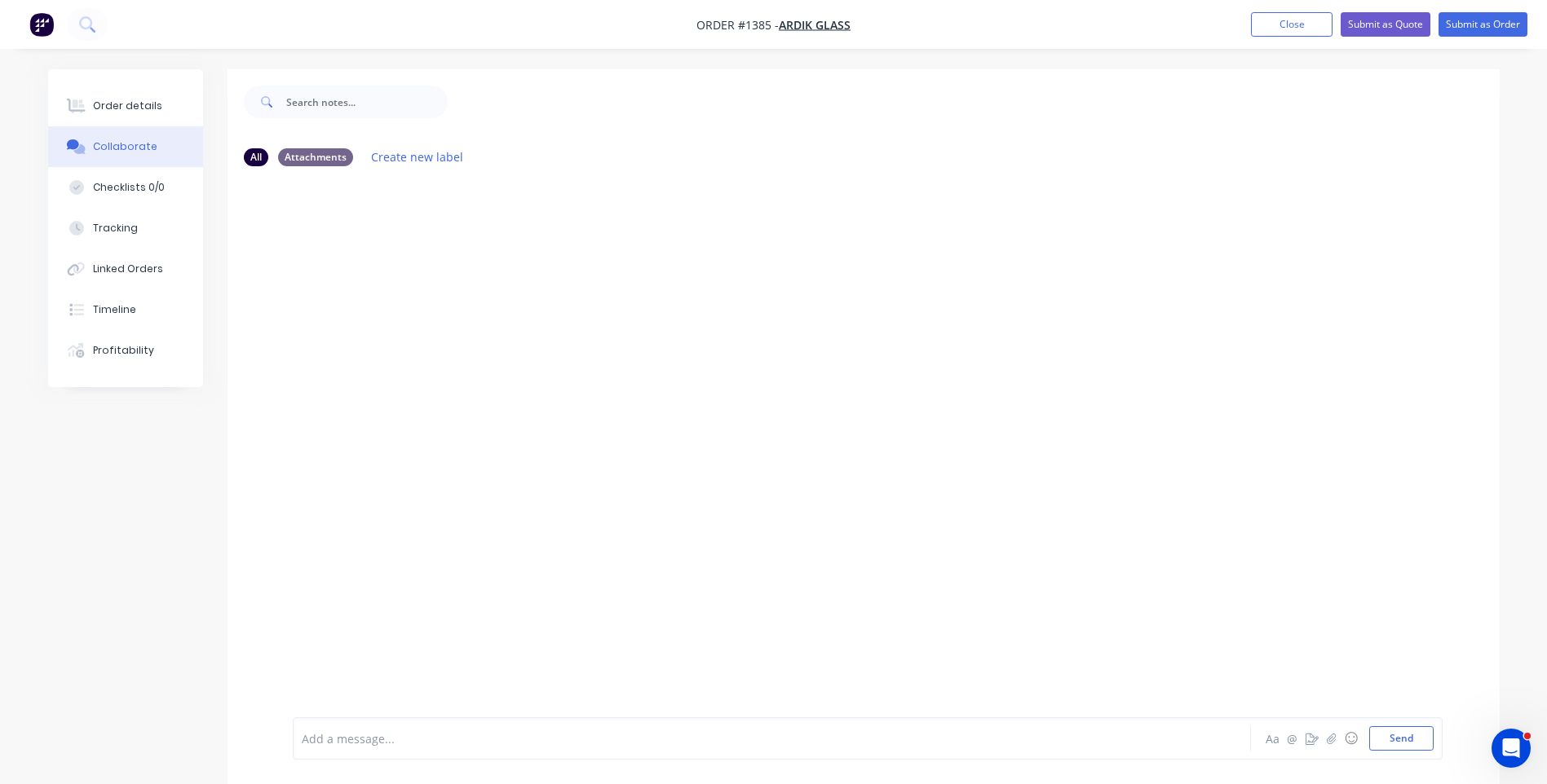
click at [447, 745] on div at bounding box center [727, 739] width 849 height 18
click at [1396, 749] on button "Send" at bounding box center [1401, 738] width 64 height 25
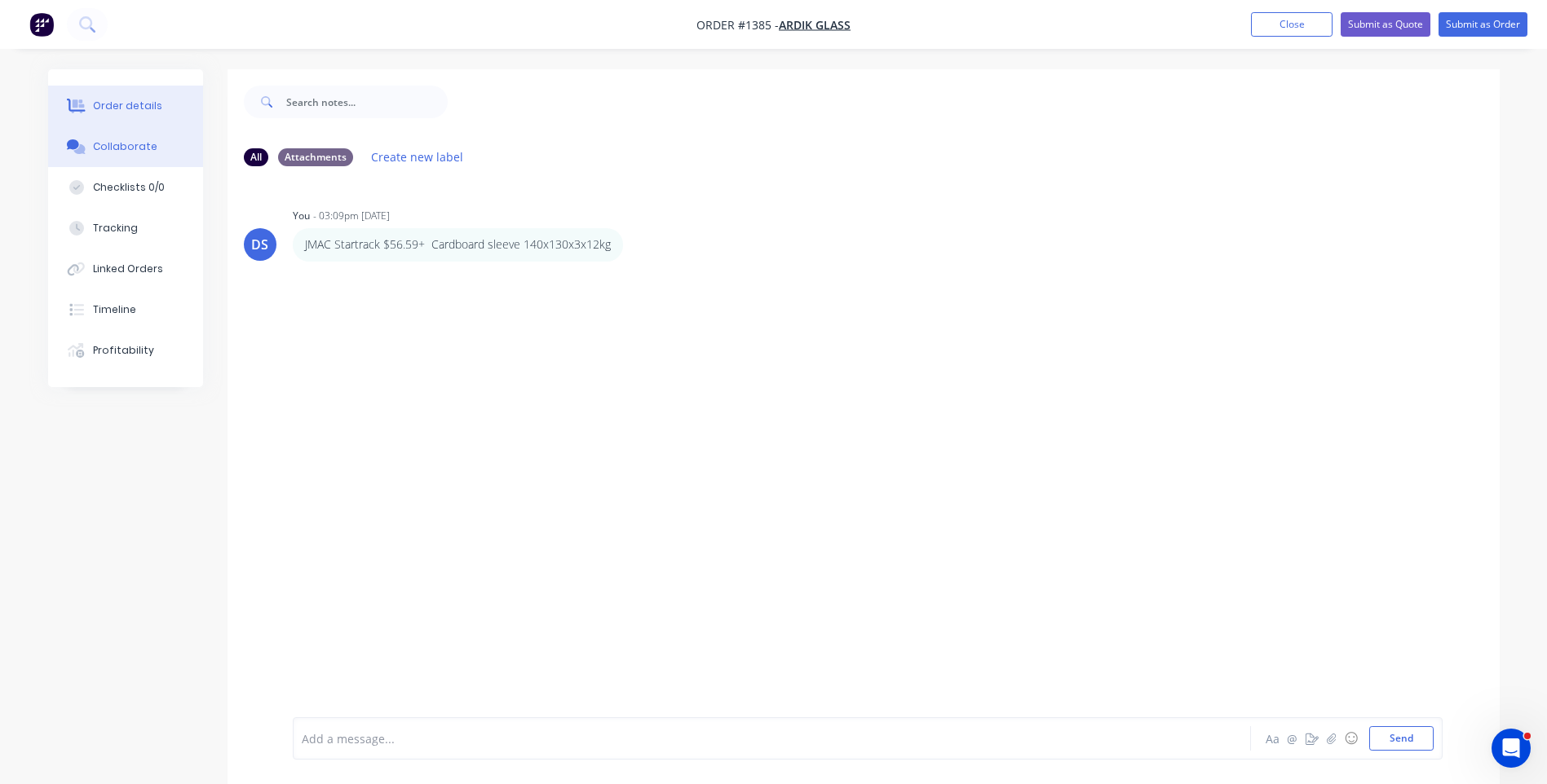
click at [117, 110] on div "Order details" at bounding box center [127, 105] width 69 height 15
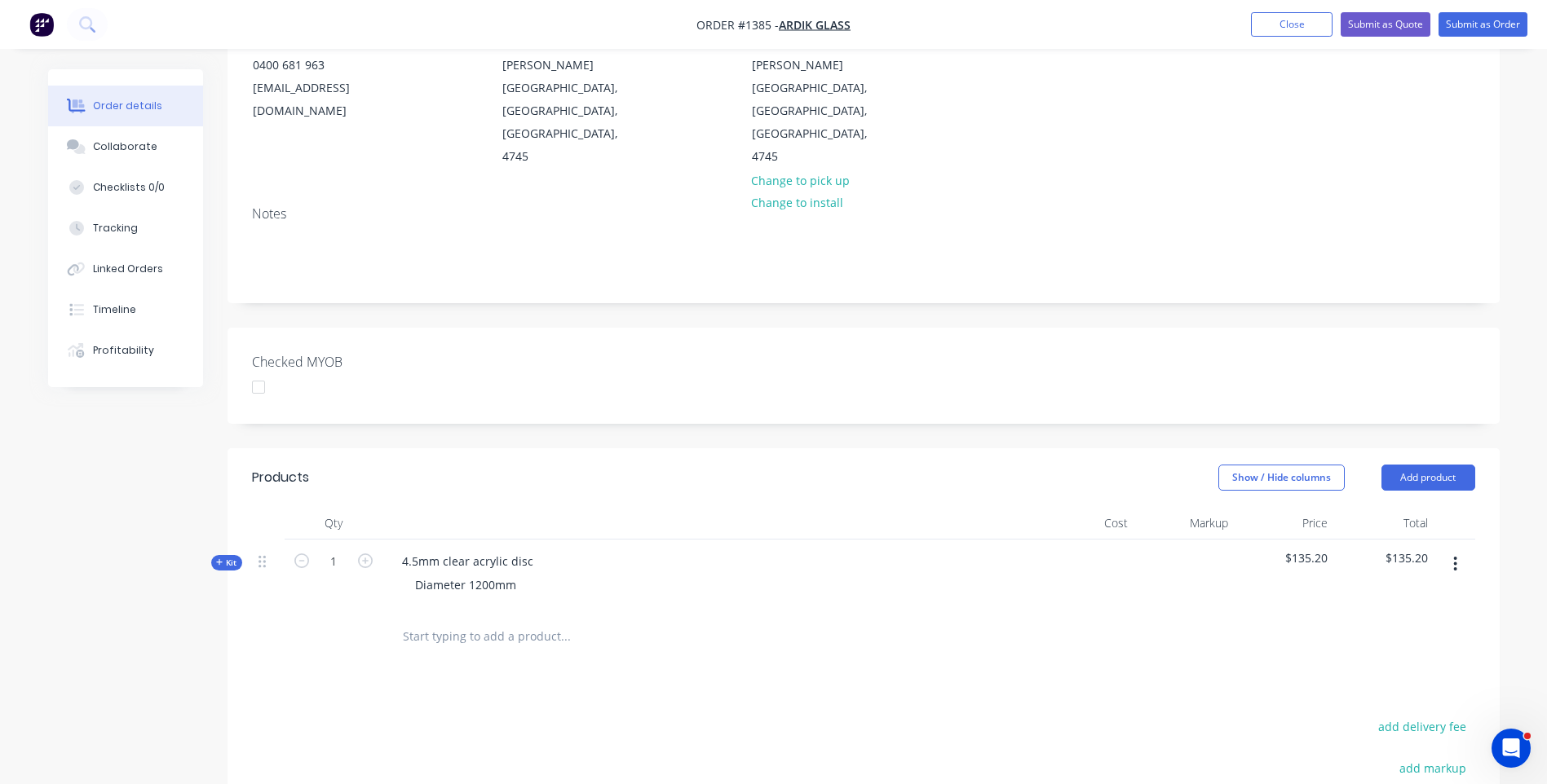
scroll to position [245, 0]
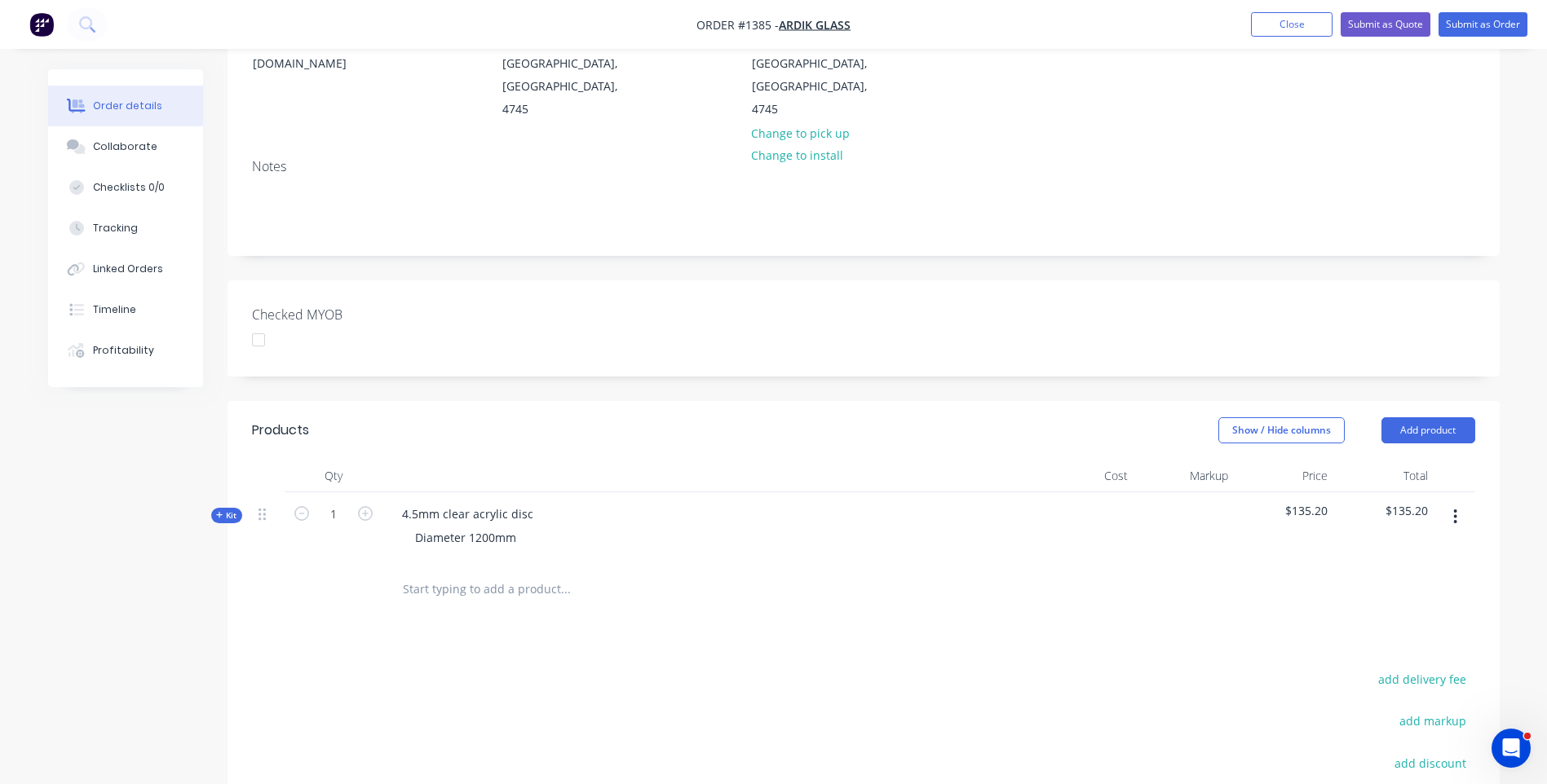
click at [218, 511] on icon at bounding box center [219, 515] width 7 height 8
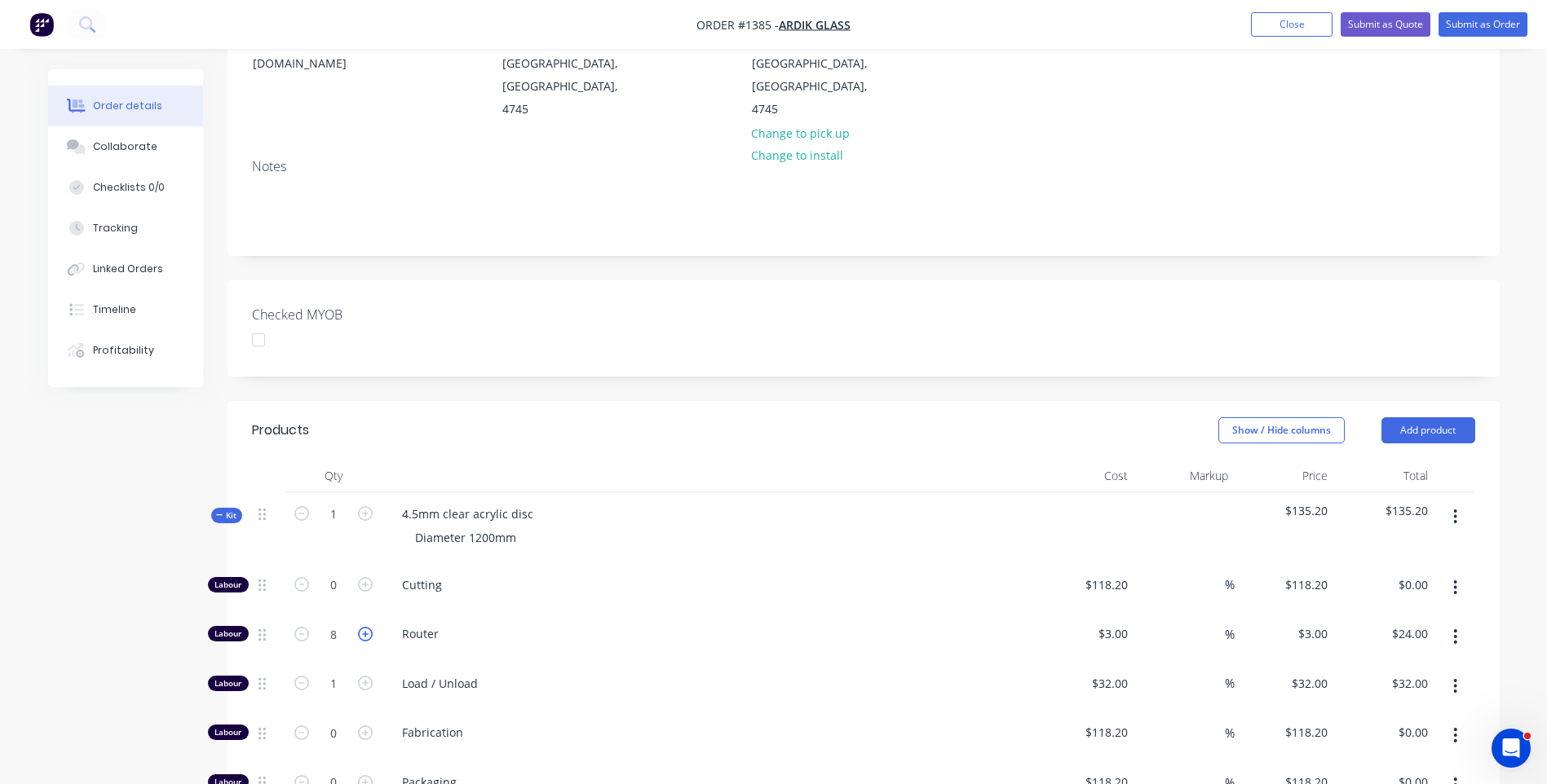
click at [369, 627] on icon "button" at bounding box center [365, 634] width 15 height 15
type input "9"
type input "$27.00"
click at [369, 627] on icon "button" at bounding box center [365, 634] width 15 height 15
type input "10"
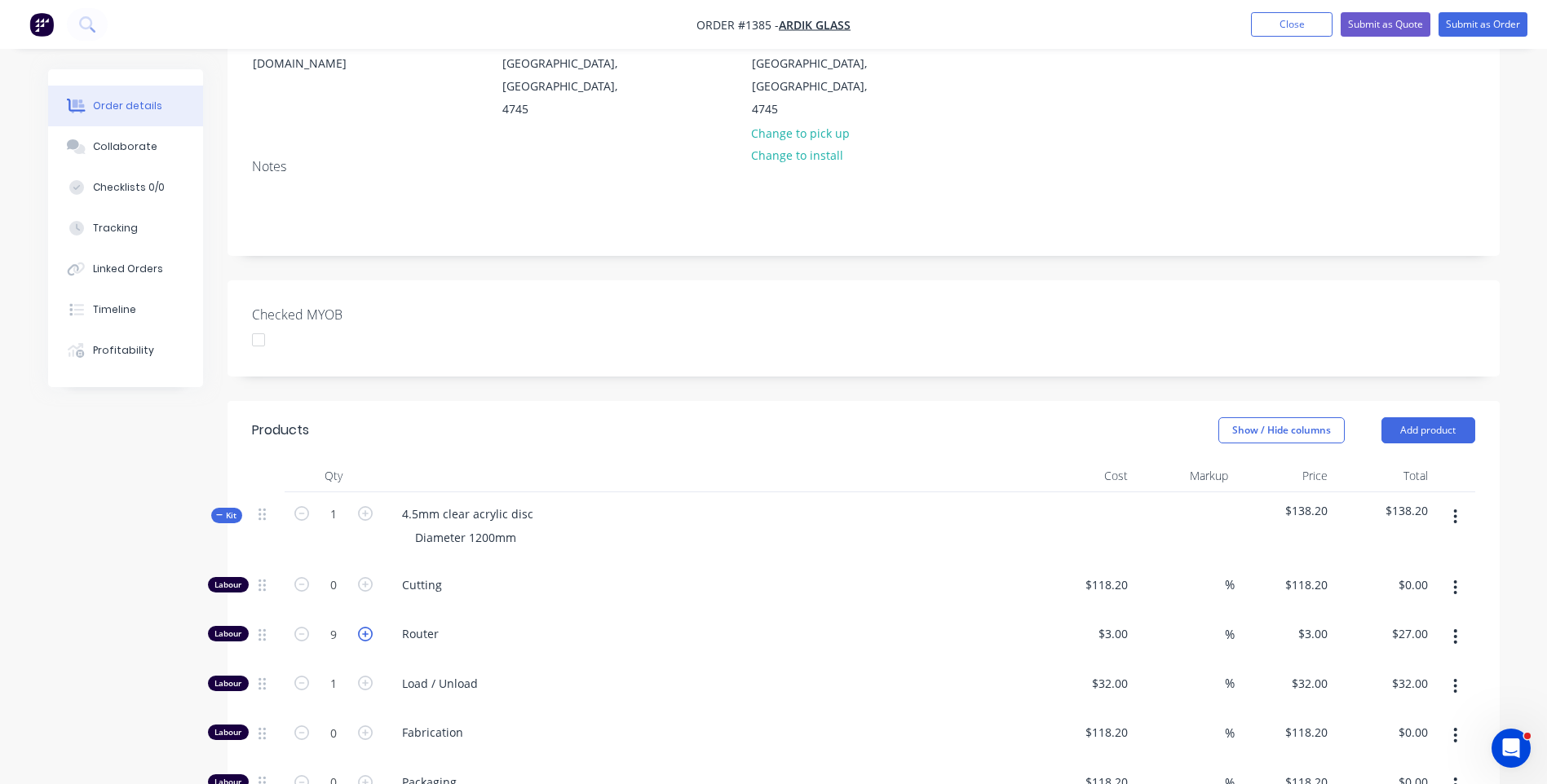
type input "$30.00"
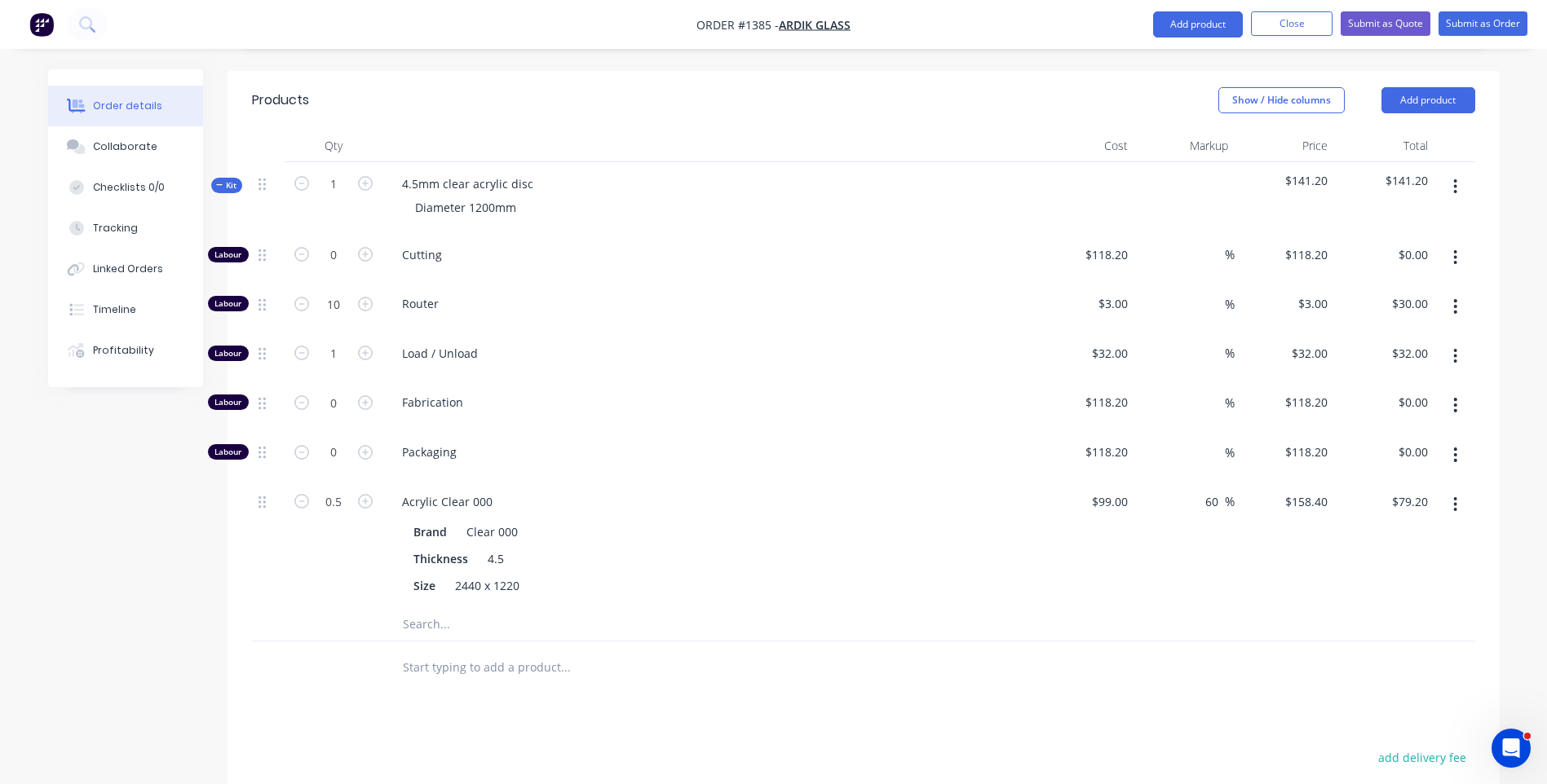
scroll to position [652, 0]
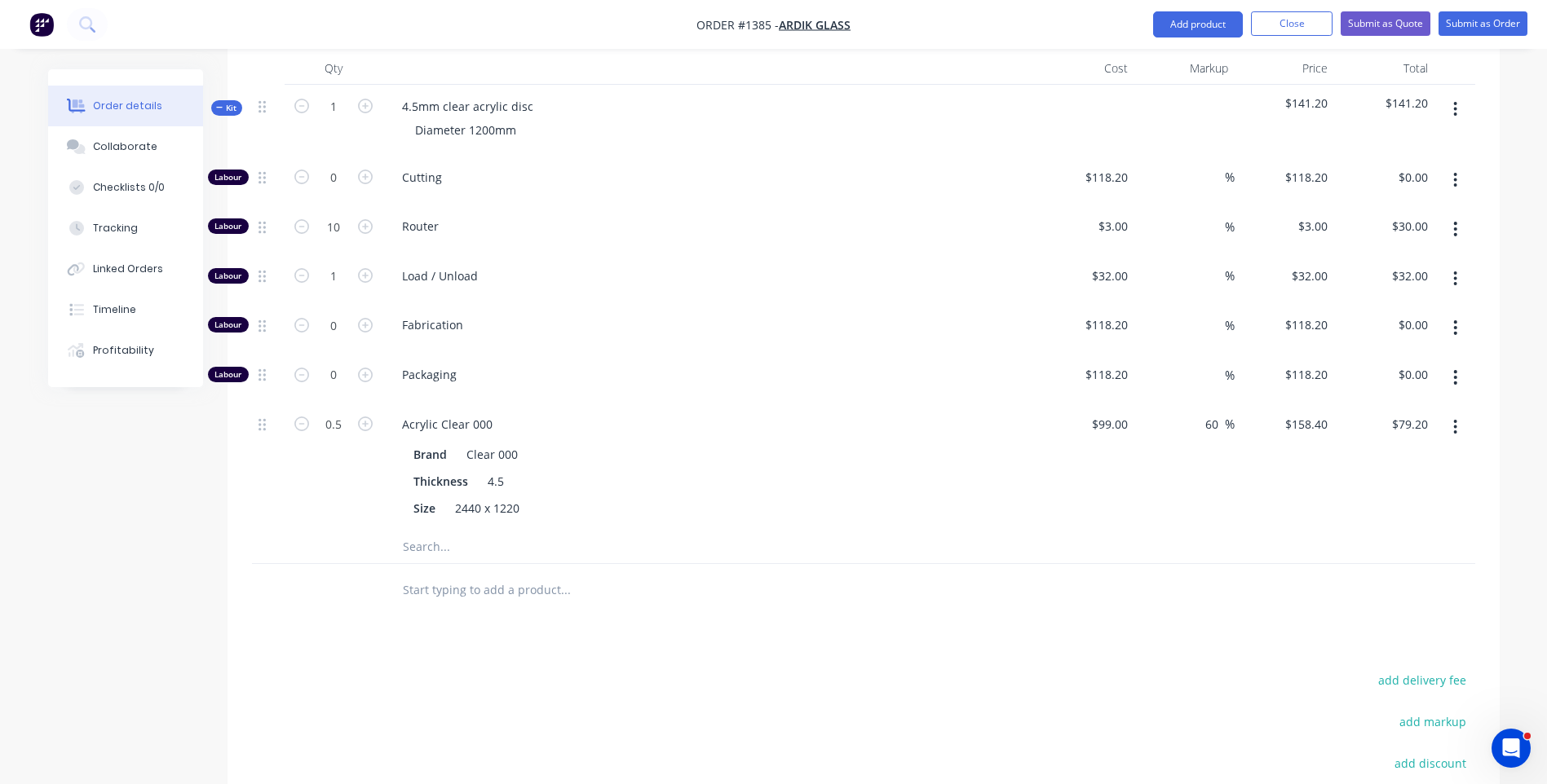
click at [413, 531] on input "text" at bounding box center [565, 546] width 326 height 32
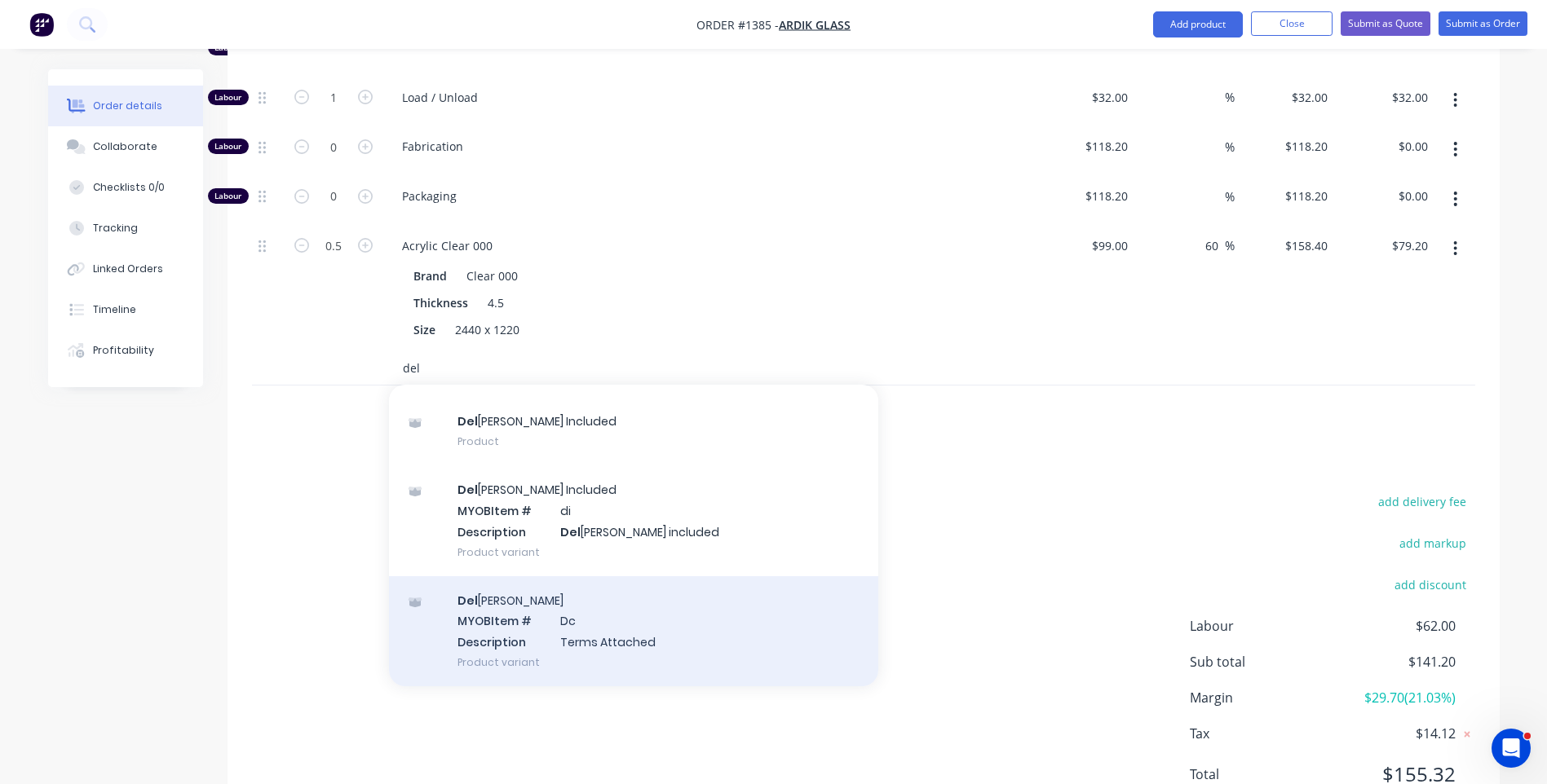
scroll to position [832, 0]
type input "del"
click at [591, 574] on div "Del ivery MYOB Item # Dc Description Terms Attached Product variant" at bounding box center [634, 629] width 490 height 110
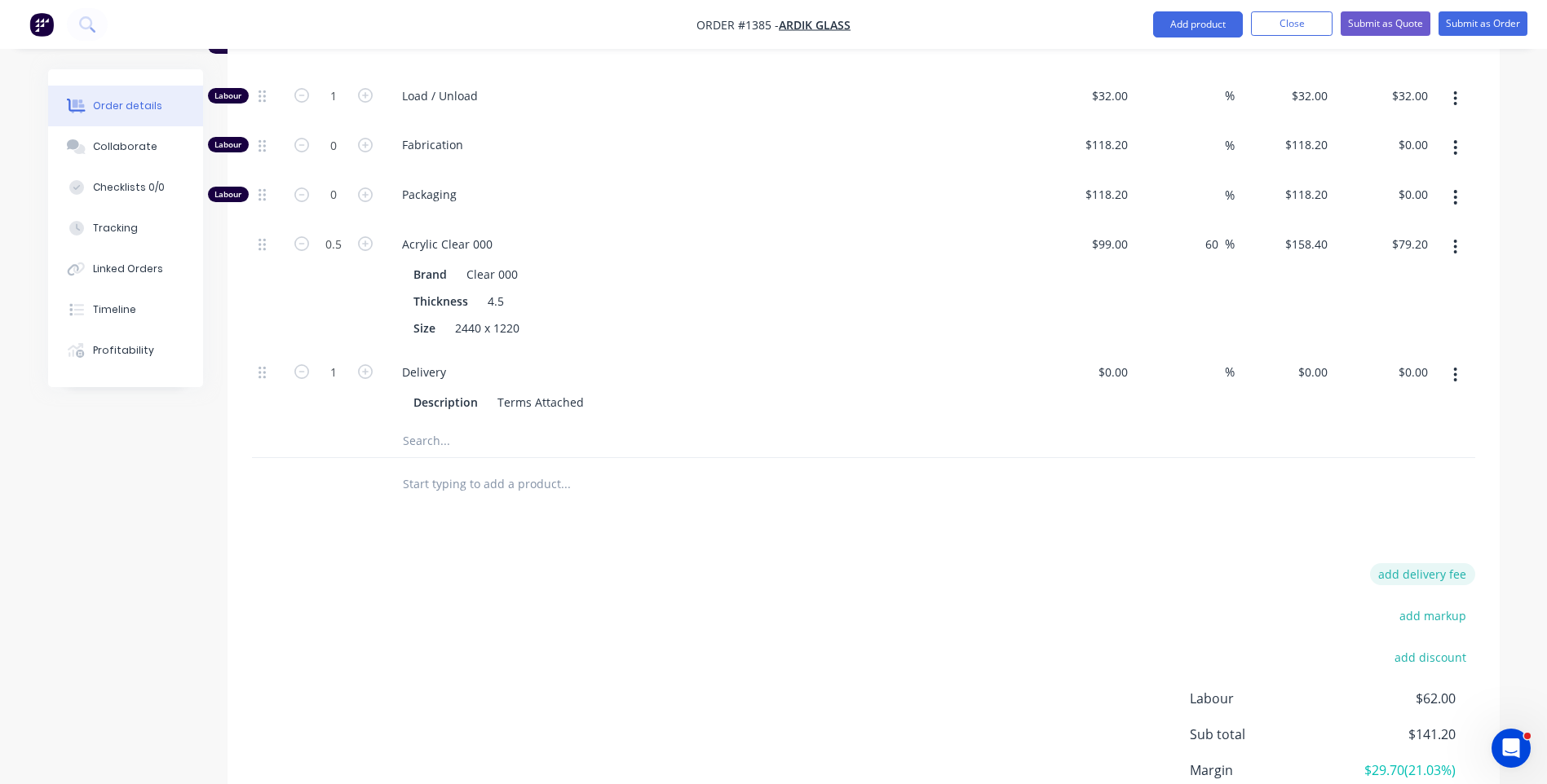
click at [1422, 563] on button "add delivery fee" at bounding box center [1423, 574] width 105 height 22
type input "81"
click at [739, 563] on div "Delivery fee Delivery fee Delivery fee name (Optional) 81 81 $0 add markup add …" at bounding box center [863, 718] width 1223 height 310
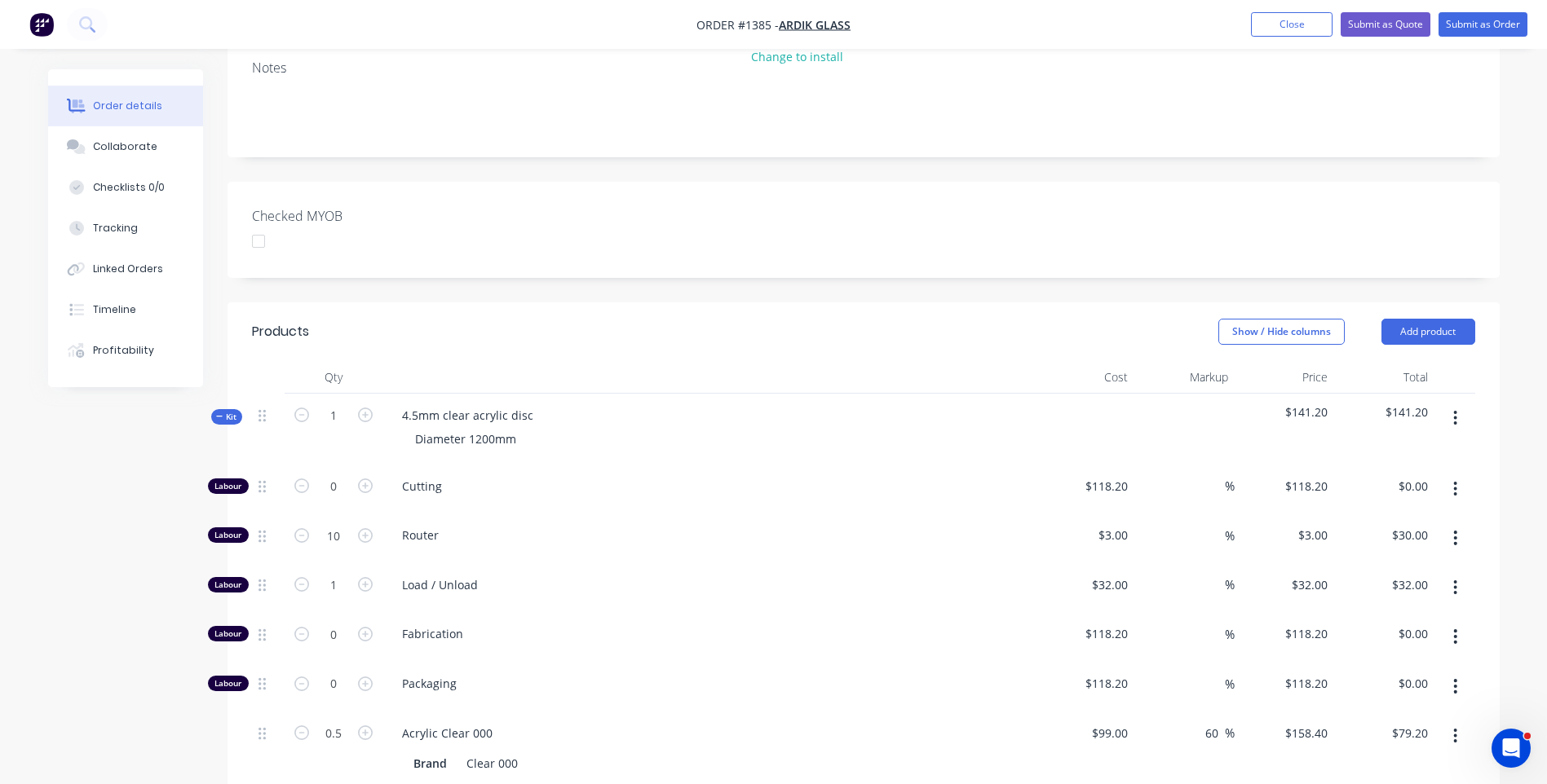
scroll to position [98, 0]
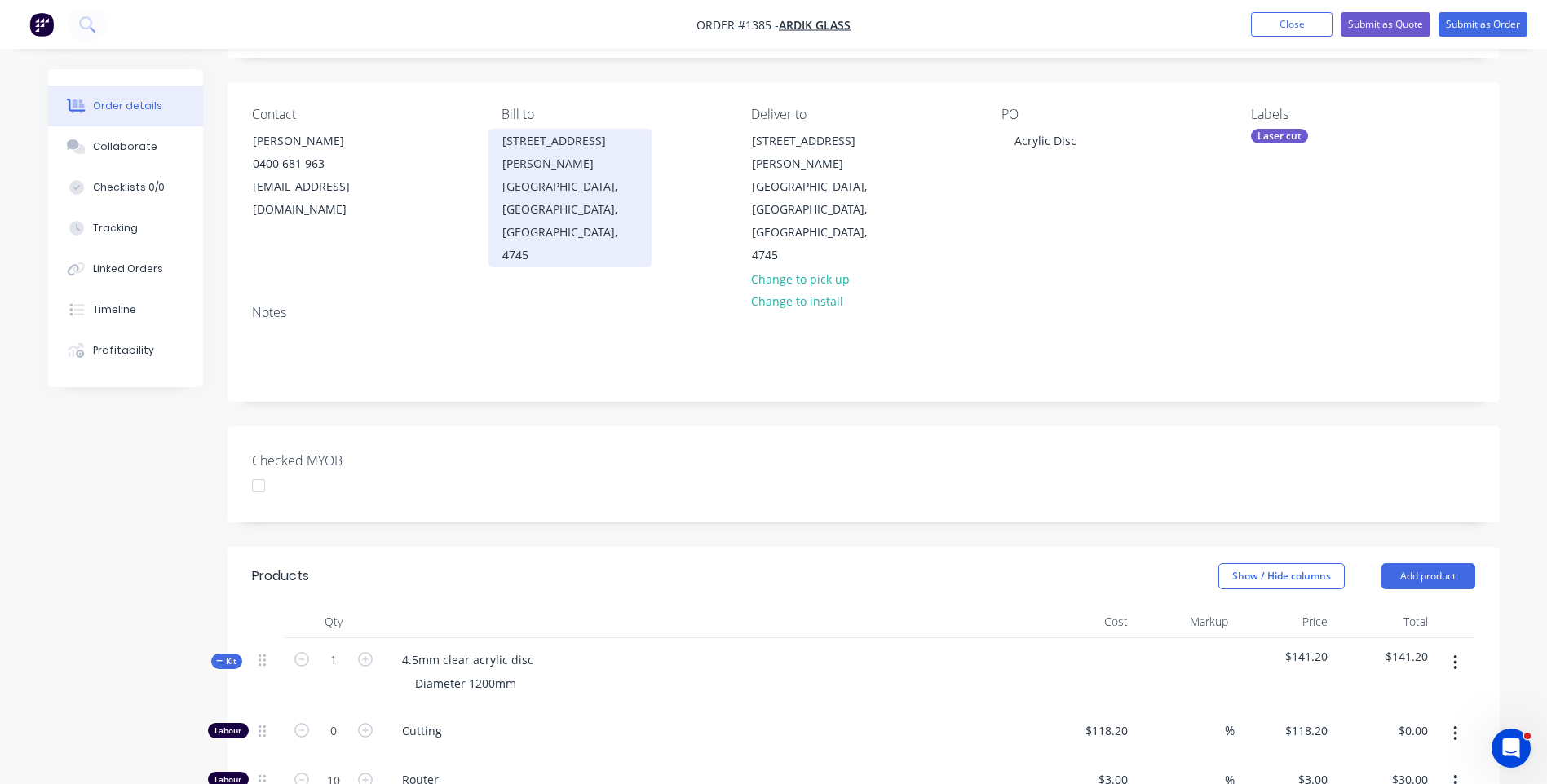
click at [551, 175] on div "DYSART, Queensland, Australia, 4745" at bounding box center [570, 221] width 135 height 91
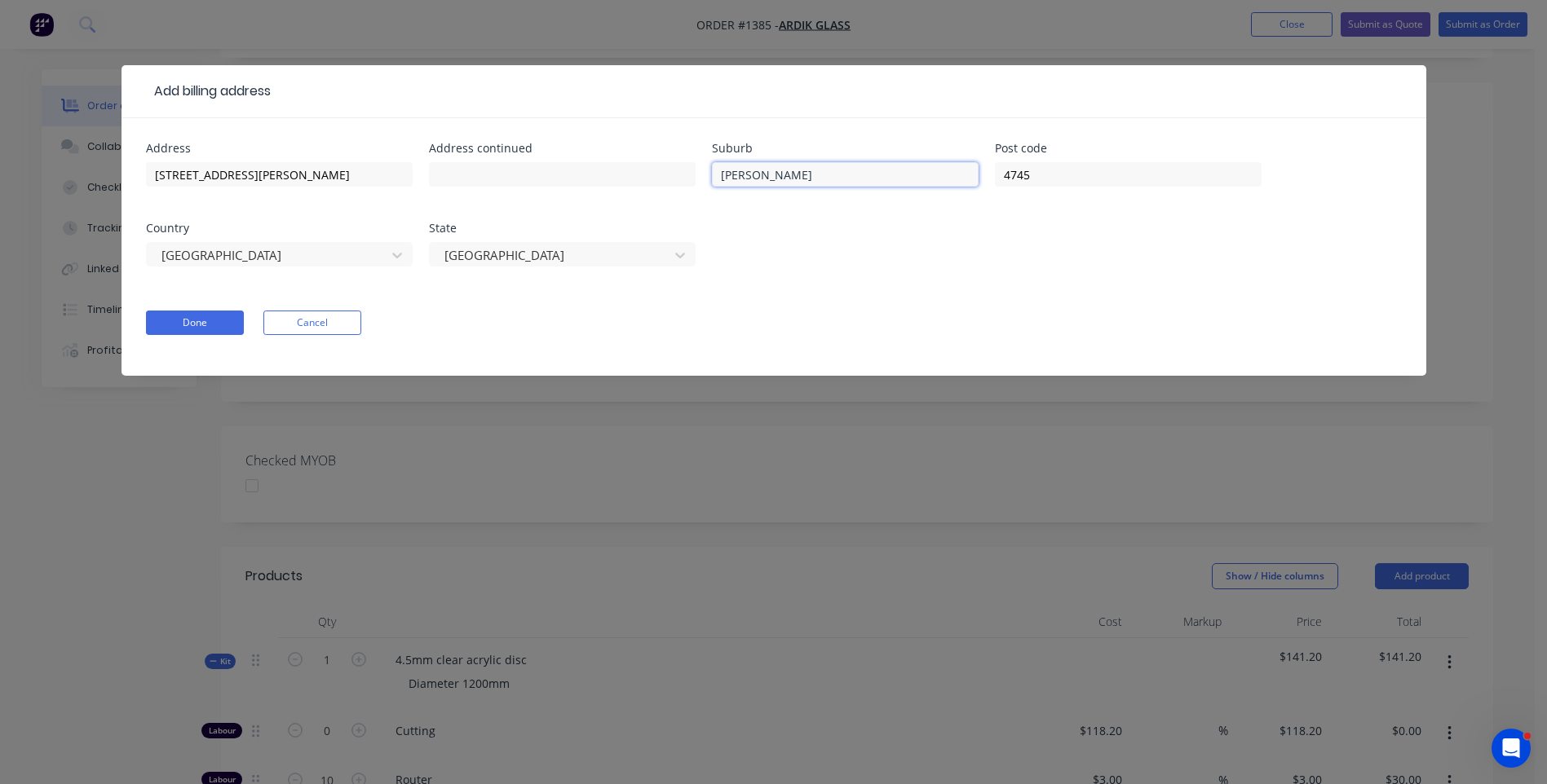
click at [761, 175] on input "DYSART" at bounding box center [845, 175] width 267 height 25
type input "Dysart"
click at [203, 318] on button "Done" at bounding box center [195, 323] width 98 height 25
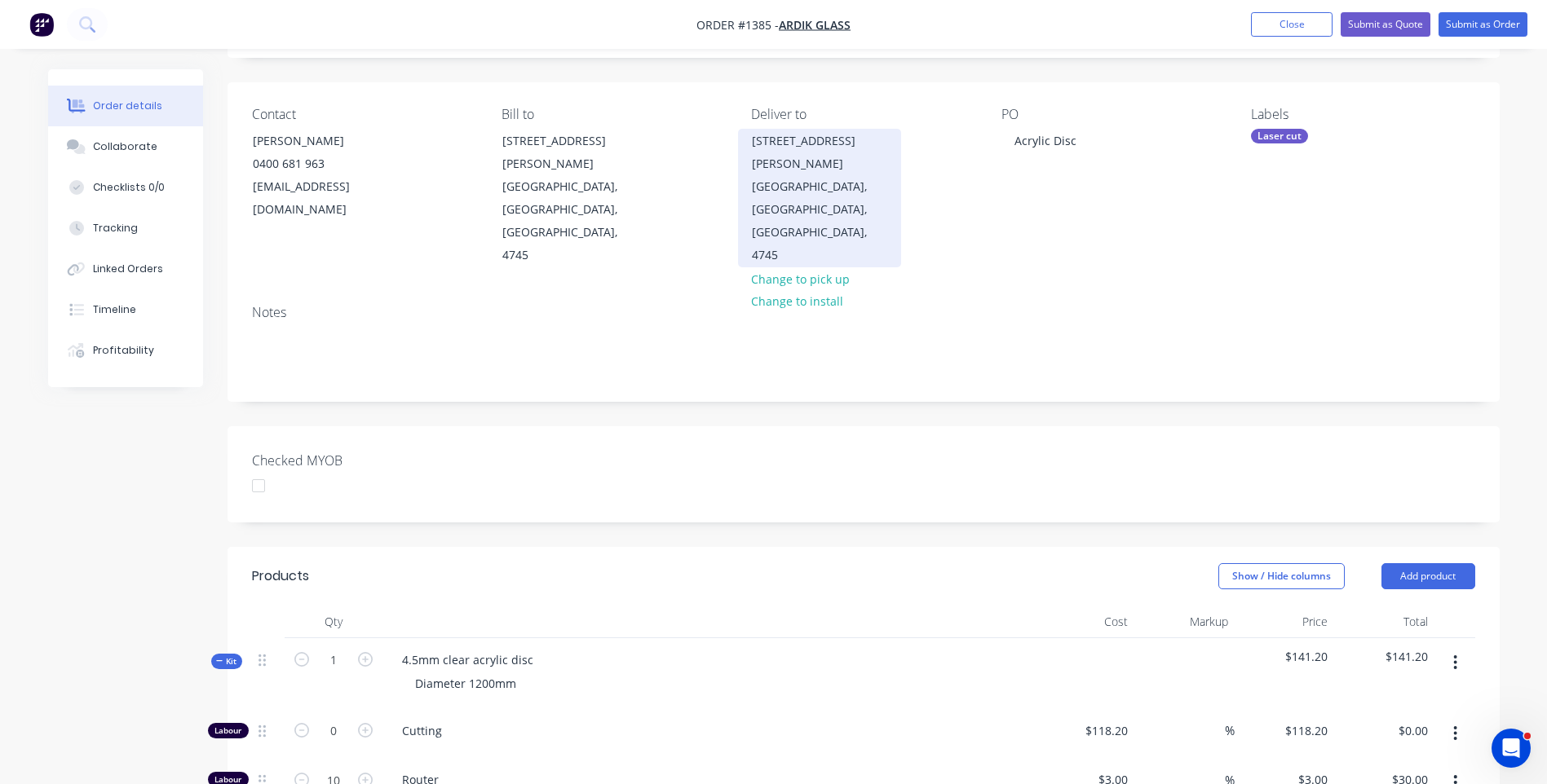
click at [793, 175] on div "DYSART, Queensland, Australia, 4745" at bounding box center [820, 221] width 135 height 91
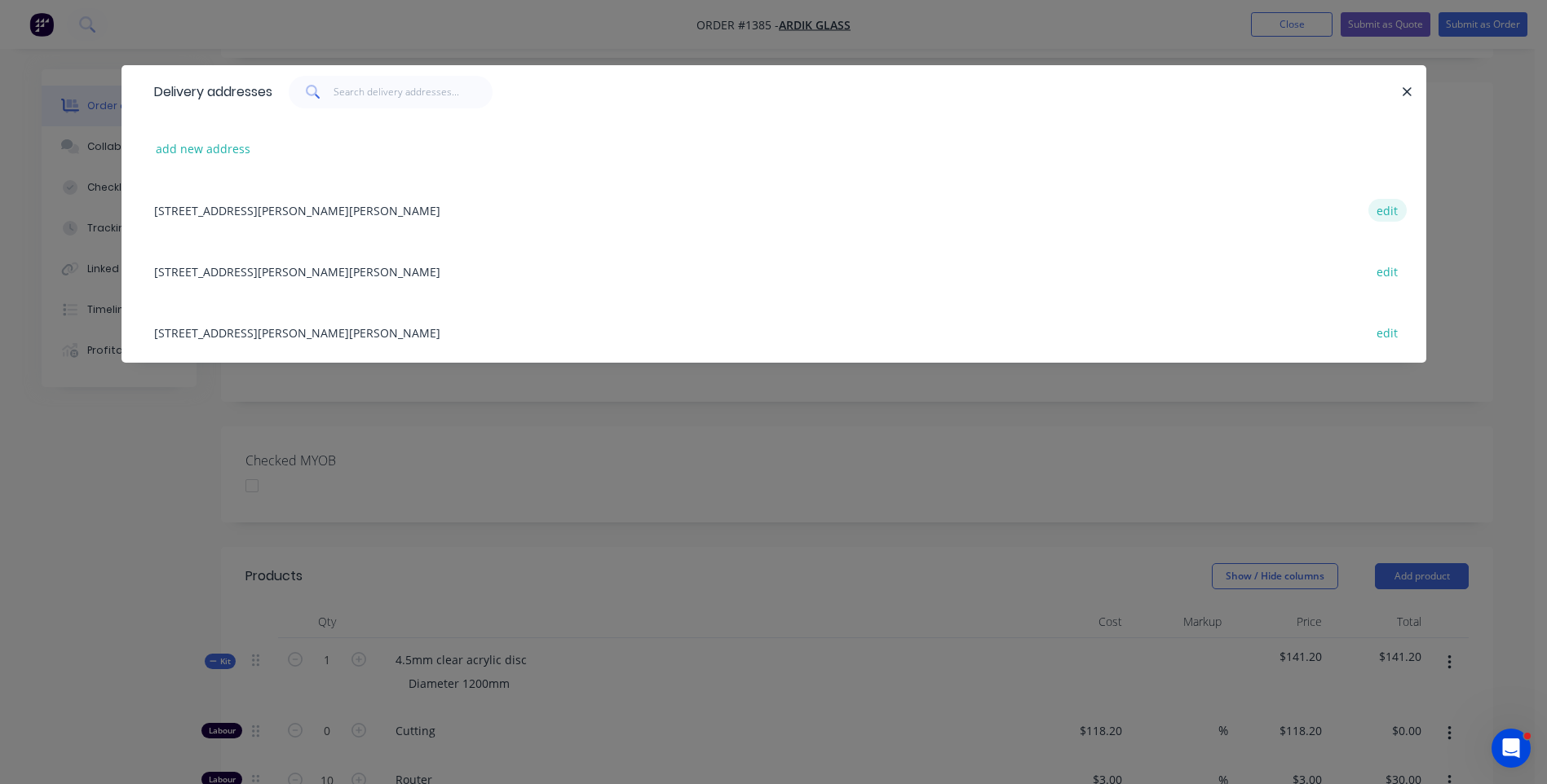
click at [1385, 216] on button "edit" at bounding box center [1388, 210] width 39 height 22
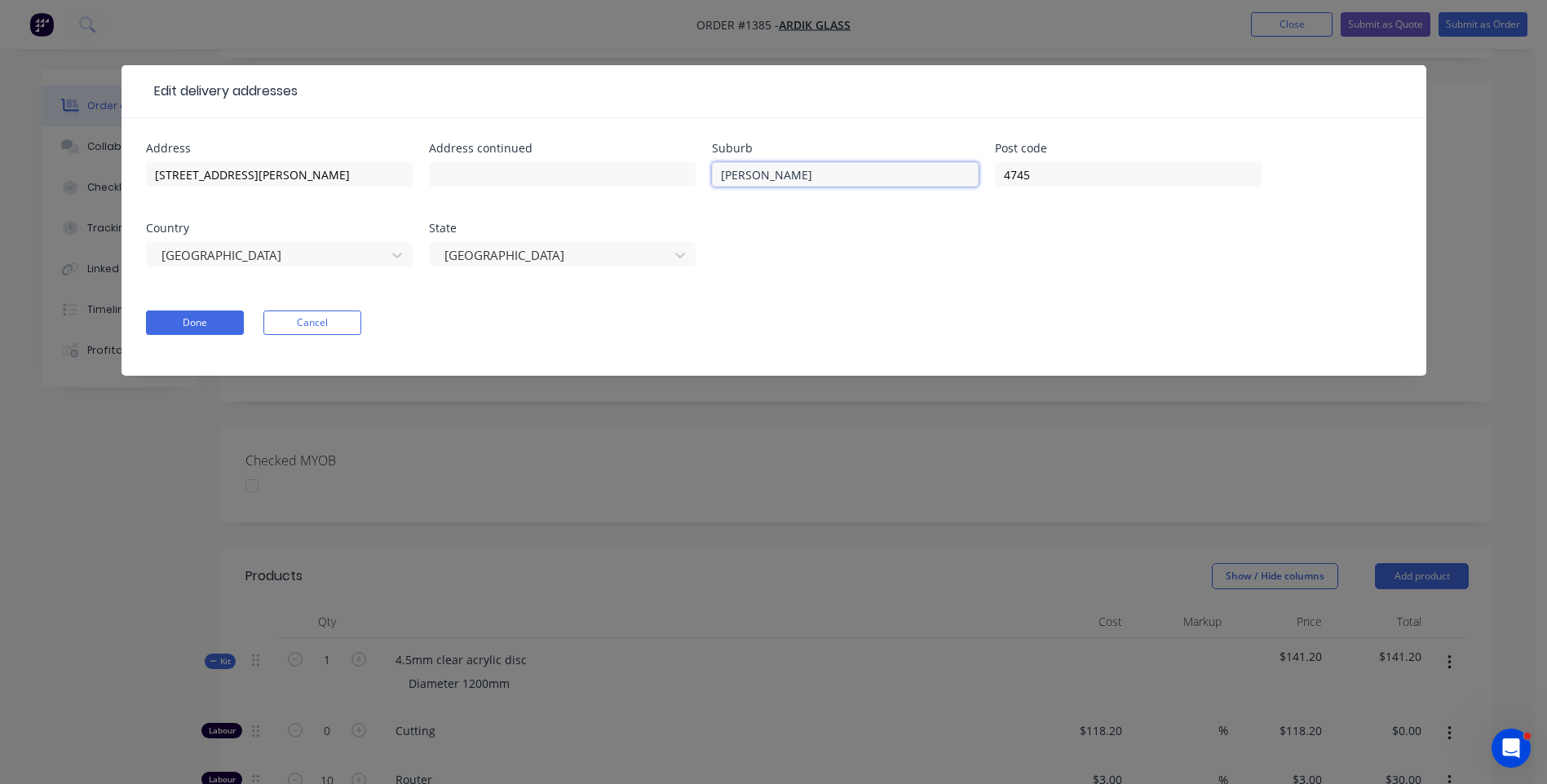
click at [763, 175] on input "DYSART" at bounding box center [845, 175] width 267 height 25
type input "Dysart"
click at [191, 329] on button "Done" at bounding box center [195, 323] width 98 height 25
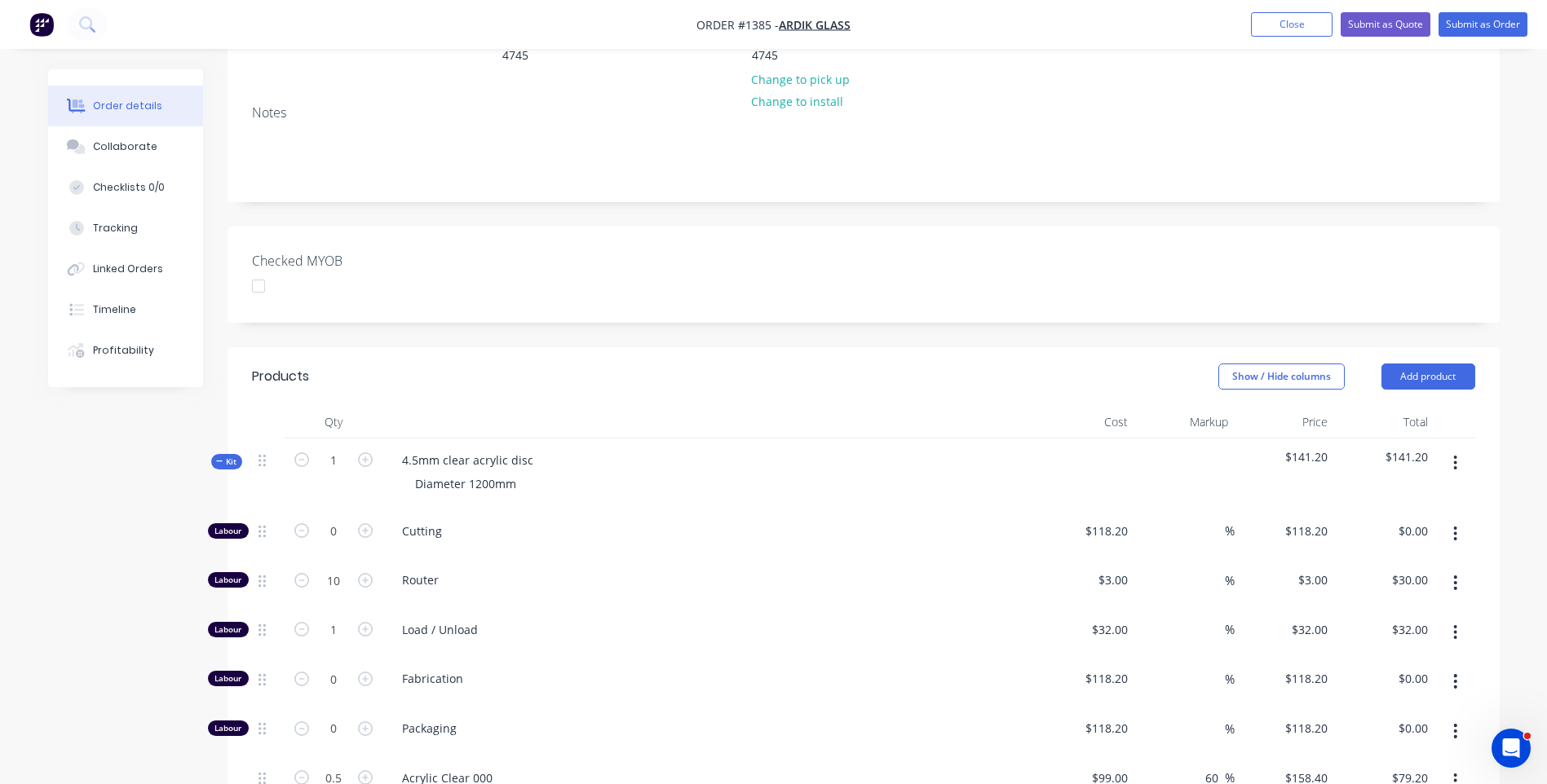
scroll to position [261, 0]
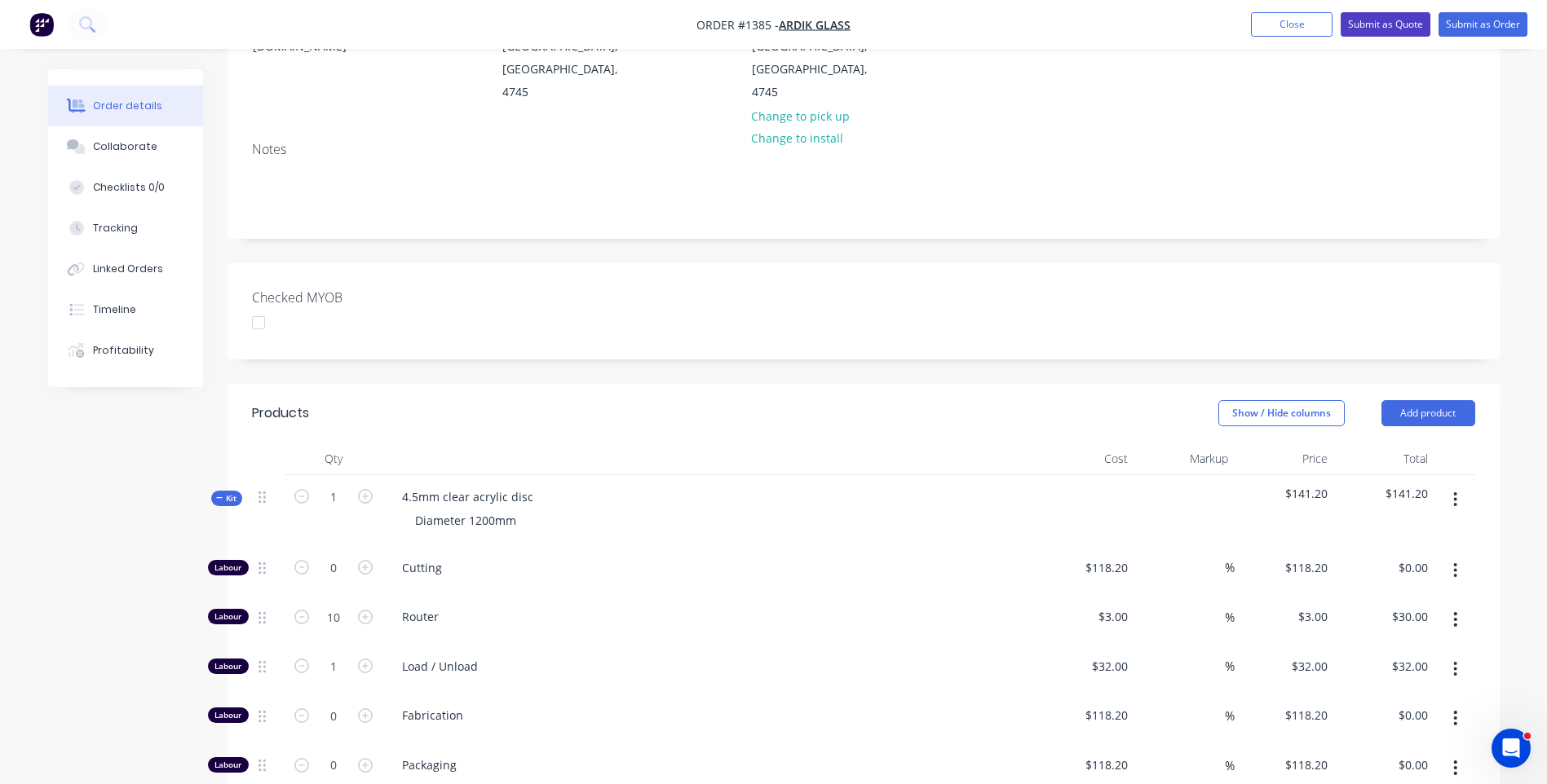
click at [1369, 25] on button "Submit as Quote" at bounding box center [1386, 25] width 90 height 25
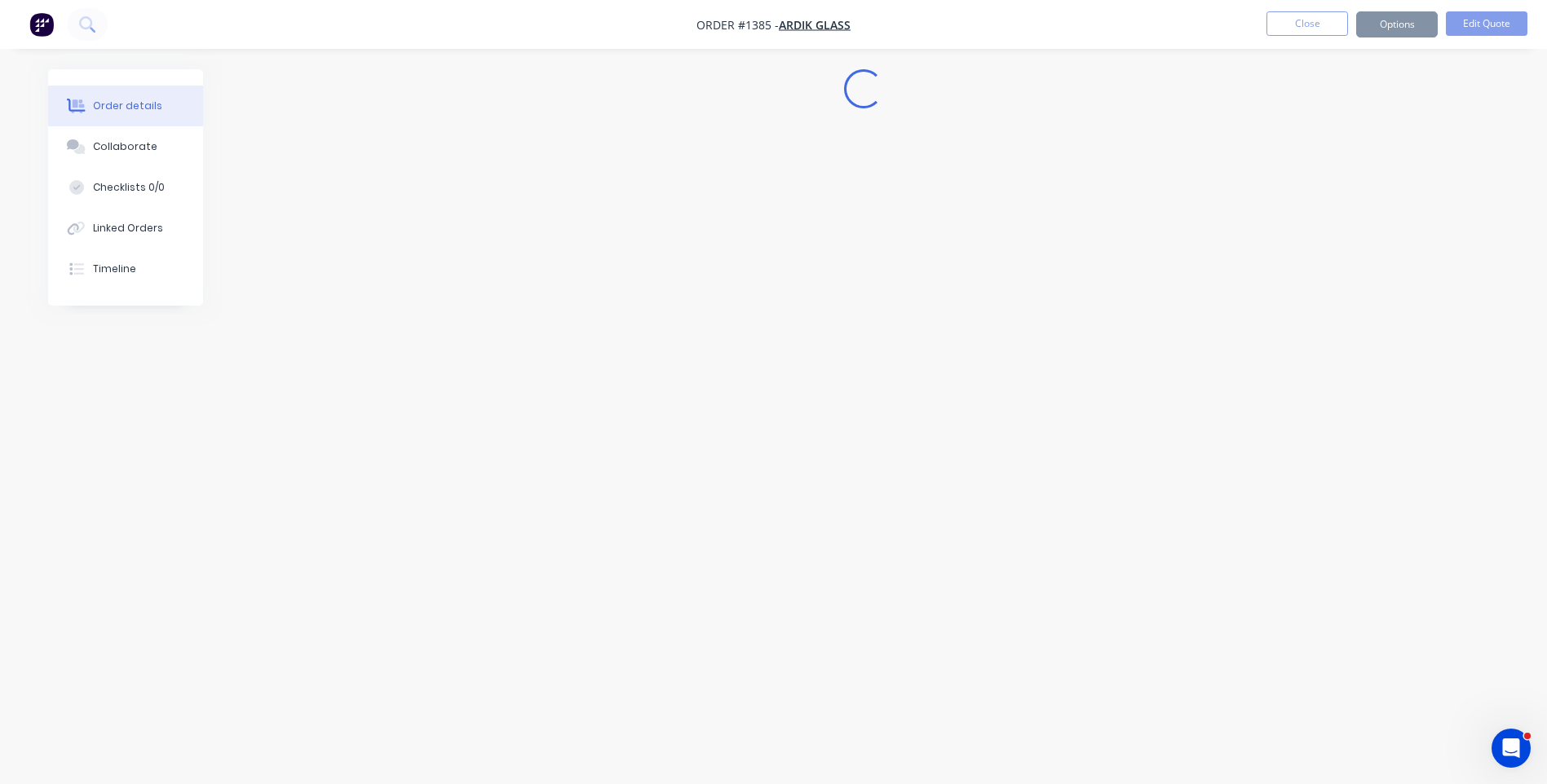
scroll to position [0, 0]
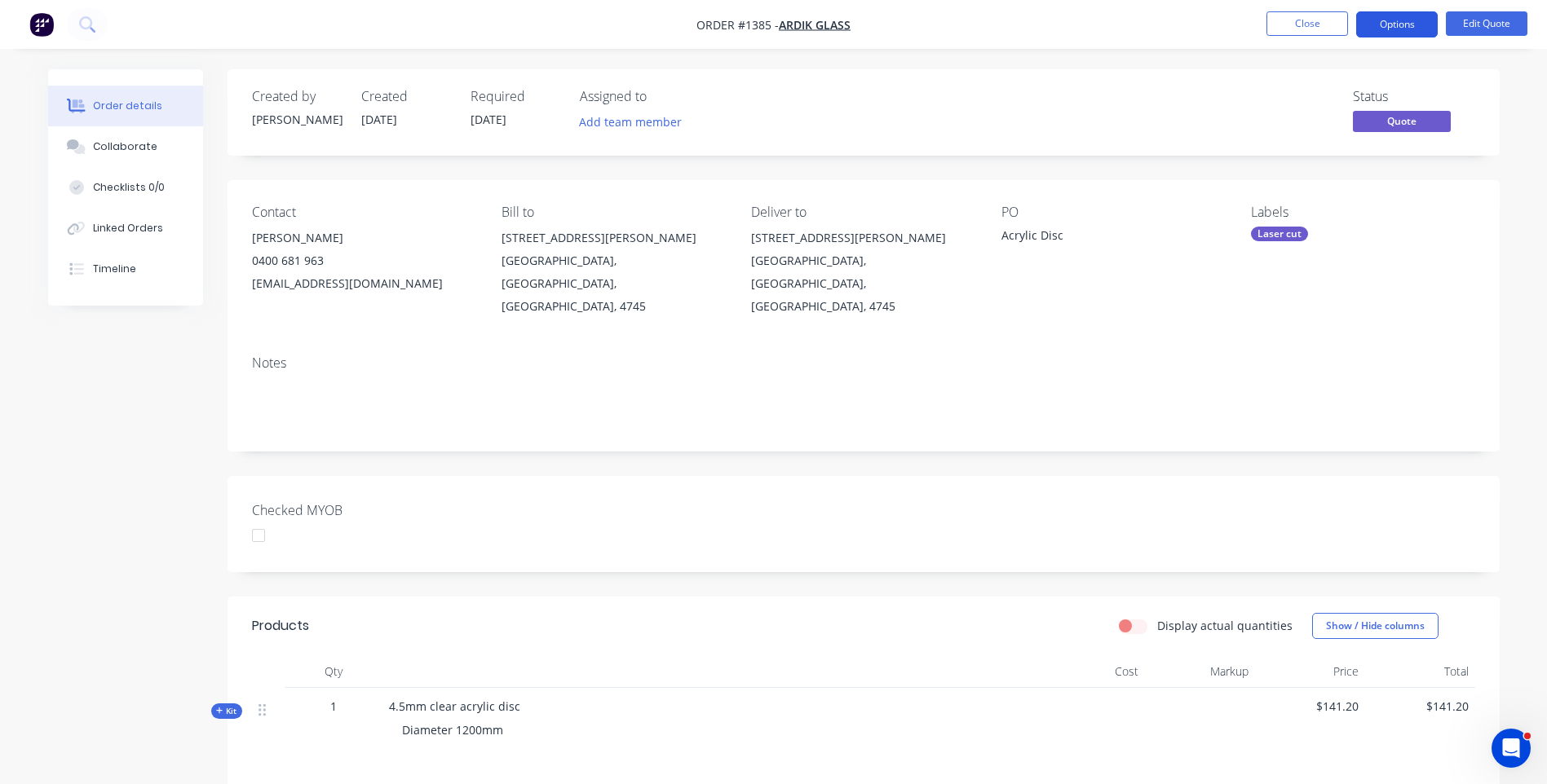
click at [1383, 31] on button "Options" at bounding box center [1397, 25] width 82 height 26
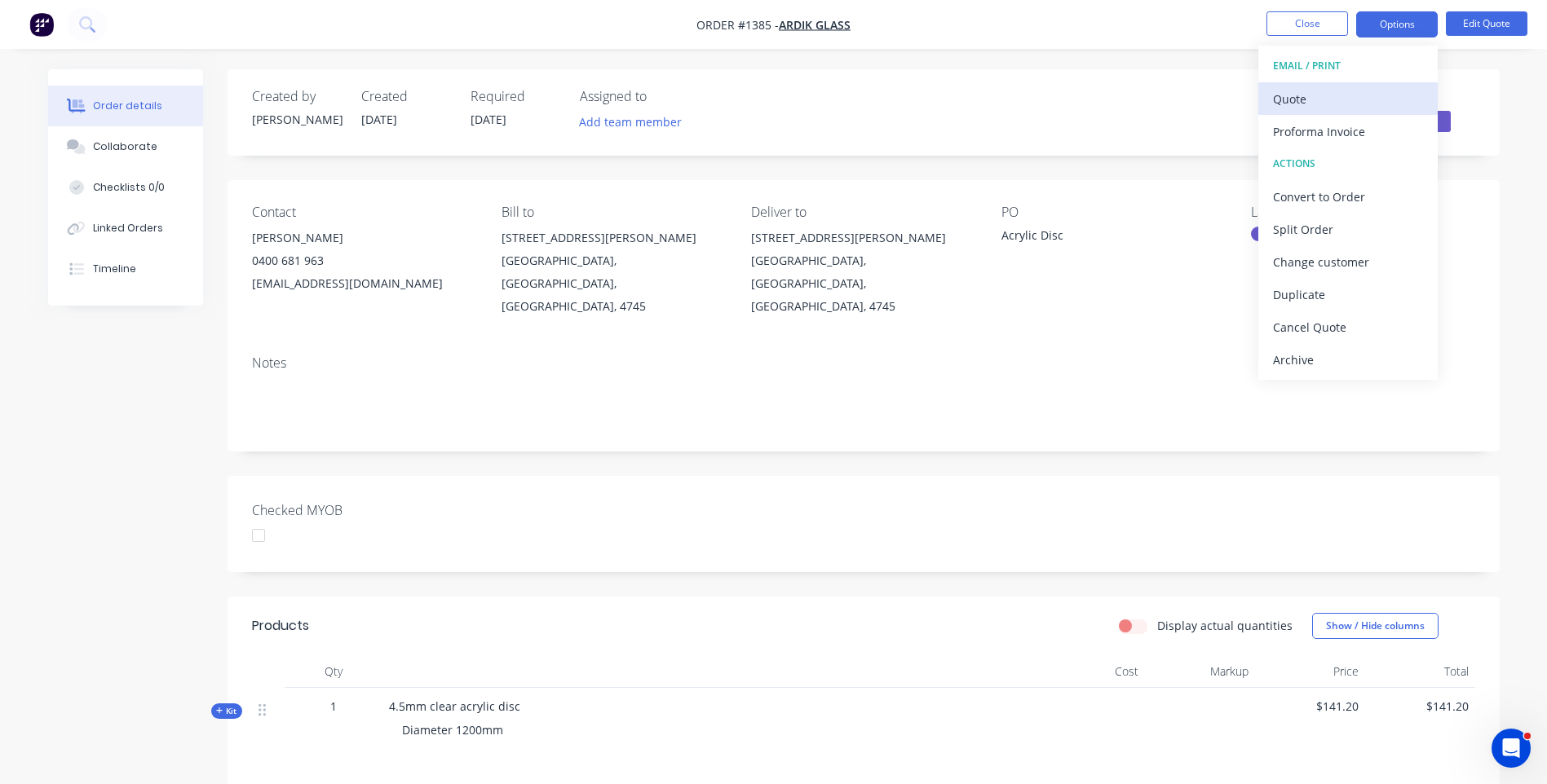
click at [1288, 103] on div "Quote" at bounding box center [1348, 98] width 150 height 24
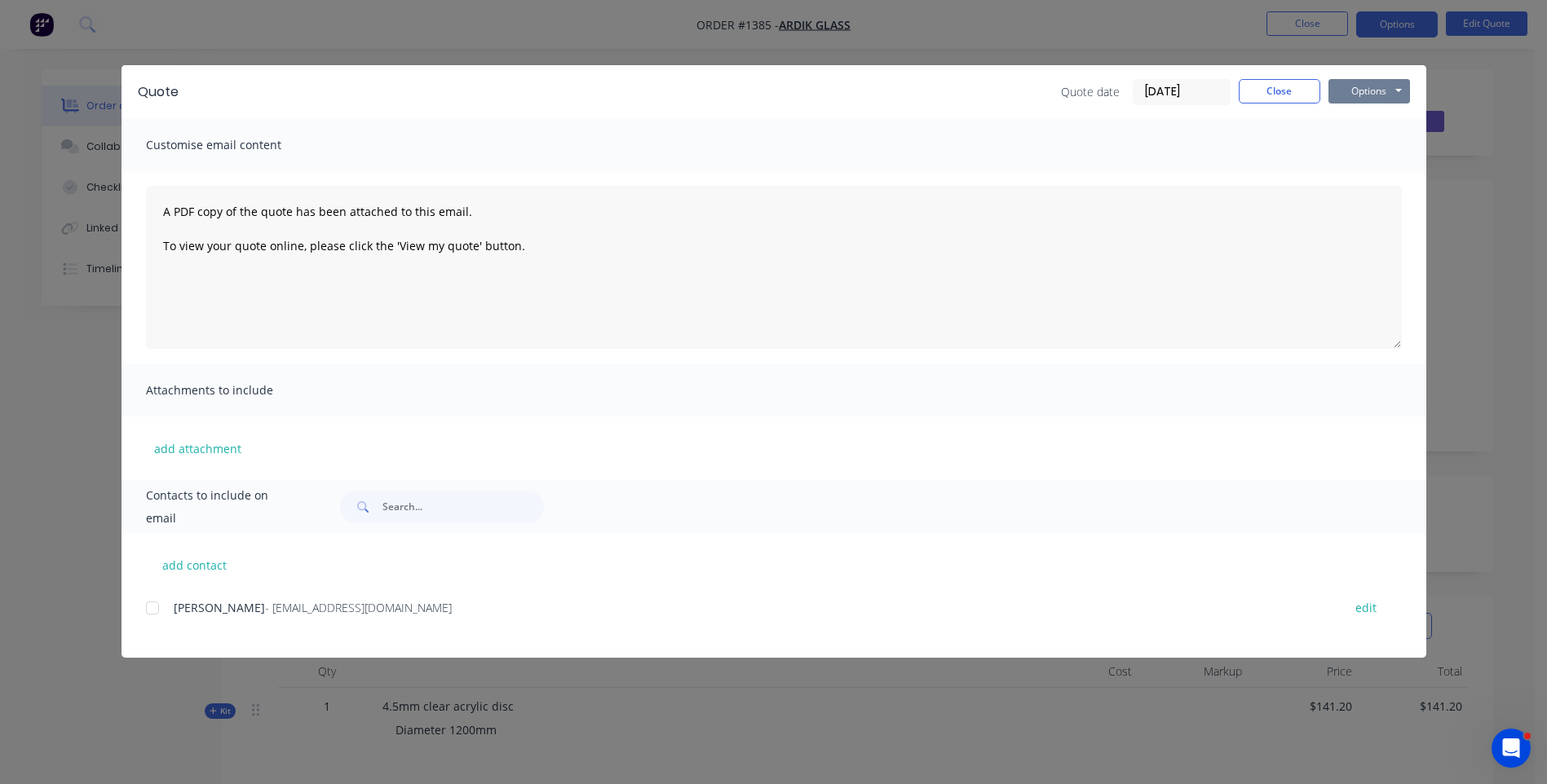
click at [1349, 99] on button "Options" at bounding box center [1369, 91] width 82 height 25
click at [1369, 125] on button "Preview" at bounding box center [1380, 120] width 104 height 27
click at [190, 454] on button "add attachment" at bounding box center [197, 448] width 104 height 25
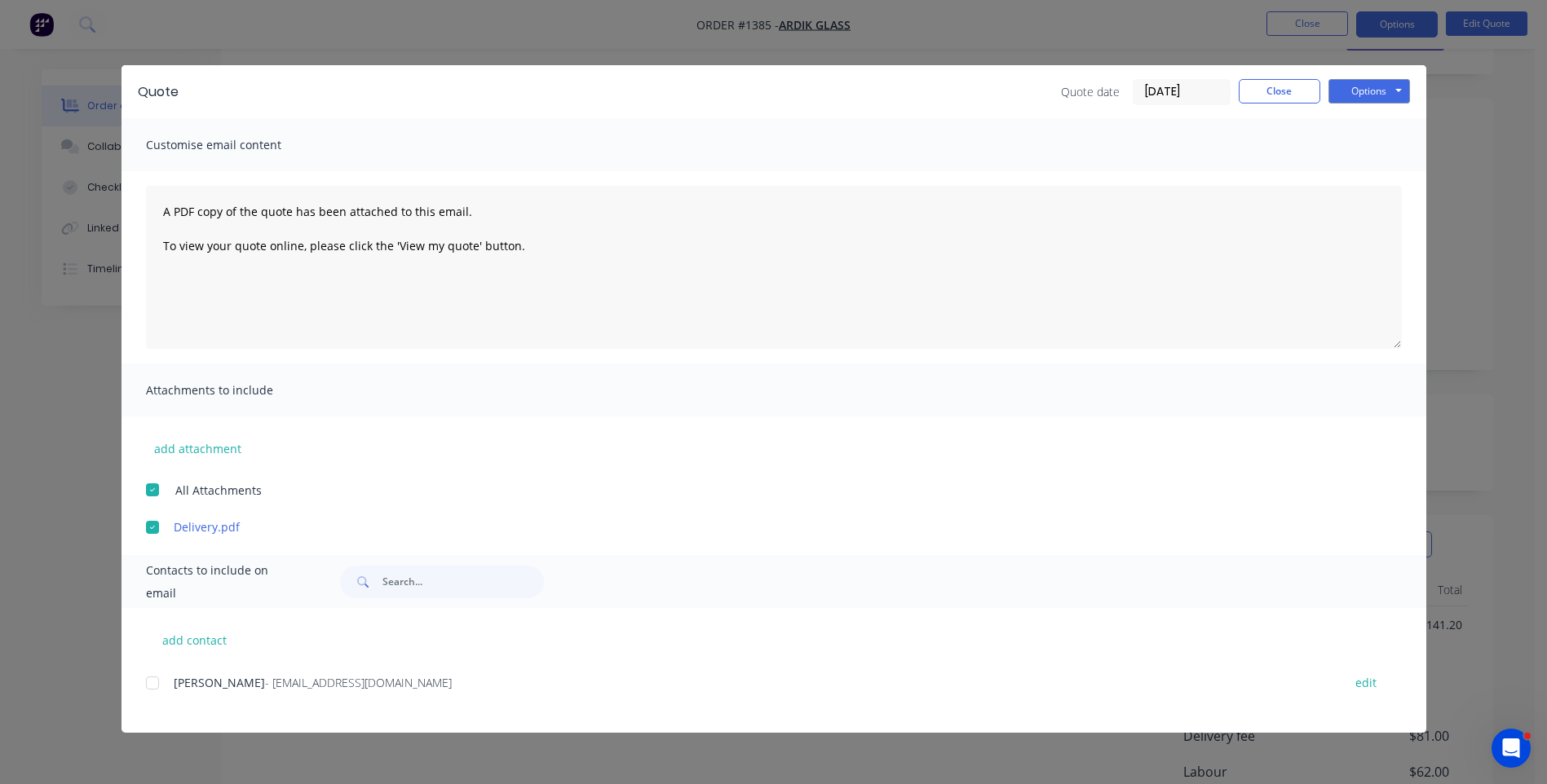
scroll to position [163, 0]
click at [154, 688] on div at bounding box center [152, 682] width 32 height 32
click at [447, 660] on div "add contact Cassy Campbell - admin@ardikglass.com.au edit" at bounding box center [774, 670] width 1305 height 125
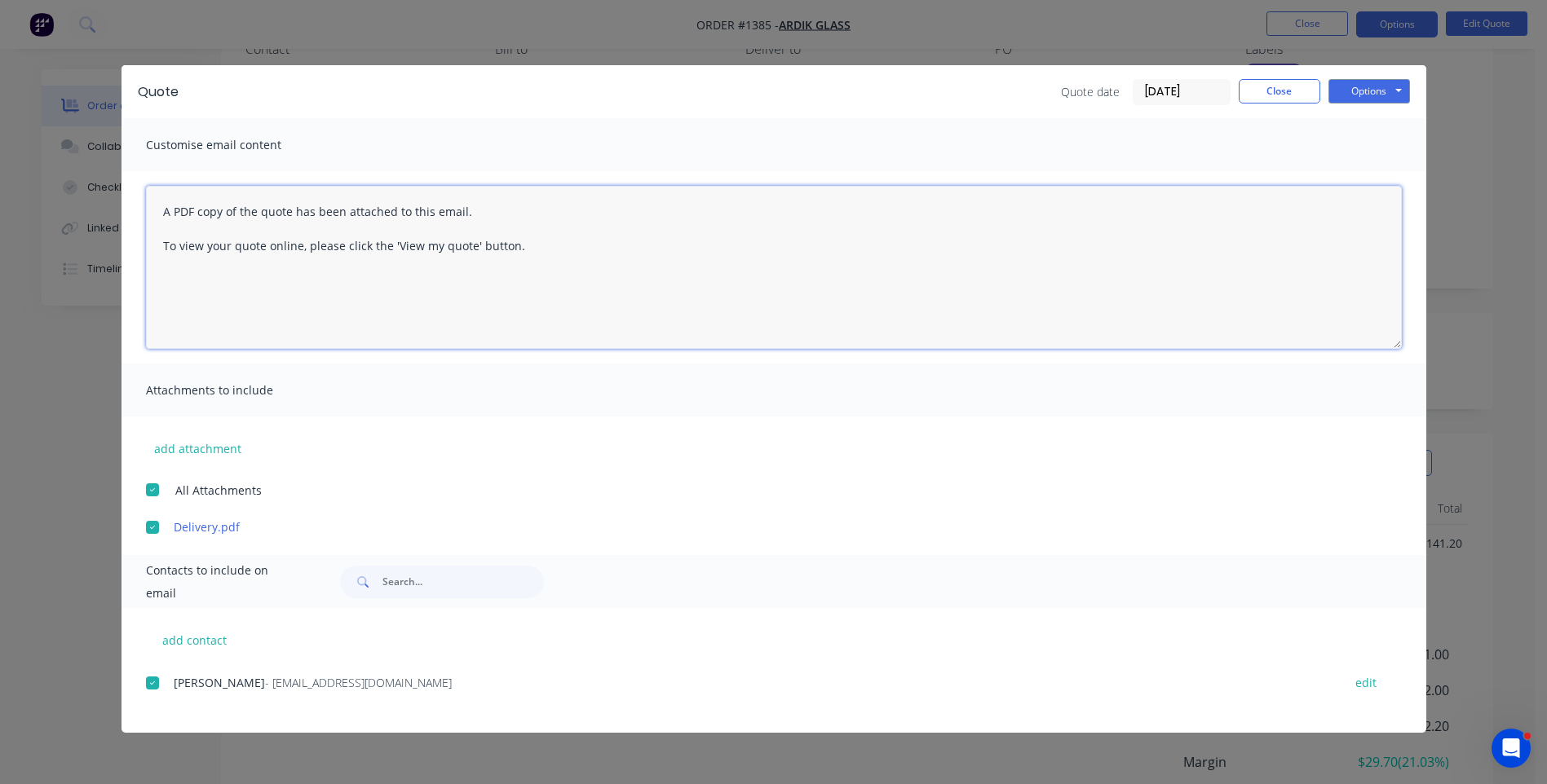
paste textarea "Hi, Please contact us if you have any questions. Regards, Darren sales@allstarp…"
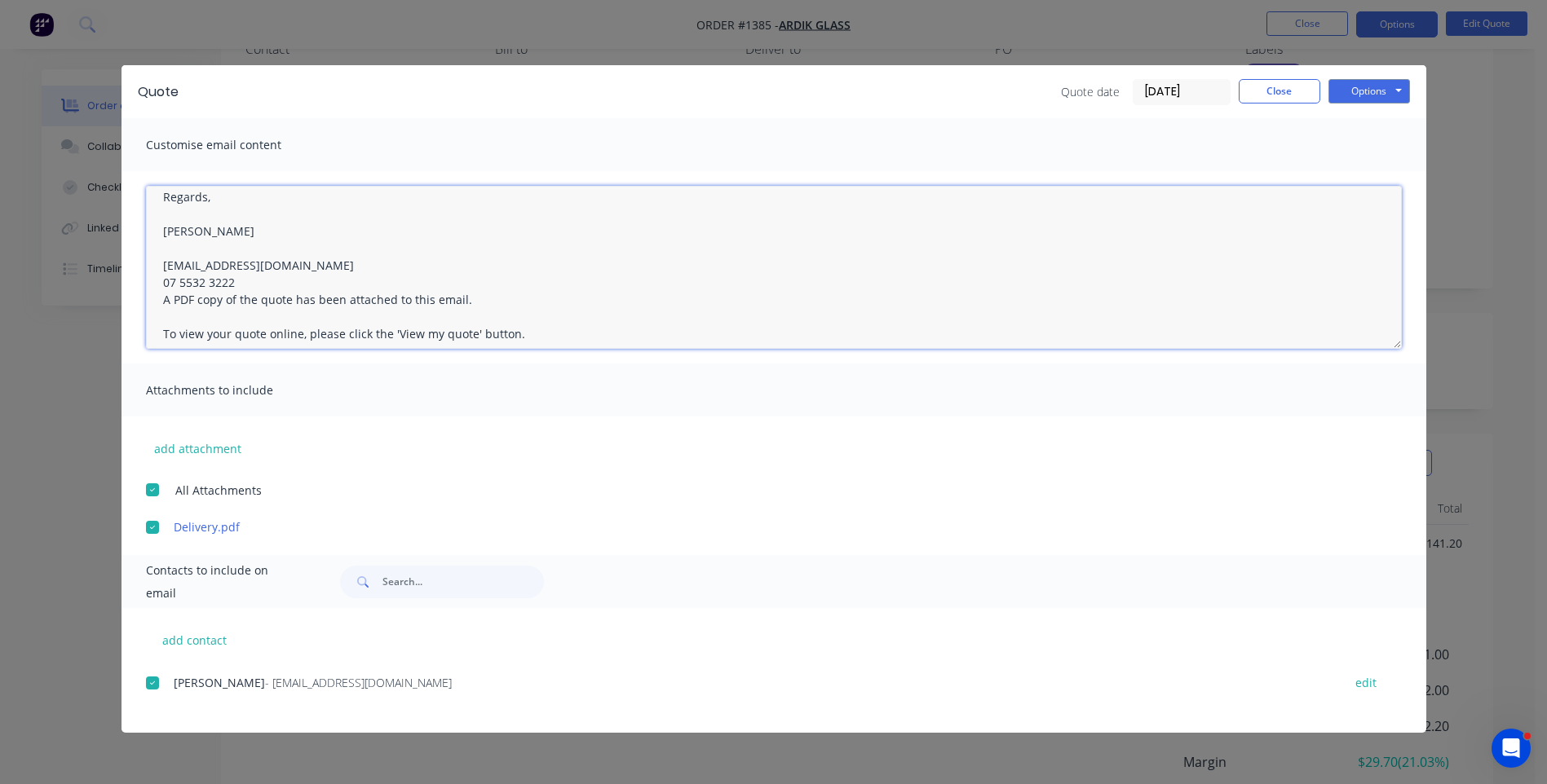
scroll to position [94, 0]
click at [237, 272] on textarea "Hi, Please contact us if you have any questions. Regards, Darren sales@allstarp…" at bounding box center [773, 267] width 1256 height 163
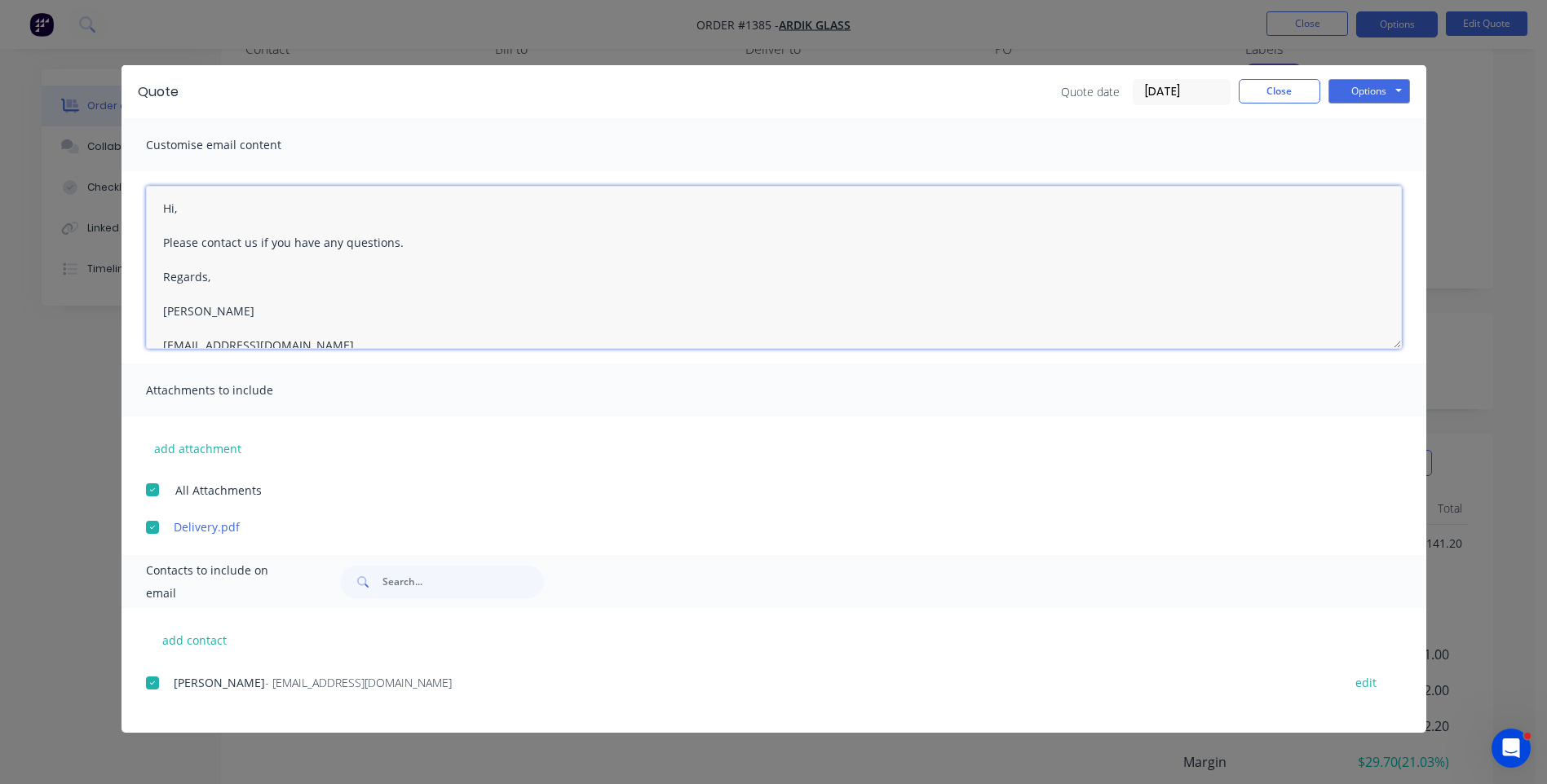
scroll to position [0, 0]
click at [189, 214] on textarea "Hi, Please contact us if you have any questions. Regards, Darren sales@allstarp…" at bounding box center [773, 267] width 1256 height 163
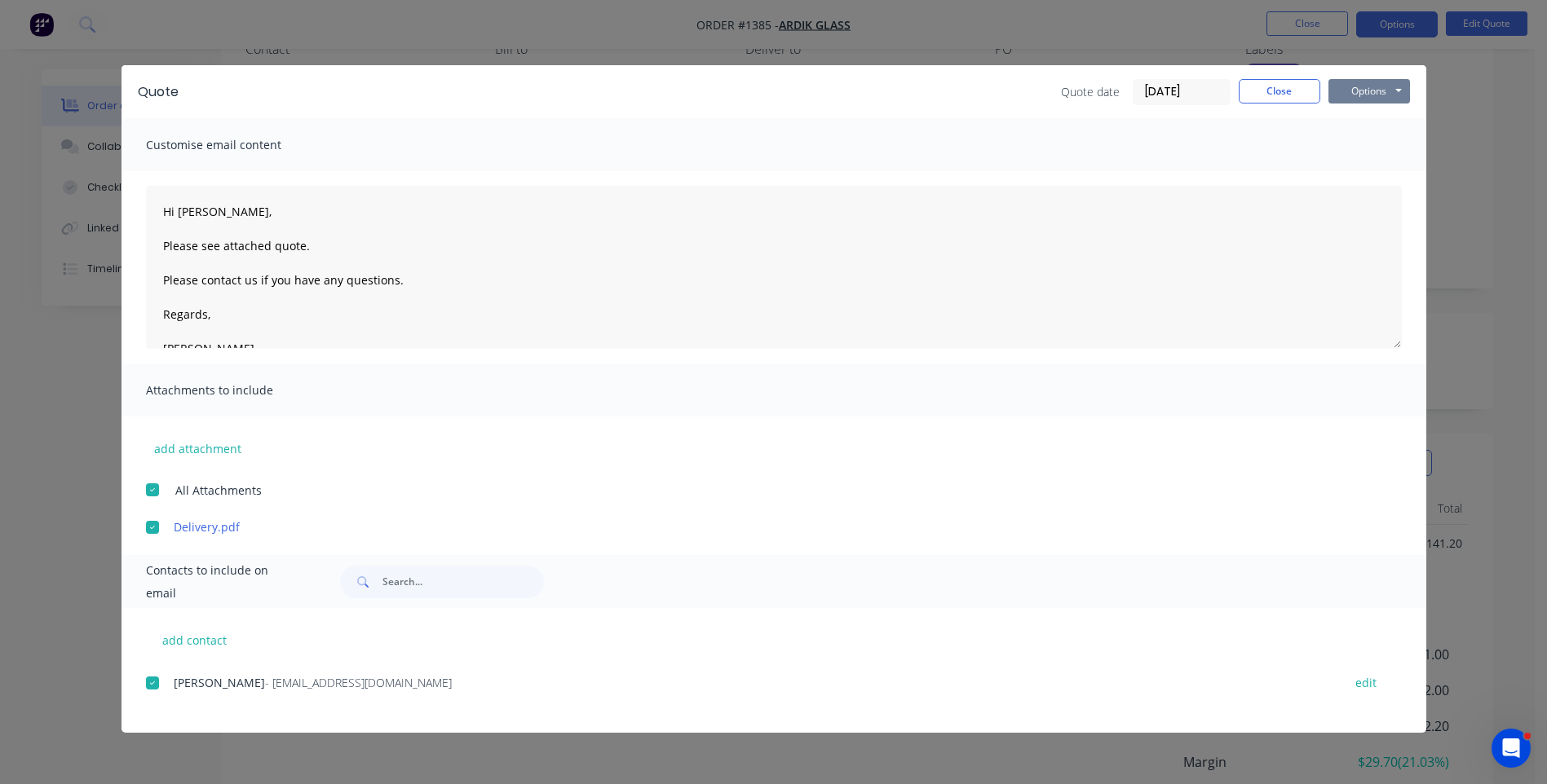
click at [1350, 86] on button "Options" at bounding box center [1369, 91] width 82 height 25
click at [1372, 172] on button "Email" at bounding box center [1380, 174] width 104 height 27
type textarea "A PDF copy of the quote has been attached to this email. To view your quote onl…"
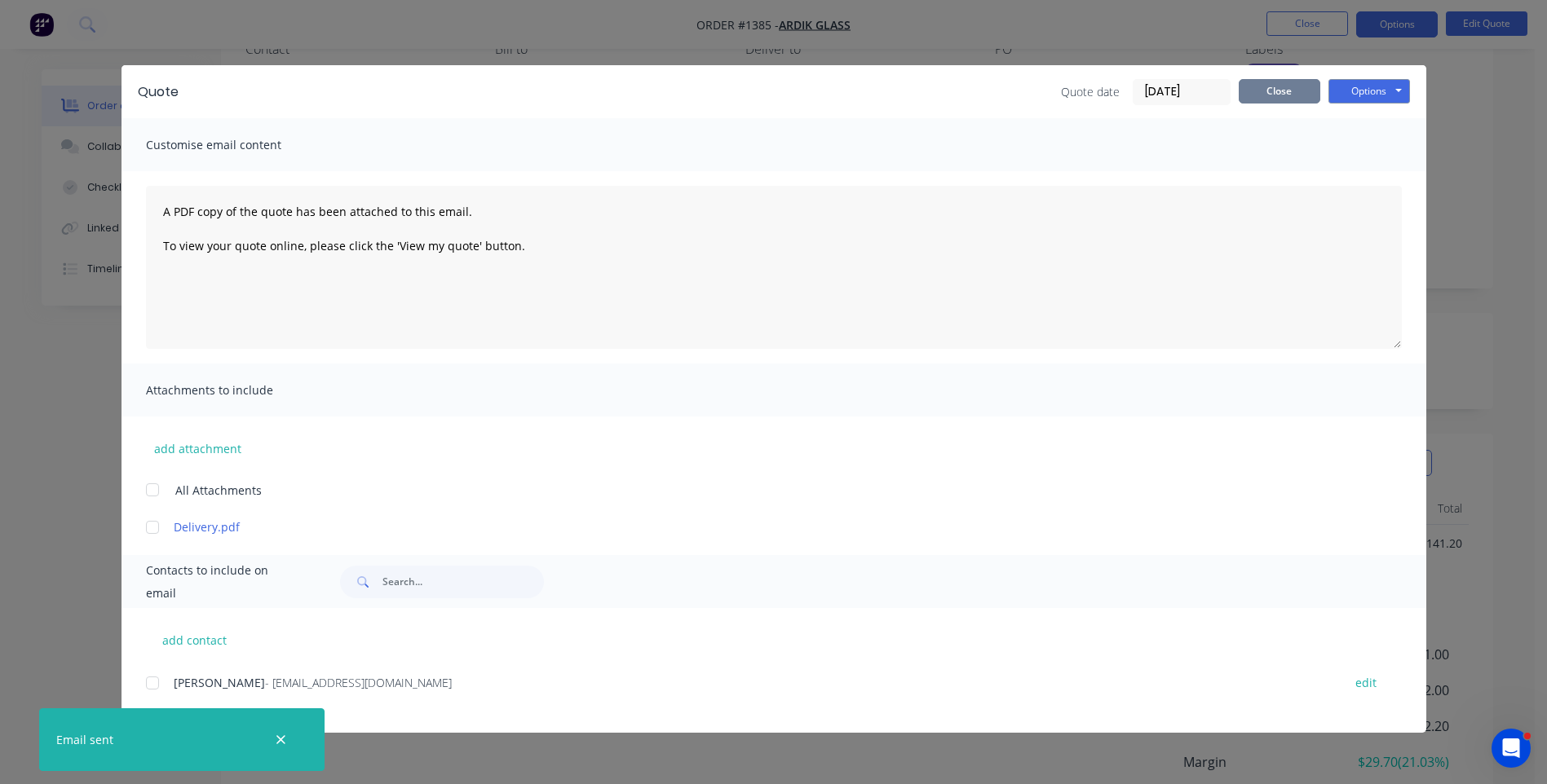
click at [1278, 90] on button "Close" at bounding box center [1279, 91] width 82 height 25
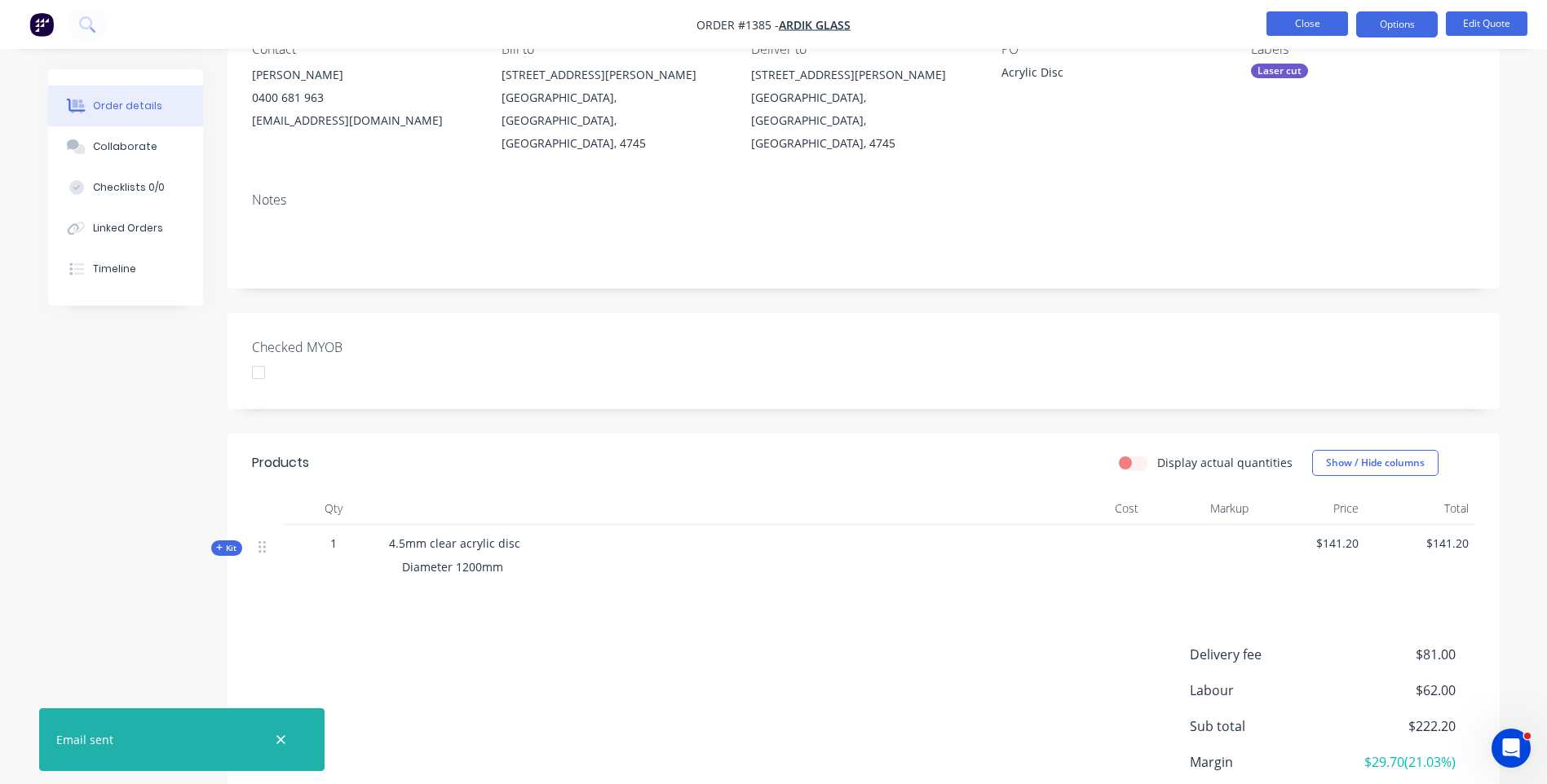
click at [1306, 25] on button "Close" at bounding box center [1307, 24] width 82 height 25
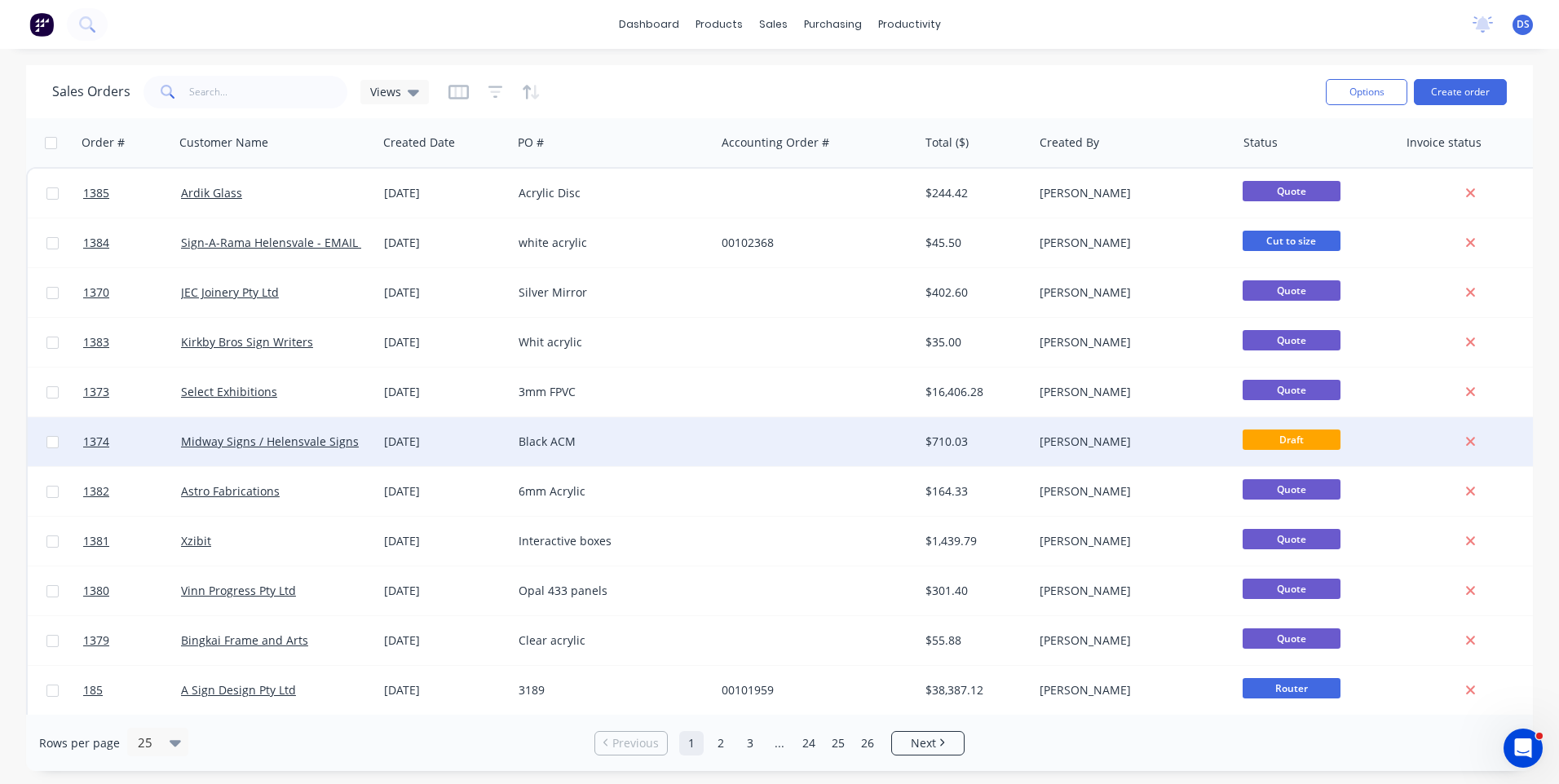
click at [559, 445] on div "Black ACM" at bounding box center [609, 442] width 181 height 17
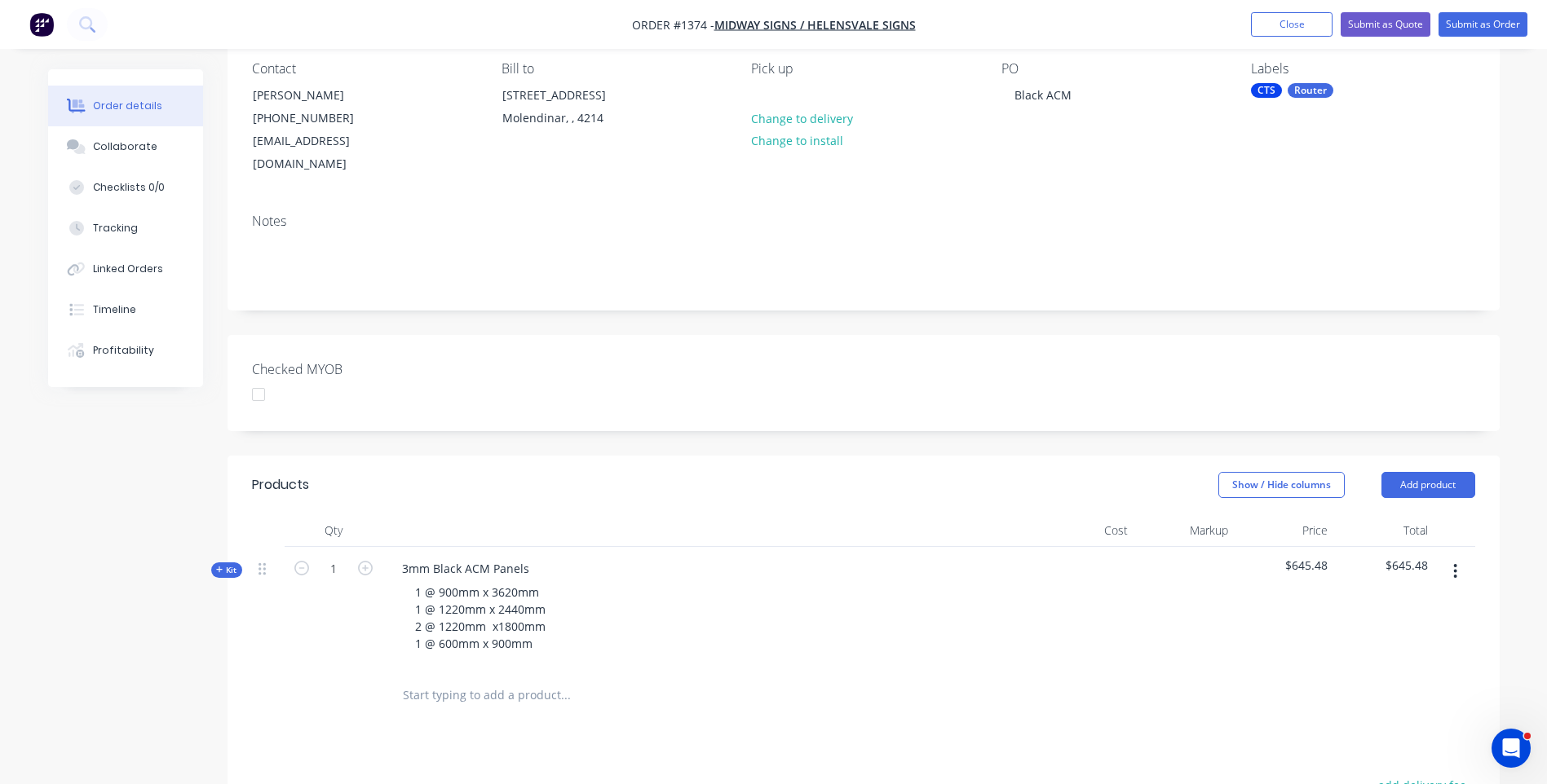
scroll to position [163, 0]
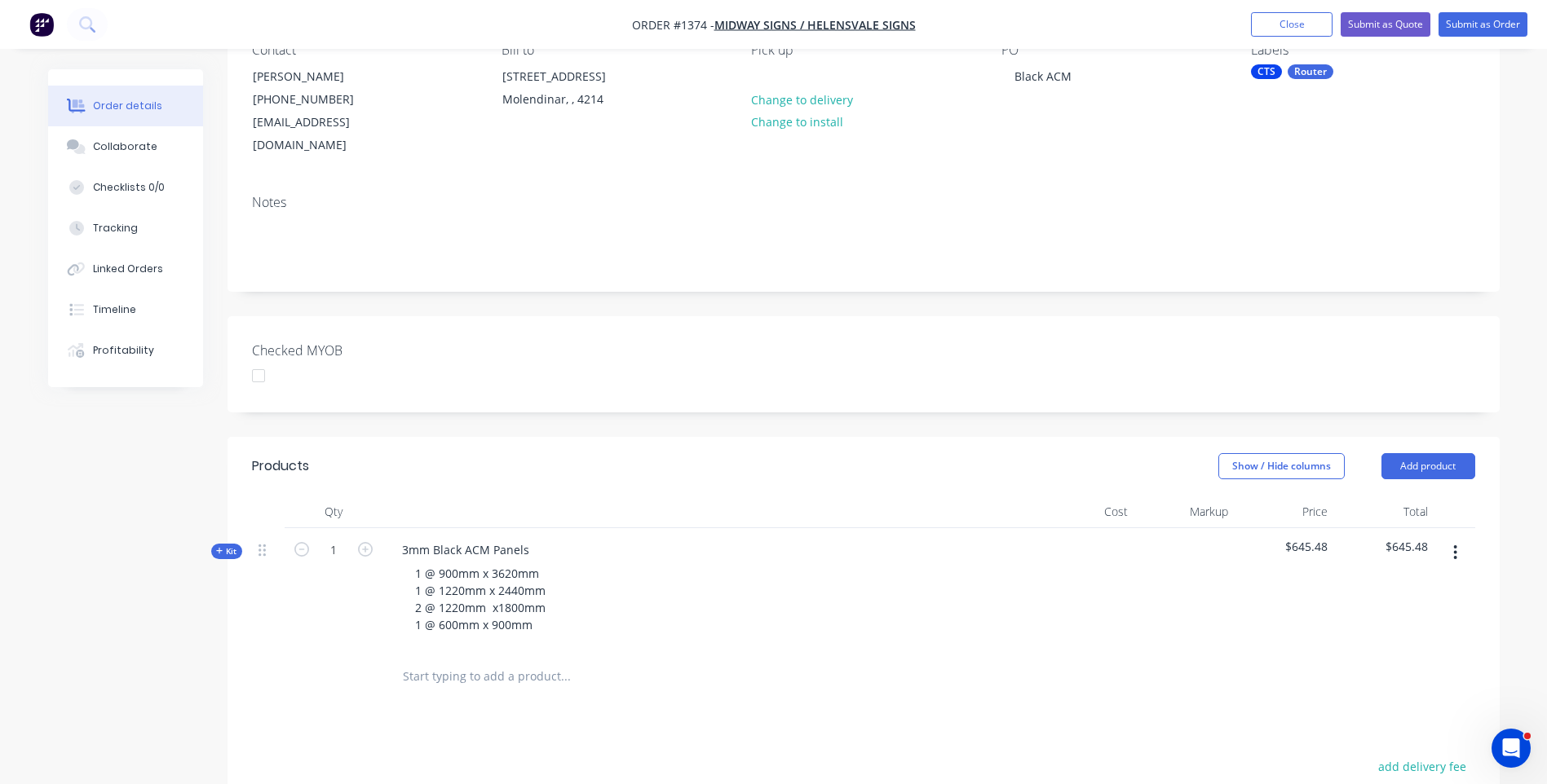
click at [217, 548] on icon at bounding box center [218, 551] width 6 height 6
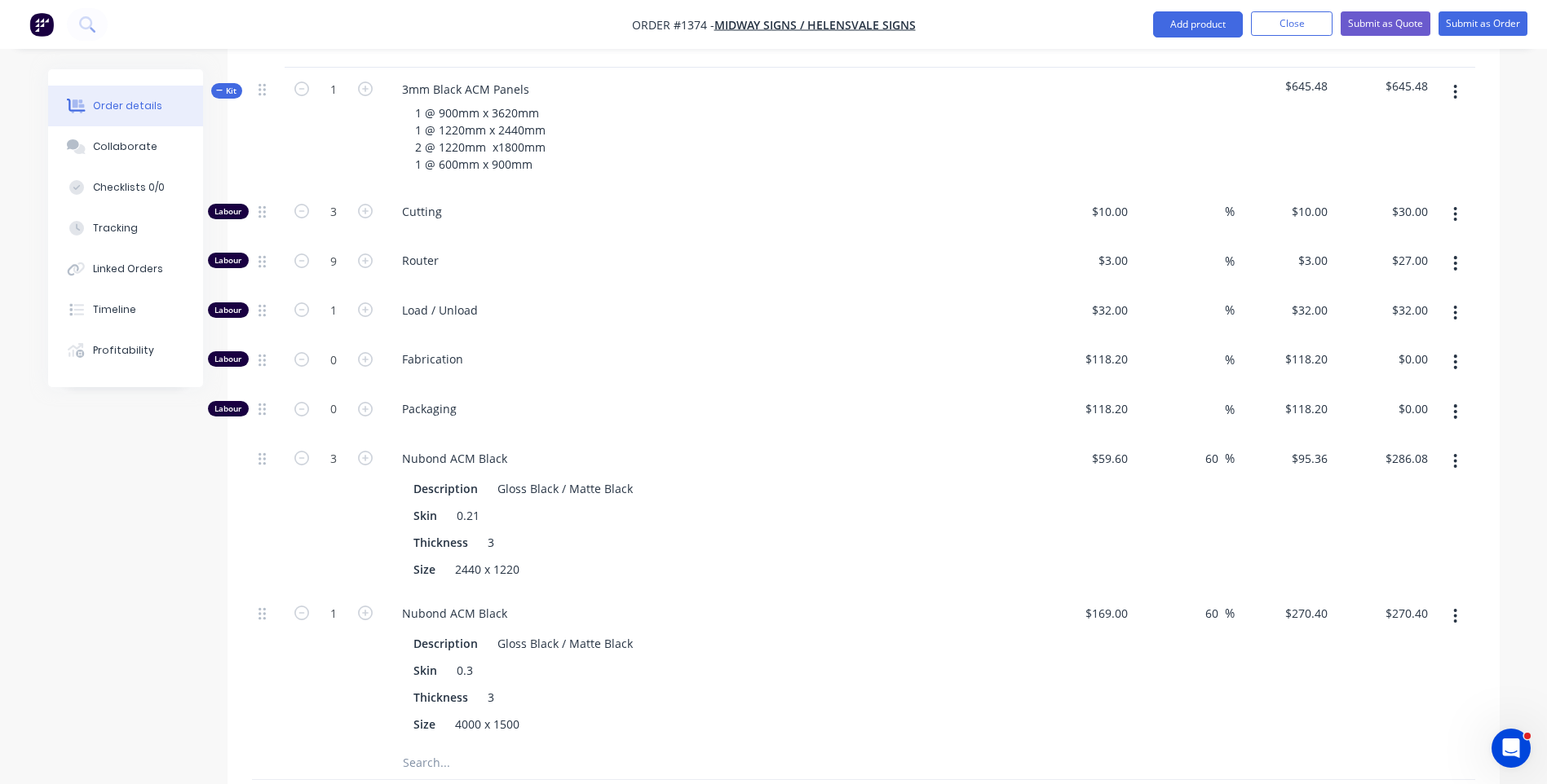
scroll to position [652, 0]
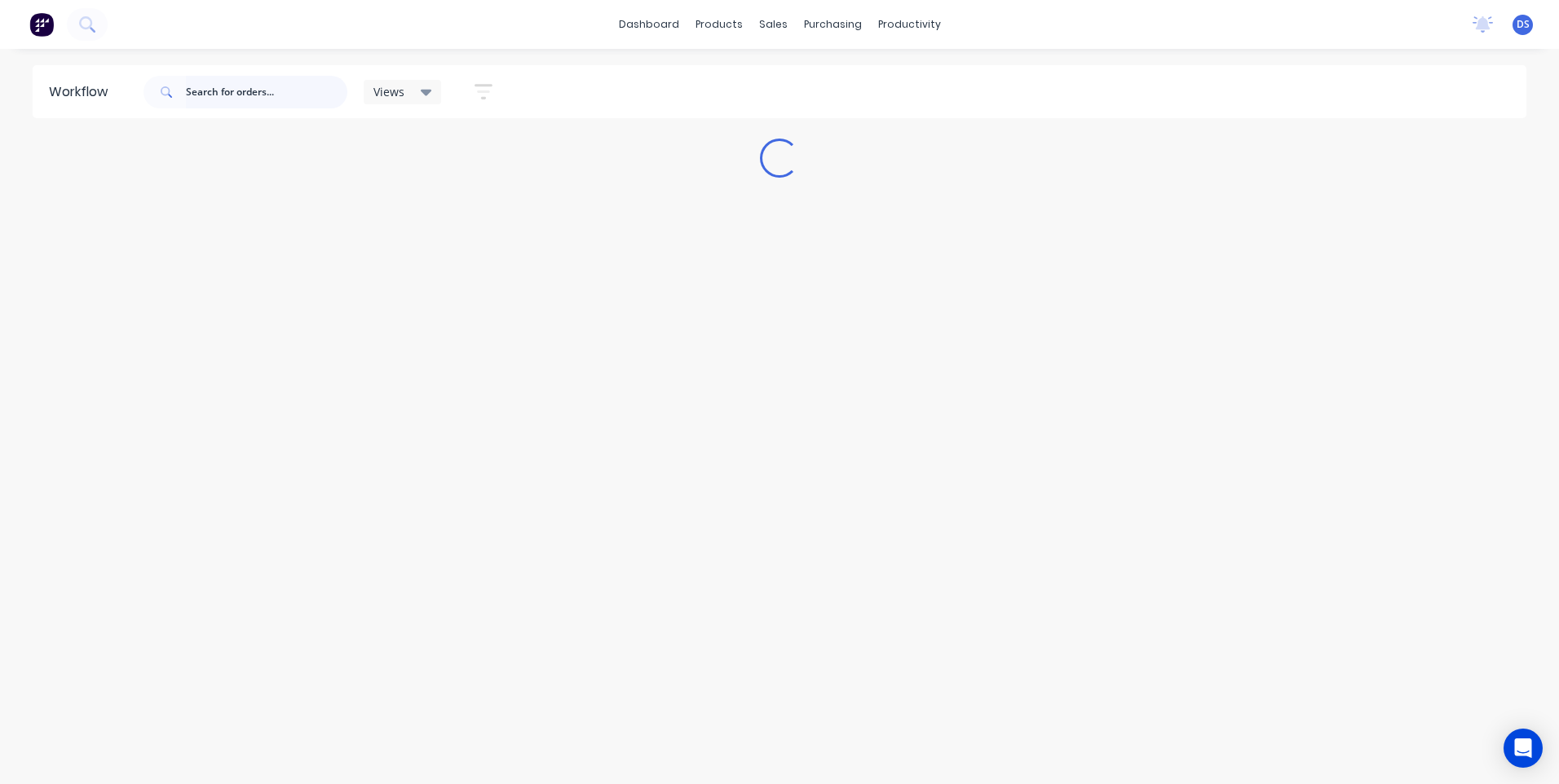
drag, startPoint x: 254, startPoint y: 97, endPoint x: 268, endPoint y: 93, distance: 14.6
click at [263, 94] on input "text" at bounding box center [267, 91] width 161 height 32
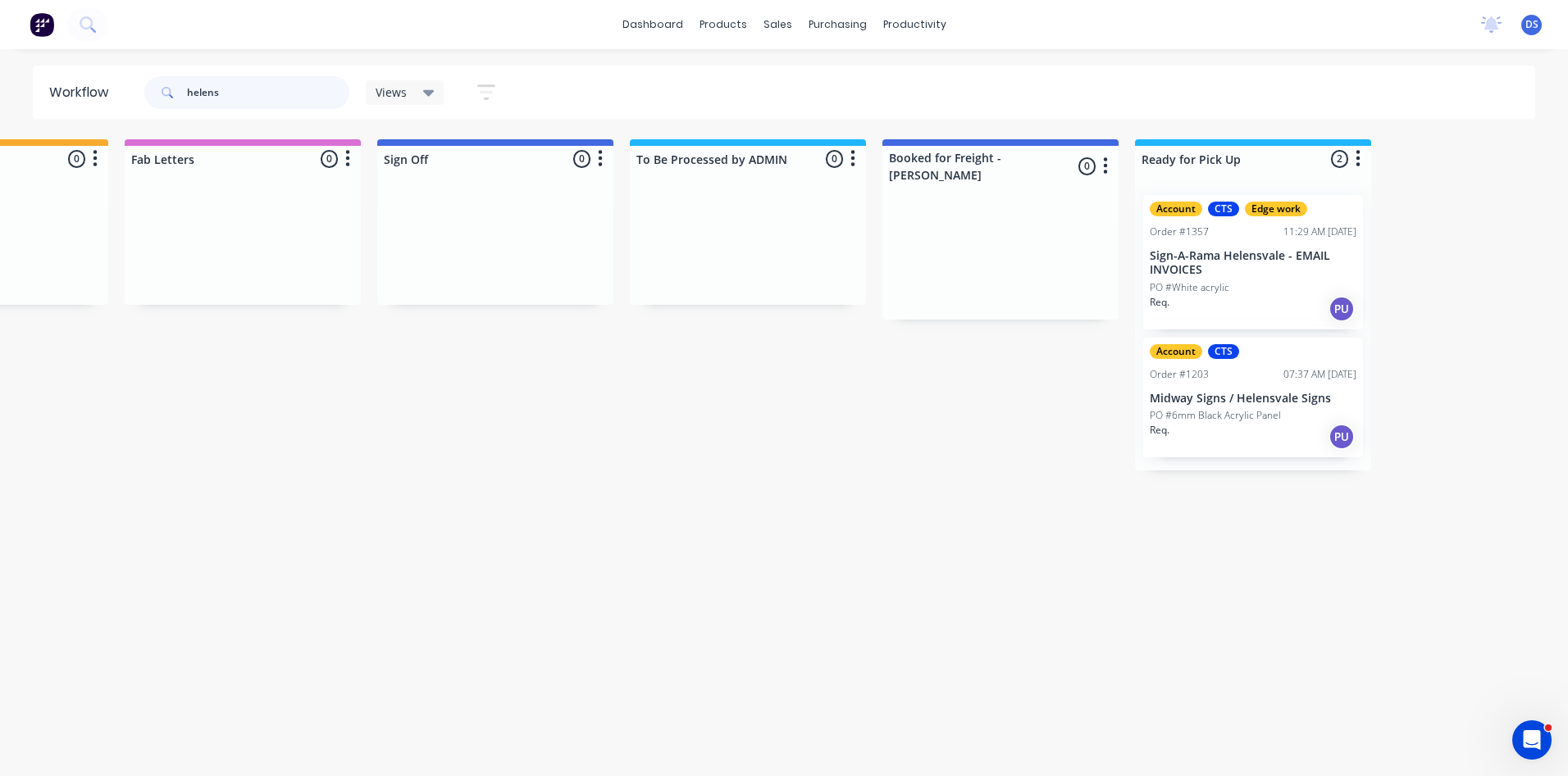
scroll to position [0, 2199]
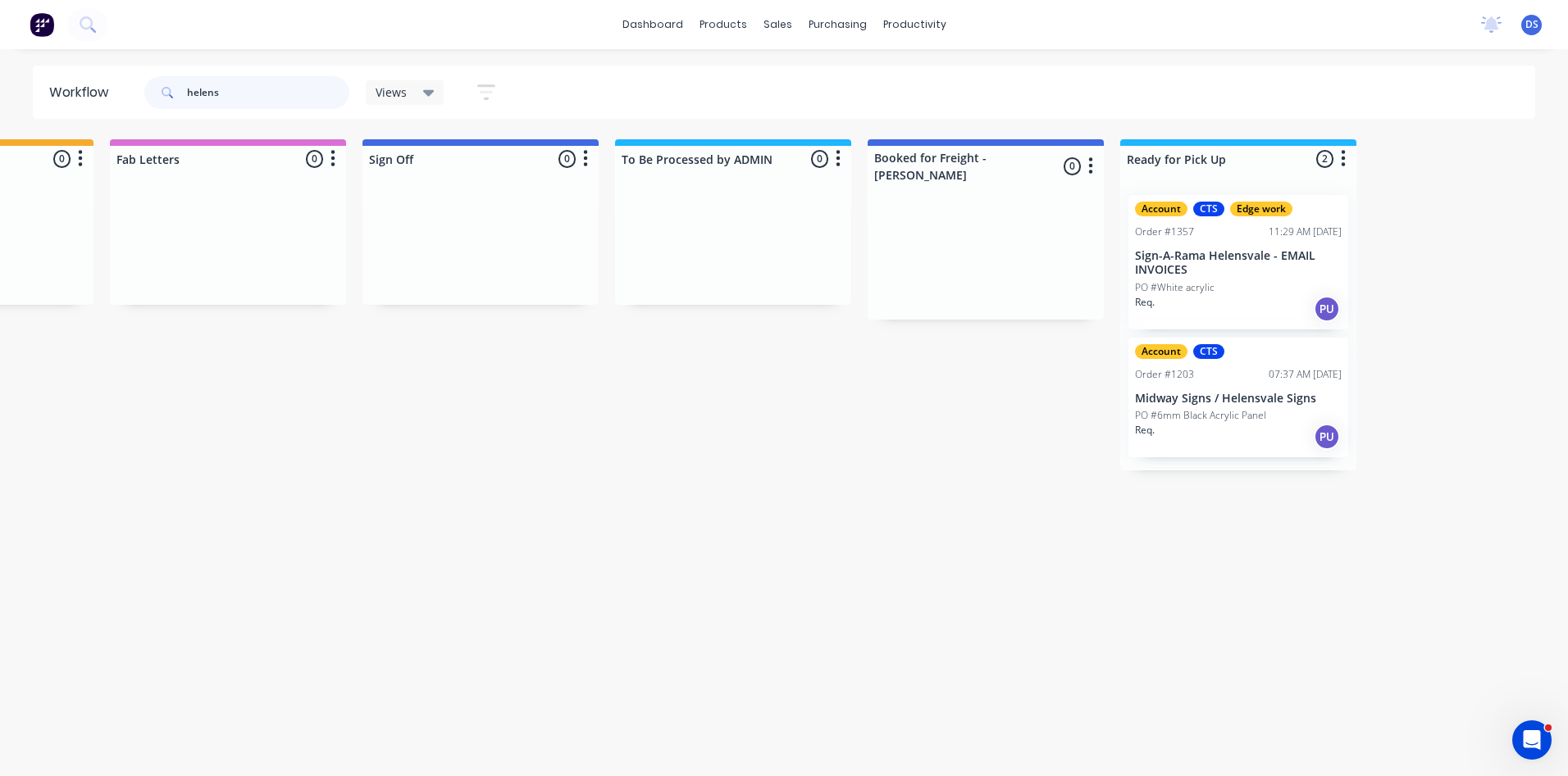
type input "helens"
click at [1215, 408] on p "PO #6mm Black Acrylic Panel" at bounding box center [1200, 415] width 131 height 15
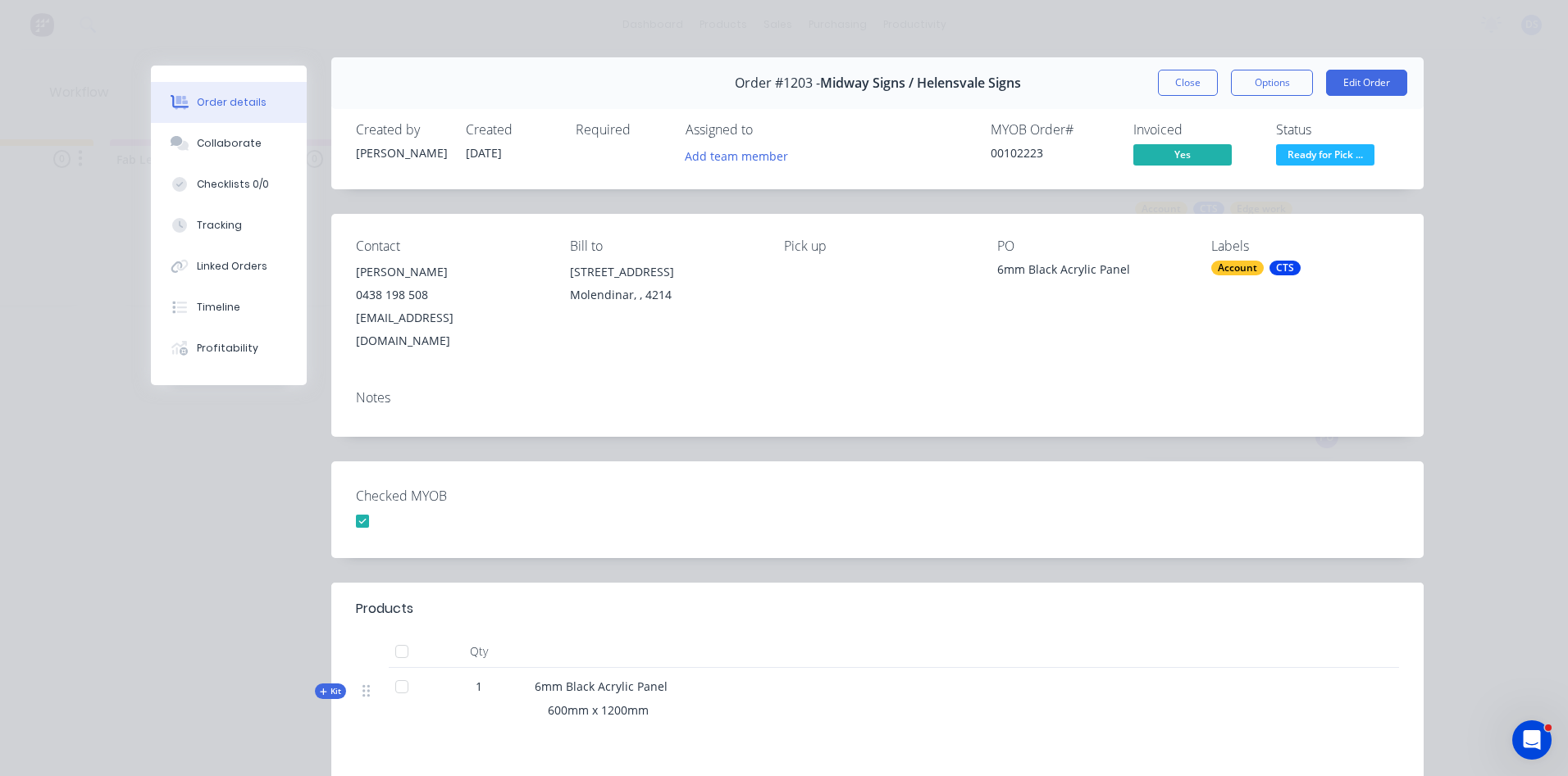
scroll to position [0, 0]
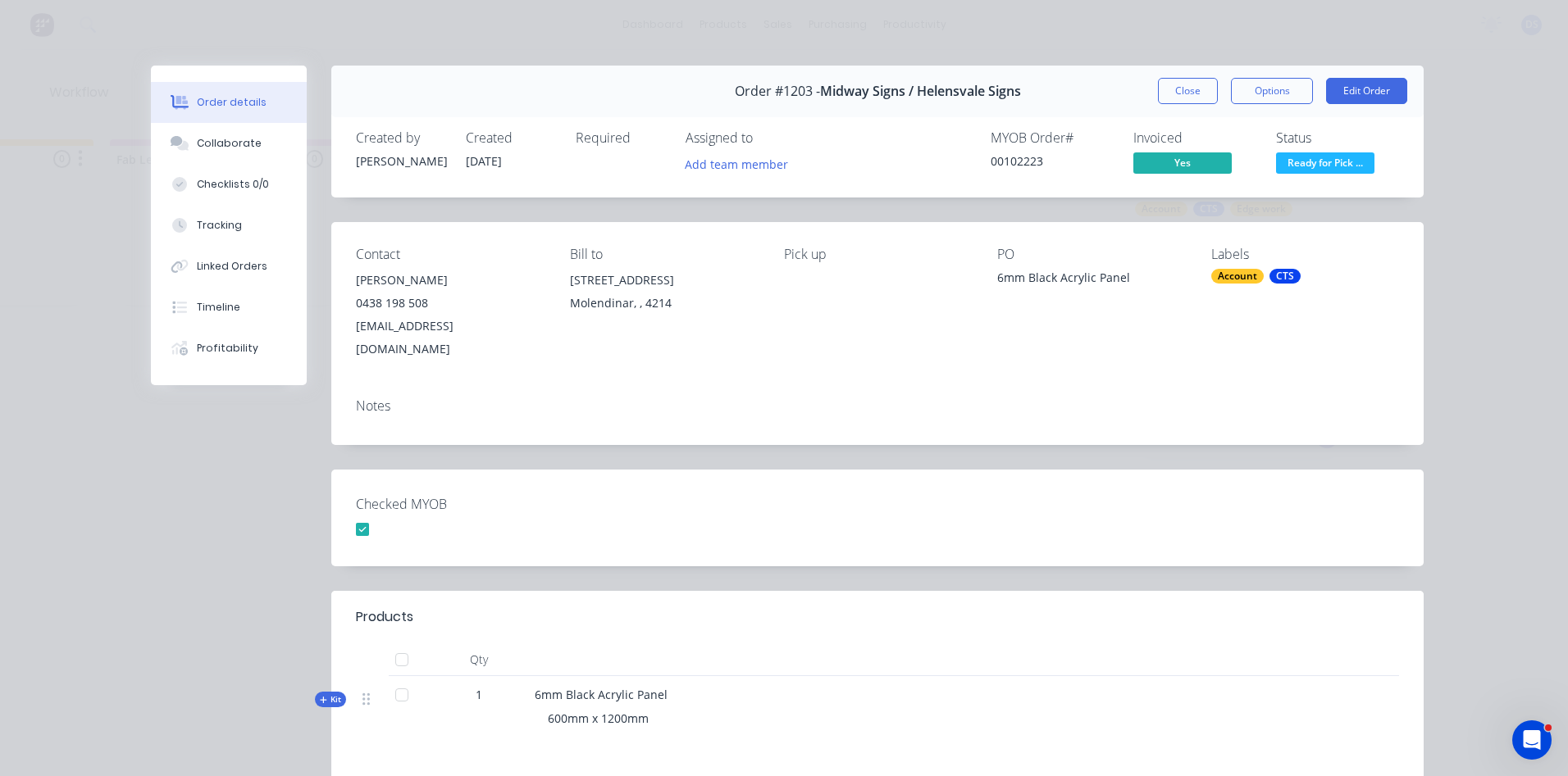
click at [158, 487] on div "Order #1203 - Midway Signs / [PERSON_NAME] Signs Close Options Edit Order Creat…" at bounding box center [787, 550] width 1273 height 971
click at [1188, 84] on button "Close" at bounding box center [1189, 91] width 60 height 26
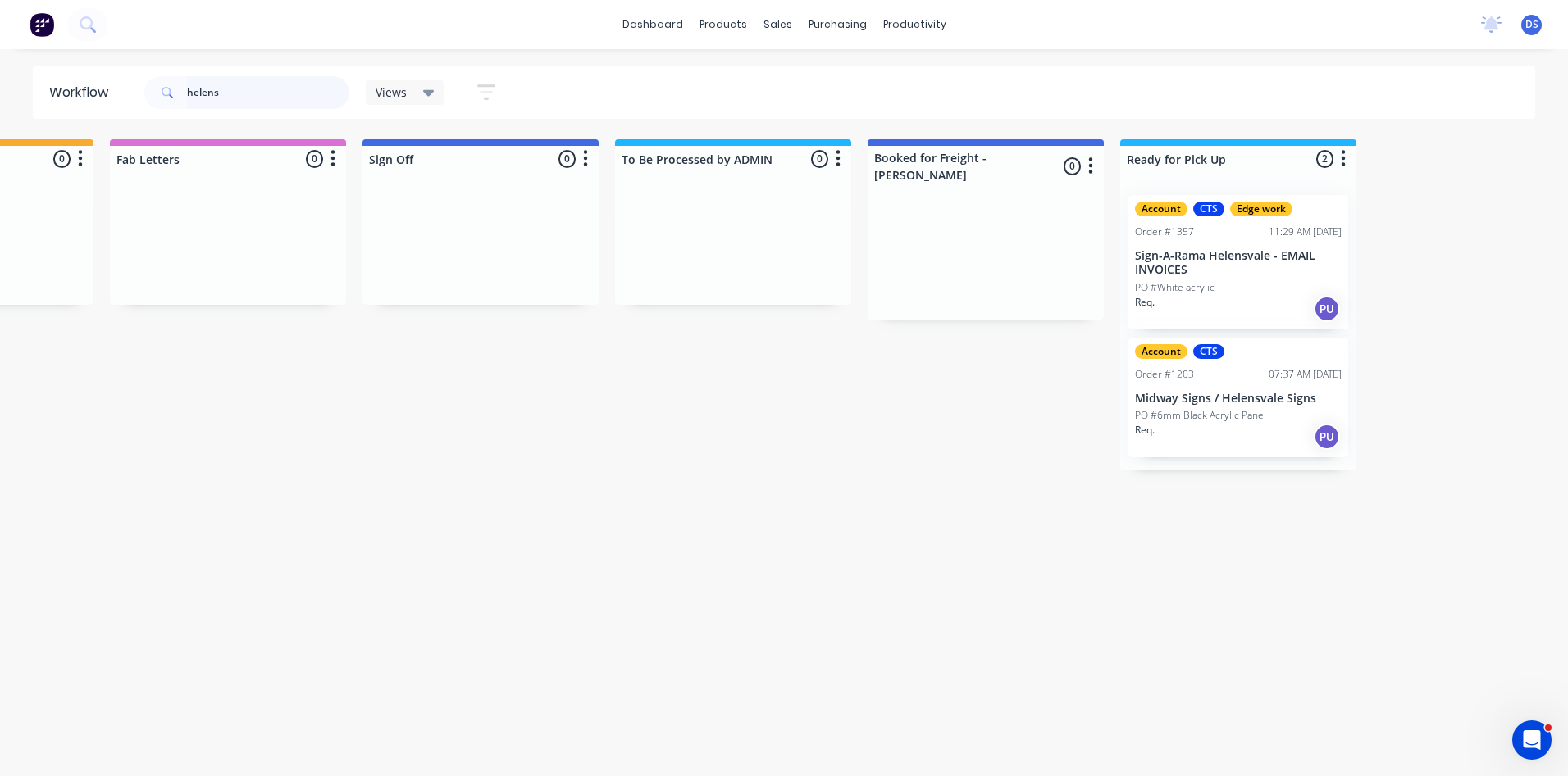
drag, startPoint x: 261, startPoint y: 102, endPoint x: 149, endPoint y: 98, distance: 112.1
click at [149, 98] on div "helens" at bounding box center [247, 92] width 205 height 33
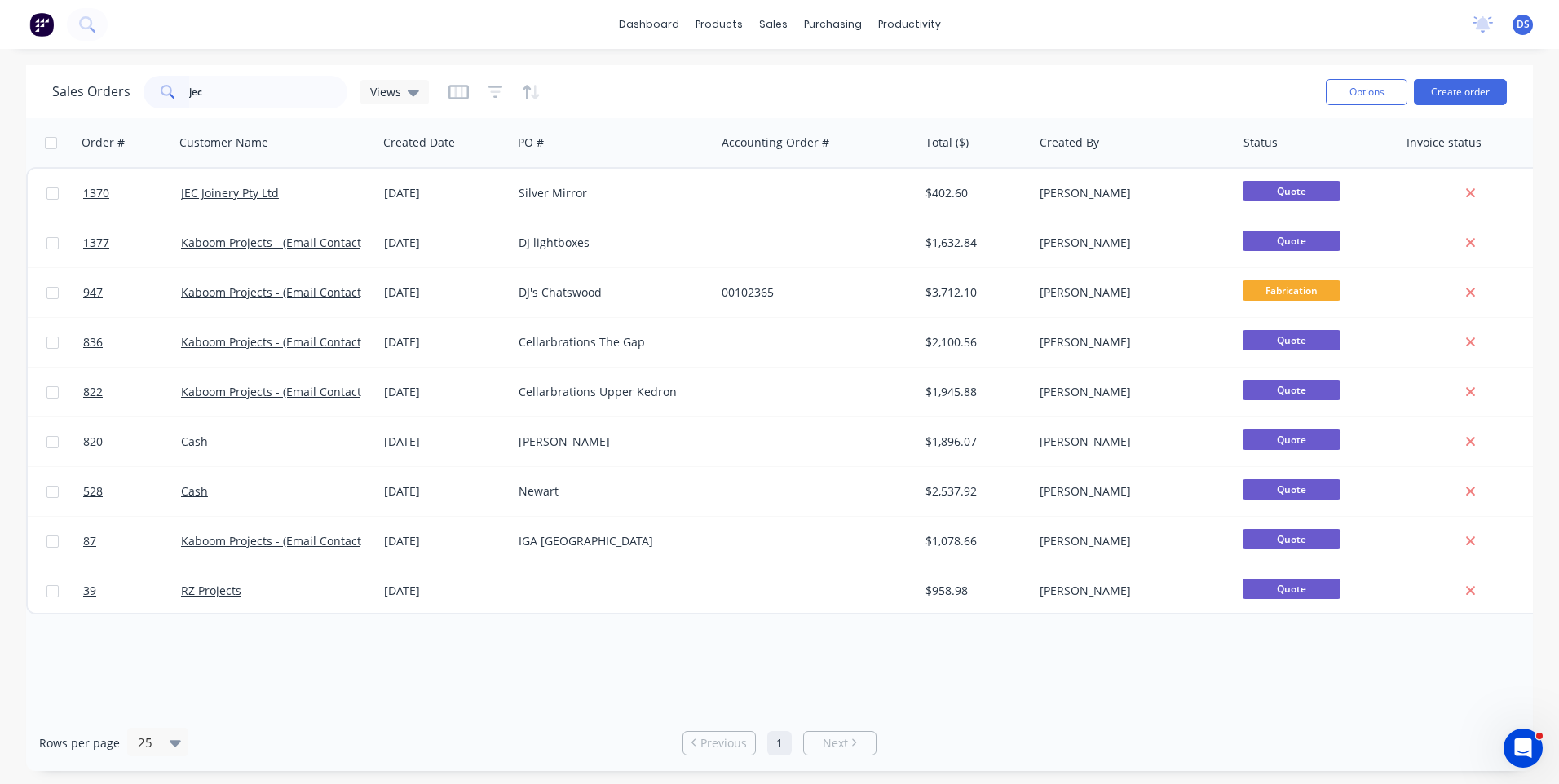
click at [169, 103] on div "jec" at bounding box center [246, 91] width 204 height 32
click at [1464, 90] on button "Create order" at bounding box center [1461, 92] width 93 height 26
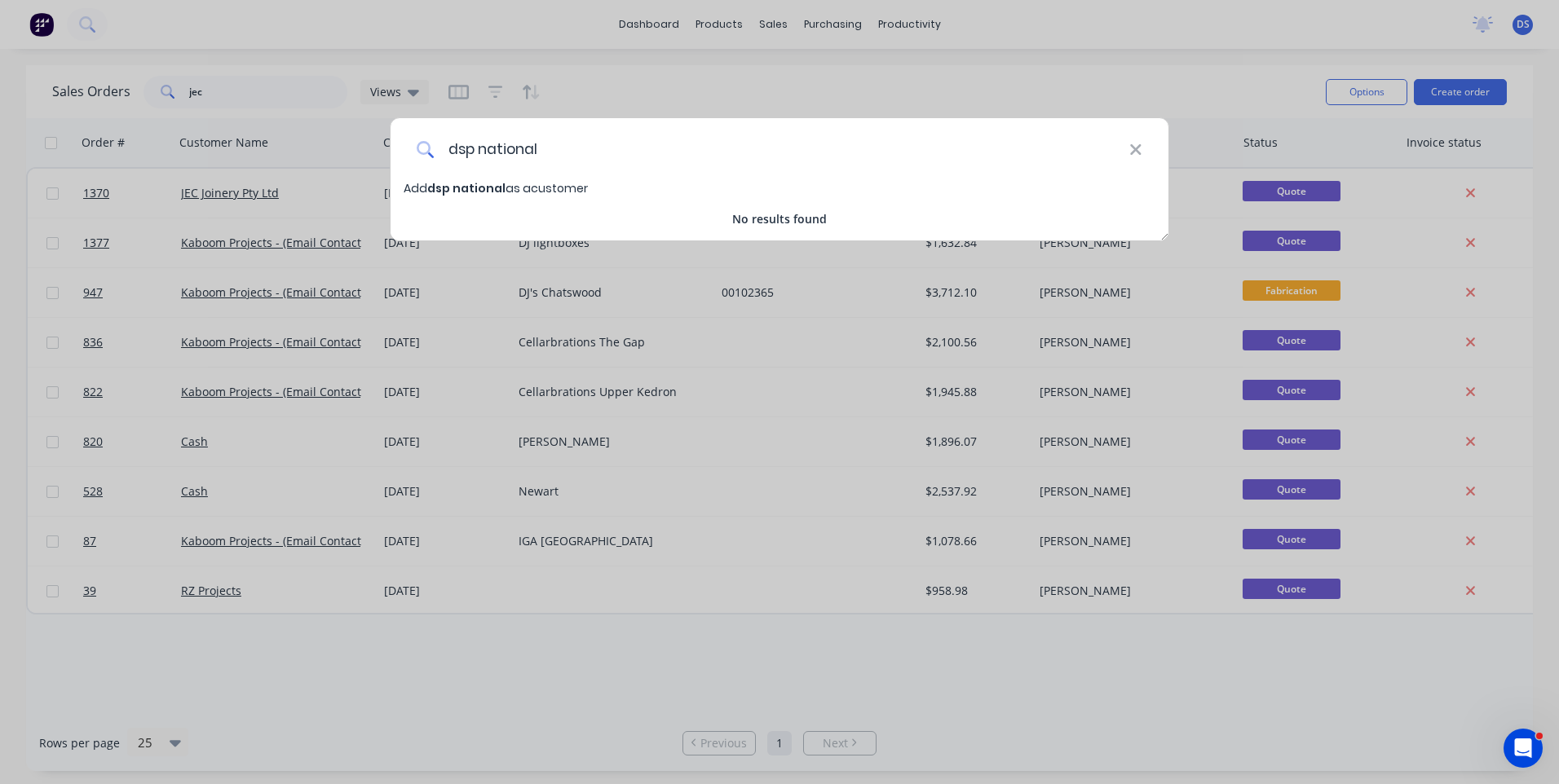
click at [473, 151] on input "dsp national" at bounding box center [782, 149] width 695 height 61
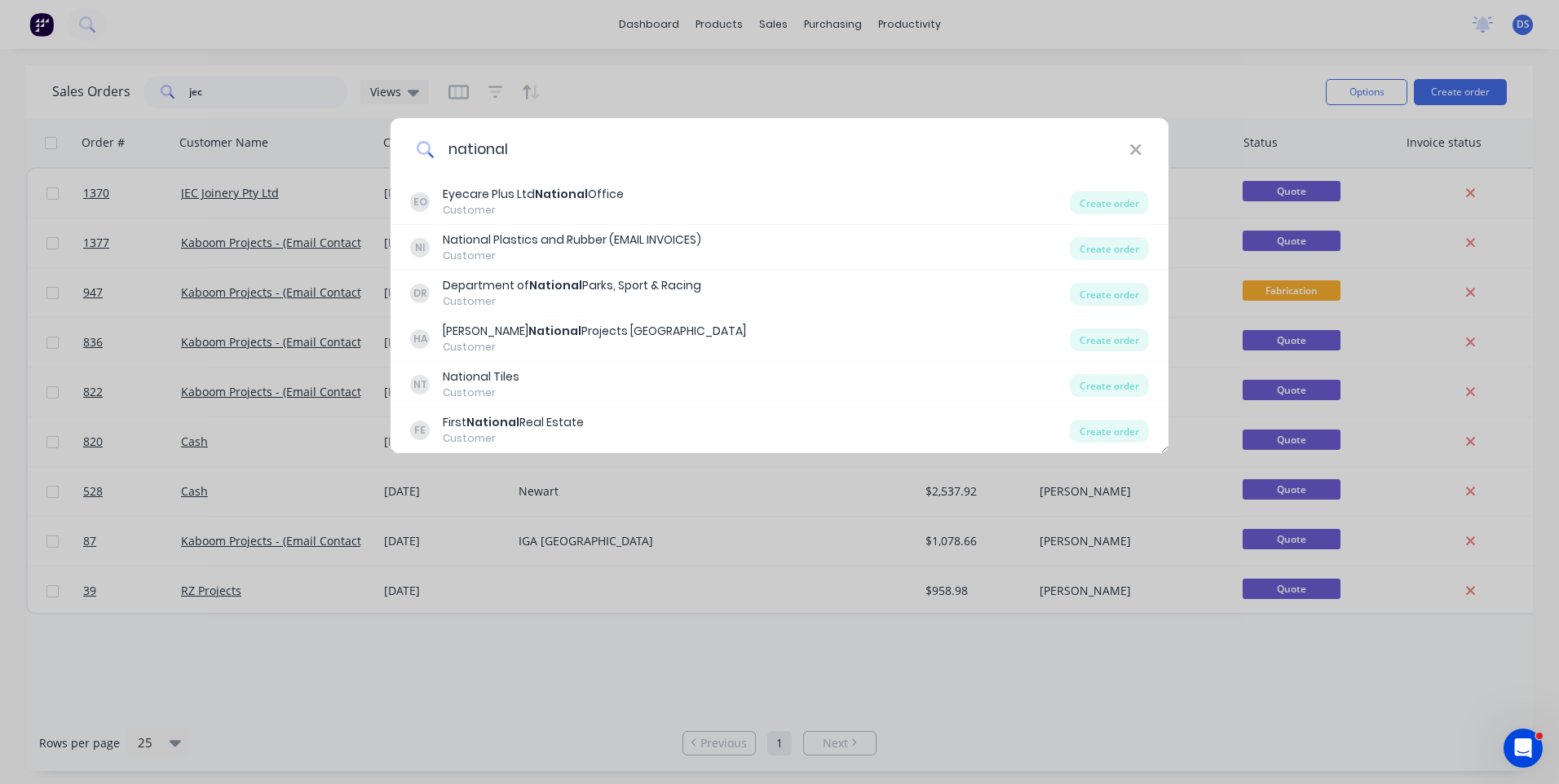
click at [453, 146] on input "national" at bounding box center [782, 149] width 695 height 61
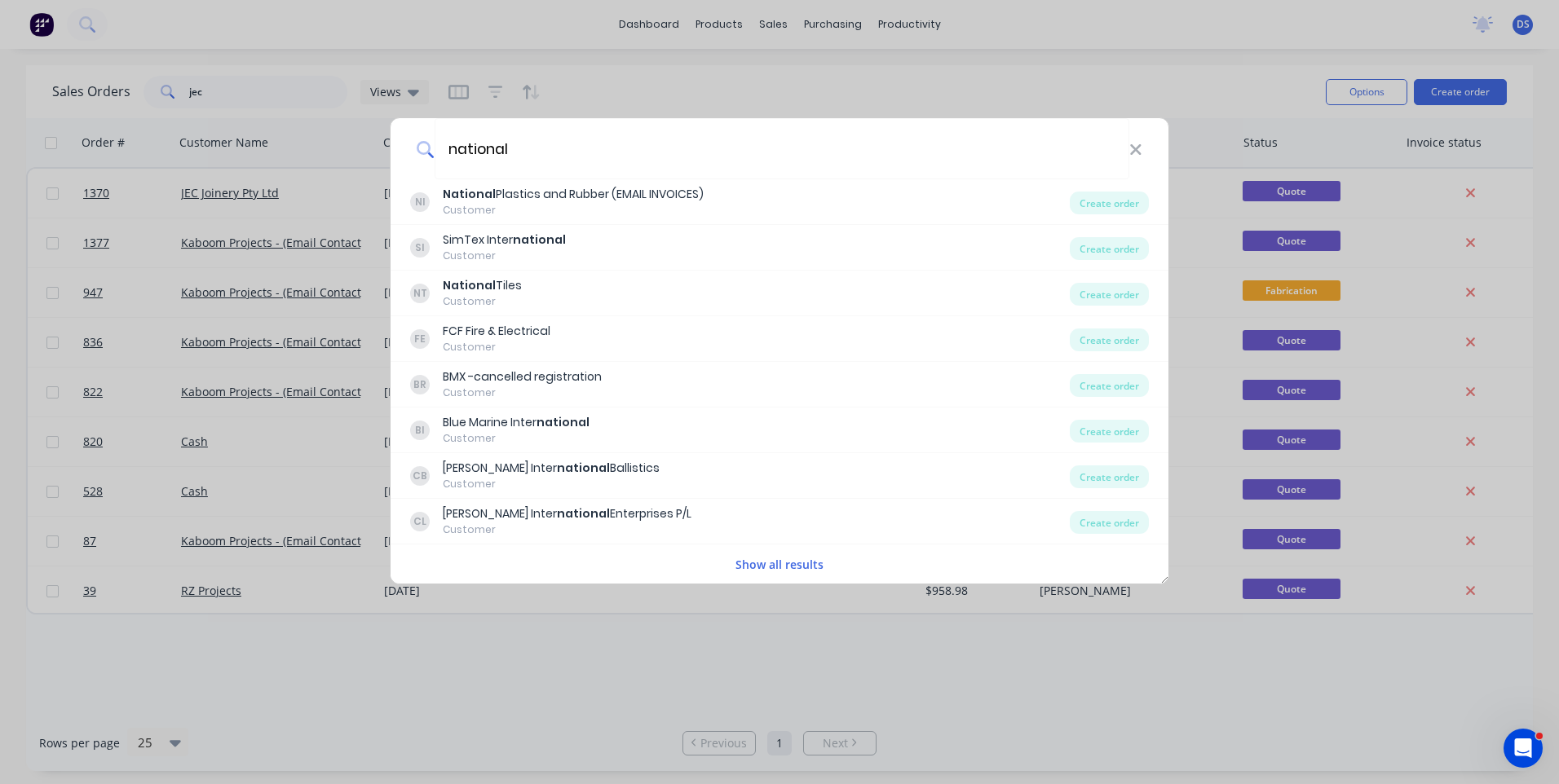
type input "national"
click at [788, 567] on button "Show all results" at bounding box center [780, 564] width 98 height 18
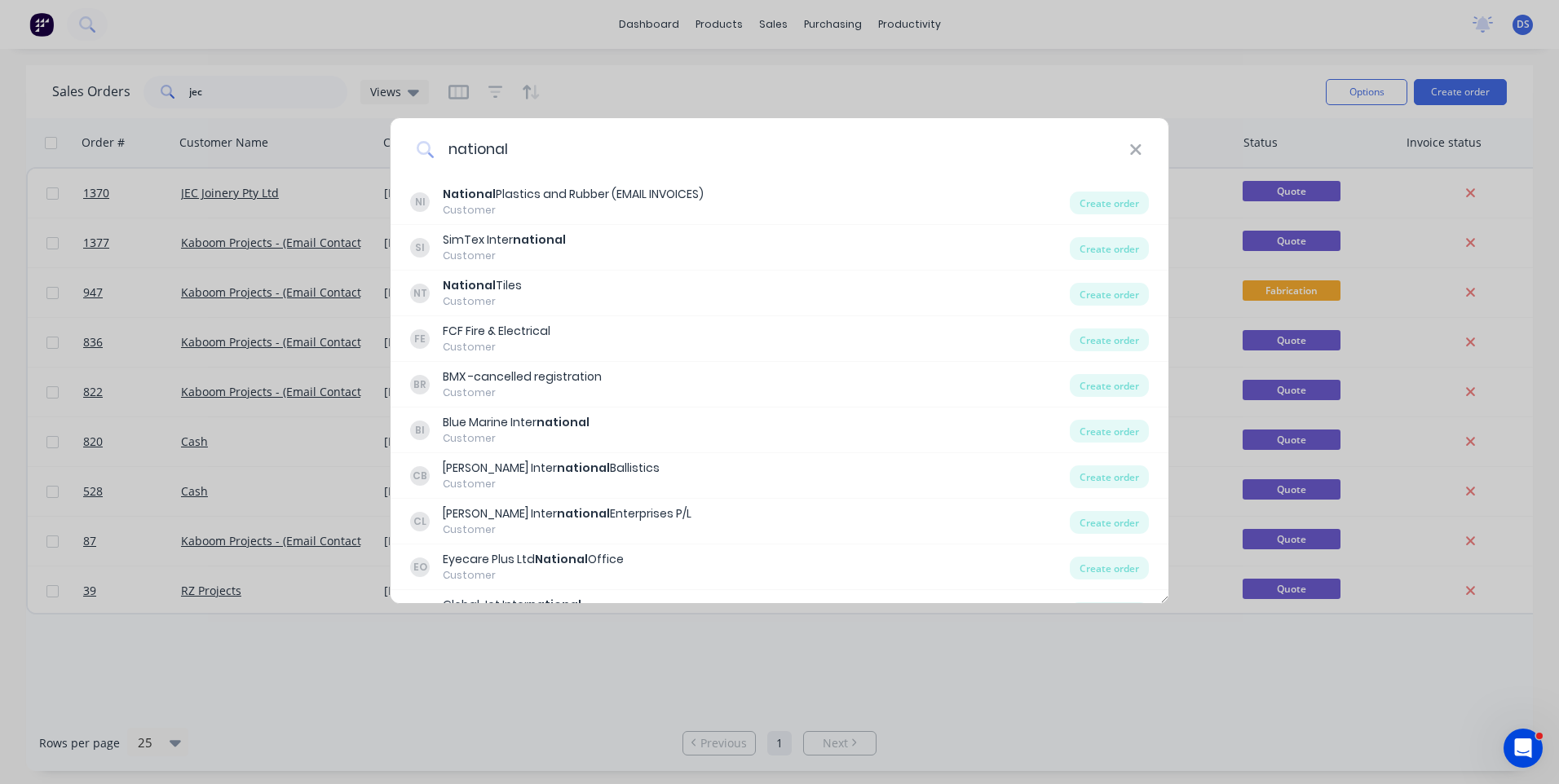
click at [1139, 152] on icon at bounding box center [1135, 150] width 11 height 11
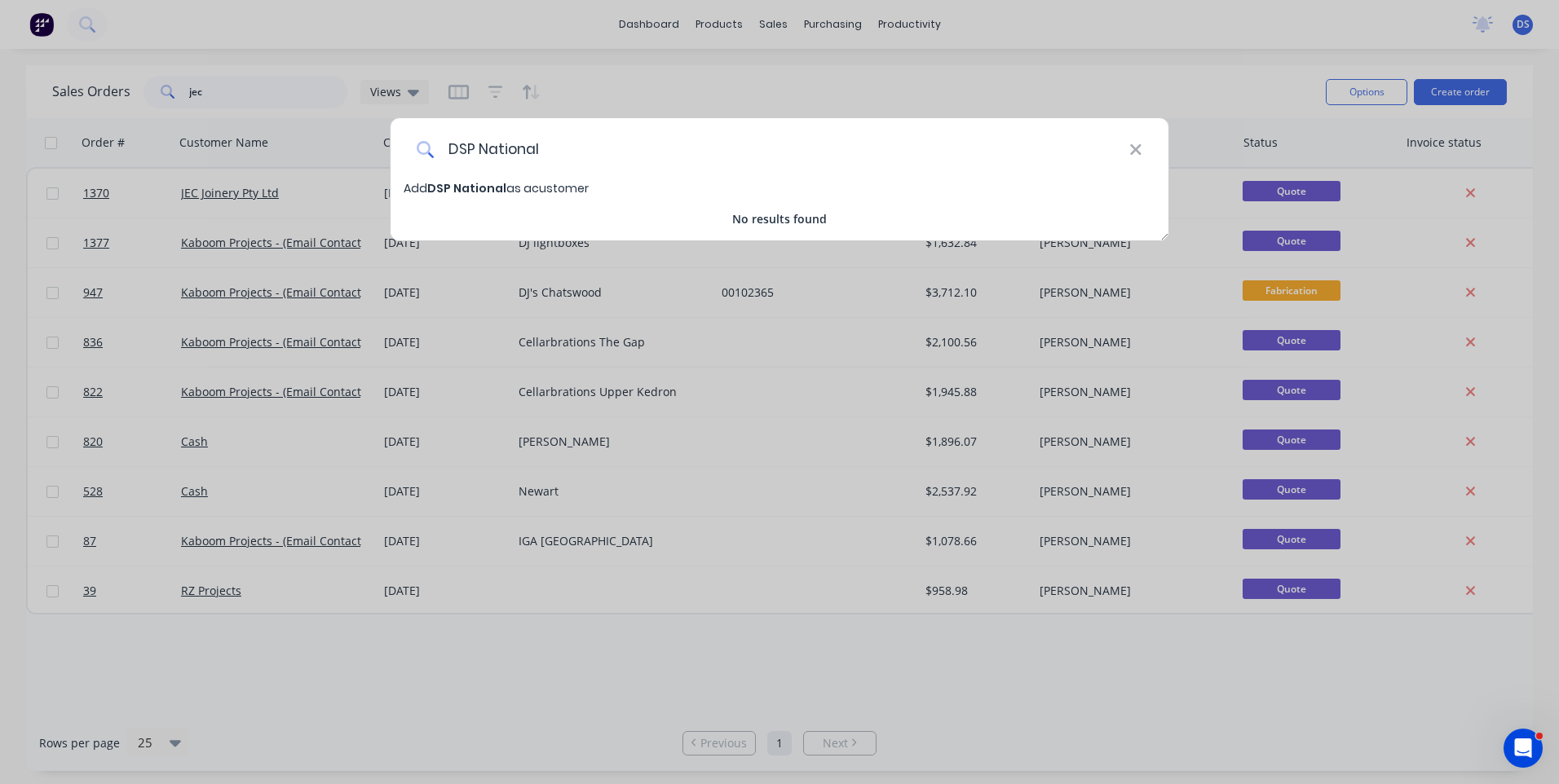
type input "DSP National"
click at [468, 194] on span "DSP National" at bounding box center [467, 188] width 79 height 17
select select "AU"
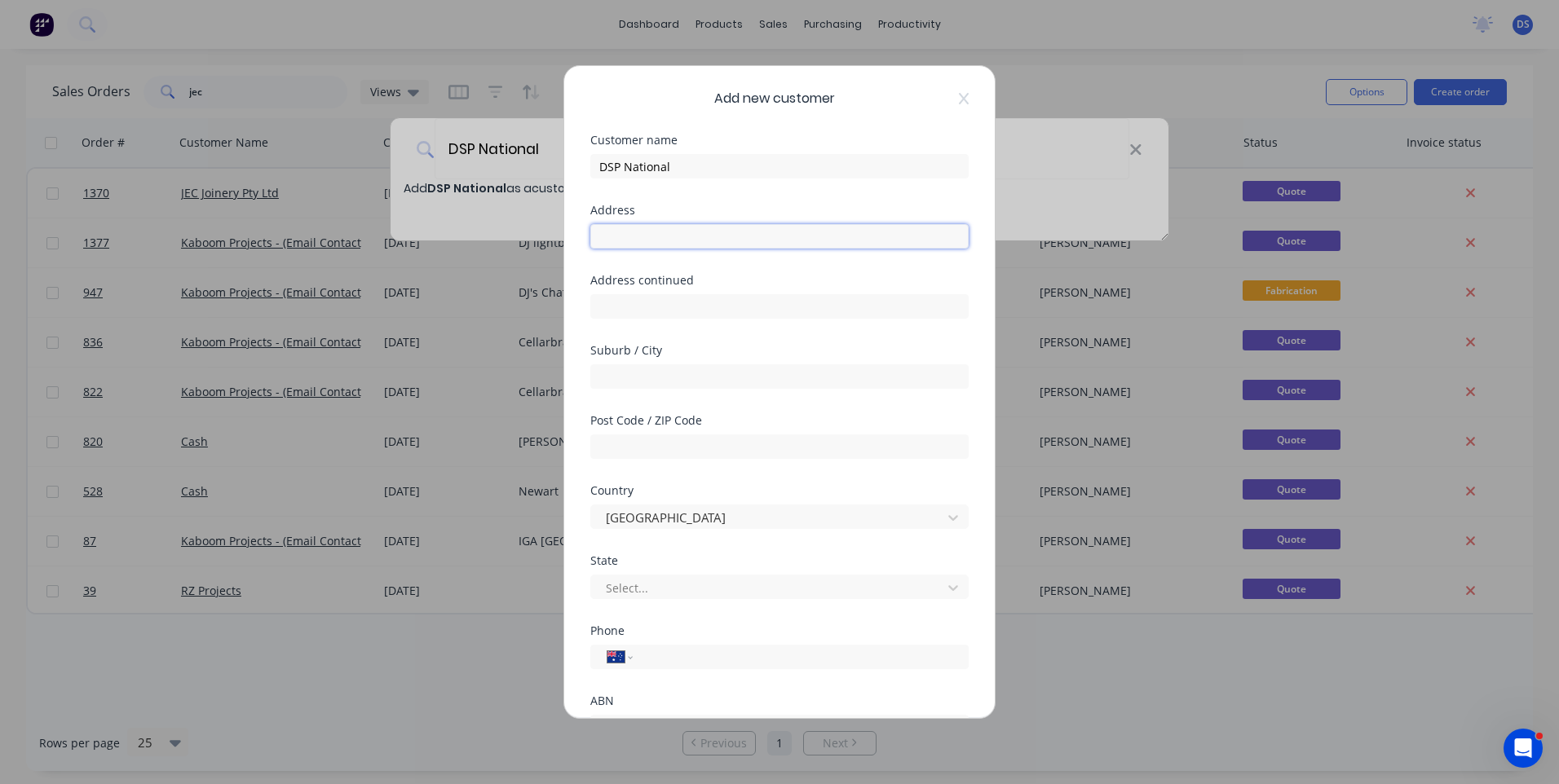
click at [662, 242] on input "text" at bounding box center [779, 237] width 378 height 25
type input "[STREET_ADDRESS]"
click at [640, 368] on input "text" at bounding box center [779, 377] width 378 height 25
type input "[PERSON_NAME]"
click at [671, 447] on input "text" at bounding box center [779, 446] width 378 height 25
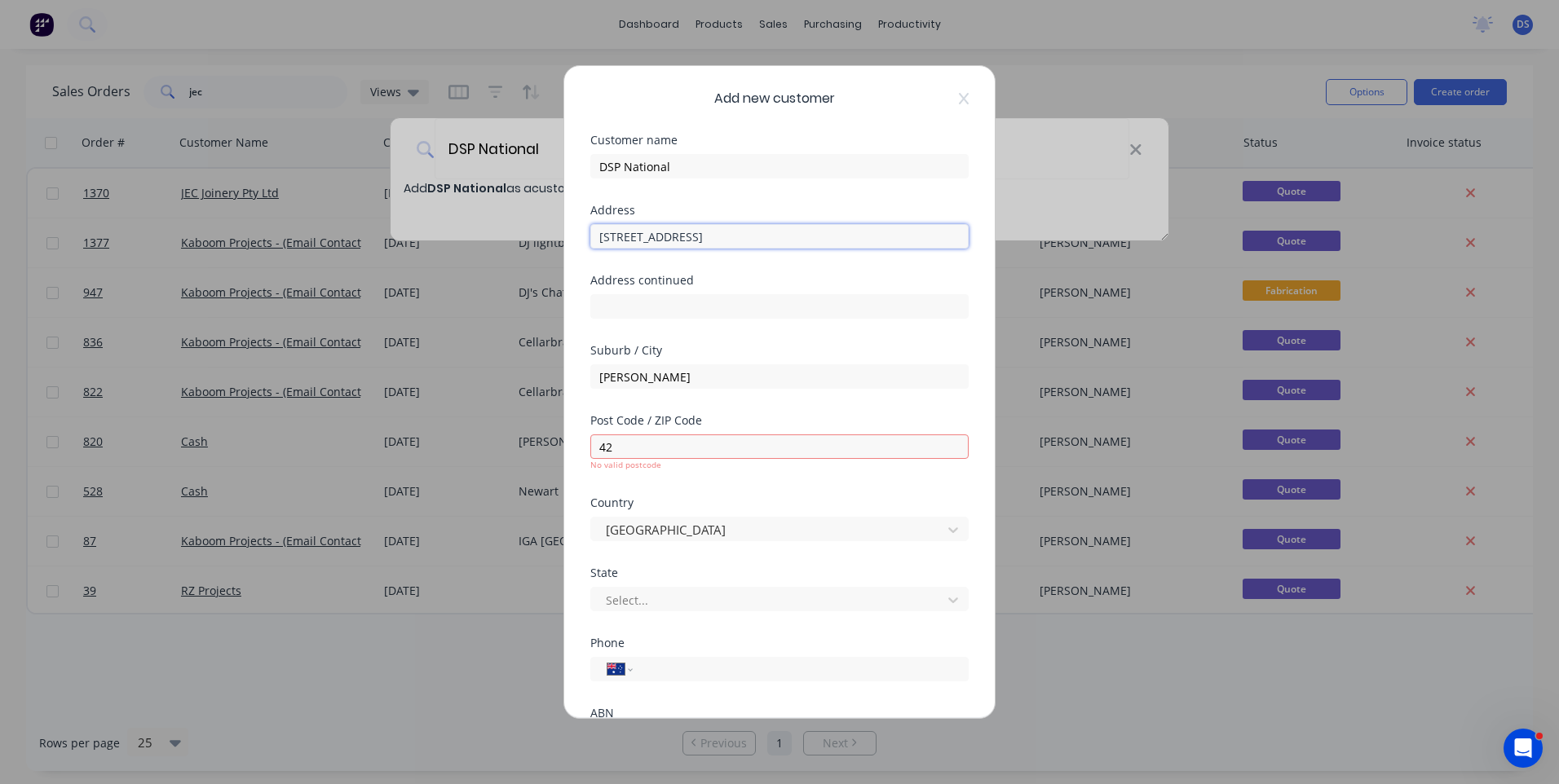
drag, startPoint x: 690, startPoint y: 236, endPoint x: 603, endPoint y: 231, distance: 87.1
click at [603, 231] on input "[STREET_ADDRESS]" at bounding box center [779, 237] width 378 height 25
click at [619, 442] on input "42" at bounding box center [779, 446] width 378 height 25
type input "4214"
click at [909, 637] on form "Customer name DSP National Address 1/[GEOGRAPHIC_DATA] Address continued Suburb…" at bounding box center [779, 492] width 378 height 716
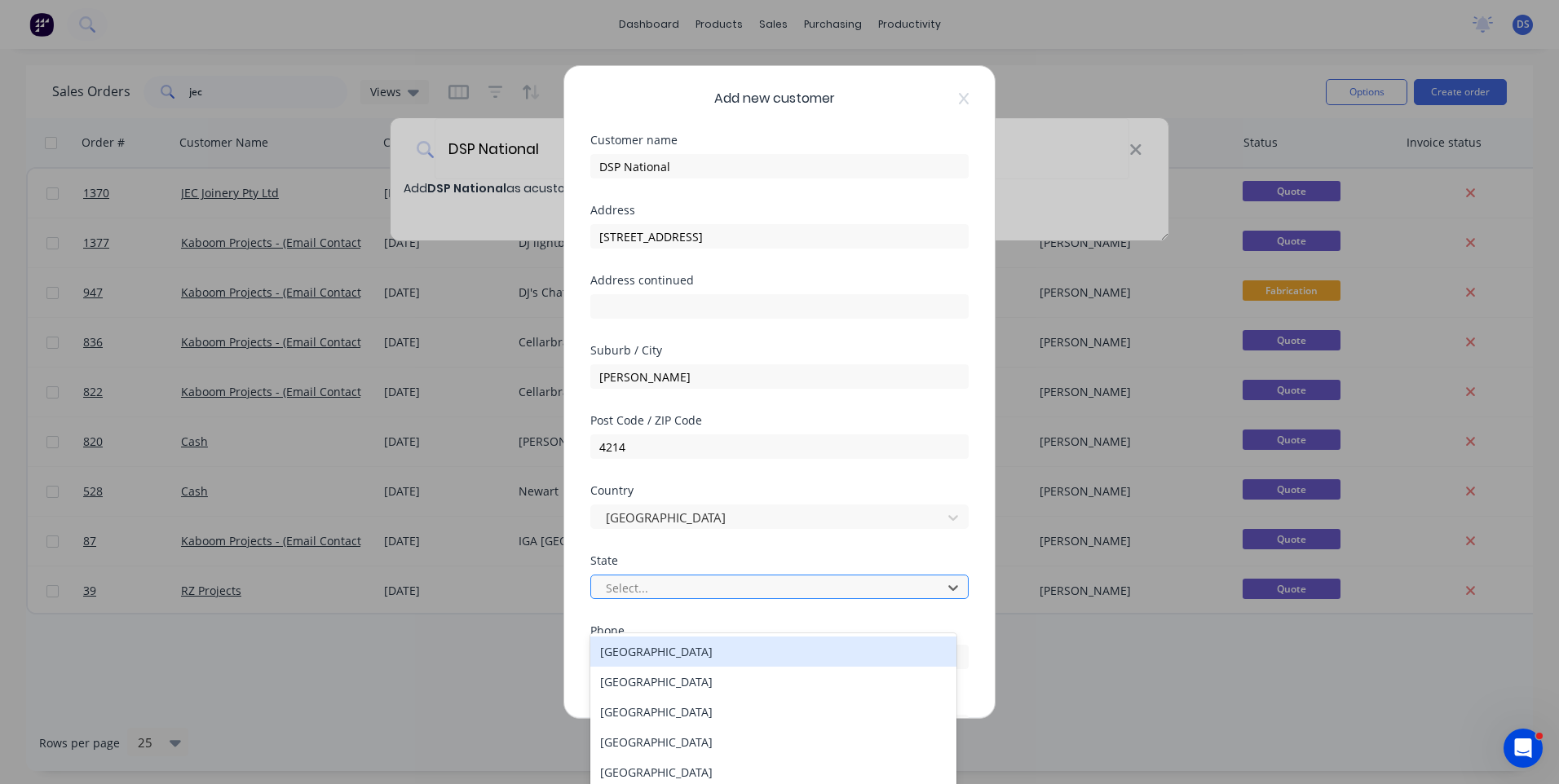
click at [644, 586] on div at bounding box center [769, 588] width 330 height 20
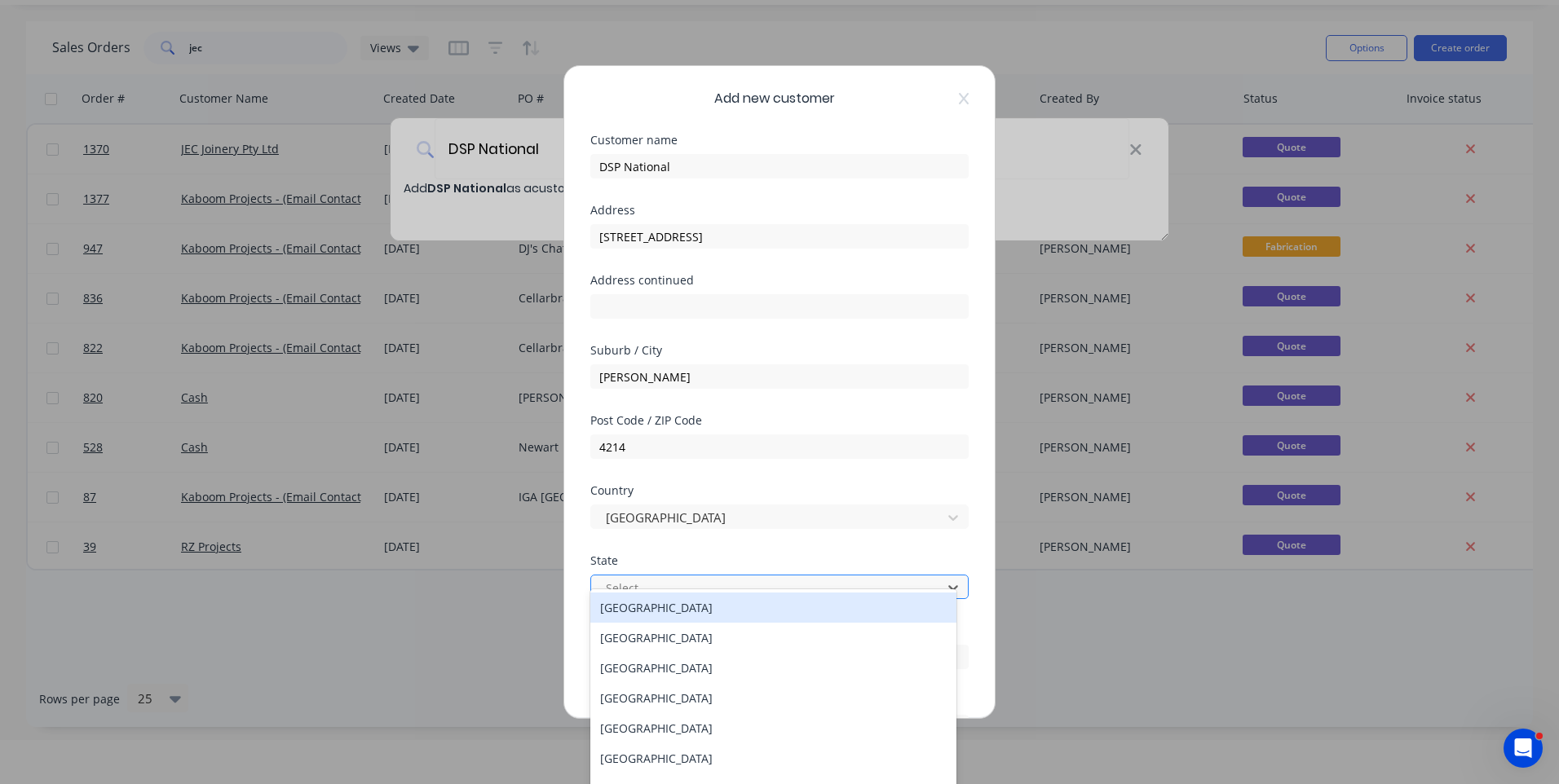
scroll to position [48, 0]
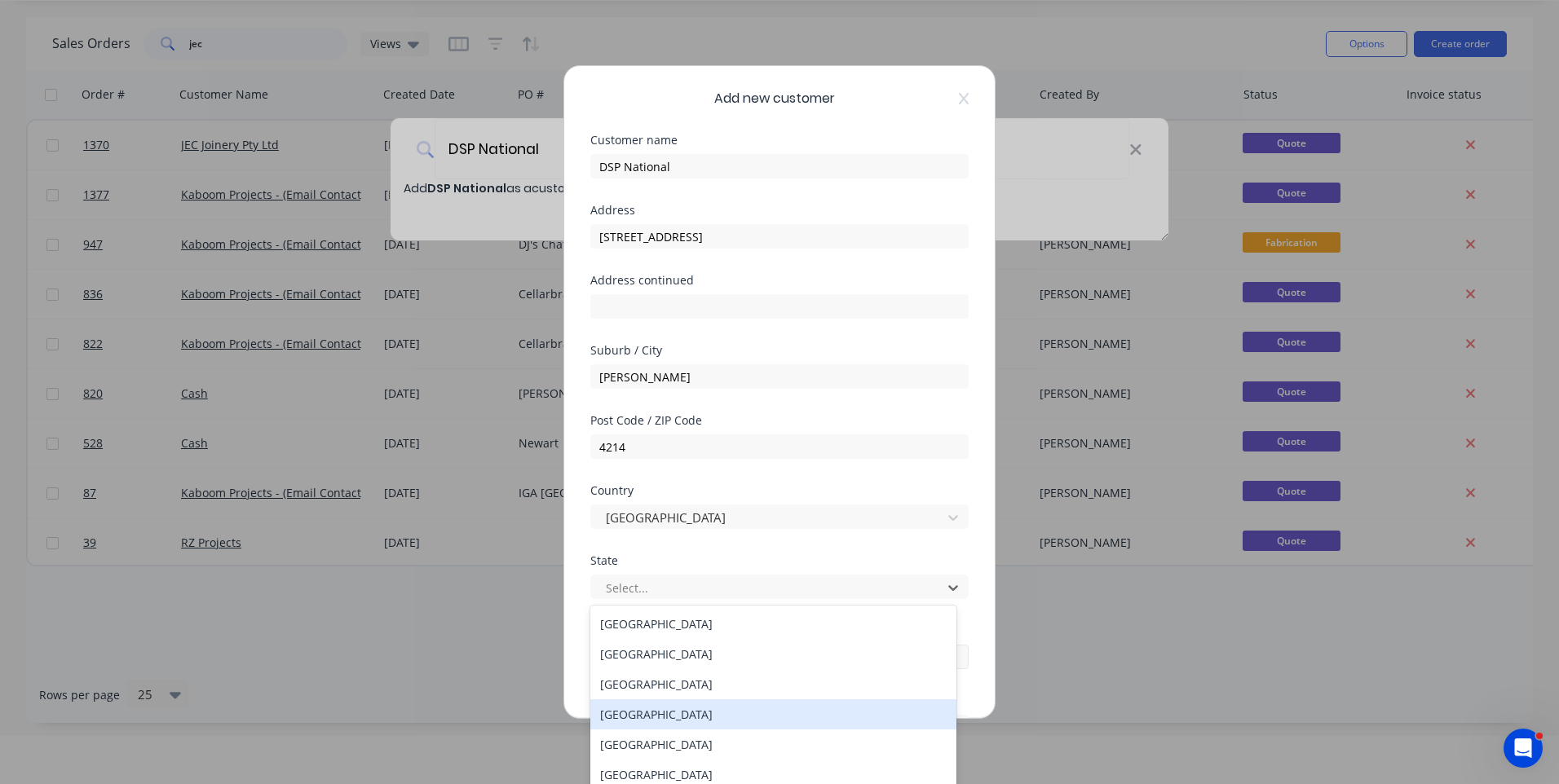
drag, startPoint x: 647, startPoint y: 716, endPoint x: 675, endPoint y: 649, distance: 72.6
click at [646, 714] on div "[GEOGRAPHIC_DATA]" at bounding box center [773, 715] width 366 height 30
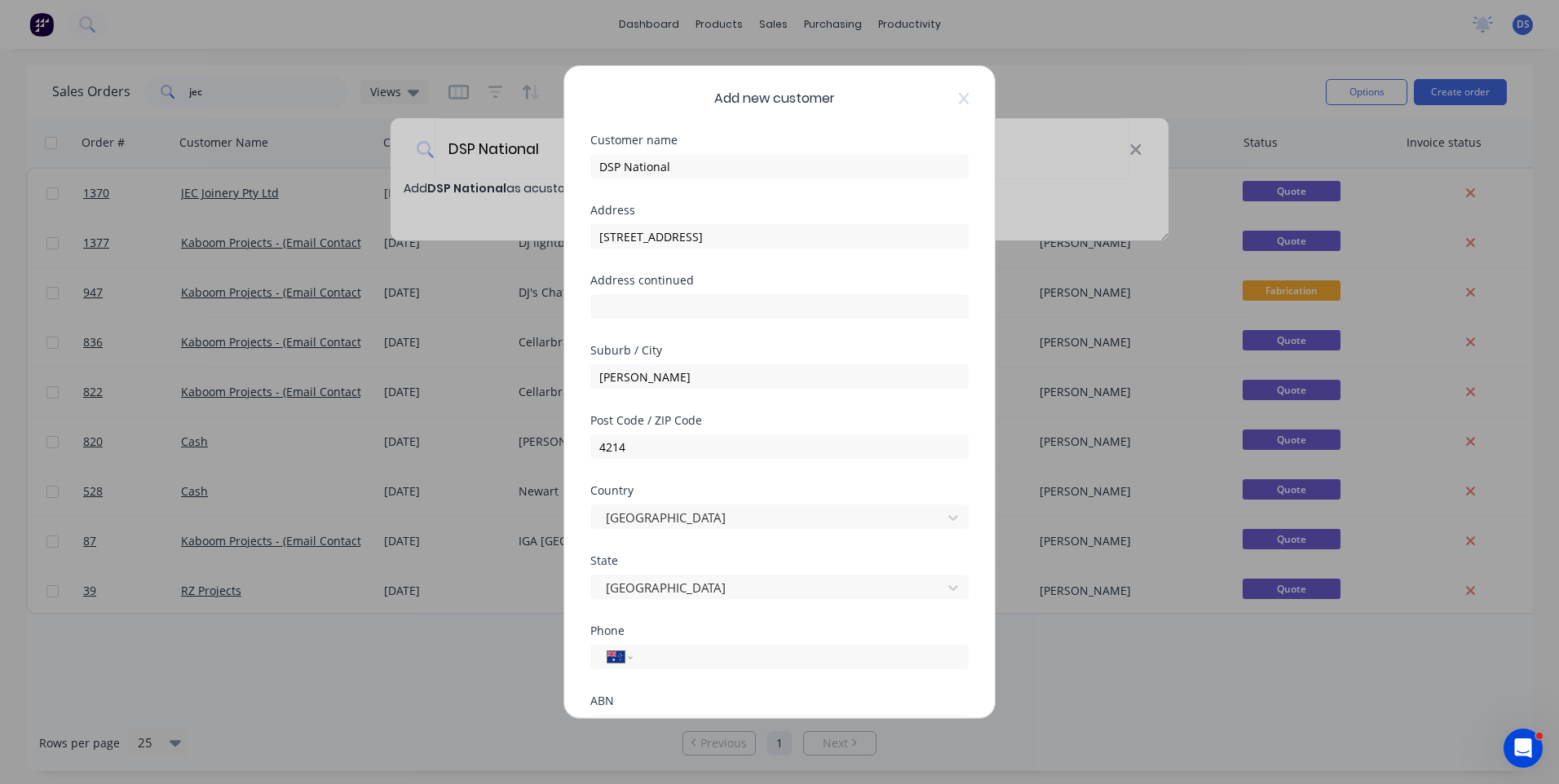
scroll to position [82, 0]
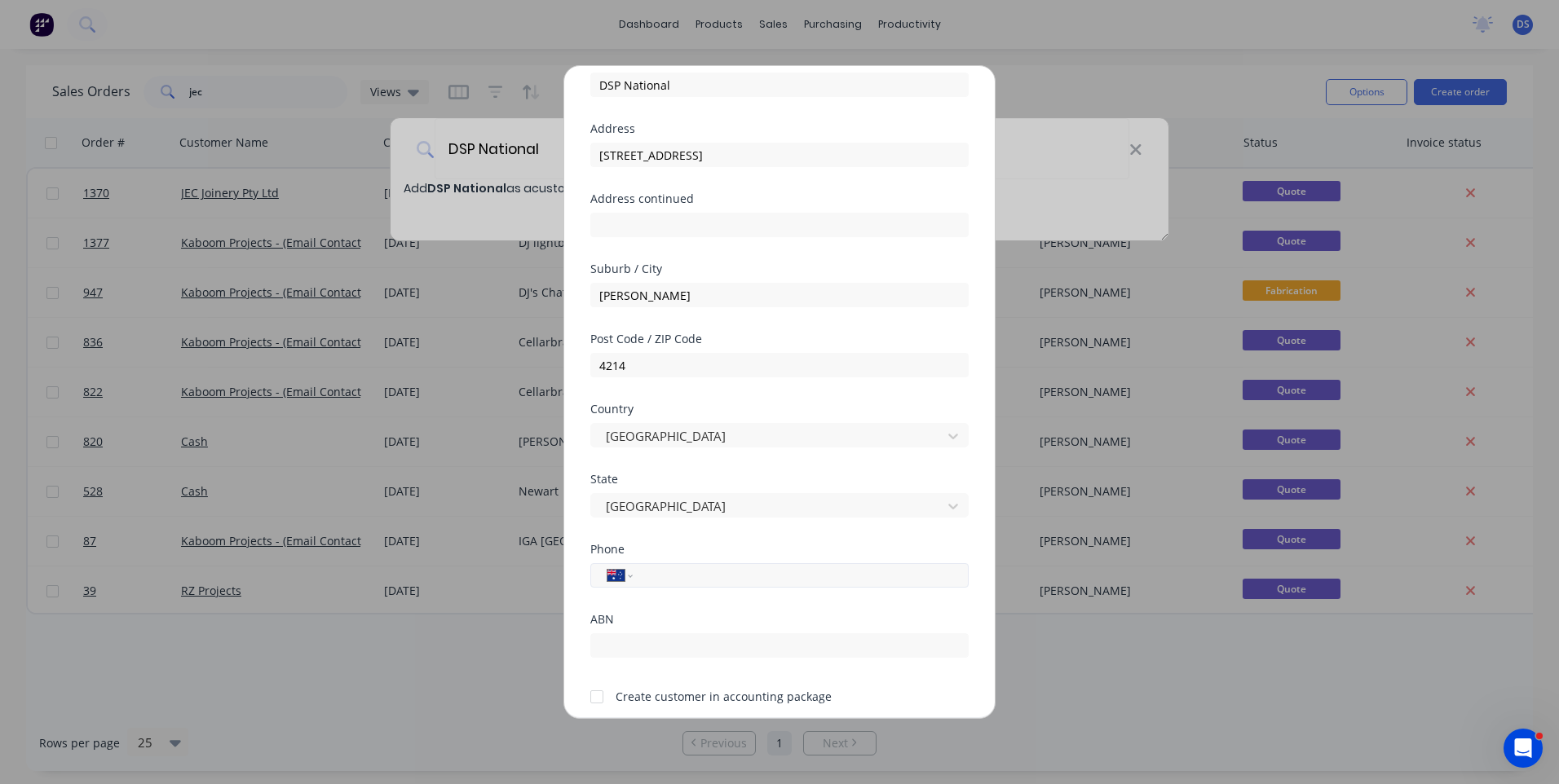
click at [666, 572] on input "tel" at bounding box center [797, 575] width 307 height 18
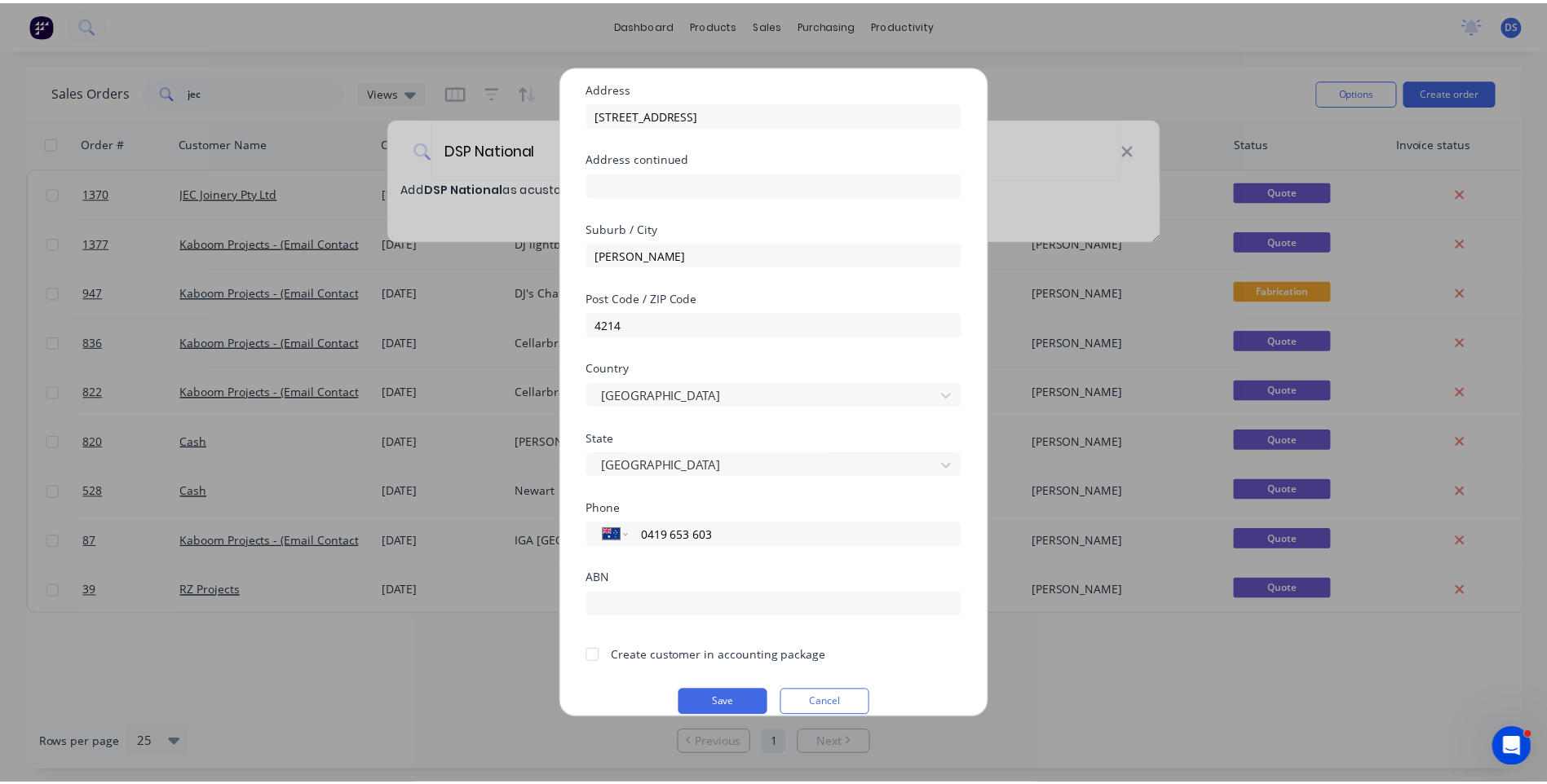
scroll to position [144, 0]
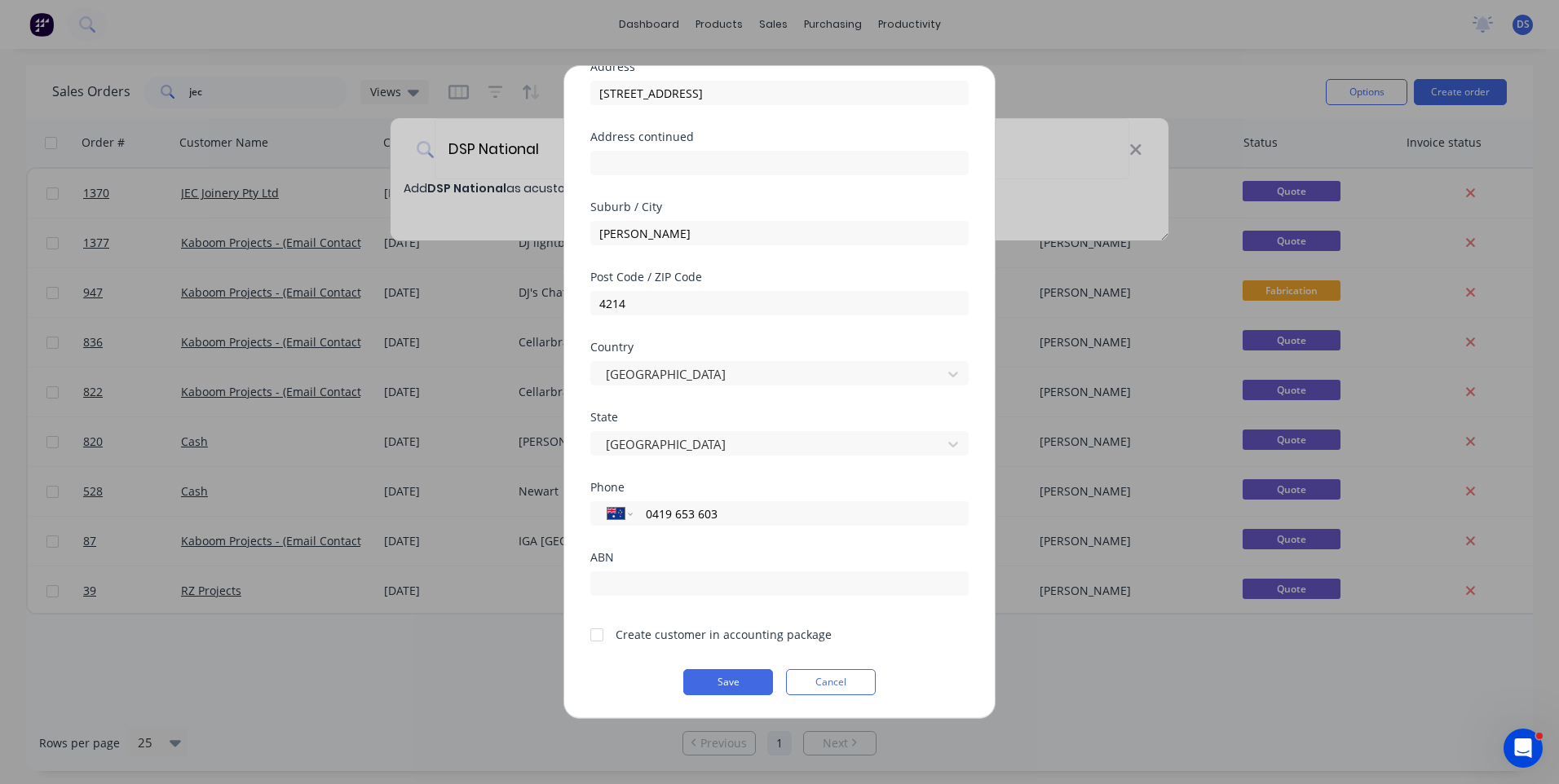
type input "0419 653 603"
click at [600, 641] on div at bounding box center [597, 635] width 32 height 32
click at [721, 675] on button "Save" at bounding box center [728, 682] width 89 height 26
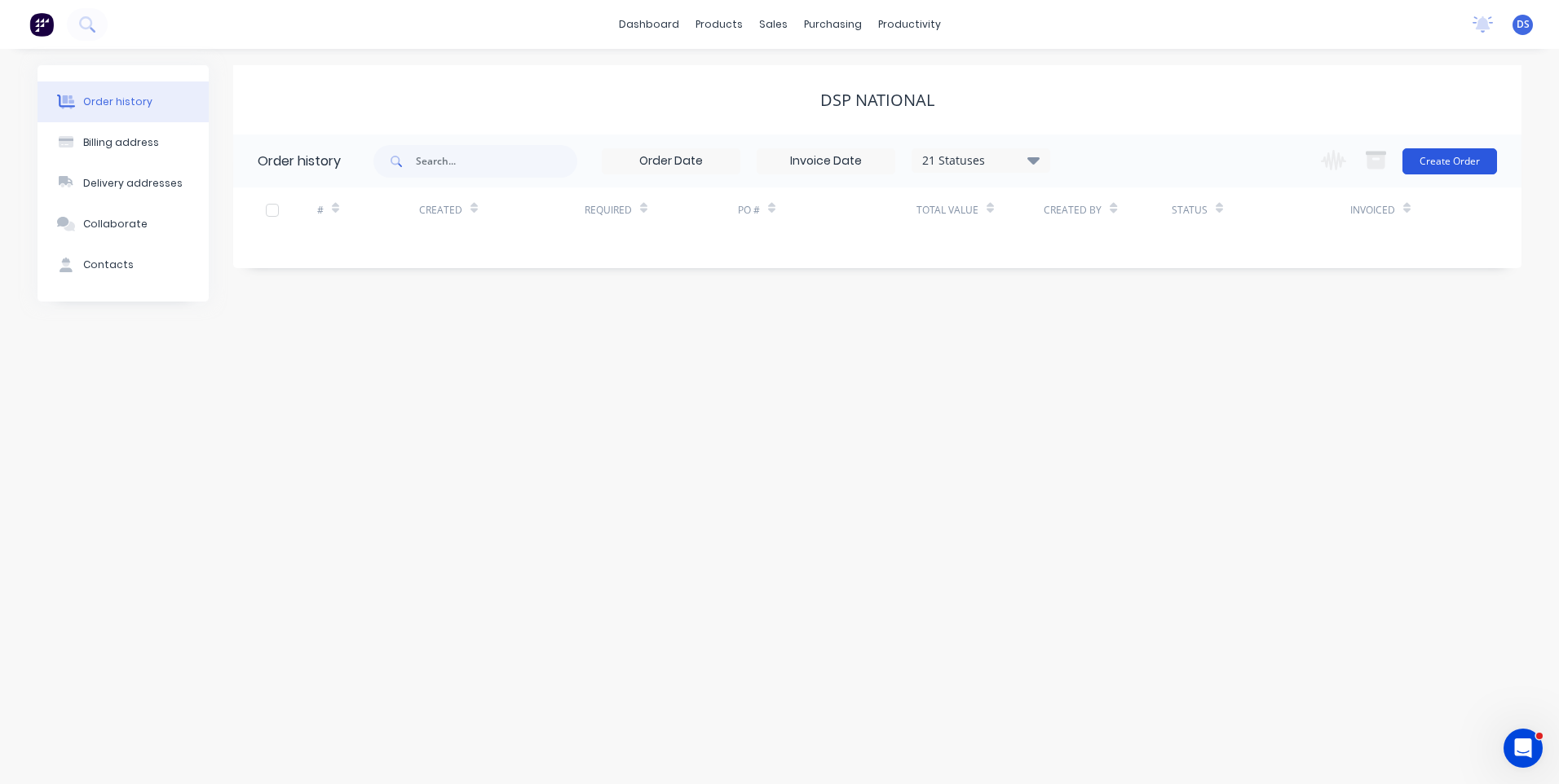
click at [1443, 171] on button "Create Order" at bounding box center [1450, 161] width 95 height 26
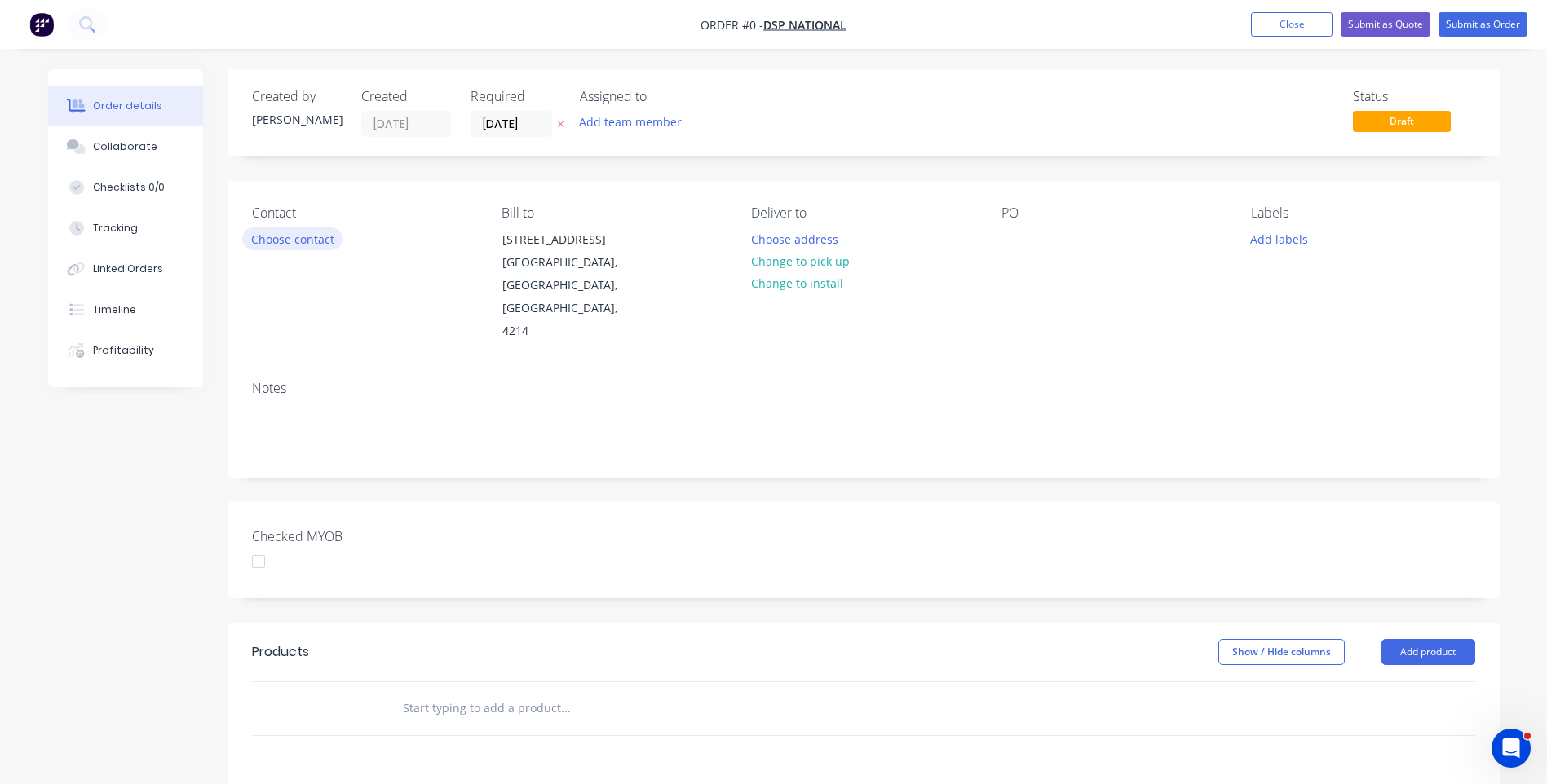
click at [312, 243] on button "Choose contact" at bounding box center [292, 238] width 100 height 22
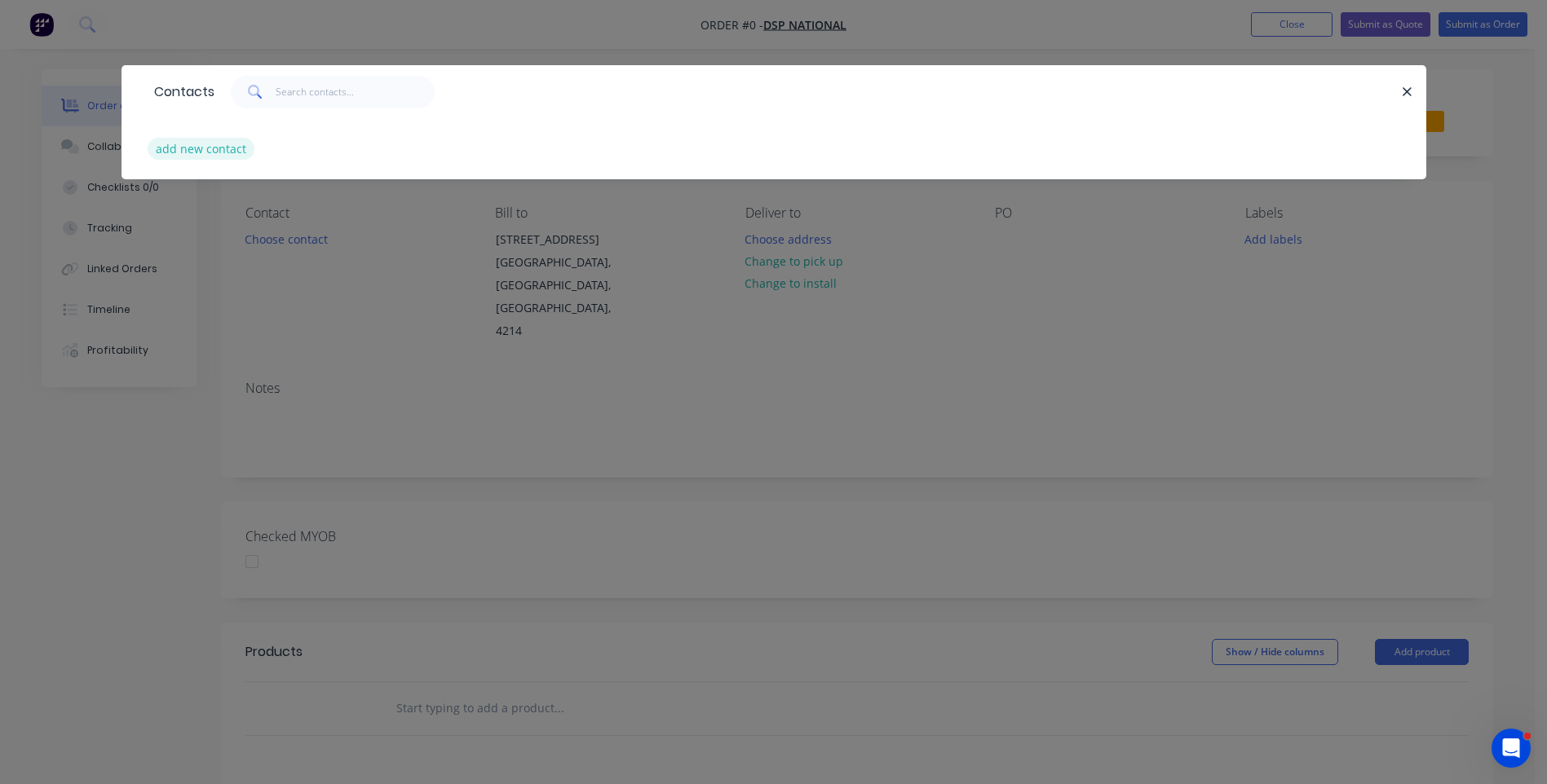
click at [193, 153] on button "add new contact" at bounding box center [201, 148] width 108 height 22
select select "AU"
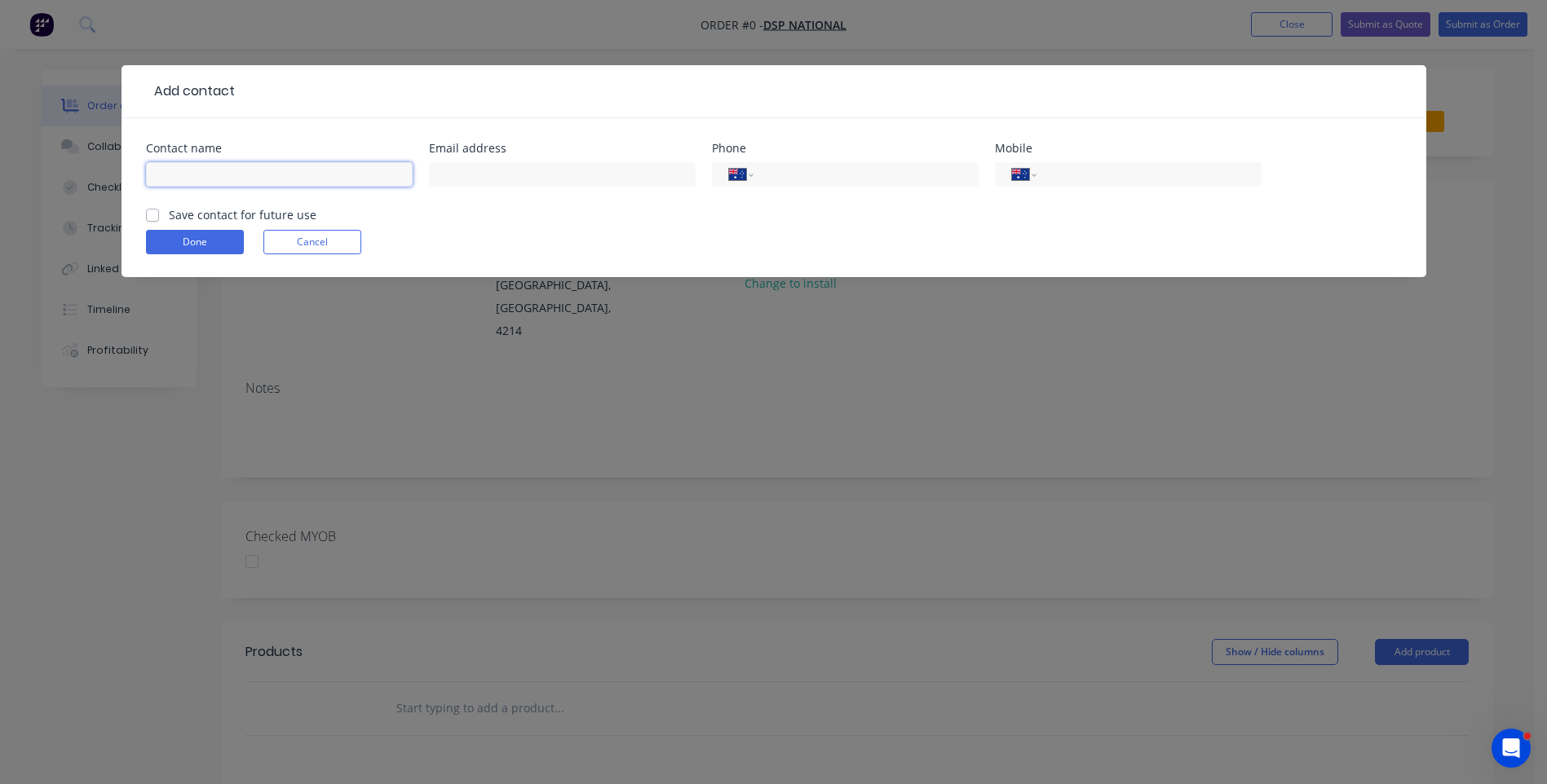
click at [201, 174] on input "text" at bounding box center [279, 175] width 267 height 25
type input "Ismail"
click at [466, 169] on input "text" at bounding box center [562, 175] width 267 height 25
type input "dspnational08@gmail.com"
click at [1061, 182] on input "tel" at bounding box center [1145, 175] width 196 height 18
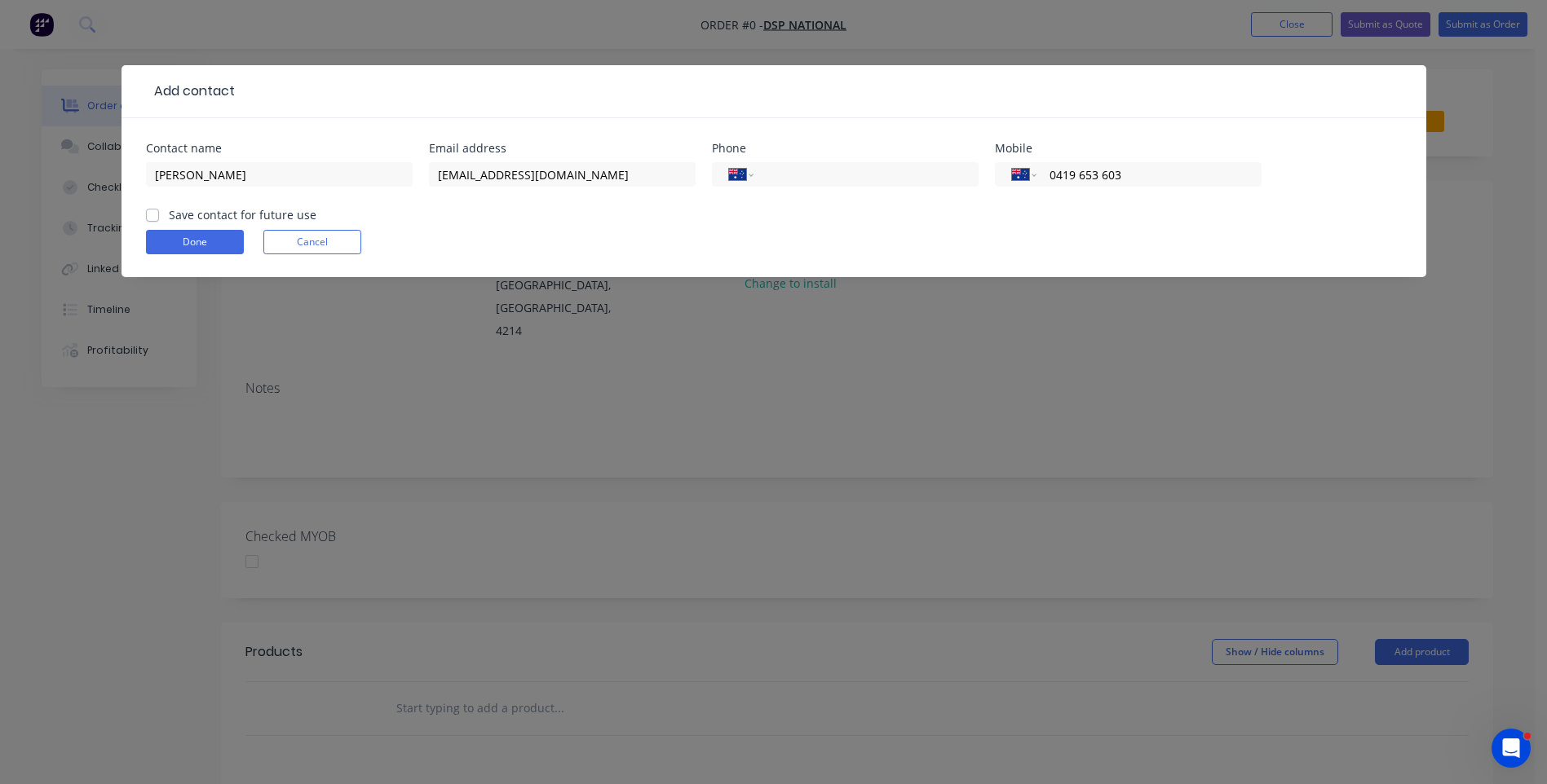
type input "0419 653 603"
click at [1013, 225] on form "Contact name Ismail Email address dspnational08@gmail.com Phone International A…" at bounding box center [773, 210] width 1256 height 134
click at [168, 217] on label "Save contact for future use" at bounding box center [242, 215] width 147 height 18
click at [154, 217] on input "Save contact for future use" at bounding box center [152, 214] width 13 height 16
checkbox input "true"
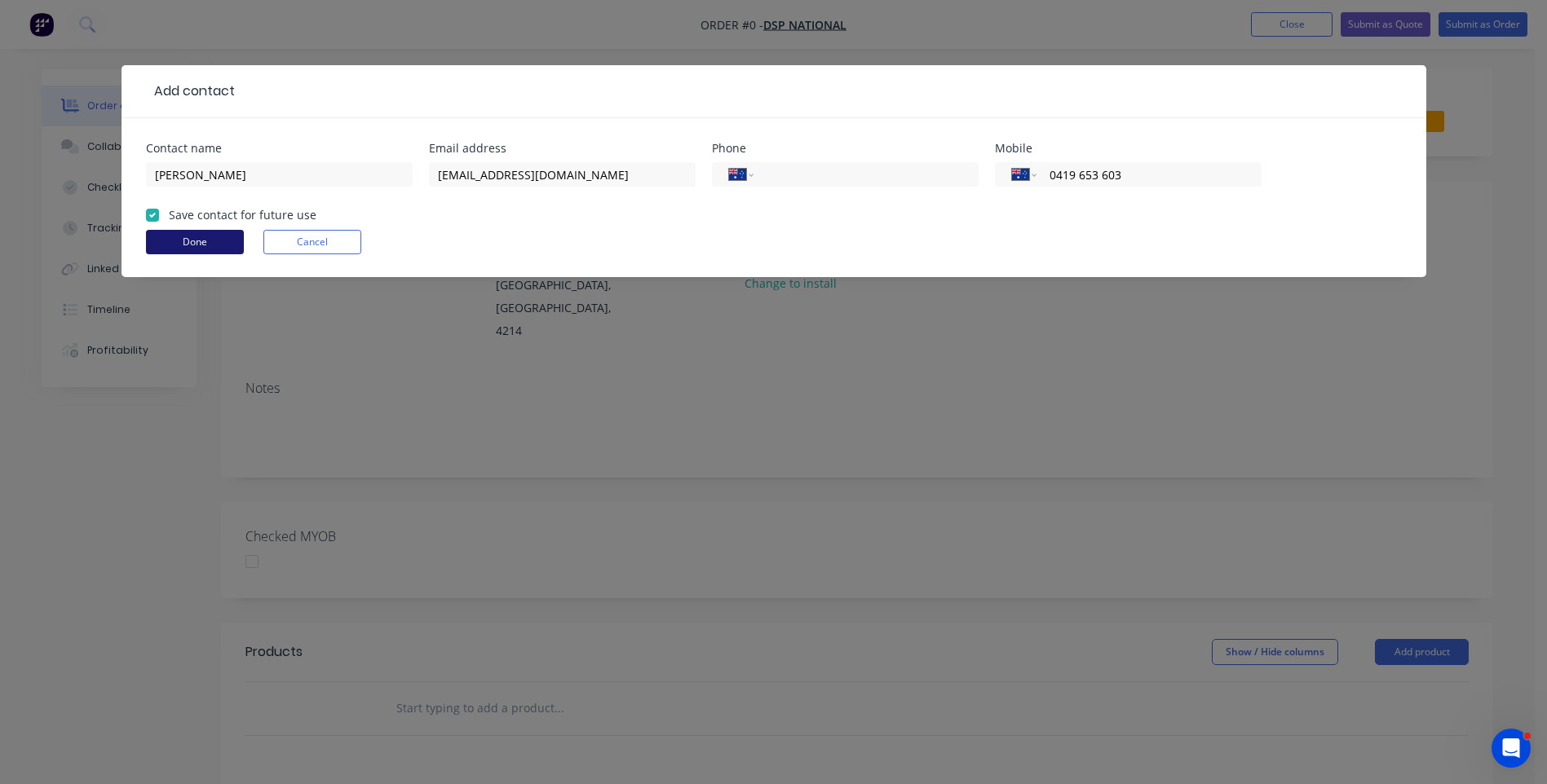
click at [175, 238] on button "Done" at bounding box center [195, 242] width 98 height 25
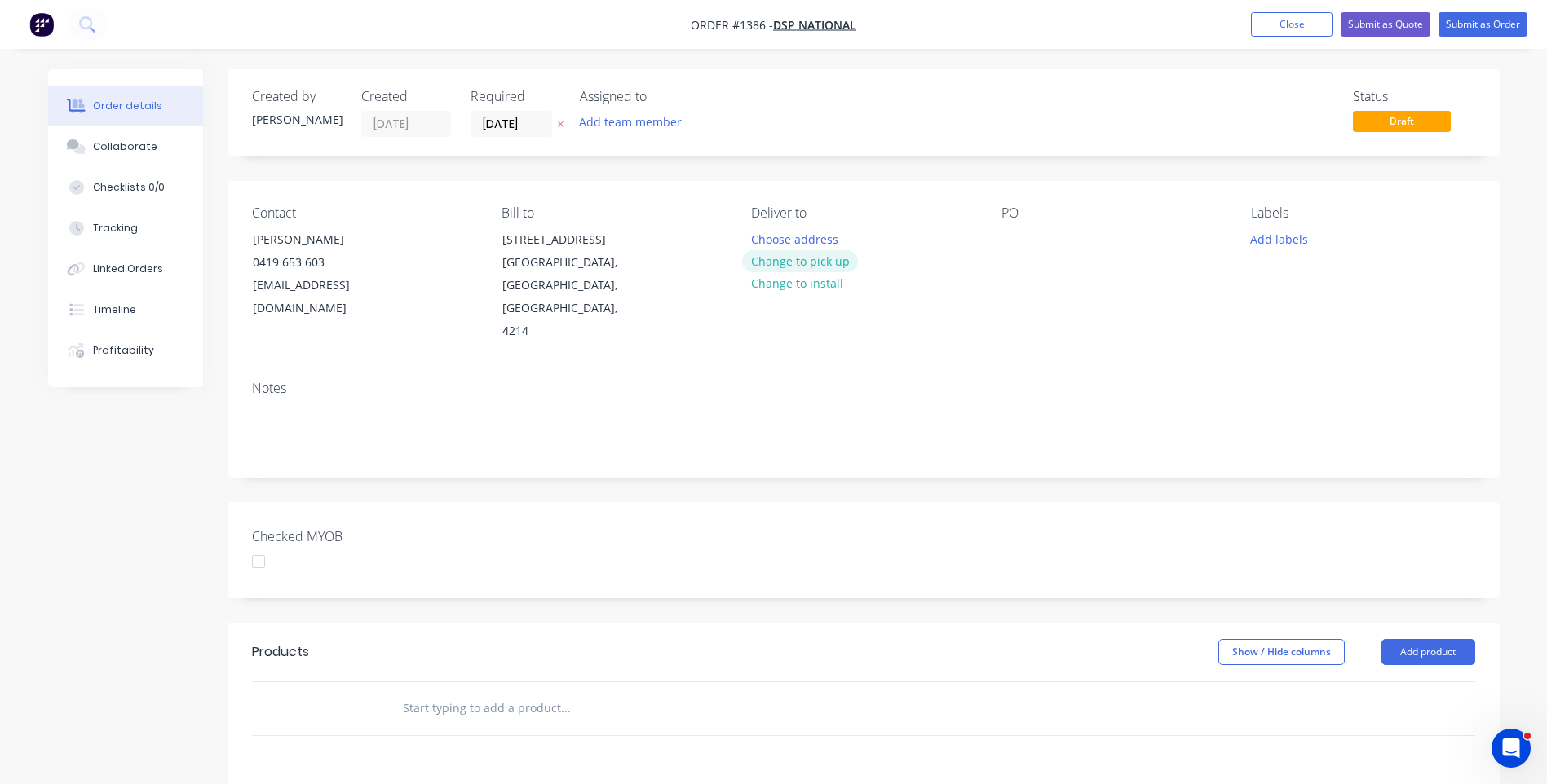
click at [801, 265] on button "Change to pick up" at bounding box center [800, 260] width 116 height 22
click at [1022, 246] on div at bounding box center [1014, 239] width 26 height 24
click at [1286, 238] on button "Add labels" at bounding box center [1280, 238] width 75 height 22
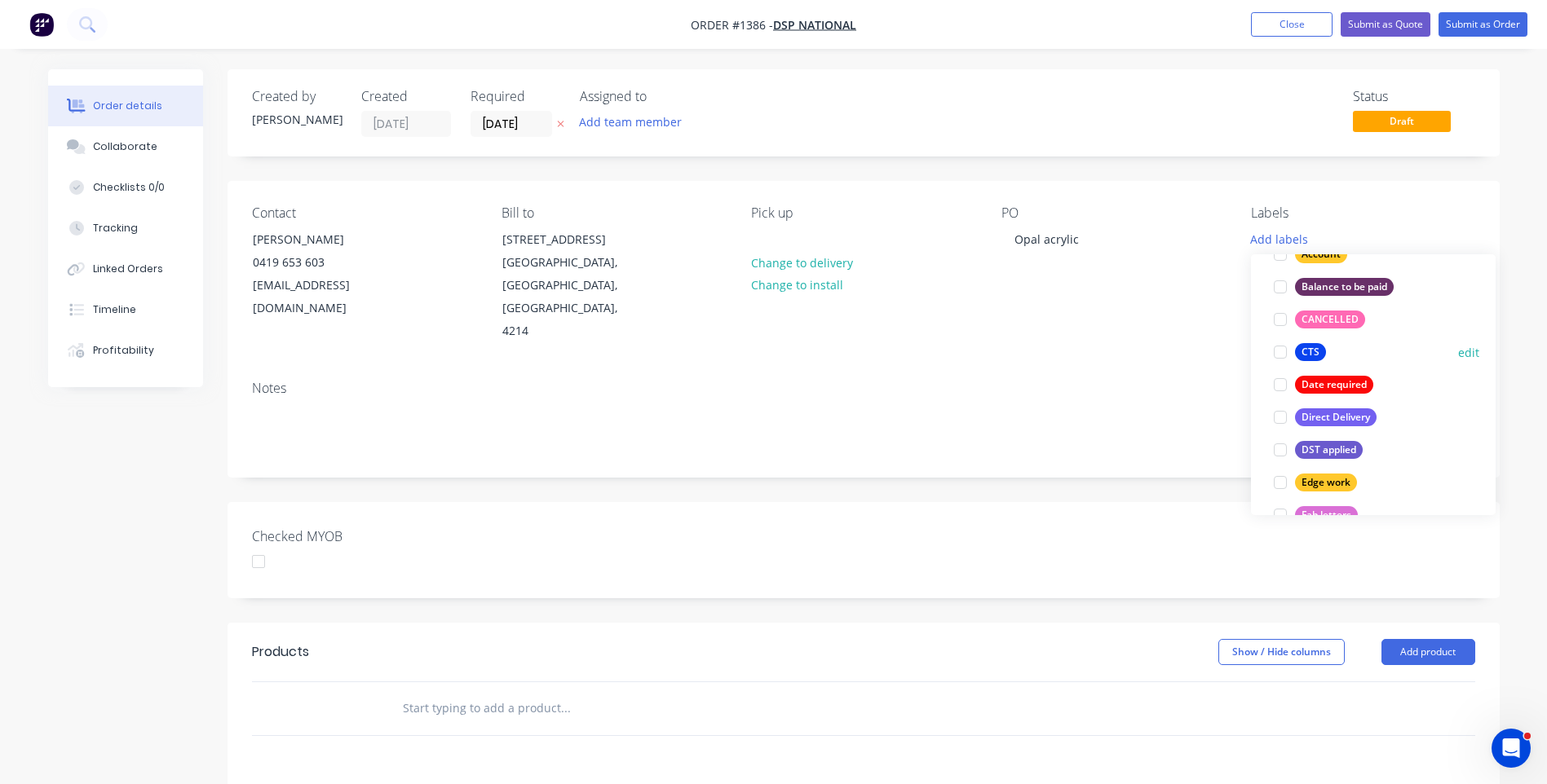
click at [1317, 352] on div "CTS" at bounding box center [1310, 352] width 31 height 18
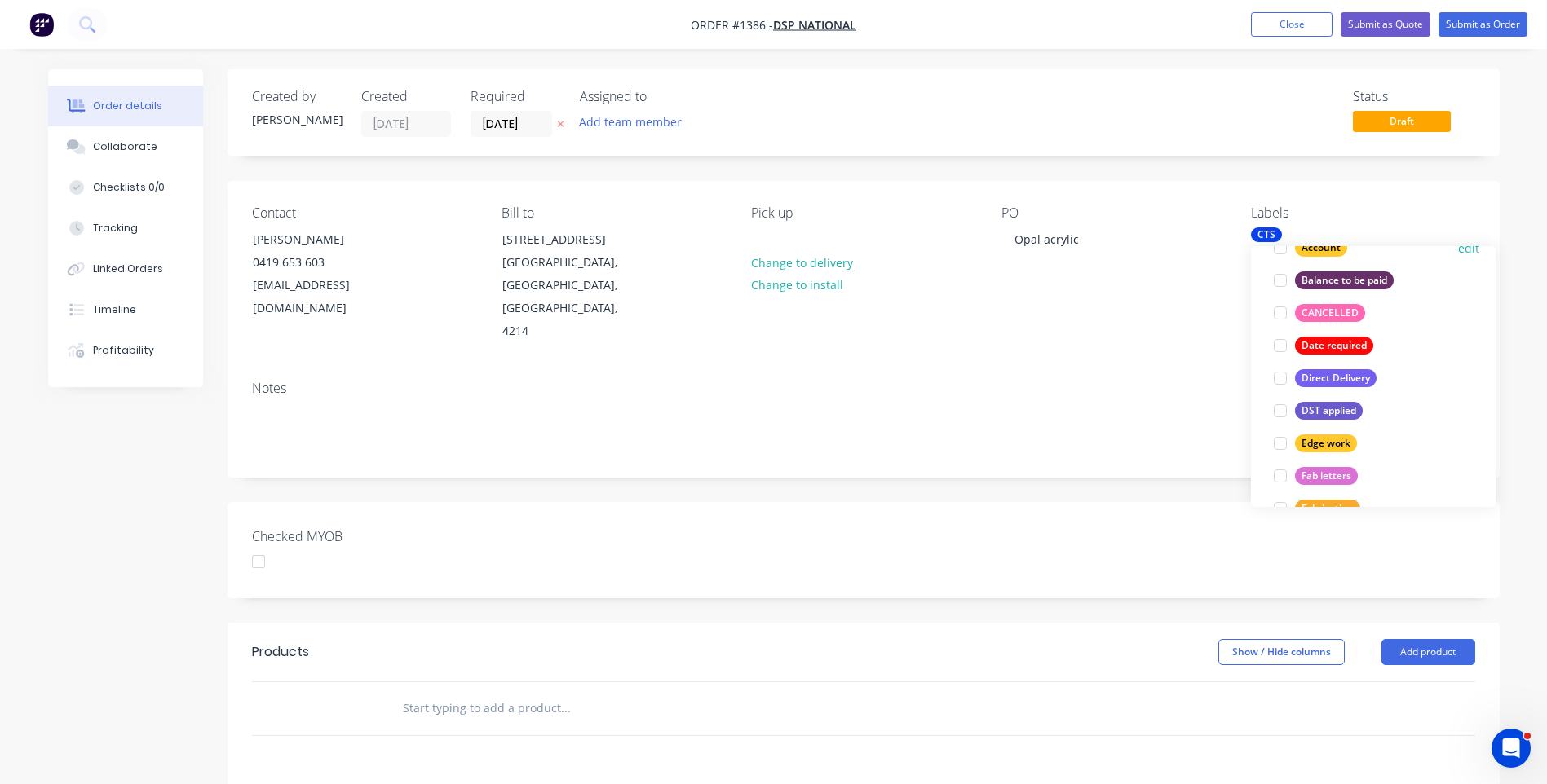
scroll to position [196, 0]
click at [1319, 444] on div "Edge work" at bounding box center [1326, 442] width 62 height 18
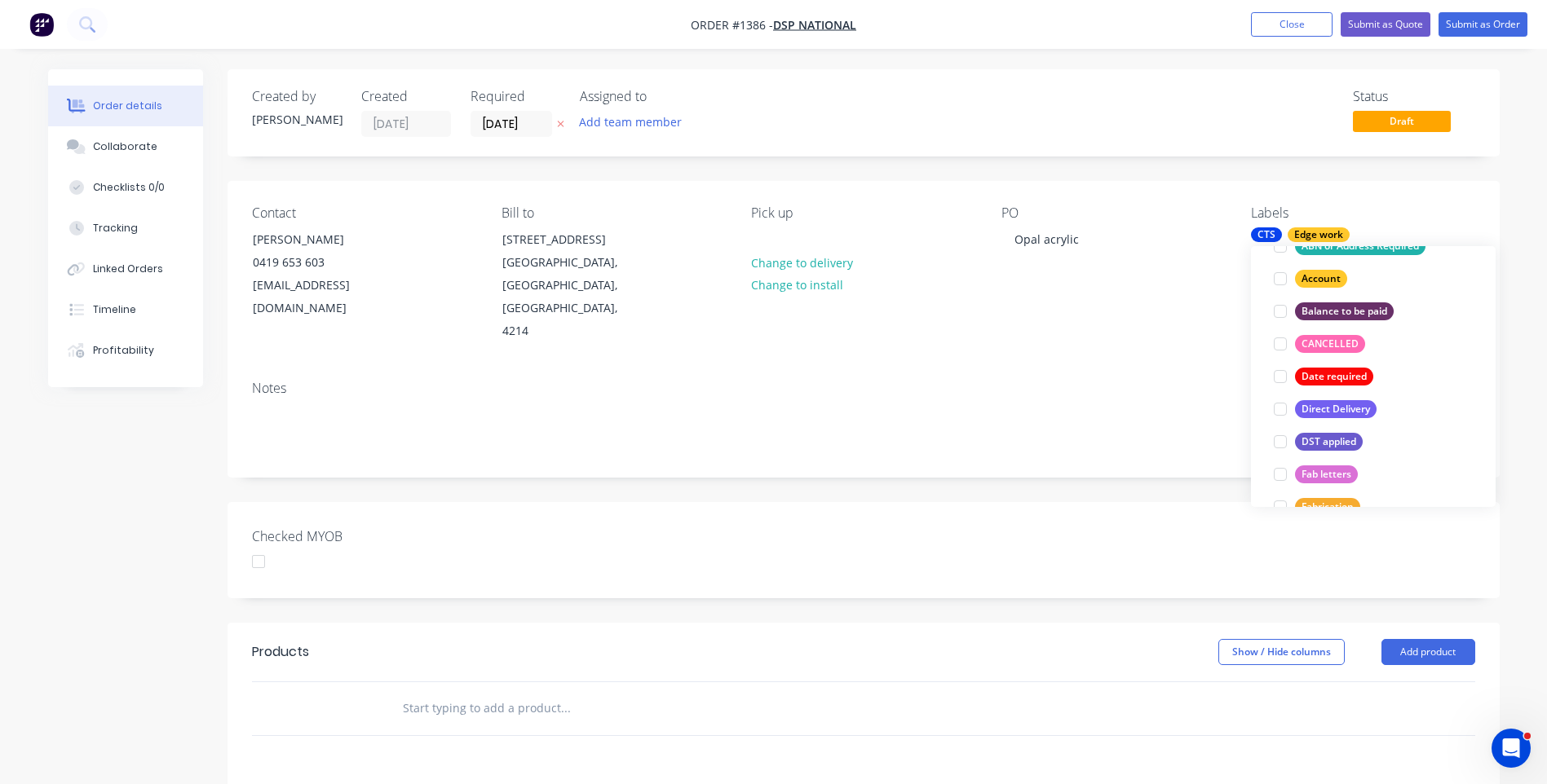
scroll to position [0, 0]
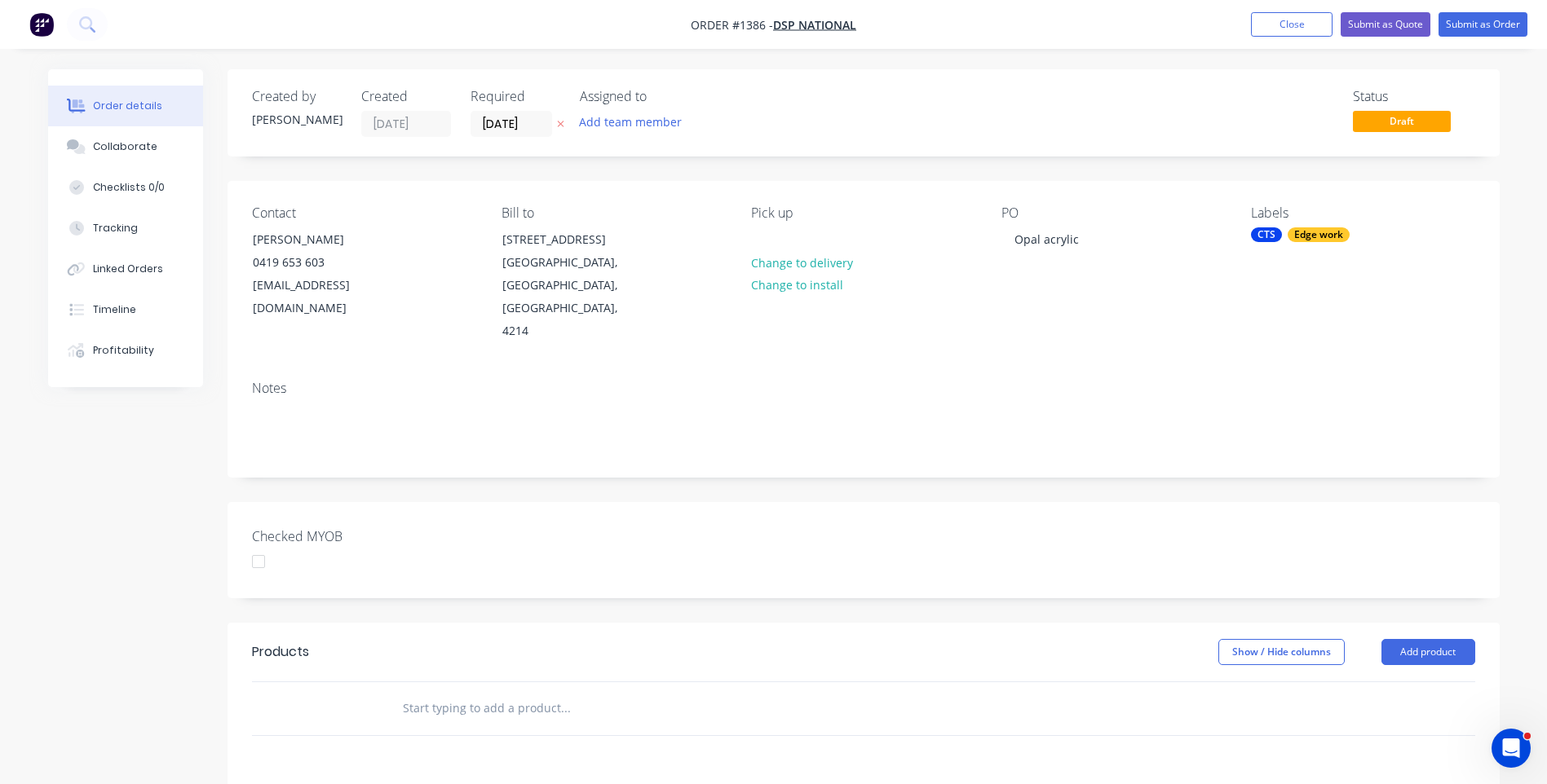
click at [1135, 367] on div "Notes" at bounding box center [863, 422] width 1272 height 110
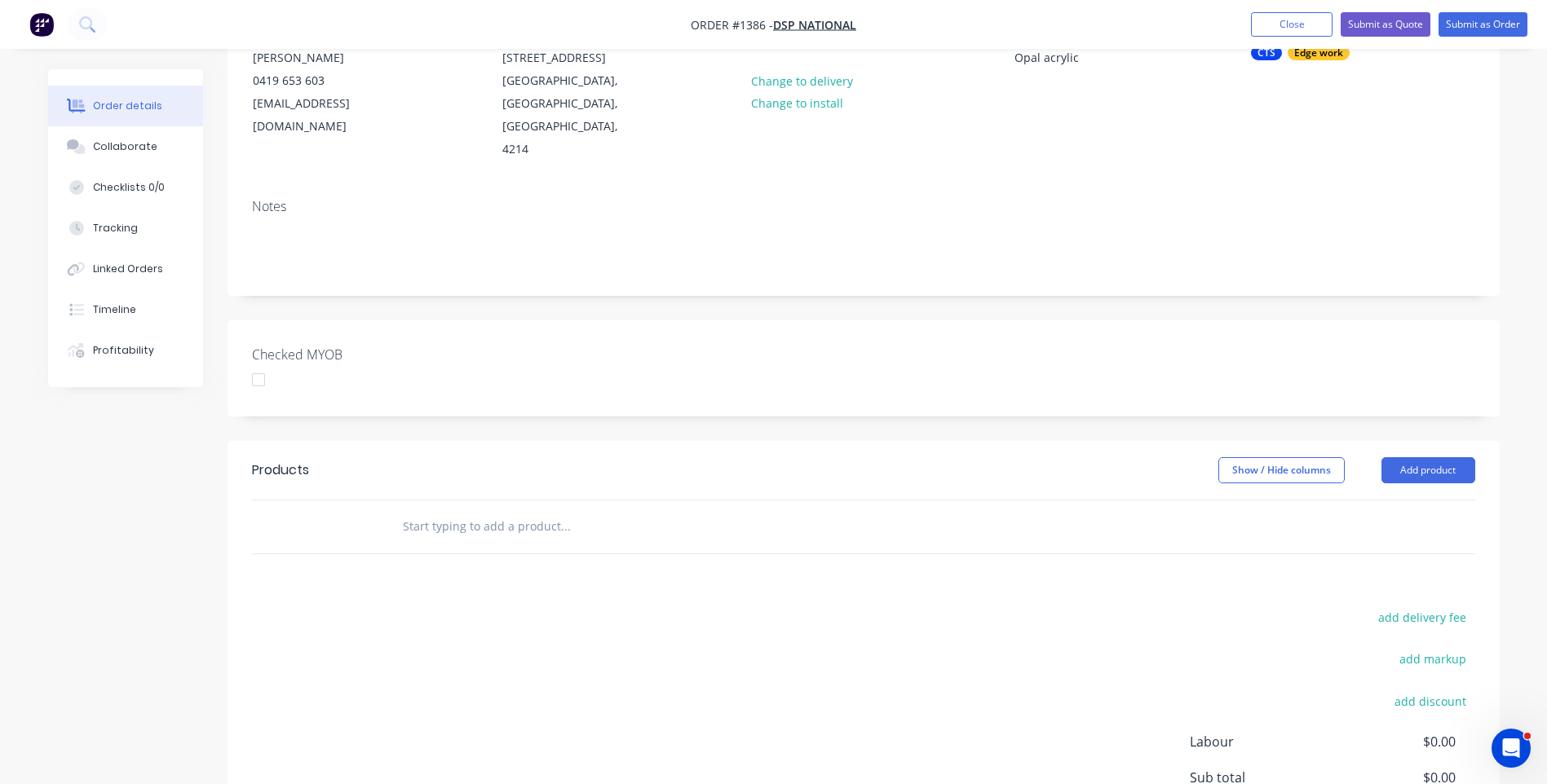
scroll to position [245, 0]
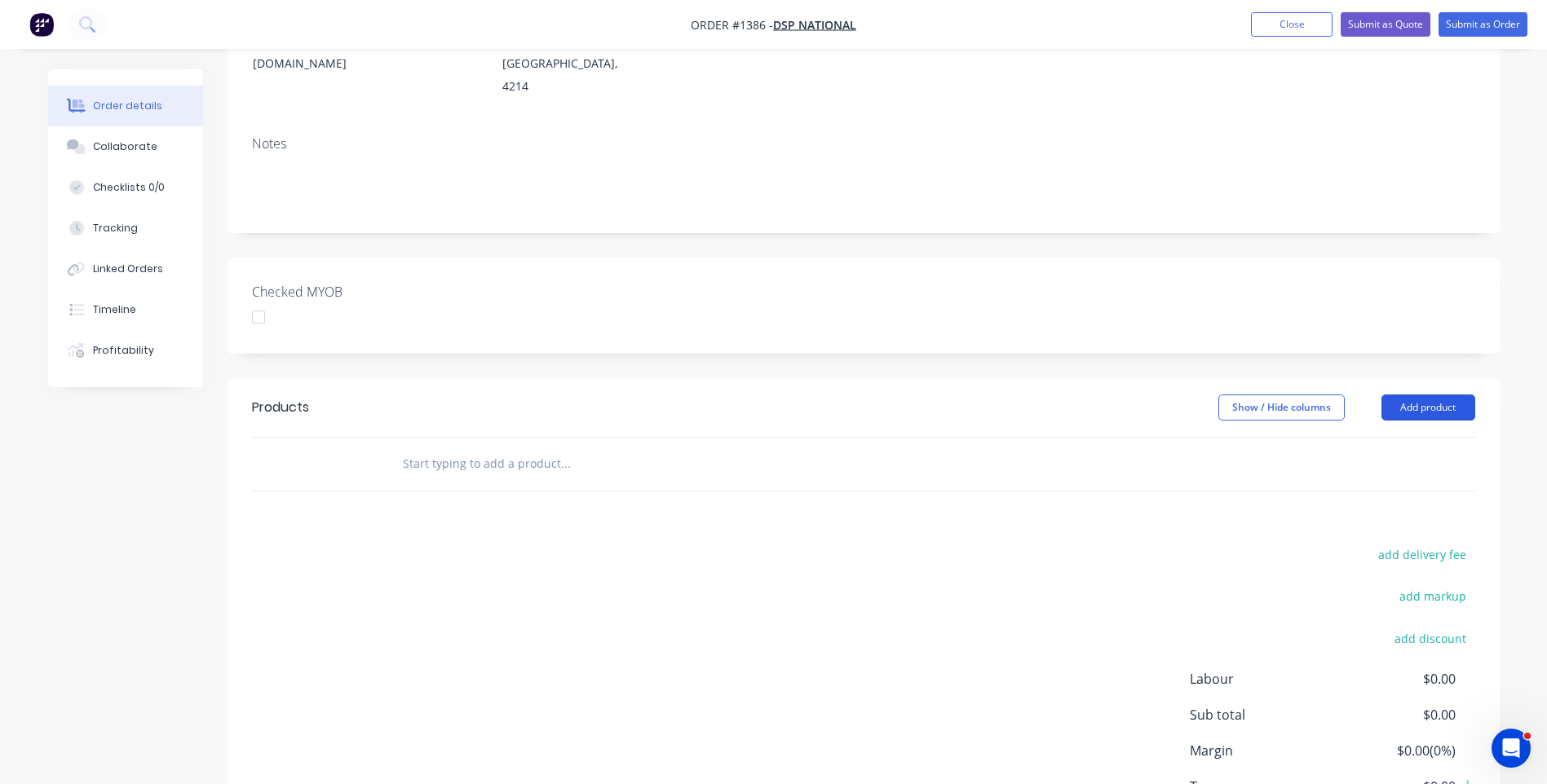
click at [1429, 395] on button "Add product" at bounding box center [1429, 408] width 94 height 26
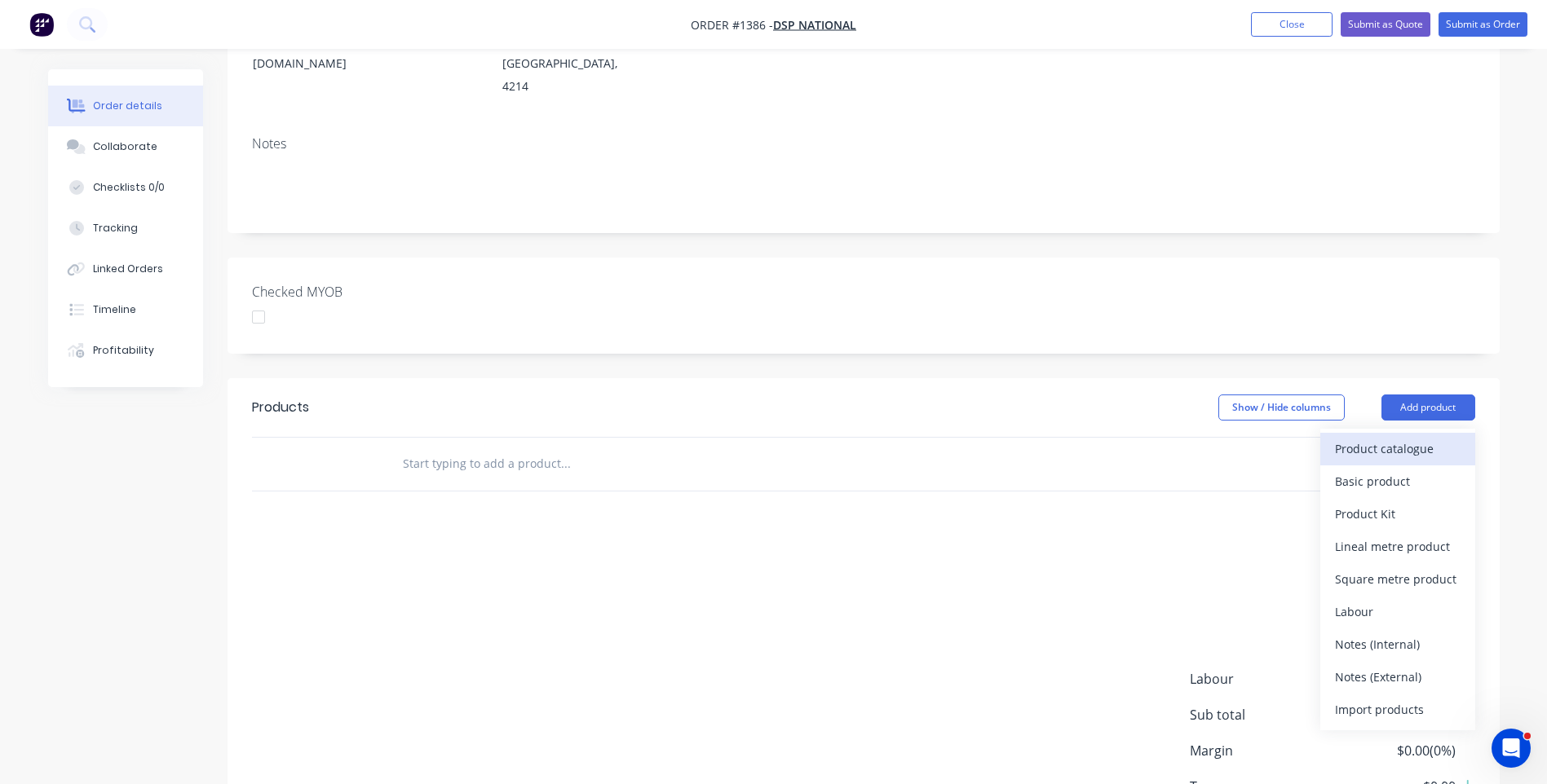
click at [1360, 433] on button "Product catalogue" at bounding box center [1398, 449] width 155 height 32
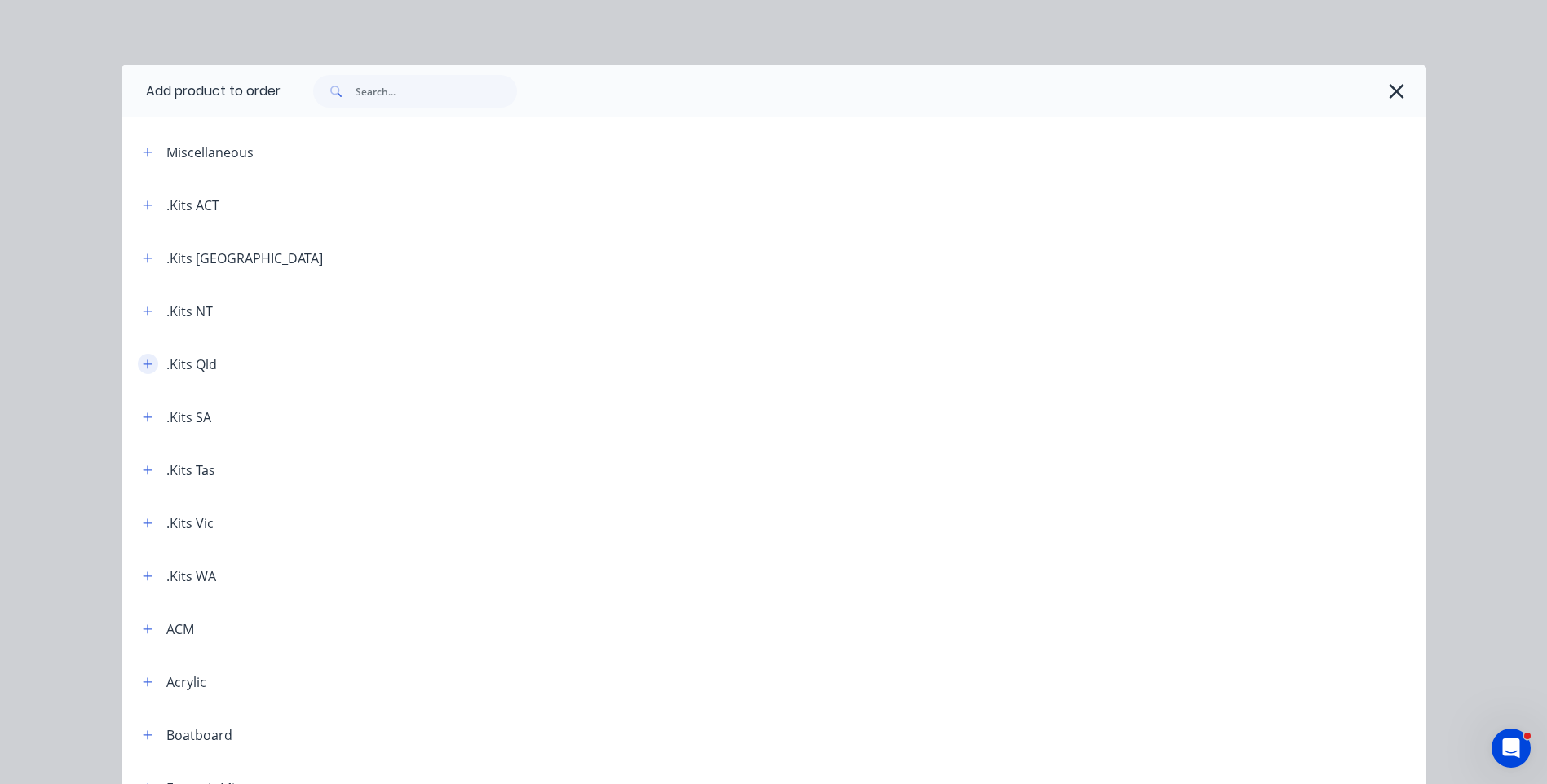
click at [145, 370] on button "button" at bounding box center [147, 363] width 20 height 20
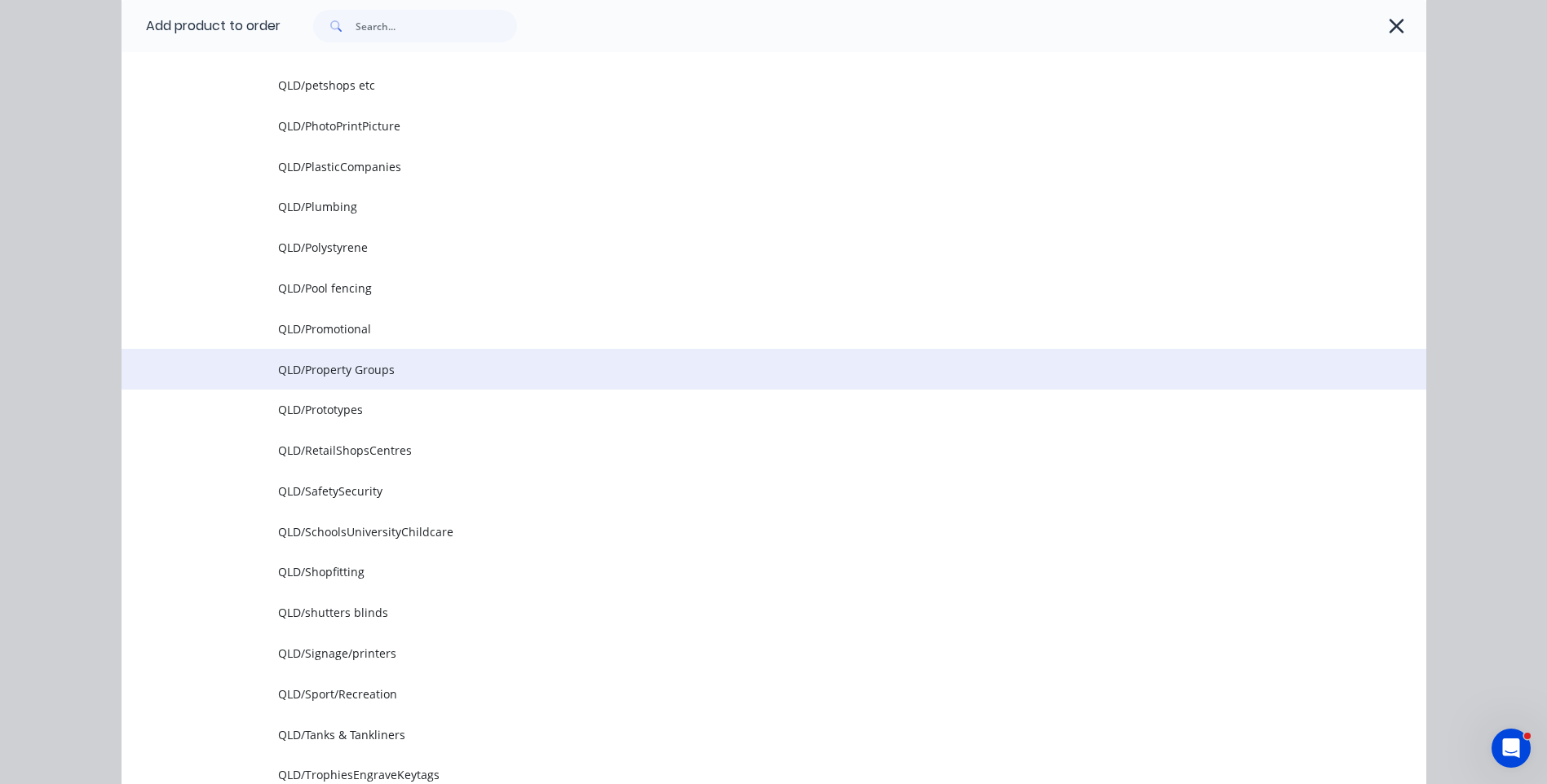
scroll to position [2201, 0]
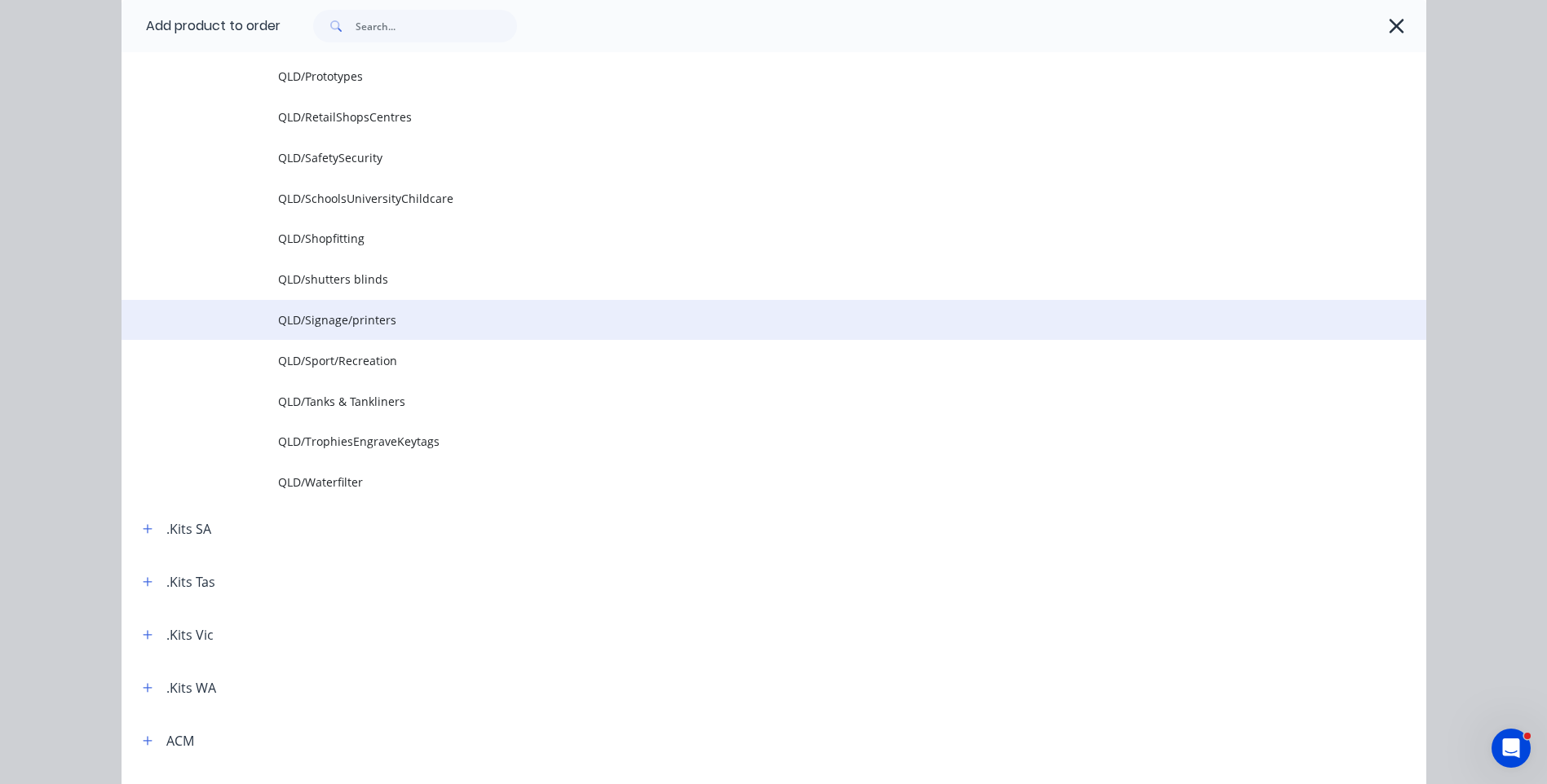
click at [343, 321] on span "QLD/Signage/printers" at bounding box center [737, 320] width 919 height 18
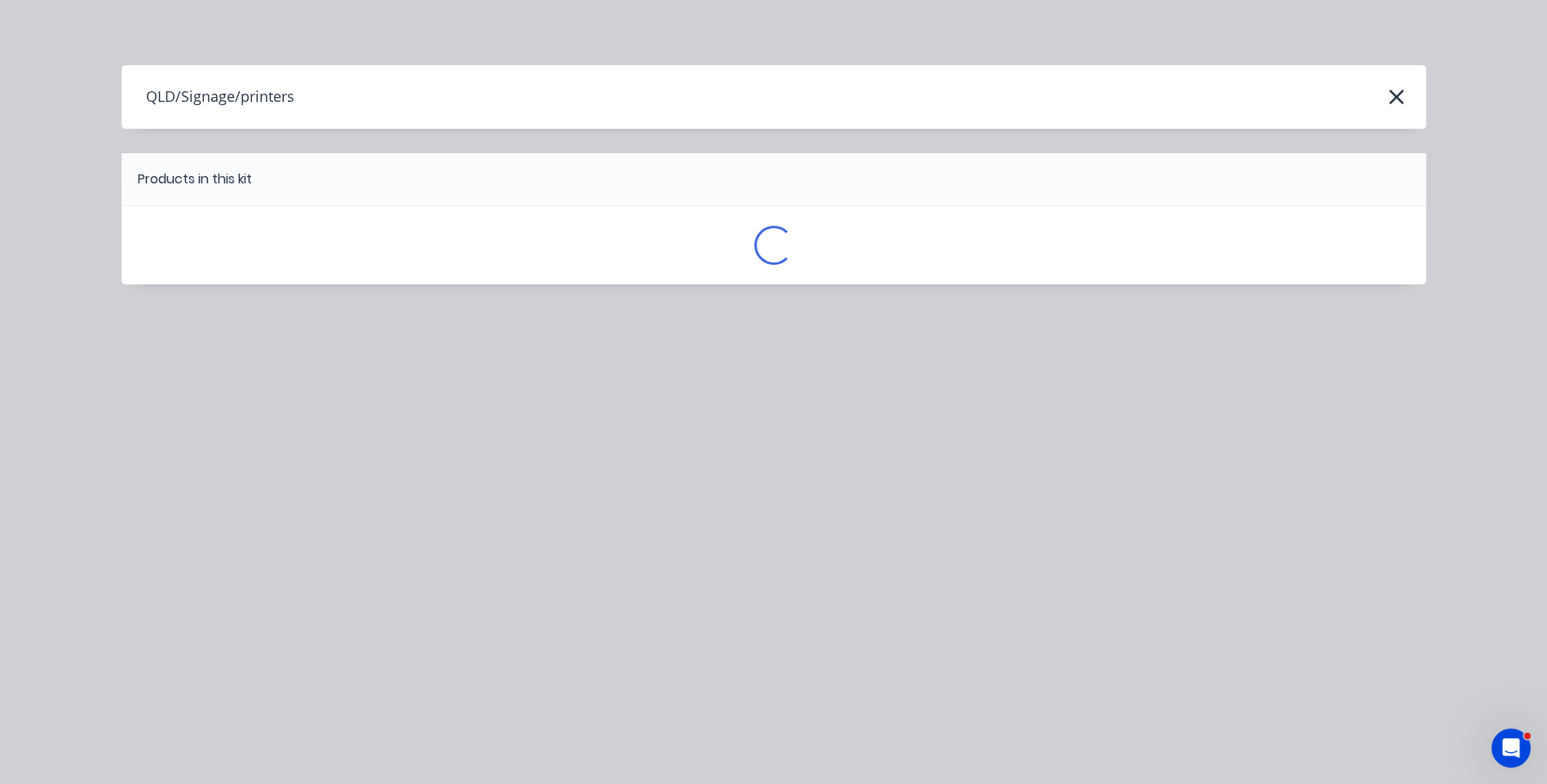
scroll to position [0, 0]
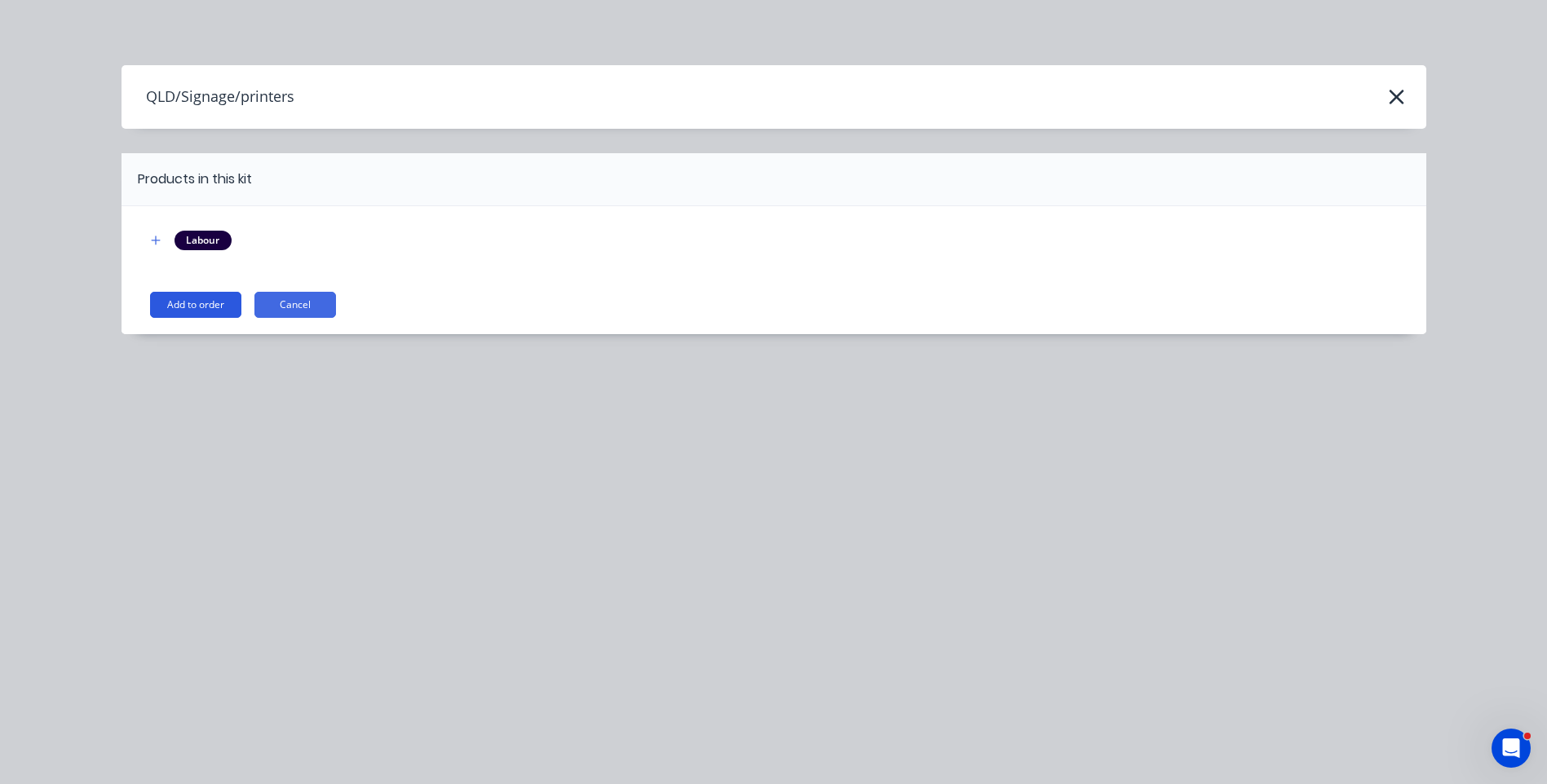
click at [202, 304] on button "Add to order" at bounding box center [196, 305] width 91 height 26
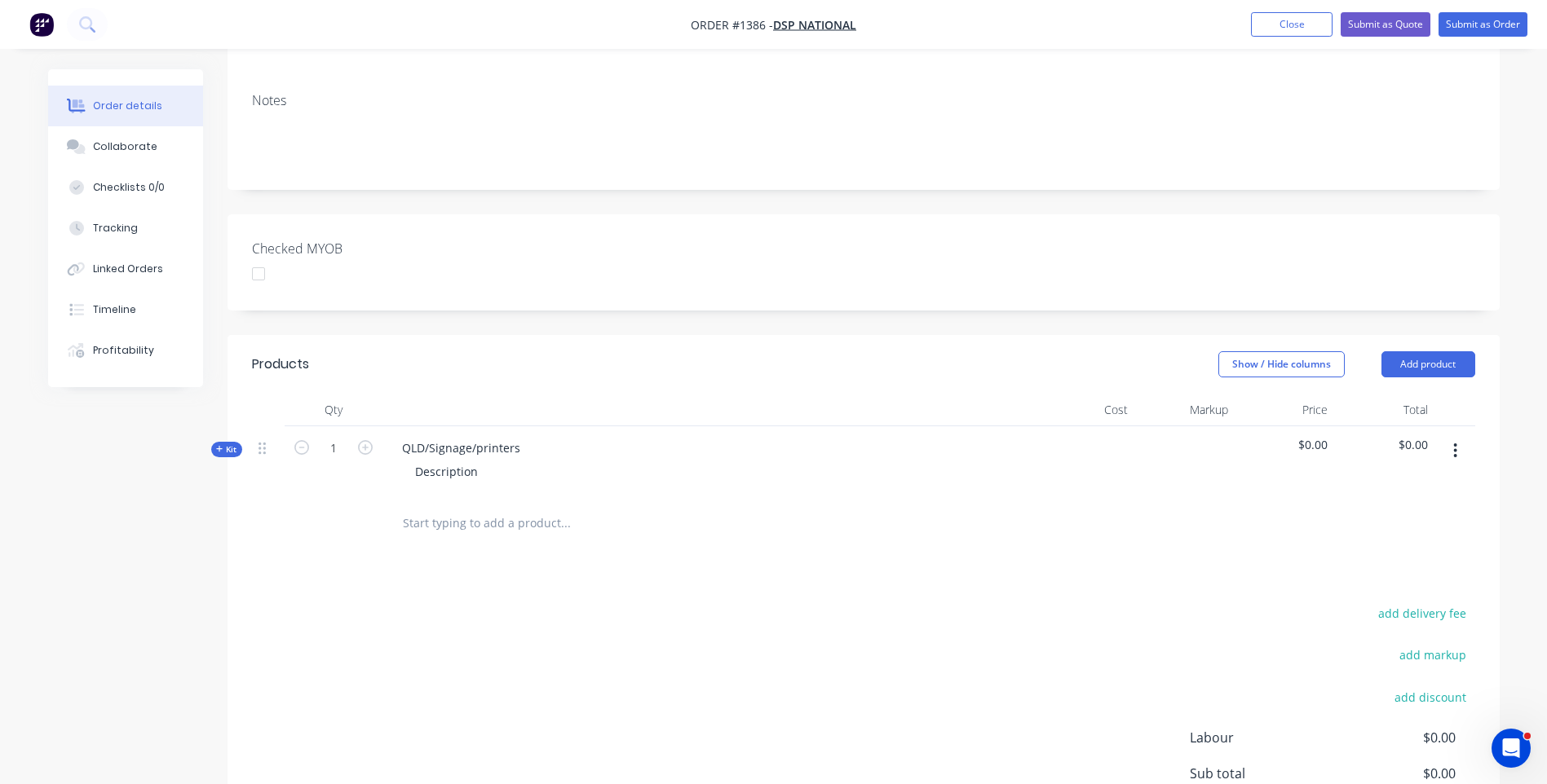
scroll to position [326, 0]
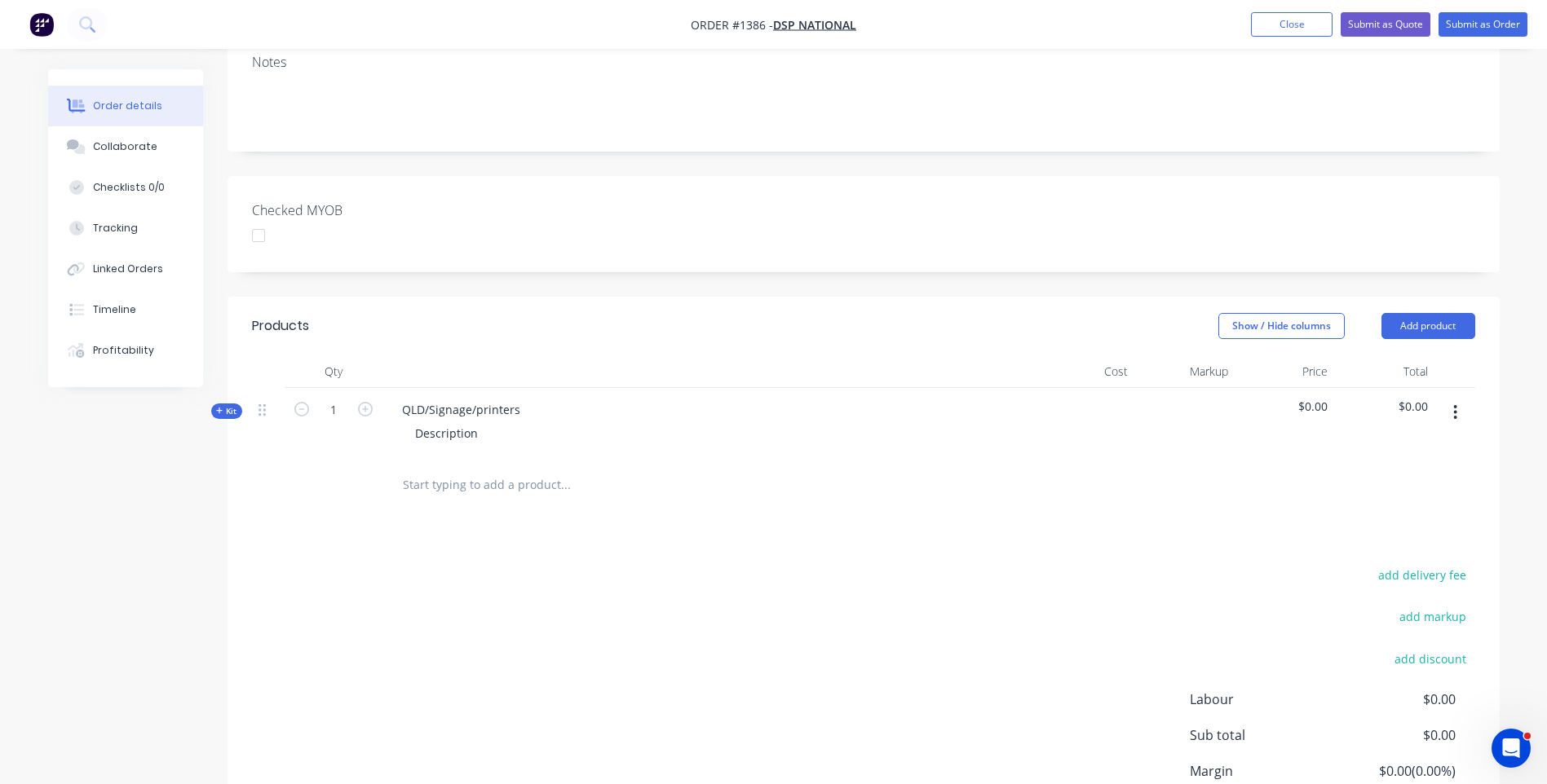
click at [222, 407] on icon at bounding box center [219, 410] width 7 height 8
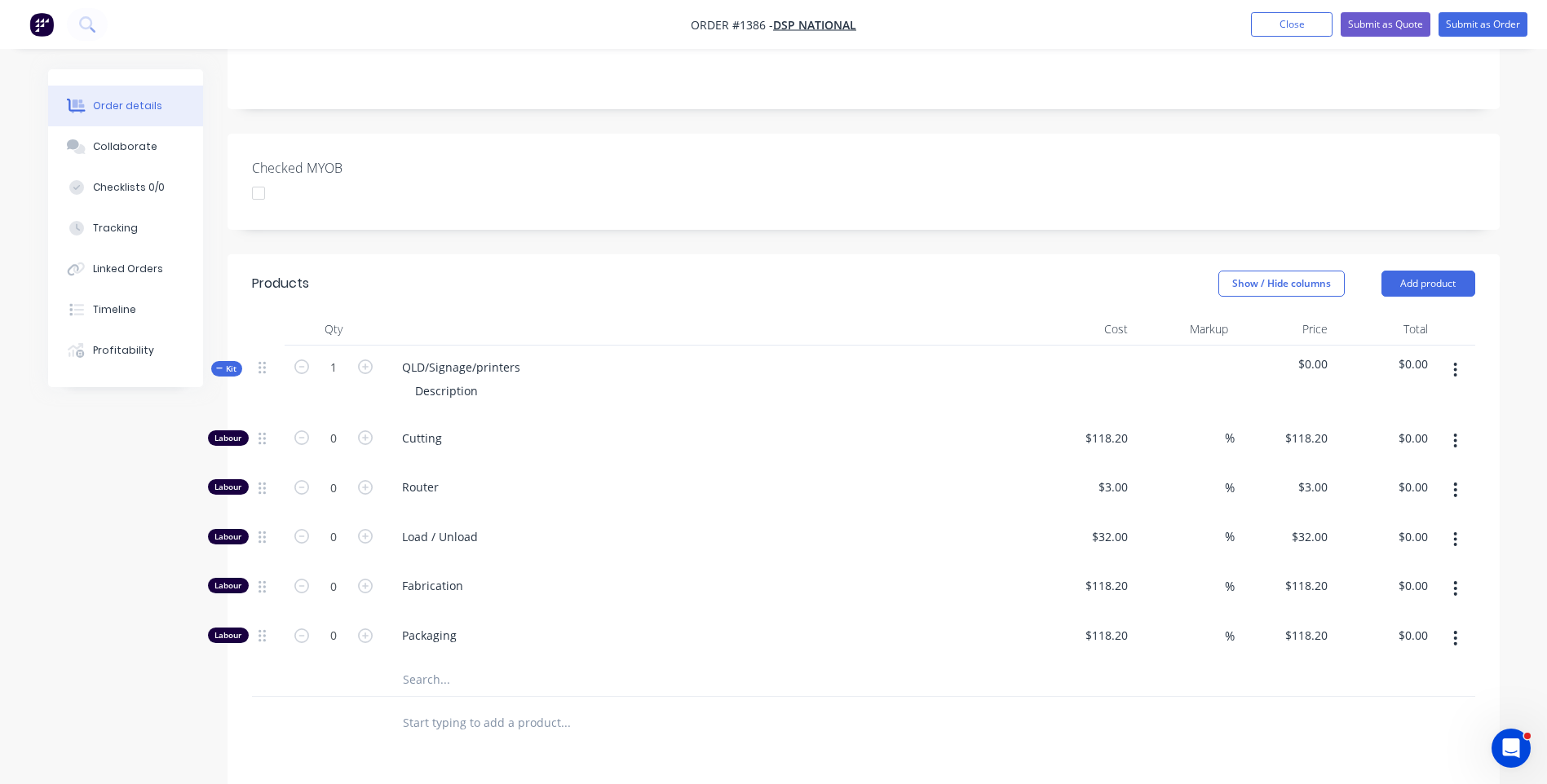
scroll to position [408, 0]
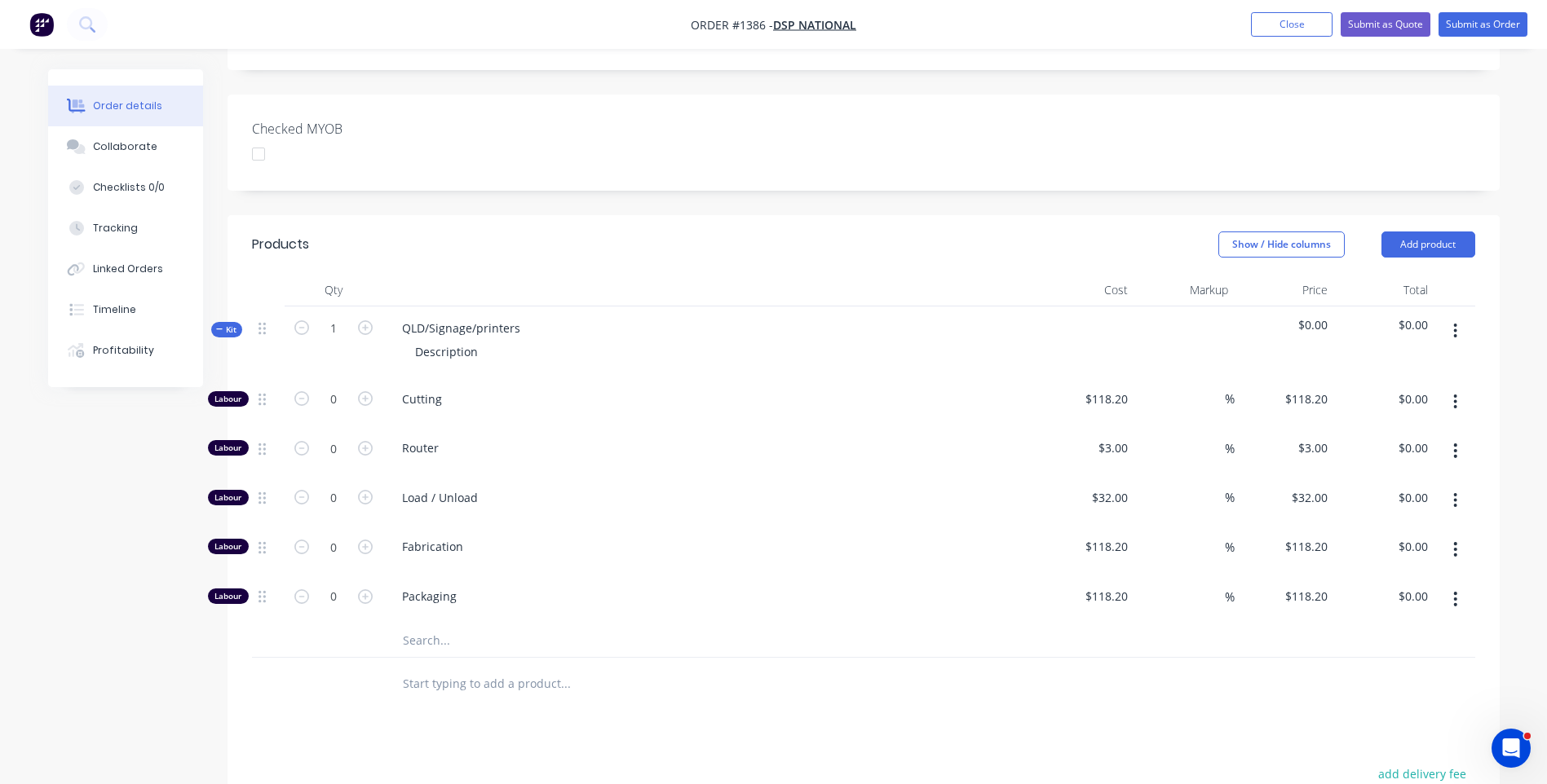
click at [426, 624] on input "text" at bounding box center [565, 640] width 326 height 32
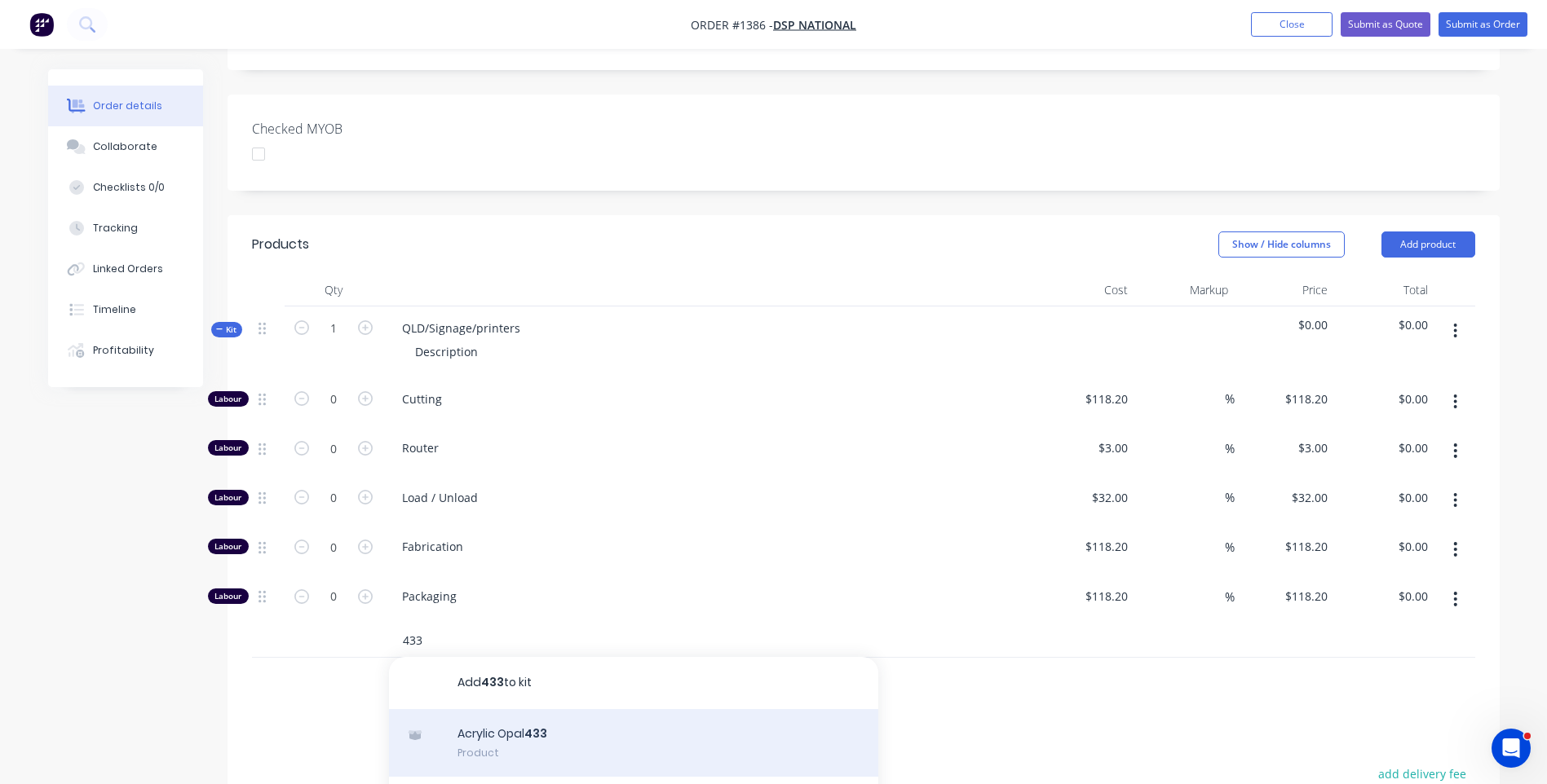
type input "433"
click at [514, 709] on div "Acrylic Opal 433 Product" at bounding box center [634, 744] width 490 height 68
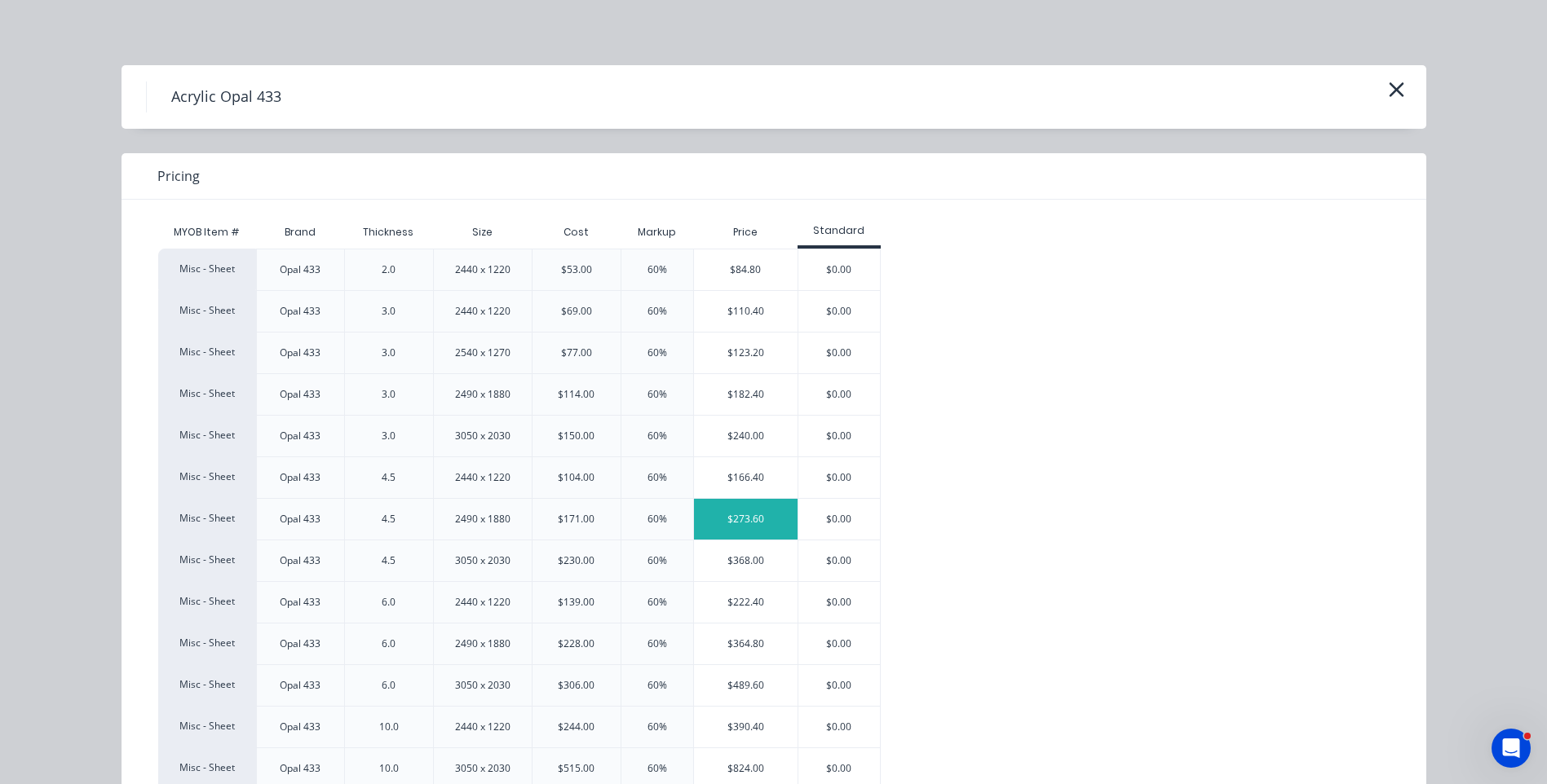
click at [759, 531] on div "$273.60" at bounding box center [746, 519] width 104 height 40
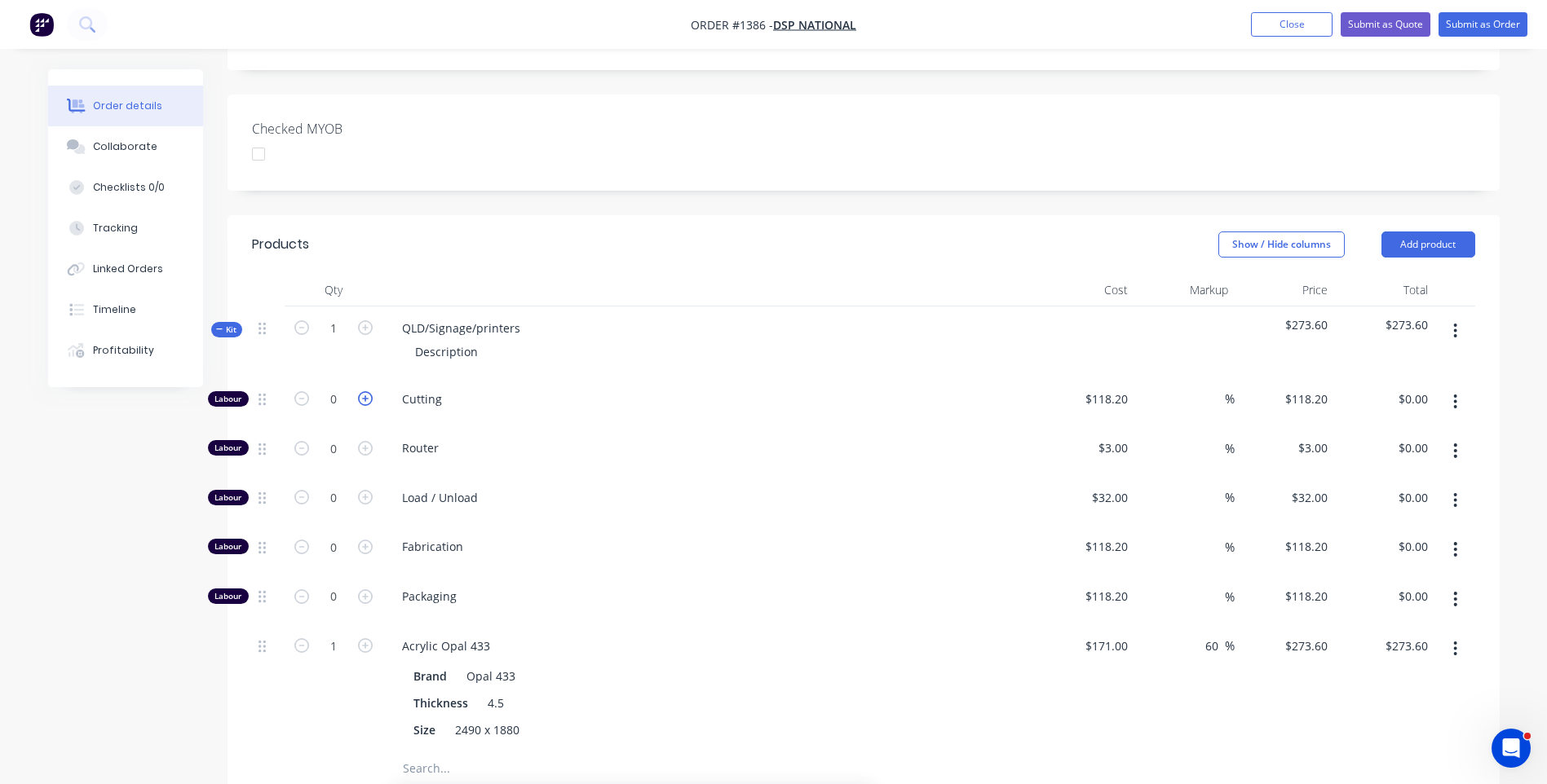
click at [362, 391] on icon "button" at bounding box center [365, 398] width 15 height 15
type input "1"
type input "$118.20"
click at [362, 391] on icon "button" at bounding box center [365, 398] width 15 height 15
type input "2"
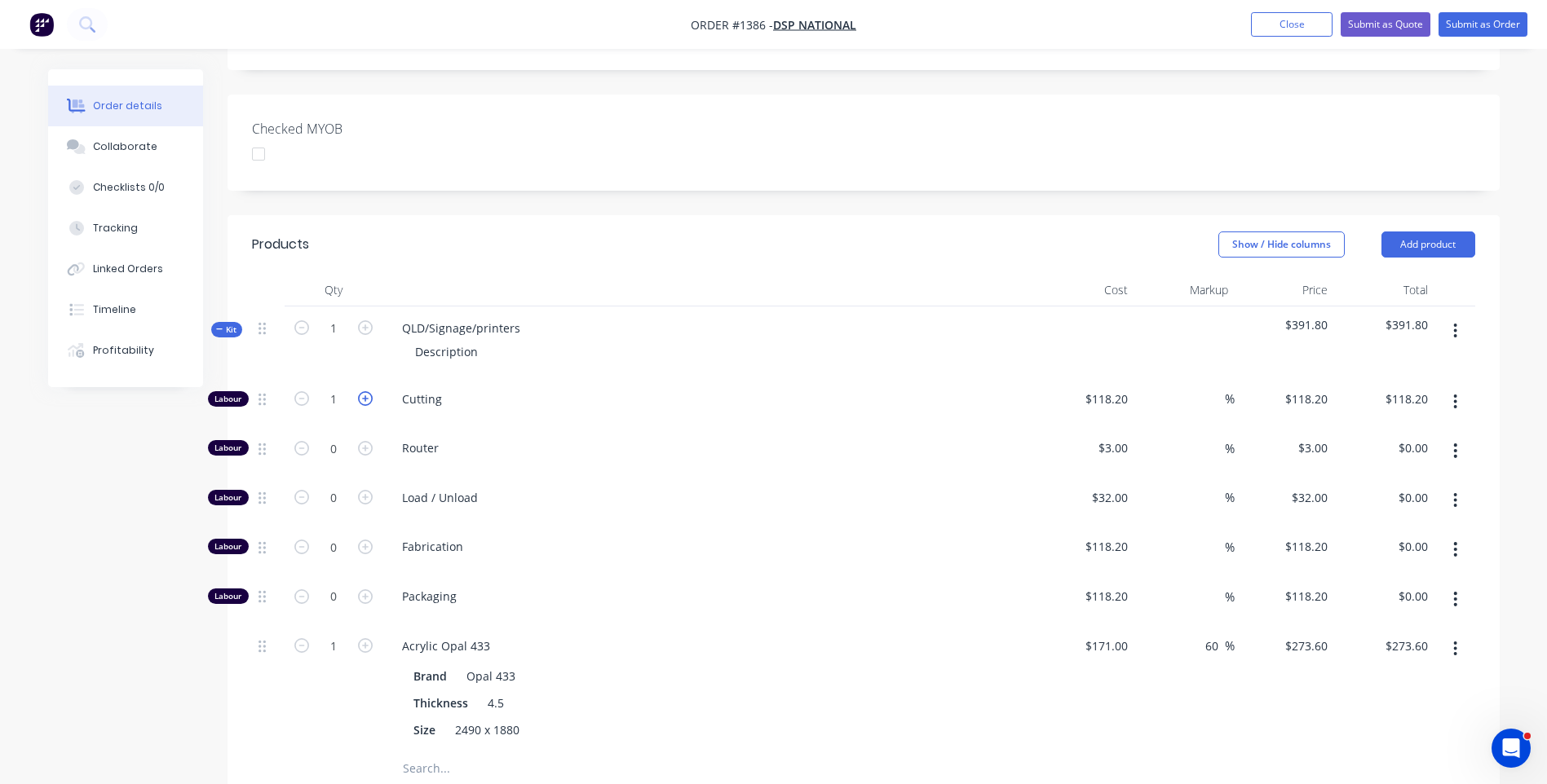
type input "$236.40"
click at [362, 391] on icon "button" at bounding box center [365, 398] width 15 height 15
type input "3"
type input "$354.60"
click at [362, 391] on icon "button" at bounding box center [365, 398] width 15 height 15
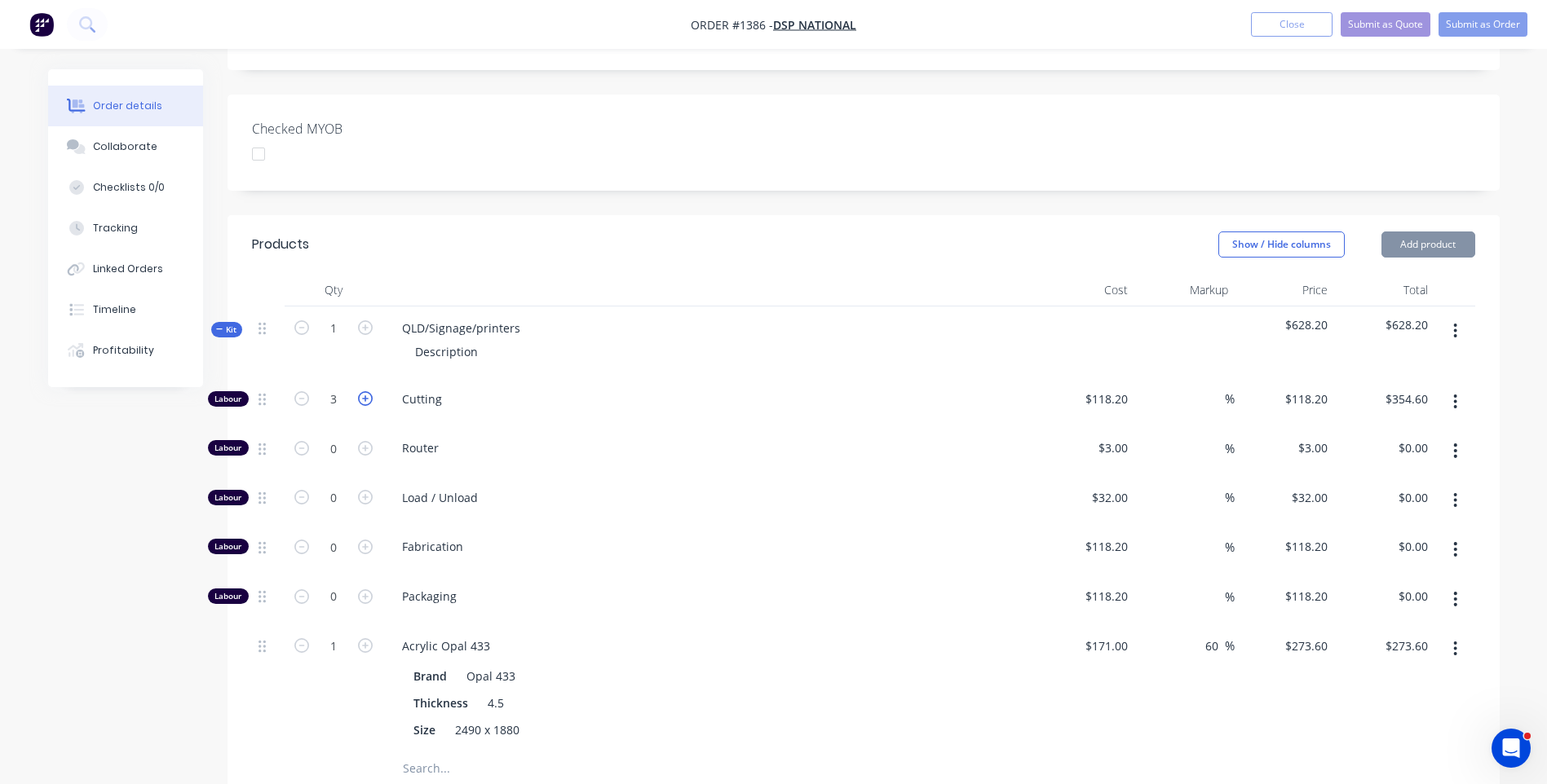
type input "4"
type input "$472.80"
click at [362, 391] on icon "button" at bounding box center [365, 398] width 15 height 15
type input "5"
type input "$591.00"
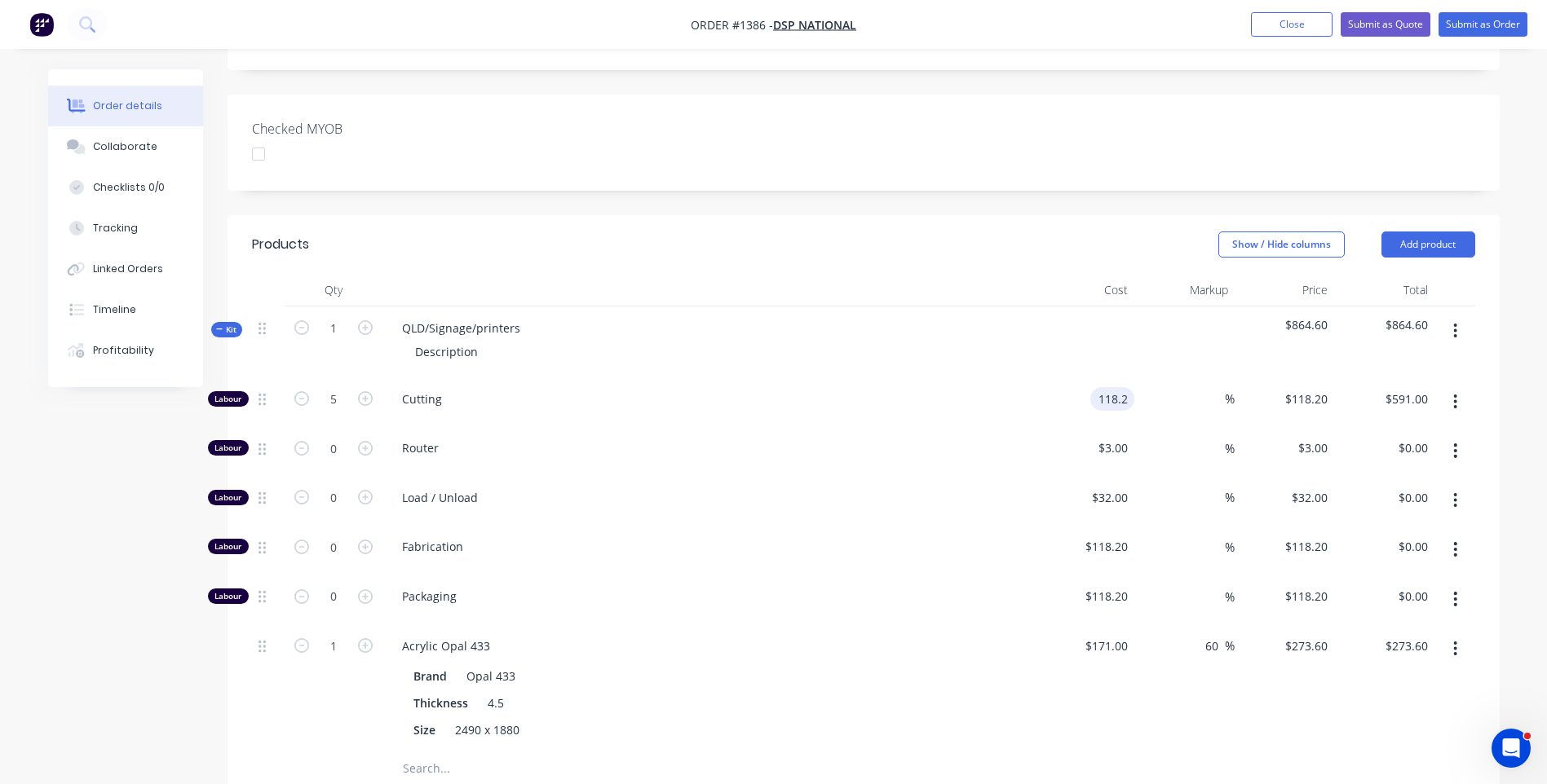
click at [1097, 388] on input "118.2" at bounding box center [1115, 399] width 38 height 24
type input "$5.00"
type input "$25.00"
click at [938, 377] on div "Cutting" at bounding box center [709, 402] width 653 height 50
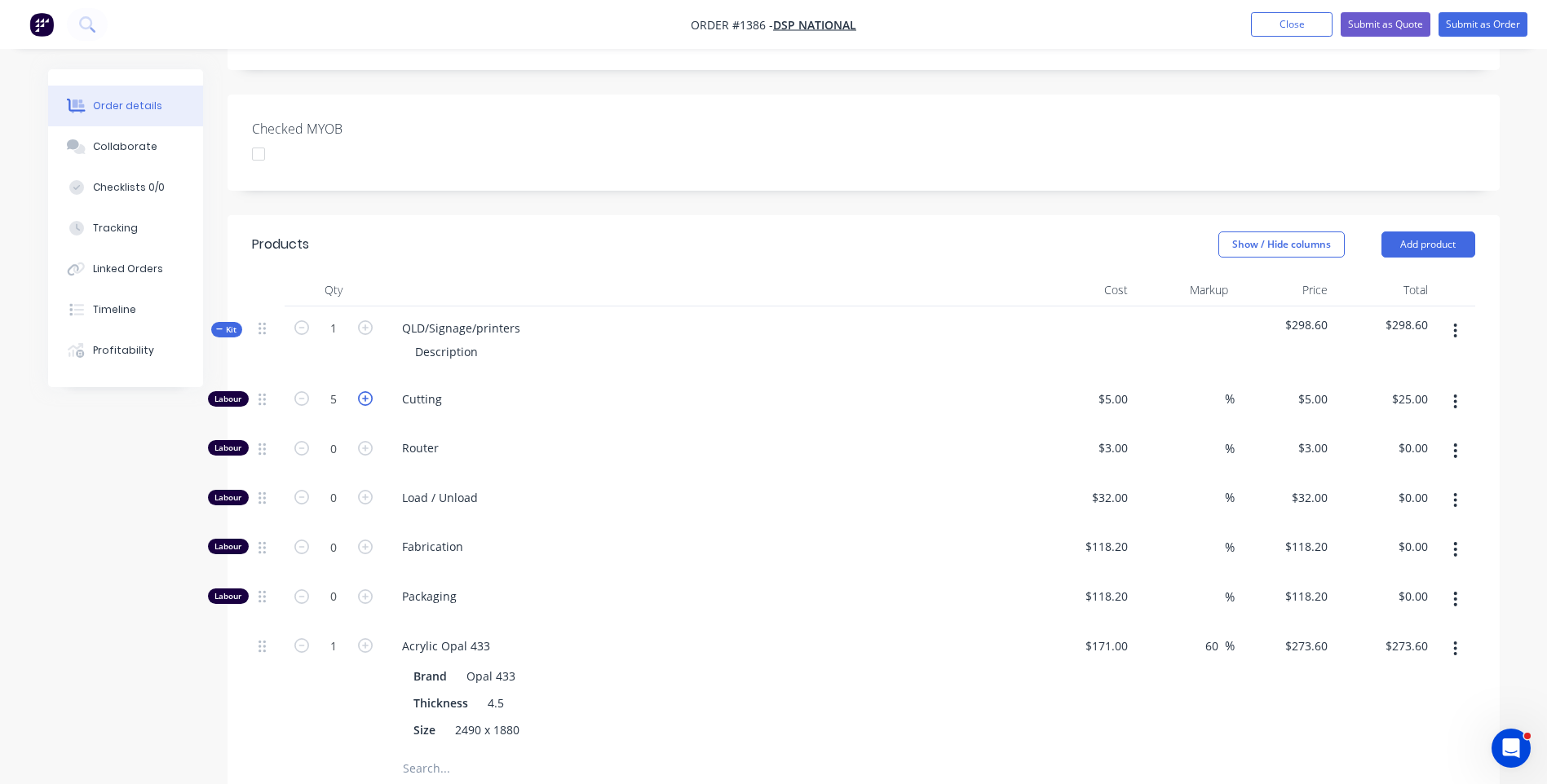
click at [363, 391] on icon "button" at bounding box center [365, 398] width 15 height 15
type input "6"
type input "$30.00"
click at [370, 391] on icon "button" at bounding box center [365, 398] width 15 height 15
type input "7"
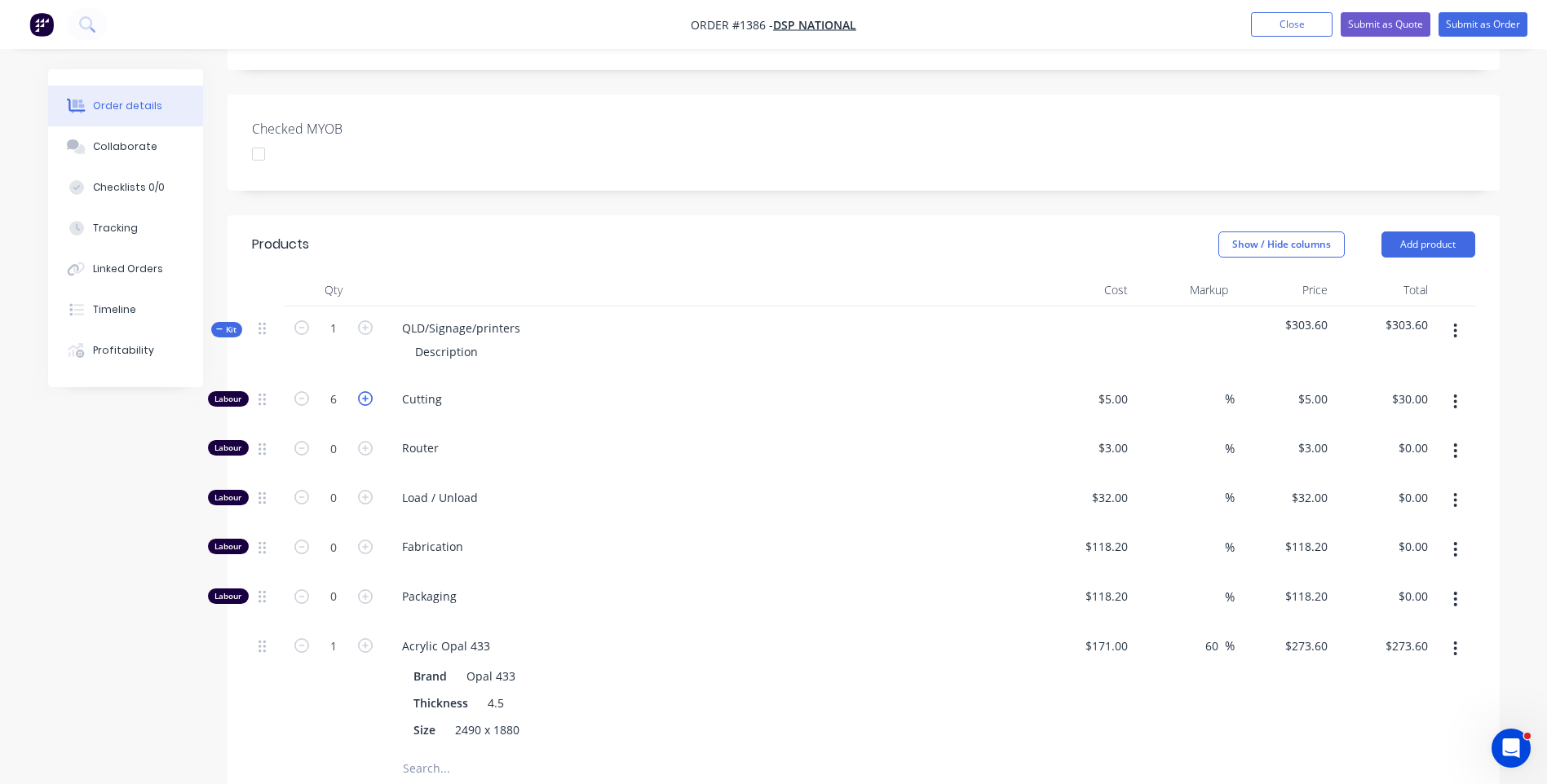
type input "$35.00"
click at [906, 525] on div "Fabrication" at bounding box center [709, 550] width 653 height 50
click at [300, 391] on icon "button" at bounding box center [302, 398] width 15 height 15
type input "6"
type input "$30.00"
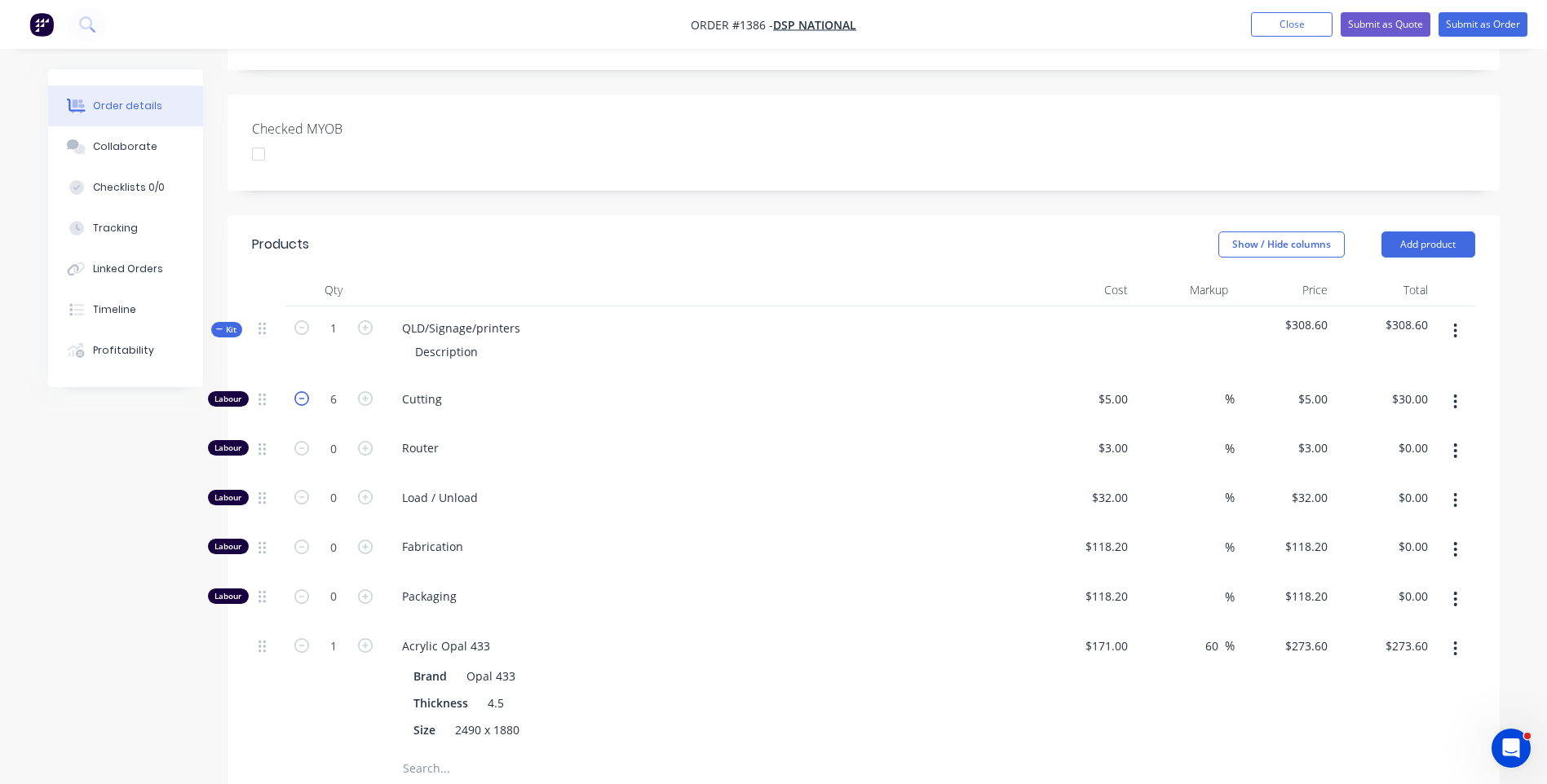
click at [300, 391] on icon "button" at bounding box center [302, 398] width 15 height 15
type input "5"
type input "$25.00"
click at [300, 391] on icon "button" at bounding box center [302, 398] width 15 height 15
type input "4"
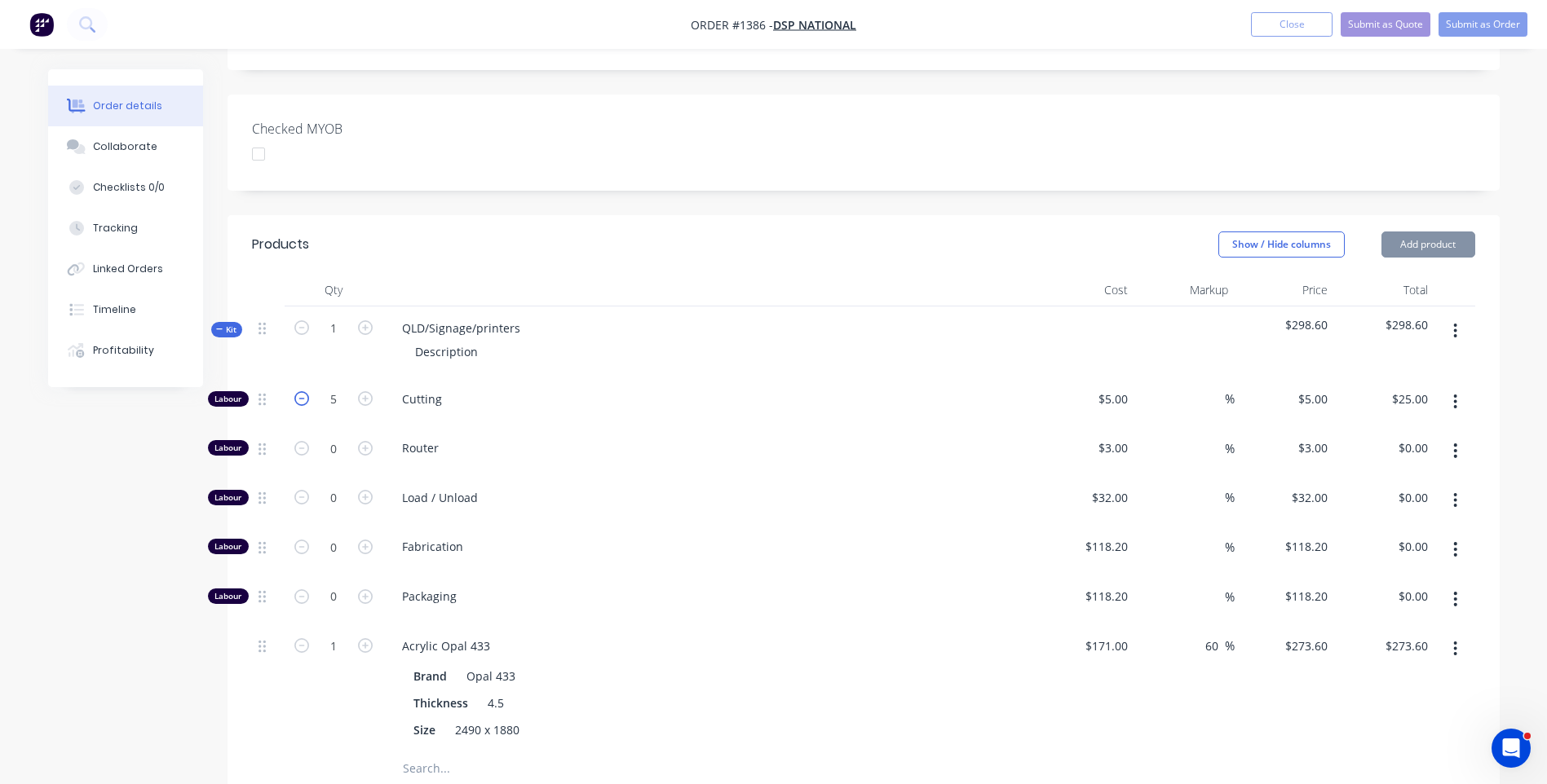
type input "$20.00"
click at [302, 391] on icon "button" at bounding box center [302, 398] width 15 height 15
type input "3"
type input "$15.00"
click at [302, 391] on icon "button" at bounding box center [302, 398] width 15 height 15
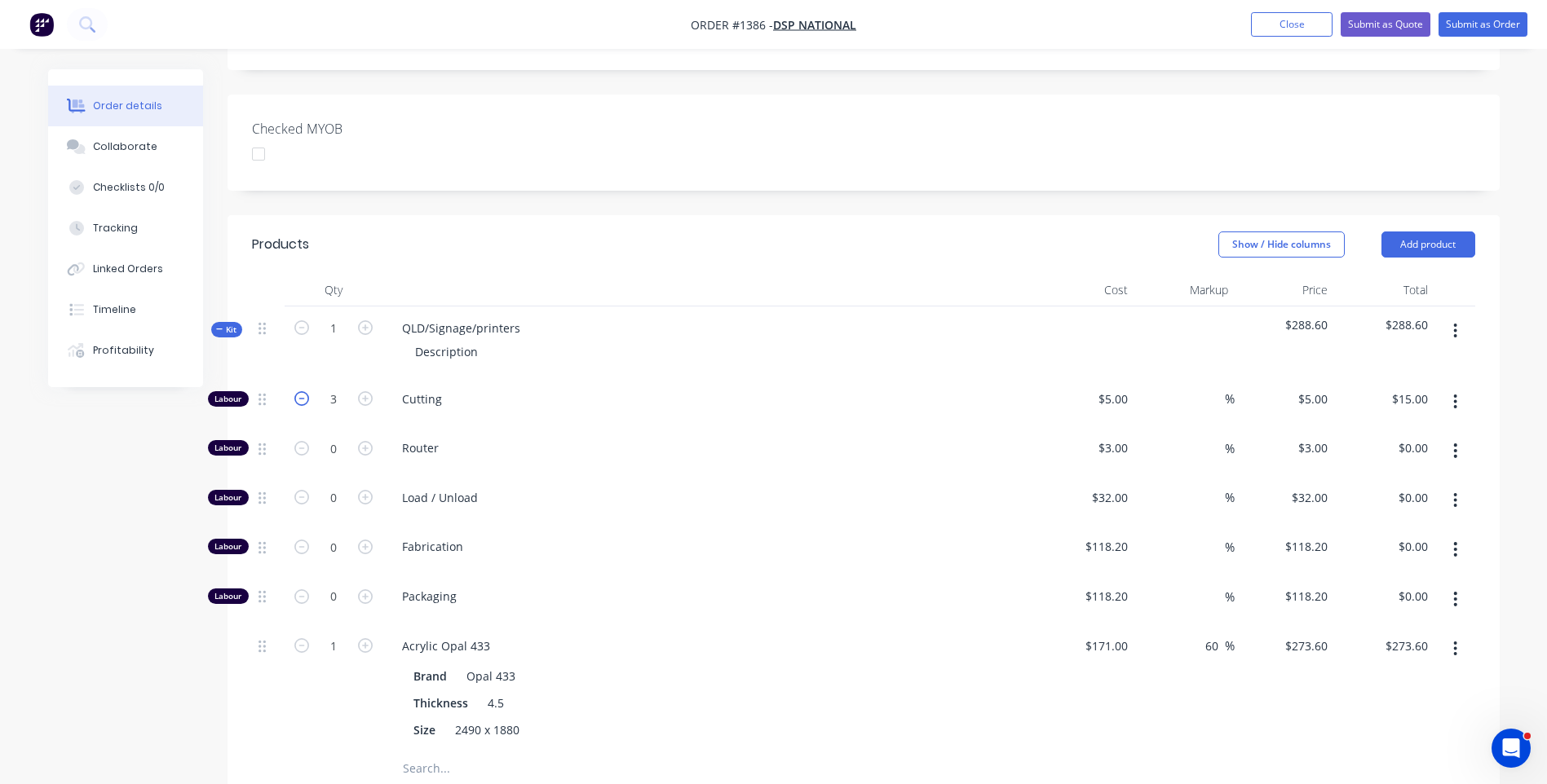
type input "2"
type input "$10.00"
click at [302, 391] on icon "button" at bounding box center [302, 398] width 15 height 15
type input "1"
type input "$5.00"
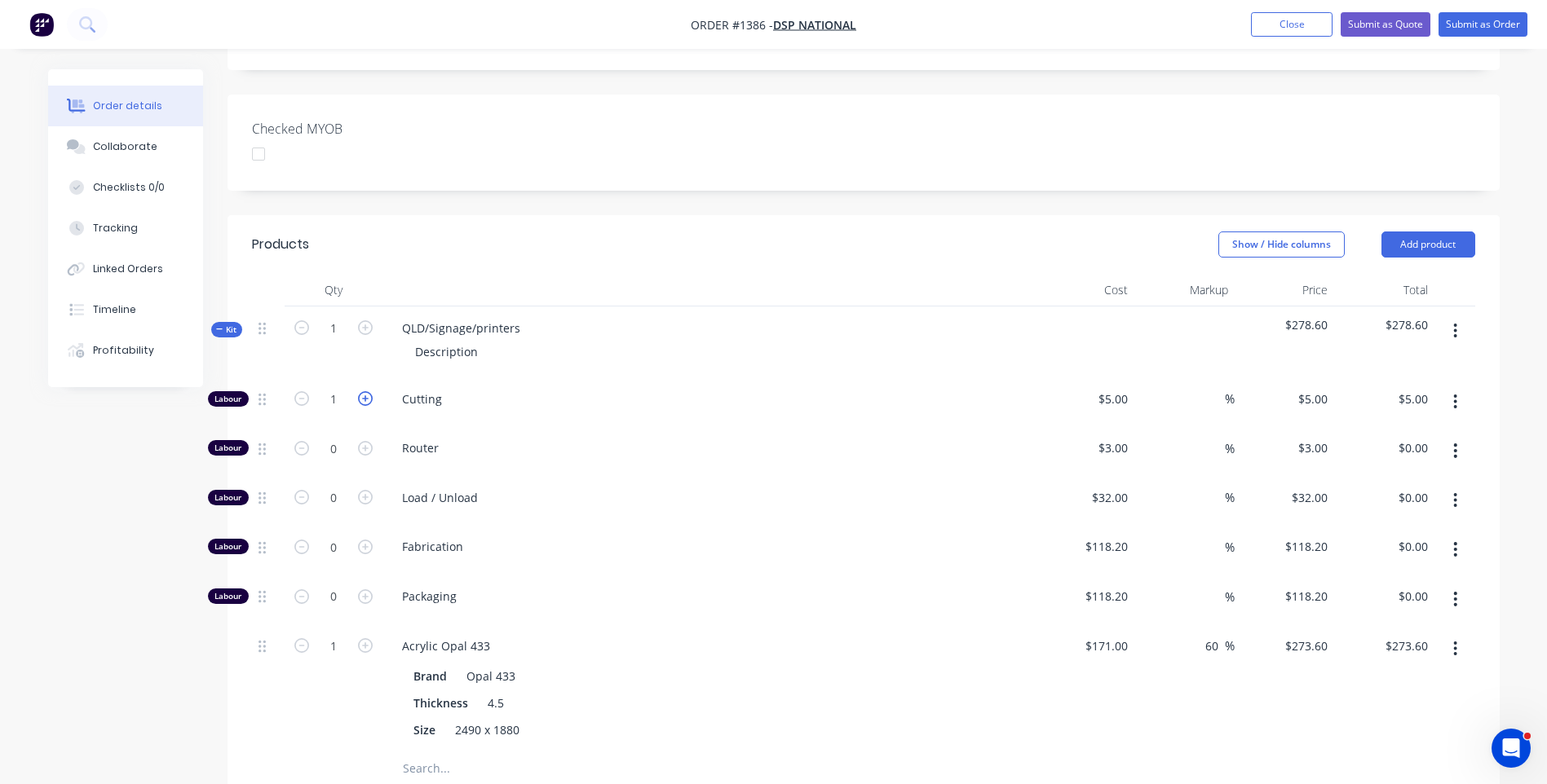
click at [362, 391] on icon "button" at bounding box center [365, 398] width 15 height 15
type input "2"
type input "$10.00"
click at [365, 391] on icon "button" at bounding box center [365, 398] width 15 height 15
type input "3"
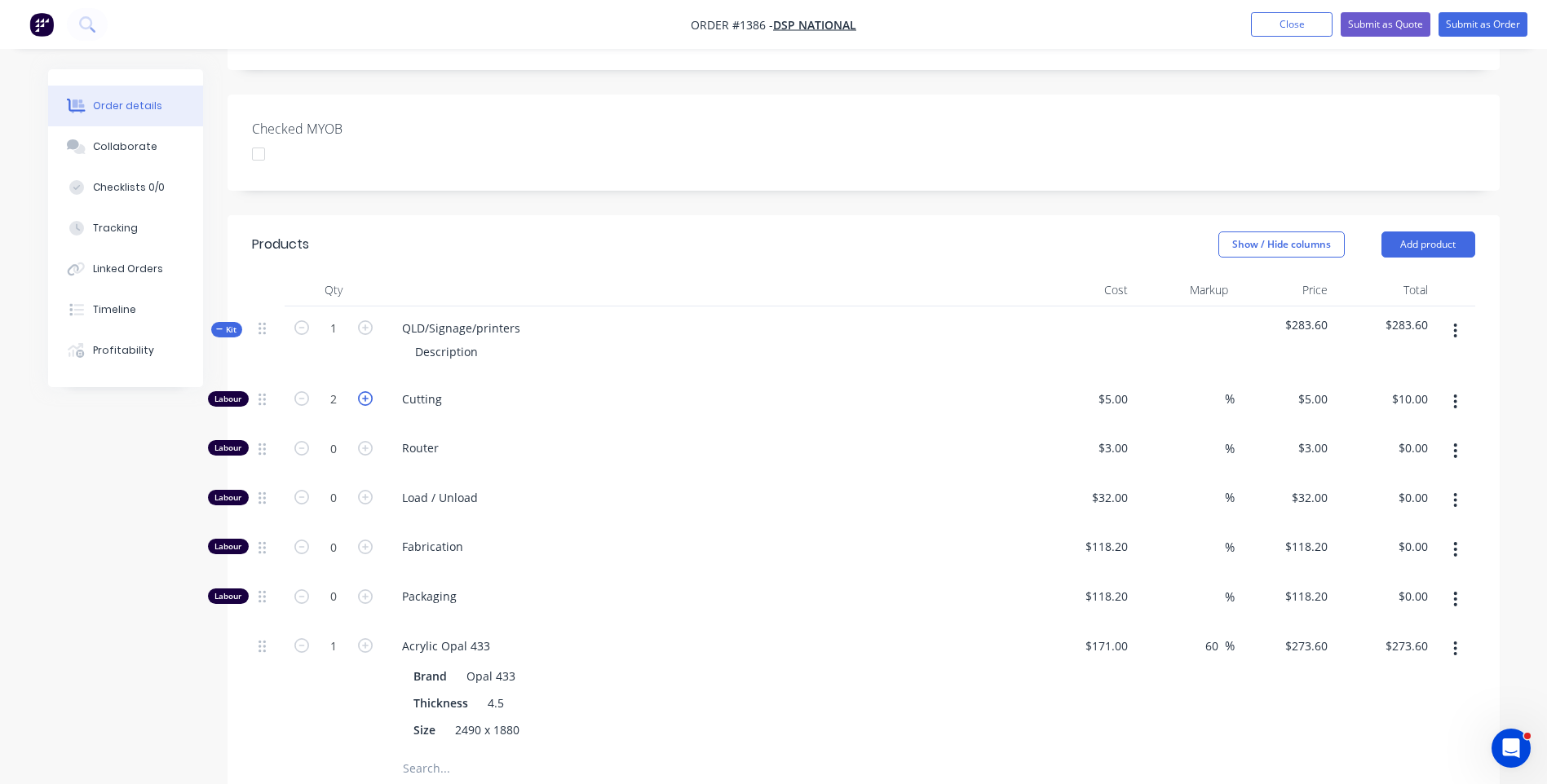
type input "$15.00"
click at [365, 391] on icon "button" at bounding box center [365, 398] width 15 height 15
type input "4"
type input "$20.00"
click at [365, 391] on icon "button" at bounding box center [365, 398] width 15 height 15
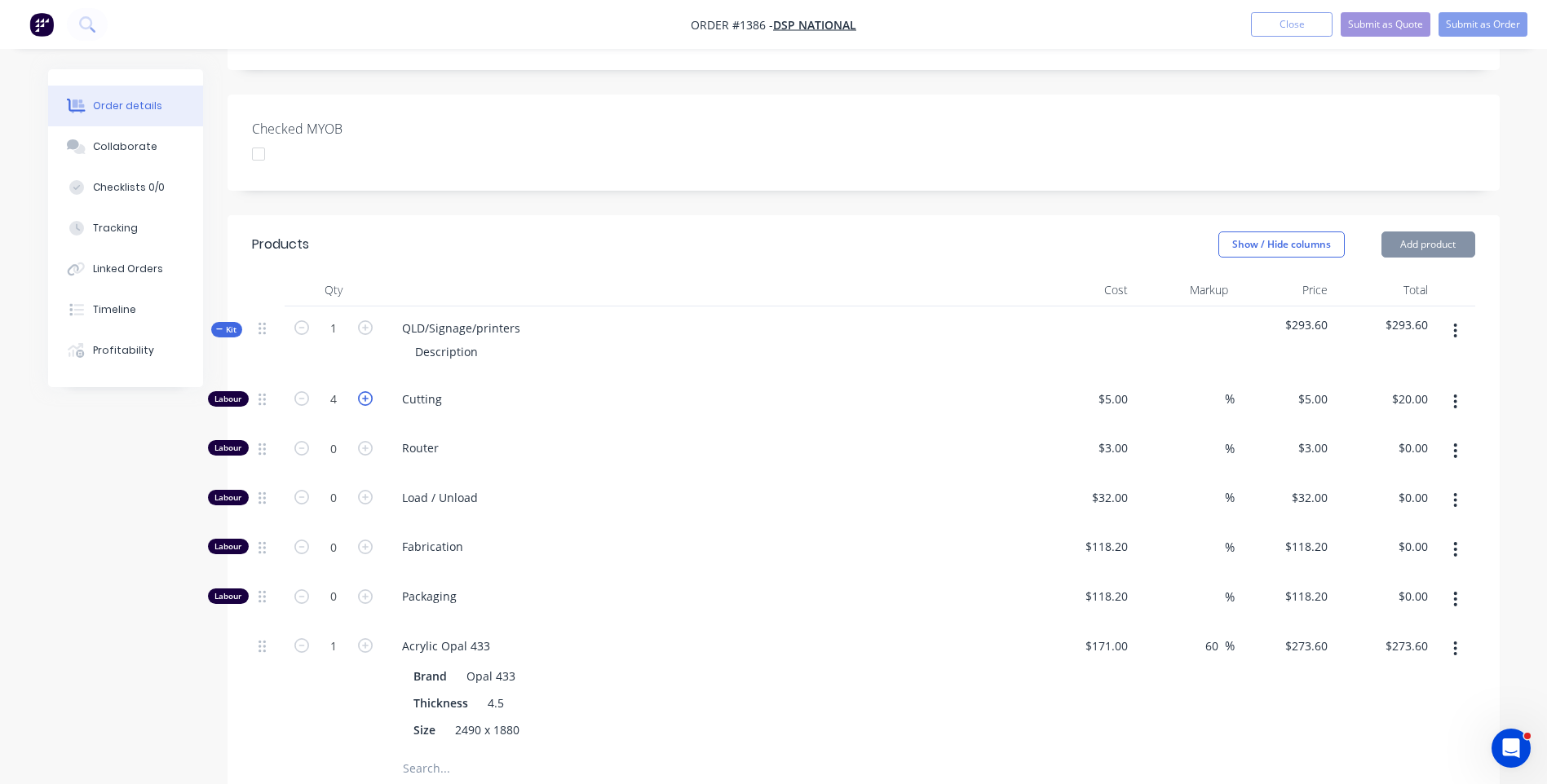
type input "5"
type input "$25.00"
click at [365, 391] on icon "button" at bounding box center [365, 398] width 15 height 15
type input "6"
type input "$30.00"
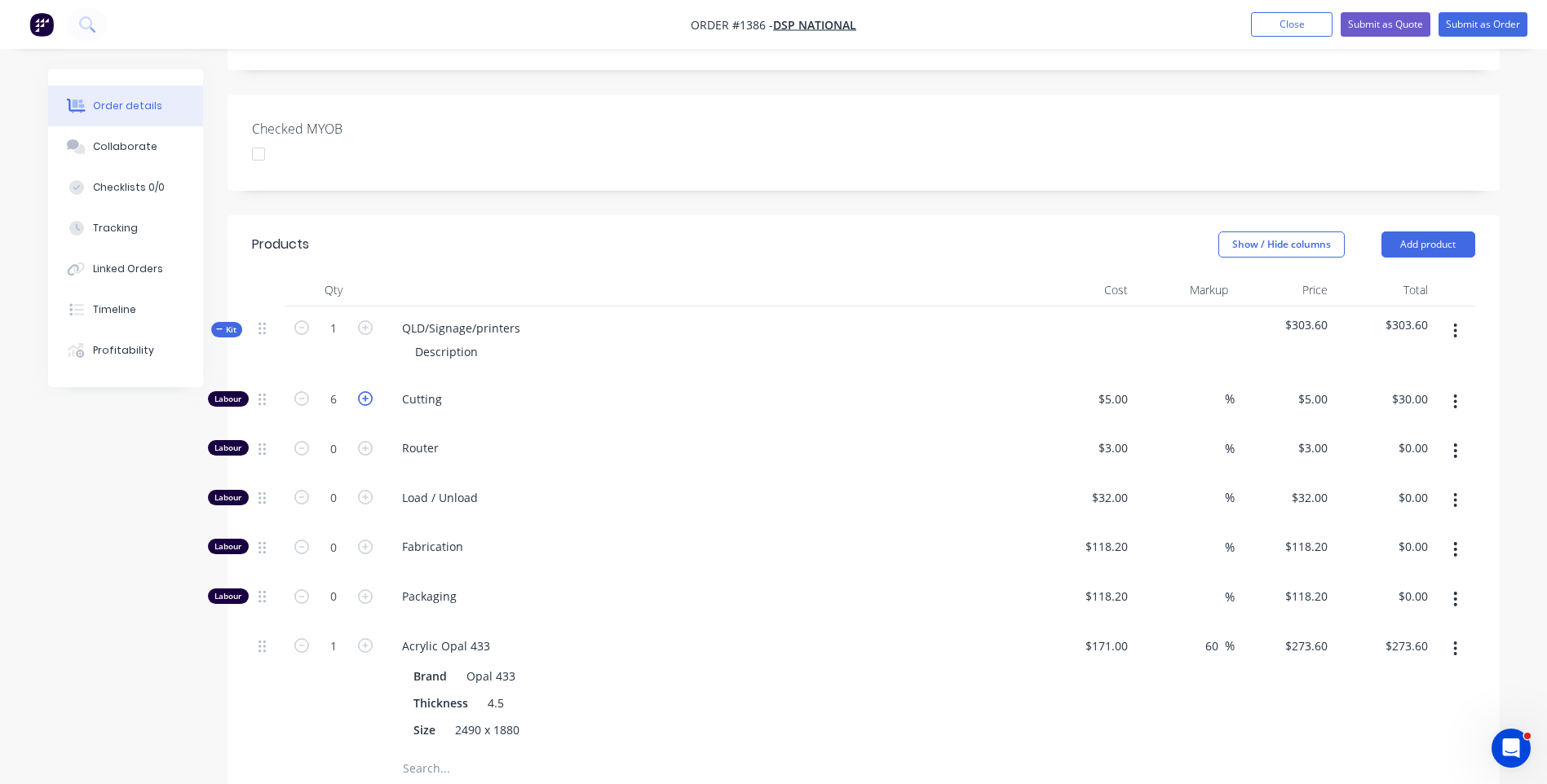
click at [365, 391] on icon "button" at bounding box center [365, 398] width 15 height 15
type input "7"
type input "$35.00"
click at [305, 391] on icon "button" at bounding box center [302, 398] width 15 height 15
type input "6"
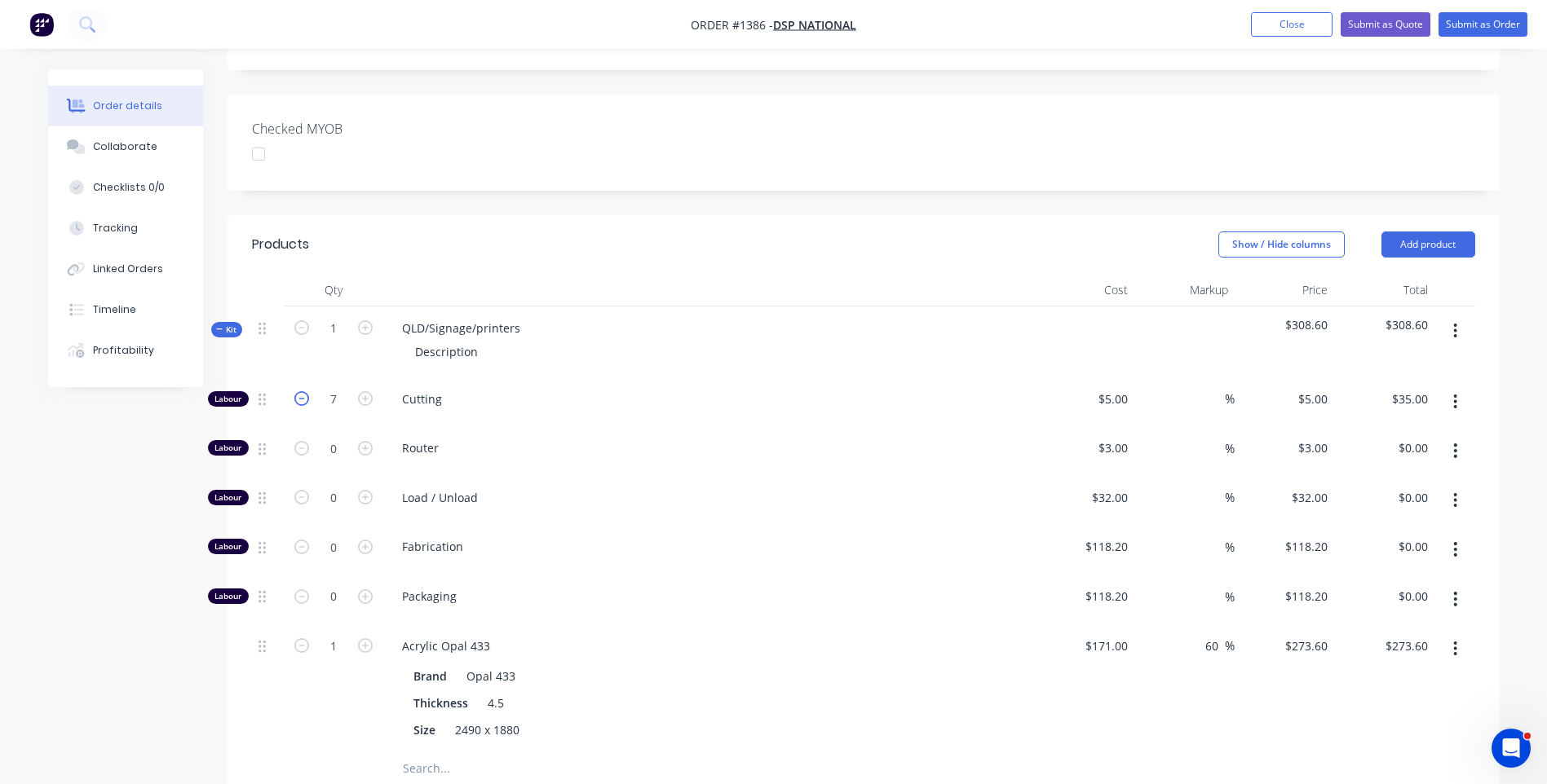
type input "$30.00"
click at [305, 391] on icon "button" at bounding box center [302, 398] width 15 height 15
type input "5"
type input "$25.00"
click at [305, 391] on icon "button" at bounding box center [302, 398] width 15 height 15
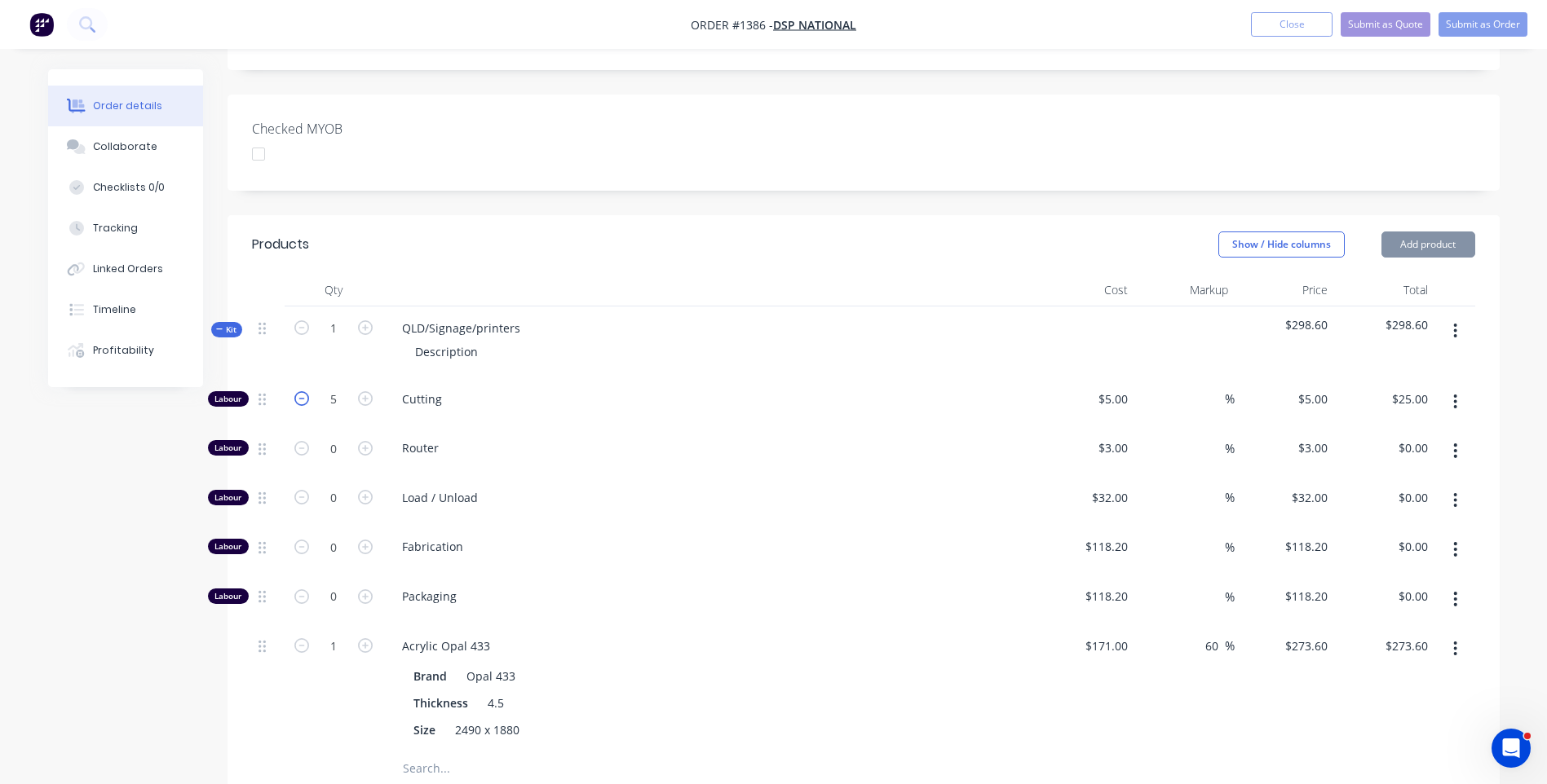
type input "4"
type input "$20.00"
click at [305, 391] on icon "button" at bounding box center [302, 398] width 15 height 15
type input "3"
type input "$15.00"
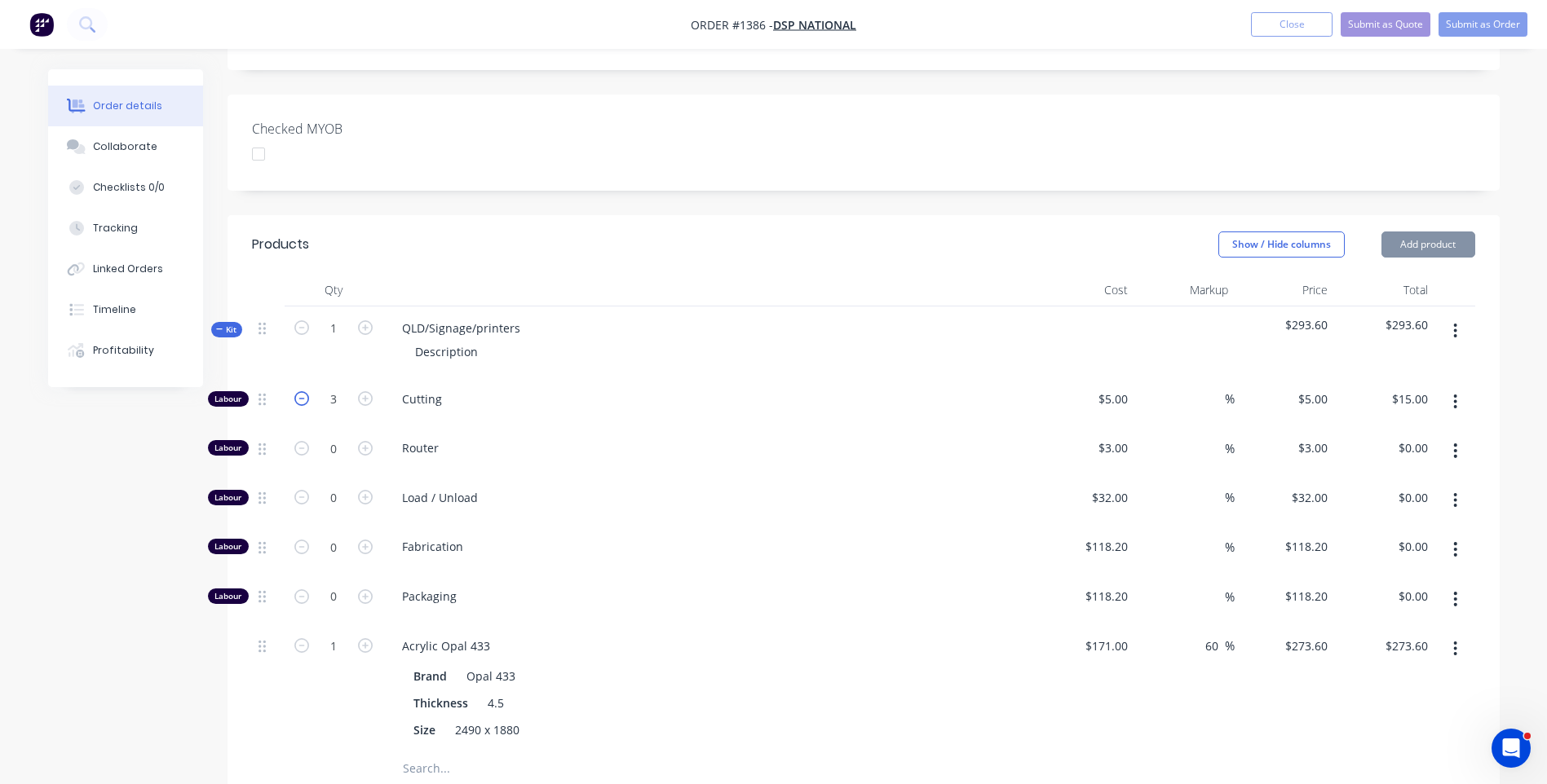
click at [305, 391] on icon "button" at bounding box center [302, 398] width 15 height 15
type input "2"
type input "$10.00"
click at [305, 391] on icon "button" at bounding box center [302, 398] width 15 height 15
type input "1"
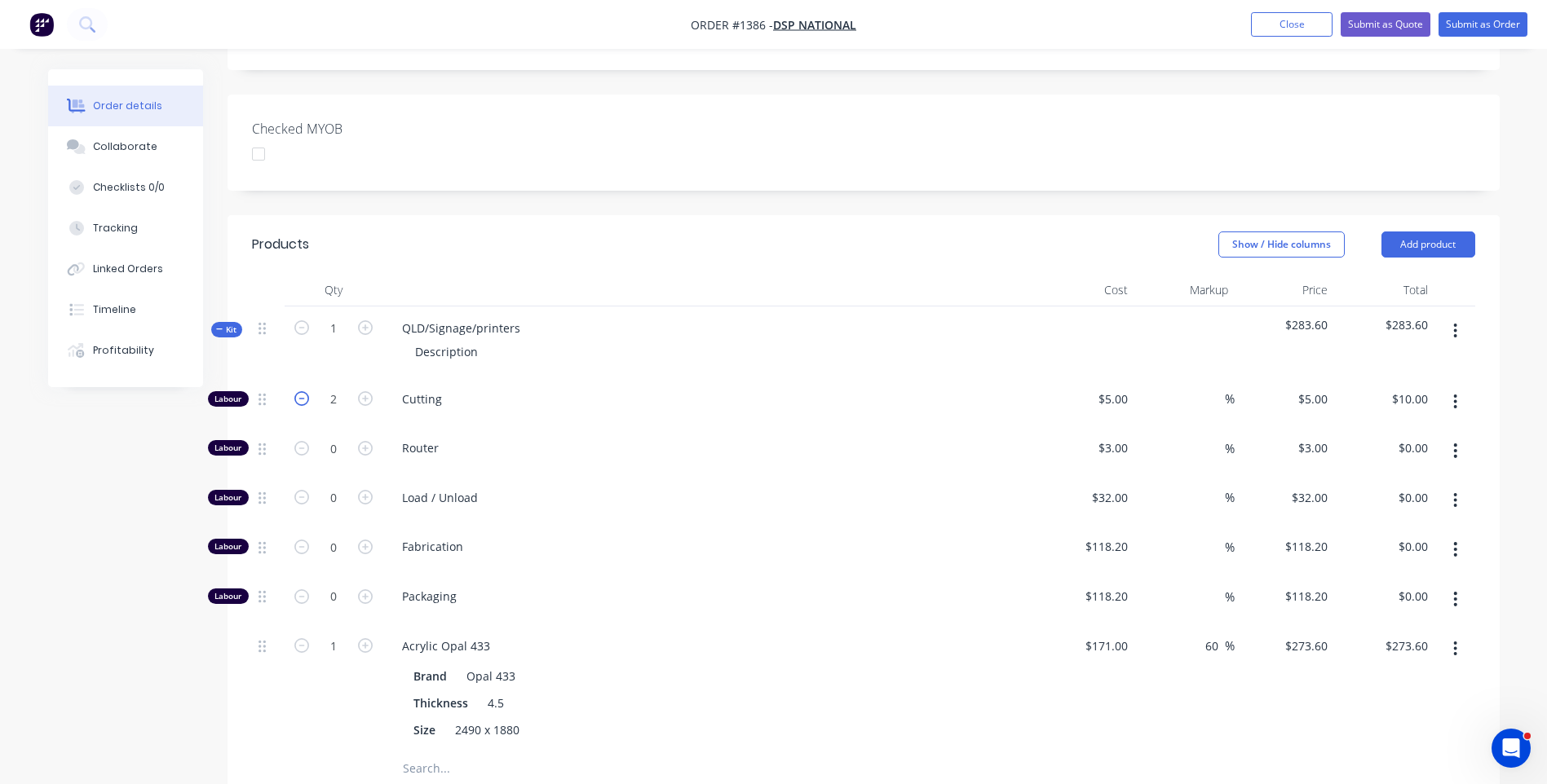
type input "$5.00"
click at [1116, 388] on input "5" at bounding box center [1125, 399] width 18 height 24
type input "$10.00"
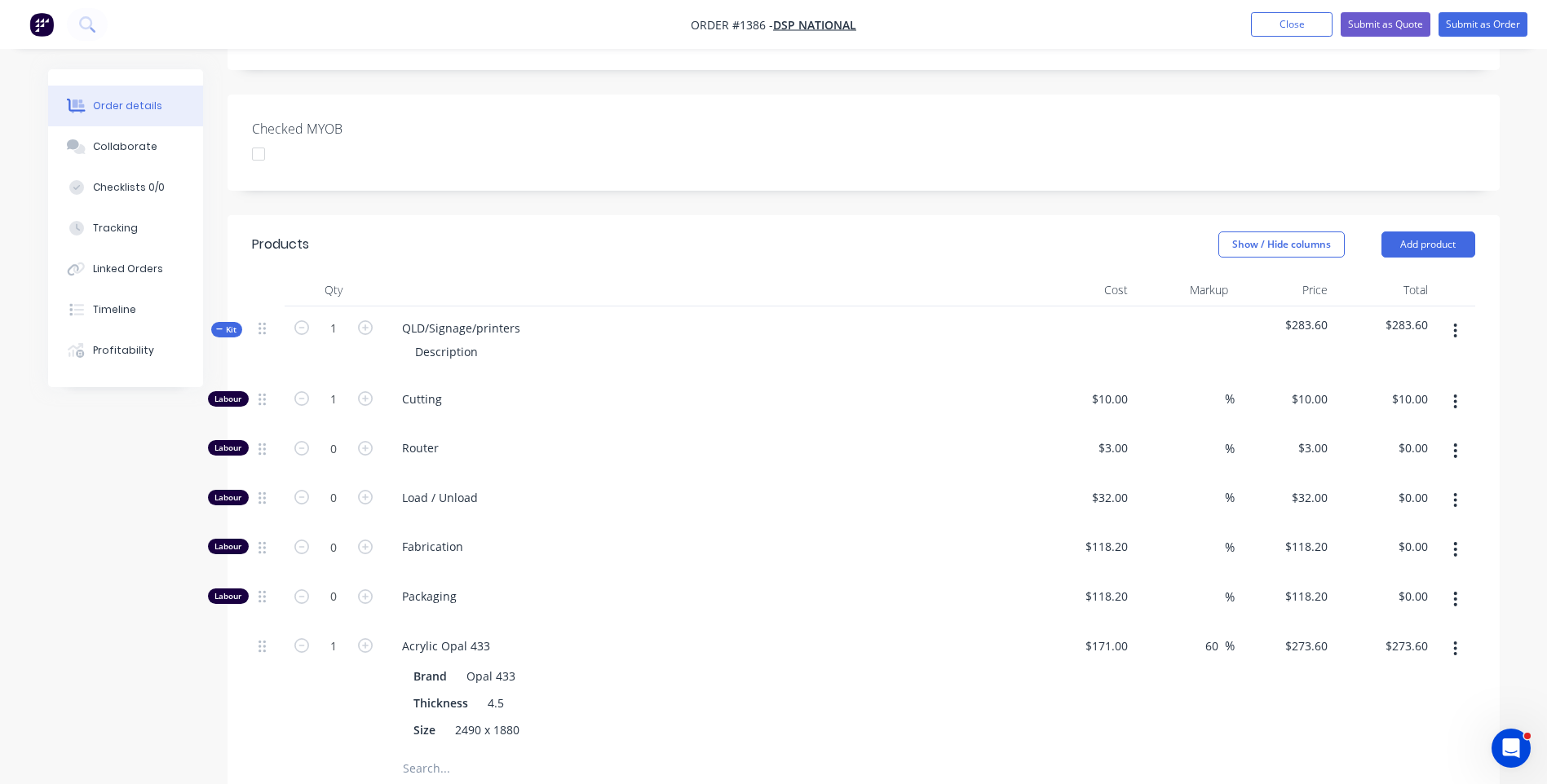
click at [964, 525] on div "Fabrication" at bounding box center [709, 550] width 653 height 50
click at [847, 477] on div "Load / Unload" at bounding box center [709, 501] width 653 height 50
click at [363, 391] on icon "button" at bounding box center [365, 398] width 15 height 15
type input "2"
type input "$20.00"
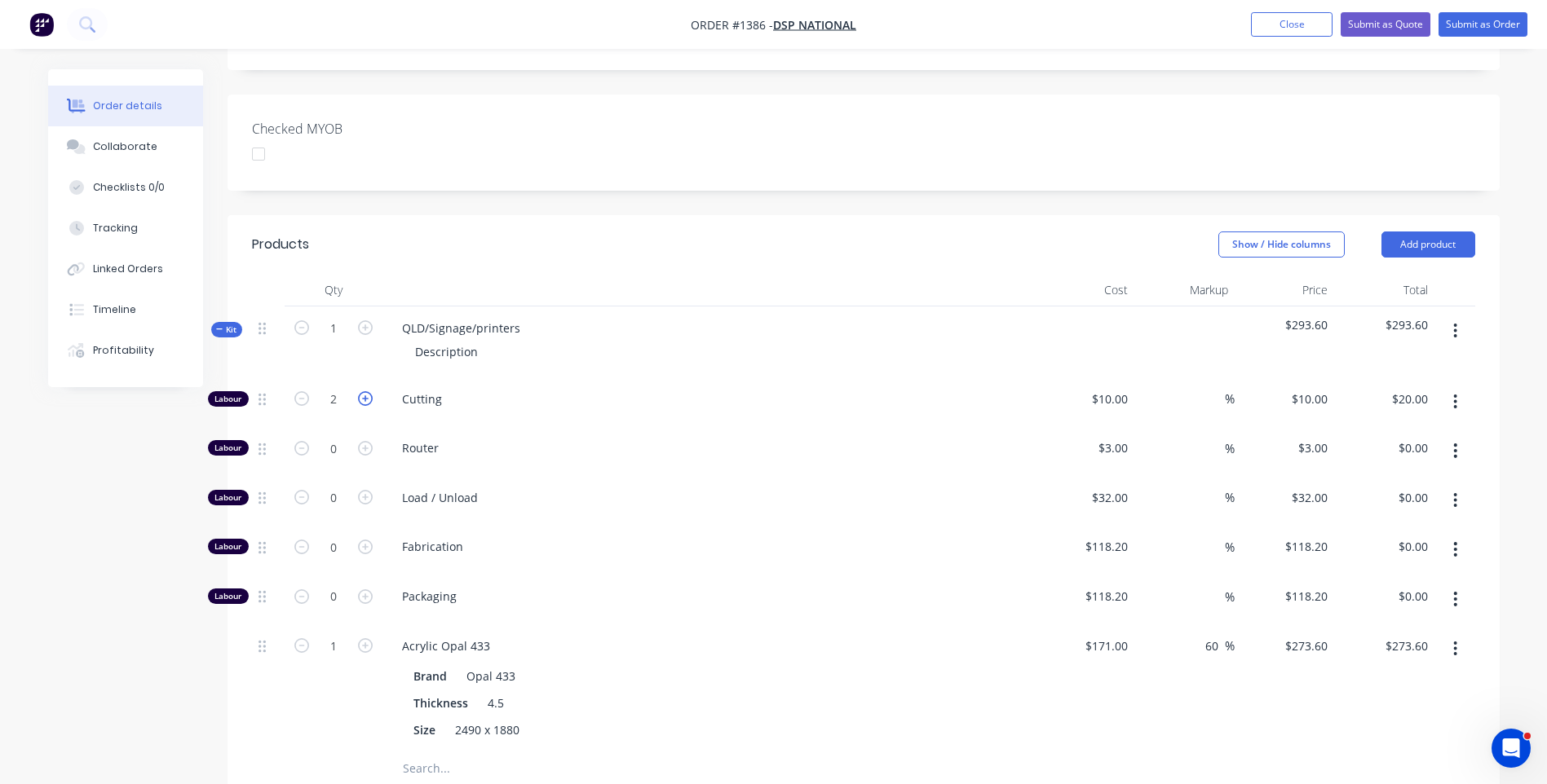
click at [363, 391] on icon "button" at bounding box center [365, 398] width 15 height 15
type input "3"
type input "$30.00"
click at [363, 391] on icon "button" at bounding box center [365, 398] width 15 height 15
type input "4"
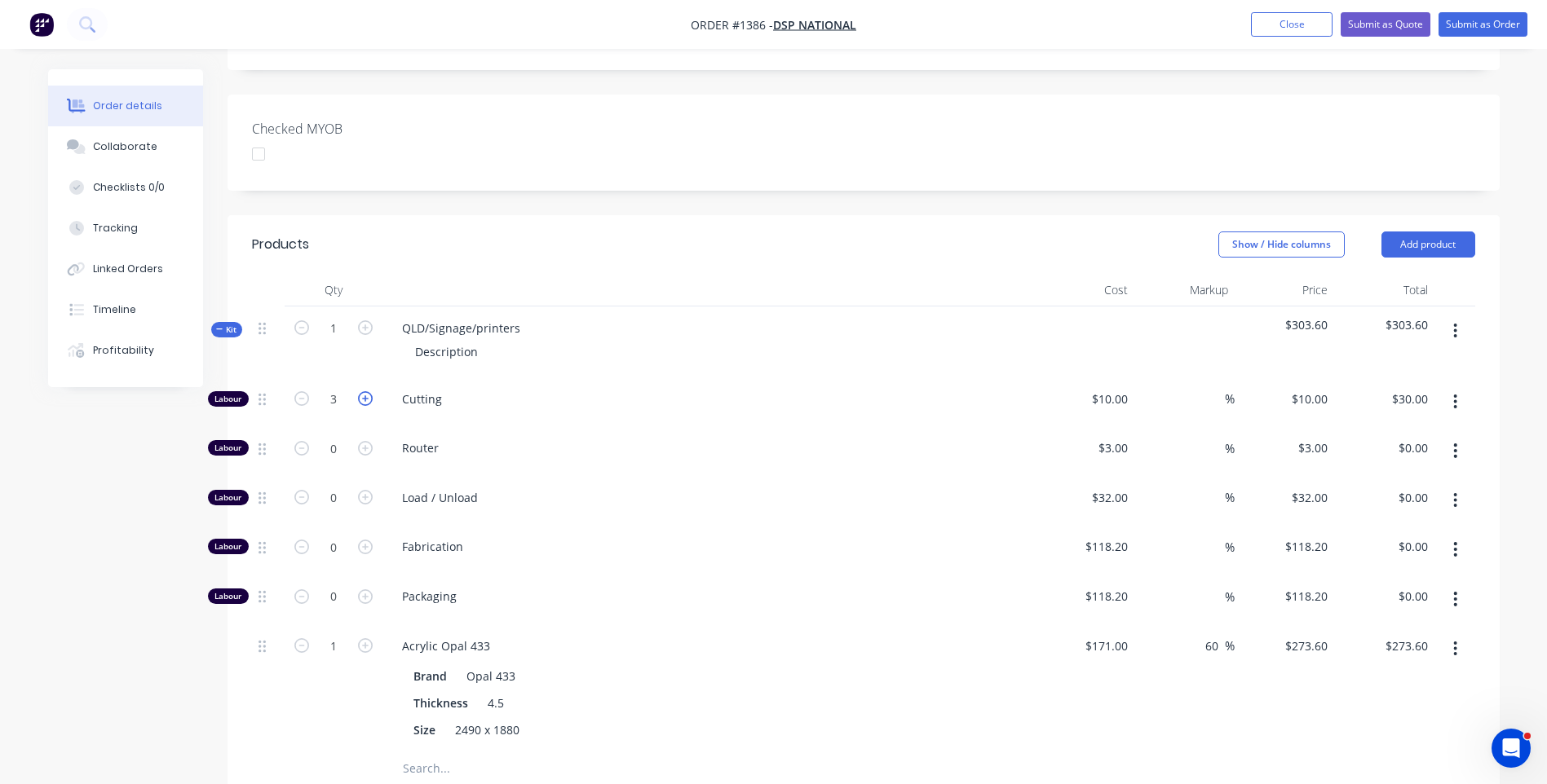
type input "$40.00"
drag, startPoint x: 521, startPoint y: 278, endPoint x: 403, endPoint y: 282, distance: 118.1
click at [403, 317] on div "QLD/Signage/printers" at bounding box center [461, 328] width 145 height 24
click at [350, 317] on input "1" at bounding box center [333, 329] width 42 height 25
type input "2"
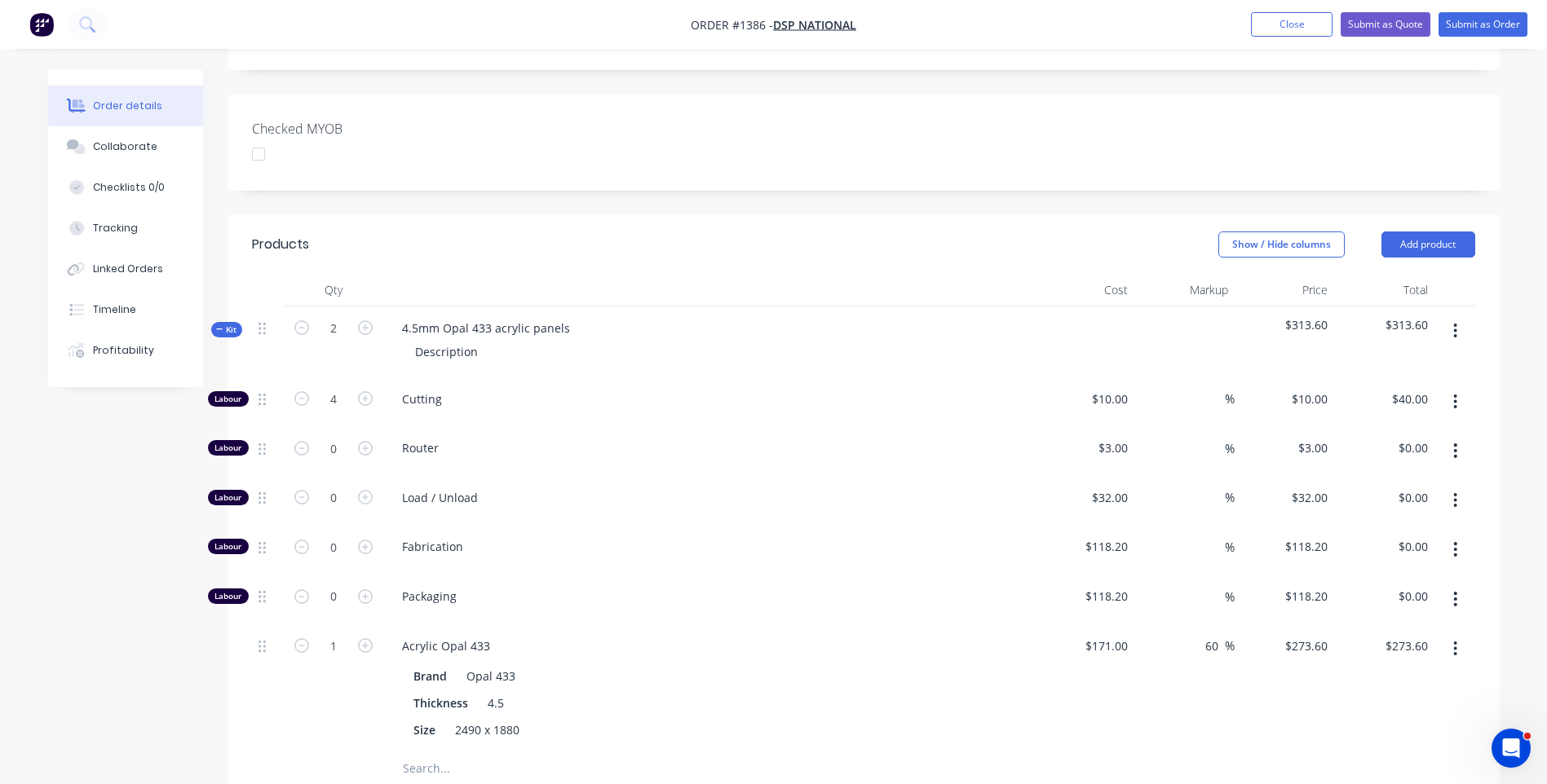
type input "8"
type input "$80.00"
type input "2"
type input "$547.20"
click at [673, 476] on div "Load / Unload" at bounding box center [709, 501] width 653 height 50
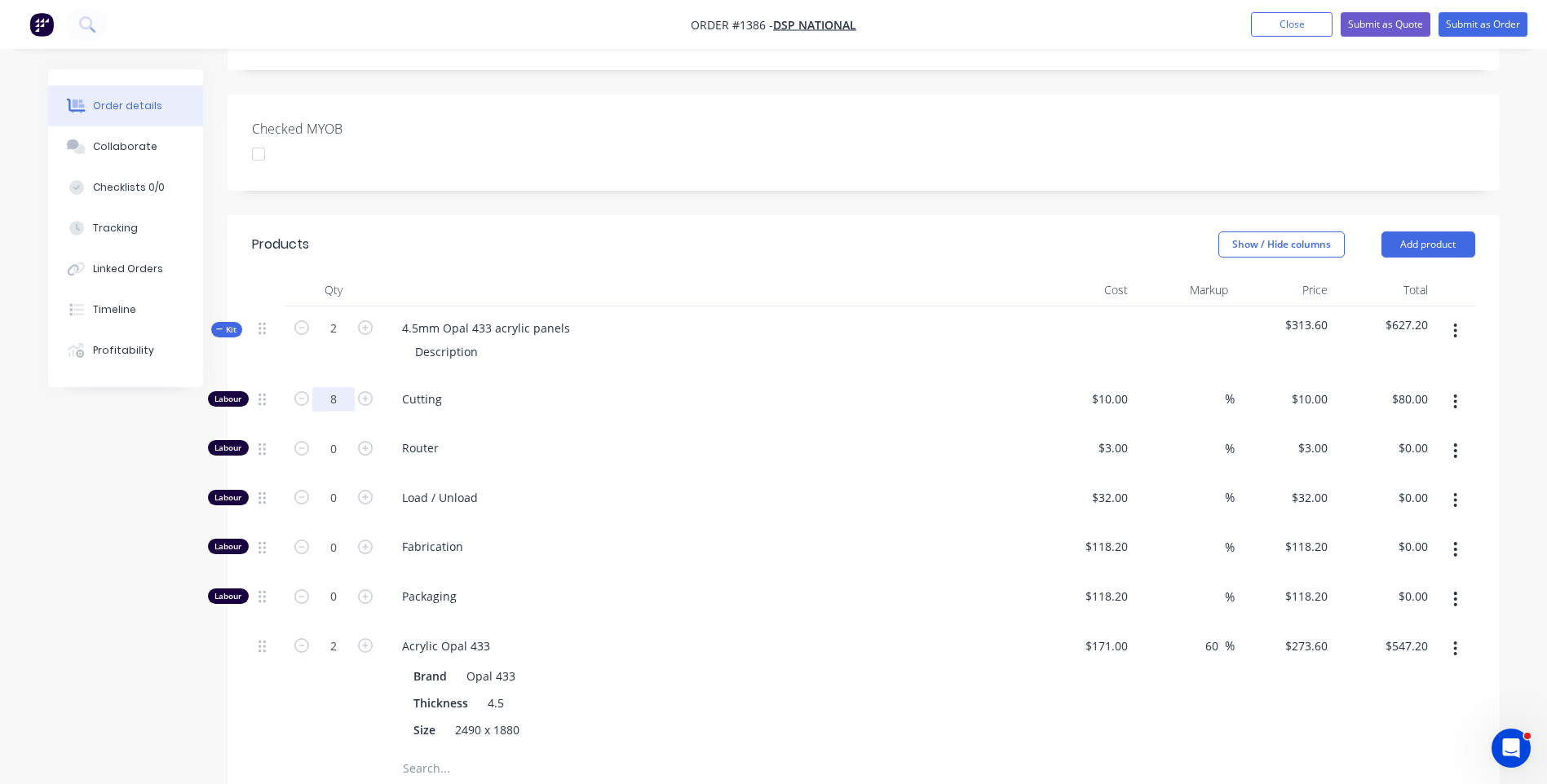
click at [337, 388] on input "8" at bounding box center [333, 400] width 42 height 25
type input "4"
type input "$40.00"
click at [335, 411] on input "2" at bounding box center [333, 400] width 42 height 25
type input "1"
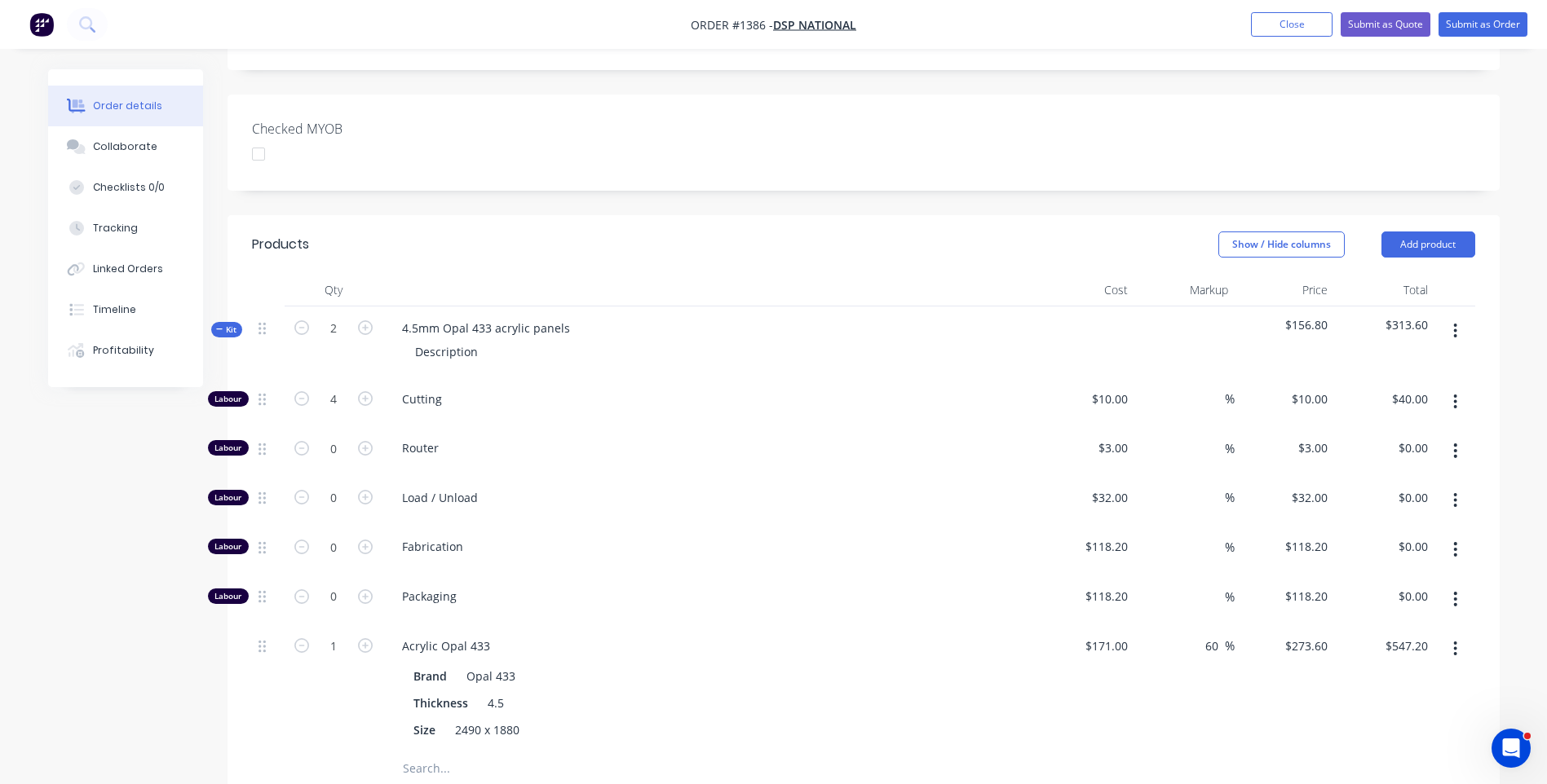
type input "$273.60"
click at [904, 538] on span "Fabrication" at bounding box center [715, 546] width 627 height 18
drag, startPoint x: 477, startPoint y: 308, endPoint x: 405, endPoint y: 299, distance: 72.6
click at [405, 340] on div "Description" at bounding box center [446, 352] width 89 height 24
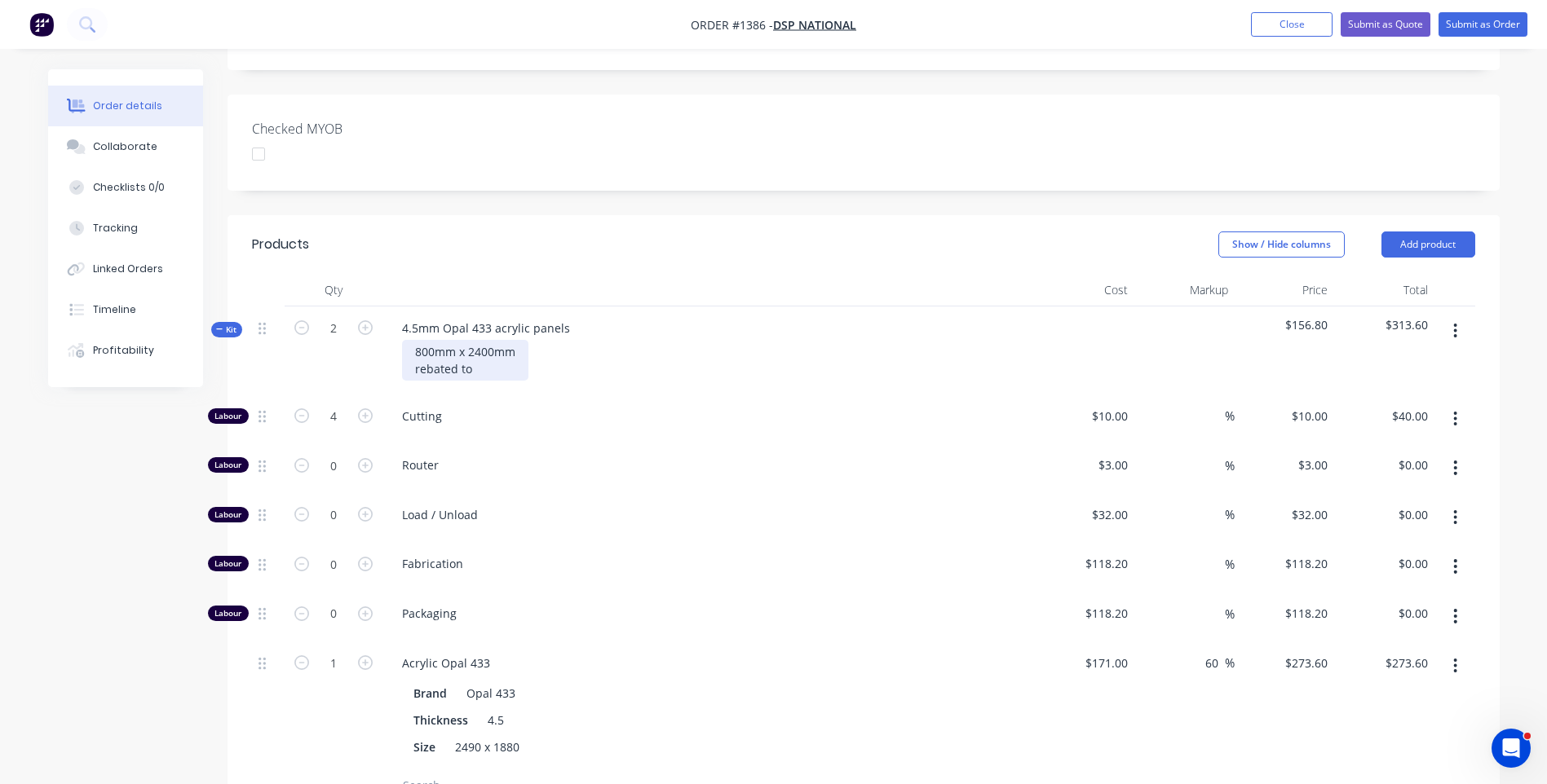
click at [492, 340] on div "800mm x 2400mm rebated to" at bounding box center [465, 360] width 126 height 40
click at [488, 340] on div "800mm x 2400mm rebated to" at bounding box center [465, 360] width 126 height 40
click at [684, 457] on span "Router" at bounding box center [715, 466] width 627 height 18
click at [483, 340] on div "800mm x 2410mm rebated to" at bounding box center [465, 360] width 126 height 40
click at [635, 457] on span "Router" at bounding box center [715, 466] width 627 height 18
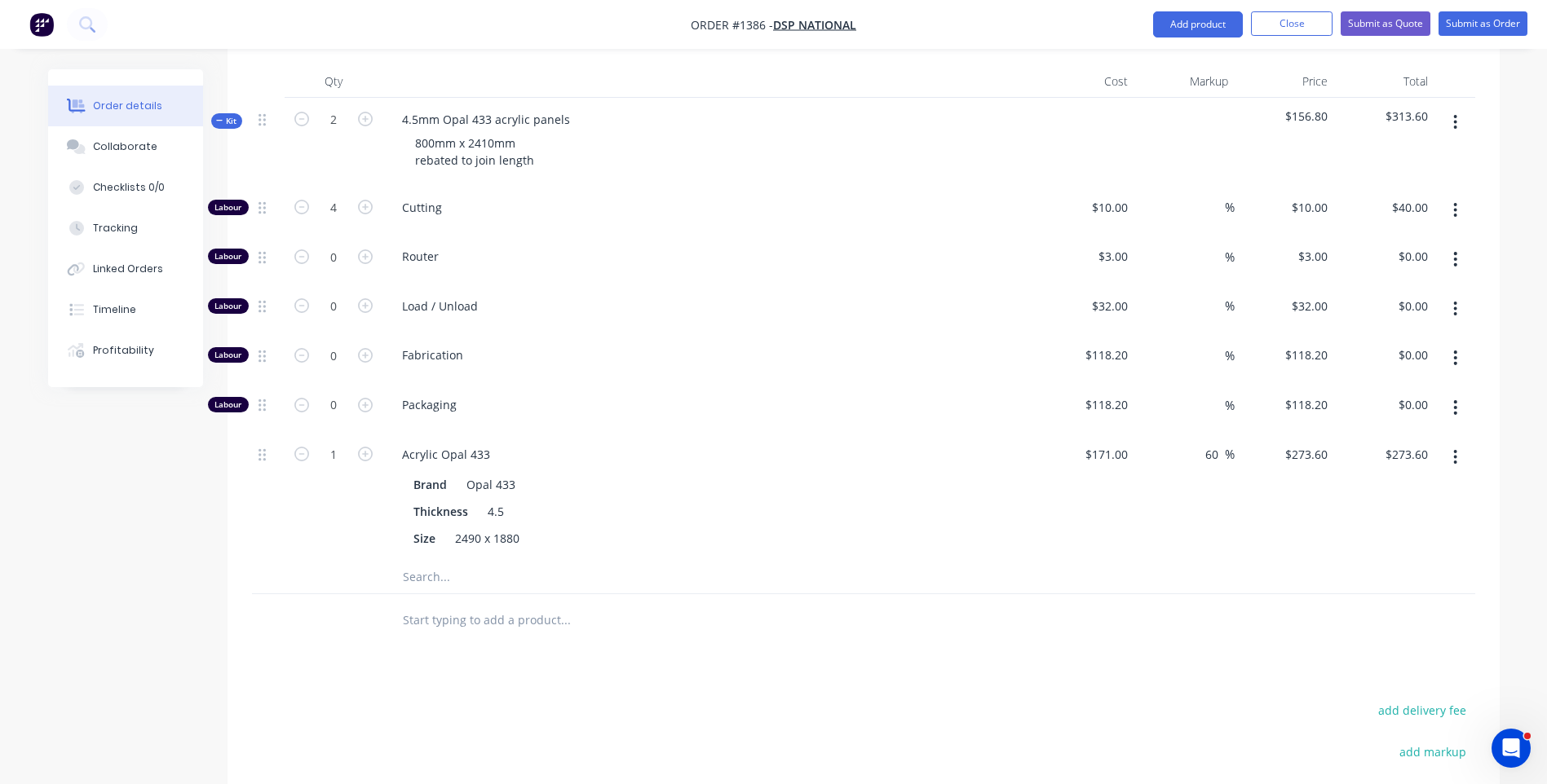
scroll to position [571, 0]
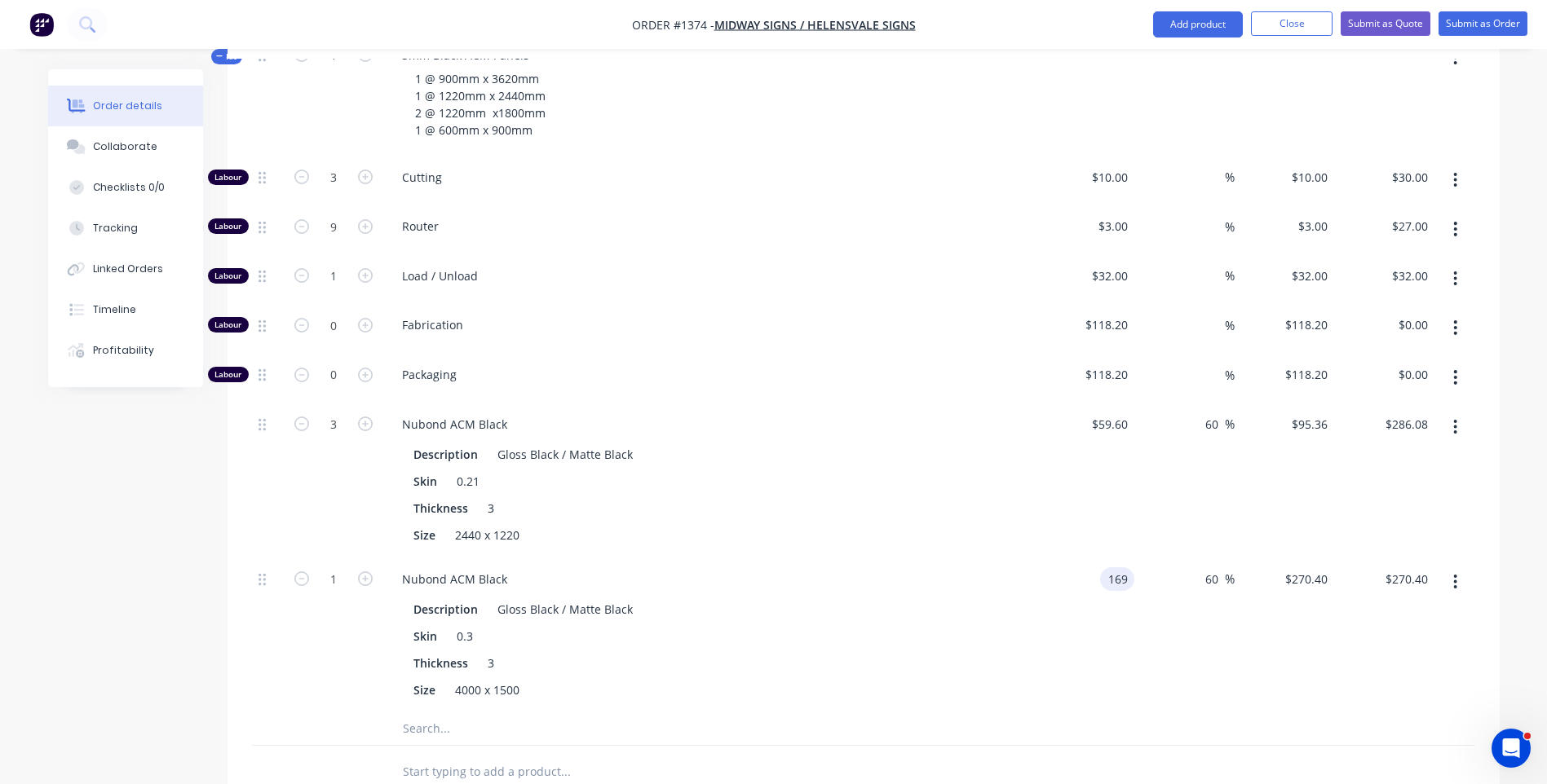
click at [1114, 567] on input "169" at bounding box center [1121, 579] width 28 height 24
type input "$150.00"
type input "$240.00"
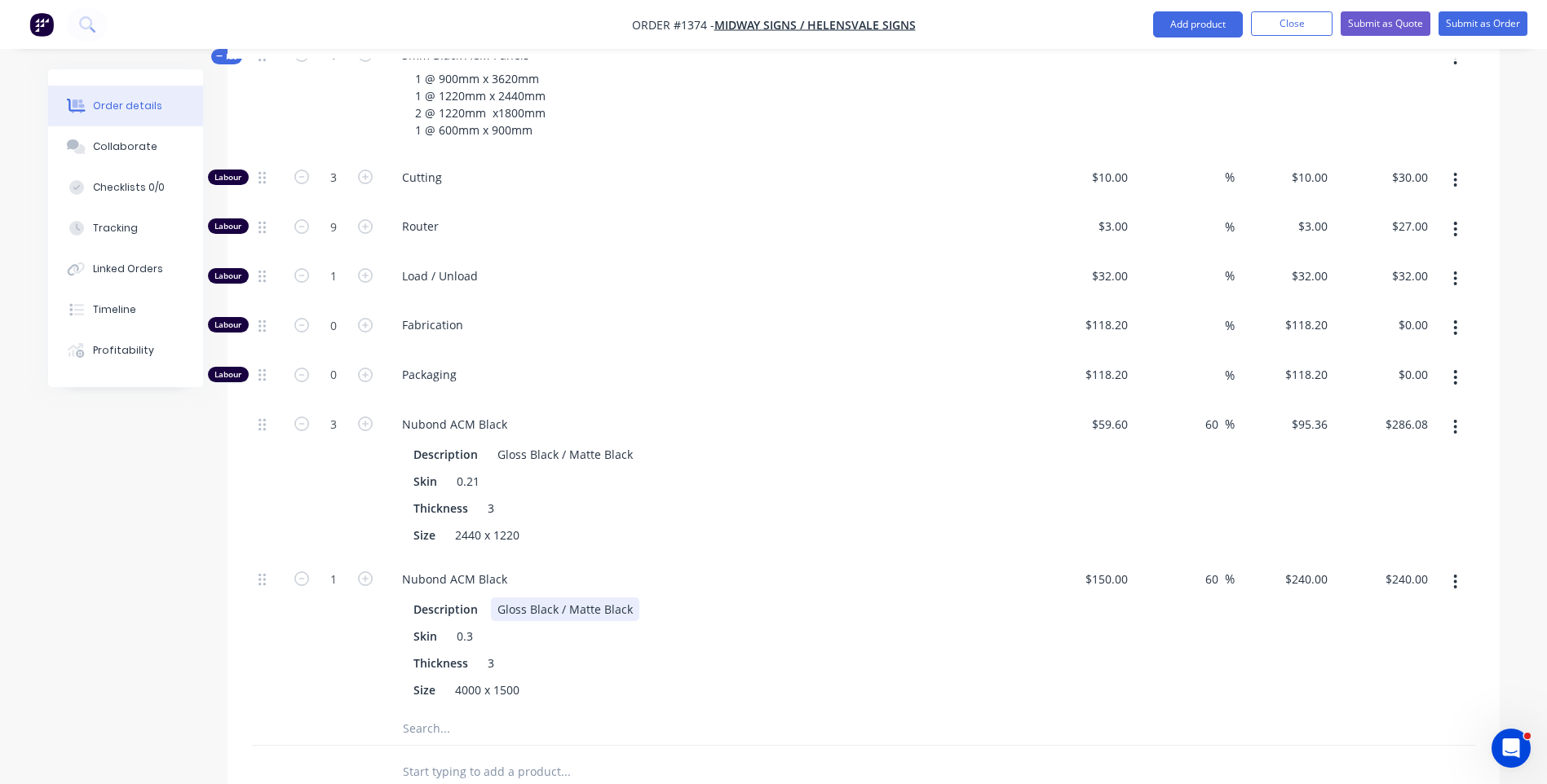
click at [1019, 595] on div "Description Gloss Black / Matte Black Skin 0.3 Thickness 3 Size 4000 x 1500" at bounding box center [708, 648] width 640 height 108
